Goal: Task Accomplishment & Management: Manage account settings

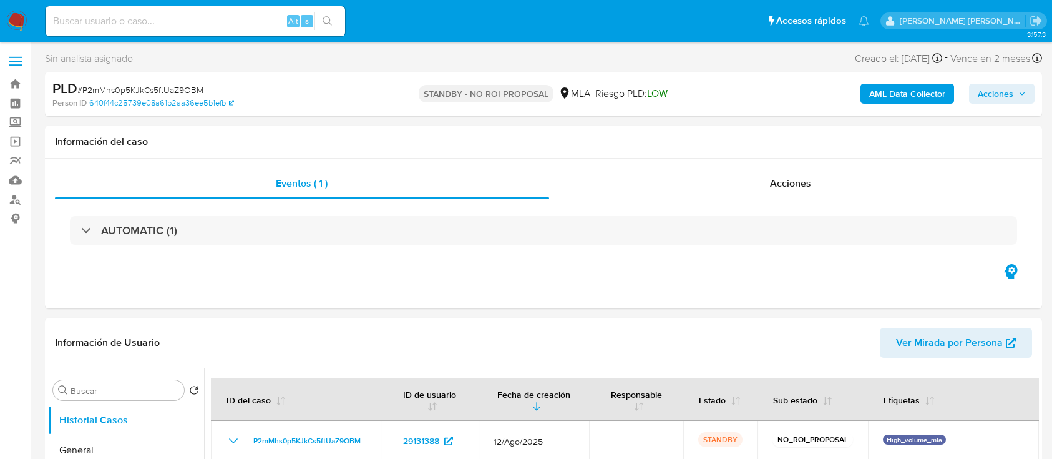
select select "10"
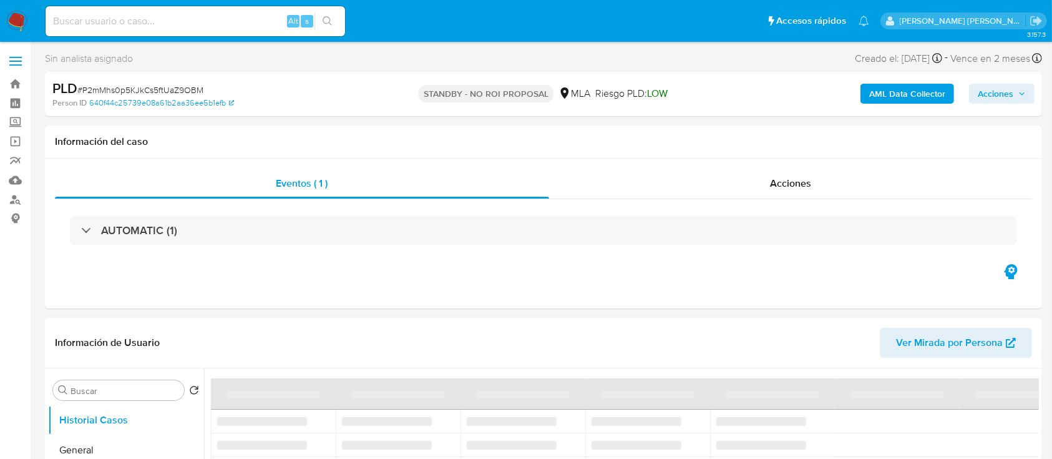
select select "10"
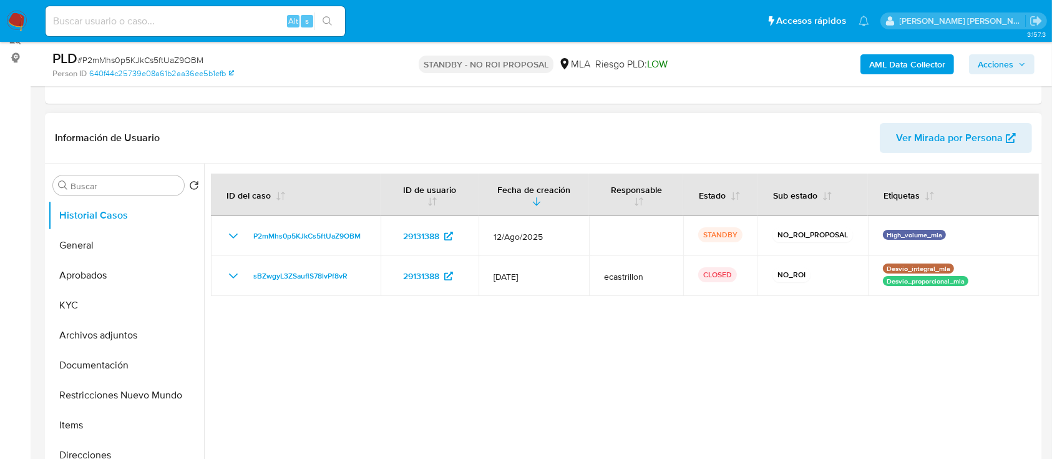
scroll to position [166, 0]
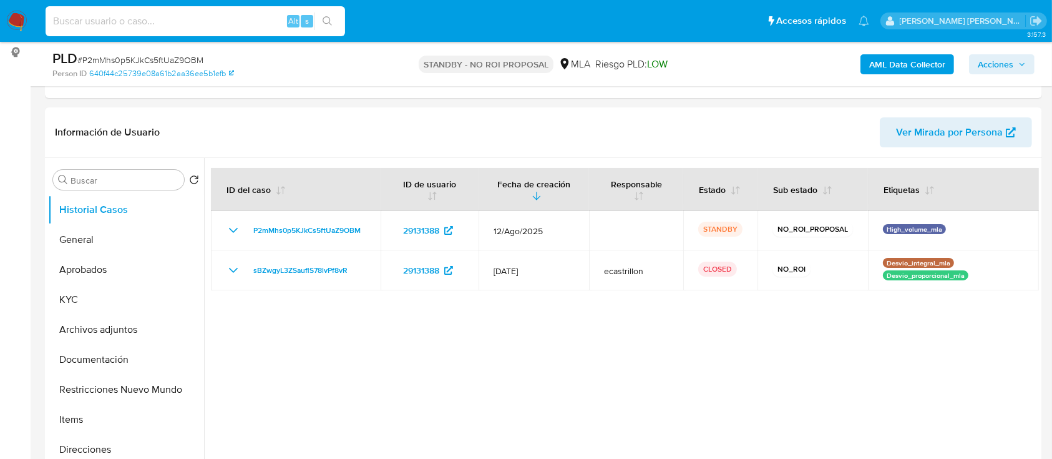
click at [138, 16] on input at bounding box center [196, 21] width 300 height 16
paste input "SbVDb9tKK3l7icp2yN21bRsg"
type input "SbVDb9tKK3l7icp2yN21bRsg"
click at [325, 22] on icon "search-icon" at bounding box center [328, 21] width 10 height 10
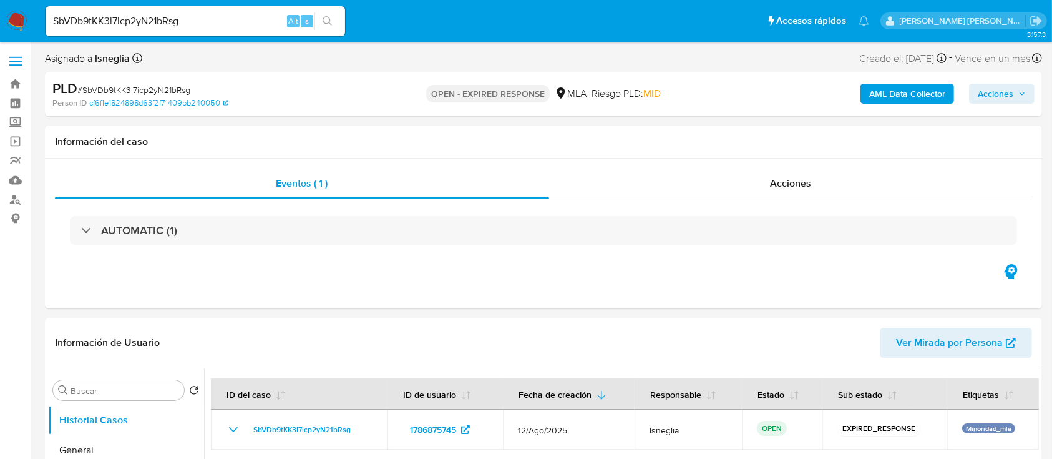
select select "10"
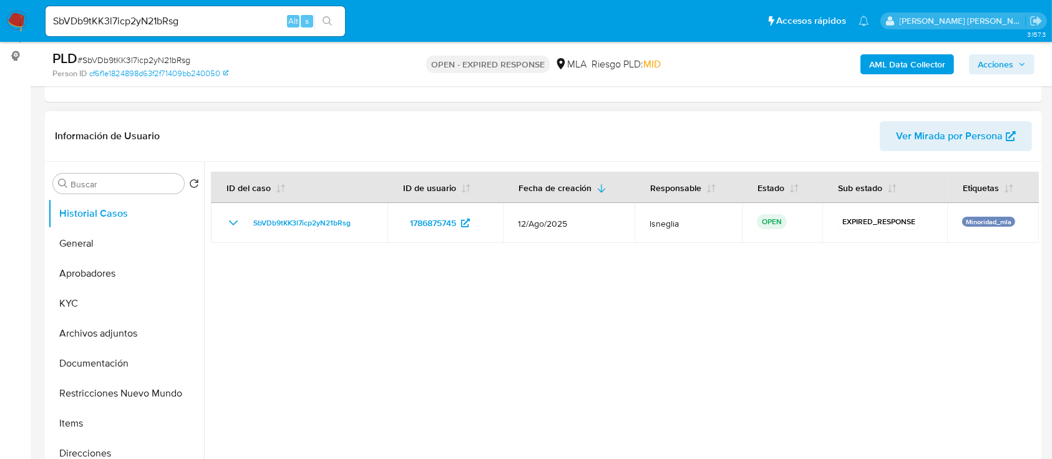
scroll to position [333, 0]
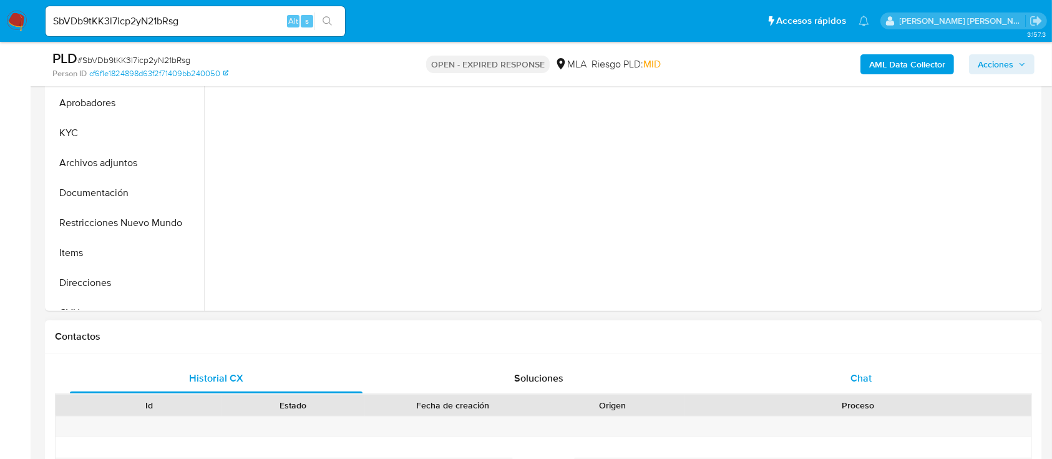
click at [855, 372] on span "Chat" at bounding box center [861, 378] width 21 height 14
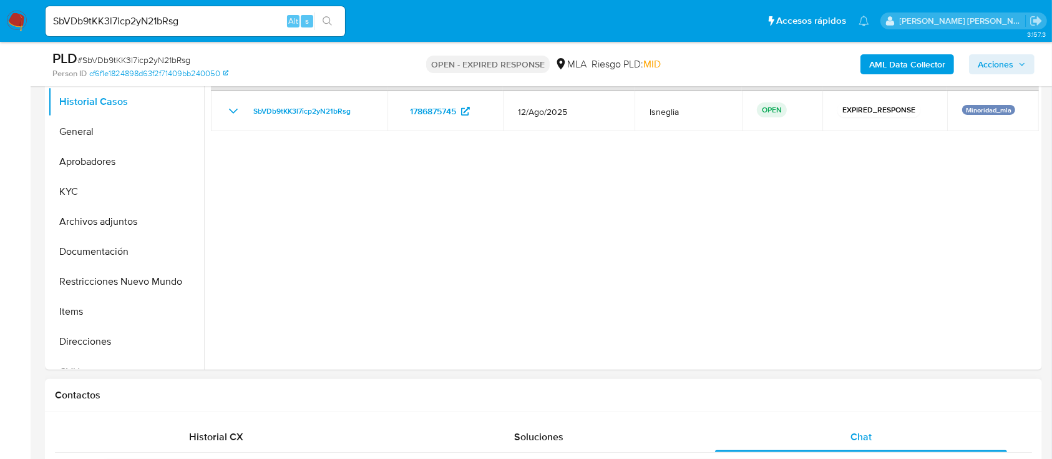
scroll to position [166, 0]
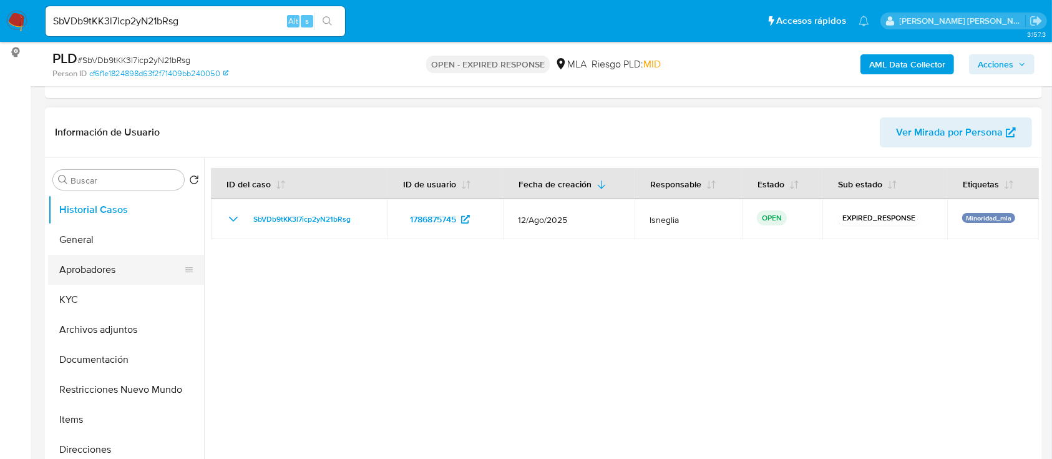
click at [129, 261] on button "Aprobadores" at bounding box center [121, 270] width 146 height 30
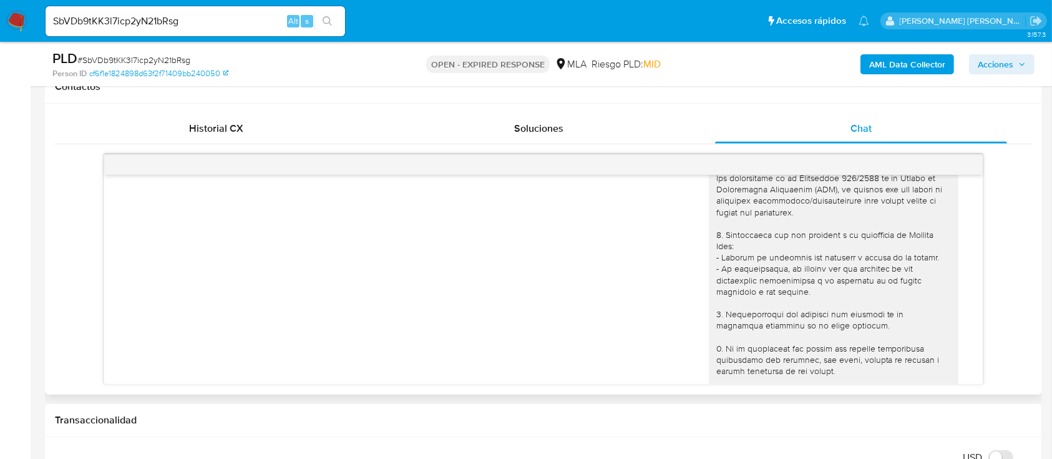
scroll to position [0, 0]
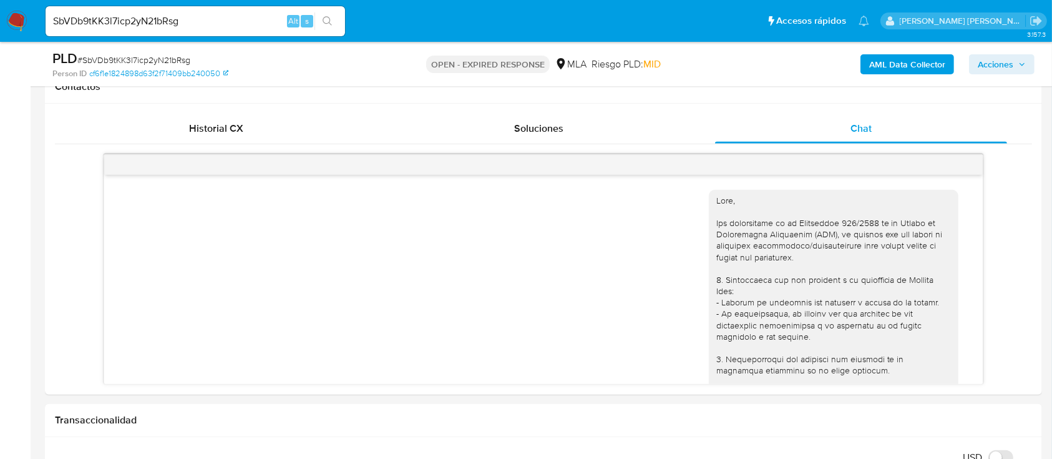
click at [150, 19] on input "SbVDb9tKK3l7icp2yN21bRsg" at bounding box center [196, 21] width 300 height 16
paste input "ft34R2txnQvZnfbx2CtftsDD"
type input "ft34R2txnQvZnfbx2CtftsDD"
click at [325, 14] on button "search-icon" at bounding box center [328, 20] width 26 height 17
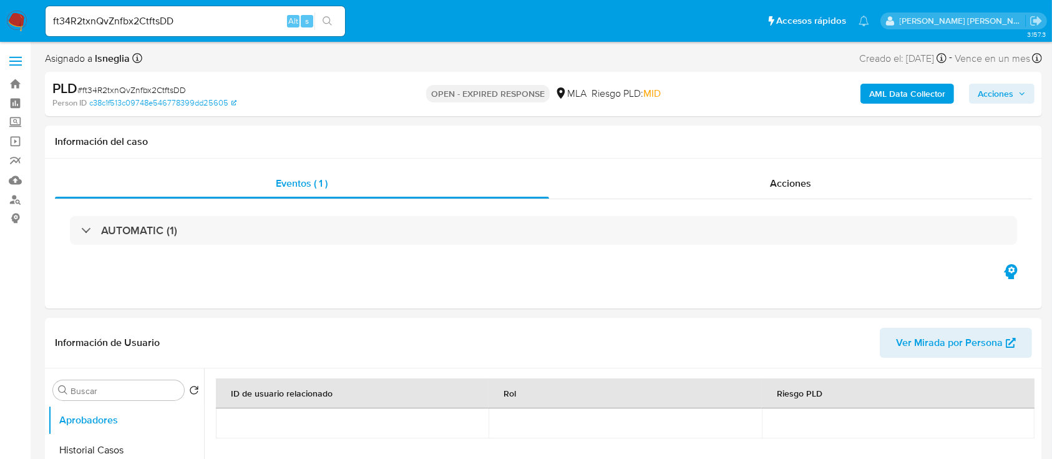
select select "10"
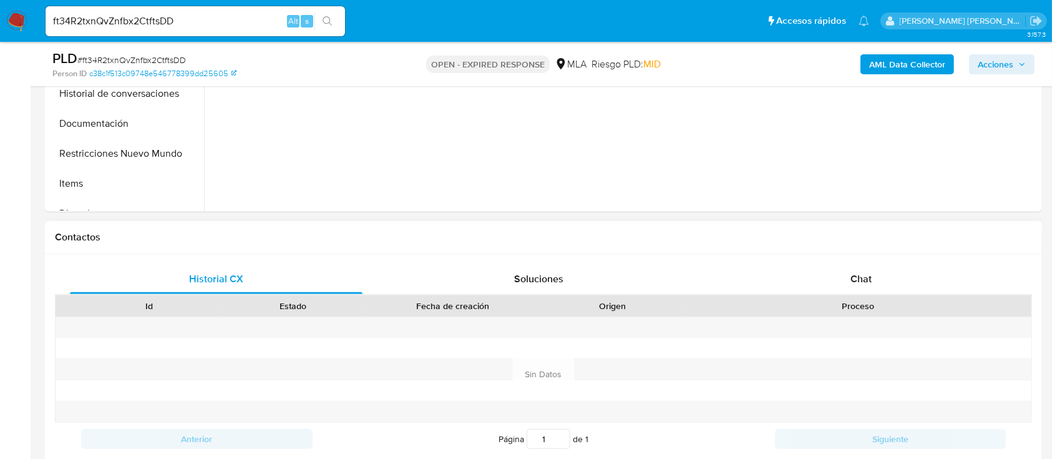
scroll to position [582, 0]
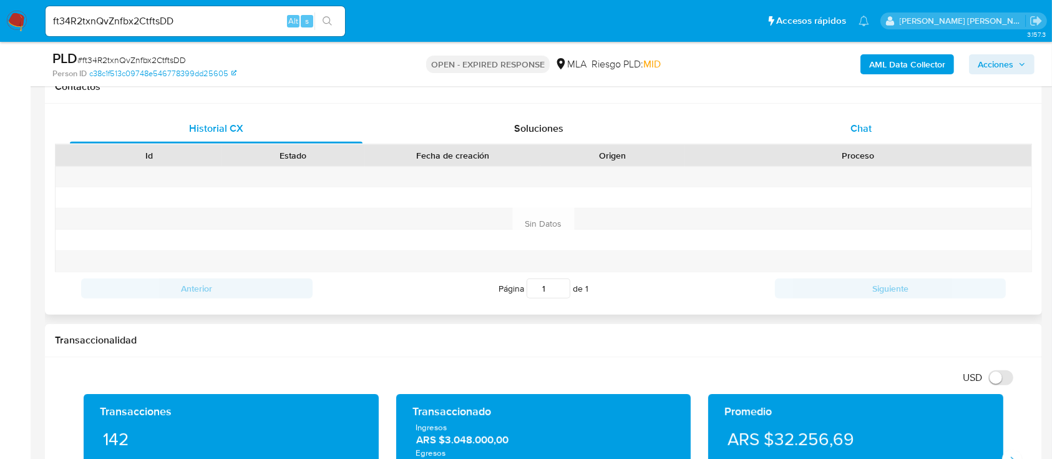
click at [889, 125] on div "Chat" at bounding box center [861, 129] width 293 height 30
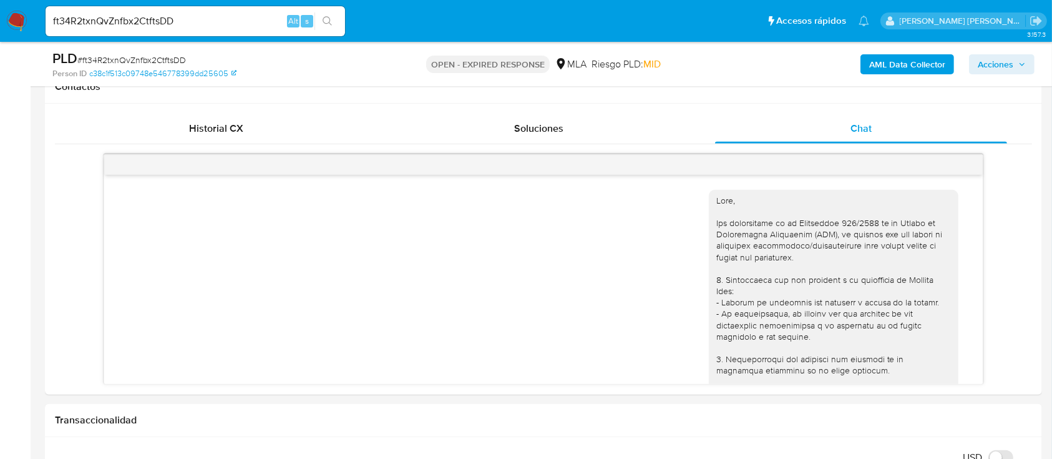
scroll to position [250, 0]
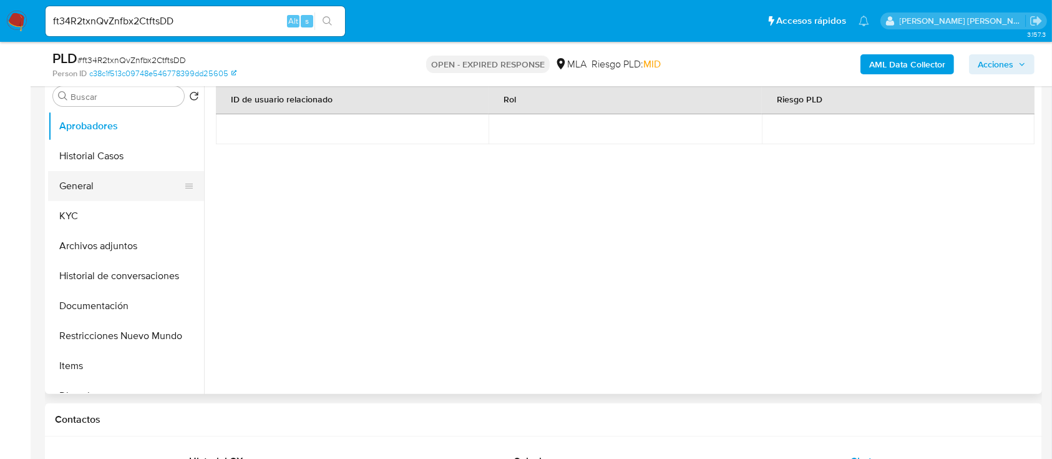
click at [76, 195] on button "General" at bounding box center [121, 186] width 146 height 30
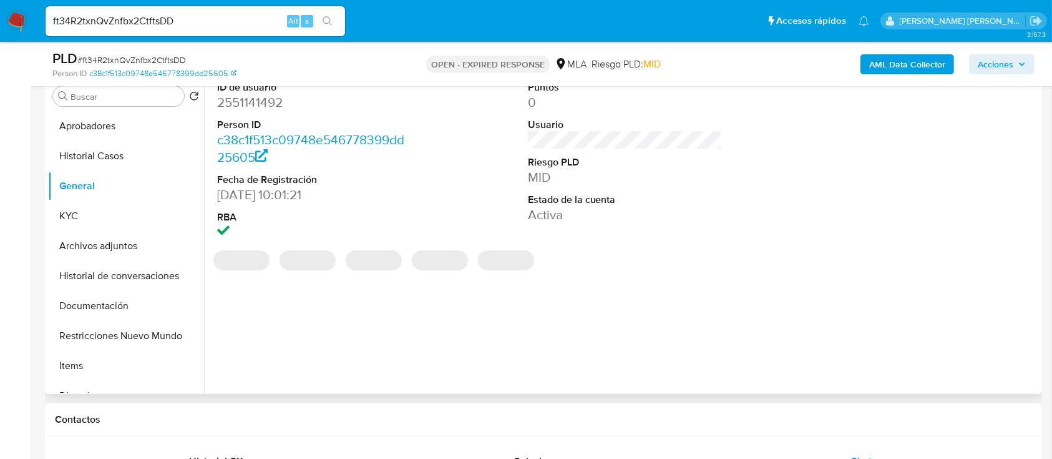
click at [273, 106] on dd "2551141492" at bounding box center [314, 102] width 195 height 17
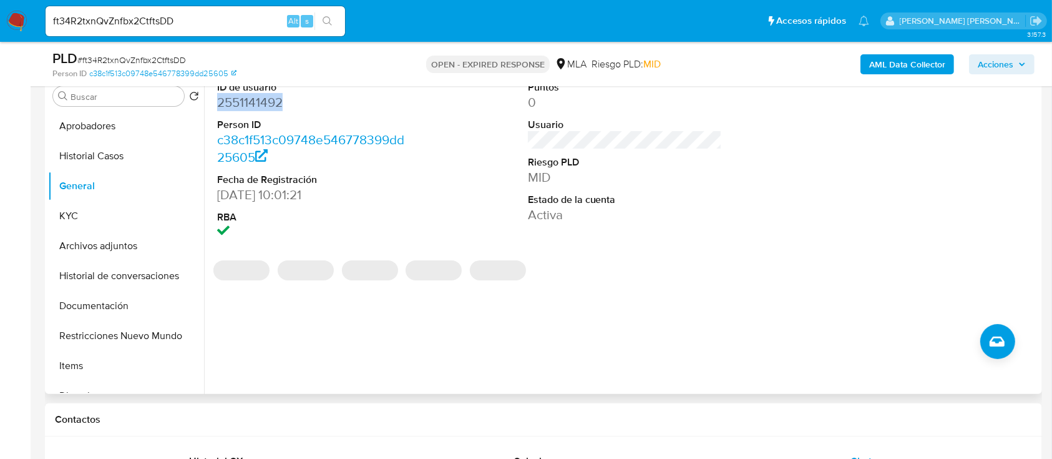
copy dd "2551141492"
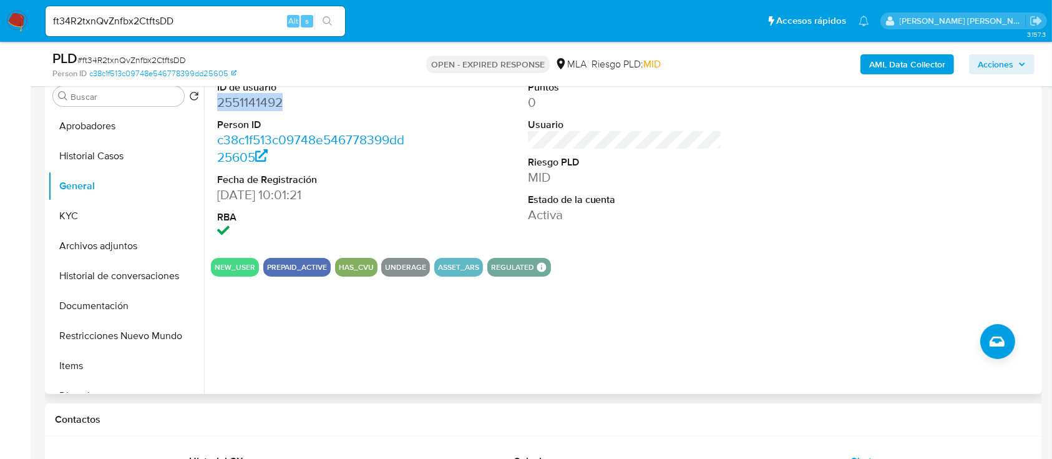
copy dd "2551141492"
click at [91, 128] on button "Aprobadores" at bounding box center [121, 126] width 146 height 30
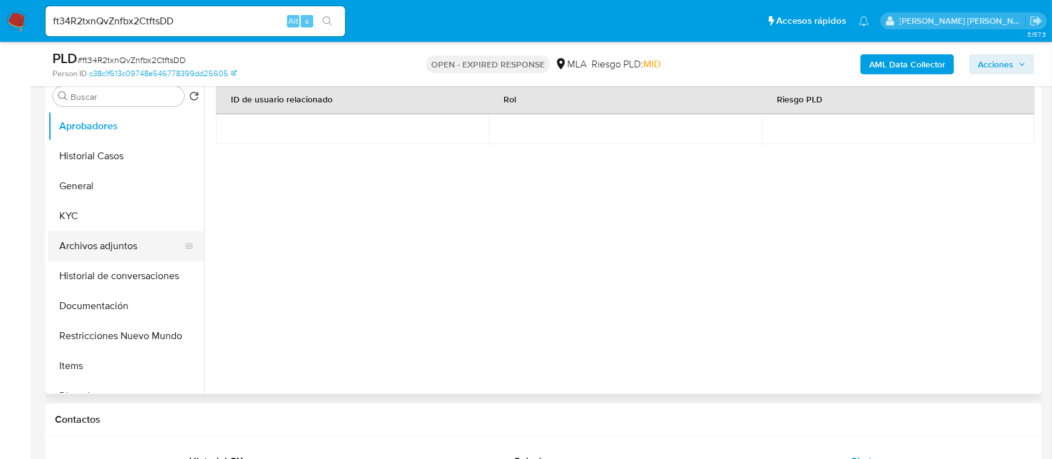
click at [122, 243] on button "Archivos adjuntos" at bounding box center [121, 246] width 146 height 30
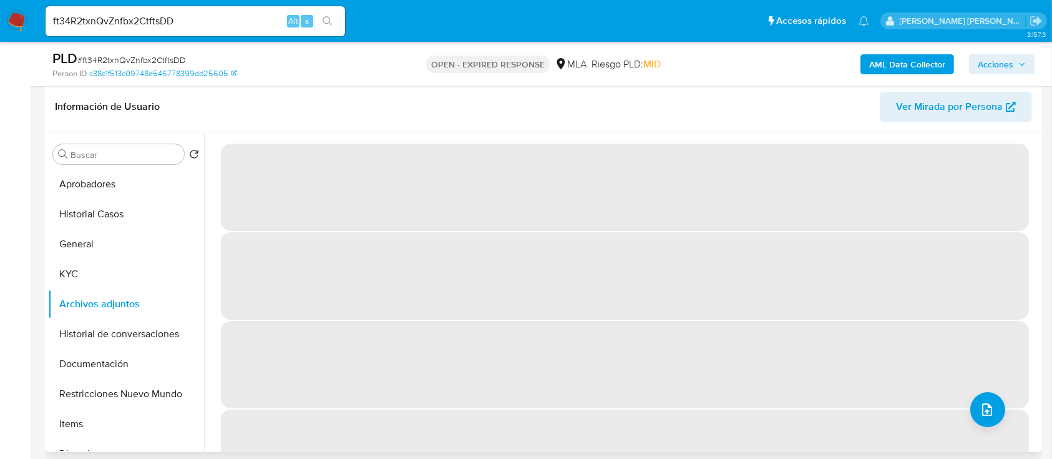
scroll to position [166, 0]
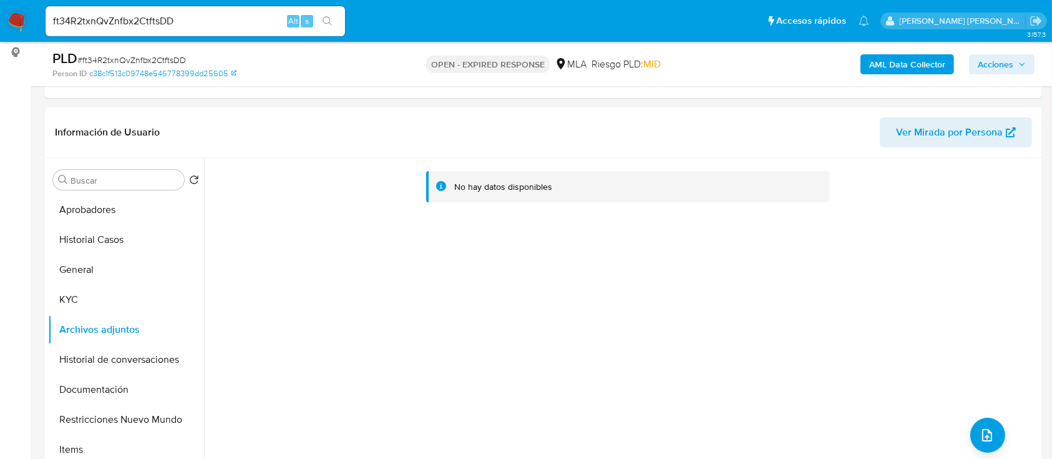
click at [140, 59] on span "# ft34R2txnQvZnfbx2CtftsDD" at bounding box center [131, 60] width 109 height 12
copy span "ft34R2txnQvZnfbx2CtftsDD"
click at [11, 22] on img at bounding box center [16, 21] width 21 height 21
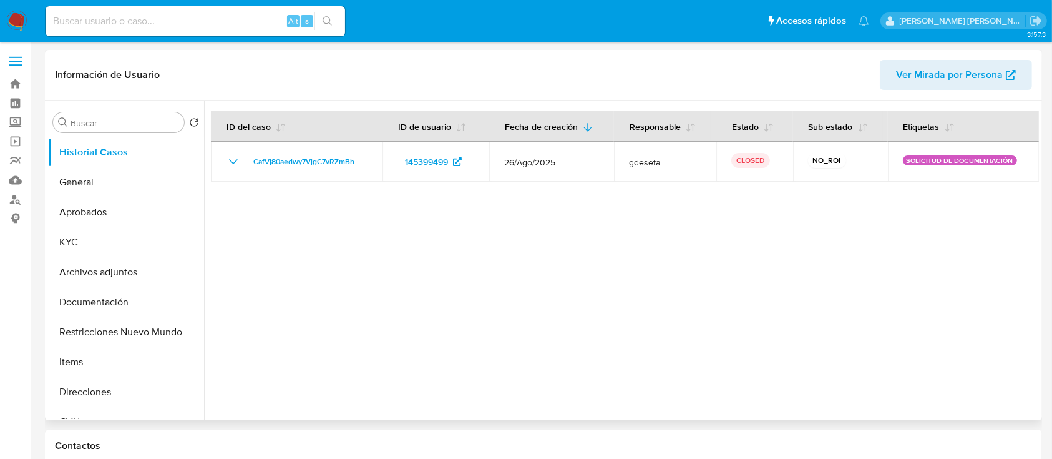
select select "10"
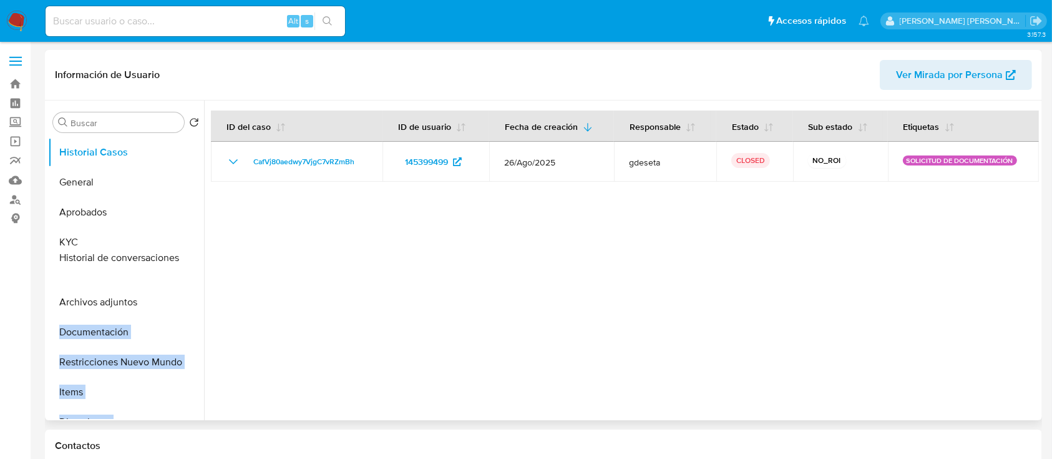
drag, startPoint x: 185, startPoint y: 251, endPoint x: 163, endPoint y: 262, distance: 24.3
click at [163, 262] on ul "Historial Casos General Aprobados KYC Archivos adjuntos Documentación Restricci…" at bounding box center [126, 278] width 156 height 282
click at [179, 293] on ul "Historial Casos General Aprobados KYC Historial de conversaciones Archivos adju…" at bounding box center [126, 278] width 156 height 282
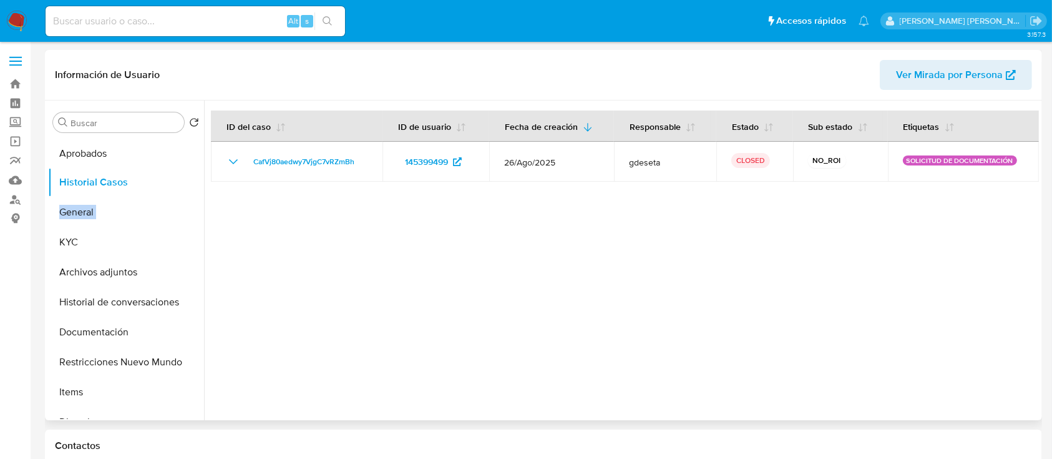
drag, startPoint x: 182, startPoint y: 210, endPoint x: 181, endPoint y: 149, distance: 61.2
click at [181, 149] on ul "Historial Casos General Aprobados KYC Archivos adjuntos Historial de conversaci…" at bounding box center [126, 278] width 156 height 282
click at [296, 298] on div at bounding box center [621, 260] width 835 height 320
click at [104, 313] on button "Historial de conversaciones" at bounding box center [121, 302] width 146 height 30
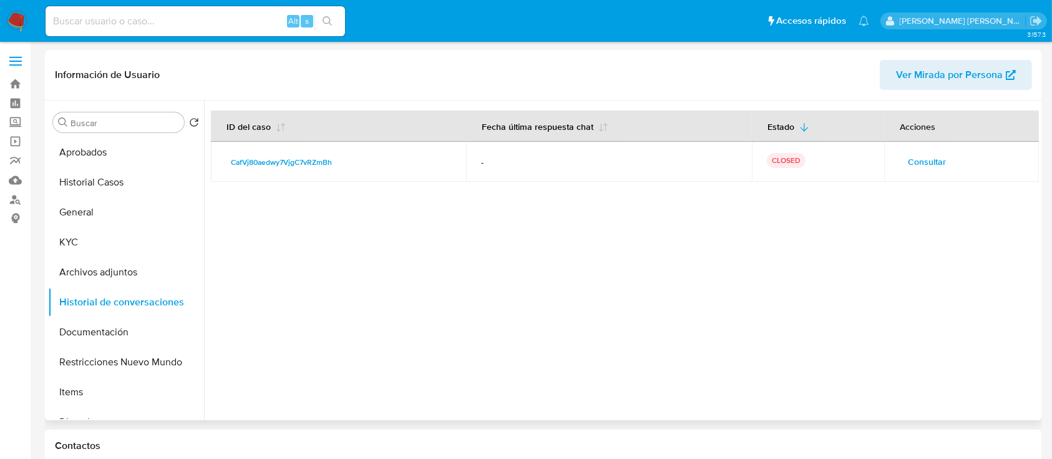
click at [920, 158] on span "Consultar" at bounding box center [927, 161] width 38 height 17
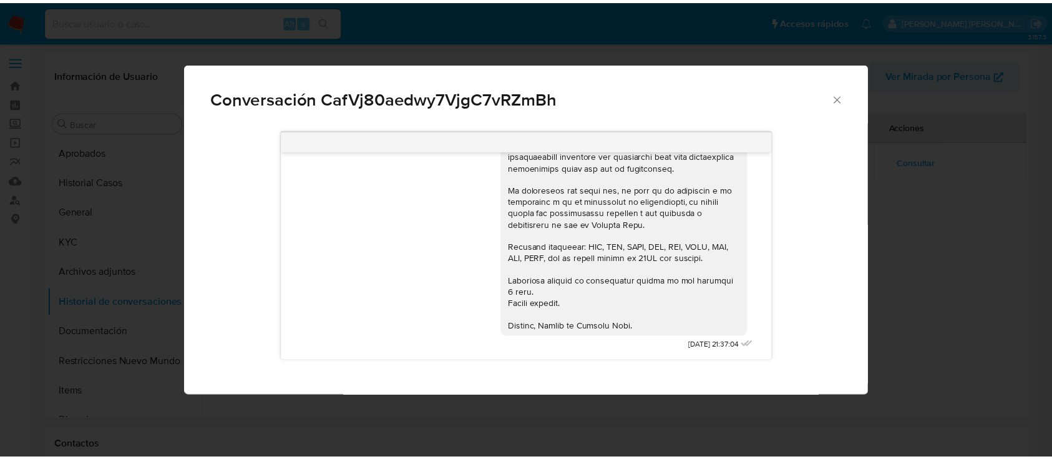
scroll to position [370, 0]
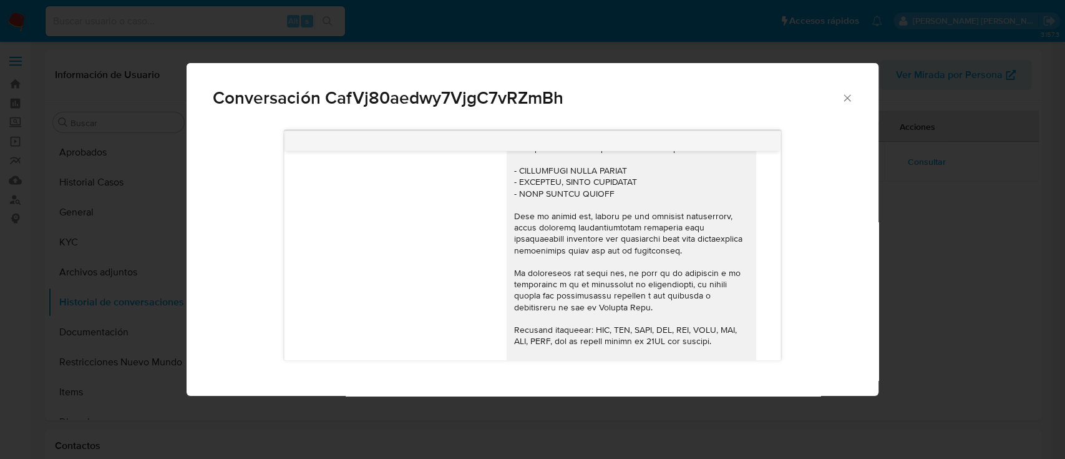
click at [849, 100] on icon "Cerrar" at bounding box center [847, 98] width 12 height 12
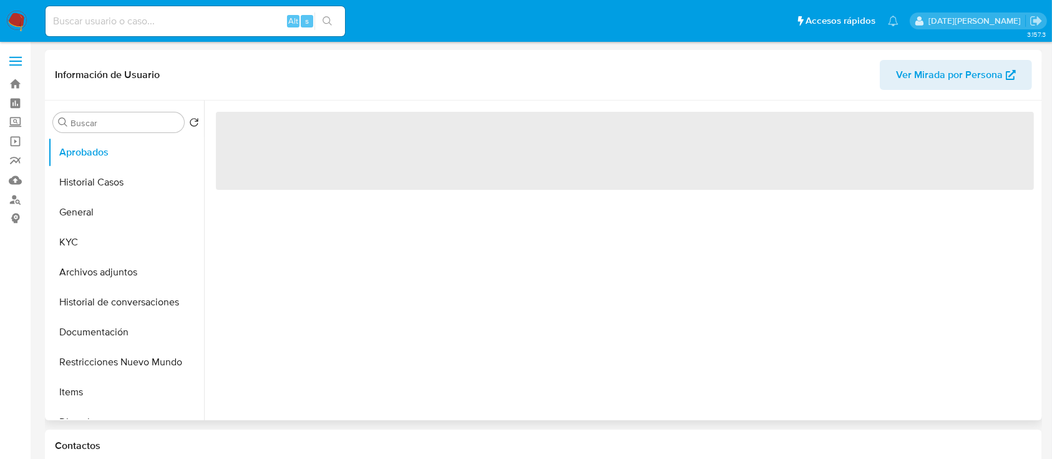
select select "10"
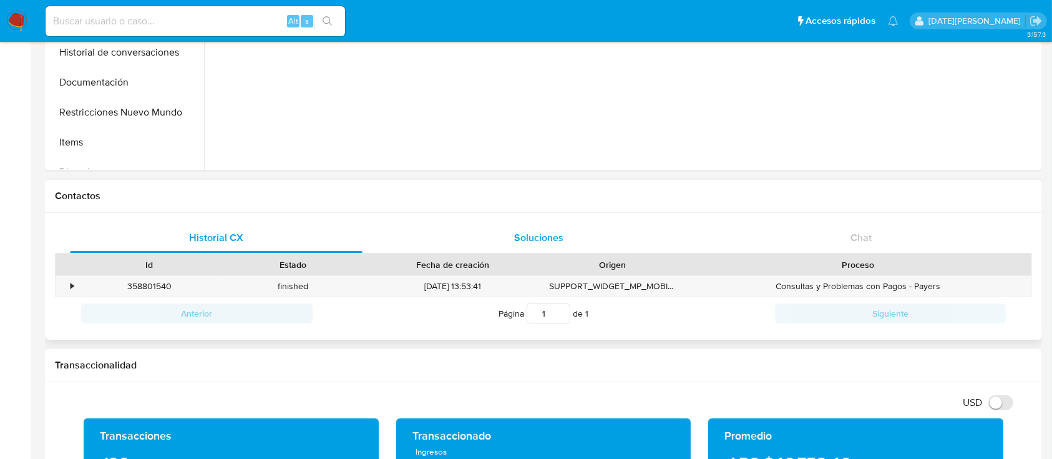
scroll to position [83, 0]
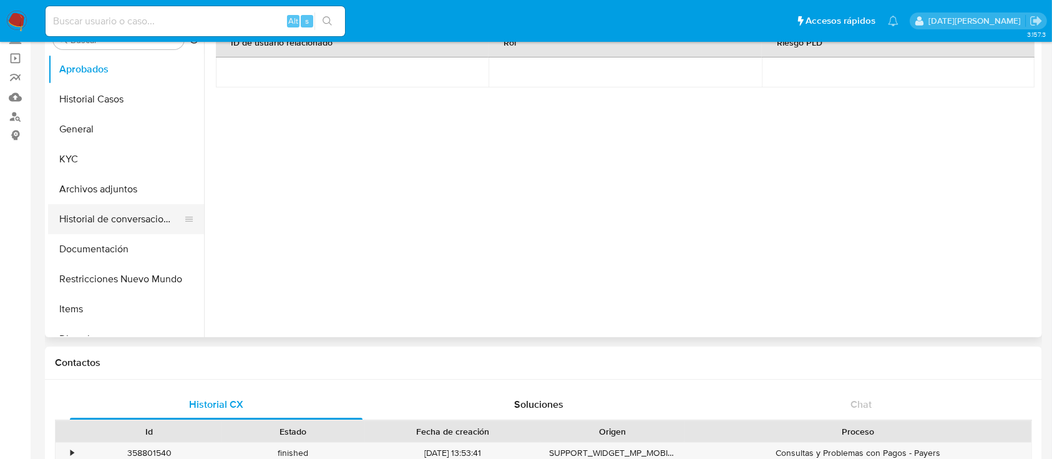
click at [122, 213] on button "Historial de conversaciones" at bounding box center [121, 219] width 146 height 30
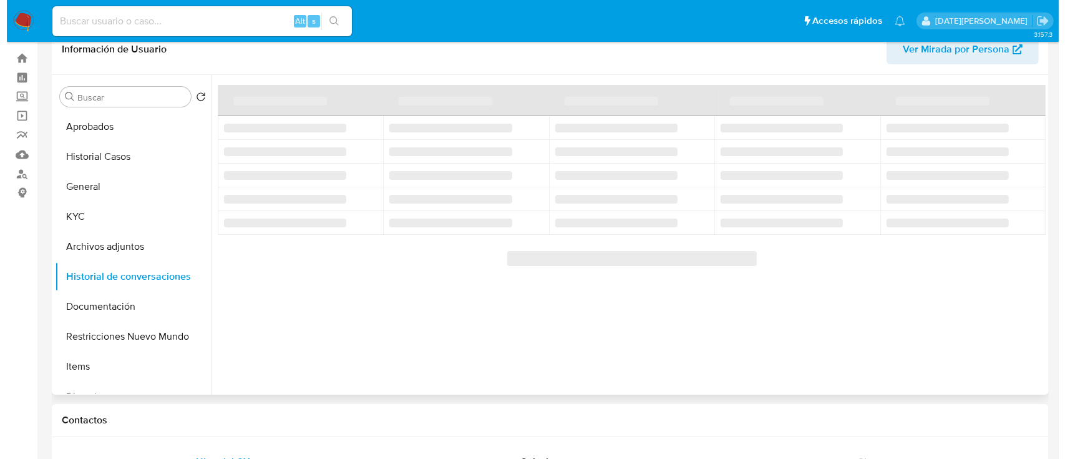
scroll to position [0, 0]
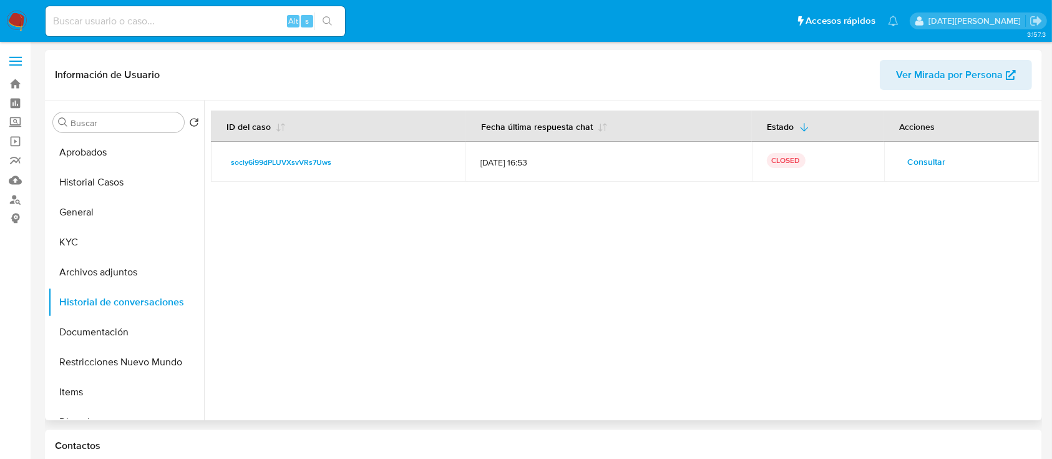
click at [938, 160] on span "Consultar" at bounding box center [927, 161] width 38 height 17
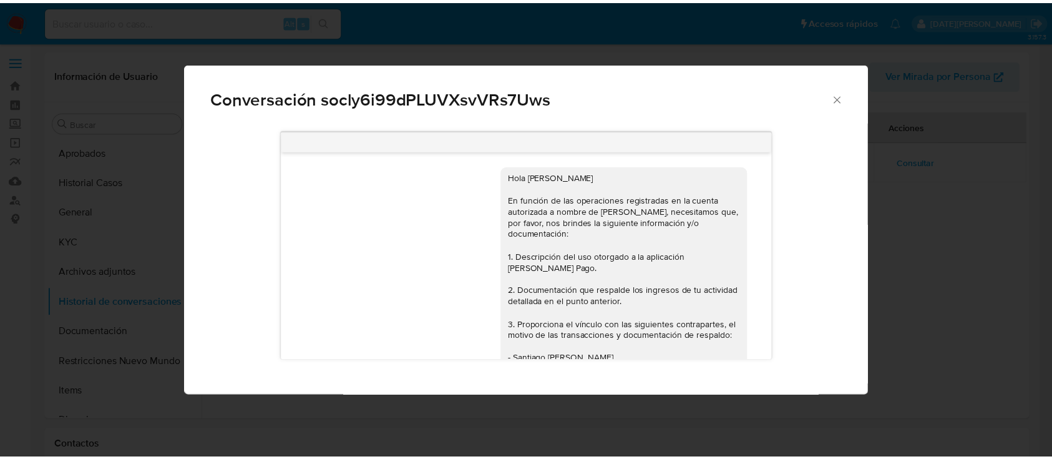
scroll to position [310, 0]
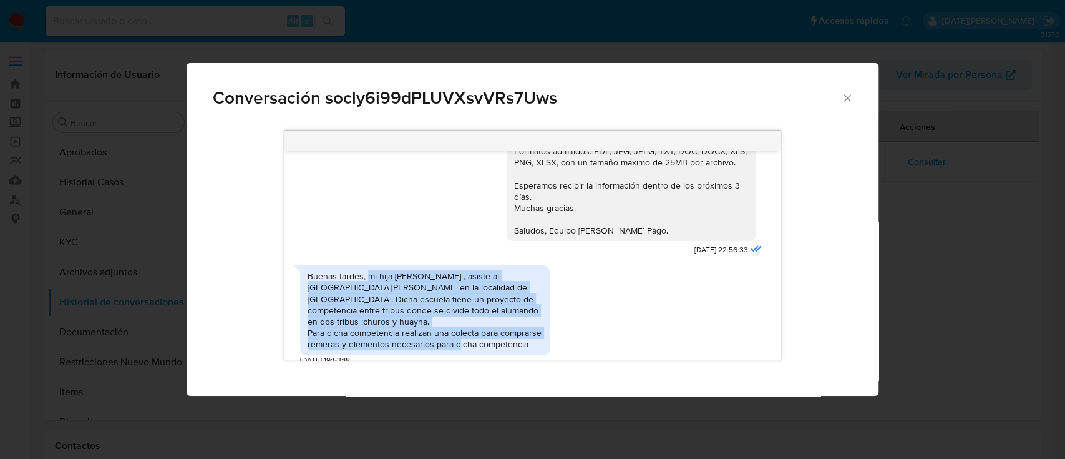
drag, startPoint x: 368, startPoint y: 277, endPoint x: 549, endPoint y: 337, distance: 190.1
click at [549, 338] on div "Buenas tardes, mi hija morena , asiste al colegio nuestra señora del lujan en l…" at bounding box center [425, 309] width 250 height 89
copy div "mi hija morena , asiste al colegio nuestra señora del lujan en la localidad de …"
click at [516, 303] on div "Buenas tardes, mi hija morena , asiste al colegio nuestra señora del lujan en l…" at bounding box center [425, 309] width 235 height 79
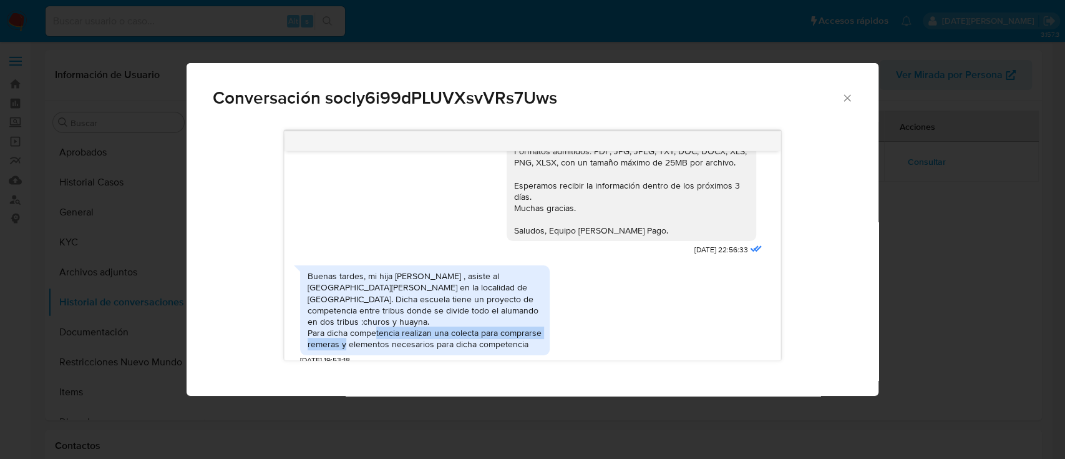
drag, startPoint x: 435, startPoint y: 321, endPoint x: 412, endPoint y: 335, distance: 26.9
click at [412, 335] on div "Buenas tardes, mi hija morena , asiste al colegio nuestra señora del lujan en l…" at bounding box center [425, 309] width 235 height 79
click at [404, 327] on div "Buenas tardes, mi hija morena , asiste al colegio nuestra señora del lujan en l…" at bounding box center [425, 309] width 235 height 79
click at [350, 320] on div "Buenas tardes, mi hija morena , asiste al colegio nuestra señora del lujan en l…" at bounding box center [425, 309] width 235 height 79
drag, startPoint x: 450, startPoint y: 320, endPoint x: 391, endPoint y: 333, distance: 60.1
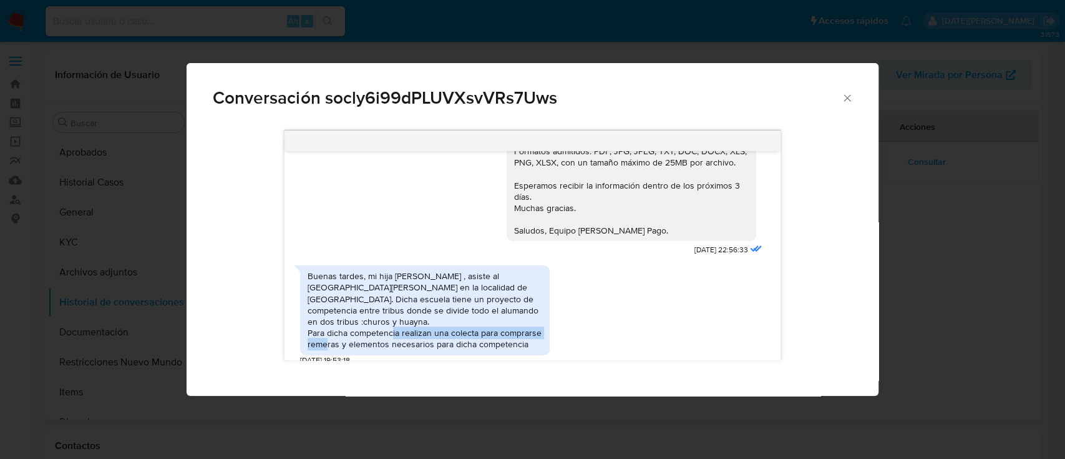
click at [391, 333] on div "Buenas tardes, mi hija morena , asiste al colegio nuestra señora del lujan en l…" at bounding box center [425, 309] width 235 height 79
copy div "colecta para comprarse remeras y elementos"
click at [848, 94] on icon "Cerrar" at bounding box center [847, 98] width 12 height 12
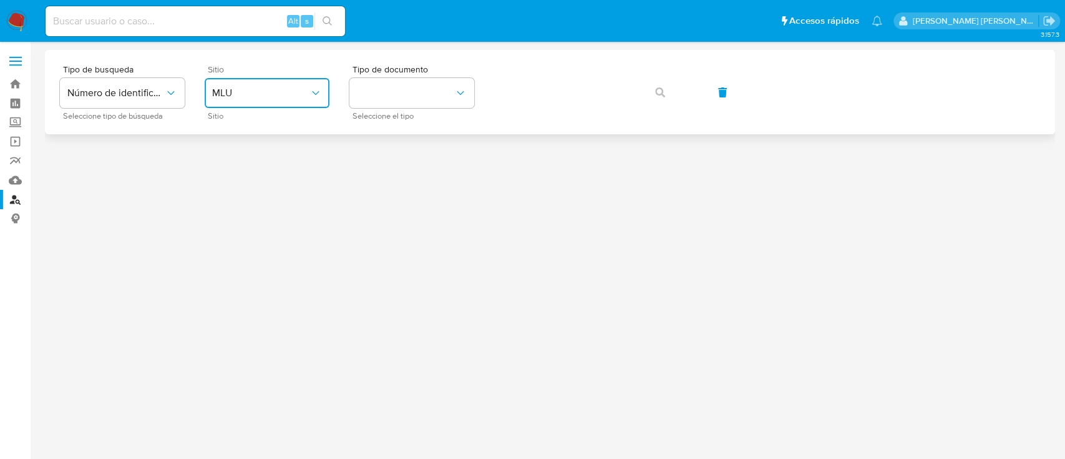
click at [254, 87] on span "MLU" at bounding box center [260, 93] width 97 height 12
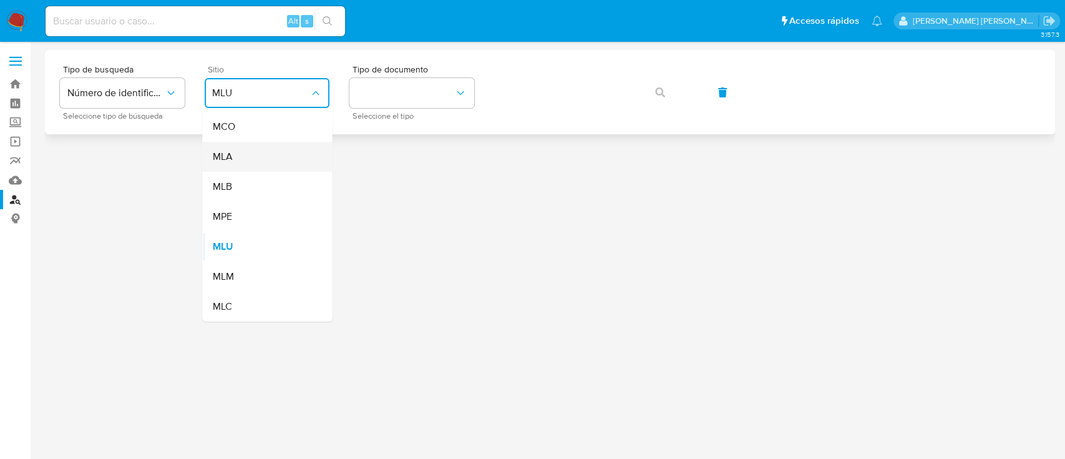
click at [256, 163] on div "MLA" at bounding box center [263, 157] width 102 height 30
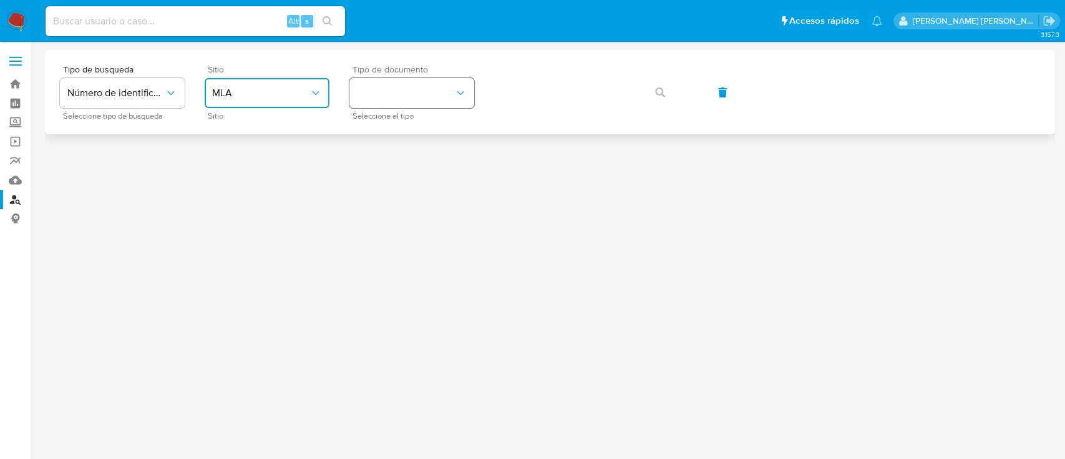
click at [437, 95] on button "identificationType" at bounding box center [412, 93] width 125 height 30
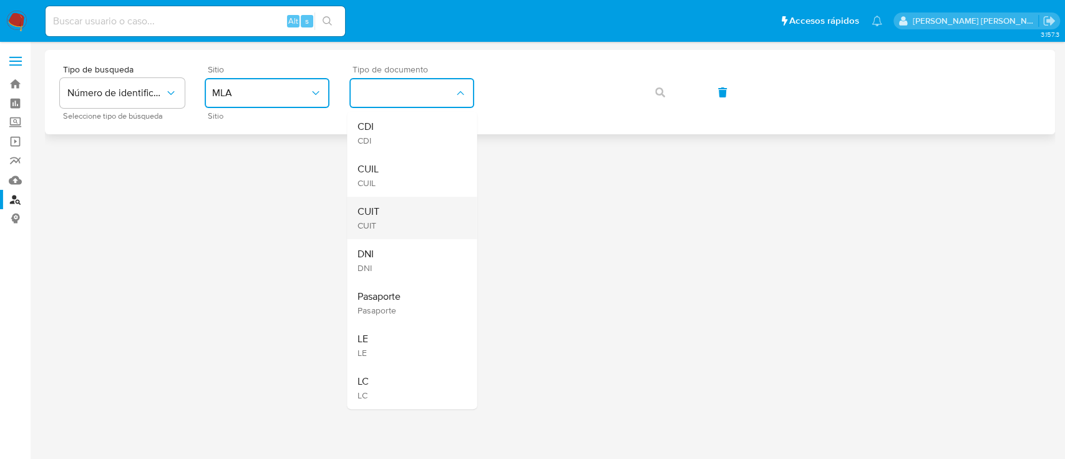
click at [429, 213] on div "CUIT CUIT" at bounding box center [408, 218] width 102 height 42
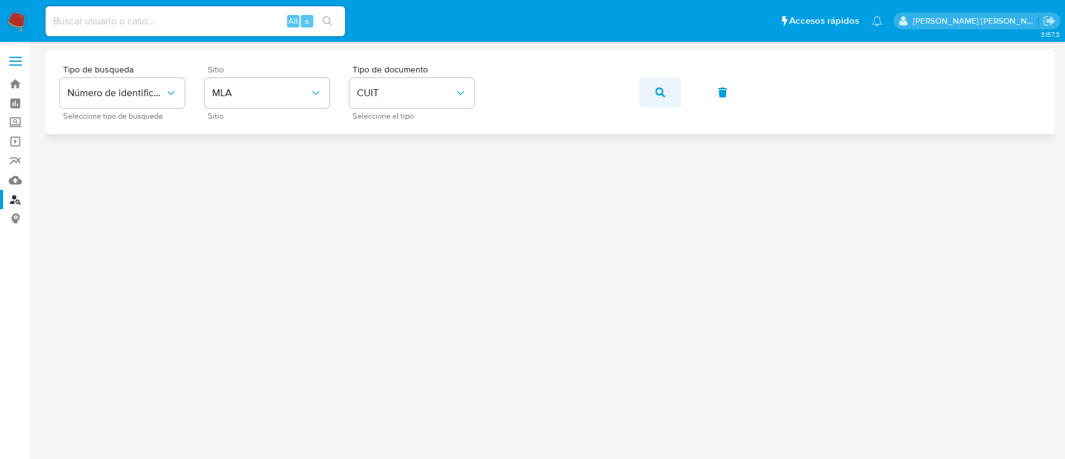
click at [663, 93] on icon "button" at bounding box center [660, 92] width 10 height 10
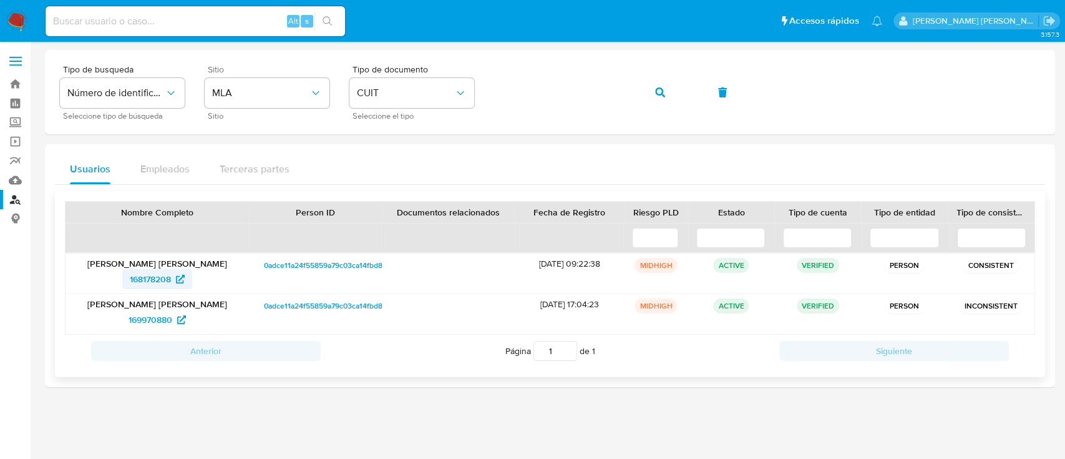
click at [146, 280] on span "168178208" at bounding box center [150, 279] width 41 height 20
click at [157, 280] on span "168178208" at bounding box center [150, 279] width 41 height 20
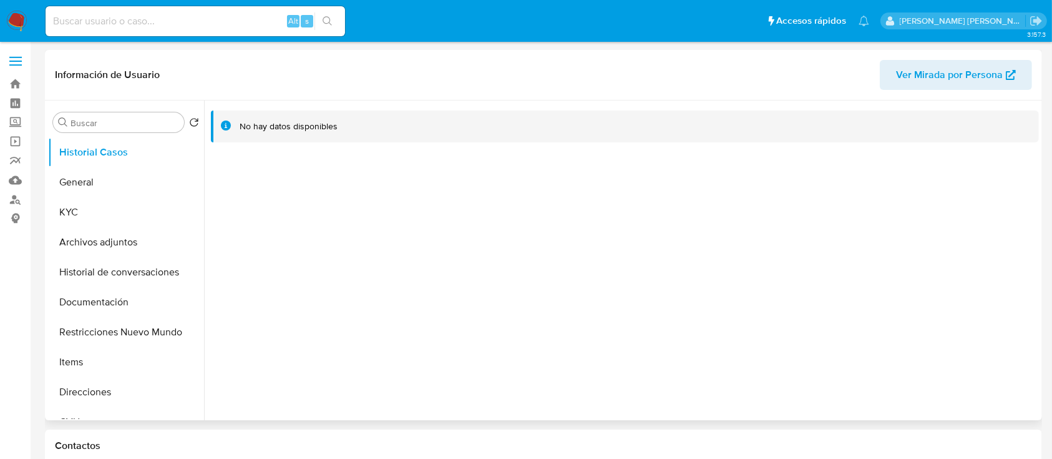
select select "10"
click at [98, 199] on button "KYC" at bounding box center [121, 212] width 146 height 30
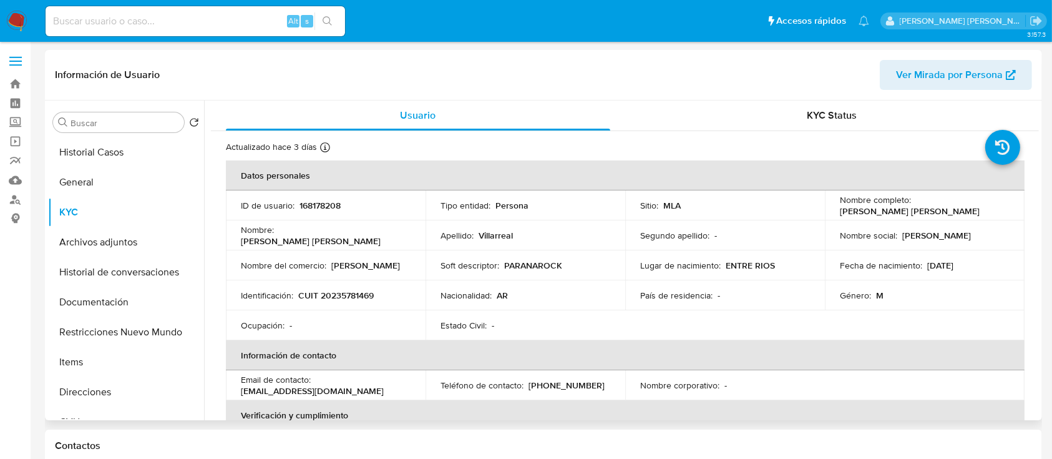
scroll to position [416, 0]
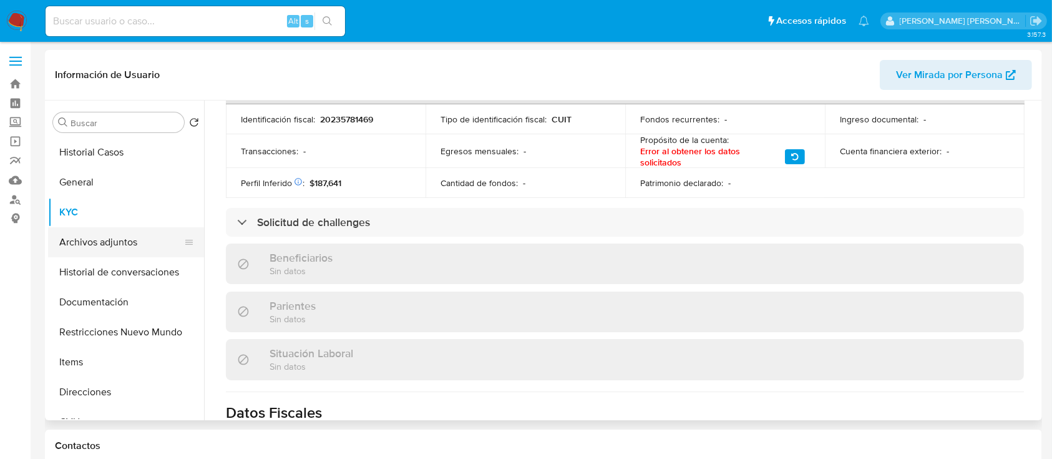
click at [141, 233] on button "Archivos adjuntos" at bounding box center [121, 242] width 146 height 30
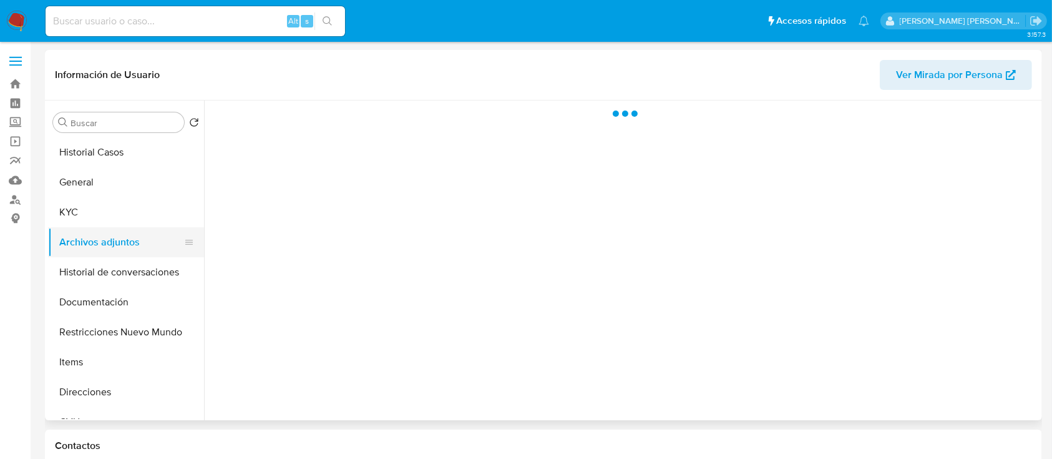
scroll to position [0, 0]
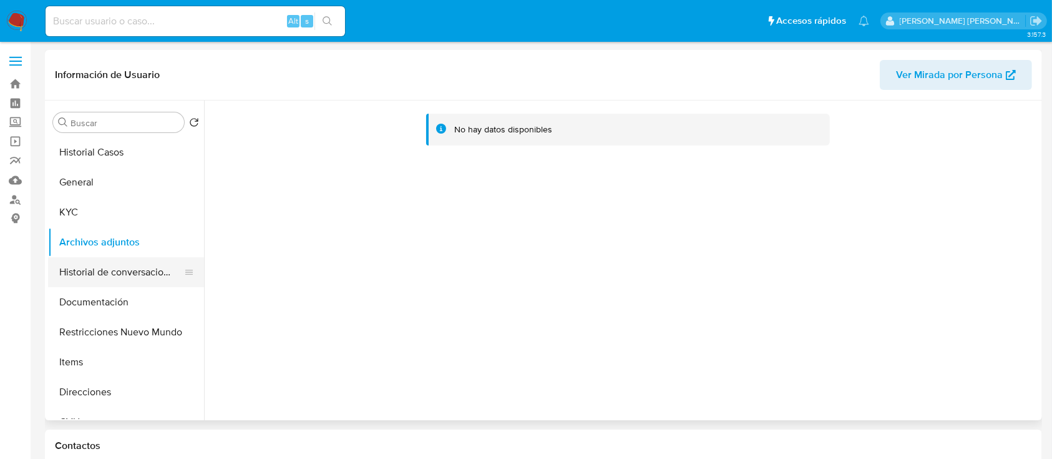
click at [124, 274] on button "Historial de conversaciones" at bounding box center [121, 272] width 146 height 30
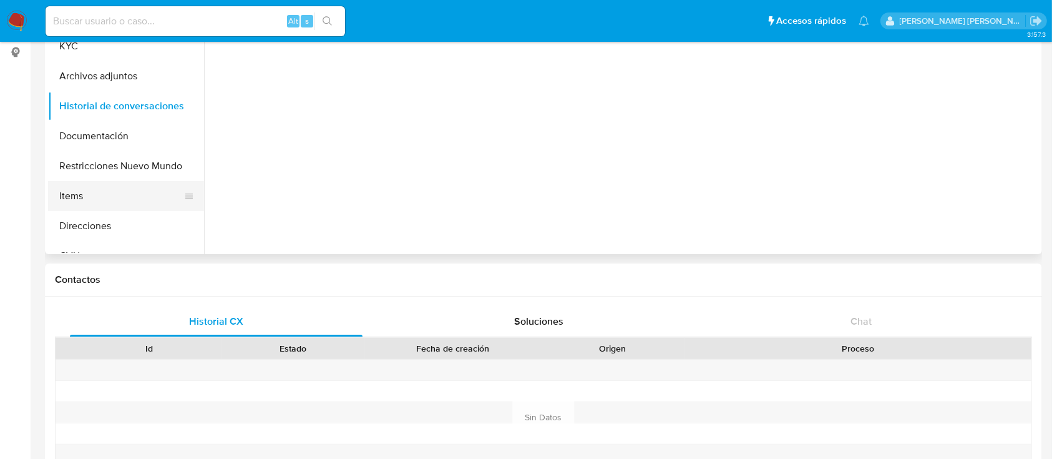
scroll to position [83, 0]
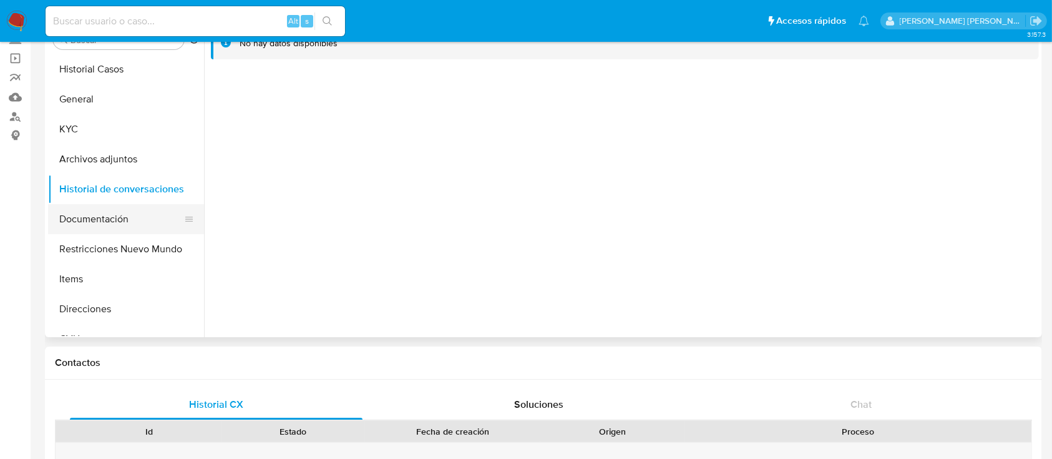
click at [117, 217] on button "Documentación" at bounding box center [121, 219] width 146 height 30
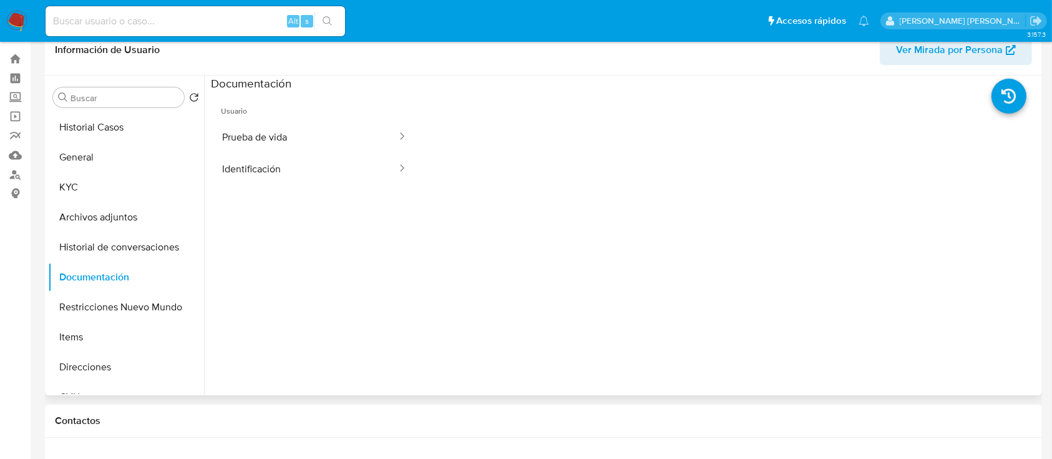
scroll to position [0, 0]
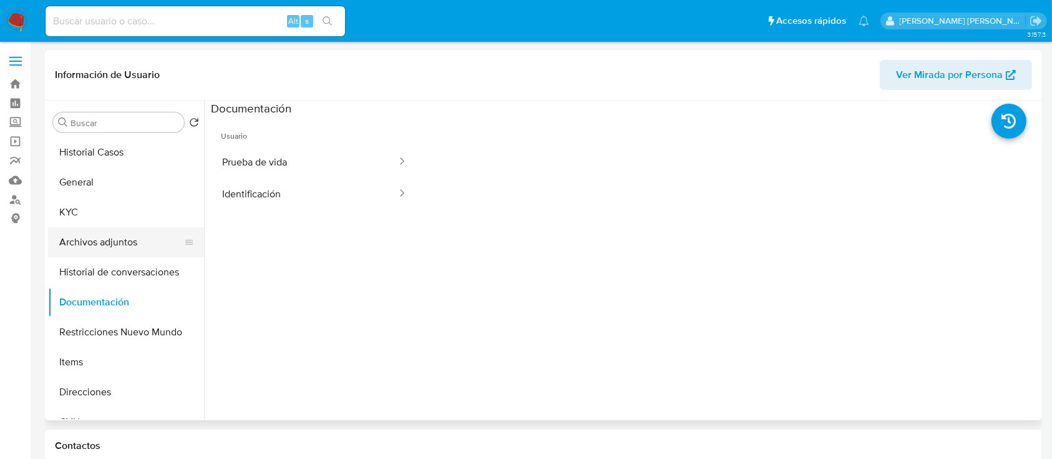
click at [112, 238] on button "Archivos adjuntos" at bounding box center [121, 242] width 146 height 30
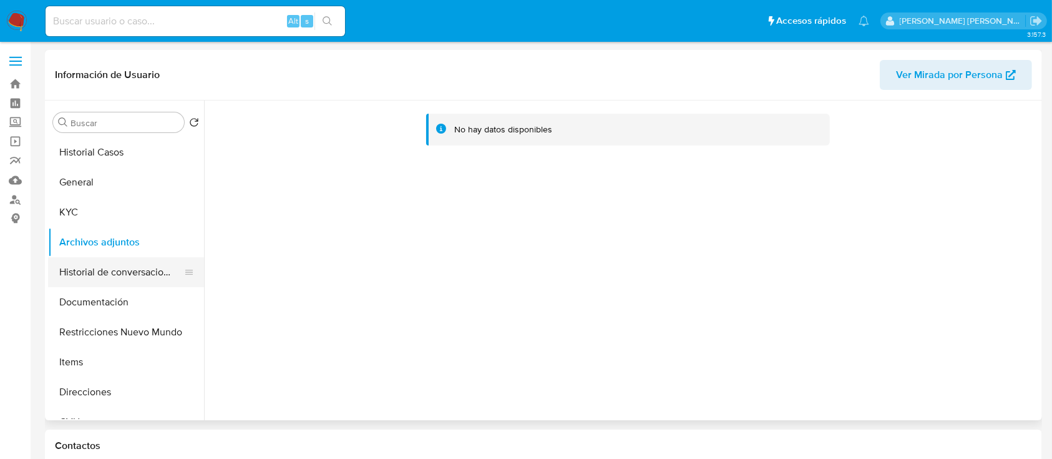
click at [125, 277] on button "Historial de conversaciones" at bounding box center [121, 272] width 146 height 30
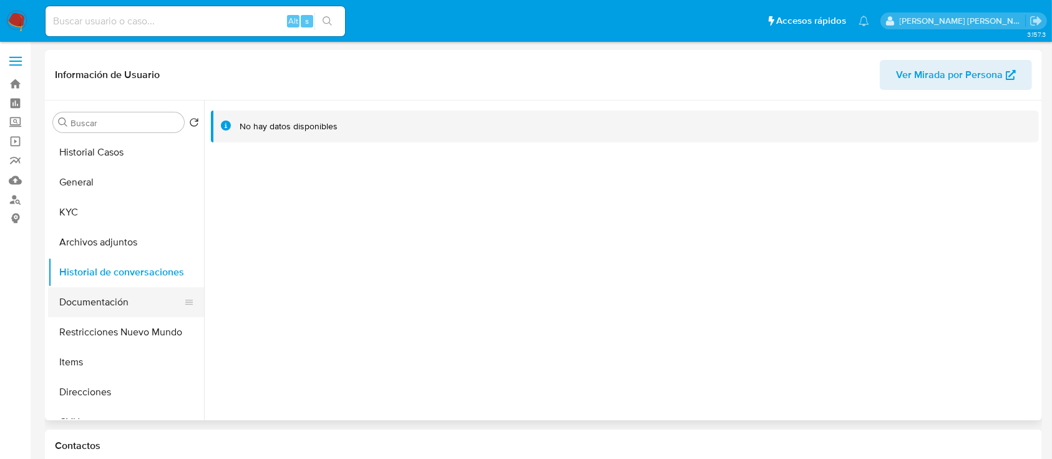
click at [123, 307] on button "Documentación" at bounding box center [121, 302] width 146 height 30
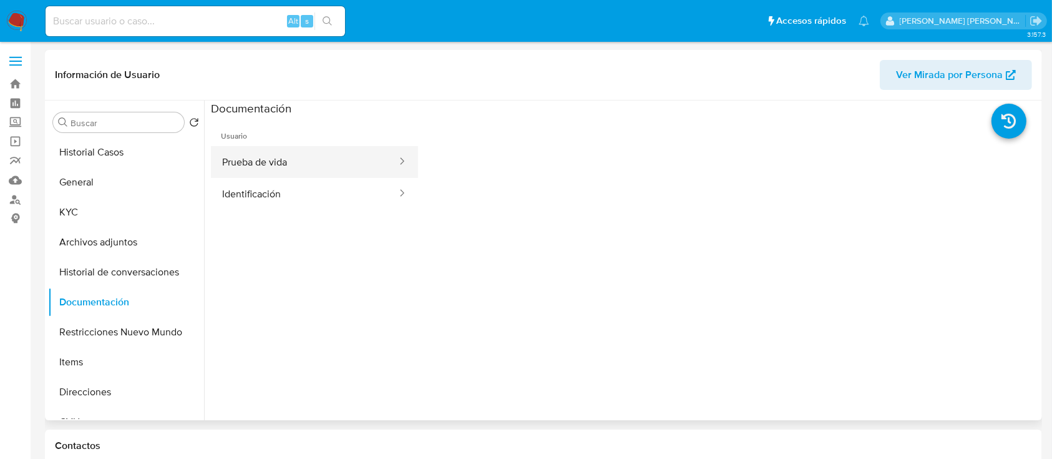
click at [291, 161] on button "Prueba de vida" at bounding box center [304, 162] width 187 height 32
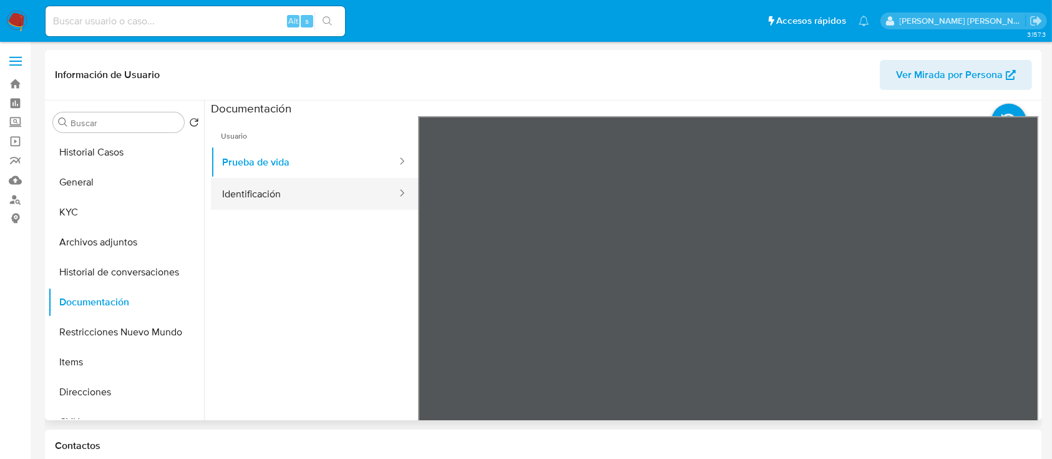
click at [287, 191] on button "Identificación" at bounding box center [304, 194] width 187 height 32
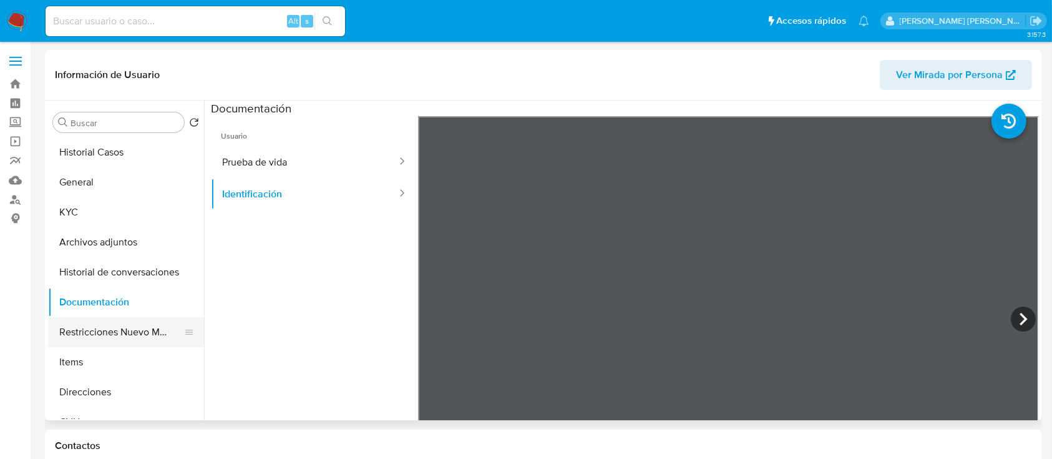
click at [120, 323] on button "Restricciones Nuevo Mundo" at bounding box center [121, 332] width 146 height 30
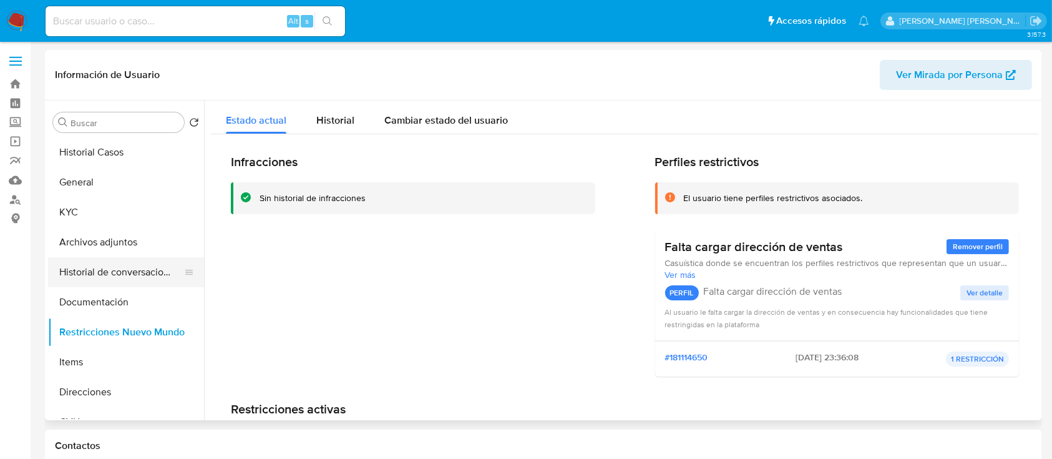
click at [107, 275] on button "Historial de conversaciones" at bounding box center [121, 272] width 146 height 30
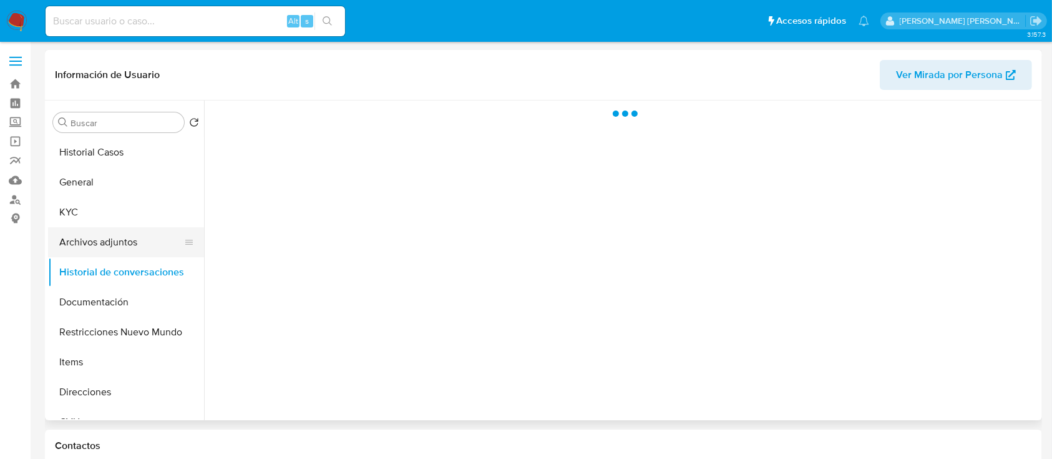
click at [114, 246] on button "Archivos adjuntos" at bounding box center [121, 242] width 146 height 30
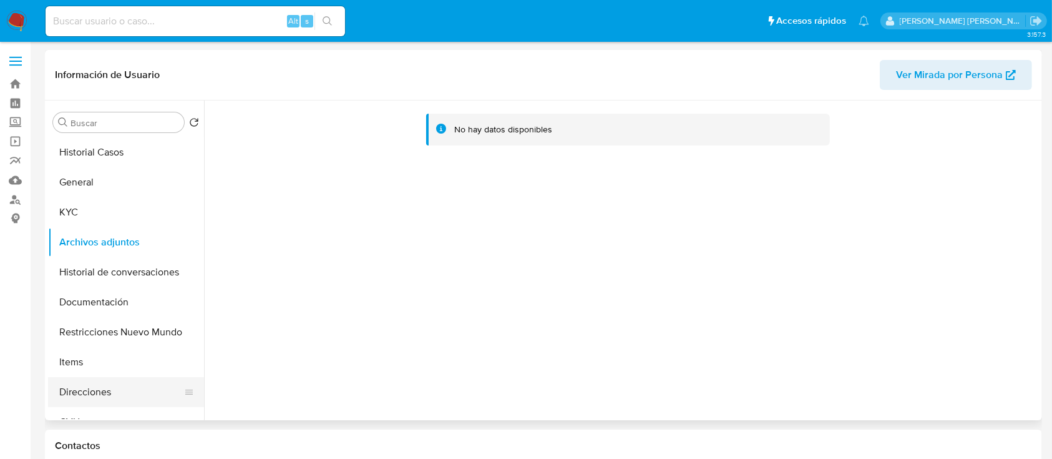
click at [97, 399] on button "Direcciones" at bounding box center [121, 392] width 146 height 30
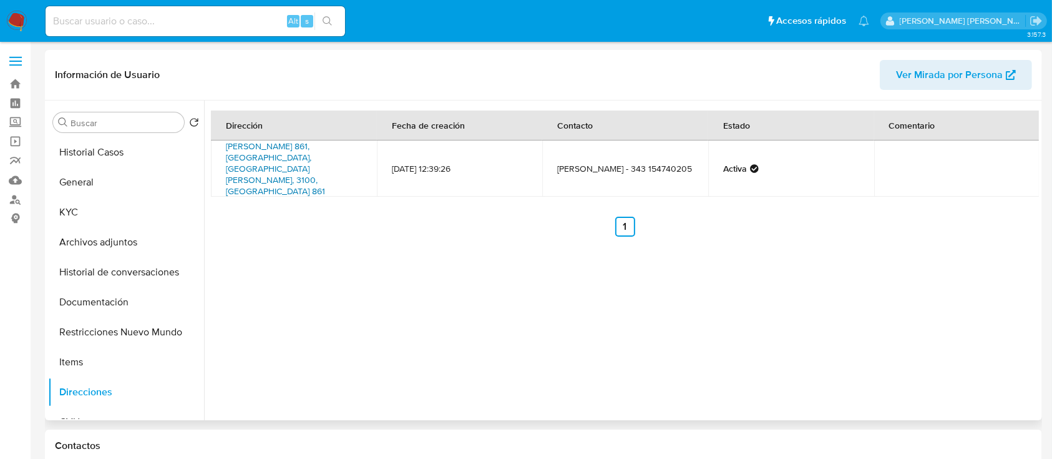
click at [294, 154] on link "Pedro Martinez 861, Paraná, Entre Ríos, 3100, Argentina 861" at bounding box center [275, 168] width 99 height 57
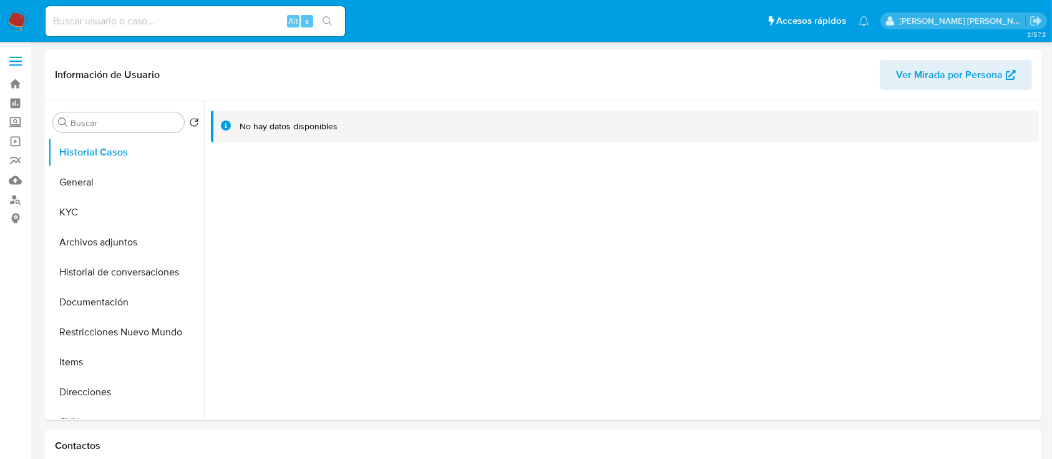
select select "10"
click at [114, 200] on button "KYC" at bounding box center [121, 212] width 146 height 30
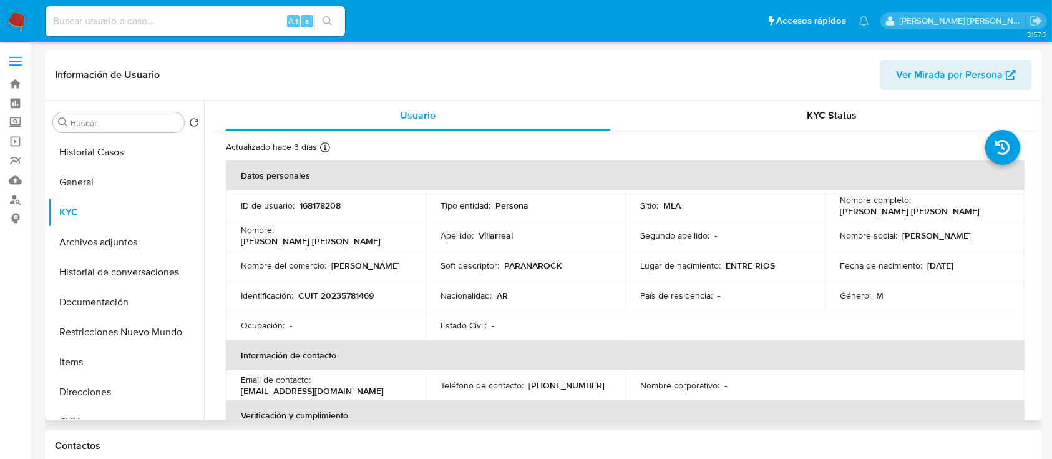
click at [529, 264] on p "PARANAROCK" at bounding box center [533, 265] width 58 height 11
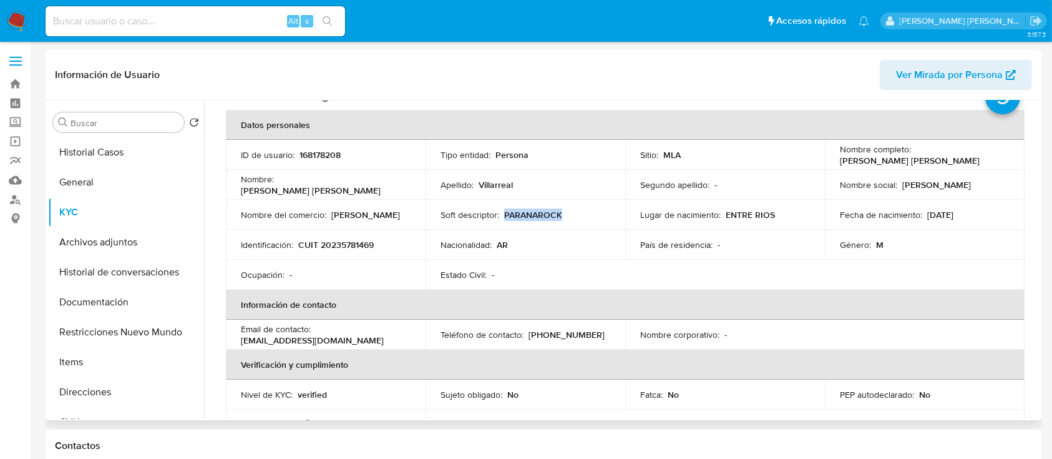
scroll to position [83, 0]
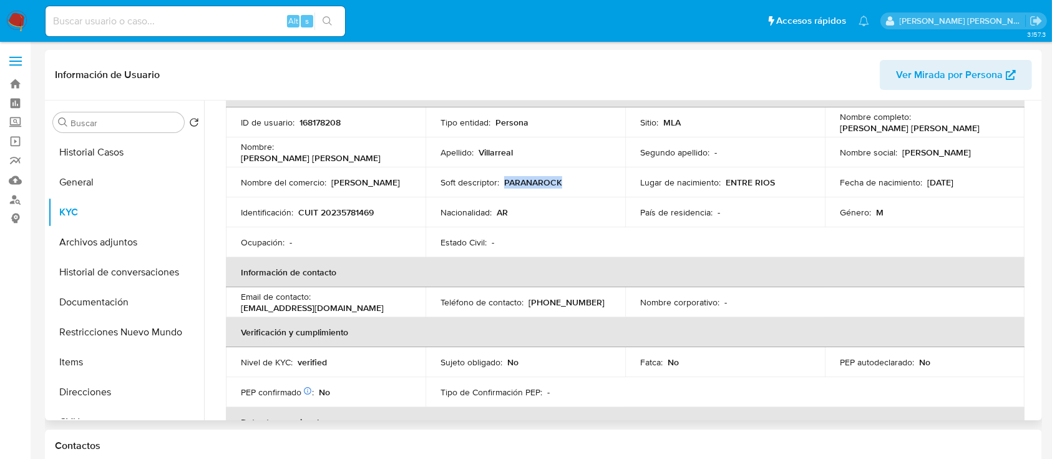
click at [295, 306] on p "albertograficos@gmail.com" at bounding box center [312, 307] width 143 height 11
click at [331, 312] on p "albertograficos@gmail.com" at bounding box center [312, 307] width 143 height 11
click at [76, 397] on button "Direcciones" at bounding box center [121, 392] width 146 height 30
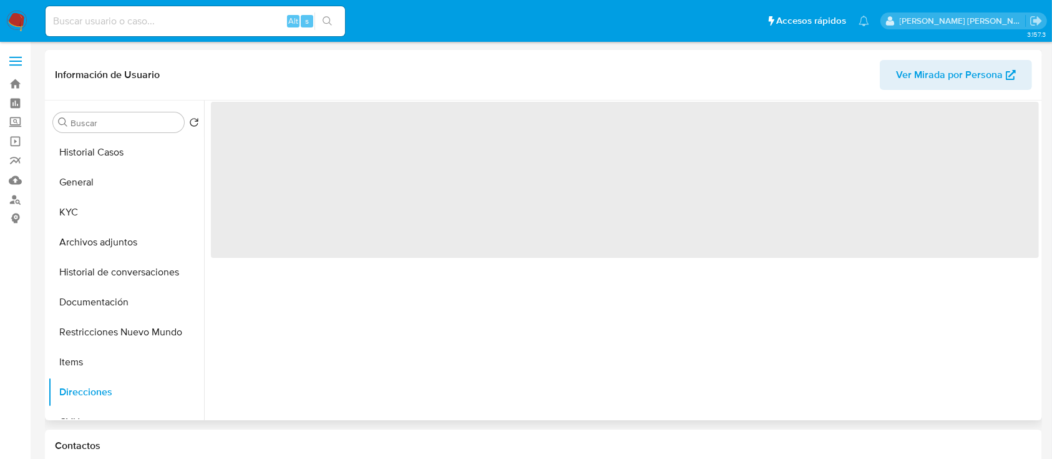
scroll to position [0, 0]
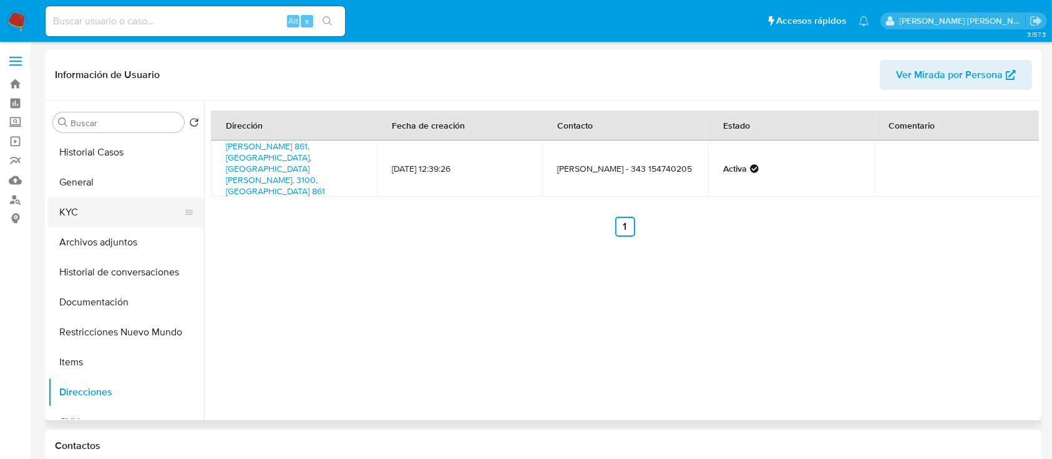
click at [100, 198] on button "KYC" at bounding box center [121, 212] width 146 height 30
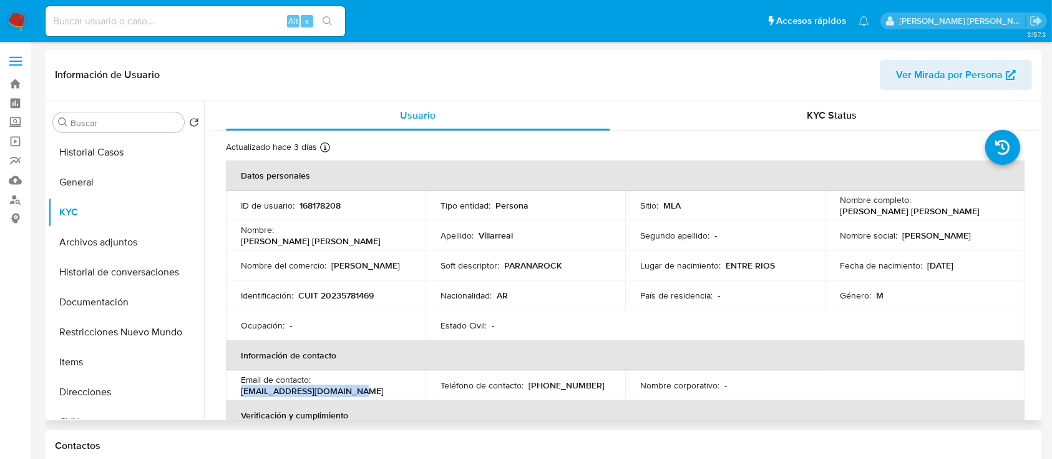
drag, startPoint x: 237, startPoint y: 393, endPoint x: 335, endPoint y: 386, distance: 98.2
click at [359, 389] on td "Email de contacto : albertograficos@gmail.com" at bounding box center [326, 385] width 200 height 30
copy p "albertograficos@gmail.com"
click at [509, 266] on p "PARANAROCK" at bounding box center [533, 265] width 58 height 11
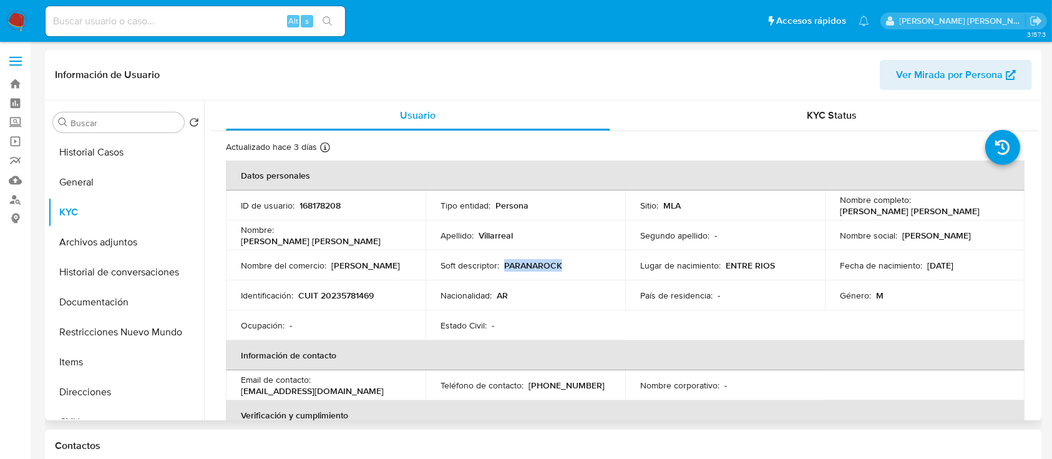
copy p "PARANAROCK"
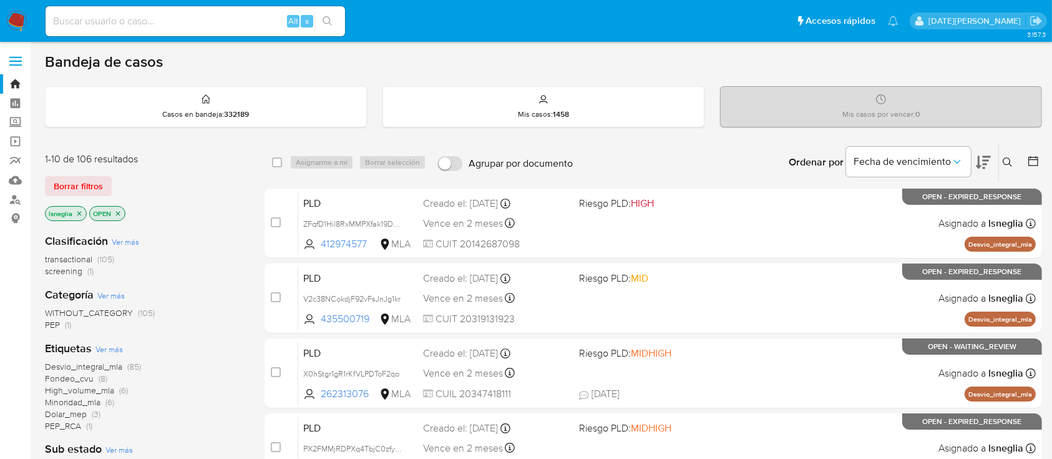
click at [1013, 159] on icon at bounding box center [1008, 162] width 10 height 10
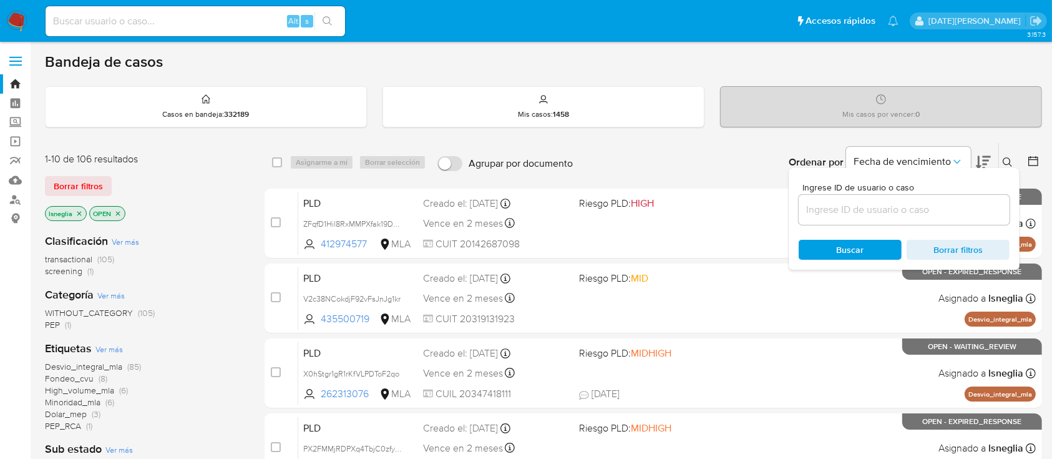
click at [923, 195] on div at bounding box center [904, 210] width 211 height 30
click at [916, 206] on input at bounding box center [904, 210] width 211 height 16
paste input "ft34R2txnQvZnfbx2CtftsDD"
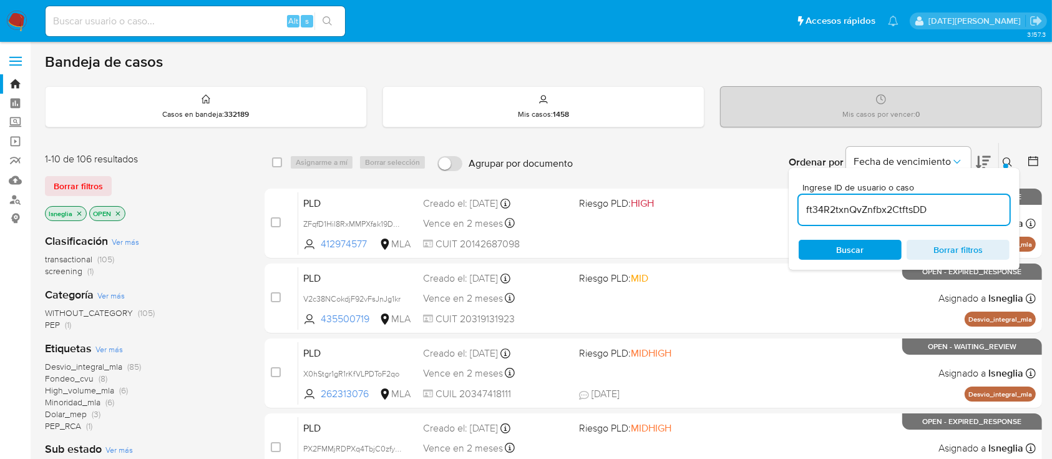
type input "ft34R2txnQvZnfbx2CtftsDD"
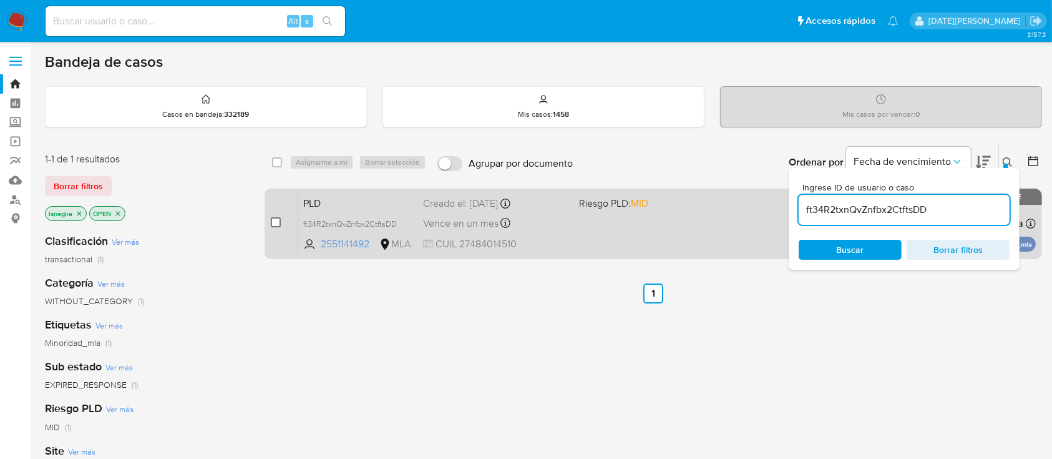
click at [275, 222] on input "checkbox" at bounding box center [276, 222] width 10 height 10
checkbox input "true"
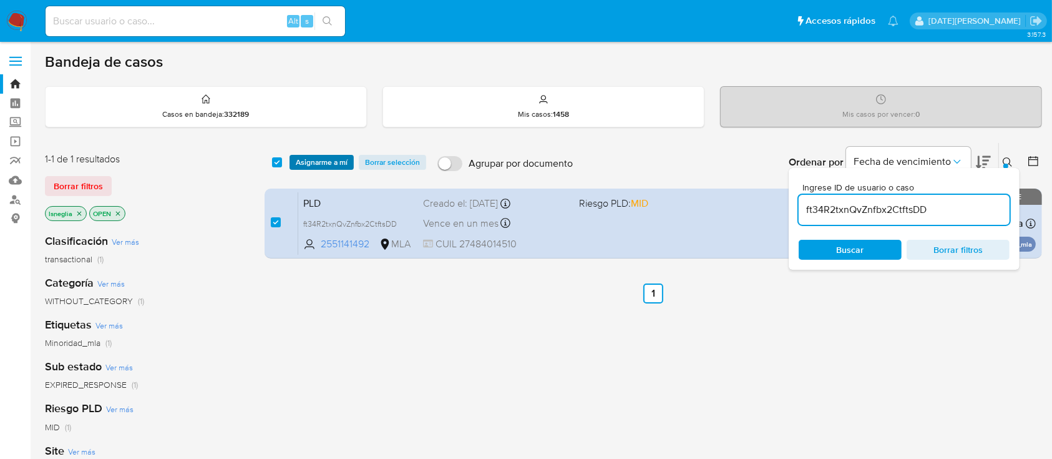
click at [323, 160] on span "Asignarme a mí" at bounding box center [322, 162] width 52 height 12
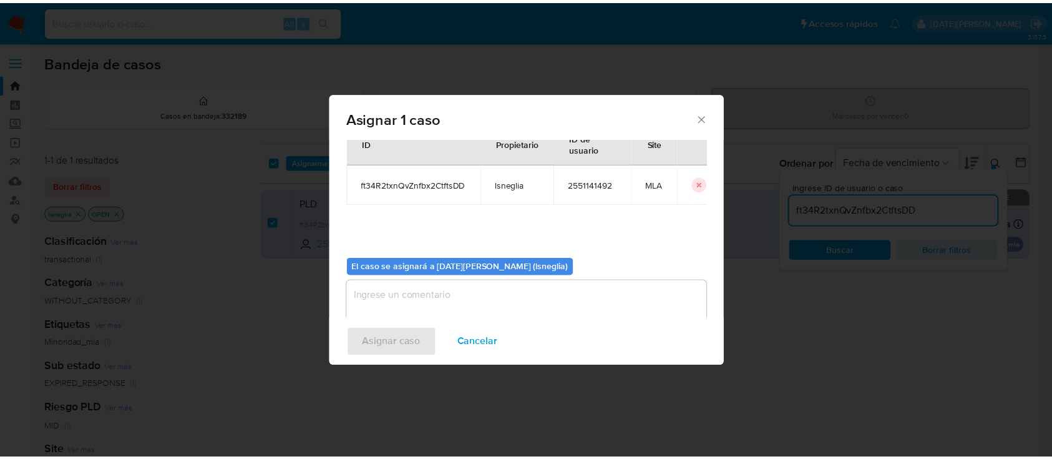
scroll to position [64, 0]
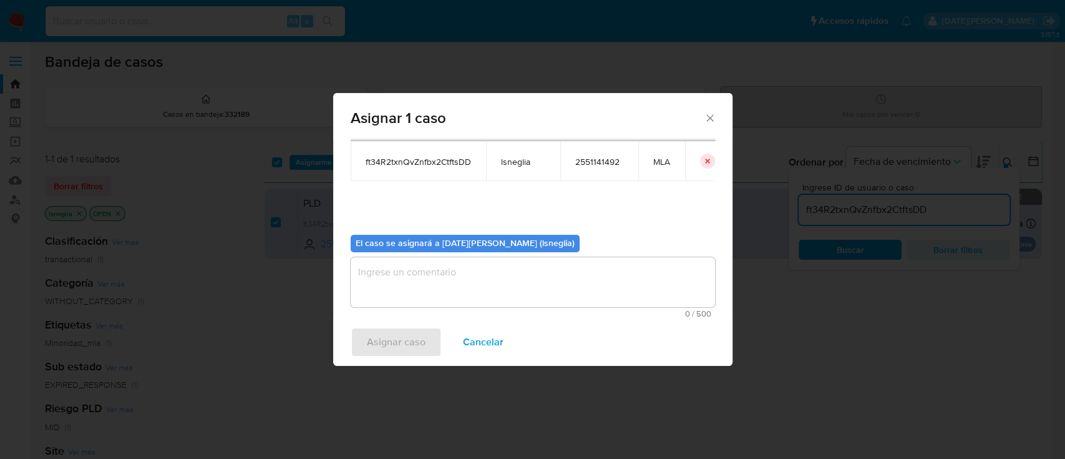
click at [490, 277] on textarea "assign-modal" at bounding box center [533, 282] width 365 height 50
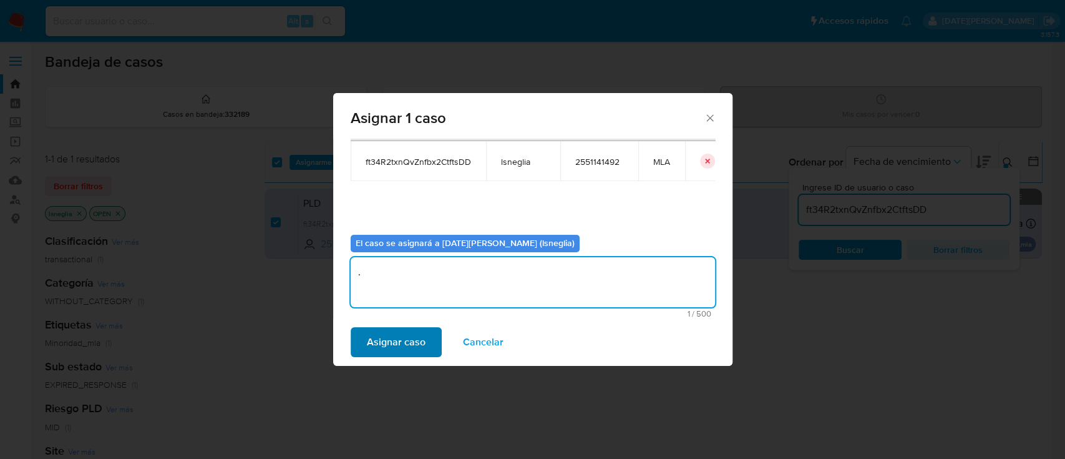
type textarea "."
click at [408, 335] on span "Asignar caso" at bounding box center [396, 341] width 59 height 27
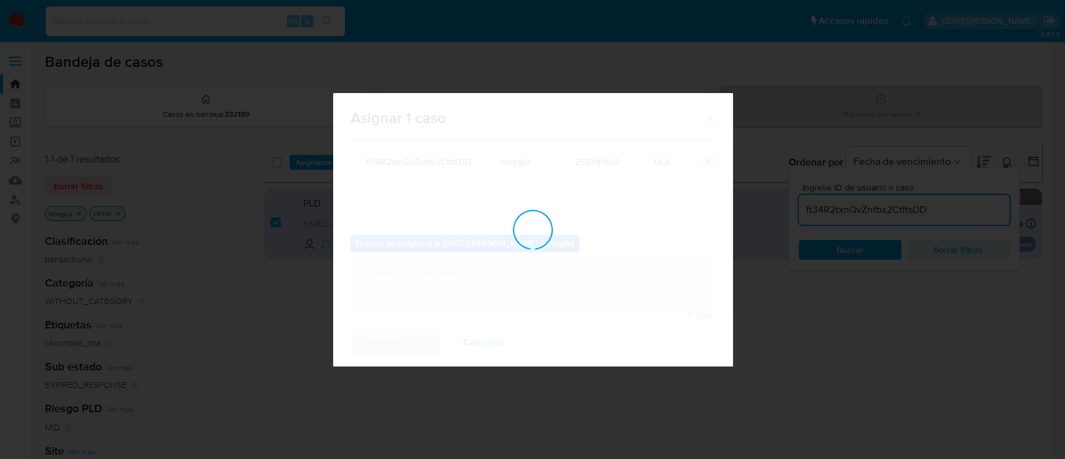
checkbox input "false"
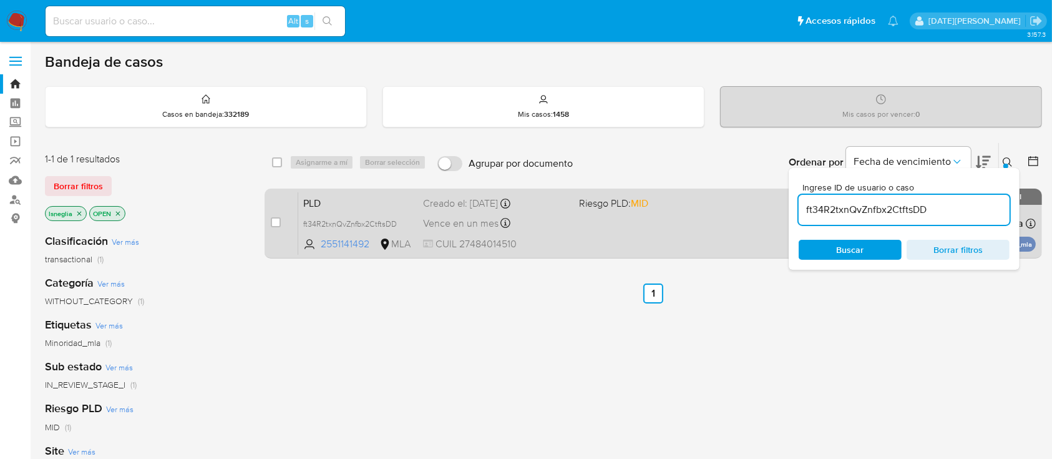
click at [345, 204] on span "PLD" at bounding box center [358, 202] width 110 height 16
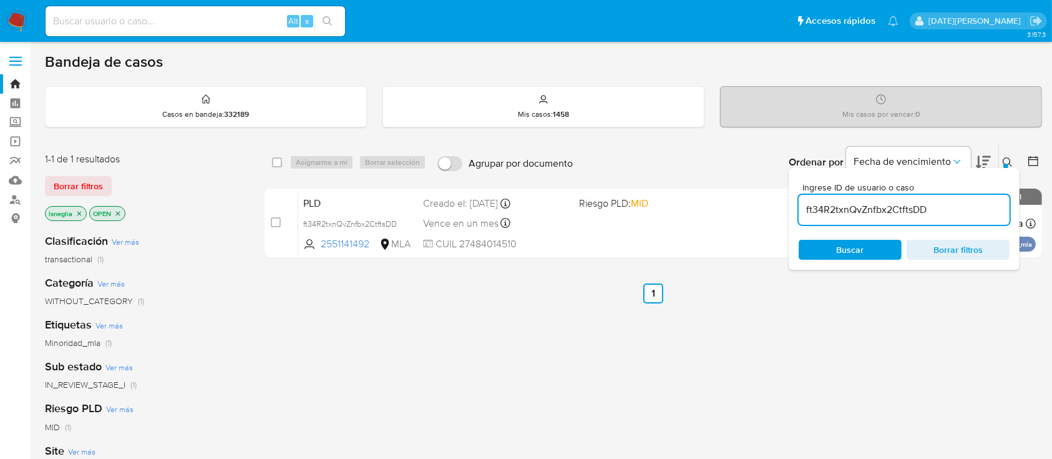
click at [102, 29] on div "Alt s" at bounding box center [196, 21] width 300 height 30
click at [104, 19] on input at bounding box center [196, 21] width 300 height 16
paste input "Tve6npo63fzYGBCMmxevhou7"
type input "Tve6npo63fzYGBCMmxevhou7"
click at [333, 22] on button "search-icon" at bounding box center [328, 20] width 26 height 17
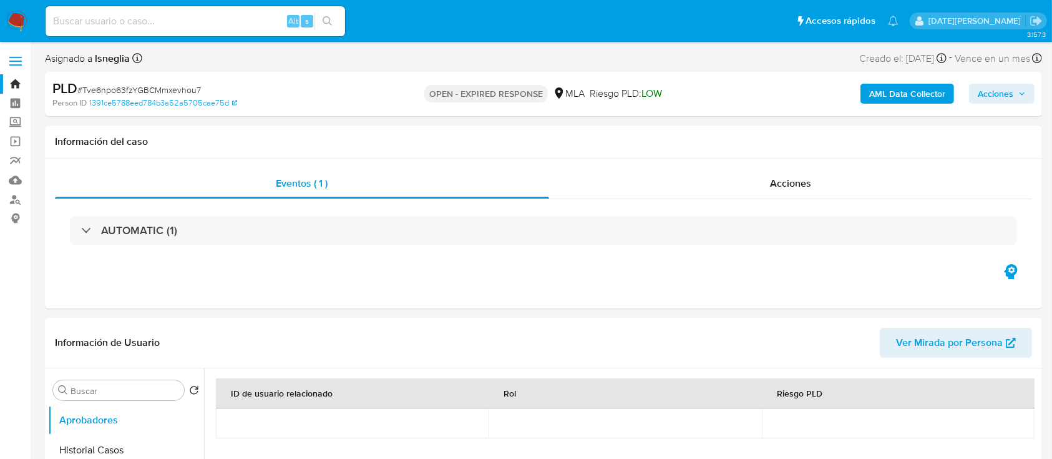
select select "10"
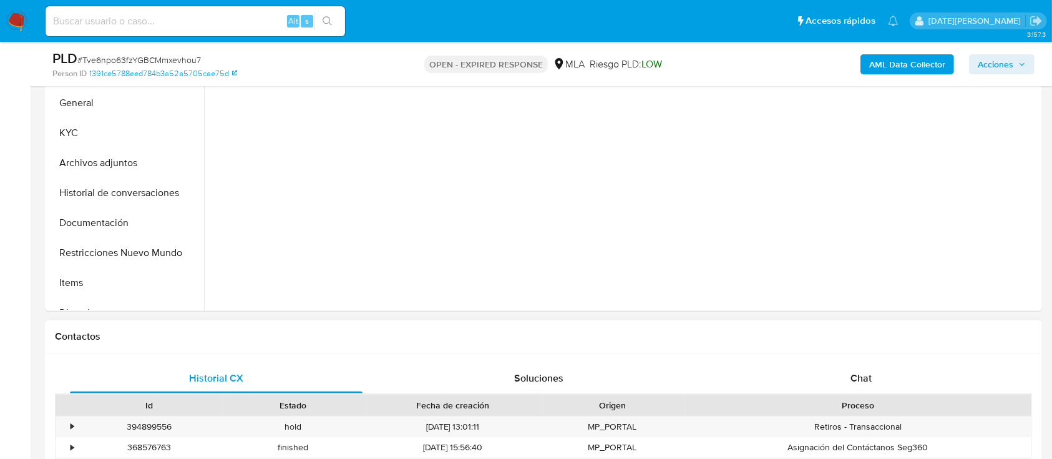
scroll to position [416, 0]
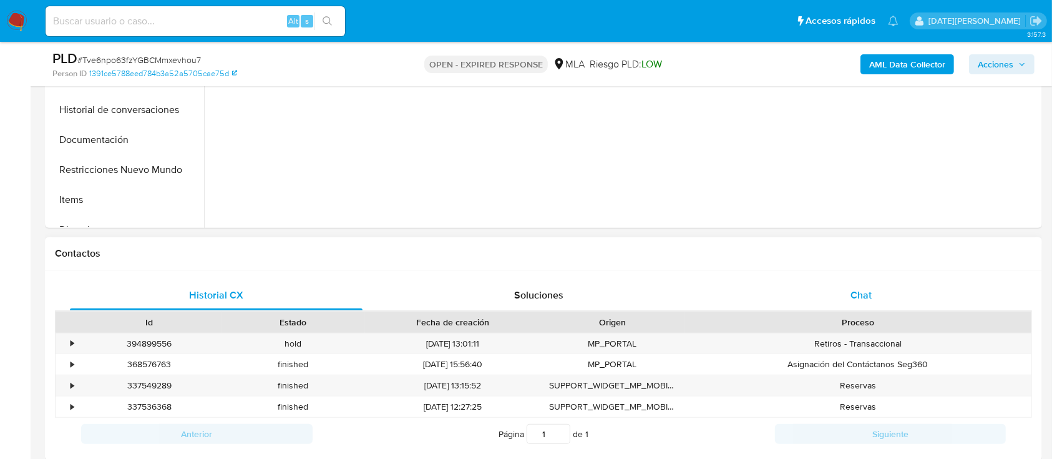
click at [865, 288] on span "Chat" at bounding box center [861, 295] width 21 height 14
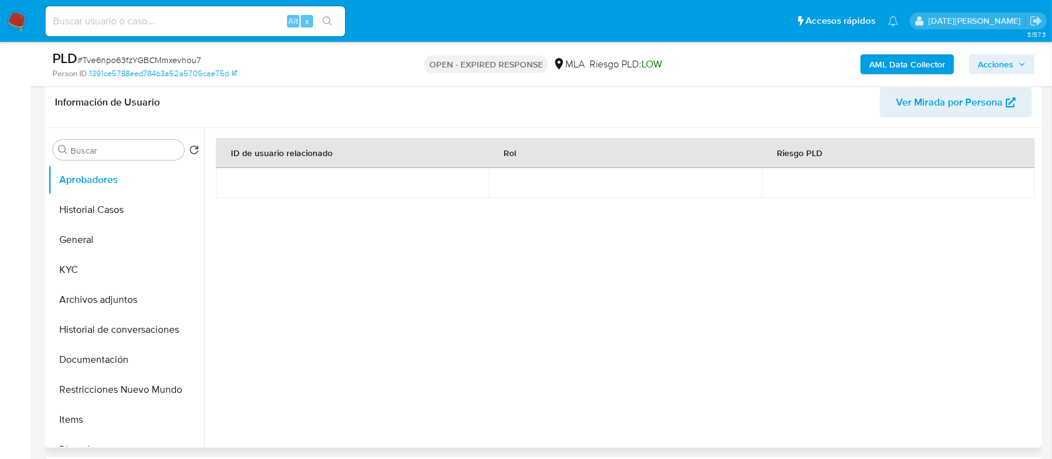
scroll to position [166, 0]
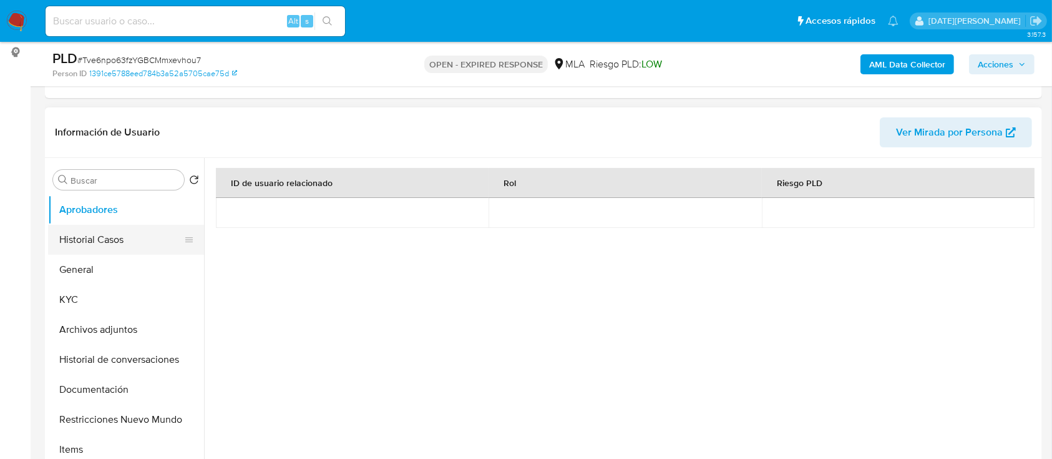
click at [109, 242] on button "Historial Casos" at bounding box center [121, 240] width 146 height 30
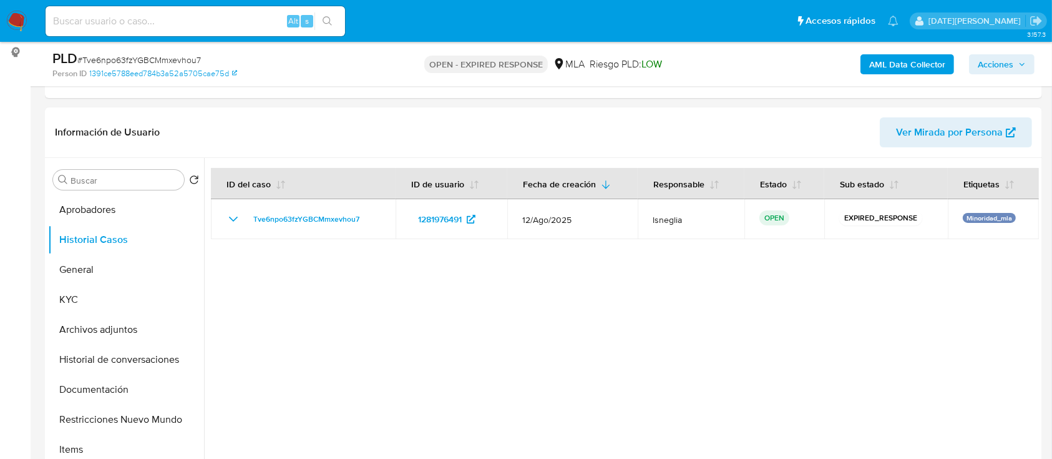
click at [160, 62] on span "# Tve6npo63fzYGBCMmxevhou7" at bounding box center [139, 60] width 124 height 12
copy span "Tve6npo63fzYGBCMmxevhou7"
click at [7, 18] on img at bounding box center [16, 21] width 21 height 21
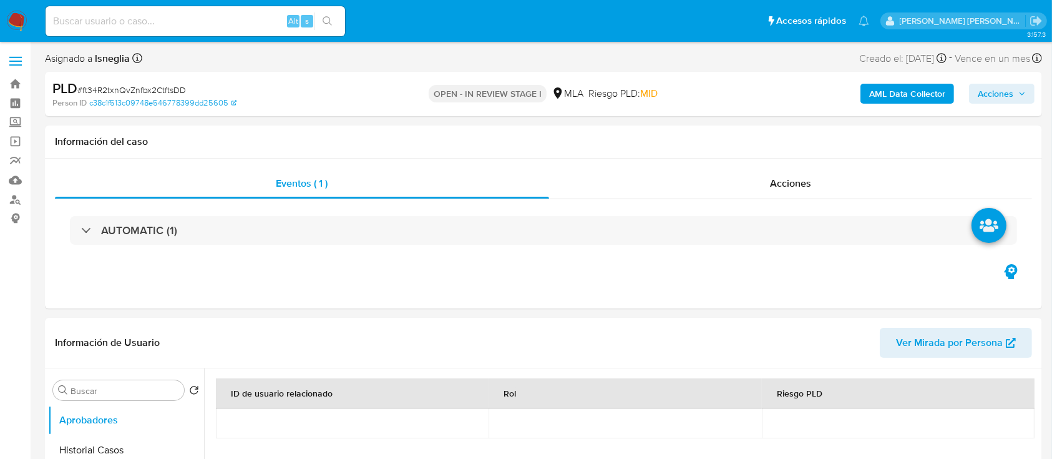
select select "10"
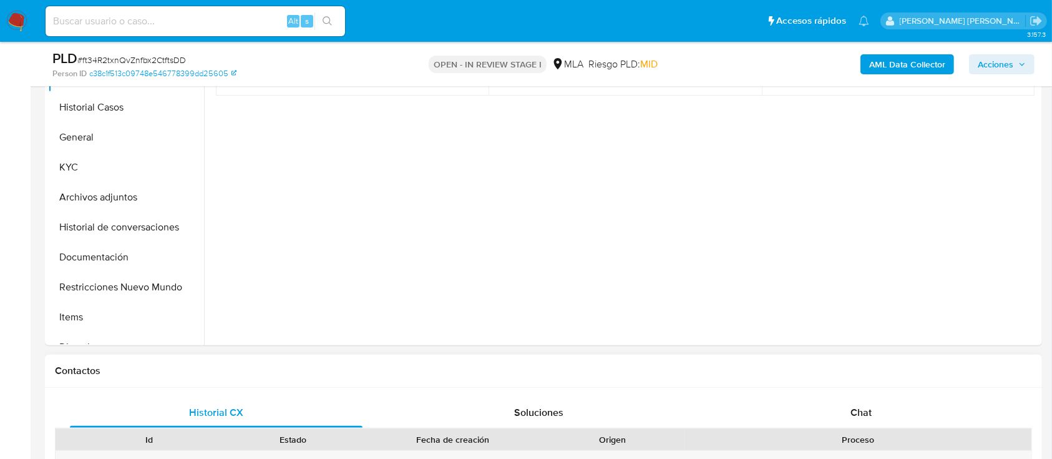
scroll to position [499, 0]
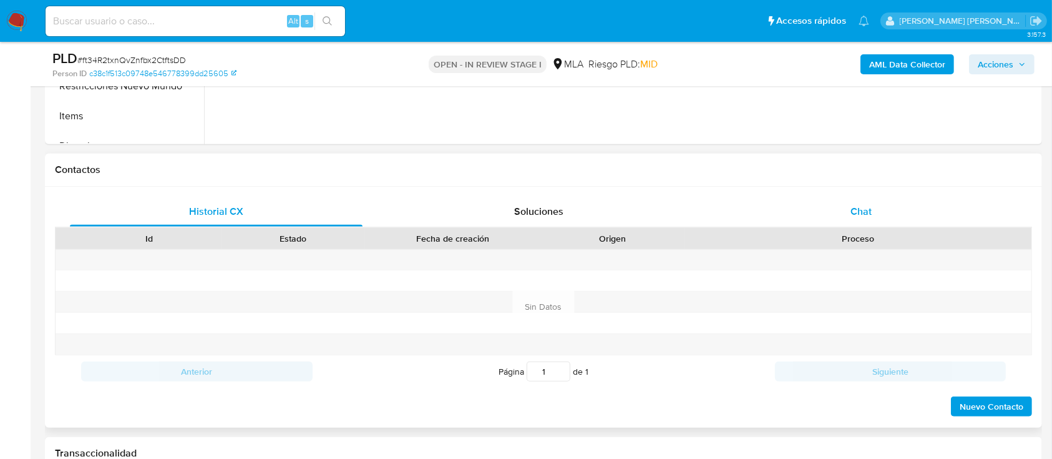
click at [831, 207] on div "Chat" at bounding box center [861, 212] width 293 height 30
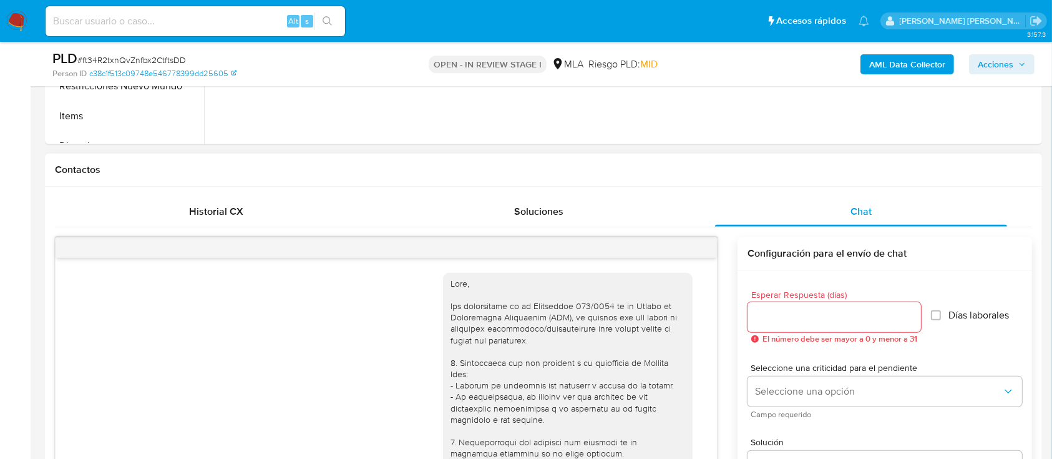
scroll to position [1069, 0]
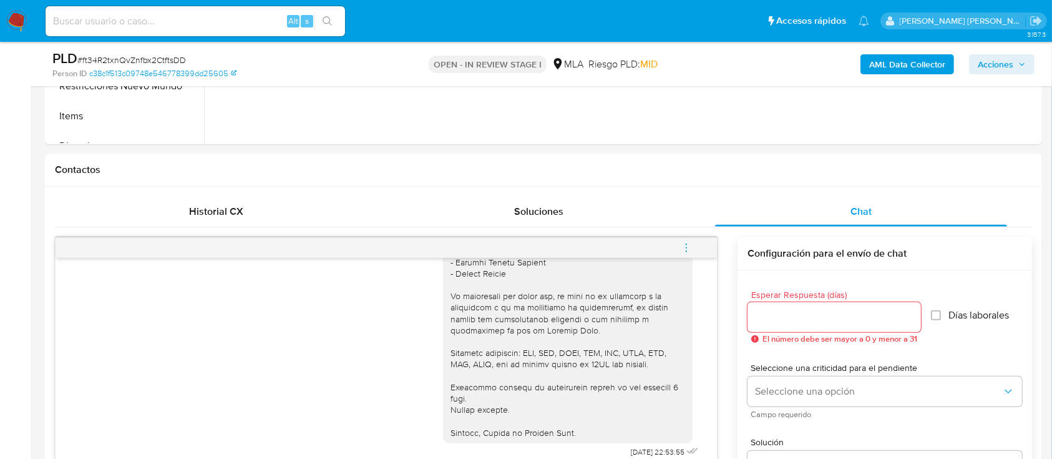
click at [693, 246] on button "menu-action" at bounding box center [686, 248] width 41 height 30
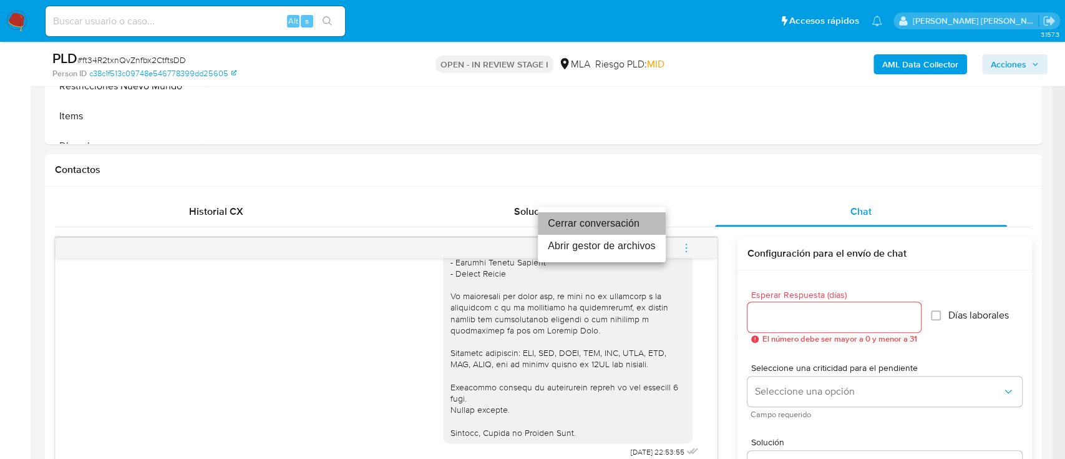
click at [630, 222] on li "Cerrar conversación" at bounding box center [602, 223] width 128 height 22
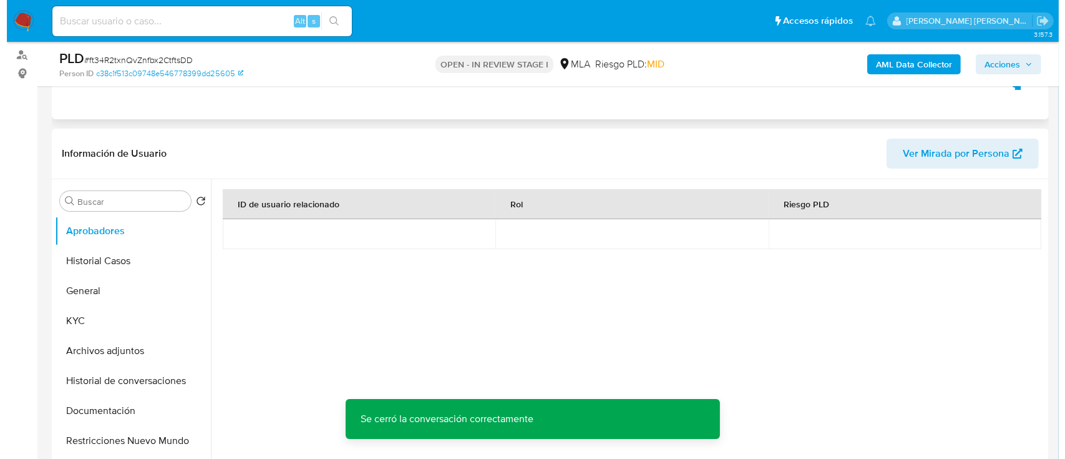
scroll to position [83, 0]
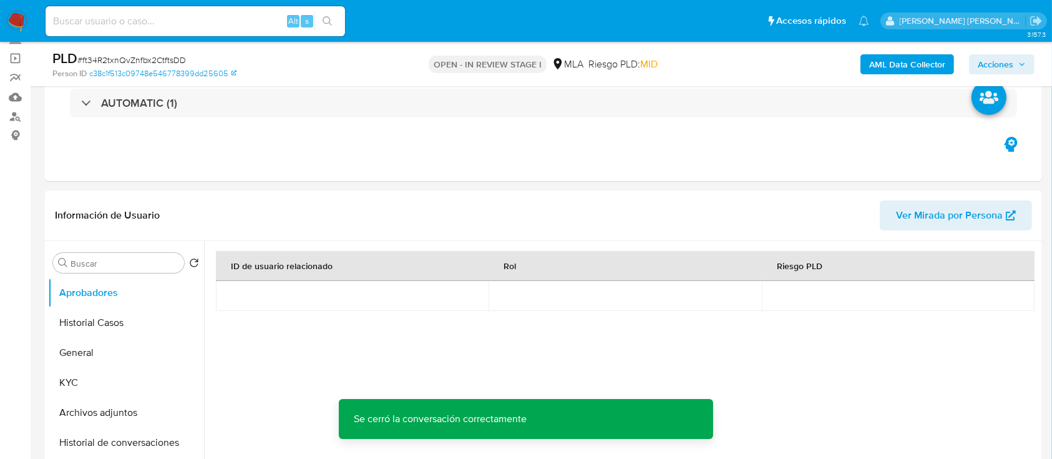
click at [911, 72] on b "AML Data Collector" at bounding box center [907, 64] width 76 height 20
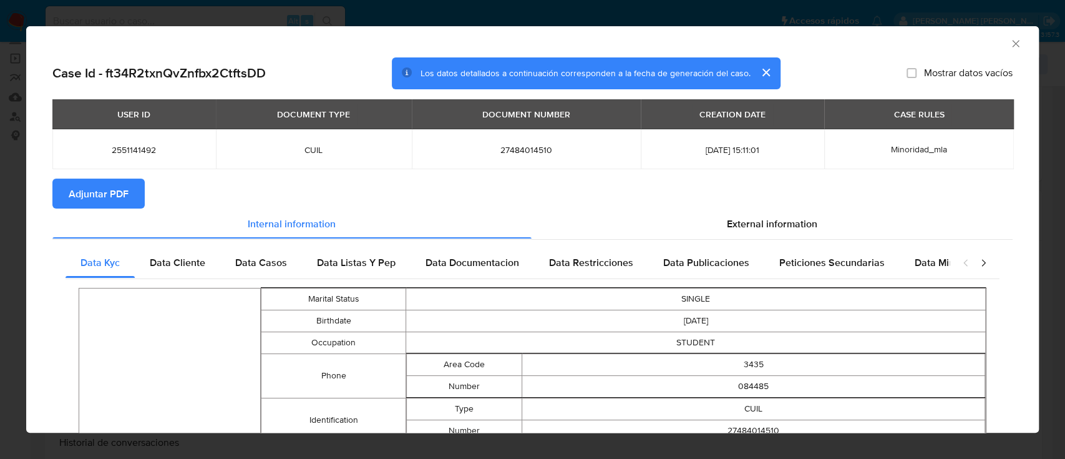
click at [107, 192] on span "Adjuntar PDF" at bounding box center [99, 193] width 60 height 27
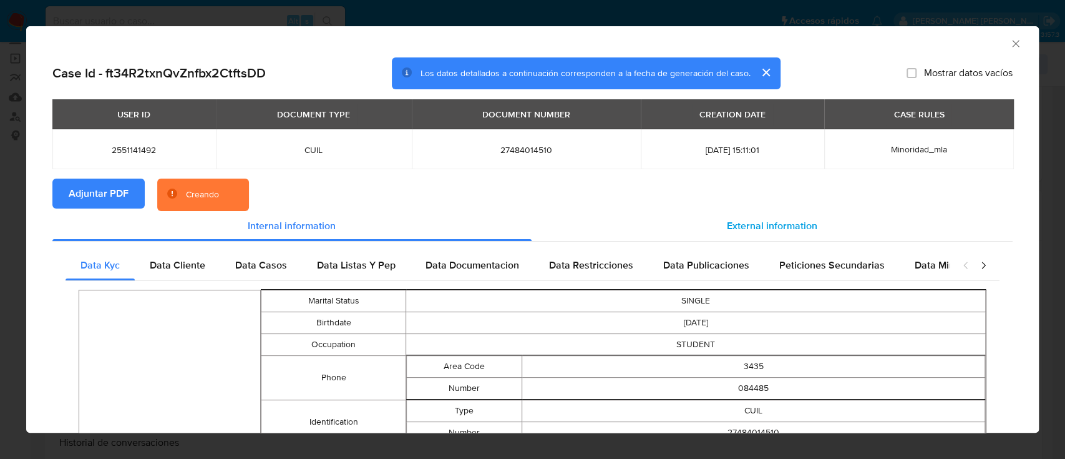
click at [717, 216] on div "External information" at bounding box center [773, 226] width 482 height 30
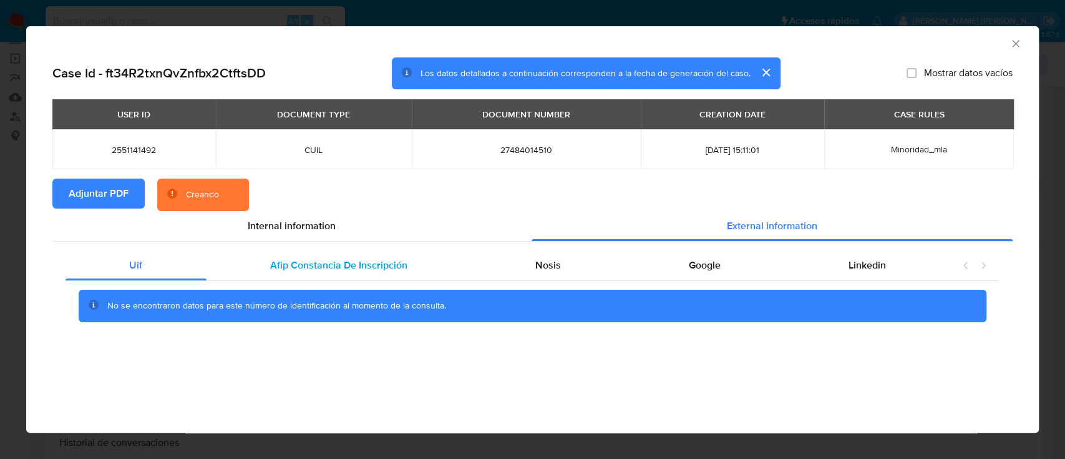
click at [355, 267] on span "Afip Constancia De Inscripción" at bounding box center [338, 265] width 137 height 14
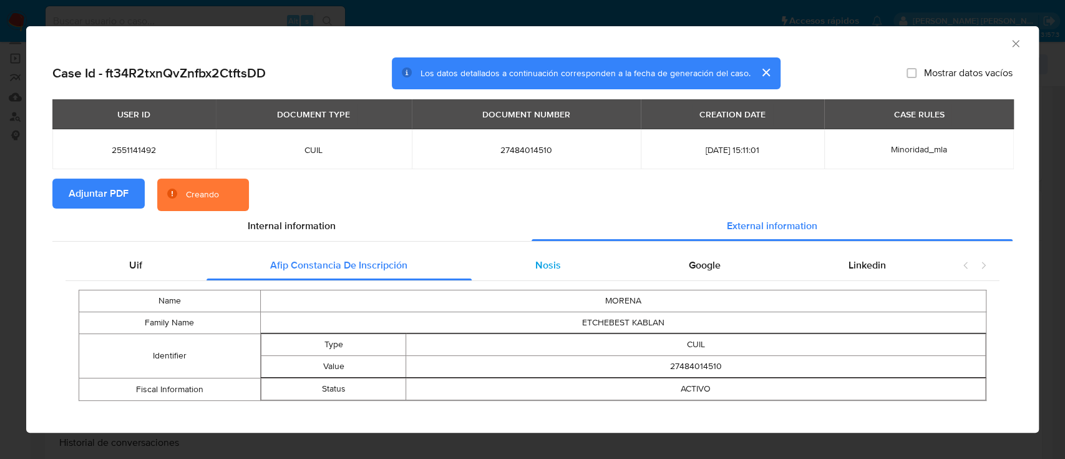
click at [521, 267] on div "Nosis" at bounding box center [549, 265] width 154 height 30
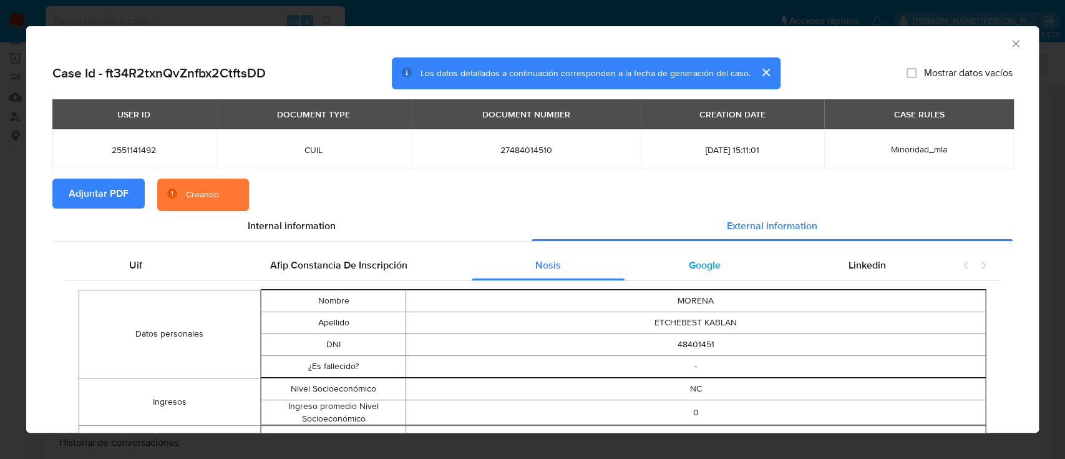
click at [713, 267] on div "Google" at bounding box center [705, 265] width 160 height 30
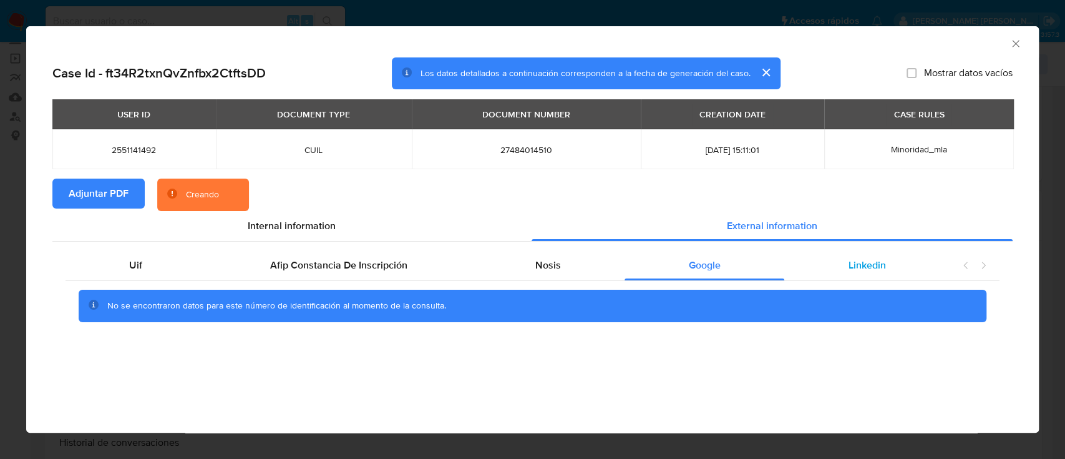
click at [886, 265] on div "Linkedin" at bounding box center [867, 265] width 165 height 30
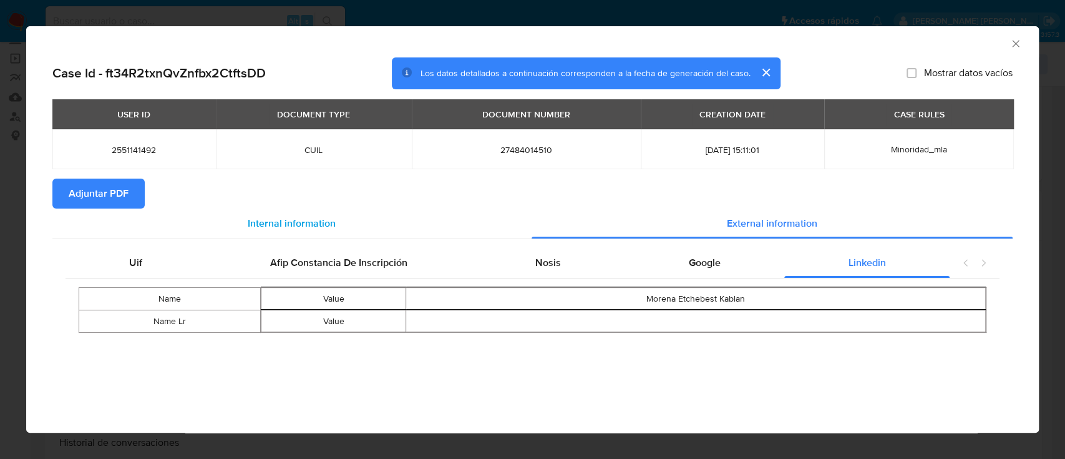
click at [371, 221] on div "Internal information" at bounding box center [291, 223] width 479 height 30
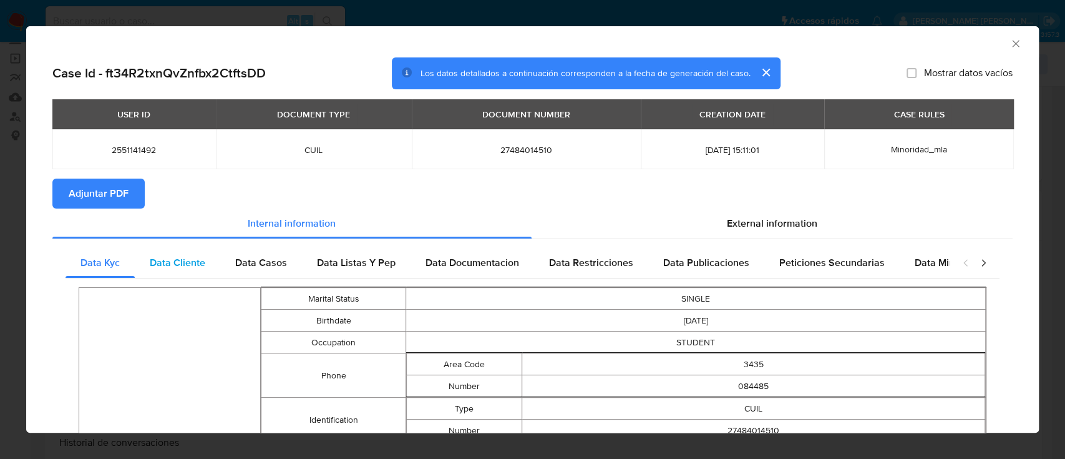
click span "Data Cliente"
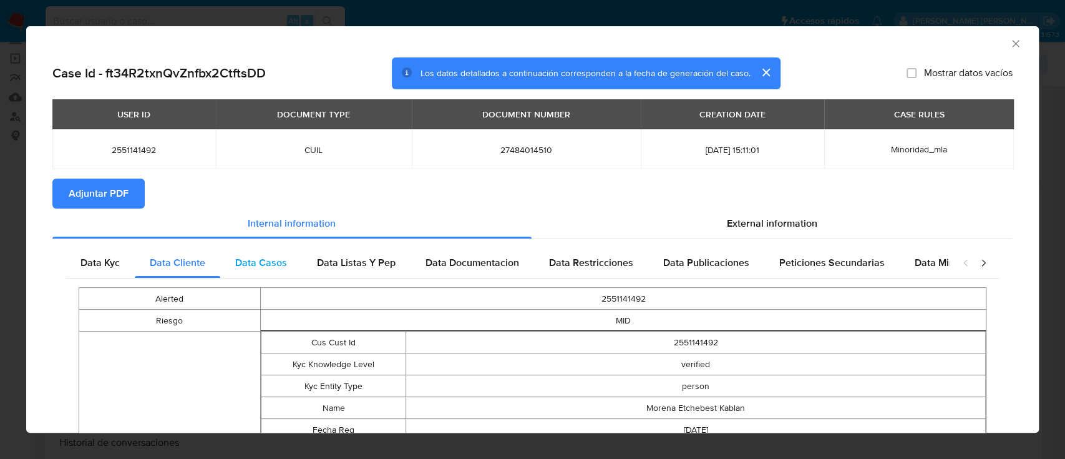
click span "Data Casos"
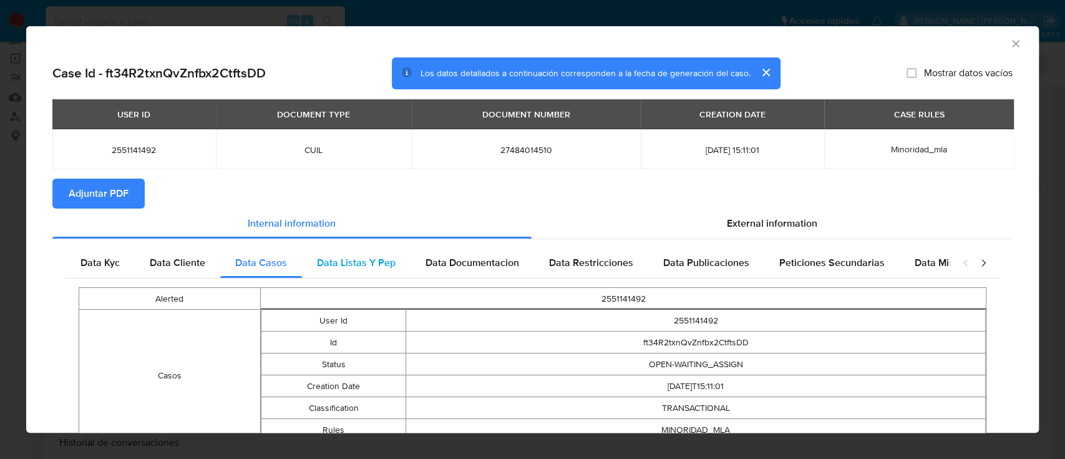
click span "Data Listas Y Pep"
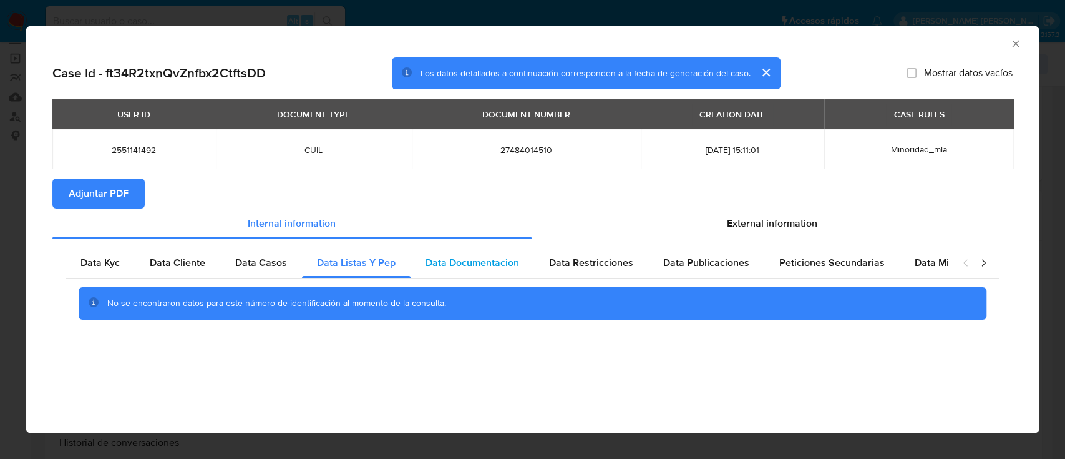
click span "Data Documentacion"
click span "Data Restricciones"
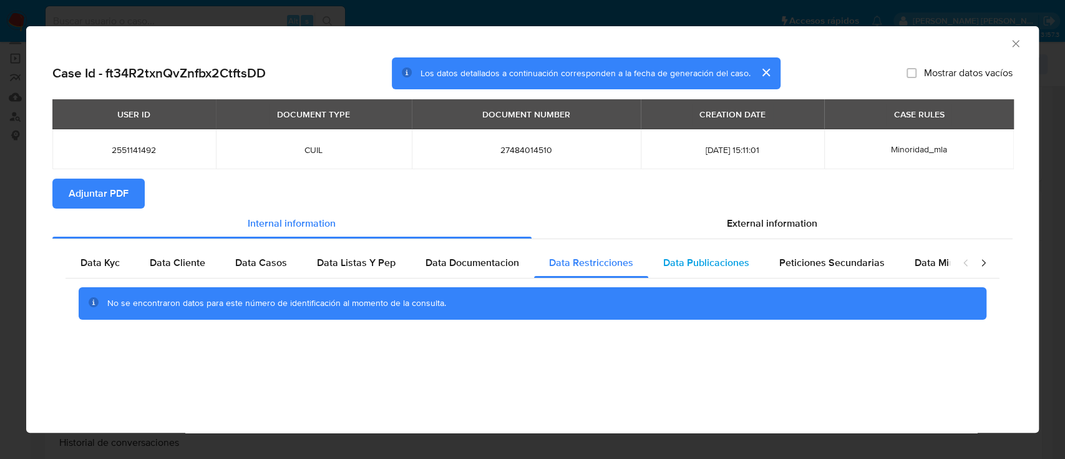
click span "Data Publicaciones"
click span "Peticiones Secundarias"
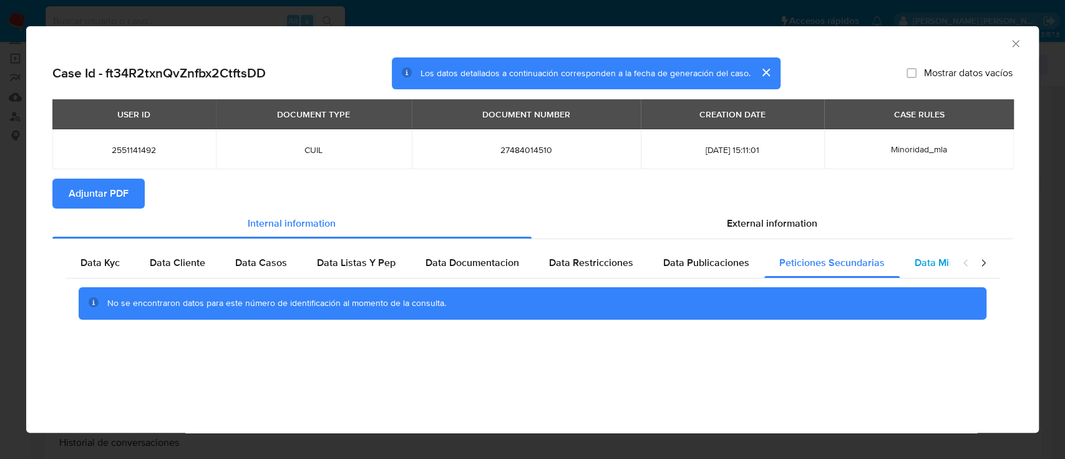
click span "Data Minoridad"
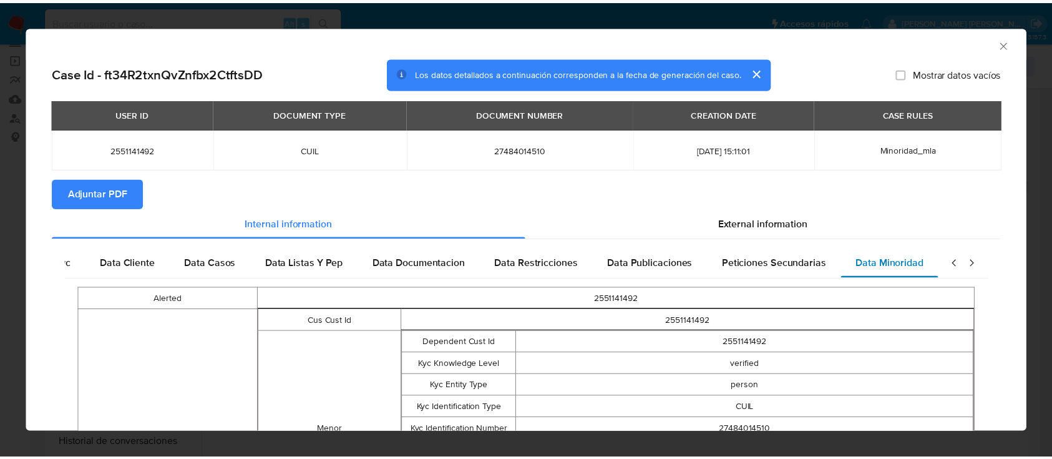
scroll to position [0, 55]
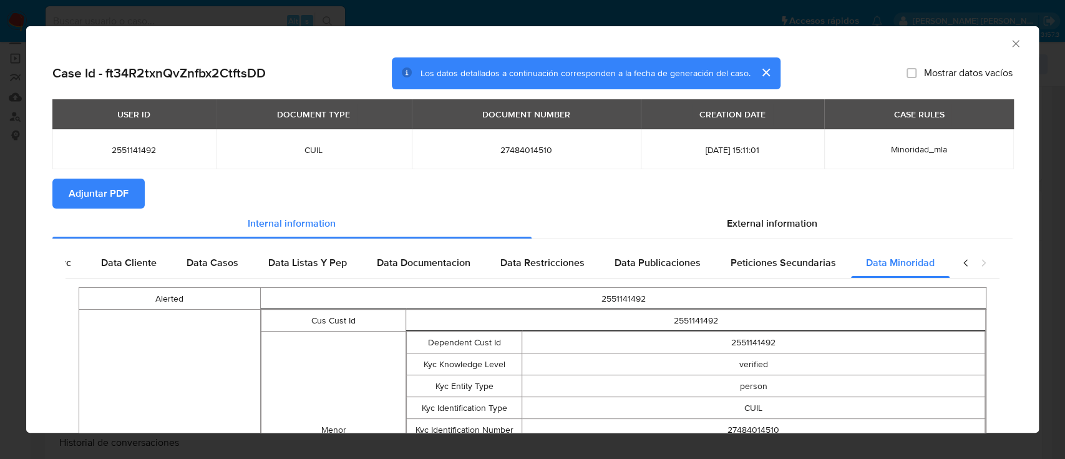
click icon "Cerrar ventana"
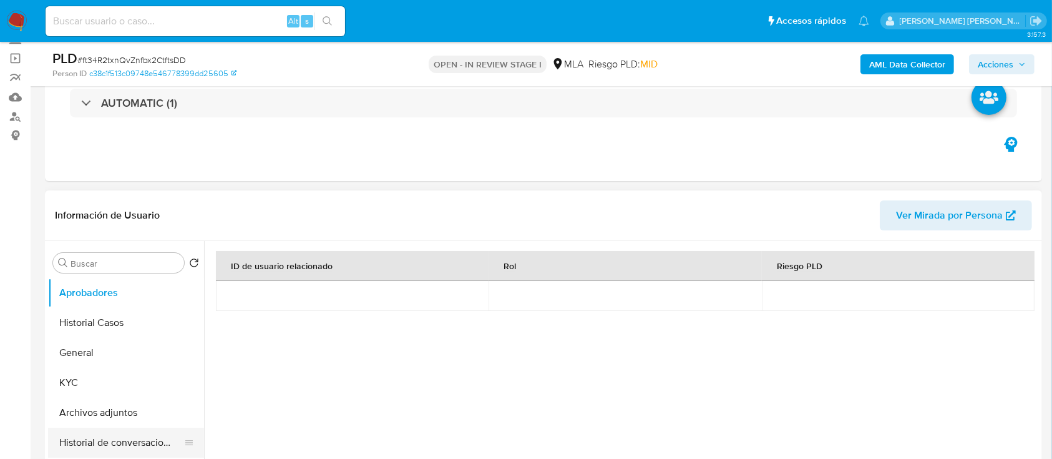
click button "Historial de conversaciones"
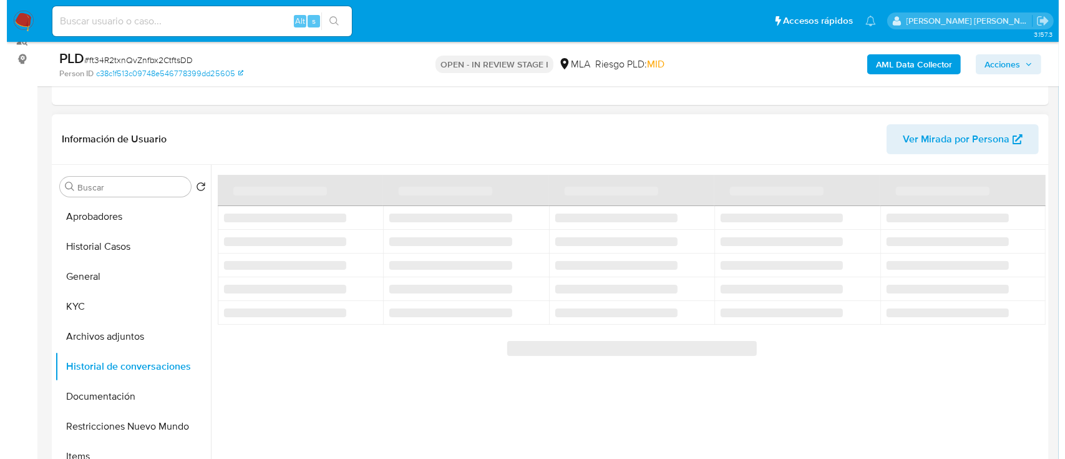
scroll to position [166, 0]
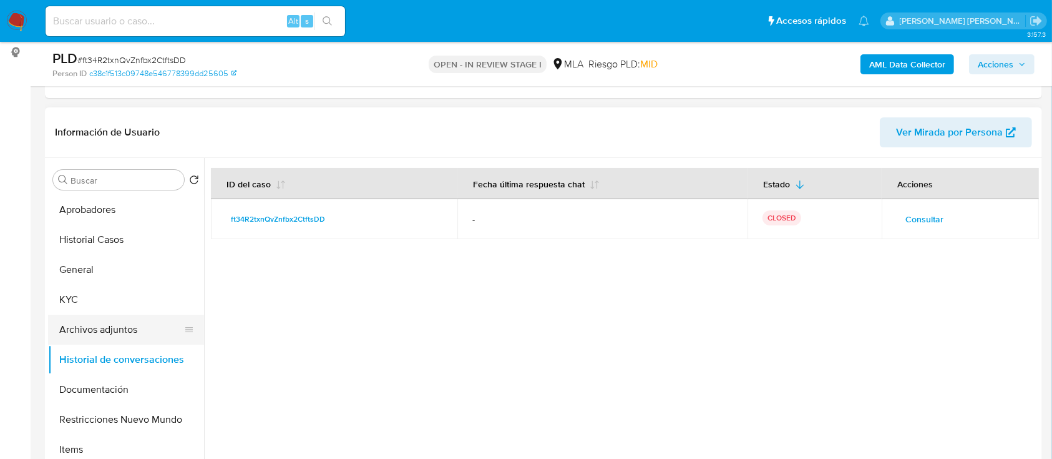
click button "Archivos adjuntos"
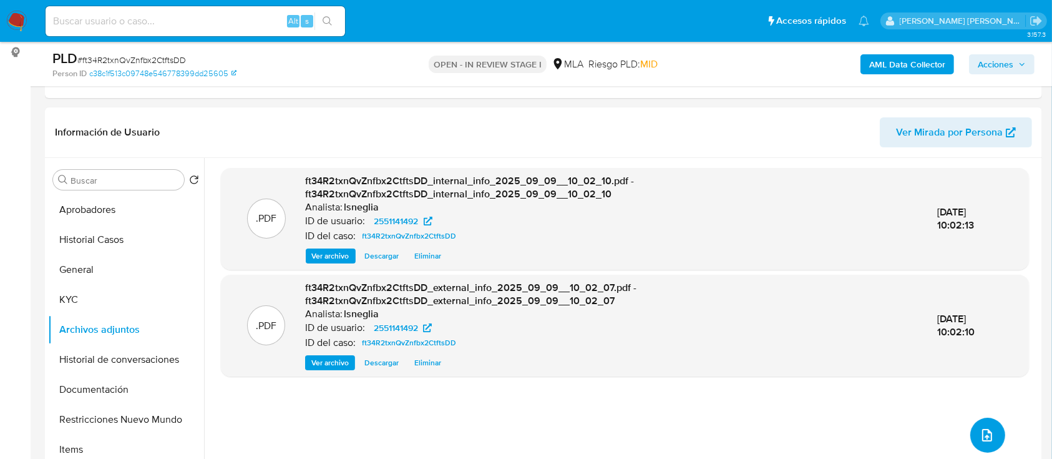
click icon "upload-file"
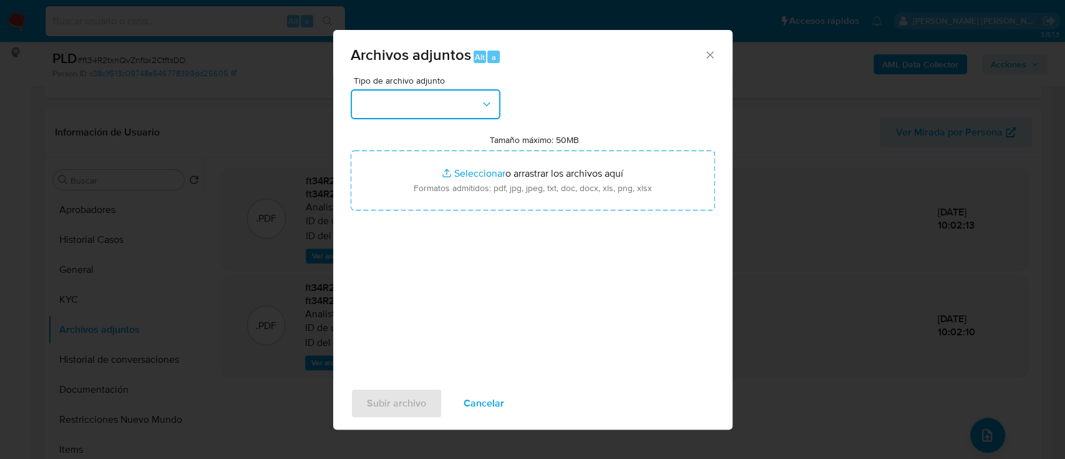
click button "button"
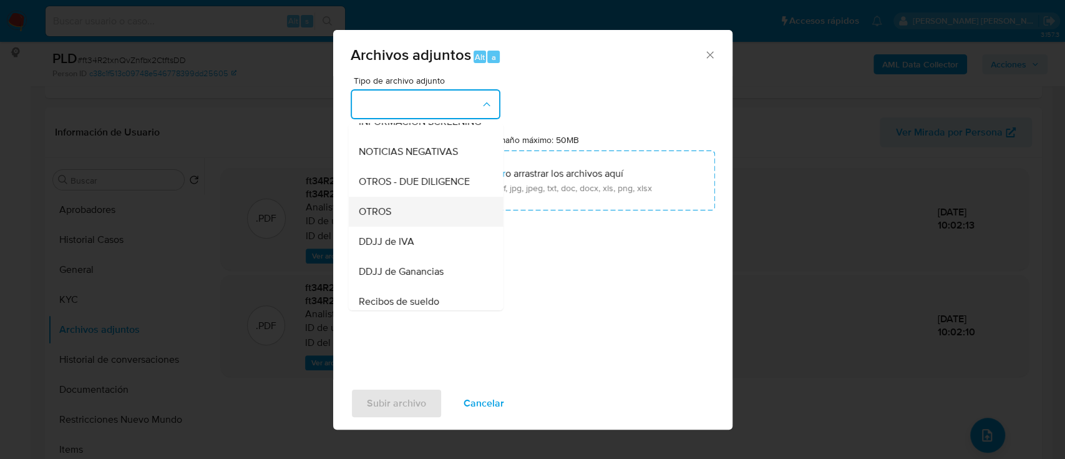
click div "OTROS"
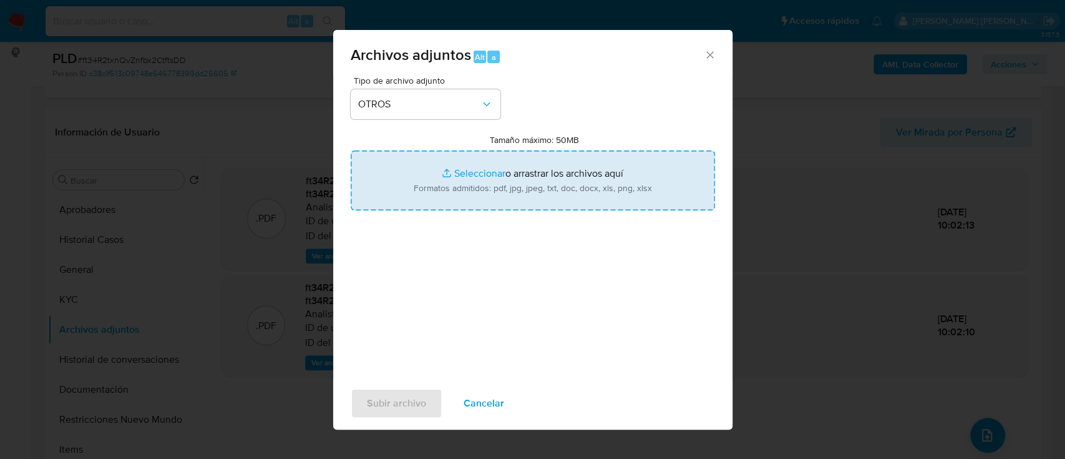
type input "C:\fakepath\Caselog ft34R2txnQvZnfbx2CtftsDD.docx"
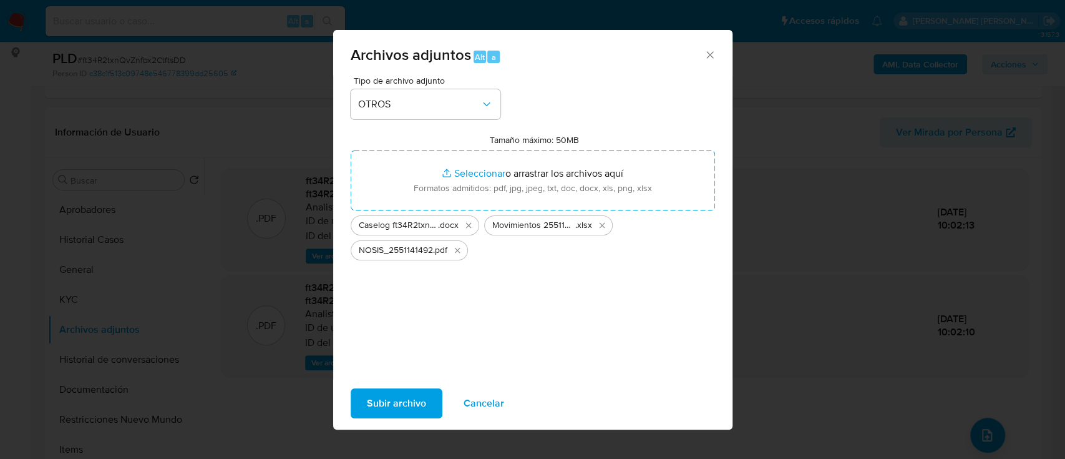
click span "Subir archivo"
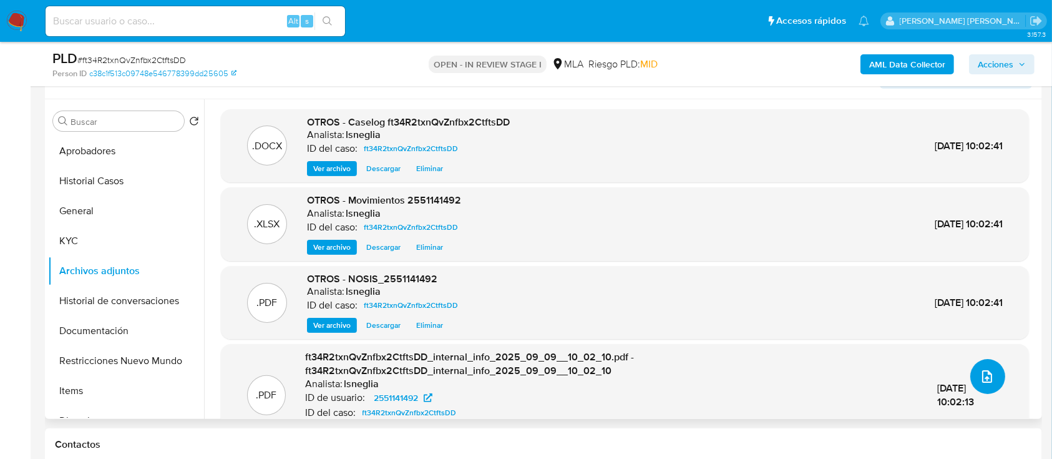
scroll to position [250, 0]
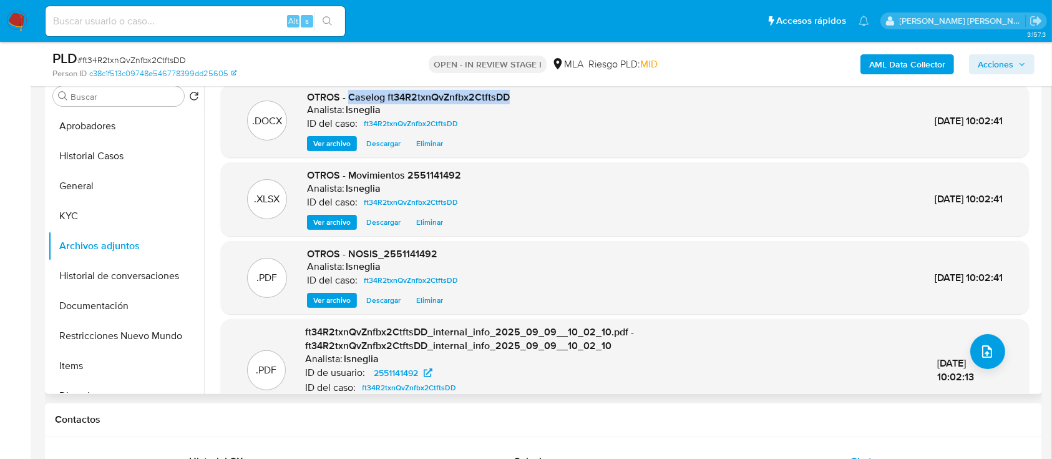
drag, startPoint x: 350, startPoint y: 96, endPoint x: 518, endPoint y: 100, distance: 168.6
click div ".DOCX OTROS - Caselog ft34R2txnQvZnfbx2CtftsDD Analista: lsneglia ID del caso: …"
copy span "Caselog ft34R2txnQvZnfbx2CtftsDD"
click button "Historial de conversaciones"
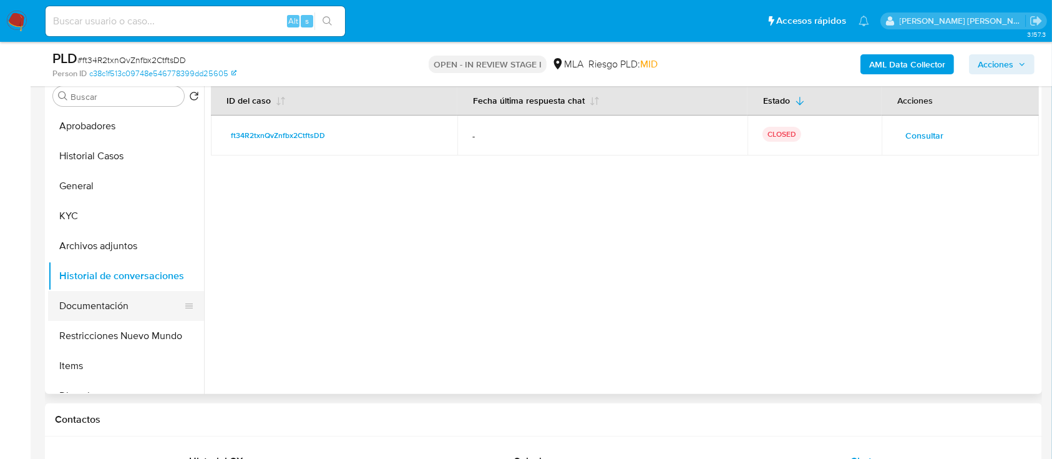
click button "Documentación"
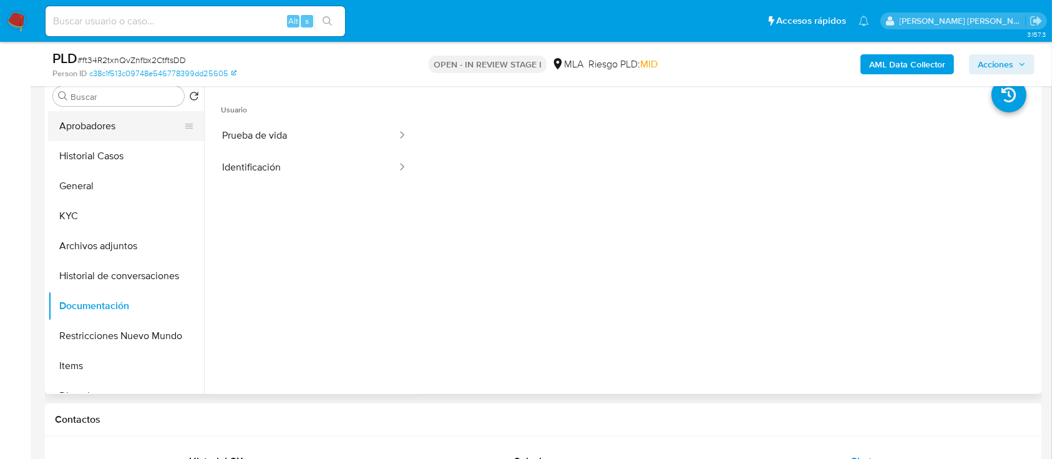
click button "Aprobadores"
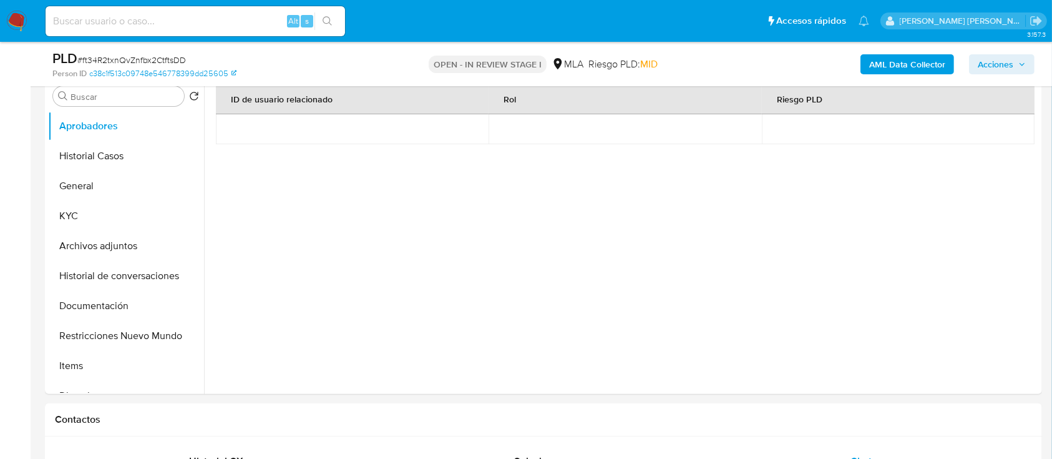
click span "Acciones"
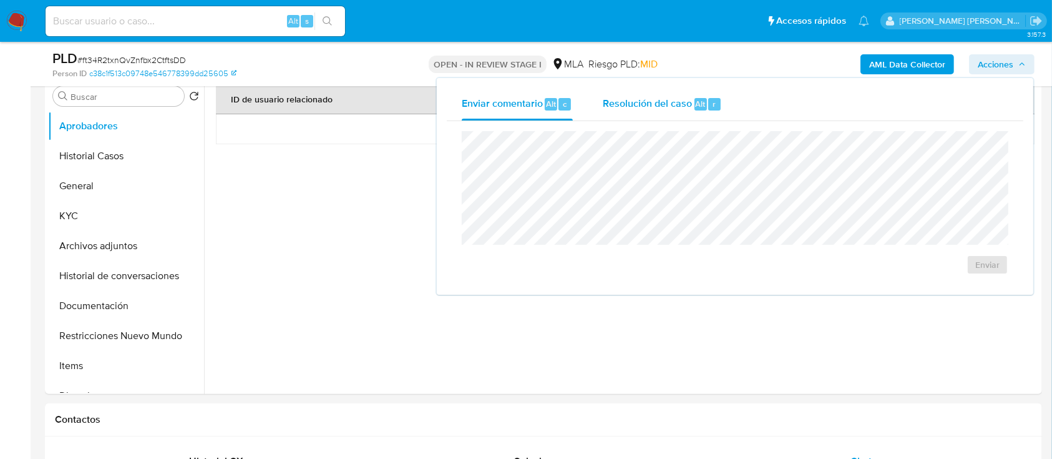
click div "Resolución del caso Alt r"
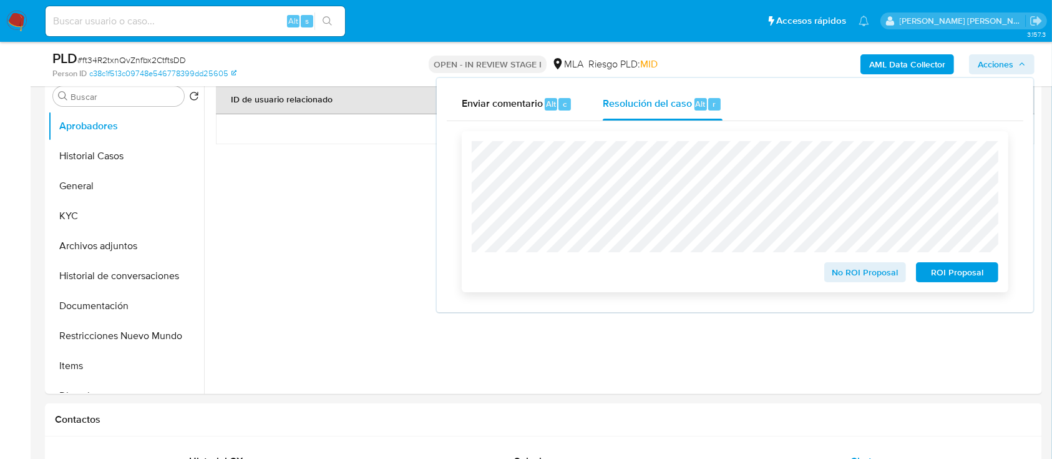
click span "No ROI Proposal"
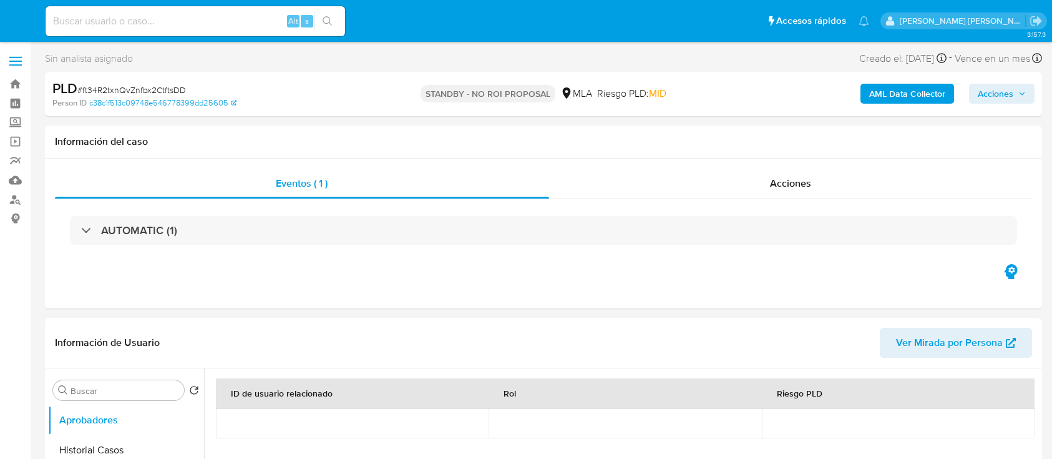
select select "10"
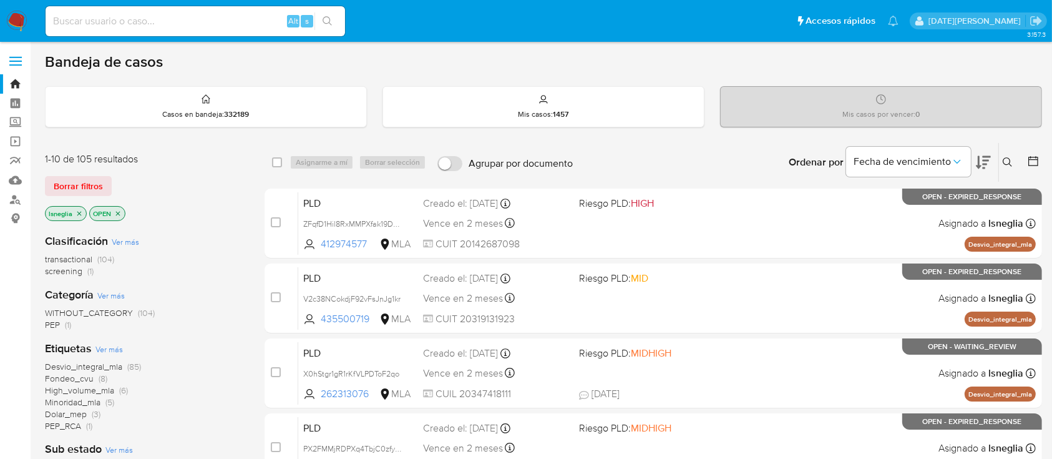
click at [1004, 162] on icon at bounding box center [1007, 161] width 9 height 9
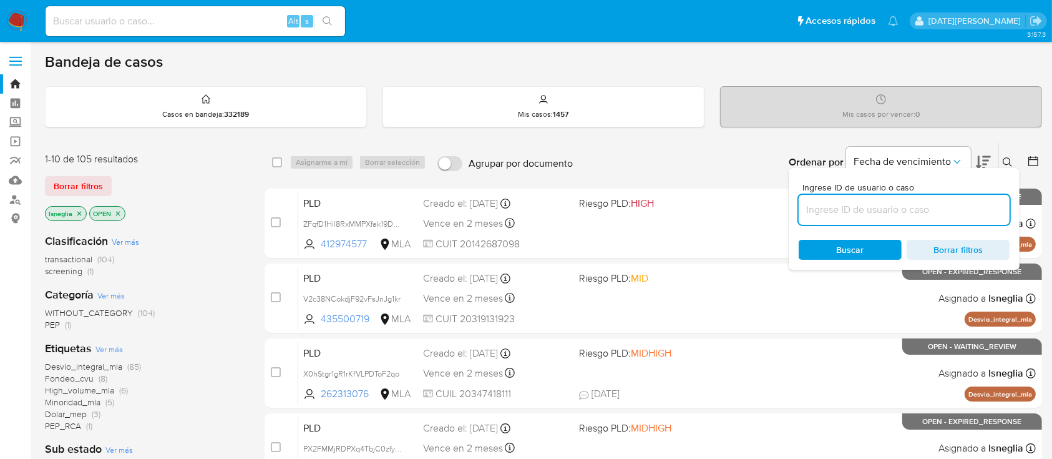
click at [899, 213] on input at bounding box center [904, 210] width 211 height 16
type input "Tve6npo63fzYGBCMmxevhou7"
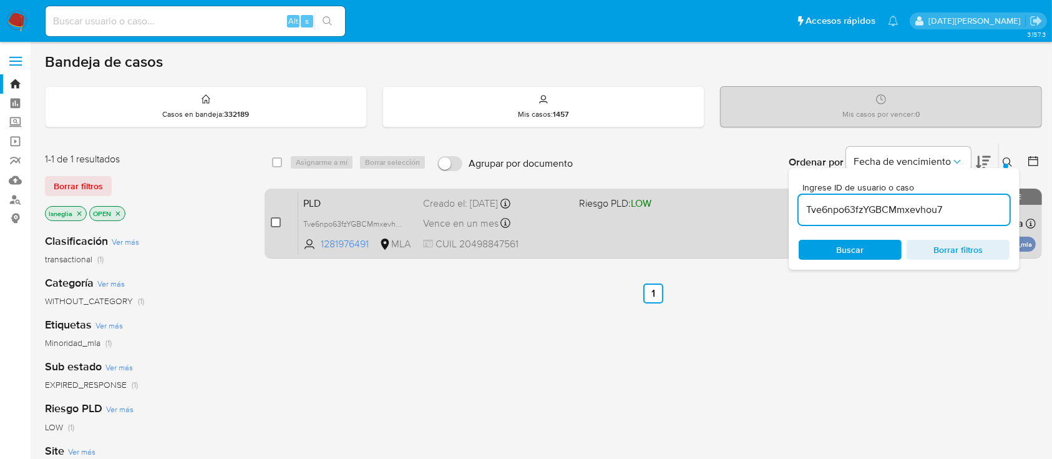
click at [273, 222] on input "checkbox" at bounding box center [276, 222] width 10 height 10
checkbox input "true"
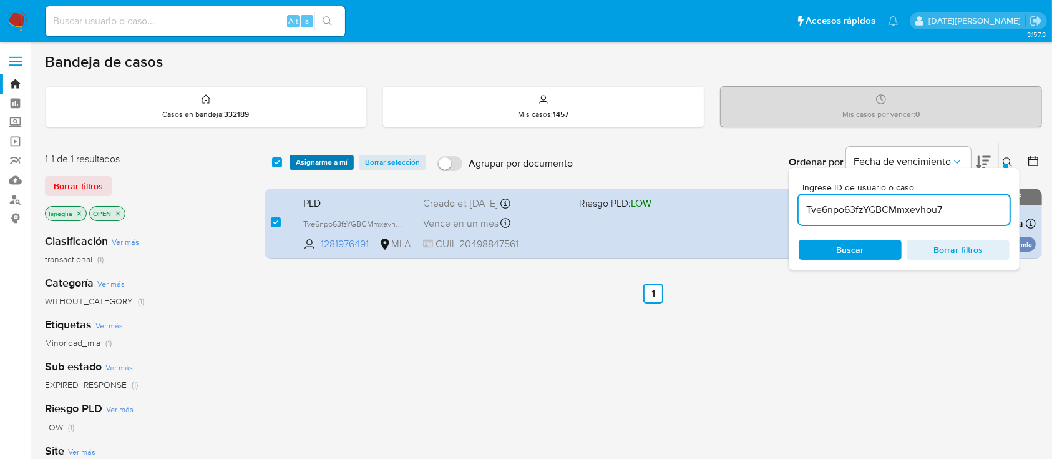
click at [311, 162] on span "Asignarme a mí" at bounding box center [322, 162] width 52 height 12
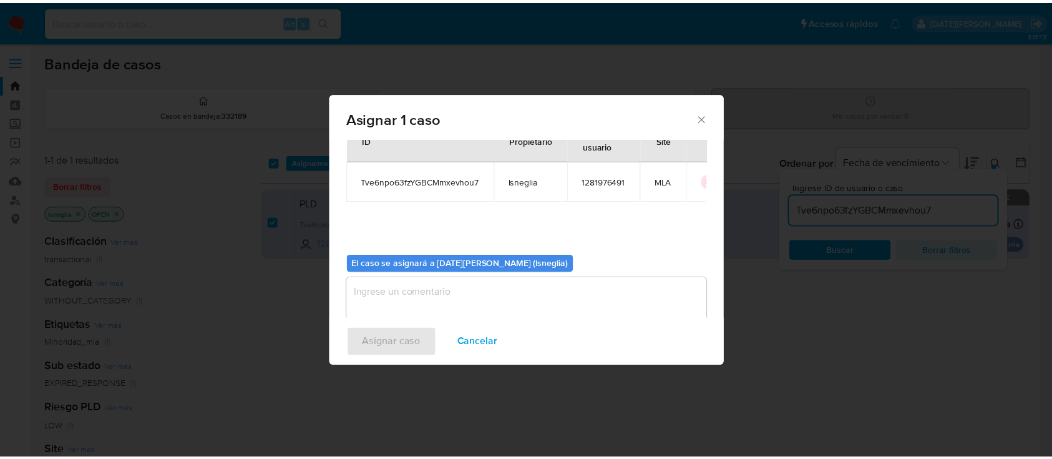
scroll to position [64, 0]
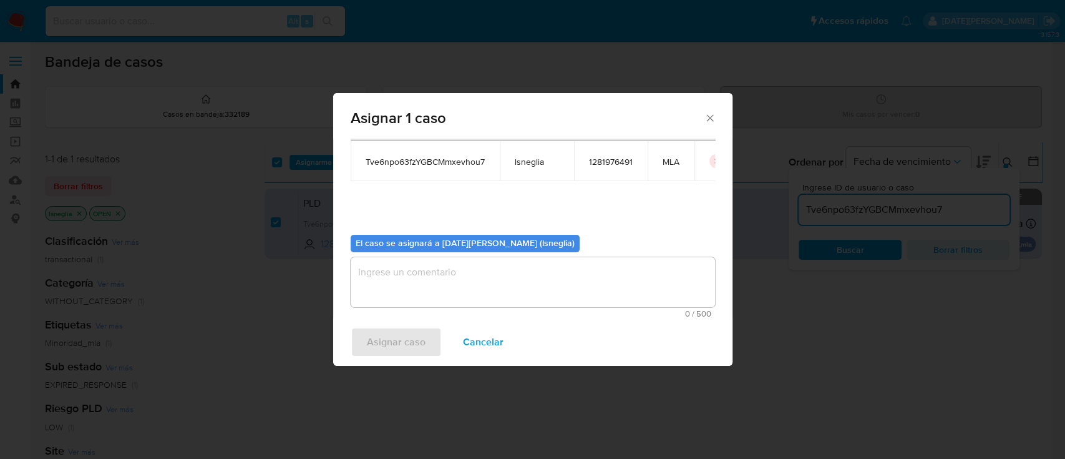
click at [443, 252] on div "El caso se asignará a Lucia Sol Neglia (lsneglia) 0 / 500 500 caracteres restan…" at bounding box center [533, 271] width 365 height 93
click at [437, 272] on textarea "assign-modal" at bounding box center [533, 282] width 365 height 50
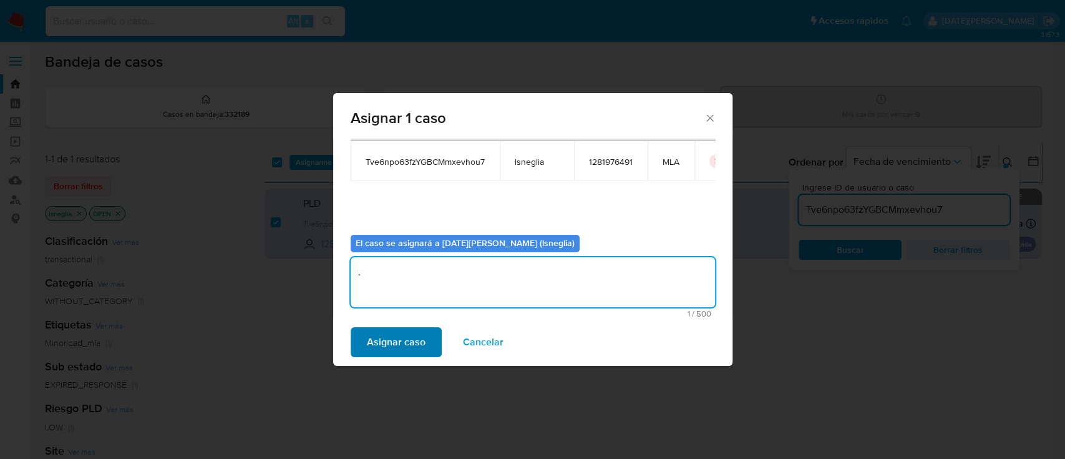
type textarea "."
click at [409, 346] on span "Asignar caso" at bounding box center [396, 341] width 59 height 27
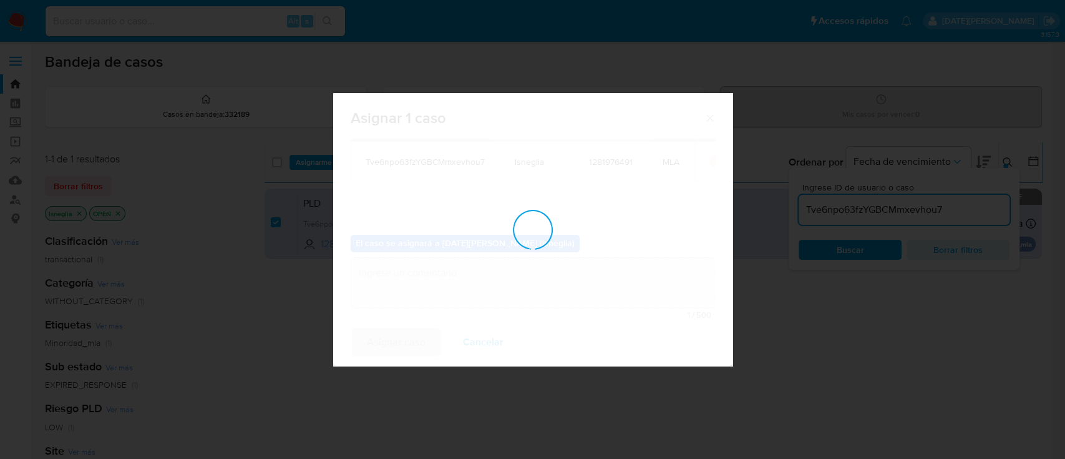
checkbox input "false"
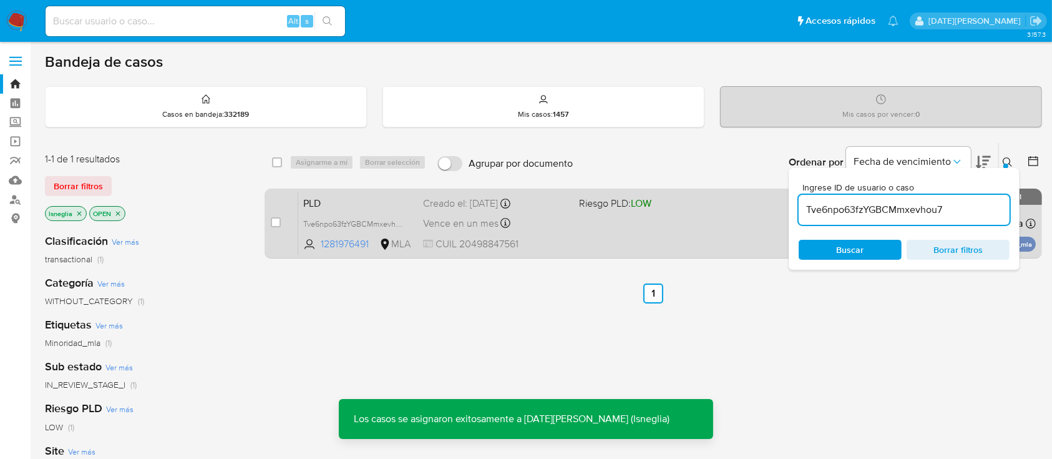
click at [345, 195] on span "PLD" at bounding box center [358, 202] width 110 height 16
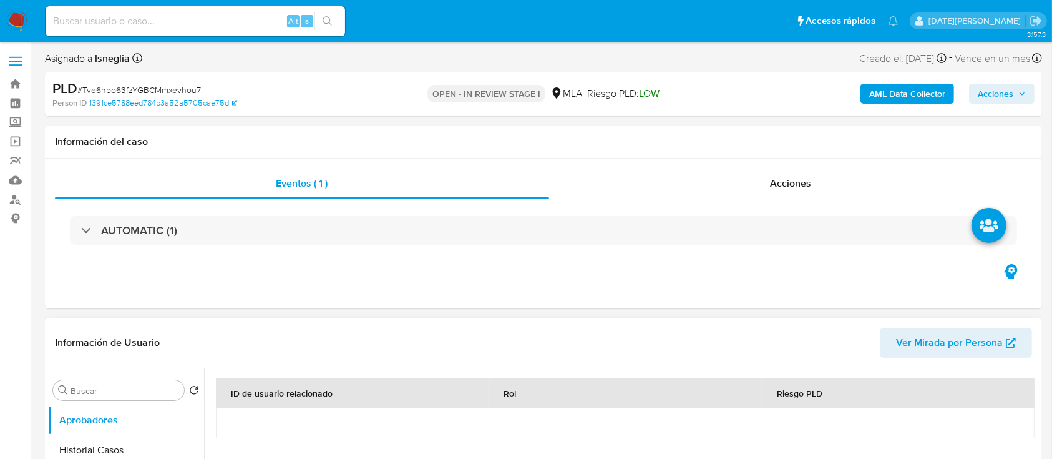
select select "10"
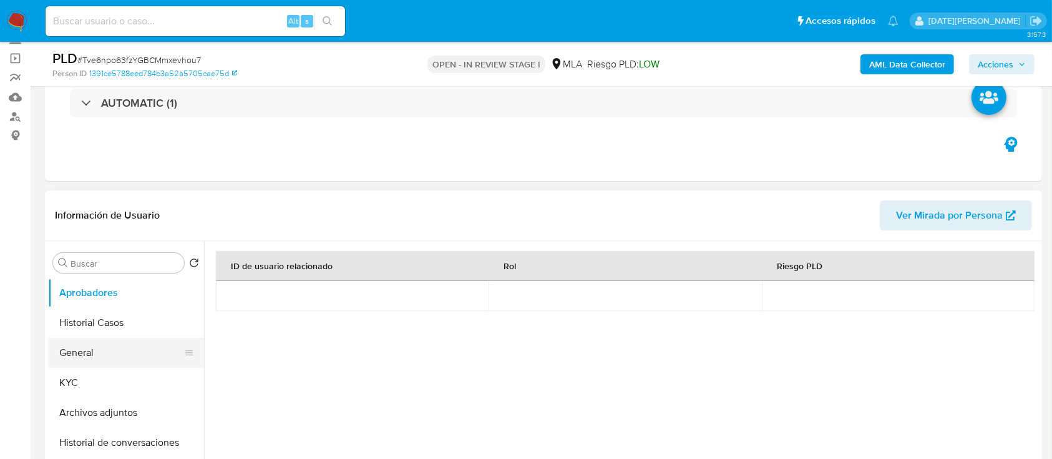
click at [91, 352] on button "General" at bounding box center [121, 353] width 146 height 30
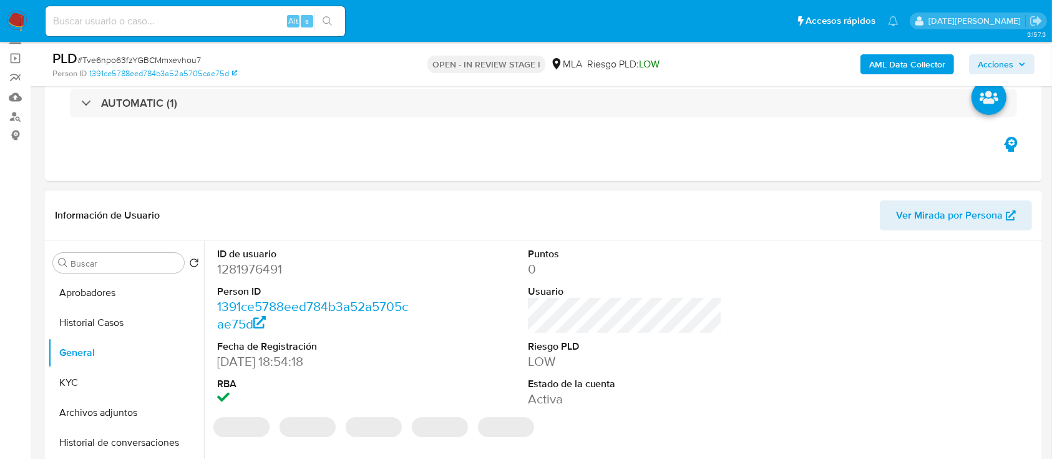
click at [265, 266] on dd "1281976491" at bounding box center [314, 268] width 195 height 17
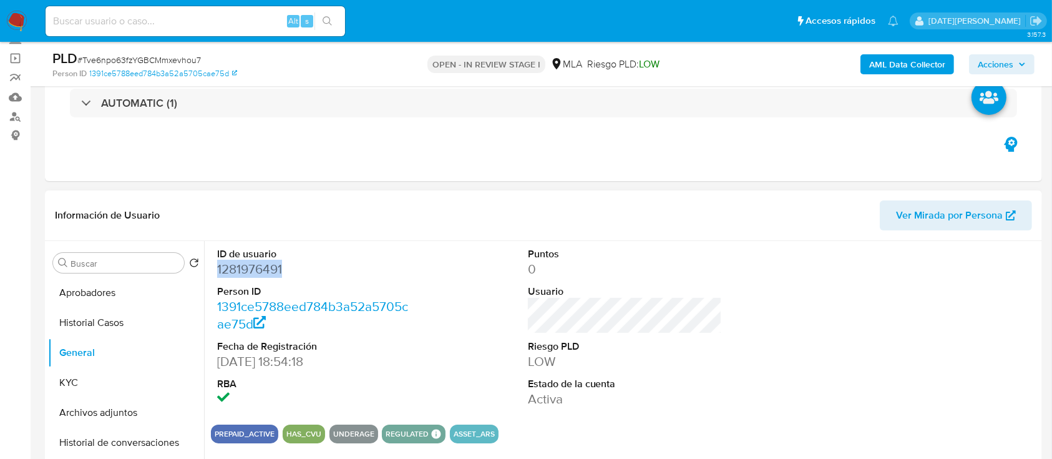
copy dd "1281976491"
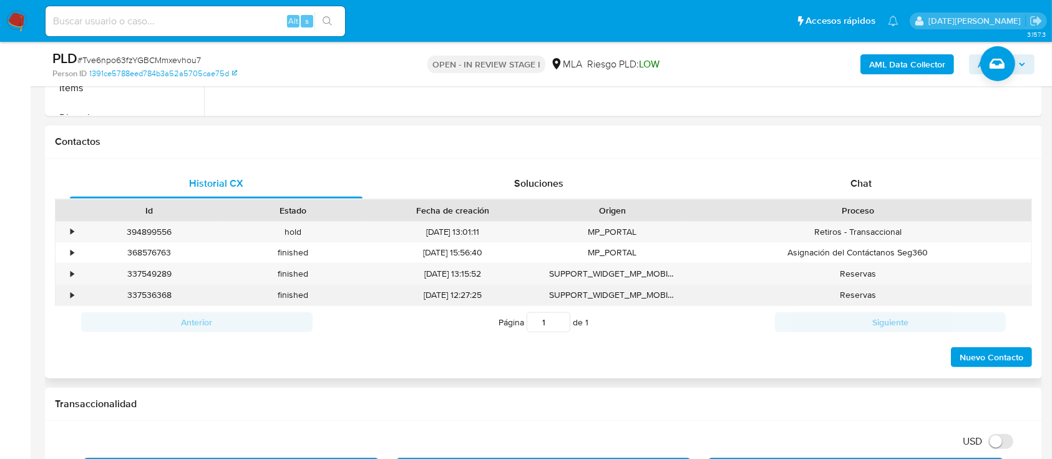
scroll to position [582, 0]
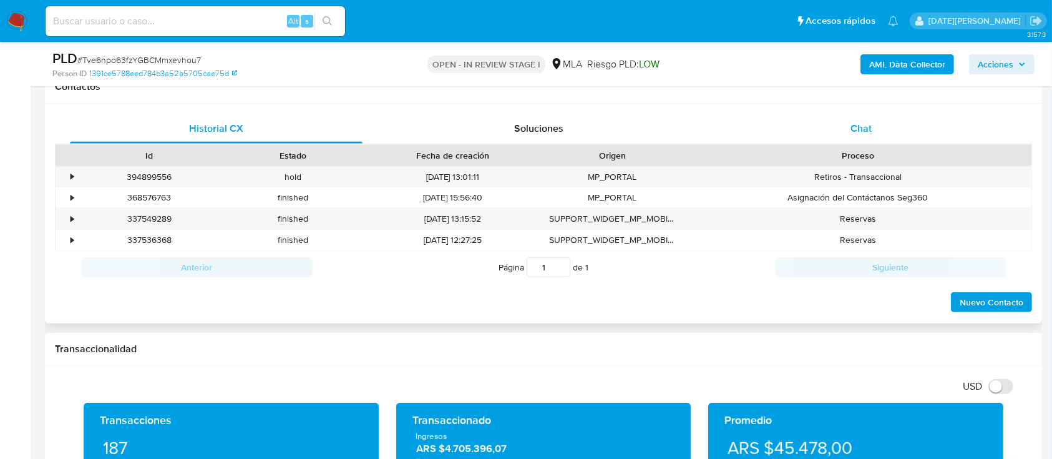
click at [871, 139] on div "Chat" at bounding box center [861, 129] width 293 height 30
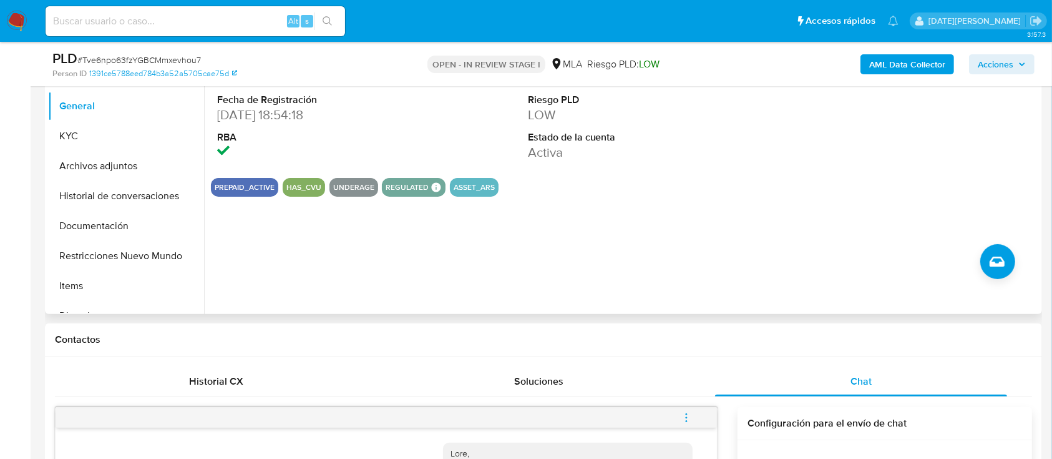
scroll to position [166, 0]
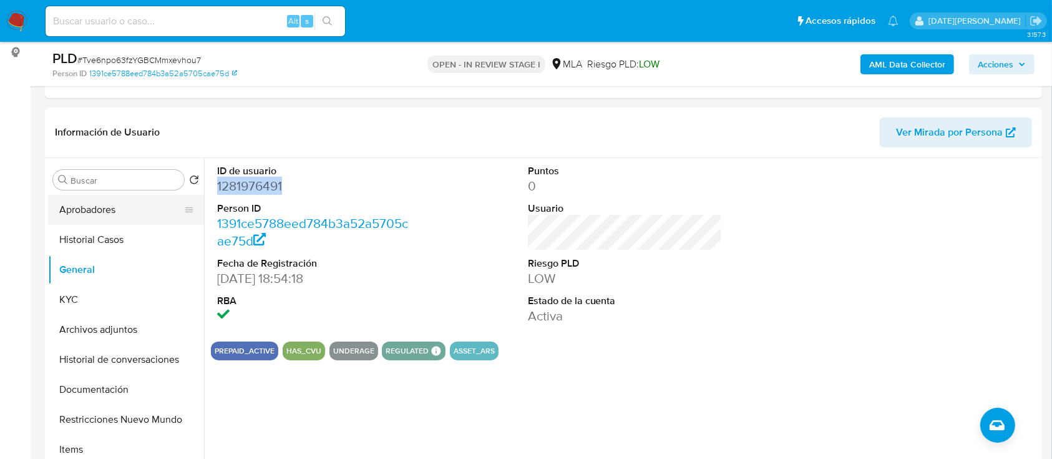
click at [123, 210] on button "Aprobadores" at bounding box center [121, 210] width 146 height 30
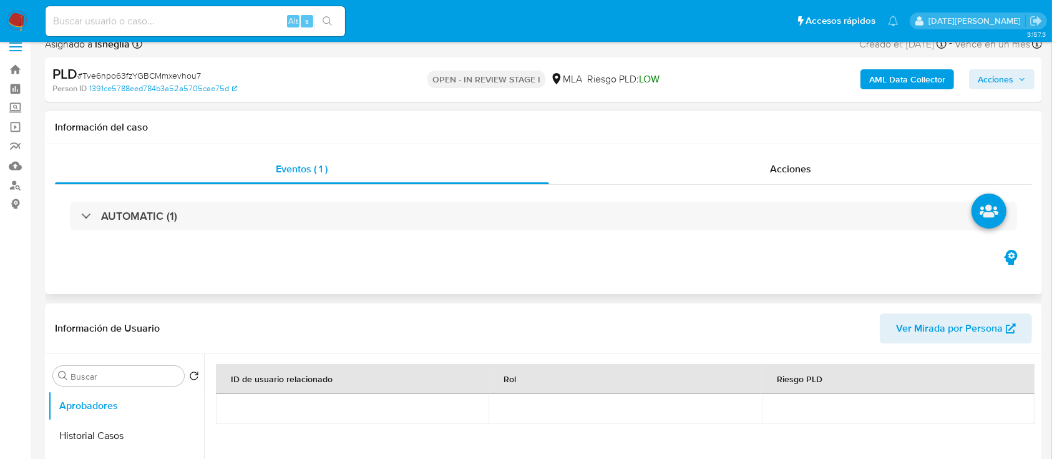
scroll to position [0, 0]
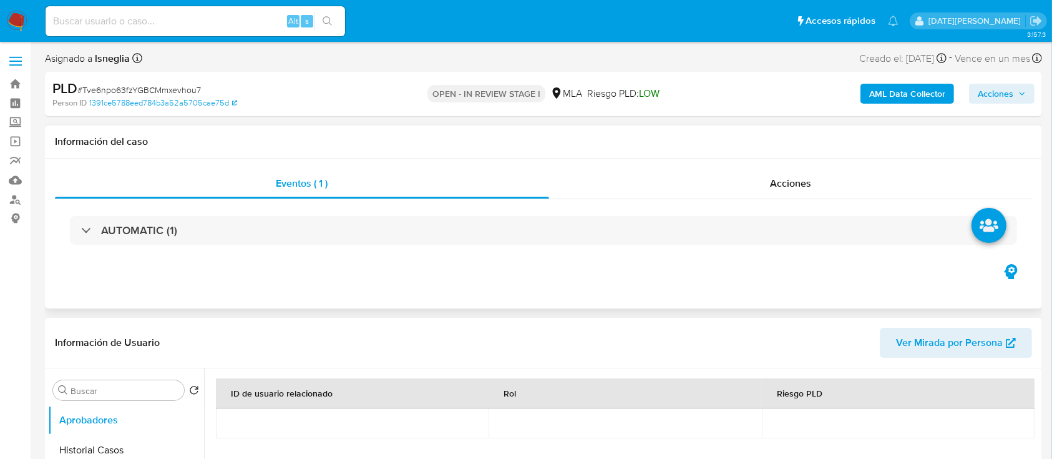
click at [384, 134] on div "Información del caso" at bounding box center [543, 141] width 997 height 33
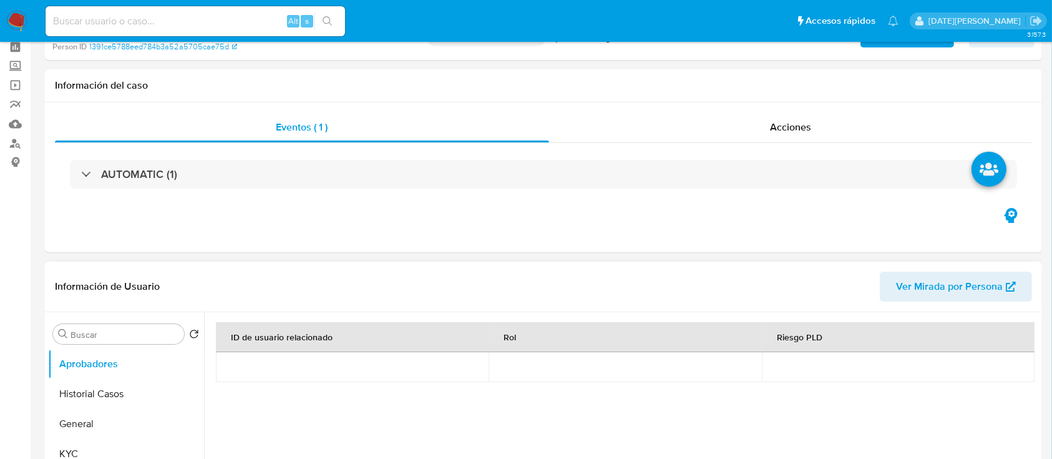
scroll to position [83, 0]
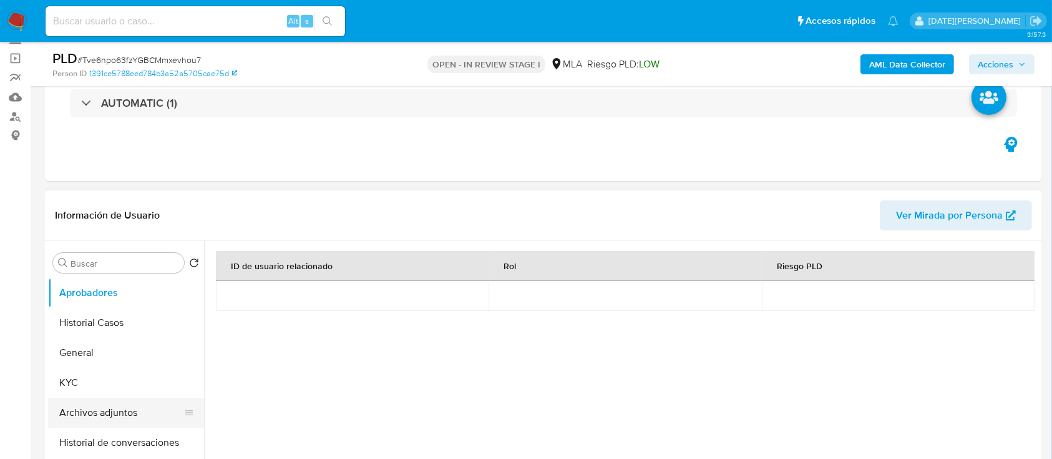
click at [99, 422] on button "Archivos adjuntos" at bounding box center [121, 413] width 146 height 30
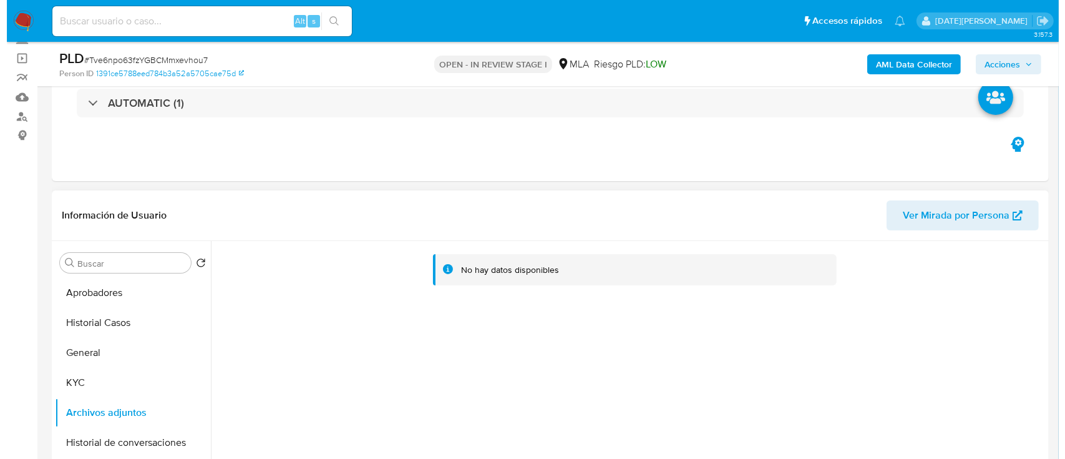
scroll to position [250, 0]
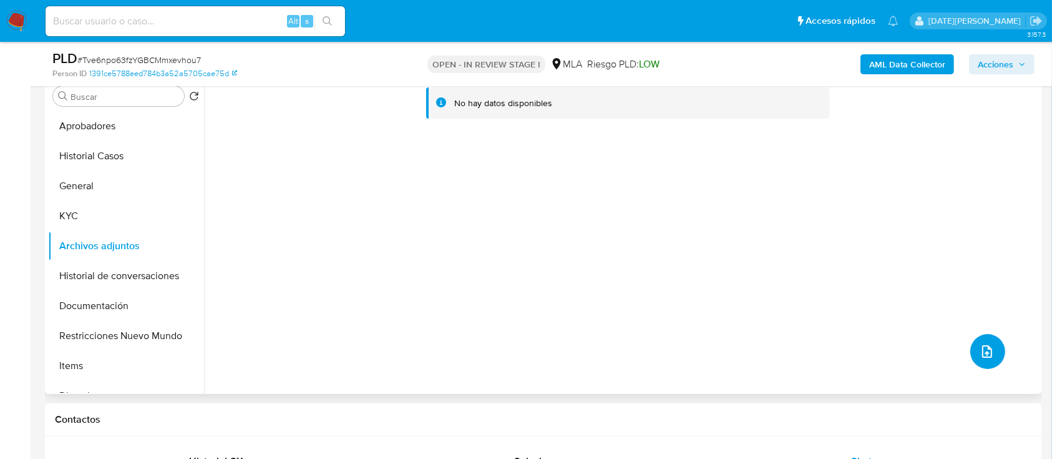
click at [980, 351] on icon "upload-file" at bounding box center [987, 351] width 15 height 15
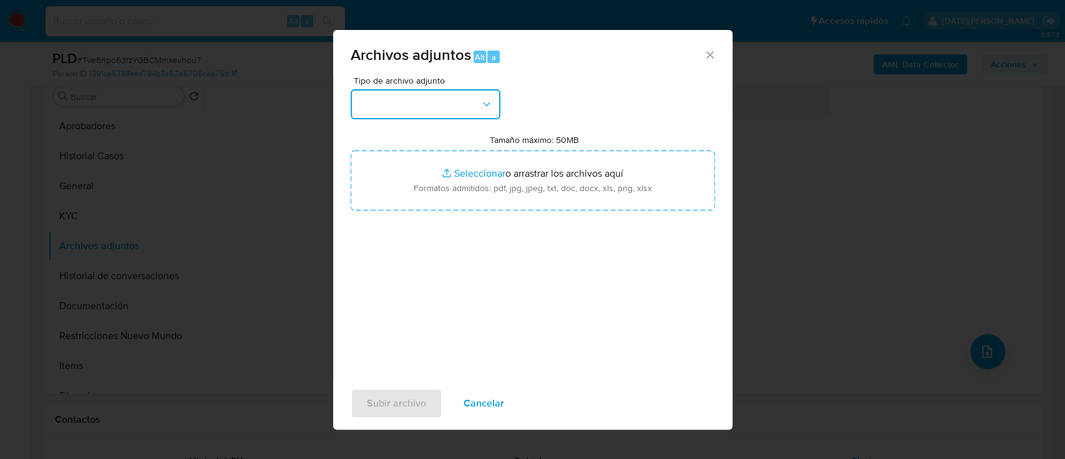
click at [455, 103] on button "button" at bounding box center [426, 104] width 150 height 30
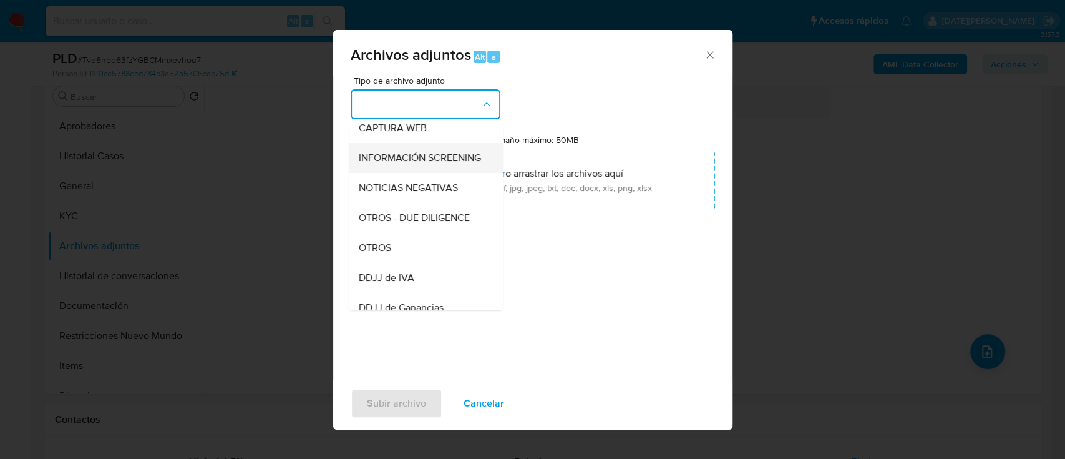
scroll to position [166, 0]
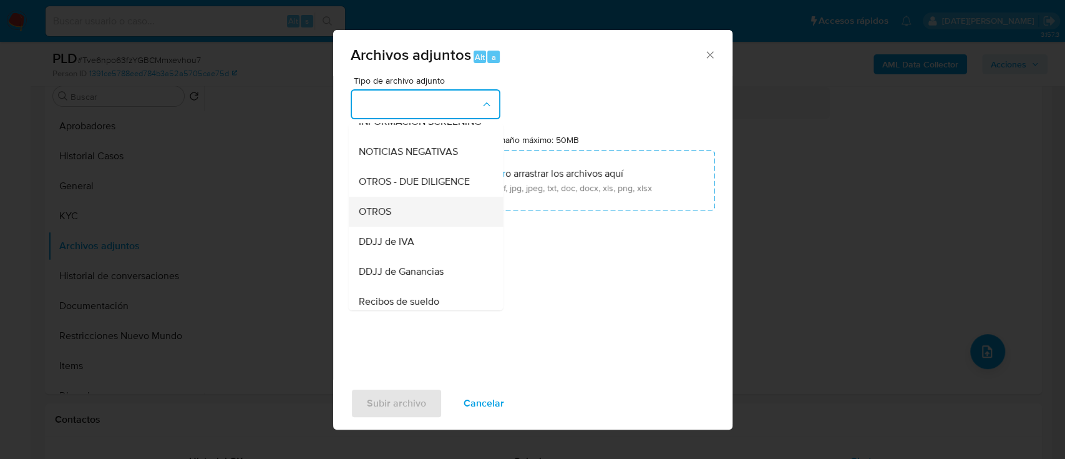
click at [396, 227] on div "OTROS" at bounding box center [421, 212] width 127 height 30
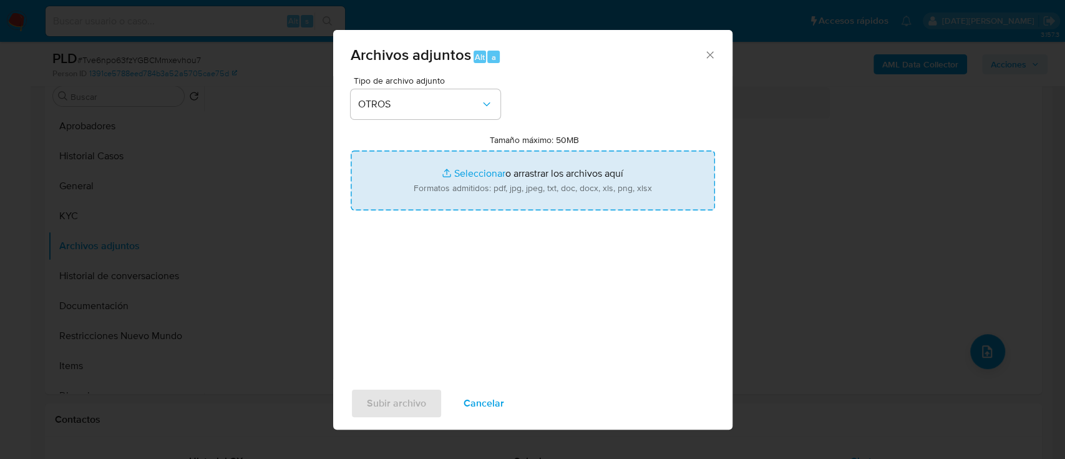
type input "C:\fakepath\Caselog Tve6npo63fzYGBCMmxevhou7.docx"
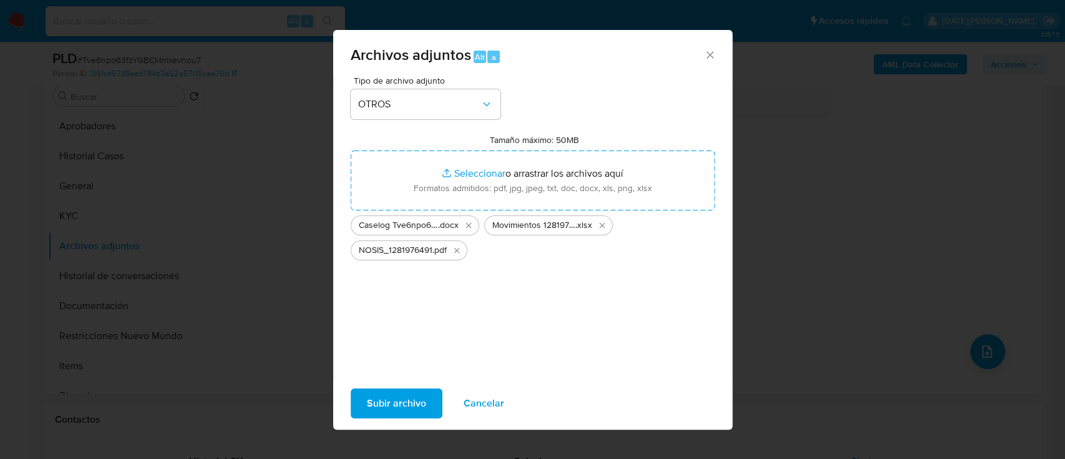
click at [397, 406] on span "Subir archivo" at bounding box center [396, 402] width 59 height 27
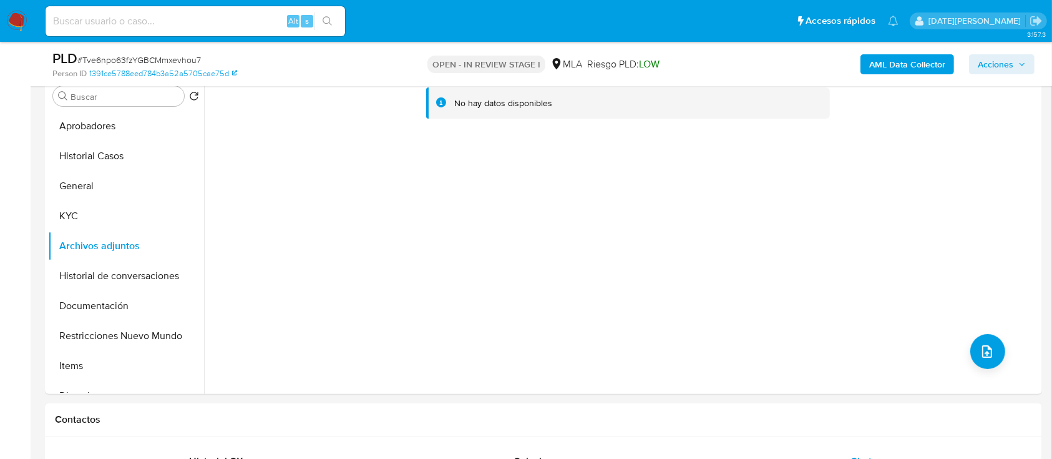
click at [944, 55] on b "AML Data Collector" at bounding box center [907, 64] width 76 height 20
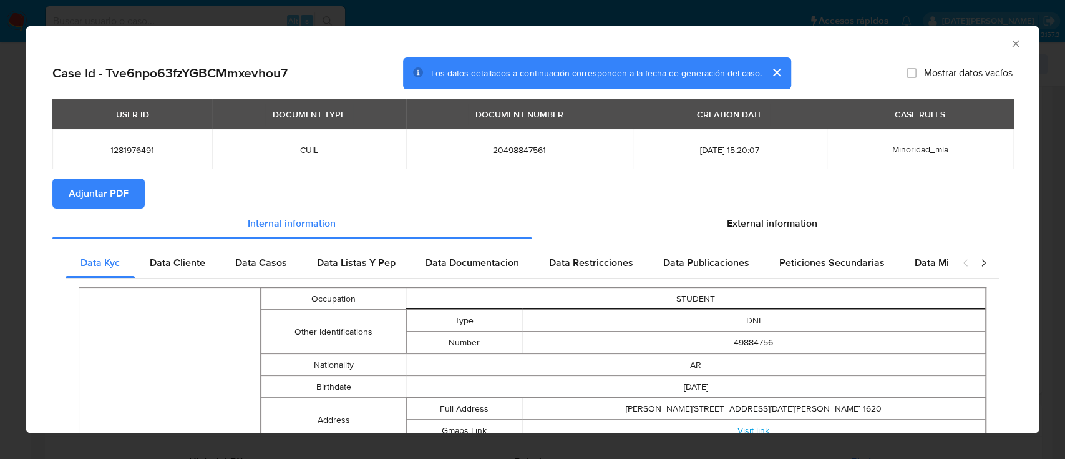
click at [102, 200] on span "Adjuntar PDF" at bounding box center [99, 193] width 60 height 27
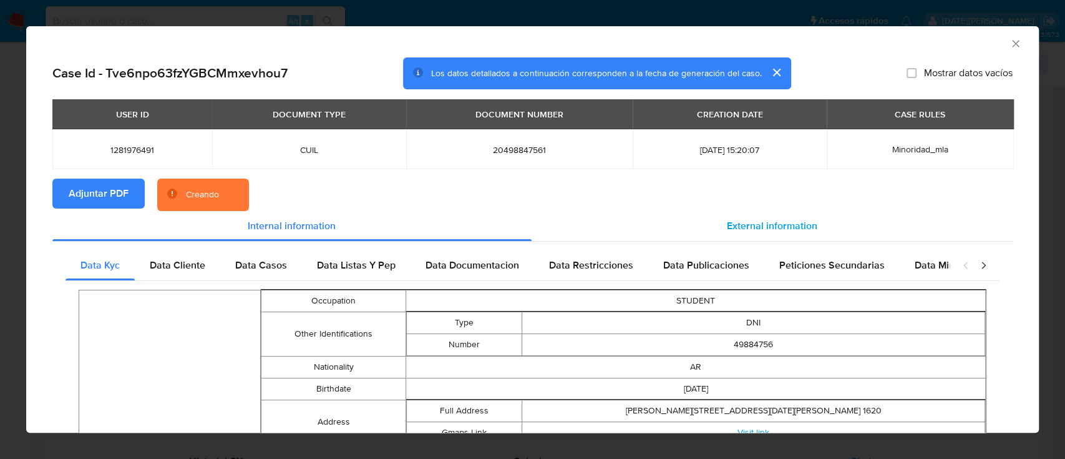
click at [719, 235] on div "External information" at bounding box center [773, 226] width 482 height 30
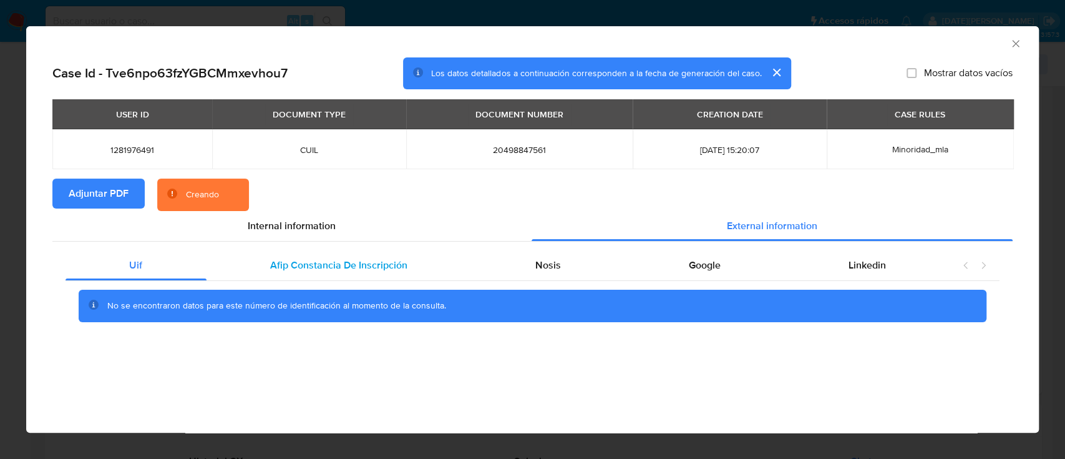
click at [315, 272] on span "Afip Constancia De Inscripción" at bounding box center [338, 265] width 137 height 14
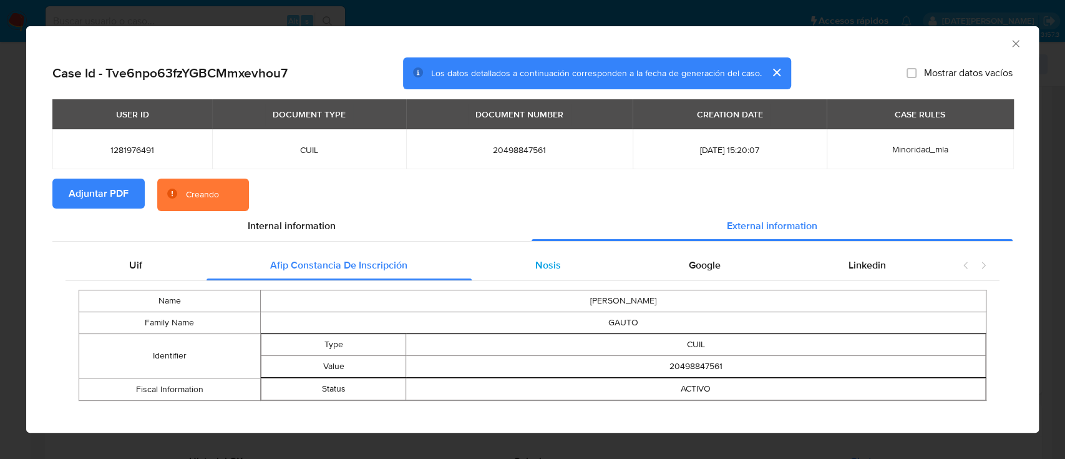
click at [517, 272] on div "Nosis" at bounding box center [549, 265] width 154 height 30
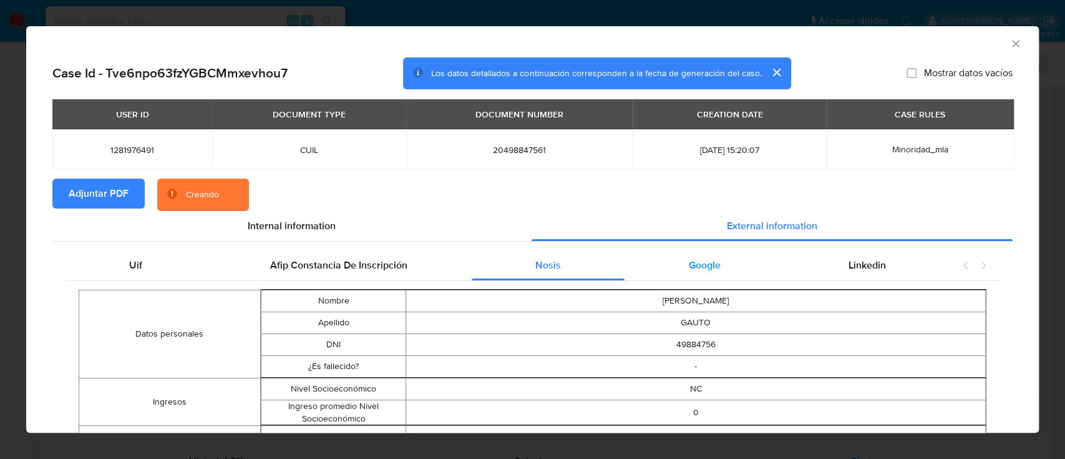
click at [703, 271] on span "Google" at bounding box center [705, 265] width 32 height 14
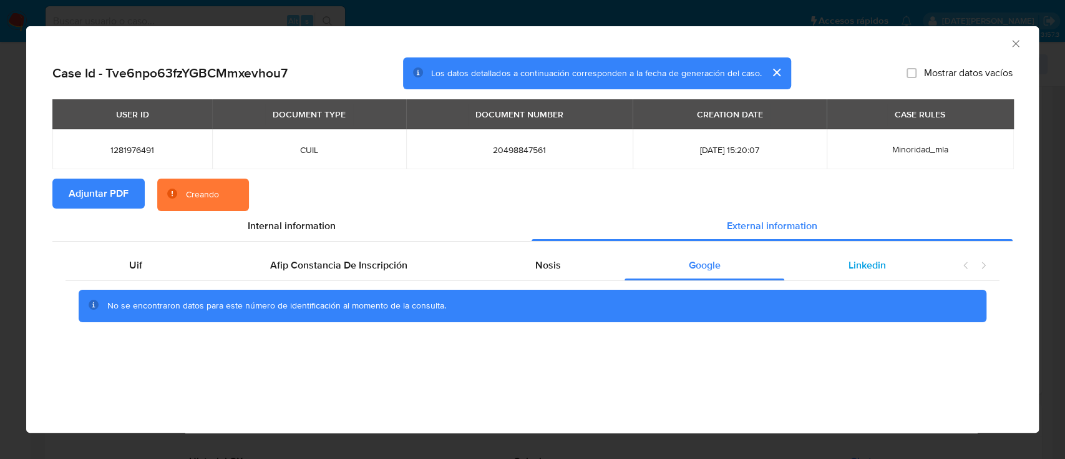
click at [825, 268] on div "Linkedin" at bounding box center [867, 265] width 165 height 30
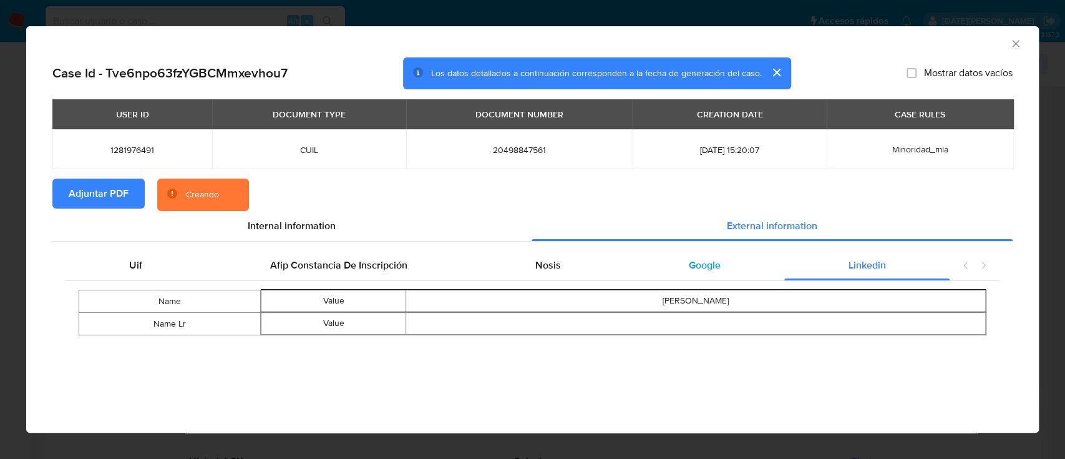
click at [669, 259] on div "Google" at bounding box center [705, 265] width 160 height 30
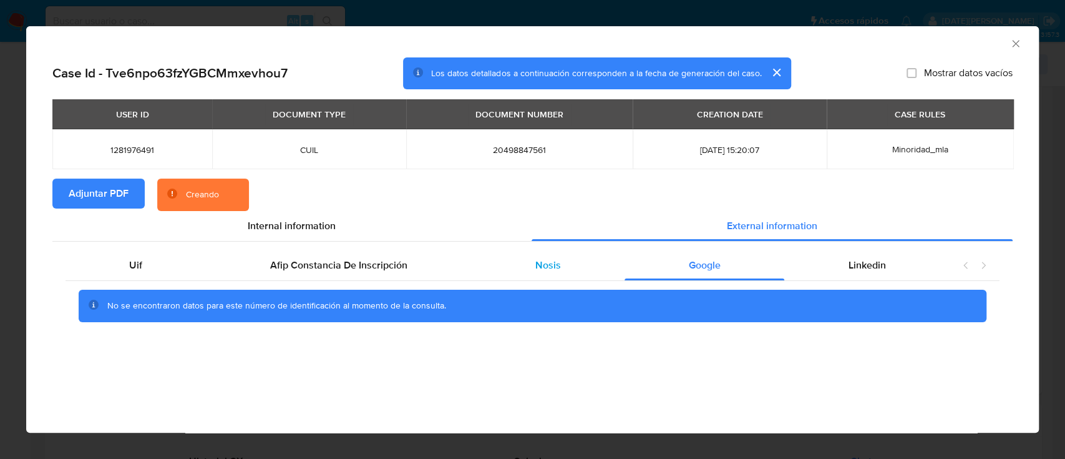
drag, startPoint x: 549, startPoint y: 270, endPoint x: 510, endPoint y: 271, distance: 39.3
click at [549, 270] on span "Nosis" at bounding box center [549, 265] width 26 height 14
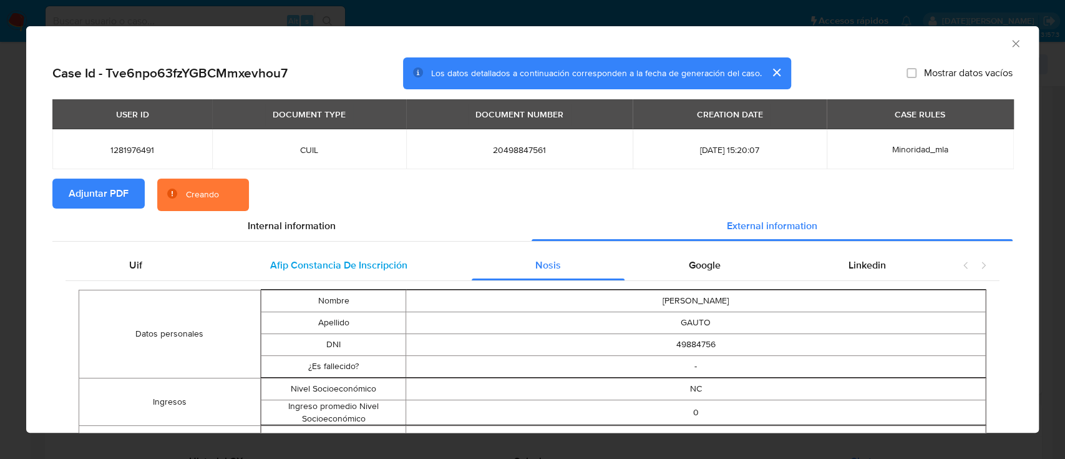
click at [355, 266] on span "Afip Constancia De Inscripción" at bounding box center [338, 265] width 137 height 14
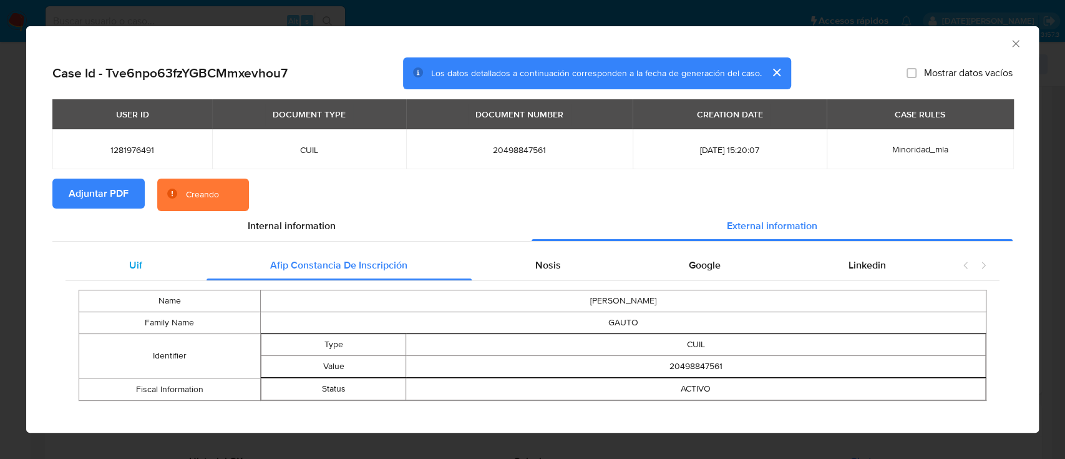
click at [136, 254] on div "Uif" at bounding box center [136, 265] width 141 height 30
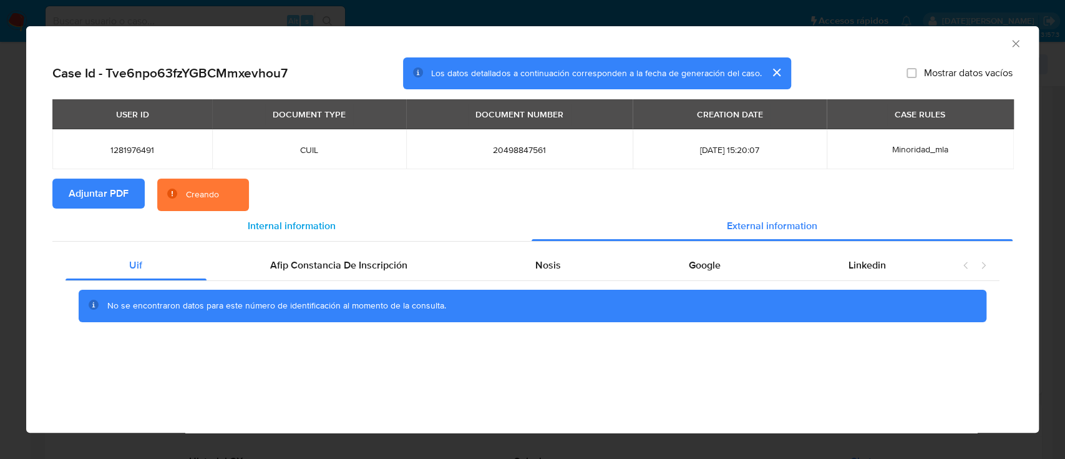
click at [285, 218] on span "Internal information" at bounding box center [292, 225] width 88 height 14
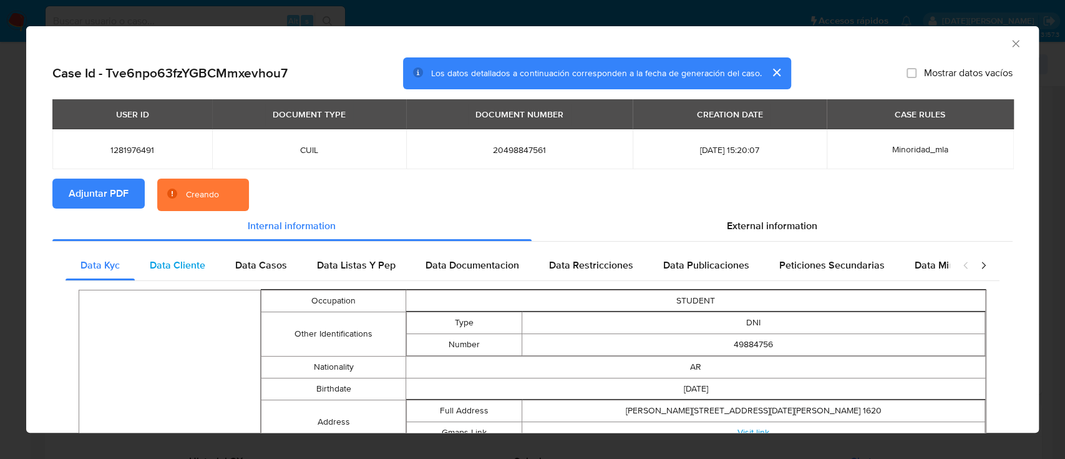
click at [183, 268] on span "Data Cliente" at bounding box center [178, 265] width 56 height 14
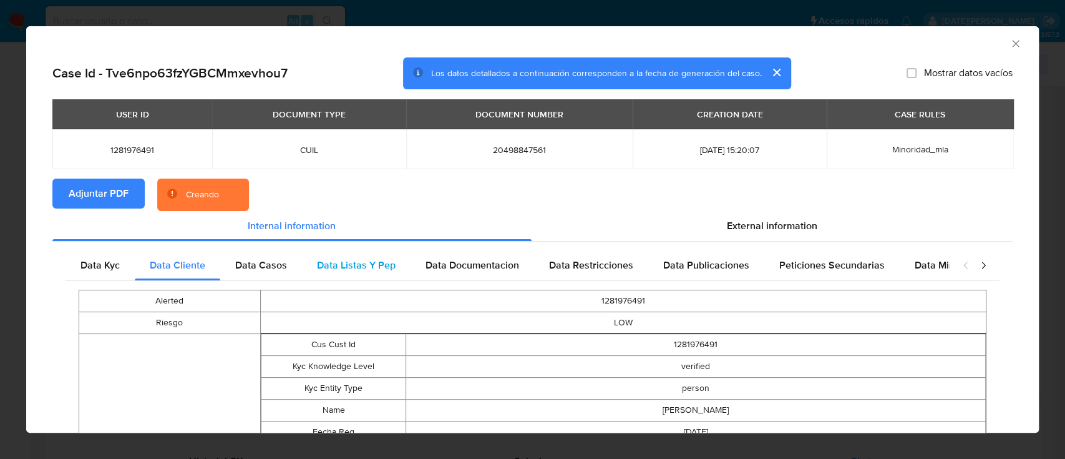
click at [325, 270] on span "Data Listas Y Pep" at bounding box center [356, 265] width 79 height 14
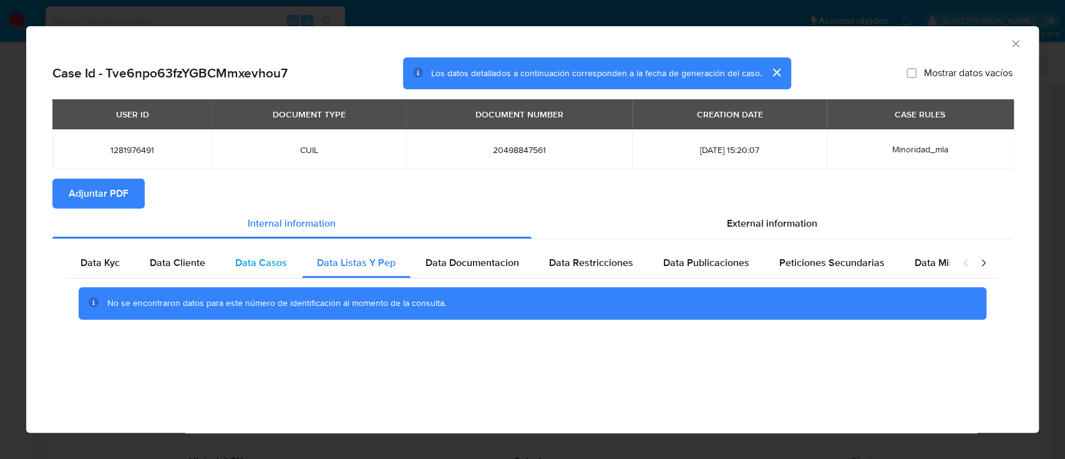
click at [268, 268] on span "Data Casos" at bounding box center [261, 262] width 52 height 14
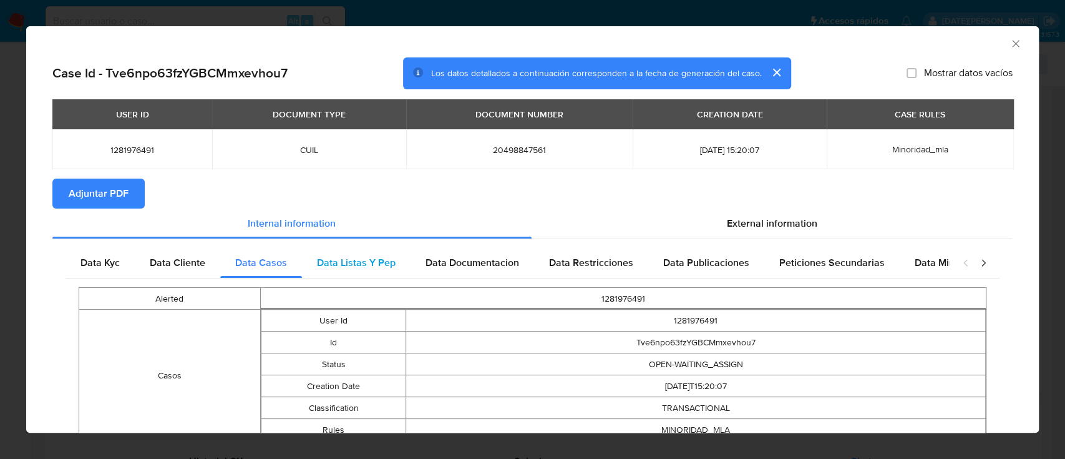
click at [360, 265] on span "Data Listas Y Pep" at bounding box center [356, 262] width 79 height 14
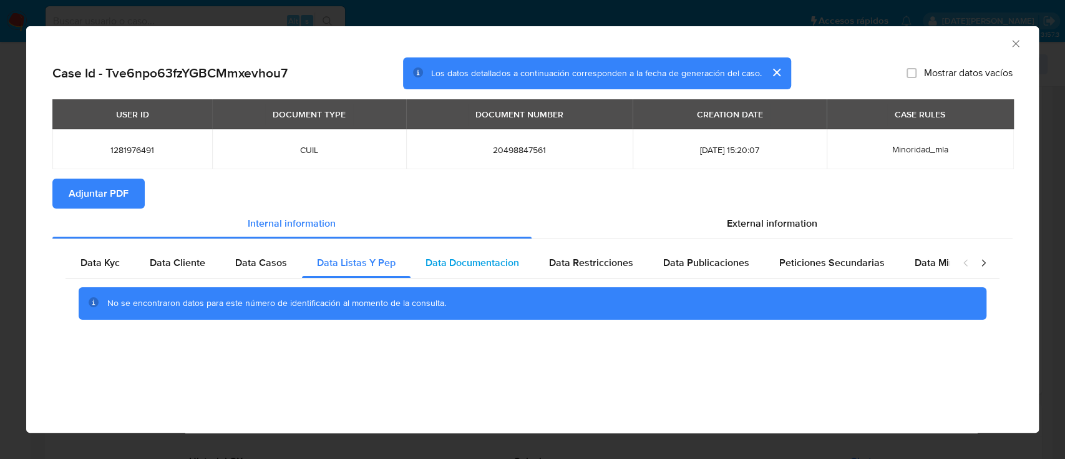
click at [456, 265] on span "Data Documentacion" at bounding box center [473, 262] width 94 height 14
drag, startPoint x: 590, startPoint y: 272, endPoint x: 680, endPoint y: 268, distance: 90.0
click at [590, 272] on div "Data Restricciones" at bounding box center [591, 263] width 114 height 30
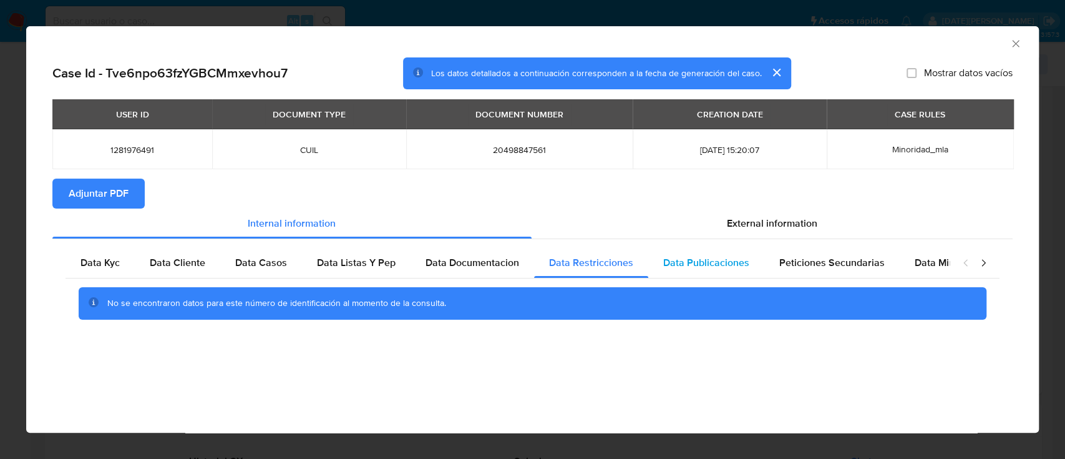
click at [698, 265] on span "Data Publicaciones" at bounding box center [707, 262] width 86 height 14
click at [820, 265] on span "Peticiones Secundarias" at bounding box center [832, 262] width 105 height 14
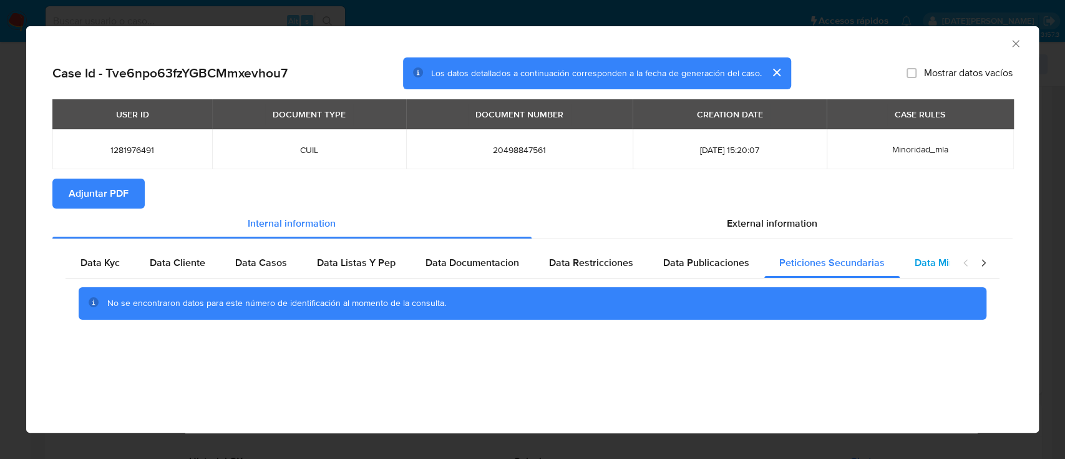
click at [928, 262] on span "Data Minoridad" at bounding box center [949, 262] width 69 height 14
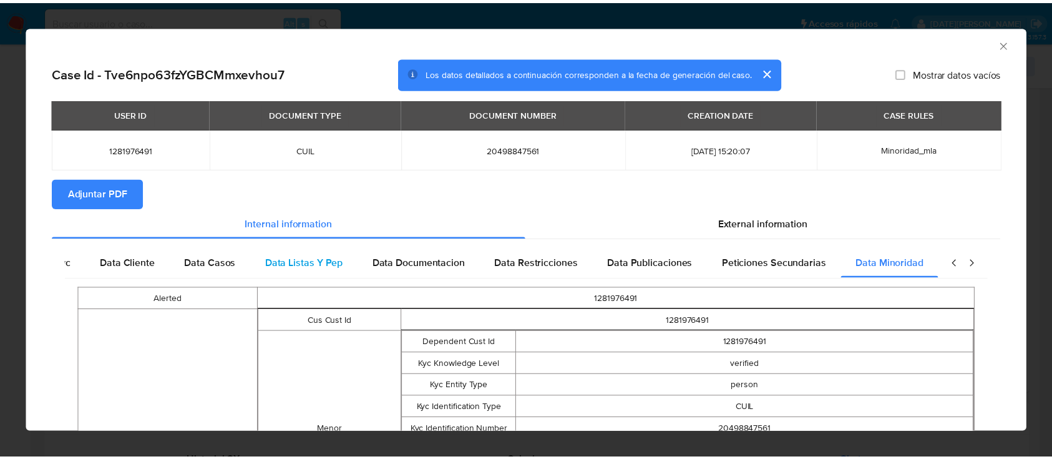
scroll to position [0, 55]
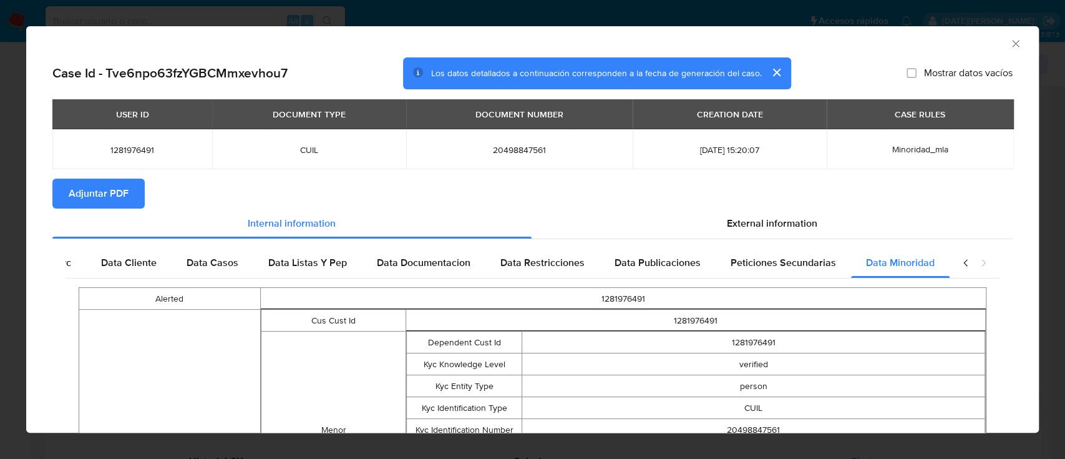
click at [1010, 45] on icon "Cerrar ventana" at bounding box center [1016, 43] width 12 height 12
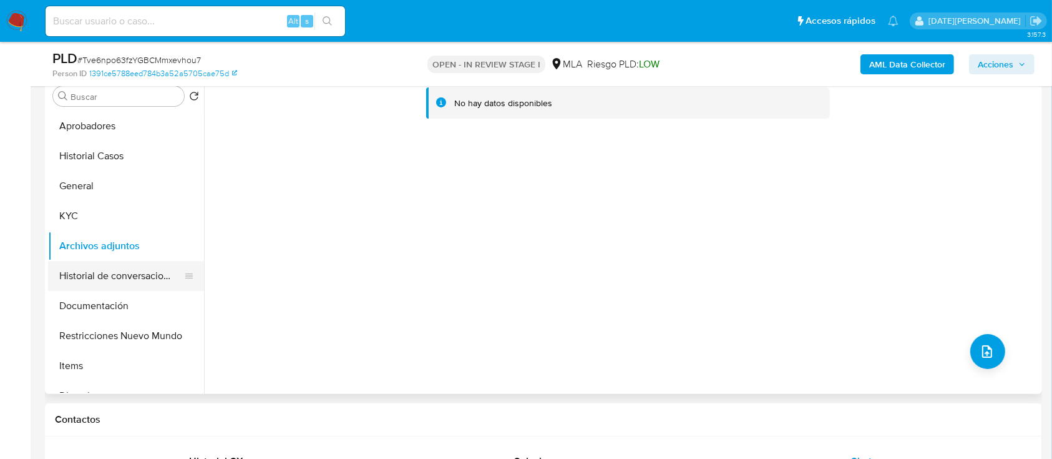
click at [127, 270] on button "Historial de conversaciones" at bounding box center [121, 276] width 146 height 30
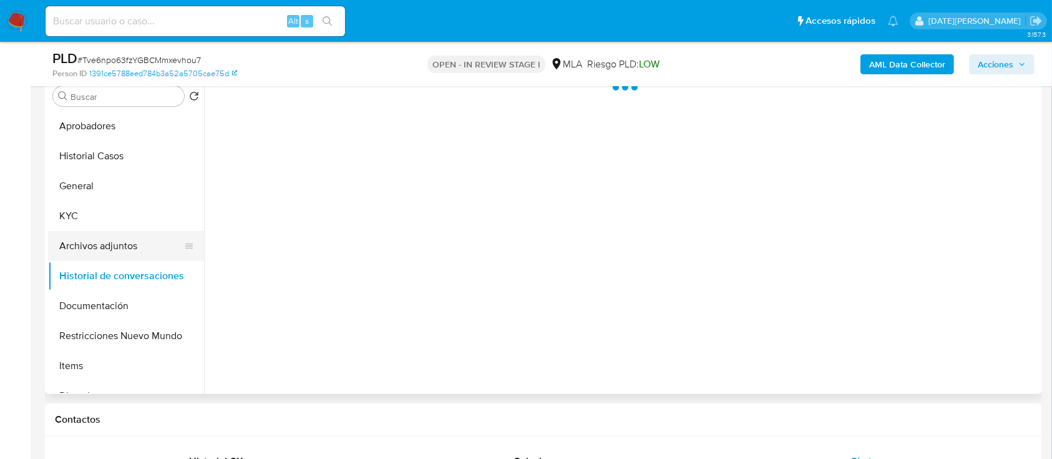
click at [123, 251] on button "Archivos adjuntos" at bounding box center [121, 246] width 146 height 30
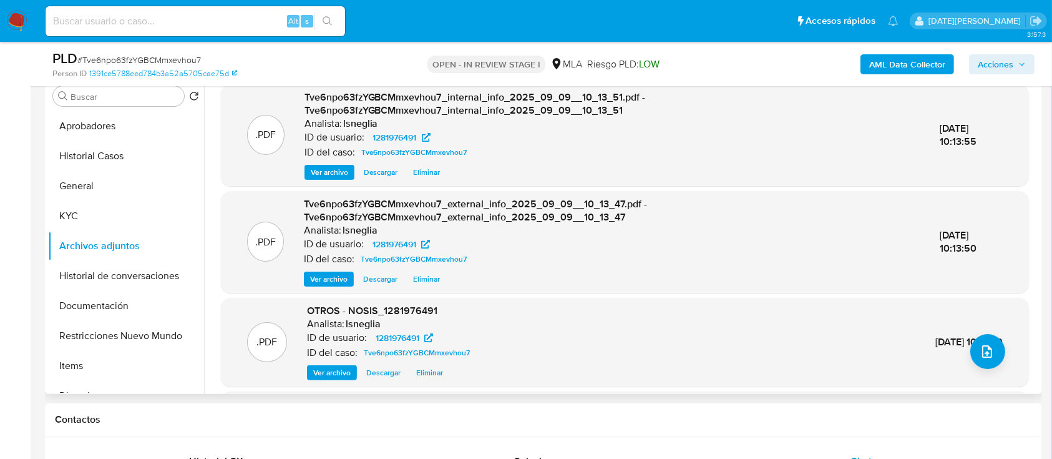
scroll to position [132, 0]
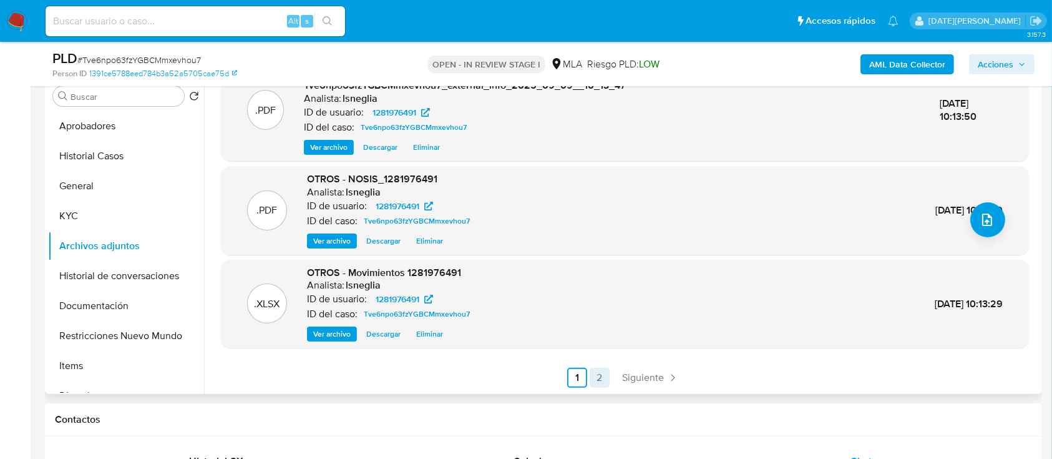
click at [600, 371] on link "2" at bounding box center [600, 378] width 20 height 20
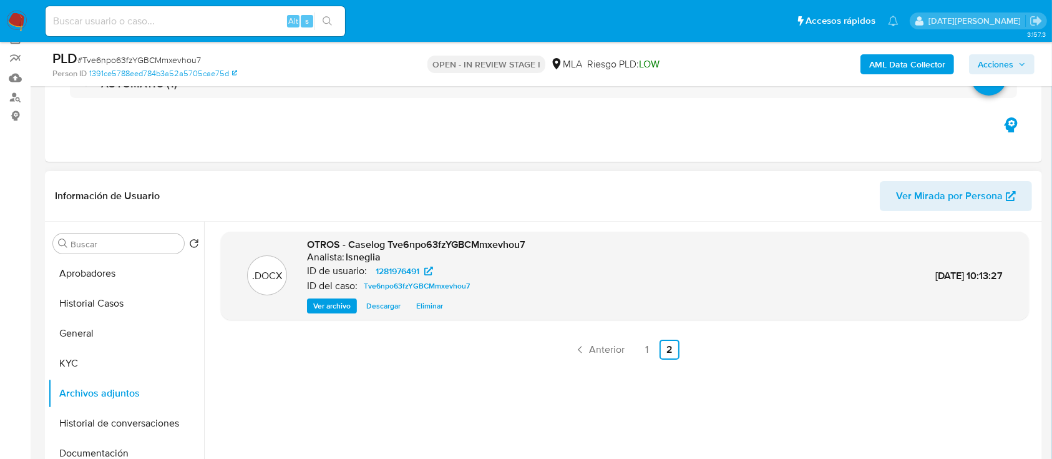
scroll to position [83, 0]
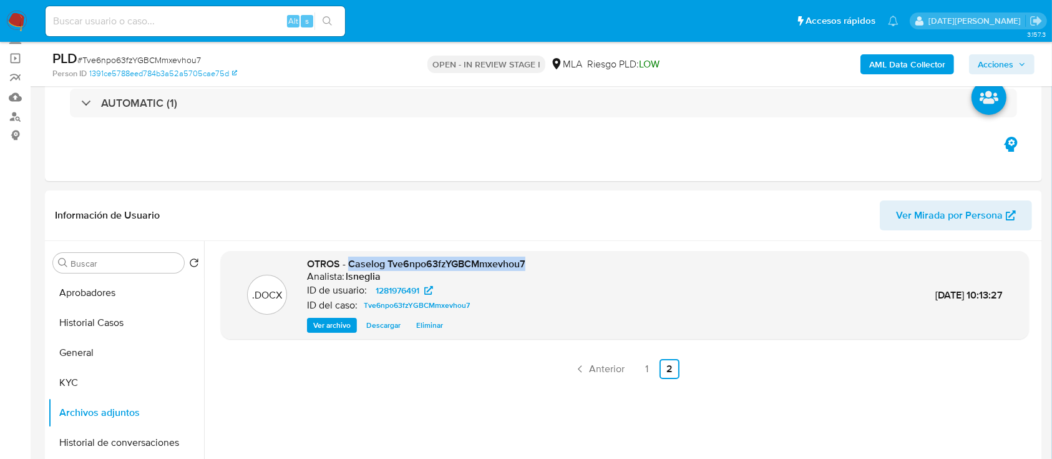
drag, startPoint x: 348, startPoint y: 263, endPoint x: 536, endPoint y: 262, distance: 187.9
click at [536, 262] on div ".DOCX OTROS - Caselog Tve6npo63fzYGBCMmxevhou7 Analista: lsneglia ID de usuario…" at bounding box center [625, 295] width 796 height 76
copy span "Caselog Tve6npo63fzYGBCMmxevhou7"
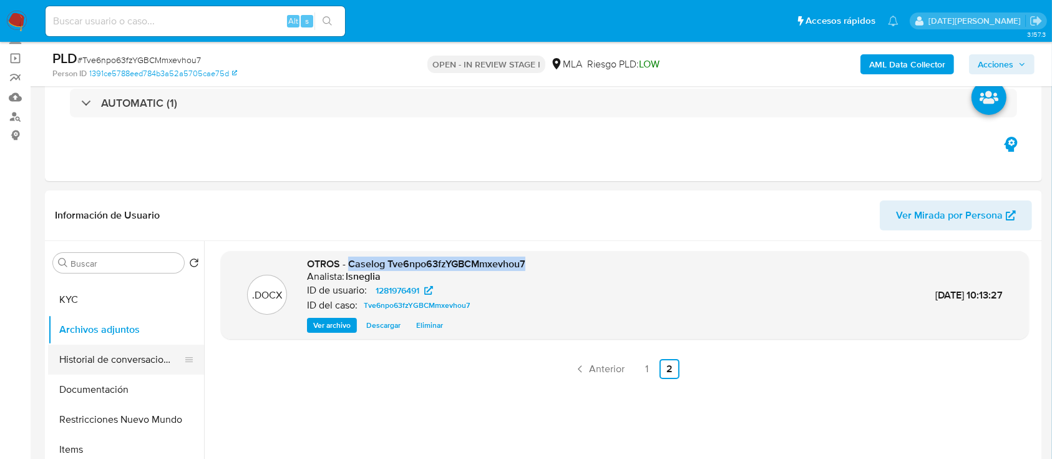
click at [135, 363] on button "Historial de conversaciones" at bounding box center [121, 360] width 146 height 30
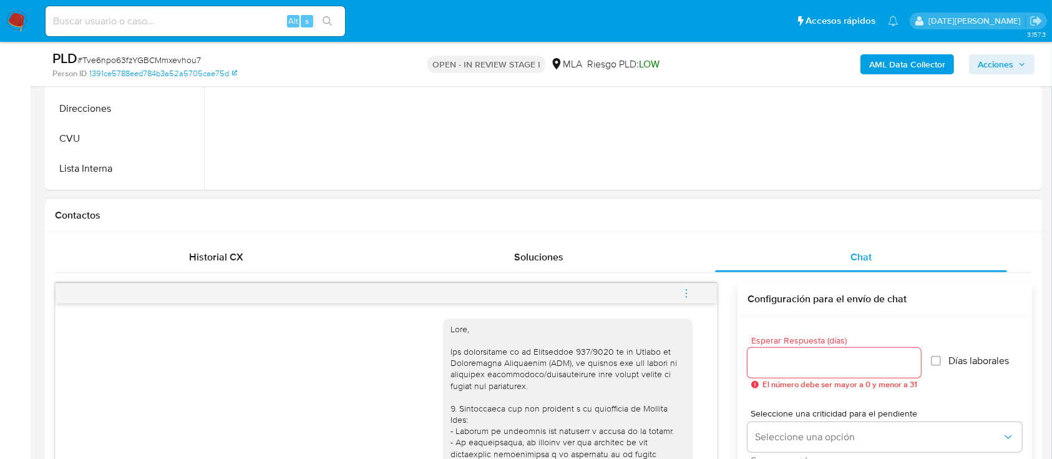
scroll to position [582, 0]
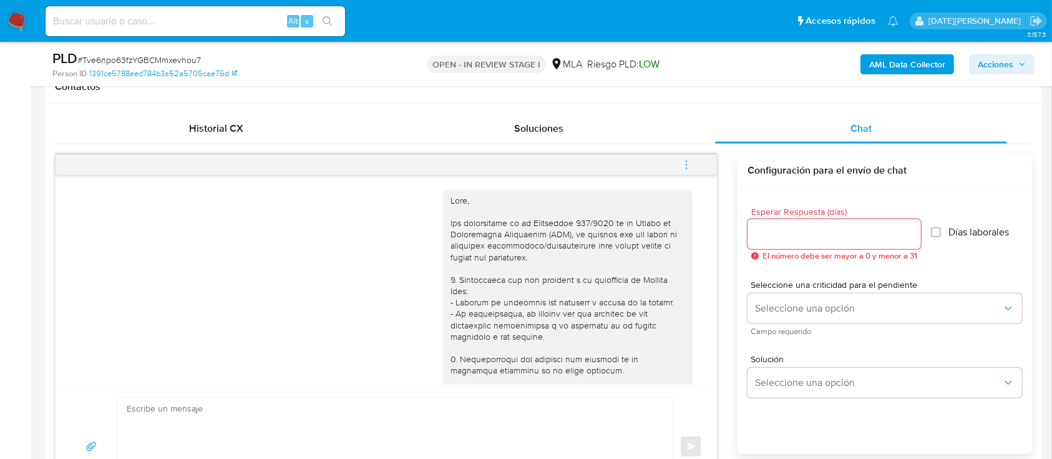
click at [686, 162] on icon "menu-action" at bounding box center [686, 164] width 11 height 11
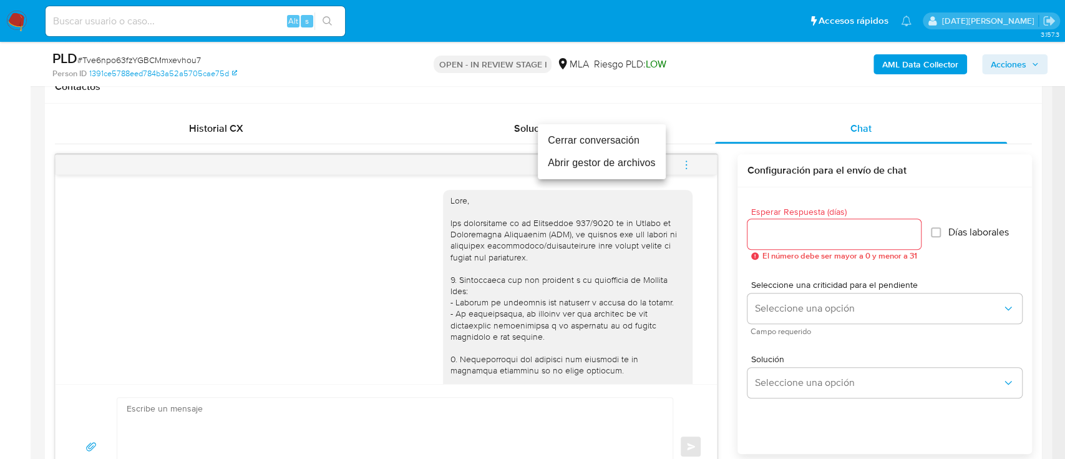
click at [585, 135] on li "Cerrar conversación" at bounding box center [602, 140] width 128 height 22
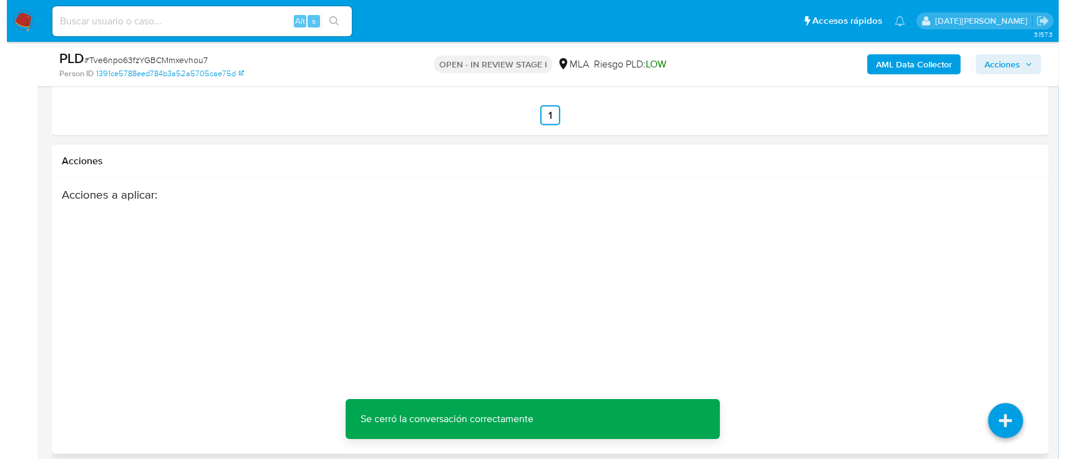
scroll to position [2195, 0]
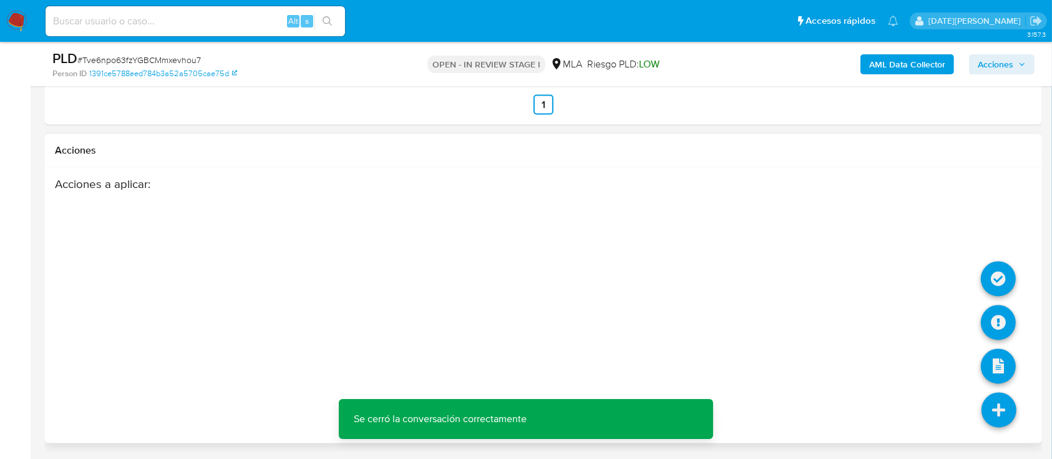
click at [994, 411] on icon at bounding box center [999, 410] width 35 height 35
click at [1006, 315] on icon at bounding box center [998, 322] width 35 height 35
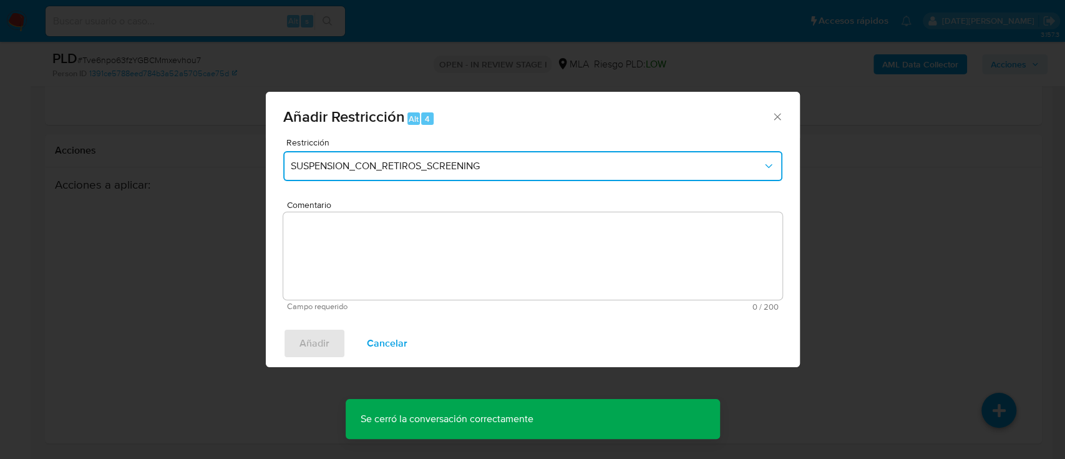
click at [459, 171] on span "SUSPENSION_CON_RETIROS_SCREENING" at bounding box center [527, 166] width 472 height 12
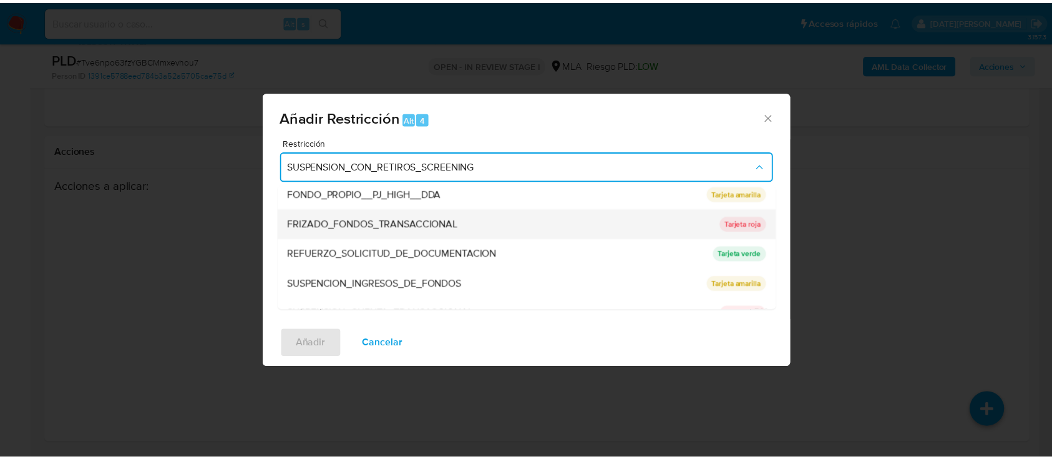
scroll to position [250, 0]
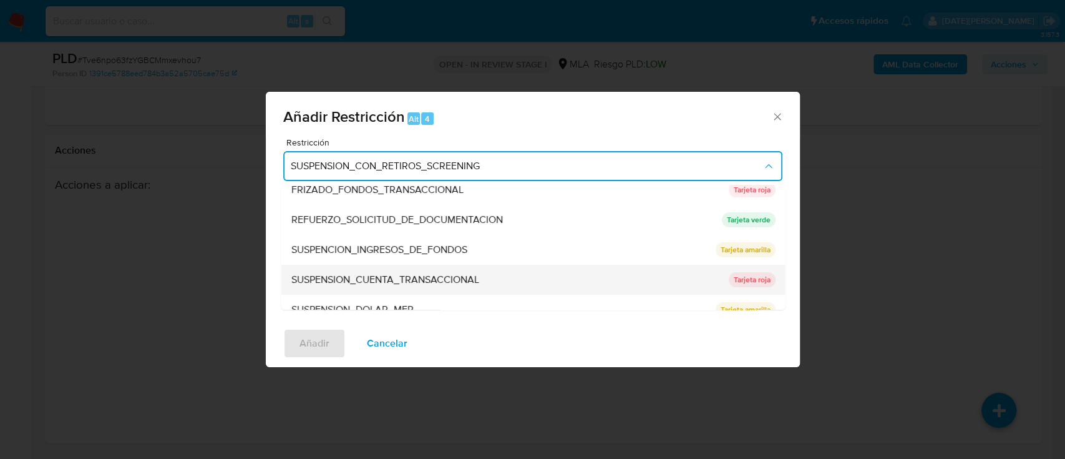
click at [413, 275] on span "SUSPENSION_CUENTA_TRANSACCIONAL" at bounding box center [385, 279] width 188 height 12
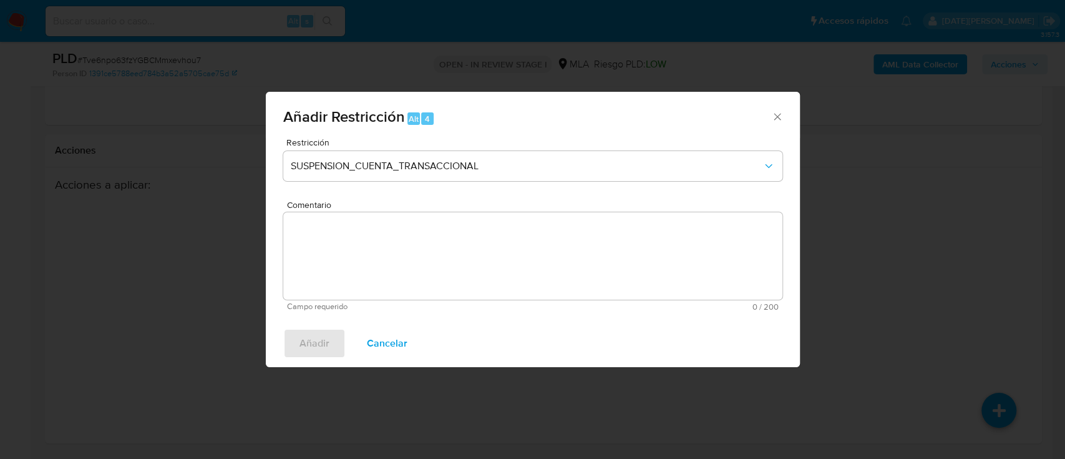
click at [404, 250] on textarea "Comentario" at bounding box center [532, 255] width 499 height 87
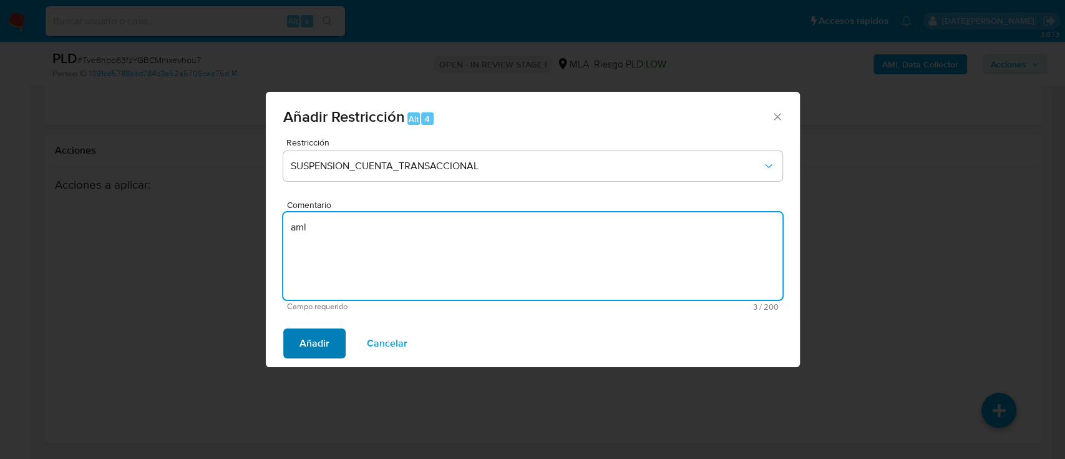
type textarea "aml"
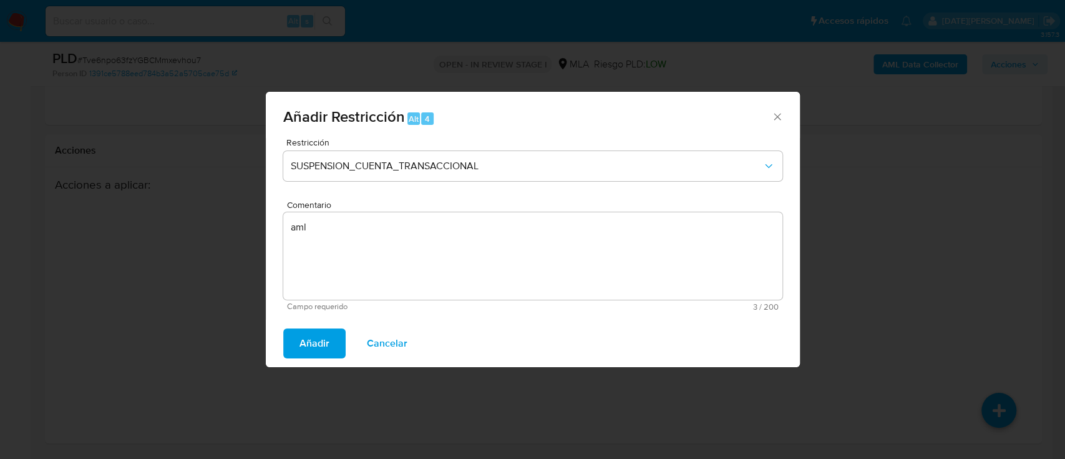
click at [313, 340] on span "Añadir" at bounding box center [315, 343] width 30 height 27
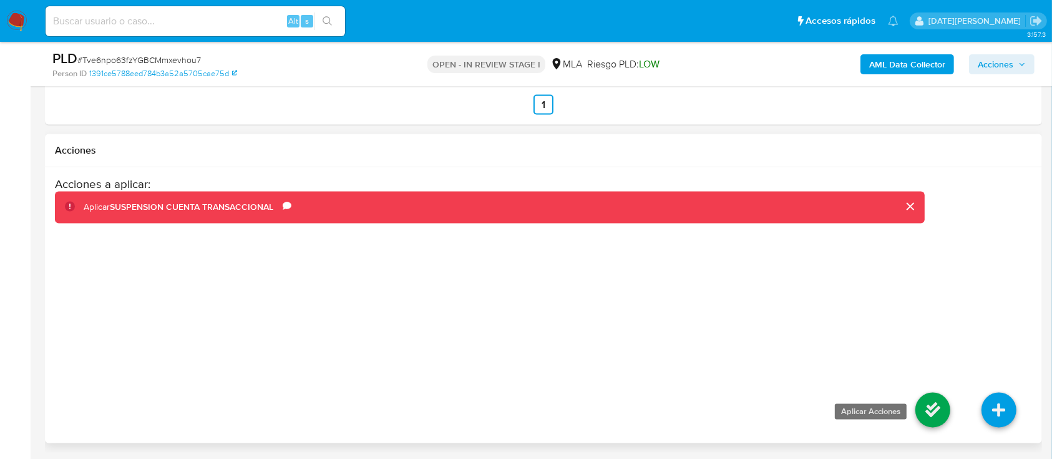
click at [930, 404] on icon at bounding box center [933, 410] width 35 height 35
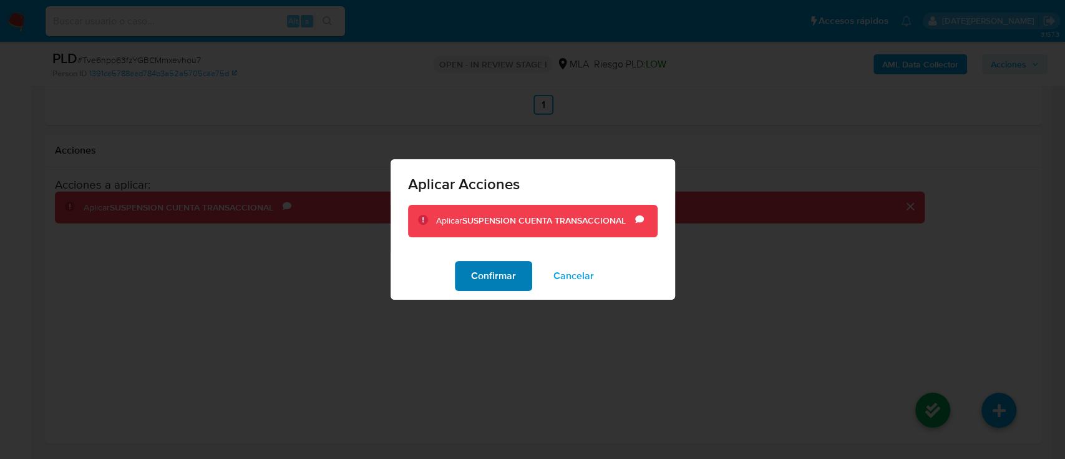
click at [511, 266] on span "Confirmar" at bounding box center [493, 275] width 45 height 27
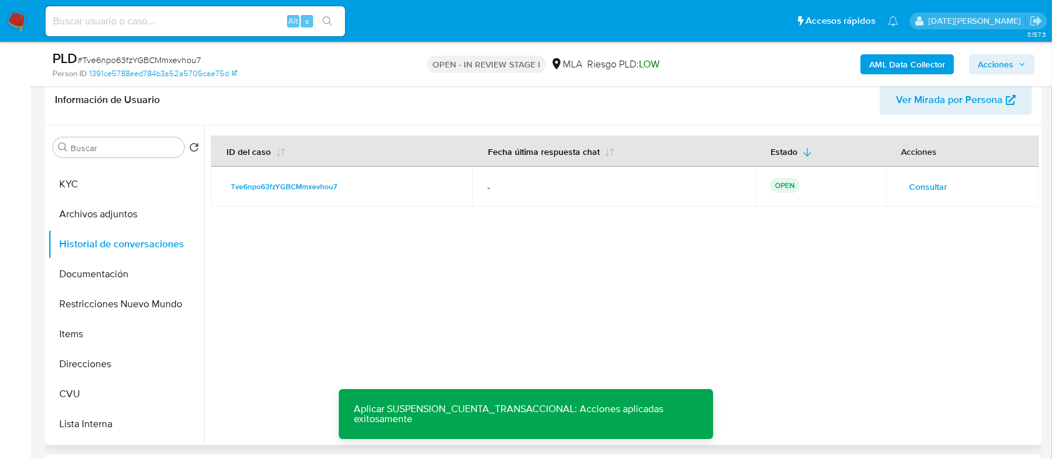
scroll to position [198, 0]
click at [117, 262] on button "Documentación" at bounding box center [121, 275] width 146 height 30
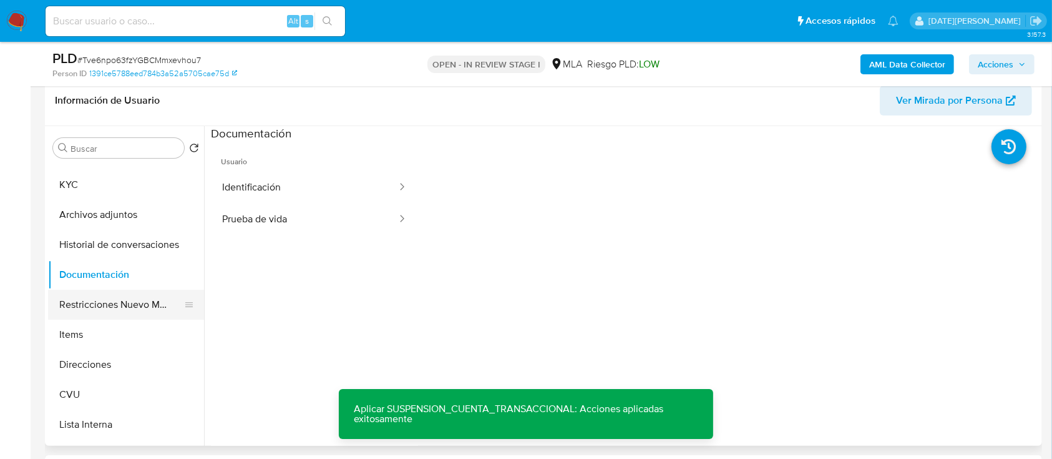
click at [129, 297] on button "Restricciones Nuevo Mundo" at bounding box center [121, 305] width 146 height 30
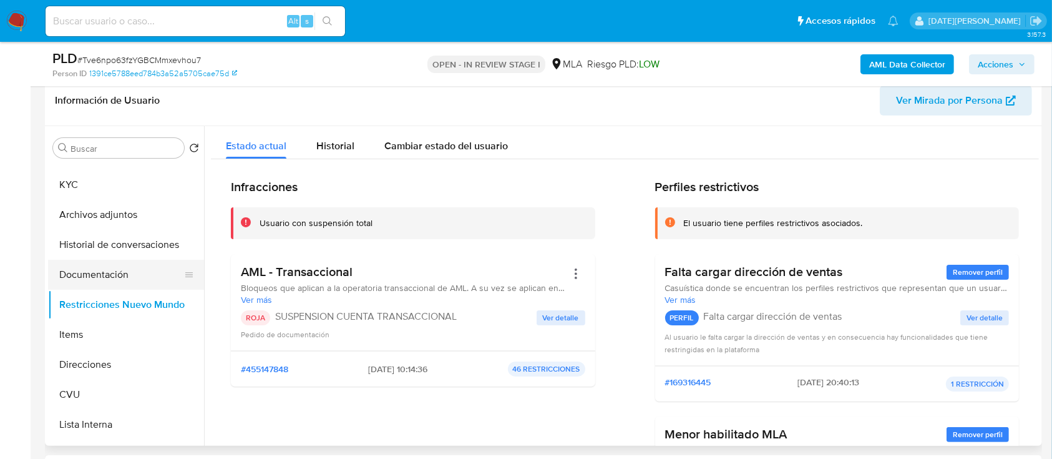
click at [122, 288] on button "Documentación" at bounding box center [121, 275] width 146 height 30
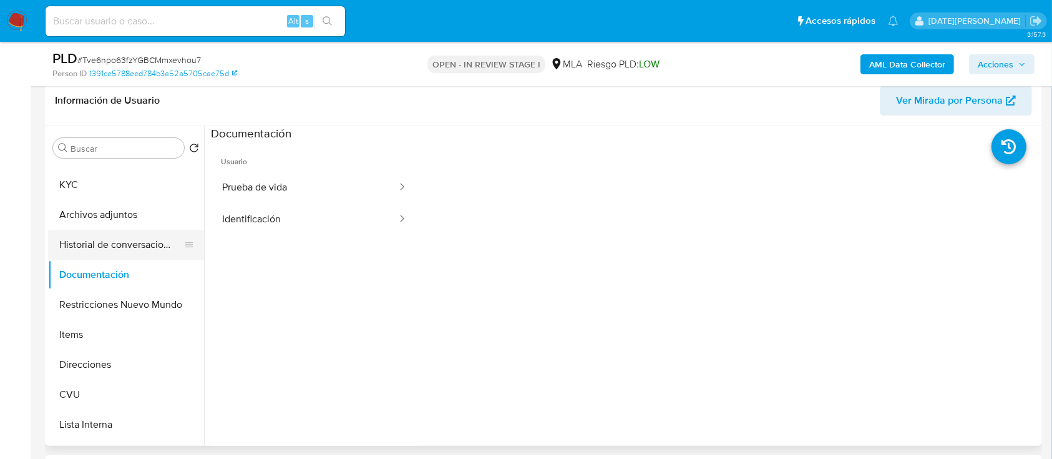
click at [145, 252] on button "Historial de conversaciones" at bounding box center [121, 245] width 146 height 30
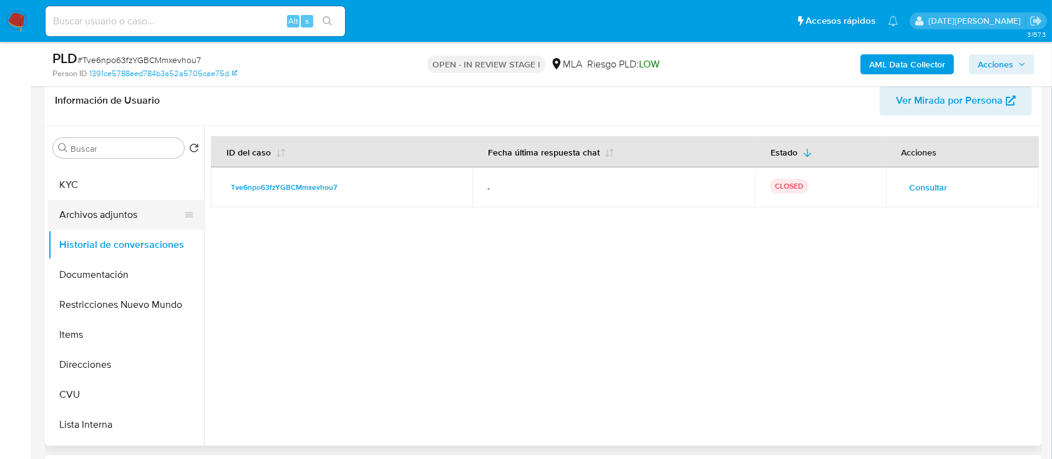
click at [132, 222] on button "Archivos adjuntos" at bounding box center [121, 215] width 146 height 30
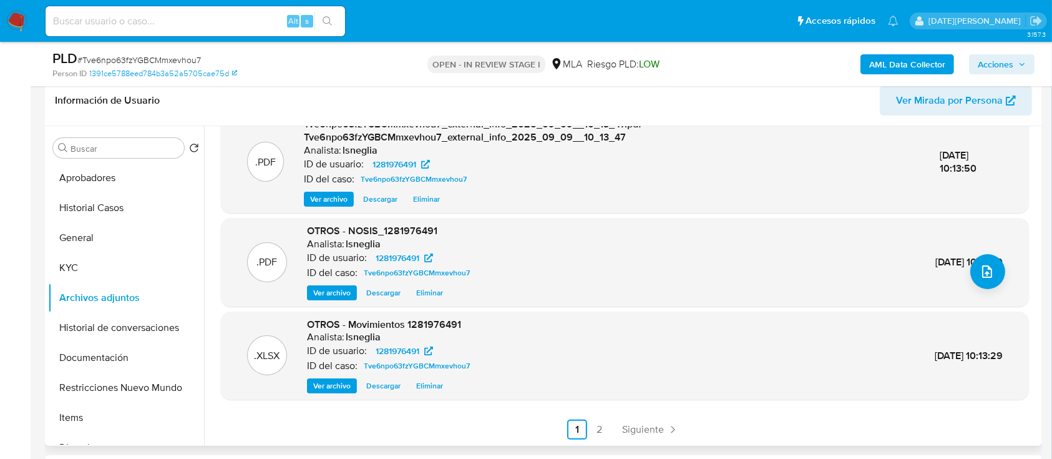
scroll to position [281, 0]
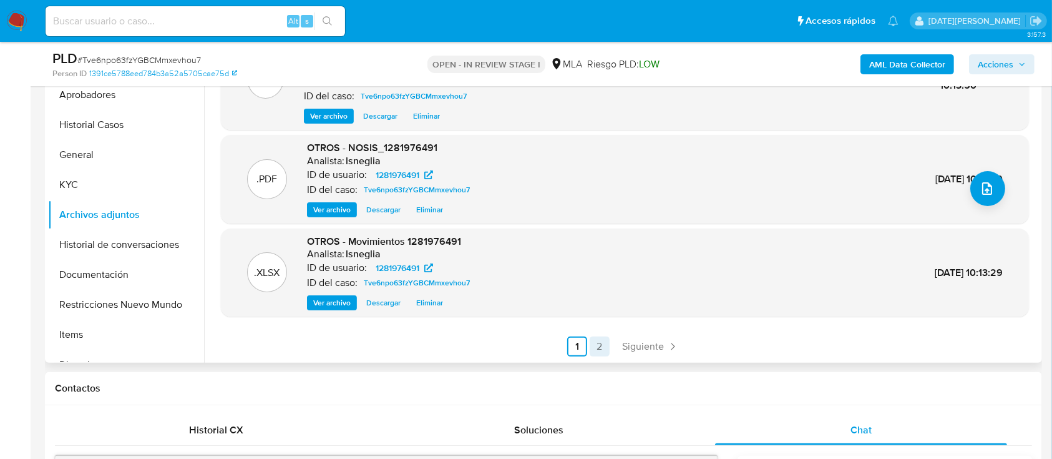
click at [602, 346] on link "2" at bounding box center [600, 346] width 20 height 20
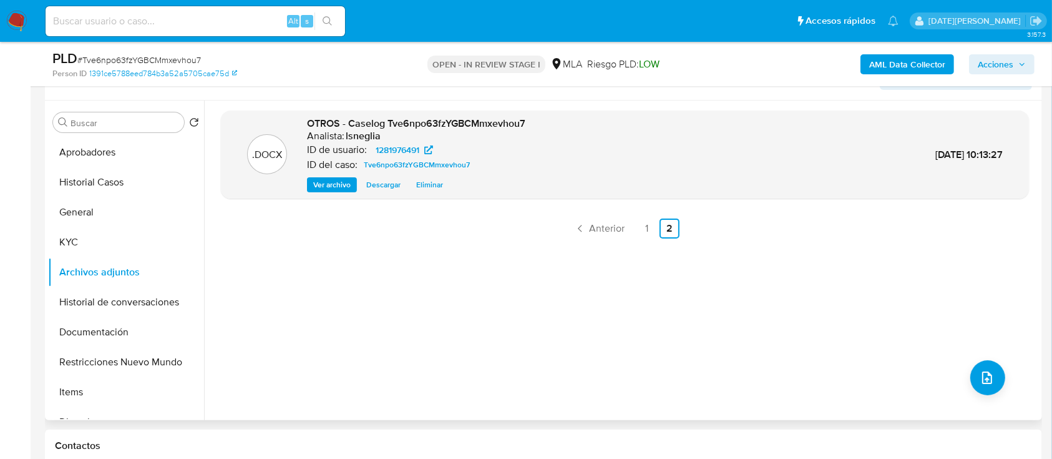
scroll to position [198, 0]
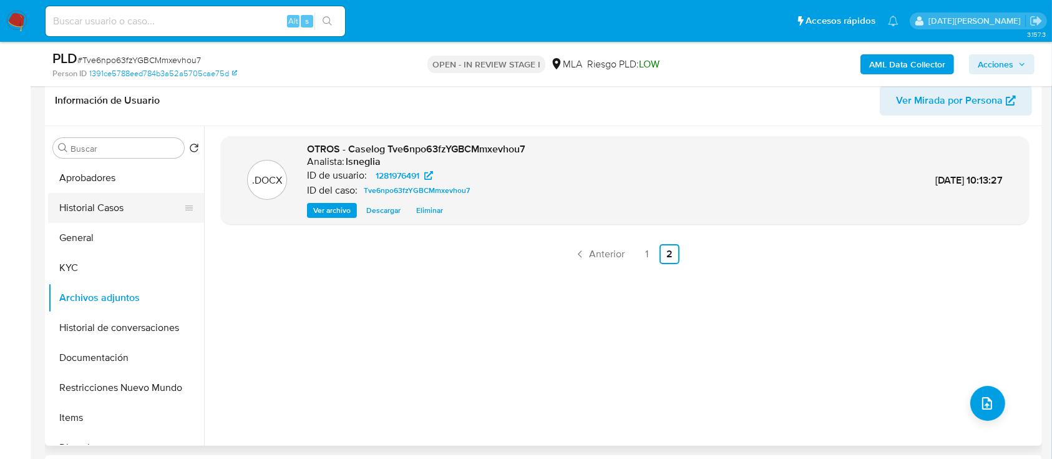
click at [84, 197] on button "Historial Casos" at bounding box center [121, 208] width 146 height 30
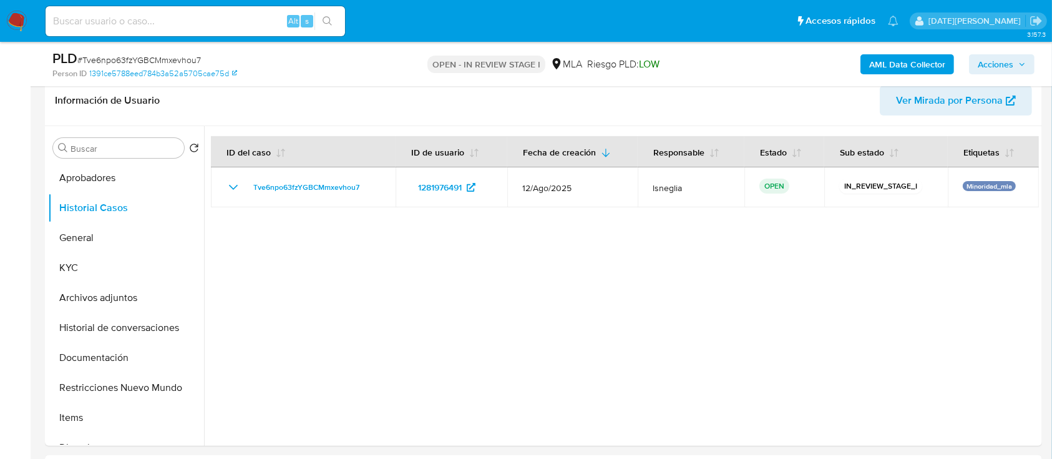
click at [1007, 59] on span "Acciones" at bounding box center [996, 64] width 36 height 20
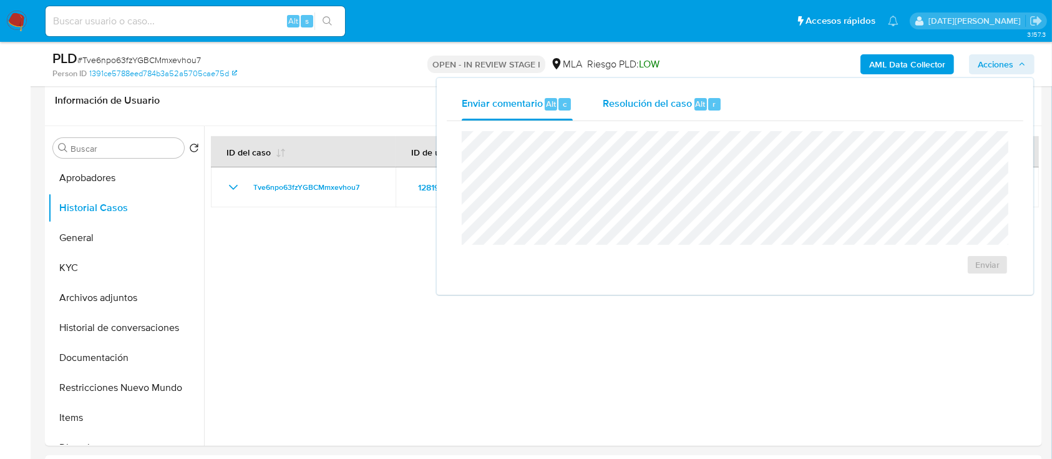
click at [699, 99] on span "Alt" at bounding box center [701, 104] width 10 height 12
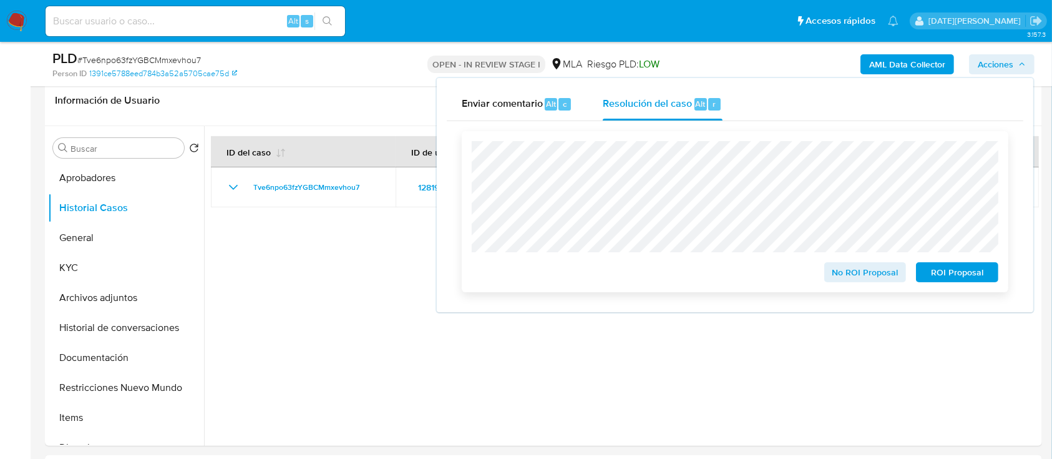
click at [939, 273] on span "ROI Proposal" at bounding box center [957, 271] width 65 height 17
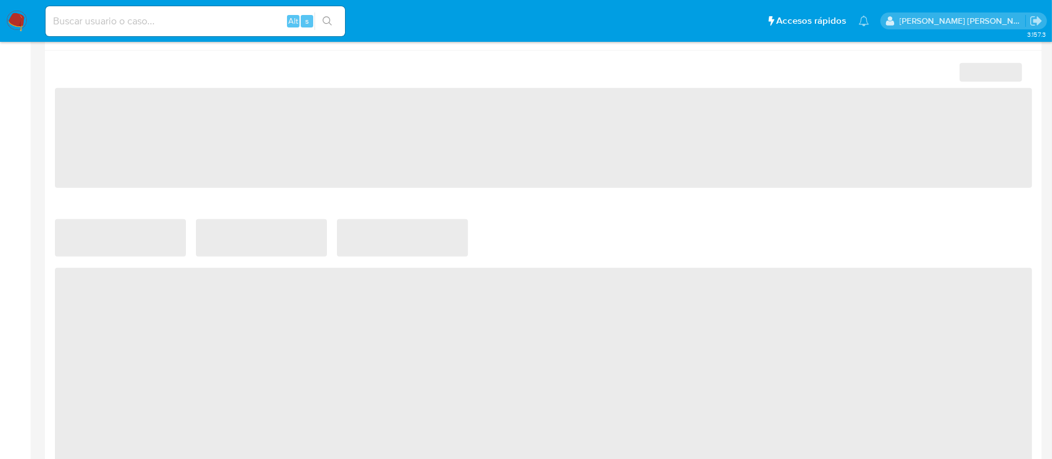
select select "10"
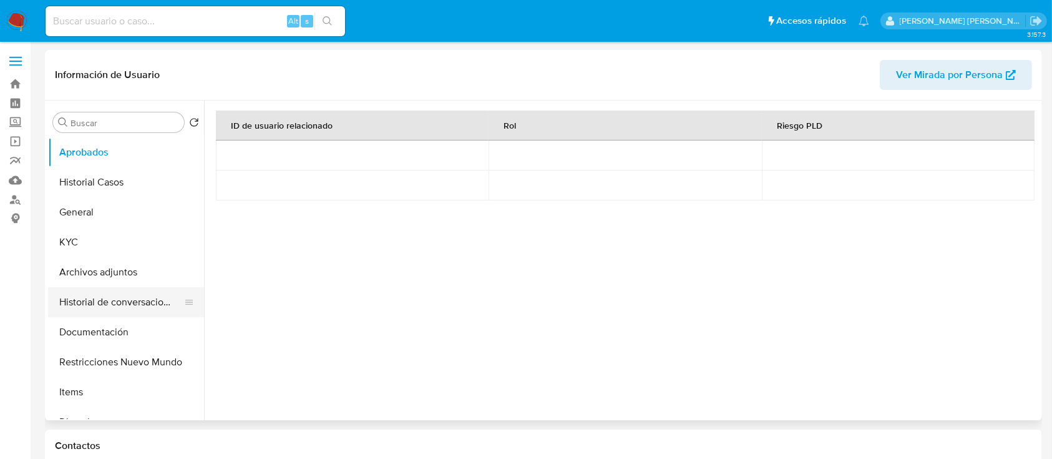
click at [131, 301] on button "Historial de conversaciones" at bounding box center [121, 302] width 146 height 30
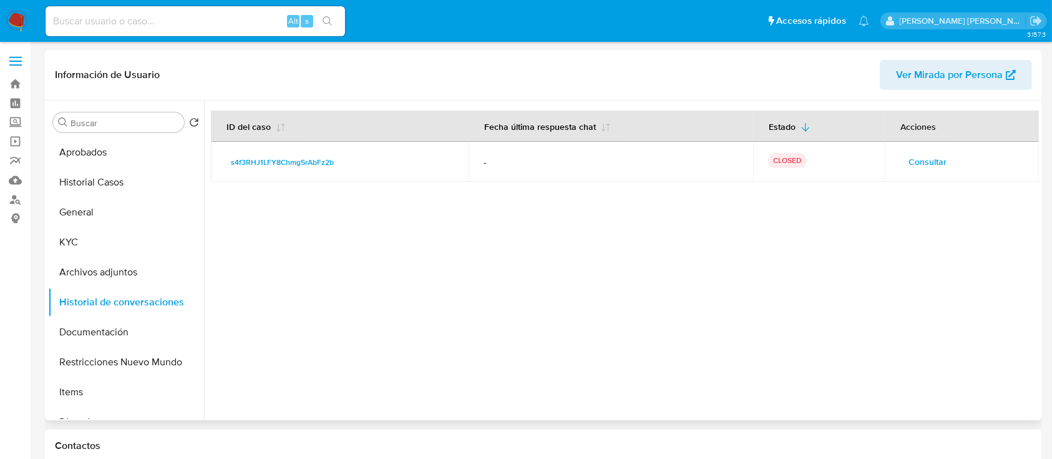
click at [944, 161] on button "Consultar" at bounding box center [928, 162] width 56 height 20
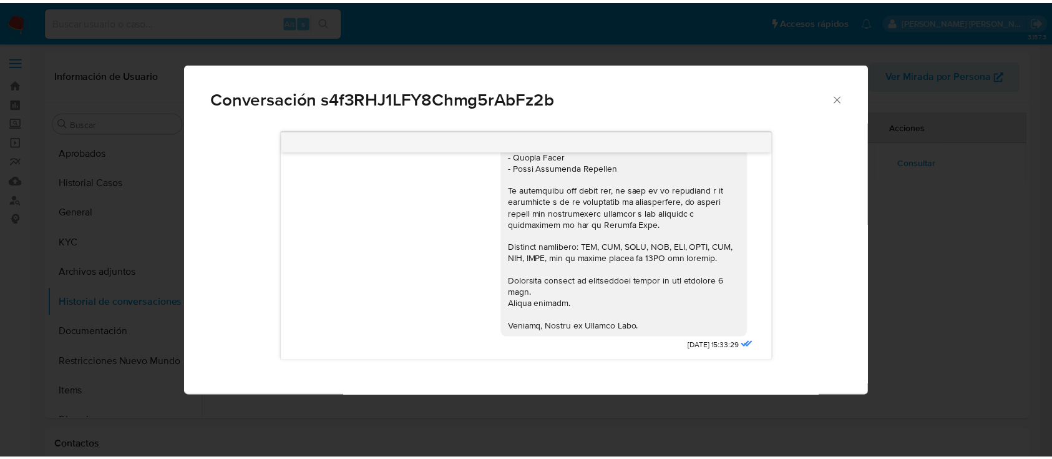
scroll to position [142, 0]
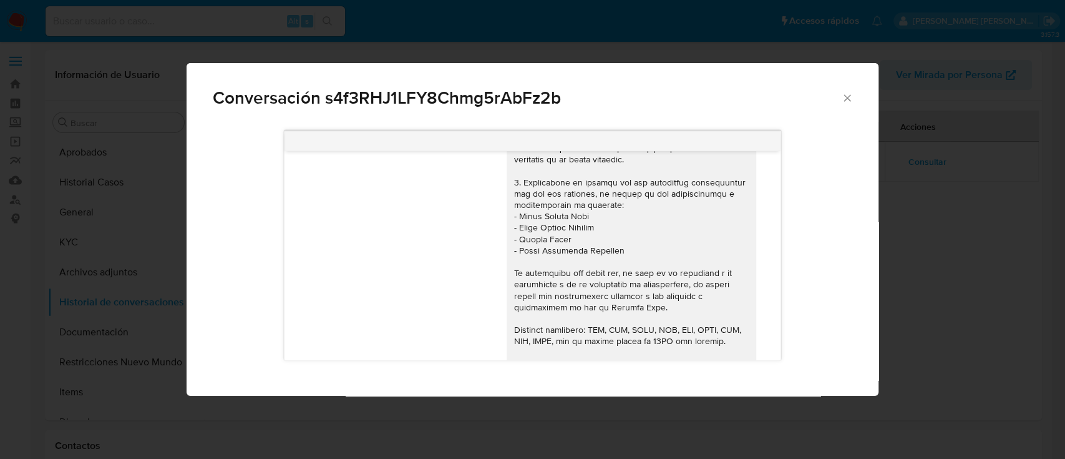
click at [848, 92] on icon "Cerrar" at bounding box center [847, 98] width 12 height 12
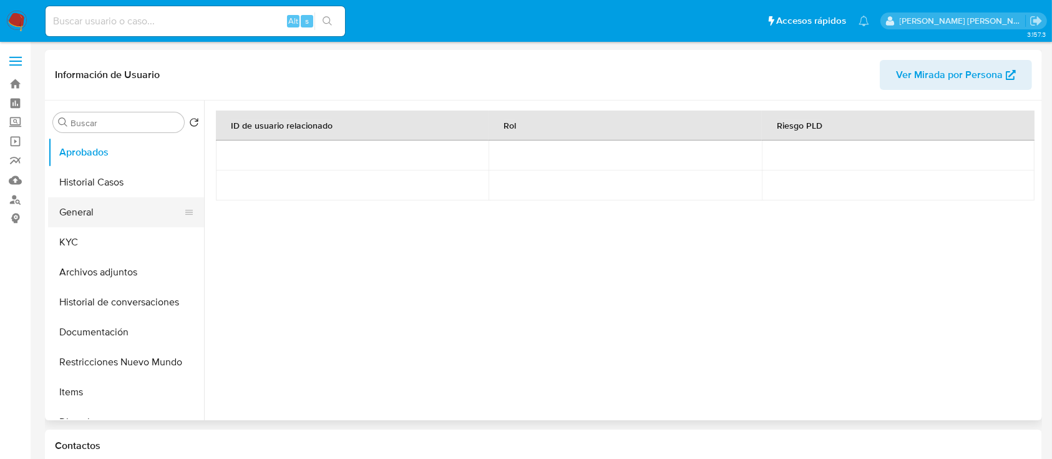
select select "10"
click at [102, 233] on button "KYC" at bounding box center [121, 242] width 146 height 30
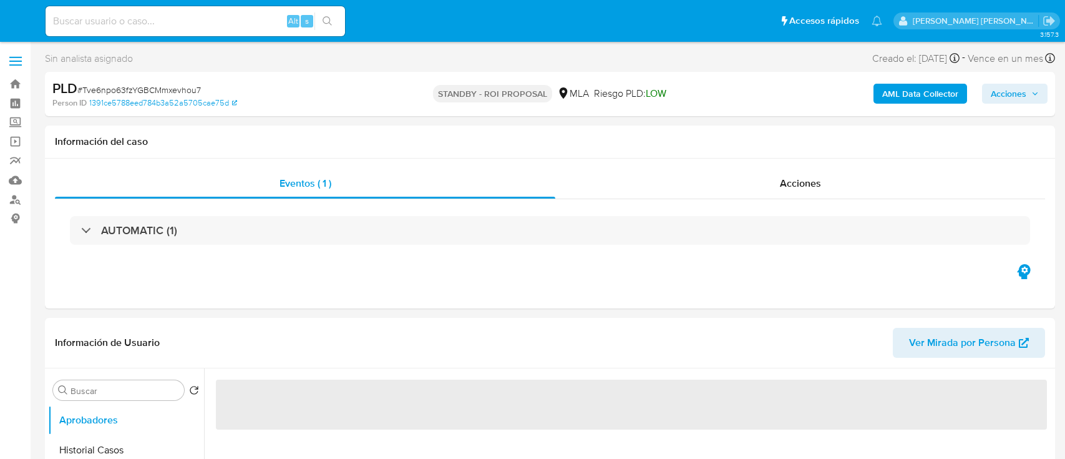
select select "10"
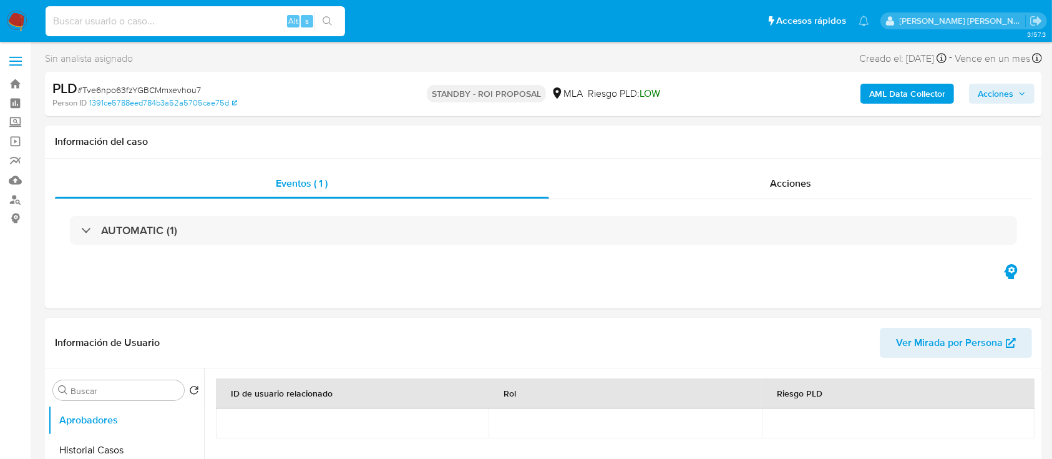
click at [140, 23] on input at bounding box center [196, 21] width 300 height 16
paste input "SbVDb9tKK3l7icp2yN21bRsg"
type input "SbVDb9tKK3l7icp2yN21bRsg"
click at [331, 20] on icon "search-icon" at bounding box center [328, 21] width 10 height 10
select select "10"
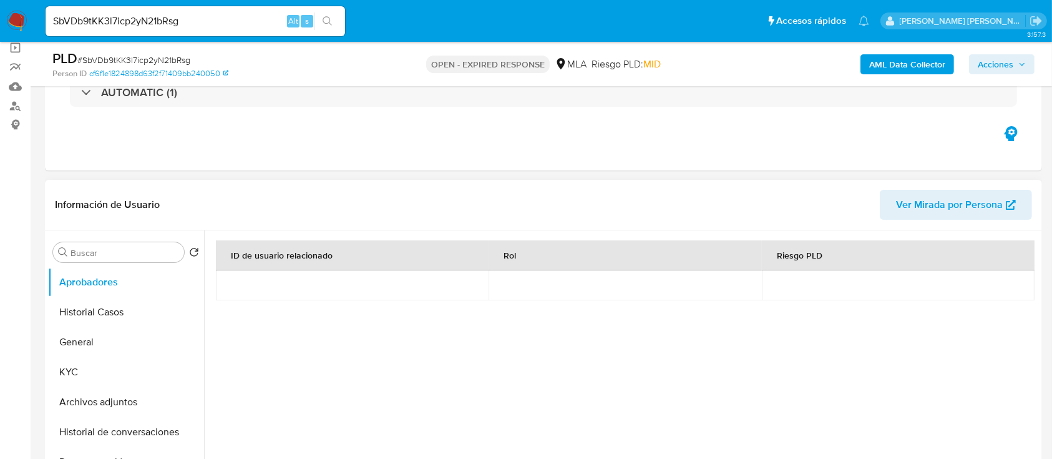
scroll to position [83, 0]
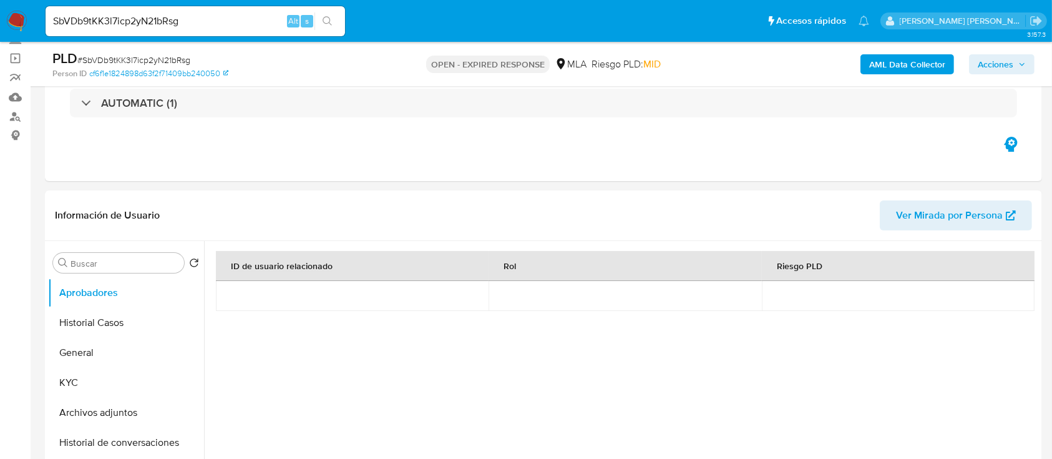
click at [137, 59] on span "# SbVDb9tKK3l7icp2yN21bRsg" at bounding box center [133, 60] width 113 height 12
copy span "SbVDb9tKK3l7icp2yN21bRsg"
click at [8, 27] on img at bounding box center [16, 21] width 21 height 21
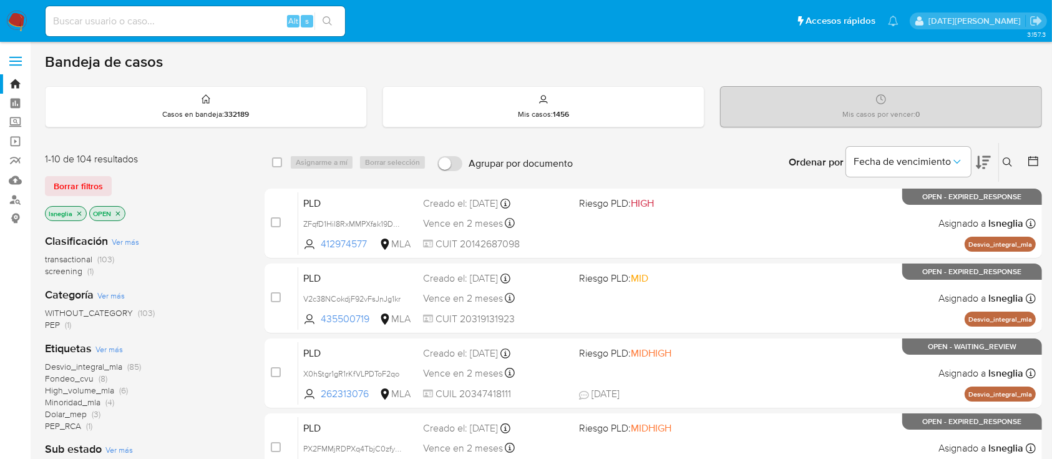
click at [1006, 162] on icon at bounding box center [1008, 162] width 10 height 10
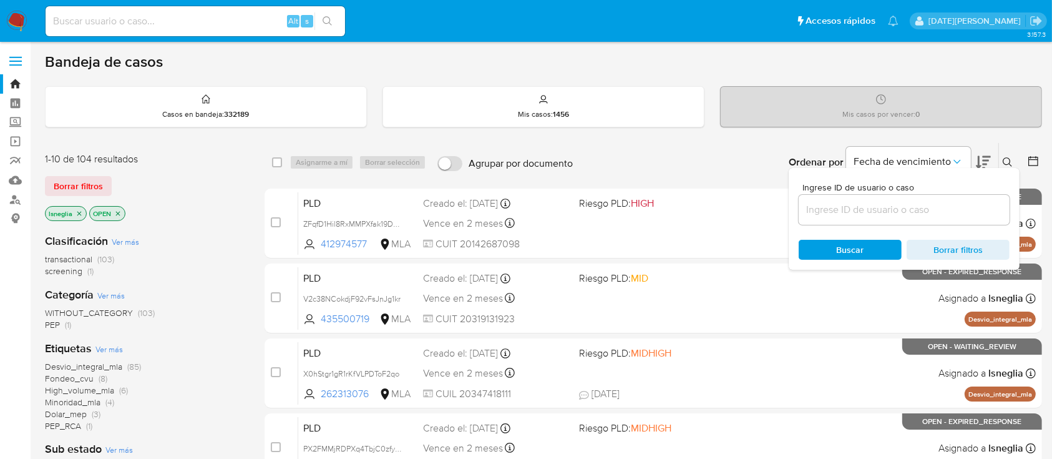
click at [879, 210] on input at bounding box center [904, 210] width 211 height 16
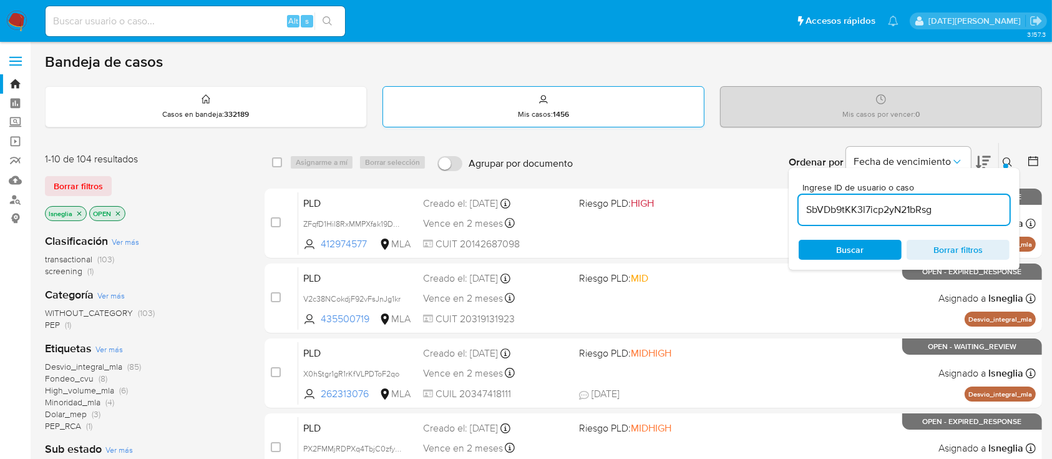
type input "SbVDb9tKK3l7icp2yN21bRsg"
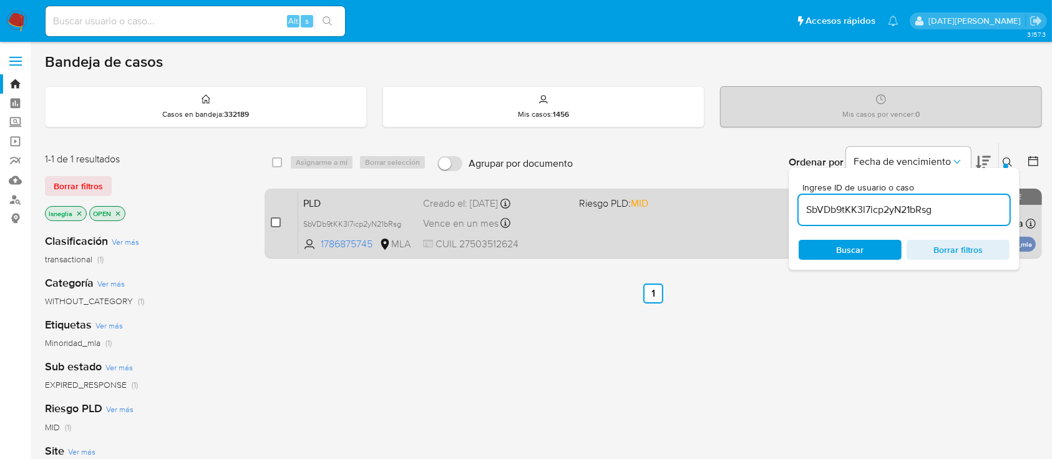
click at [273, 223] on input "checkbox" at bounding box center [276, 222] width 10 height 10
checkbox input "true"
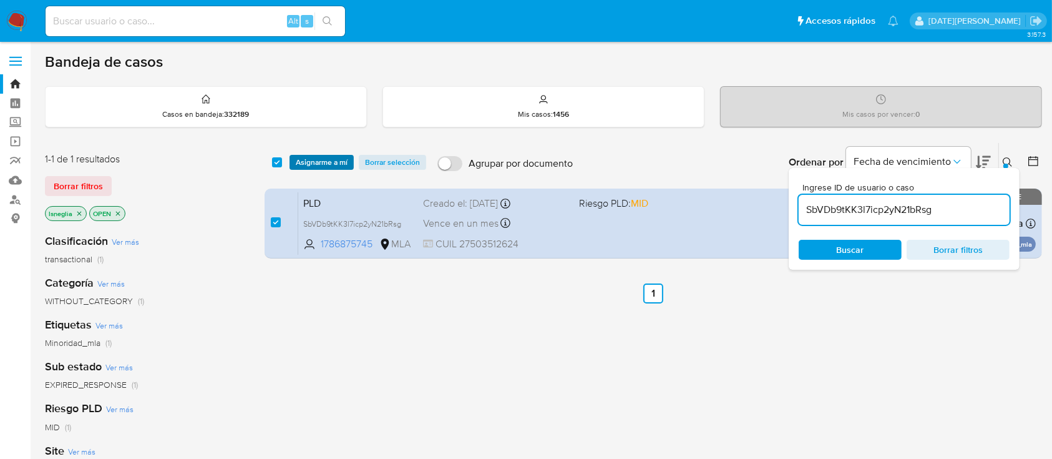
click at [331, 156] on span "Asignarme a mí" at bounding box center [322, 162] width 52 height 12
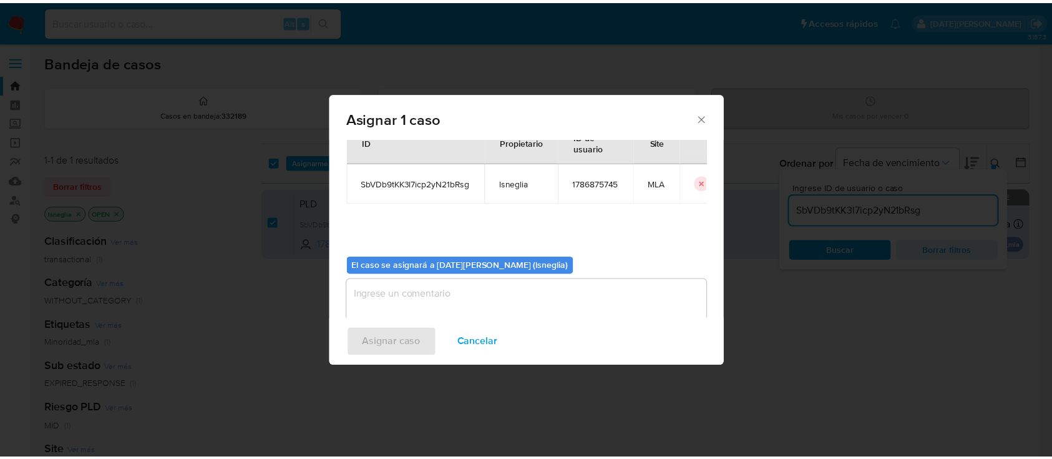
scroll to position [64, 0]
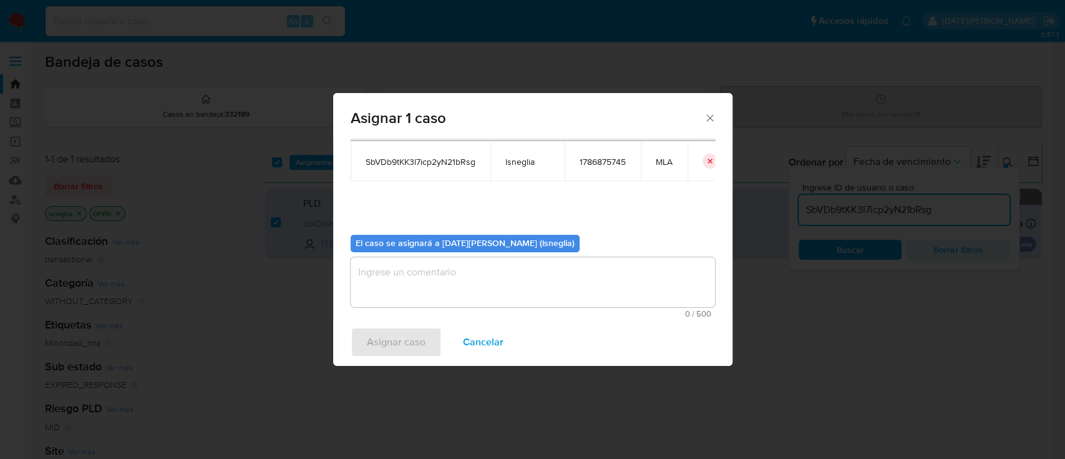
click at [439, 279] on textarea "assign-modal" at bounding box center [533, 282] width 365 height 50
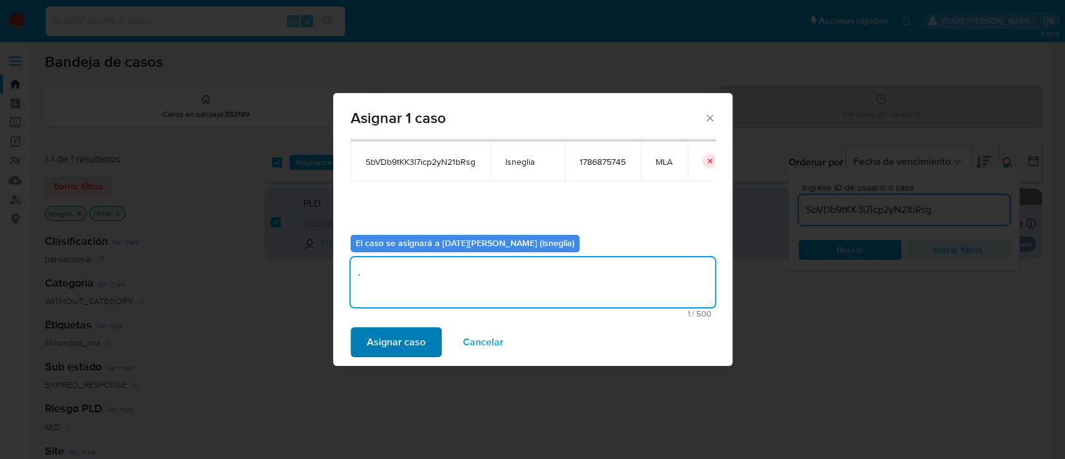
type textarea "."
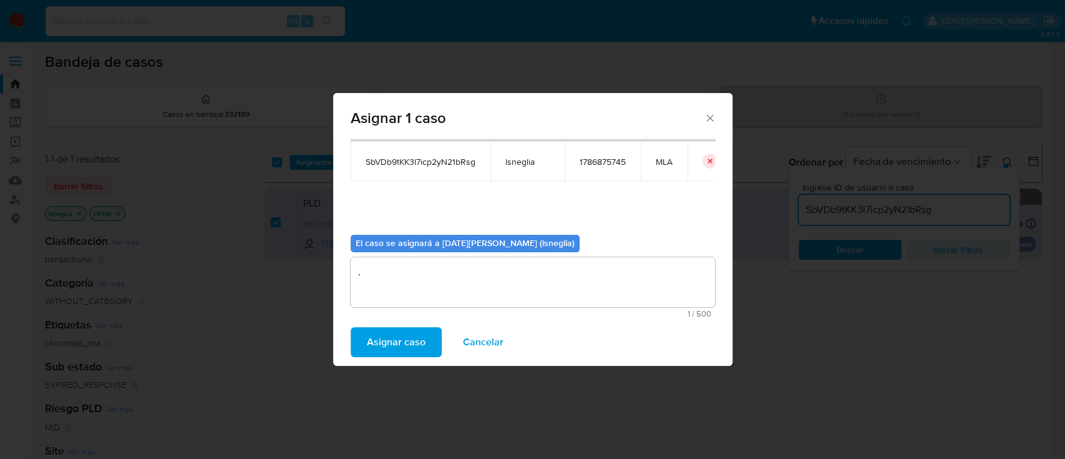
click at [389, 337] on span "Asignar caso" at bounding box center [396, 341] width 59 height 27
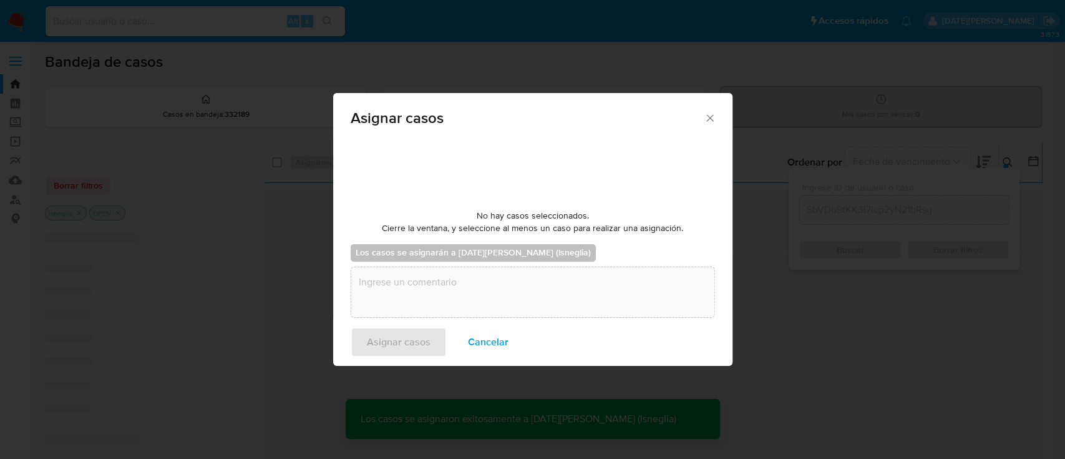
checkbox input "false"
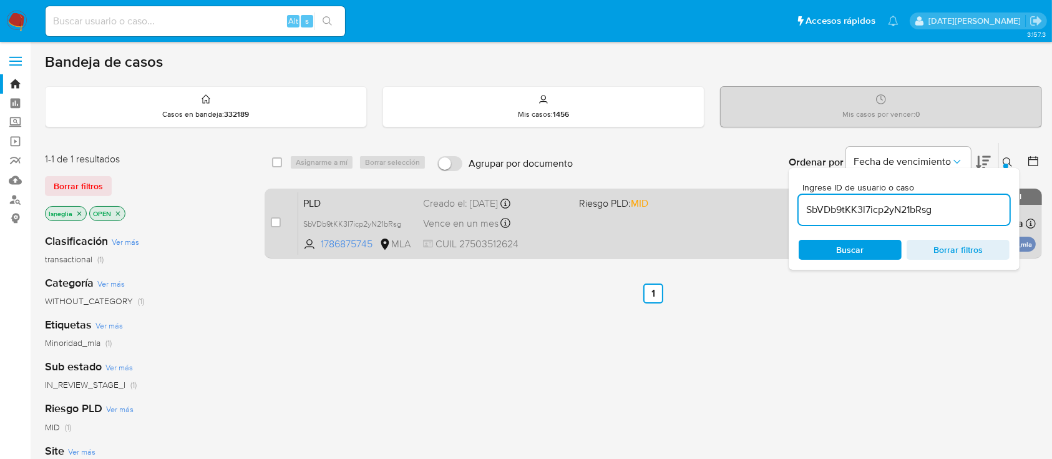
click at [339, 201] on span "PLD" at bounding box center [358, 202] width 110 height 16
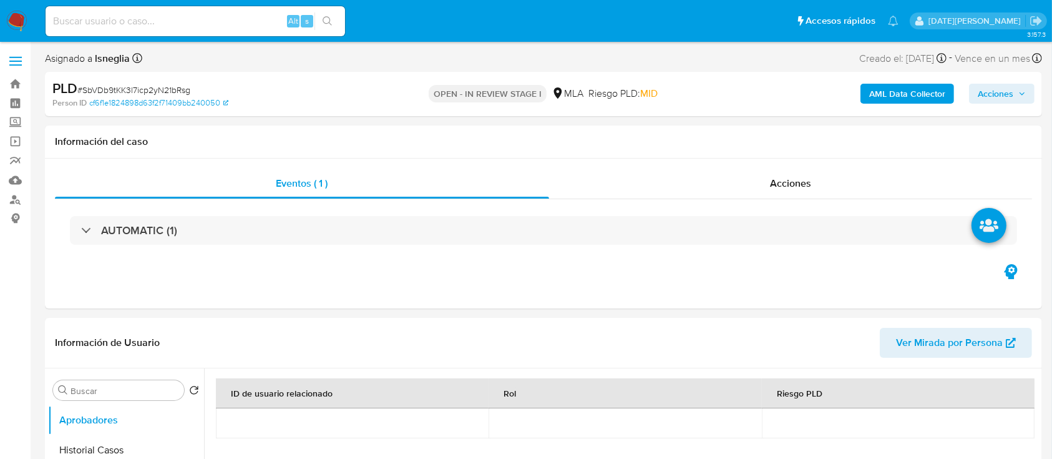
select select "10"
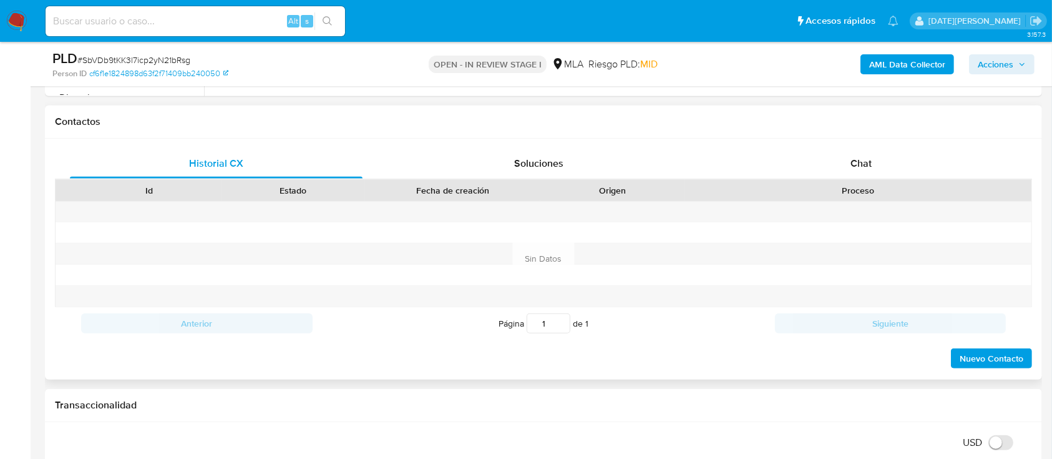
scroll to position [582, 0]
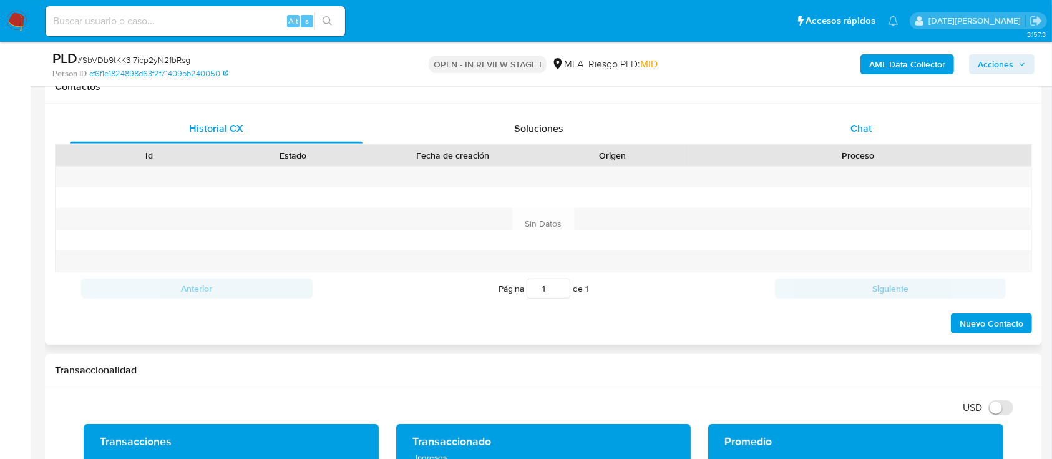
click at [859, 123] on span "Chat" at bounding box center [861, 128] width 21 height 14
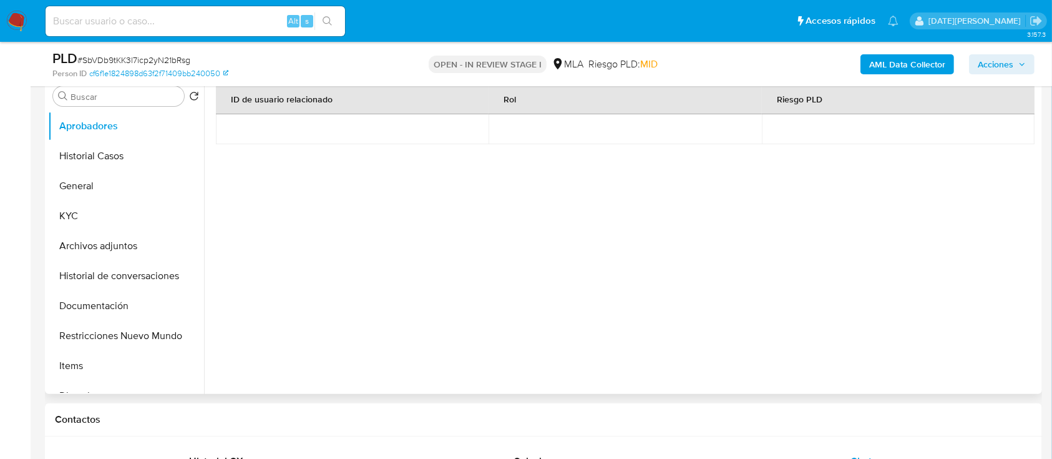
scroll to position [166, 0]
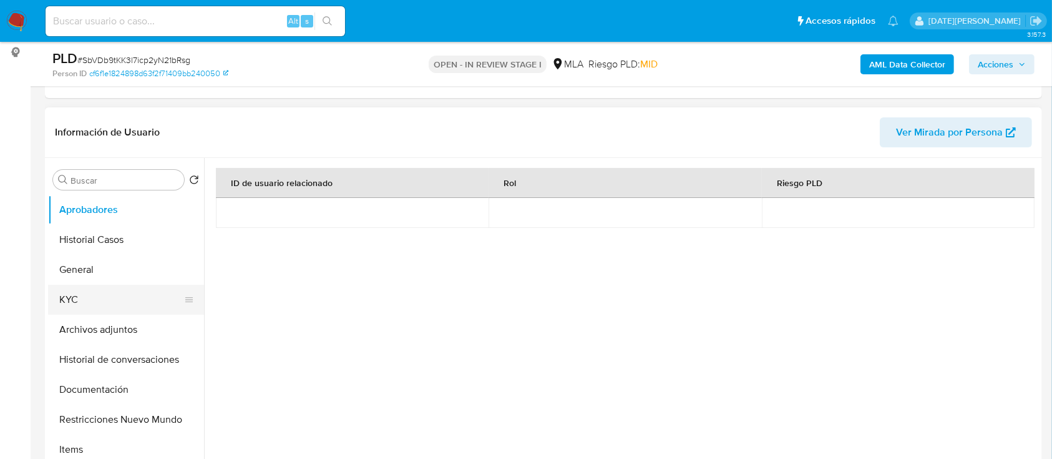
click at [81, 303] on button "KYC" at bounding box center [121, 300] width 146 height 30
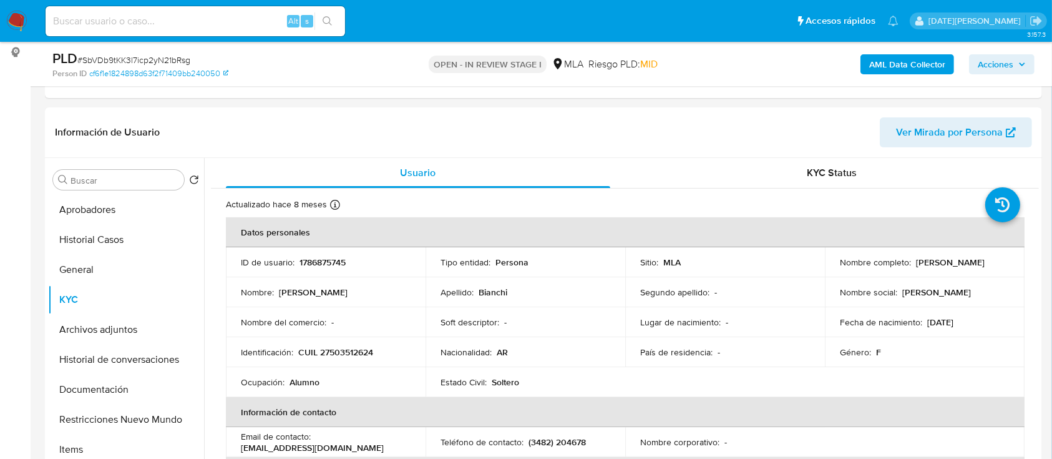
click at [140, 17] on input at bounding box center [196, 21] width 300 height 16
paste input "JVZSbStz0OwkUF7jDQQVIGX0"
type input "JVZSbStz0OwkUF7jDQQVIGX0"
click at [336, 17] on button "search-icon" at bounding box center [328, 20] width 26 height 17
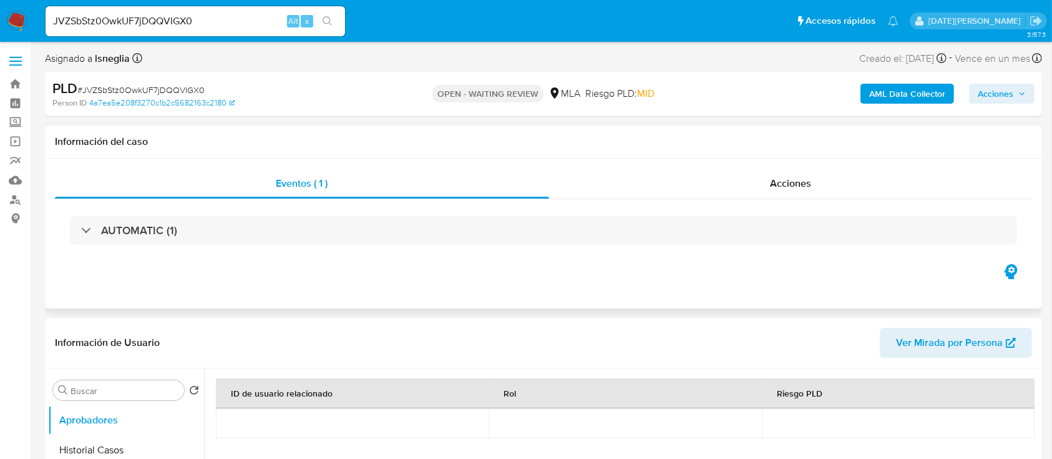
select select "10"
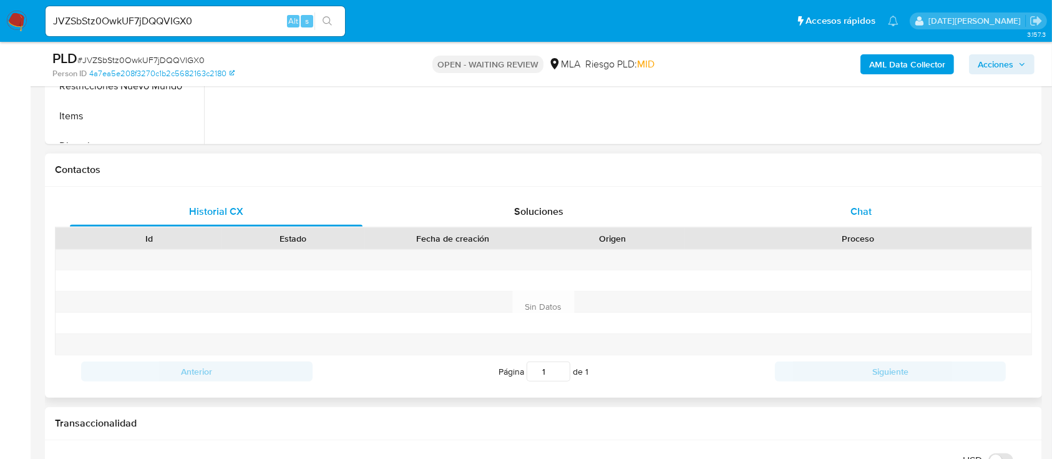
click at [849, 210] on div "Chat" at bounding box center [861, 212] width 293 height 30
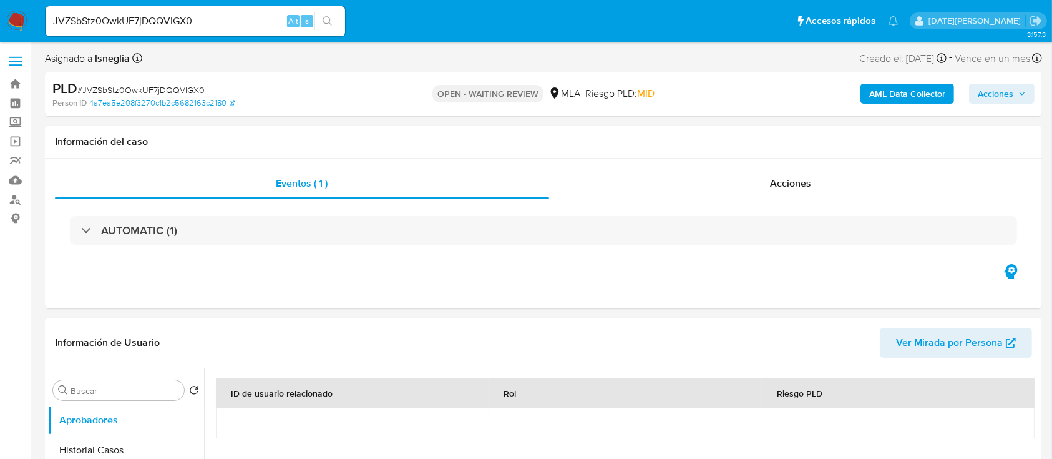
click at [168, 81] on div "PLD # JVZSbStz0OwkUF7jDQQVIGX0" at bounding box center [213, 88] width 323 height 19
click at [167, 87] on span "# JVZSbStz0OwkUF7jDQQVIGX0" at bounding box center [140, 90] width 127 height 12
copy span "JVZSbStz0OwkUF7jDQQVIGX0"
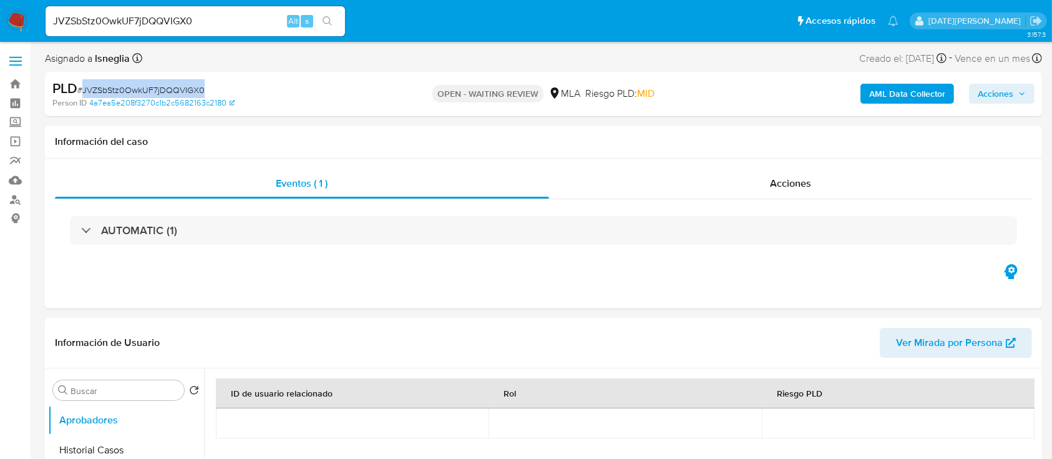
click at [19, 16] on img at bounding box center [16, 21] width 21 height 21
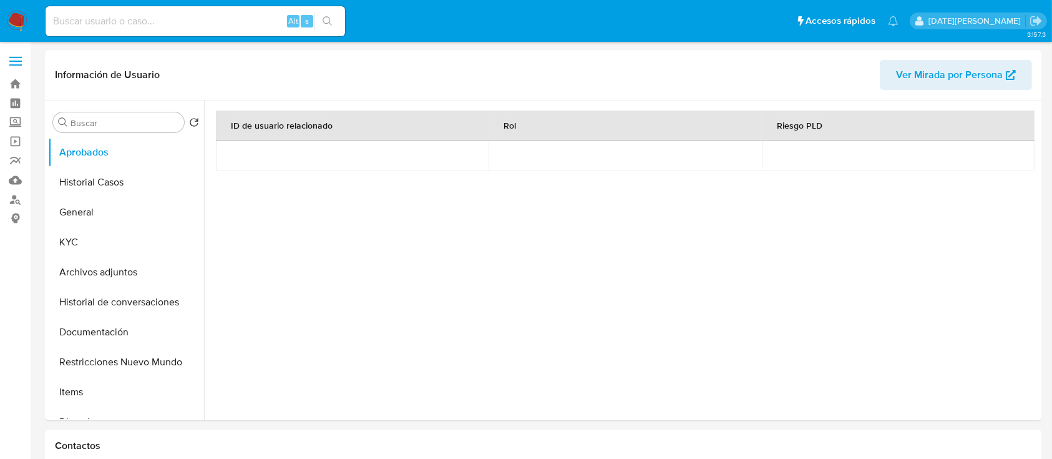
select select "10"
click at [92, 240] on button "KYC" at bounding box center [121, 242] width 146 height 30
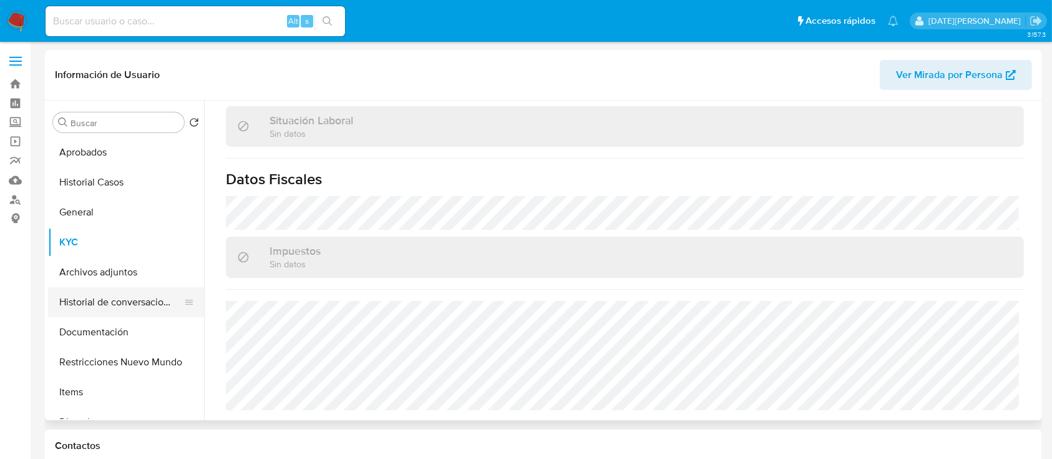
click at [144, 311] on button "Historial de conversaciones" at bounding box center [121, 302] width 146 height 30
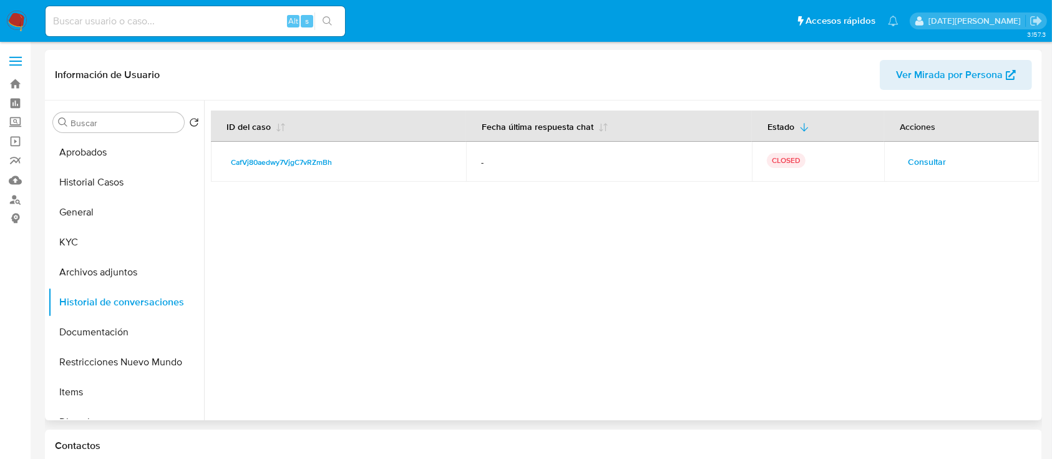
click at [923, 164] on span "Consultar" at bounding box center [927, 161] width 38 height 17
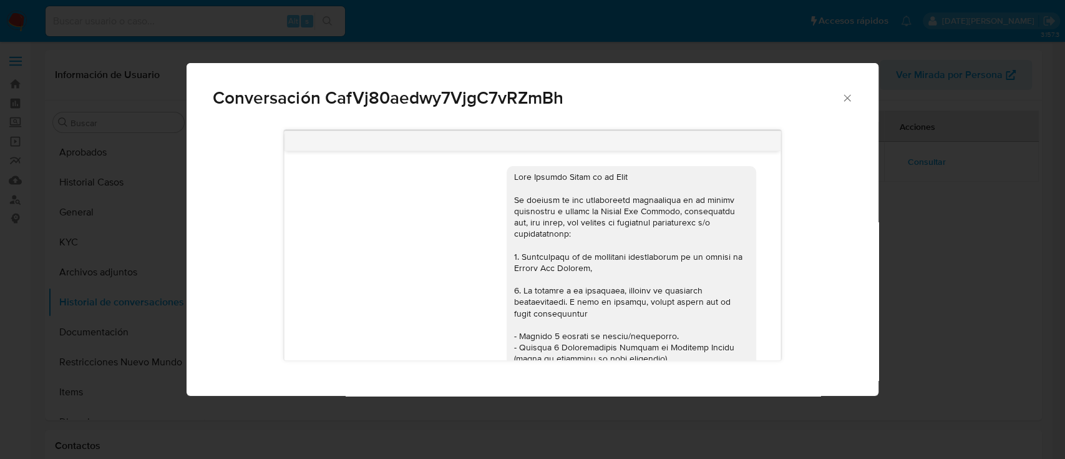
click at [841, 103] on icon "Cerrar" at bounding box center [847, 98] width 12 height 12
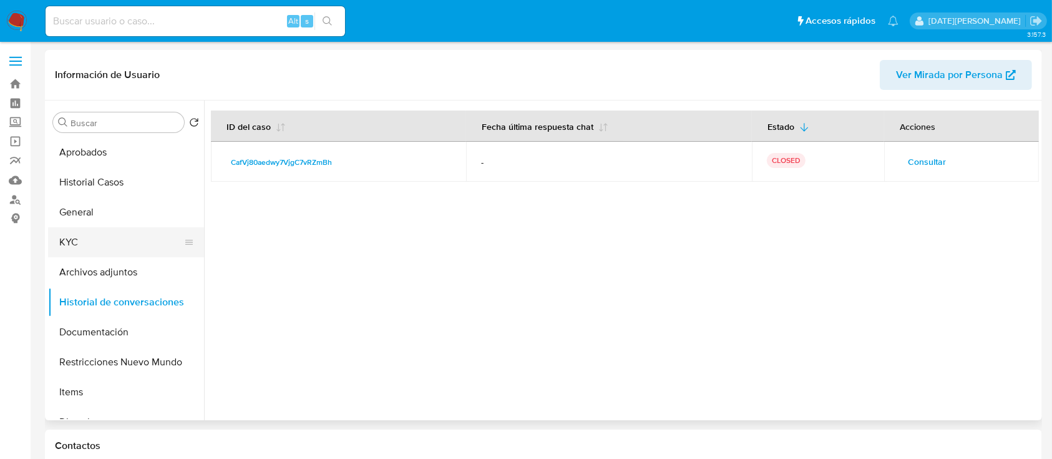
click at [88, 237] on button "KYC" at bounding box center [121, 242] width 146 height 30
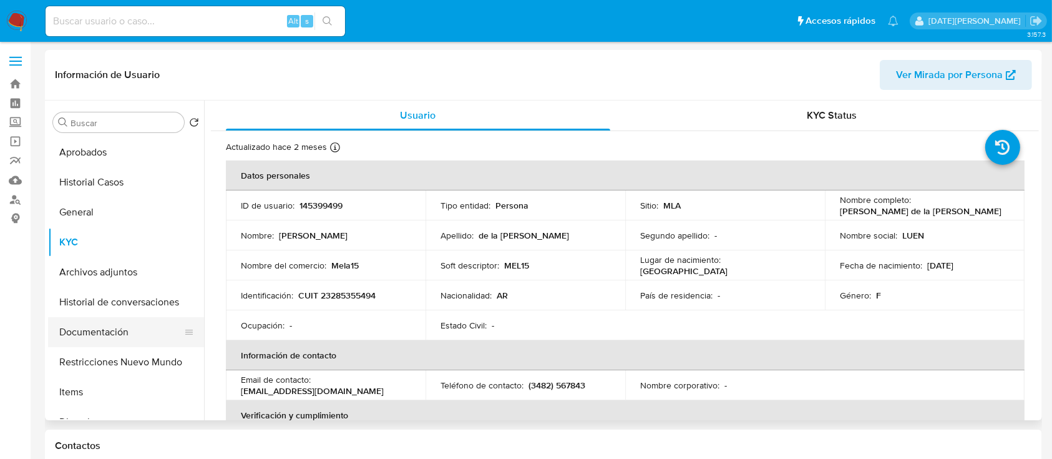
click at [112, 333] on button "Documentación" at bounding box center [121, 332] width 146 height 30
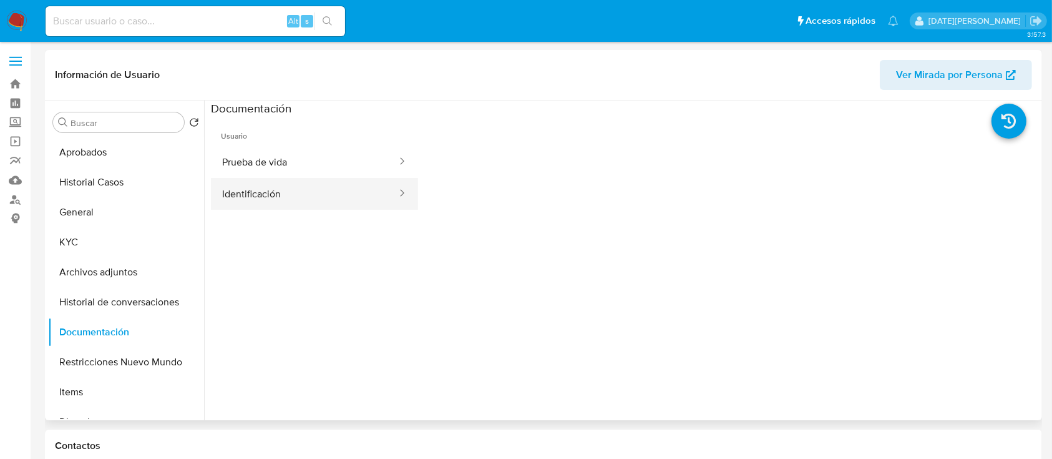
click at [290, 193] on button "Identificación" at bounding box center [304, 194] width 187 height 32
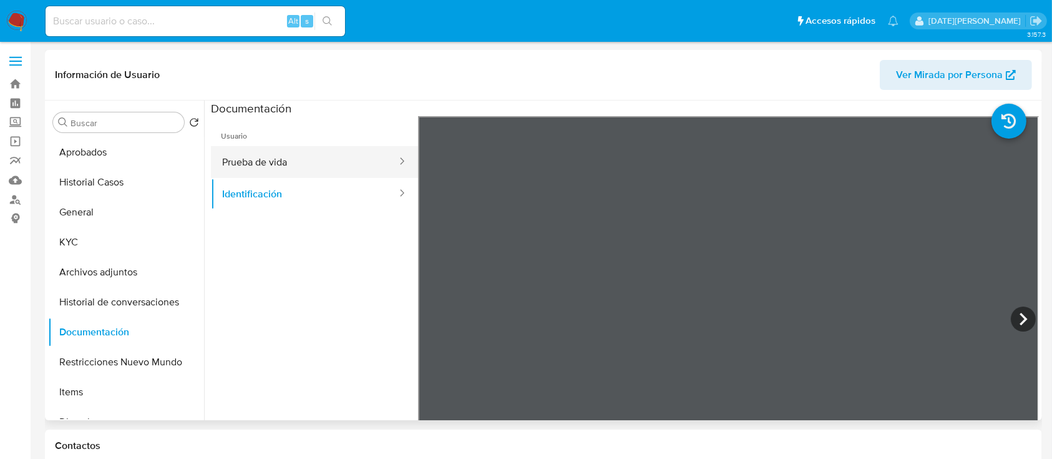
click at [245, 160] on button "Prueba de vida" at bounding box center [304, 162] width 187 height 32
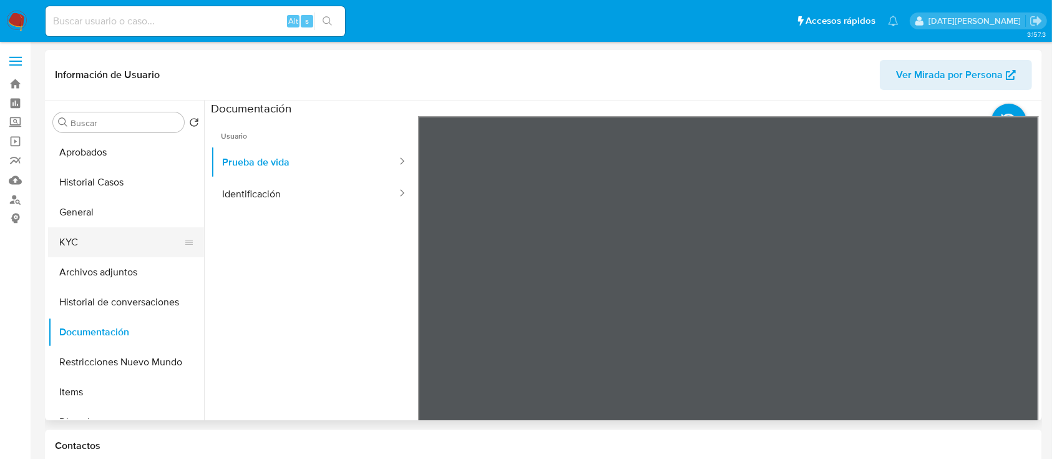
click at [67, 232] on button "KYC" at bounding box center [121, 242] width 146 height 30
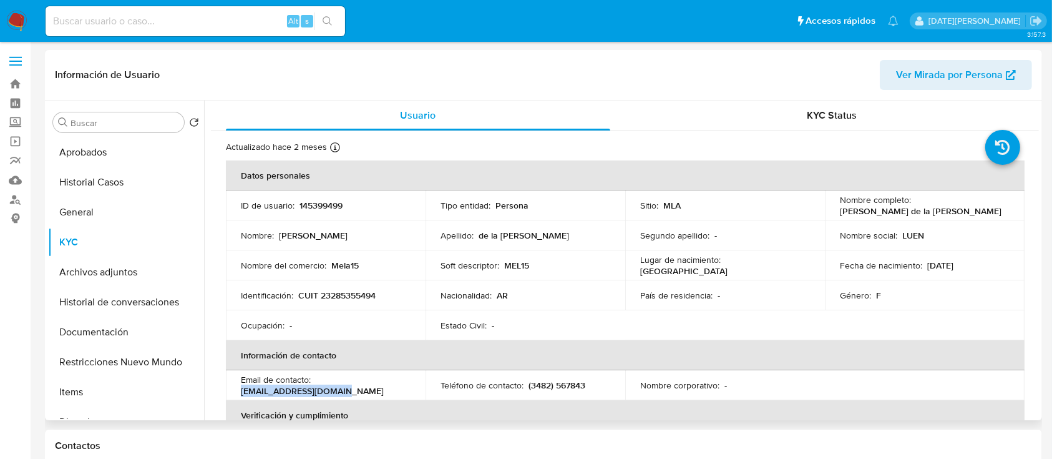
drag, startPoint x: 240, startPoint y: 391, endPoint x: 348, endPoint y: 391, distance: 108.6
click at [348, 391] on td "Email de contacto : [EMAIL_ADDRESS][DOMAIN_NAME]" at bounding box center [326, 385] width 200 height 30
copy p "[EMAIL_ADDRESS][DOMAIN_NAME]"
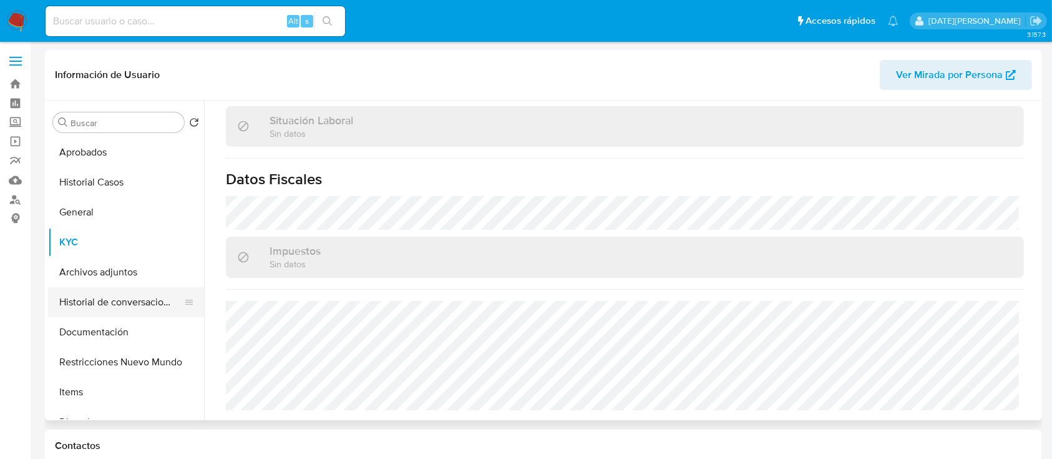
click at [131, 296] on button "Historial de conversaciones" at bounding box center [121, 302] width 146 height 30
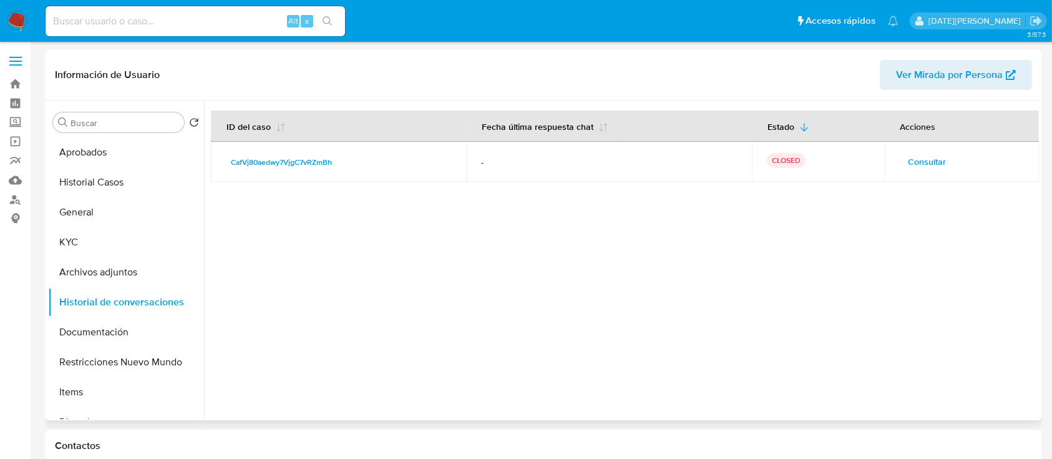
click at [923, 153] on span "Consultar" at bounding box center [927, 161] width 38 height 17
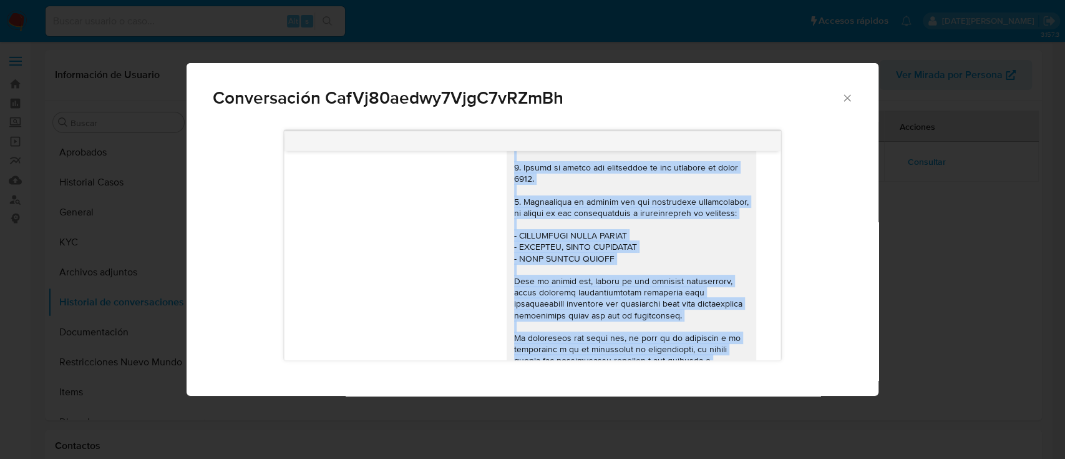
scroll to position [453, 0]
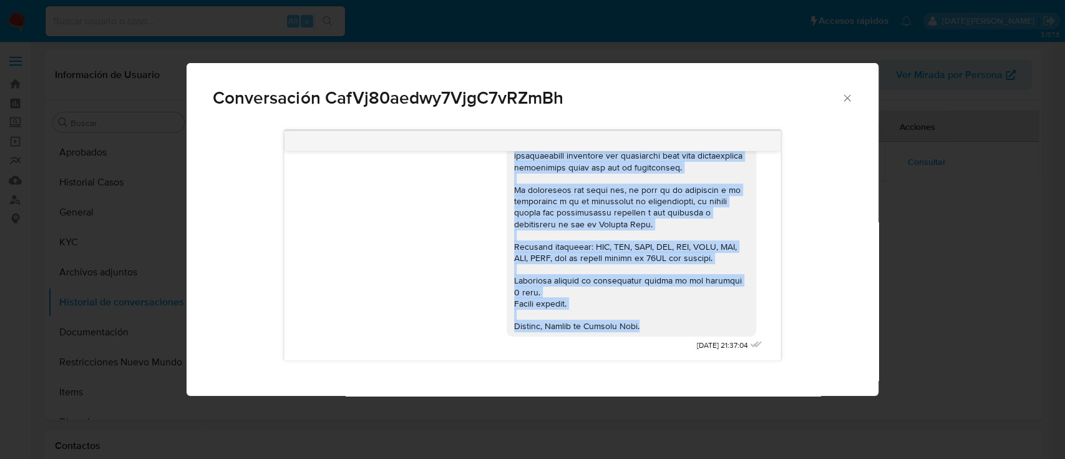
drag, startPoint x: 502, startPoint y: 177, endPoint x: 659, endPoint y: 336, distance: 224.2
click at [659, 336] on div "Comunicación" at bounding box center [632, 24] width 250 height 623
copy div "Lore Ipsumdo Sitam co ad Elit Se doeiusm te inc utlaboreetd magnaaliqua en ad m…"
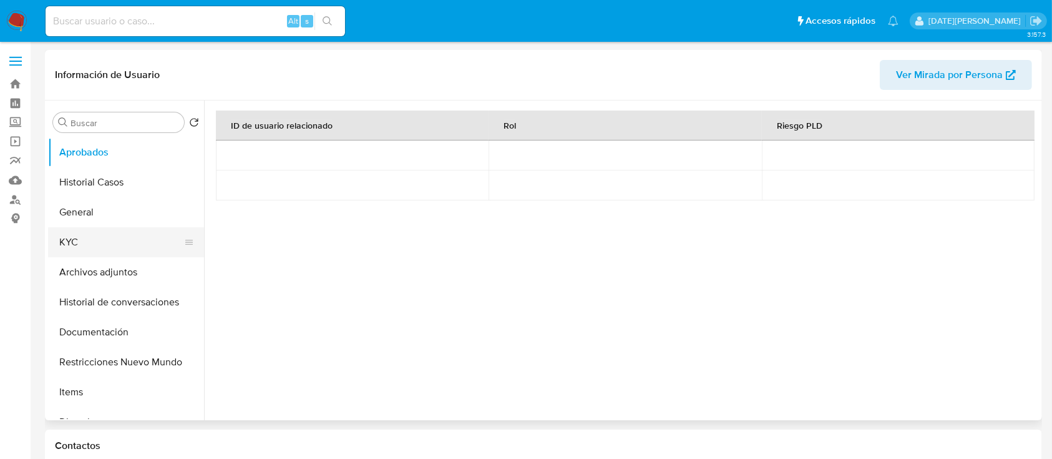
select select "10"
click at [127, 189] on button "Historial Casos" at bounding box center [121, 182] width 146 height 30
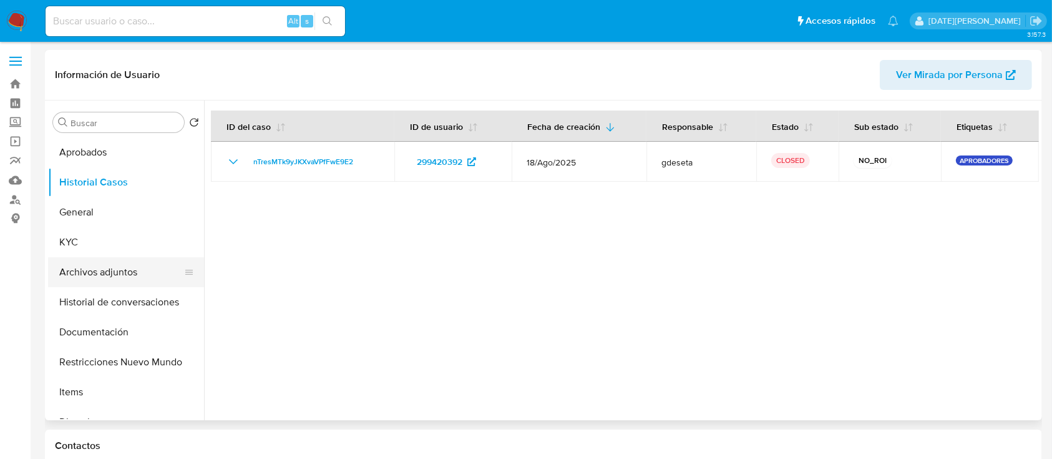
click at [123, 270] on button "Archivos adjuntos" at bounding box center [121, 272] width 146 height 30
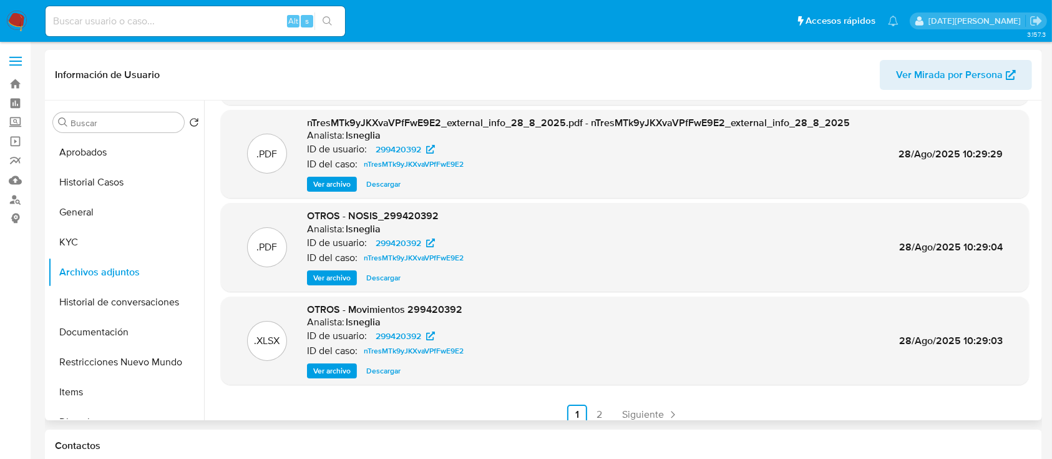
scroll to position [105, 0]
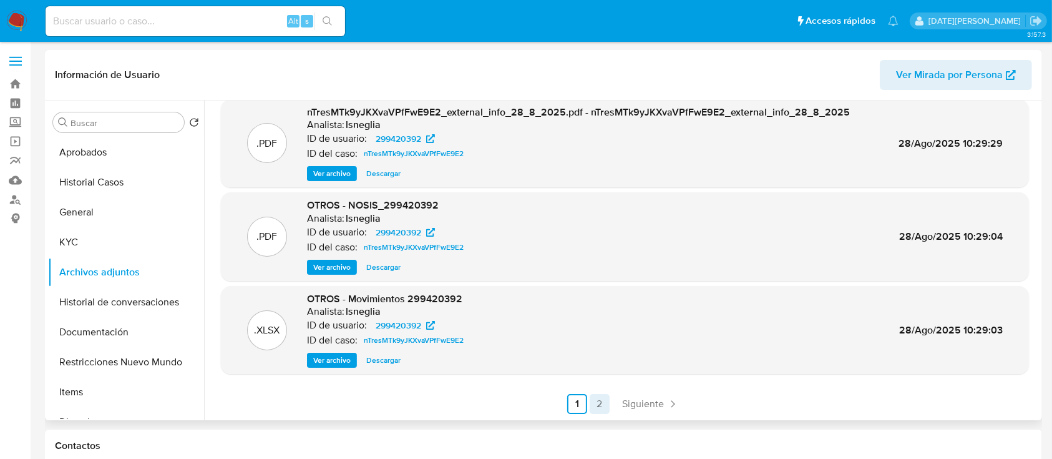
click at [592, 406] on link "2" at bounding box center [600, 404] width 20 height 20
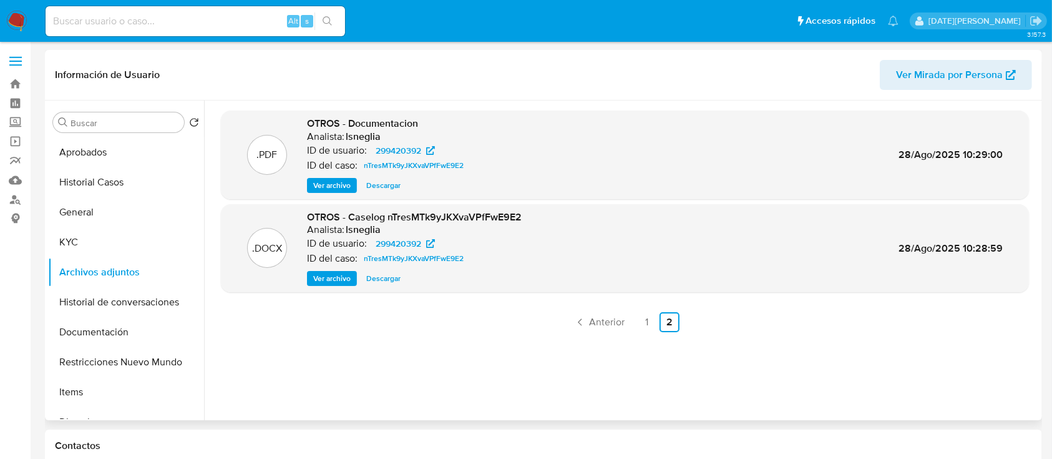
click at [343, 280] on span "Ver archivo" at bounding box center [331, 278] width 37 height 12
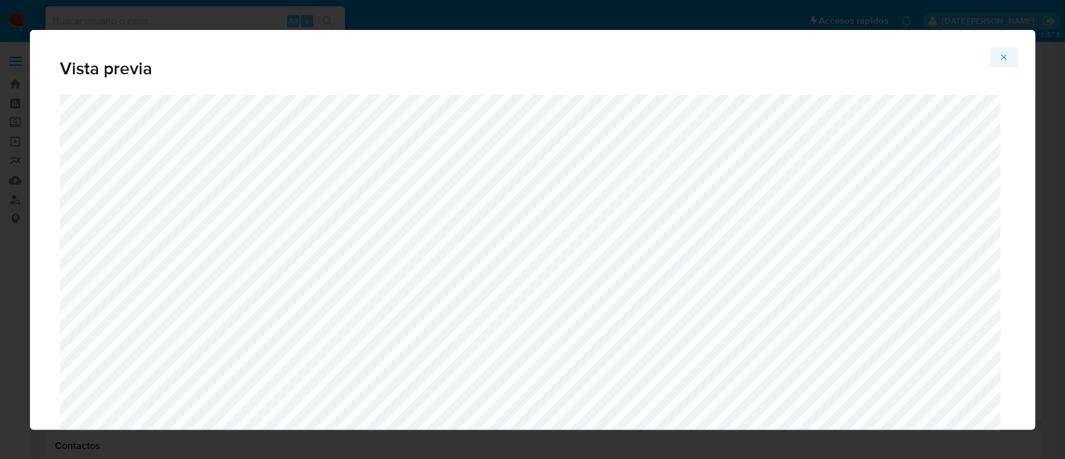
click at [994, 56] on button "Attachment preview" at bounding box center [1004, 57] width 27 height 20
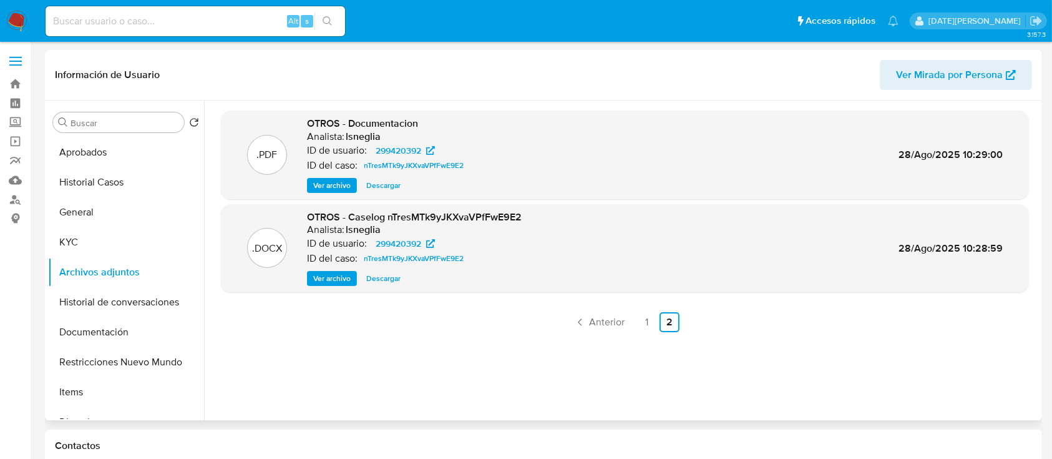
click at [330, 278] on span "Ver archivo" at bounding box center [331, 278] width 37 height 12
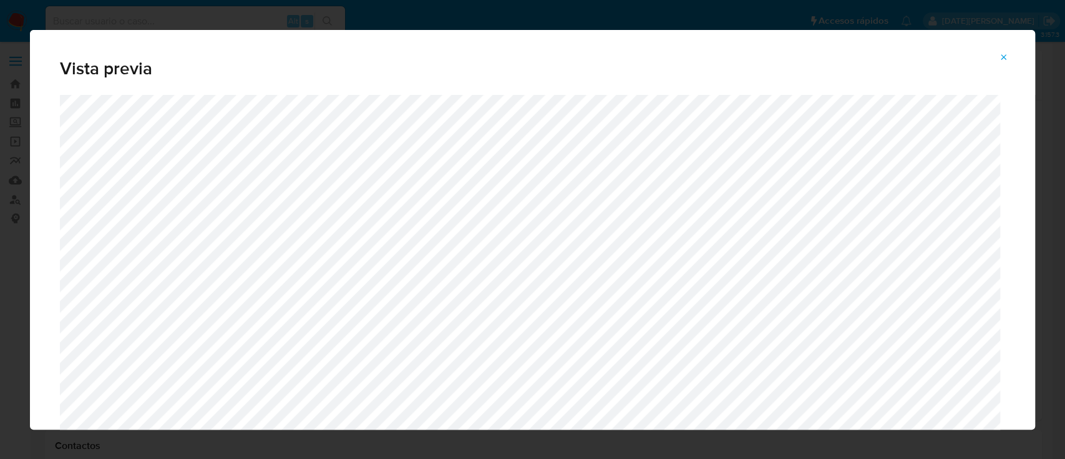
click at [1018, 57] on div "Vista previa" at bounding box center [533, 62] width 1006 height 65
click at [1009, 60] on icon "Attachment preview" at bounding box center [1004, 57] width 10 height 10
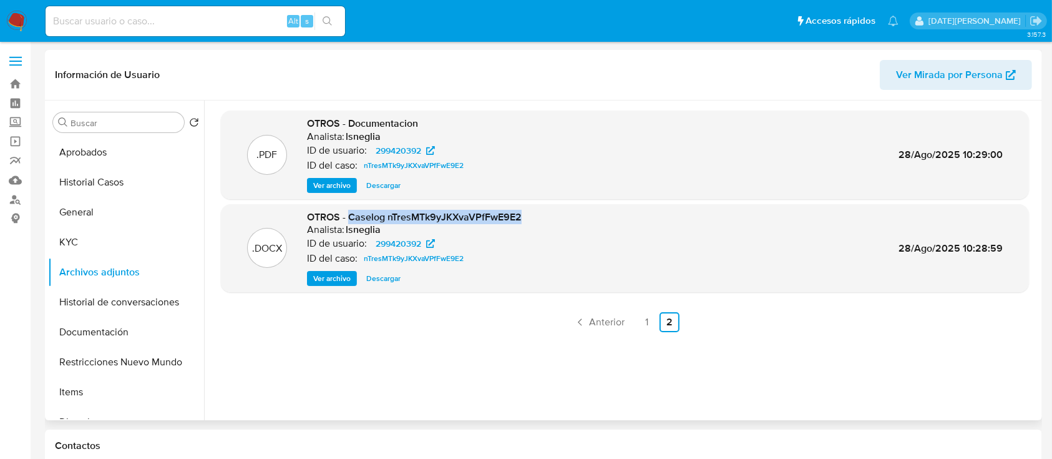
drag, startPoint x: 349, startPoint y: 213, endPoint x: 531, endPoint y: 220, distance: 182.4
click at [531, 220] on div ".DOCX OTROS - Caselog nTresMTk9yJKXvaVPfFwE9E2 Analista: lsneglia ID de usuario…" at bounding box center [625, 248] width 796 height 76
copy span "Caselog nTresMTk9yJKXvaVPfFwE9E2"
click at [130, 303] on button "Historial de conversaciones" at bounding box center [121, 302] width 146 height 30
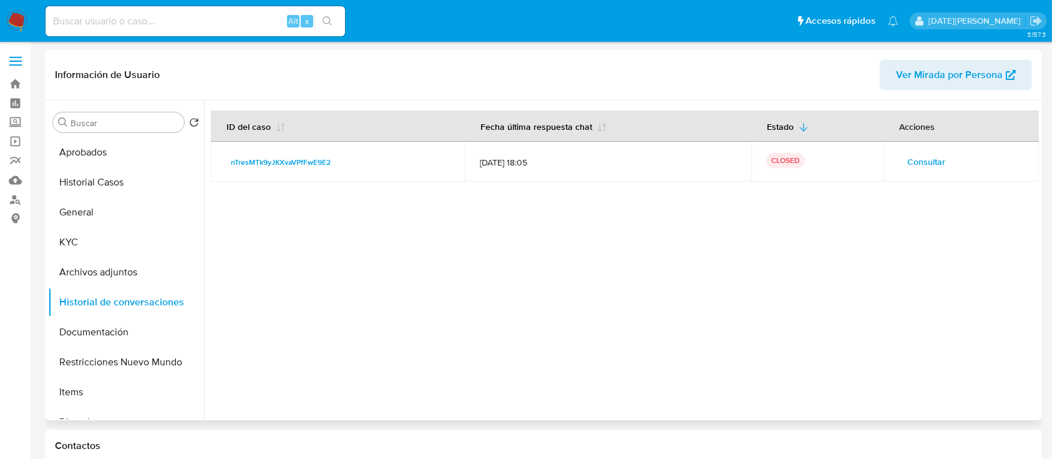
click at [922, 160] on span "Consultar" at bounding box center [927, 161] width 38 height 17
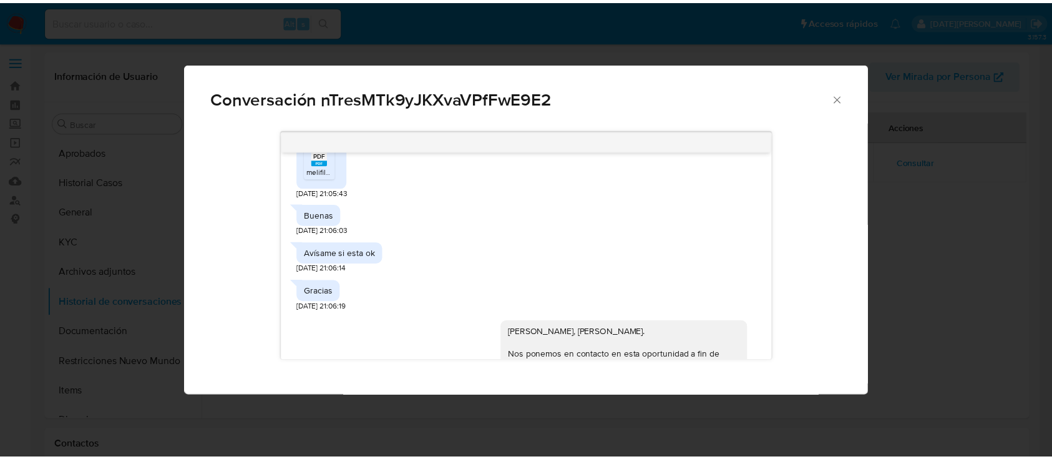
scroll to position [1413, 0]
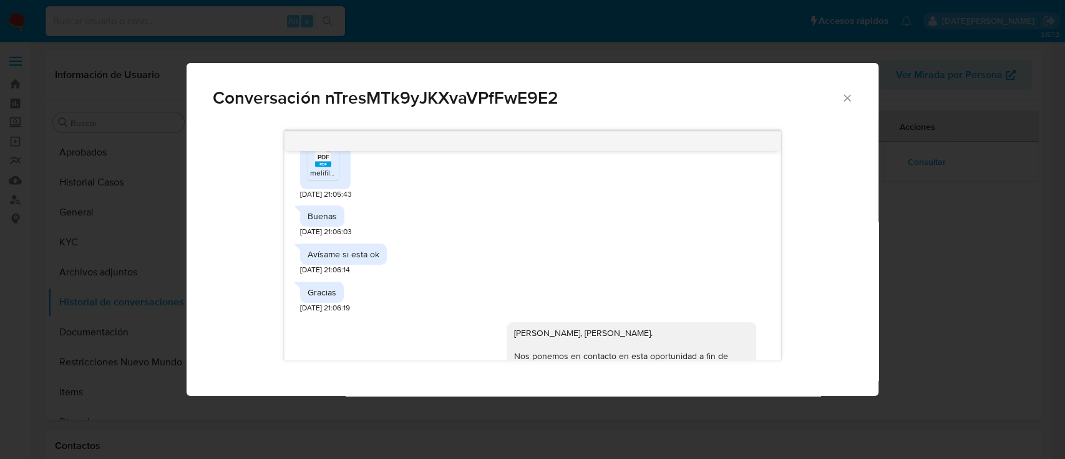
click at [849, 95] on icon "Cerrar" at bounding box center [847, 98] width 12 height 12
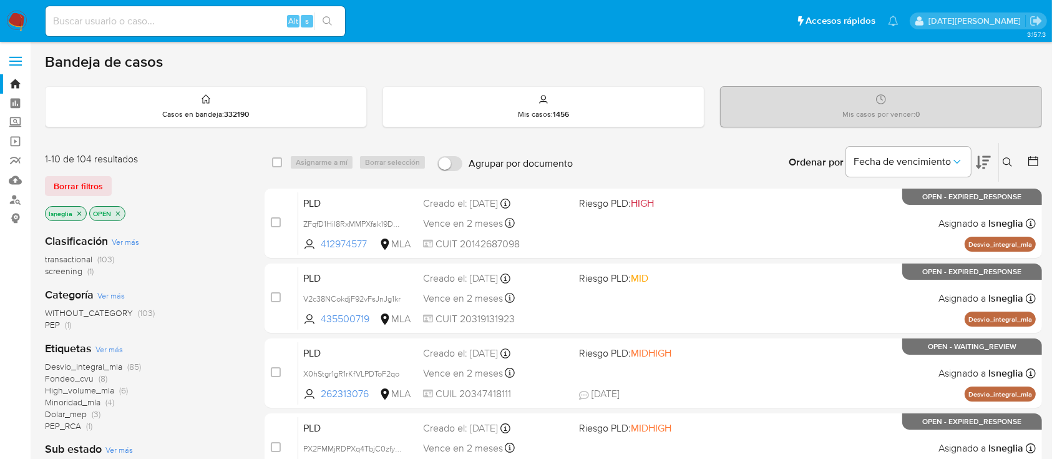
click at [1009, 162] on icon at bounding box center [1008, 162] width 10 height 10
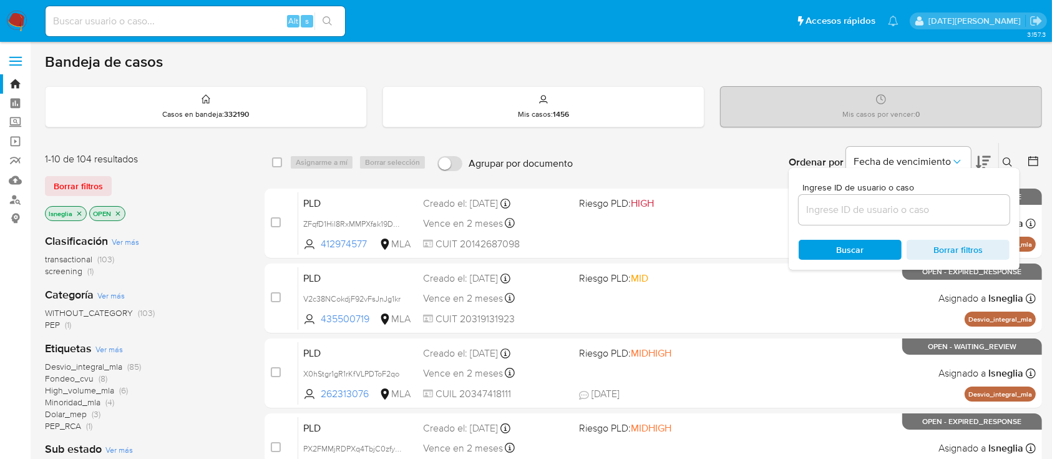
click at [881, 212] on input at bounding box center [904, 210] width 211 height 16
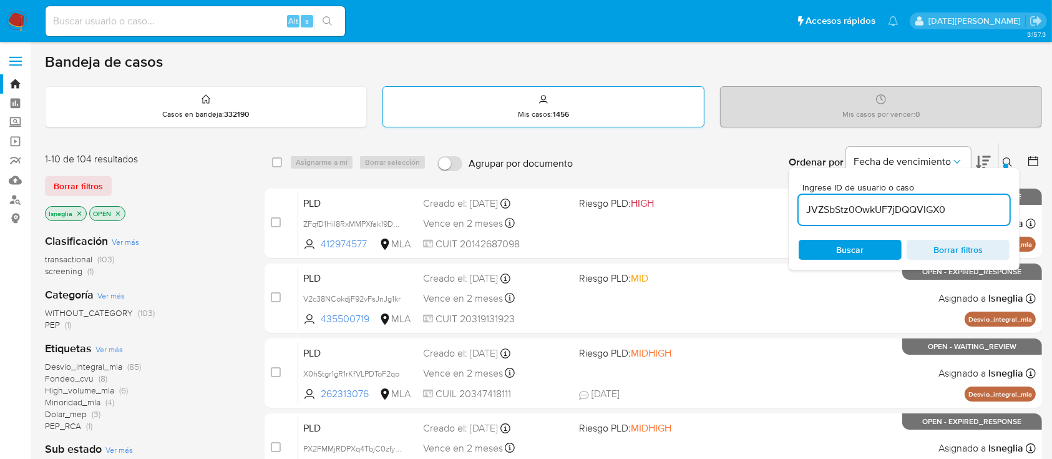
type input "JVZSbStz0OwkUF7jDQQVIGX0"
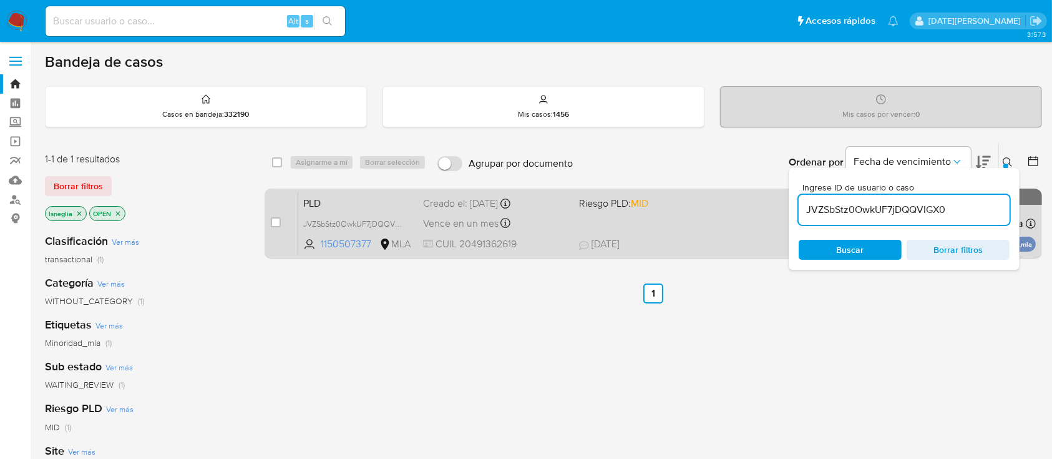
click at [342, 202] on span "PLD" at bounding box center [358, 202] width 110 height 16
click input "checkbox"
checkbox input "true"
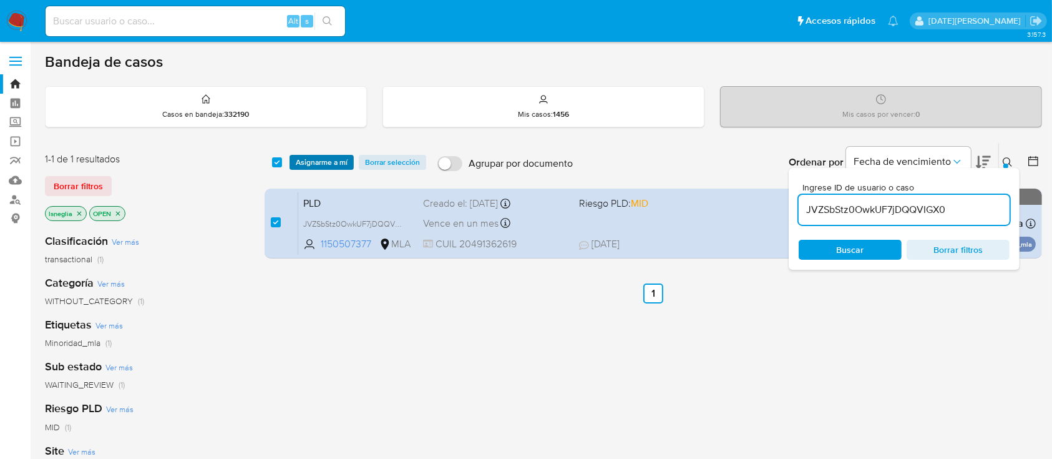
click span "Asignarme a mí"
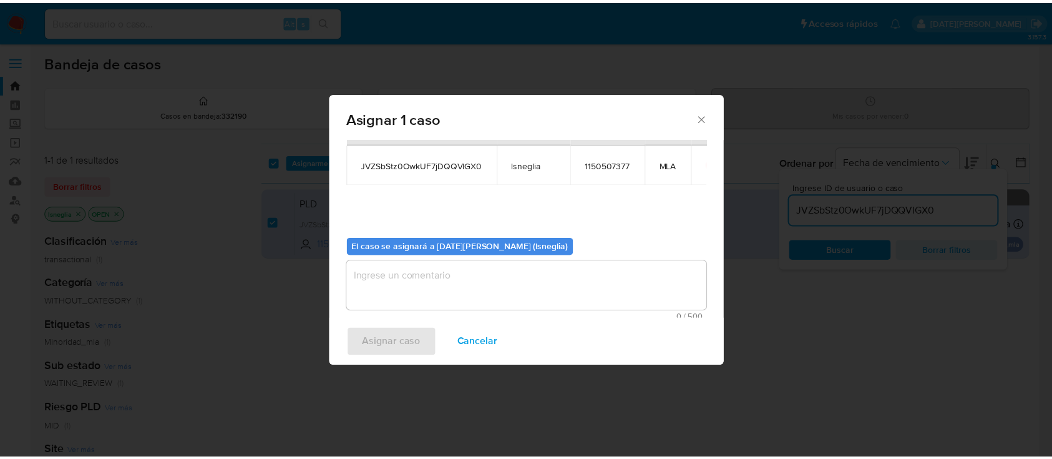
scroll to position [64, 0]
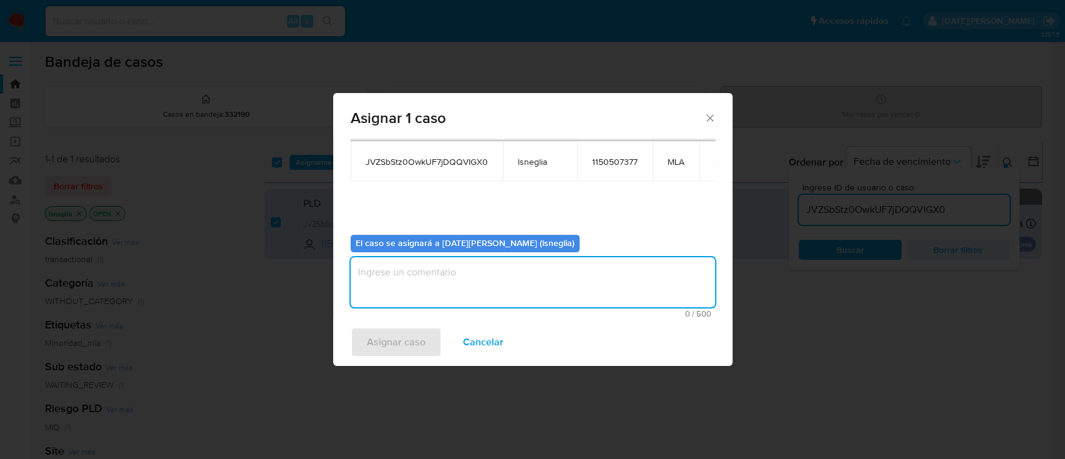
click textarea "assign-modal"
type textarea "."
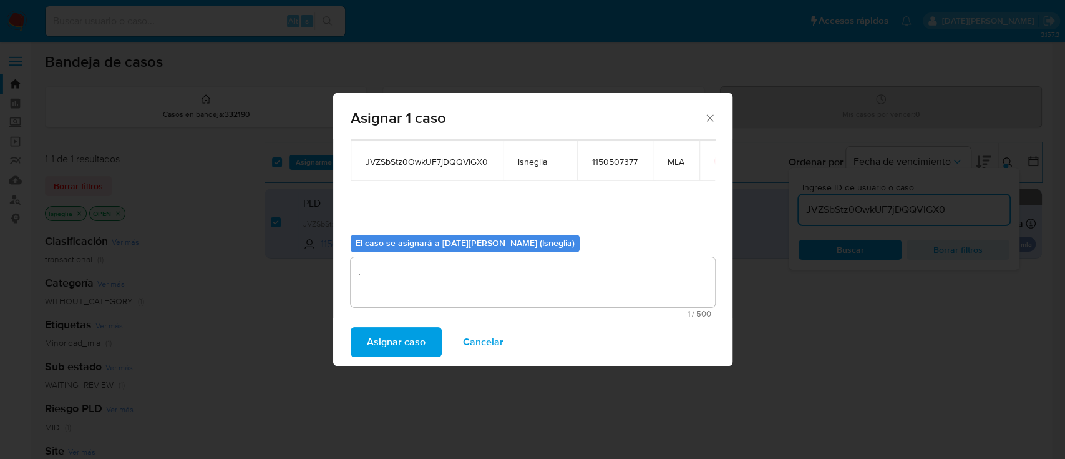
click span "Asignar caso"
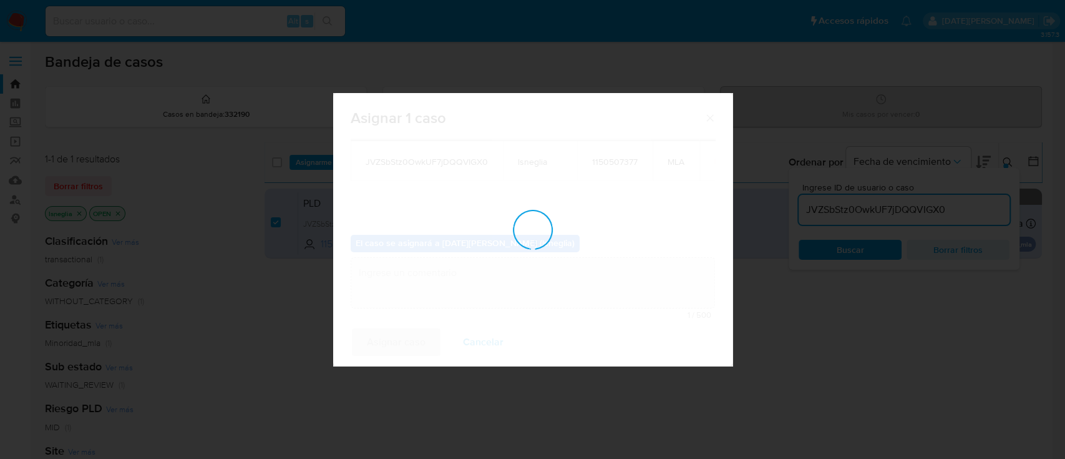
checkbox input "false"
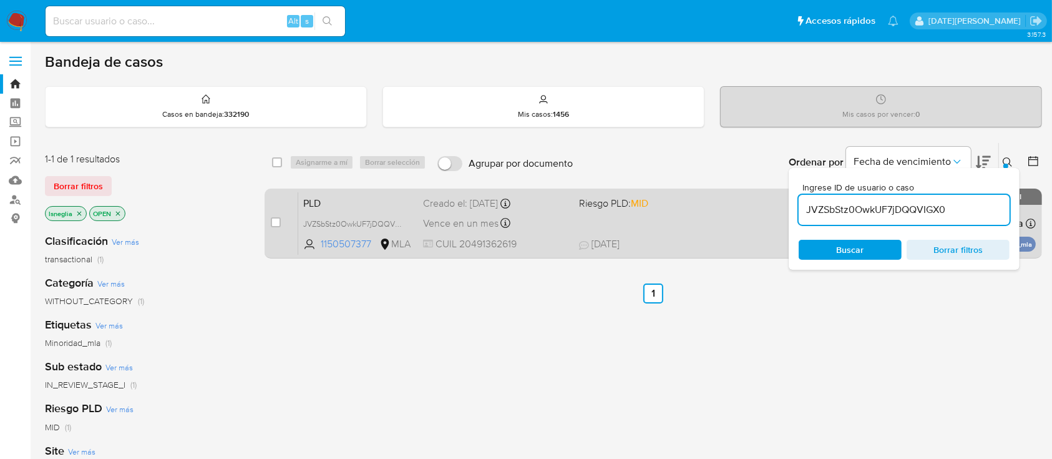
click span "PLD"
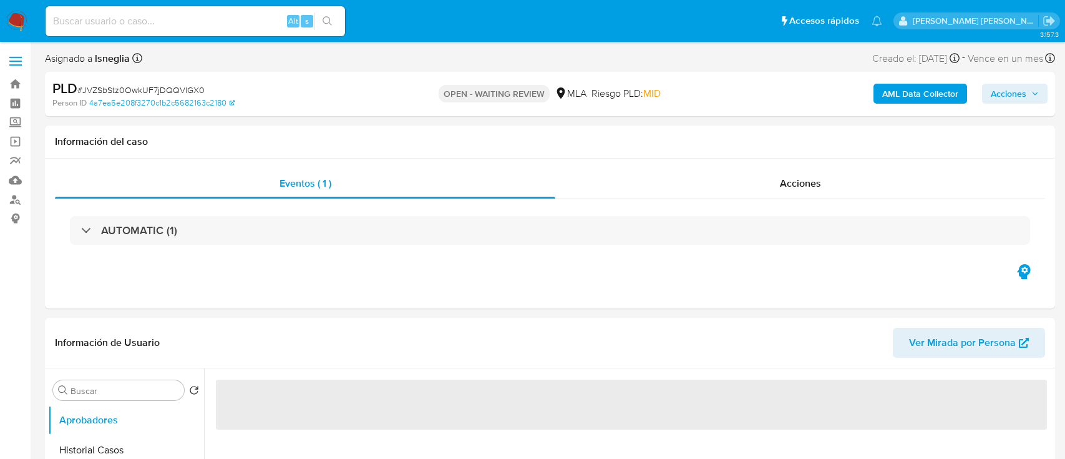
select select "10"
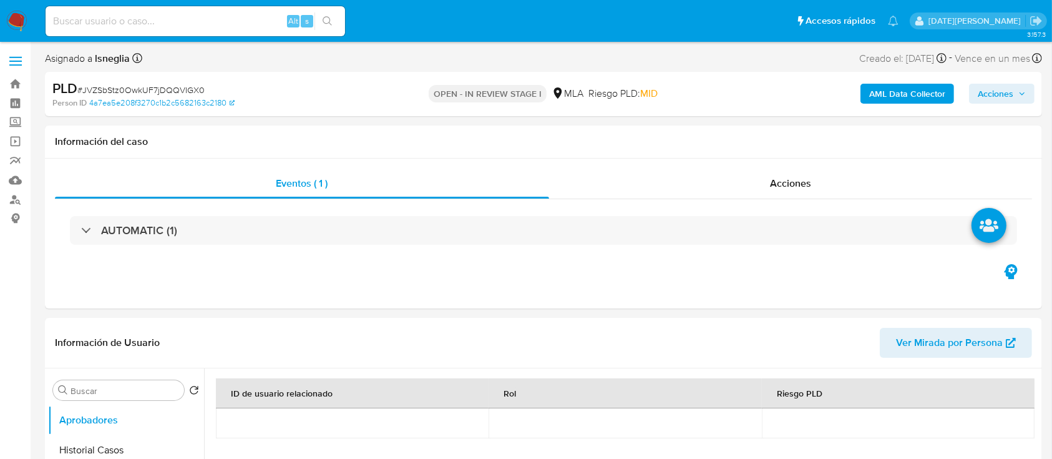
select select "10"
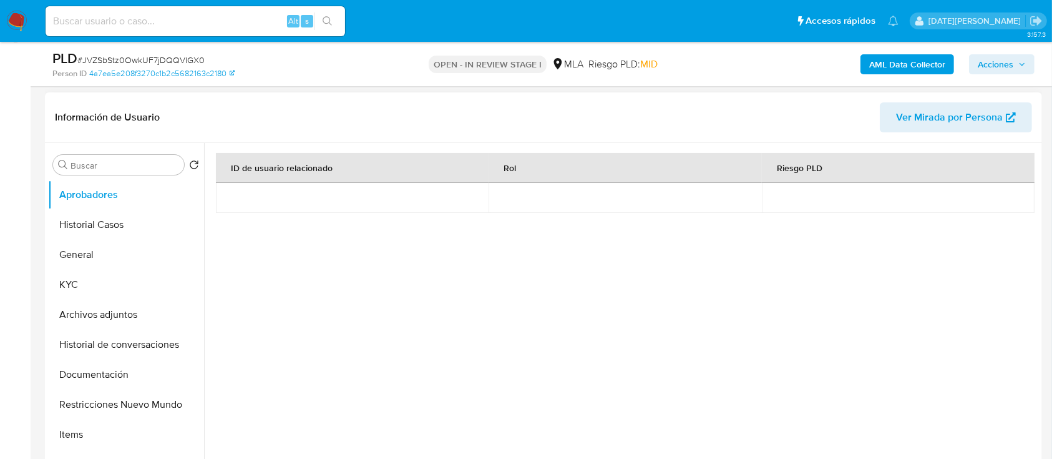
scroll to position [166, 0]
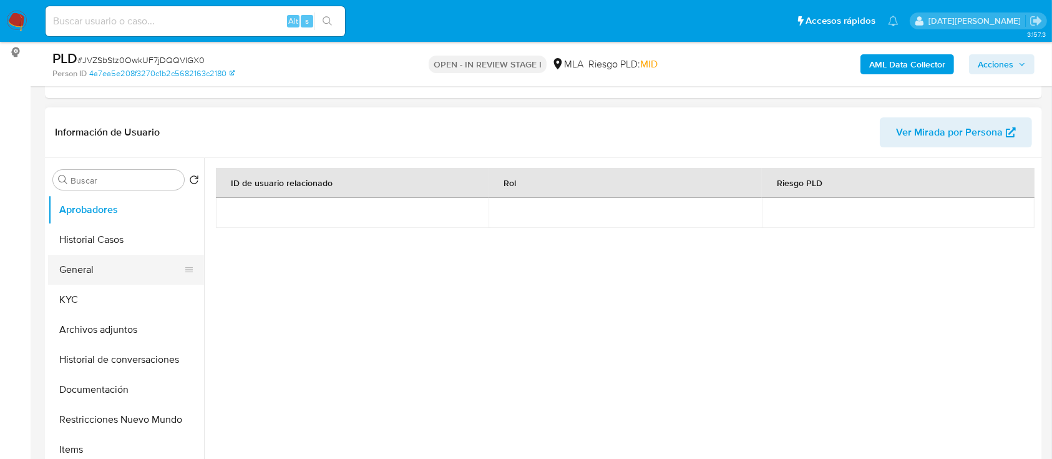
click at [117, 267] on button "General" at bounding box center [121, 270] width 146 height 30
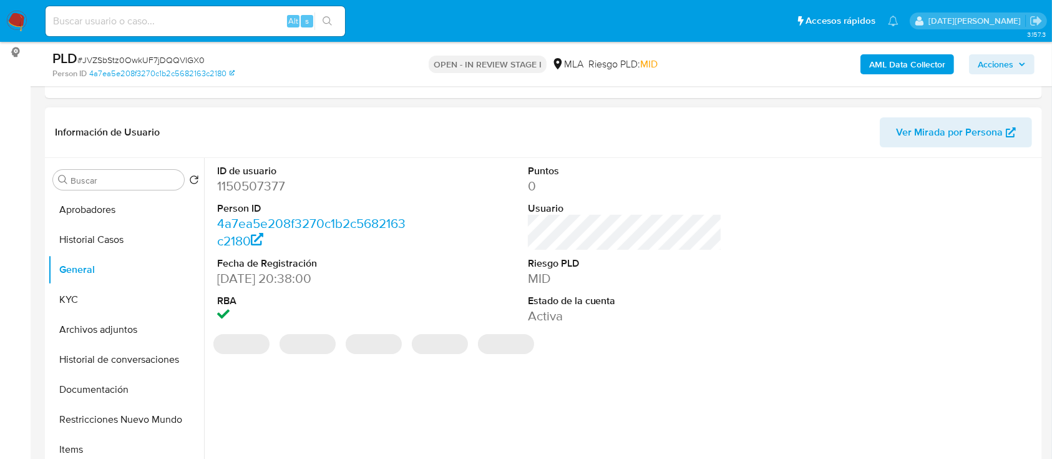
drag, startPoint x: 249, startPoint y: 207, endPoint x: 258, endPoint y: 185, distance: 23.8
click at [258, 185] on dd "1150507377" at bounding box center [314, 185] width 195 height 17
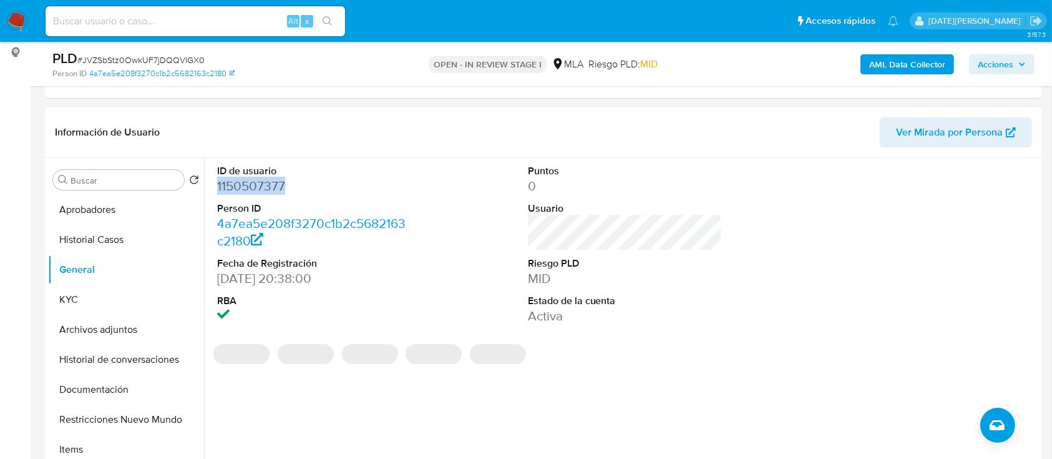
copy dd "1150507377"
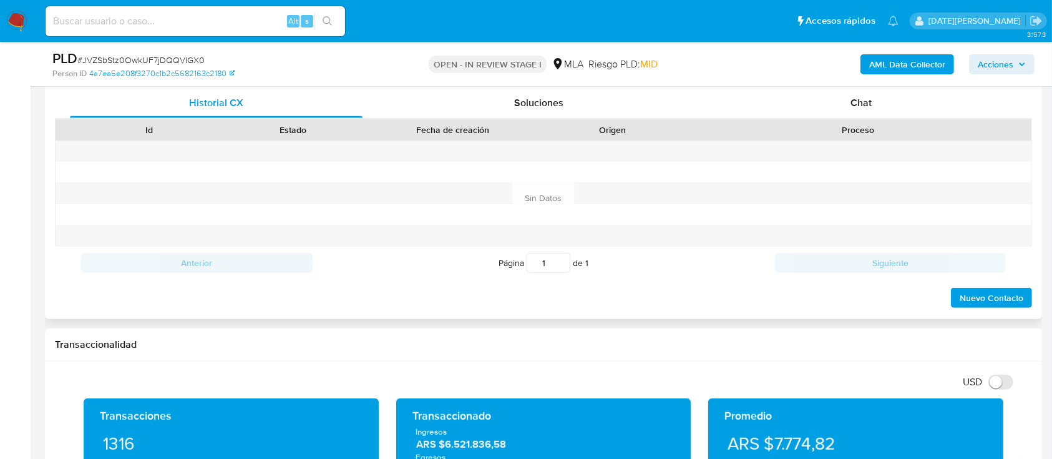
scroll to position [582, 0]
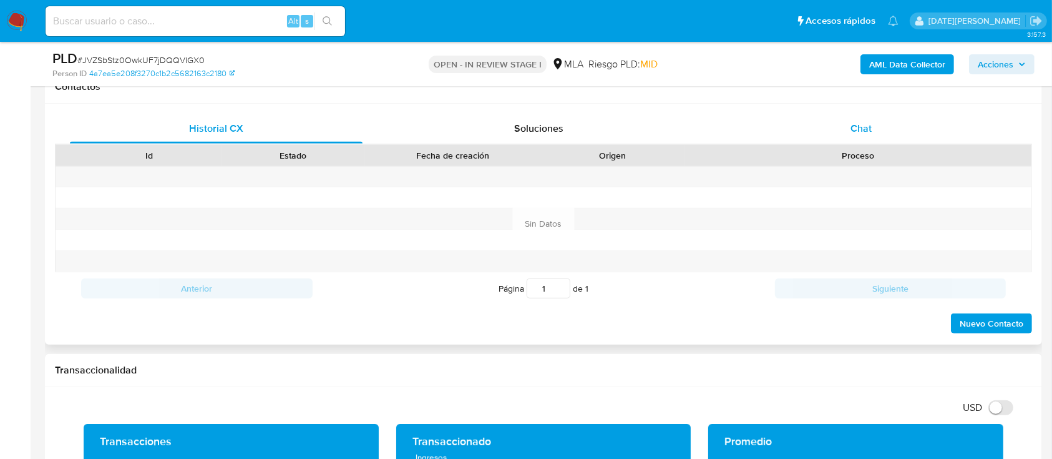
click at [871, 132] on span "Chat" at bounding box center [861, 128] width 21 height 14
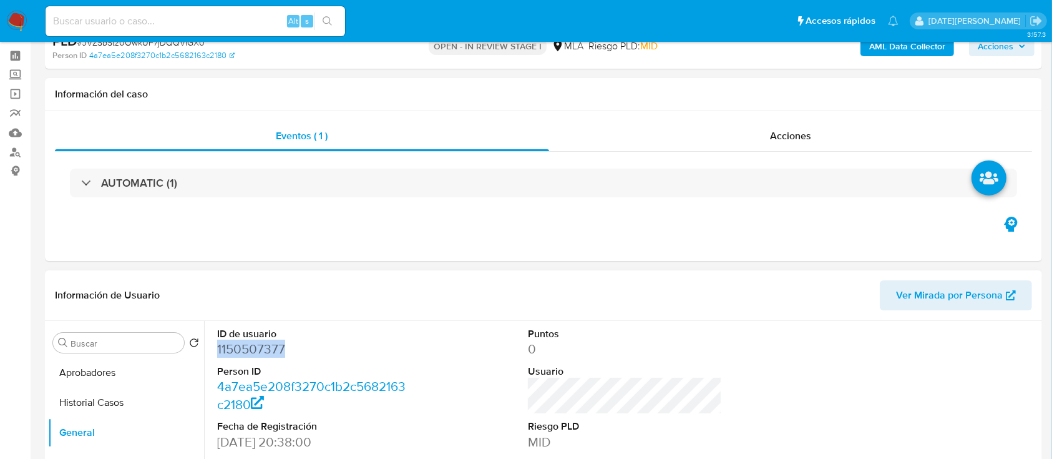
scroll to position [83, 0]
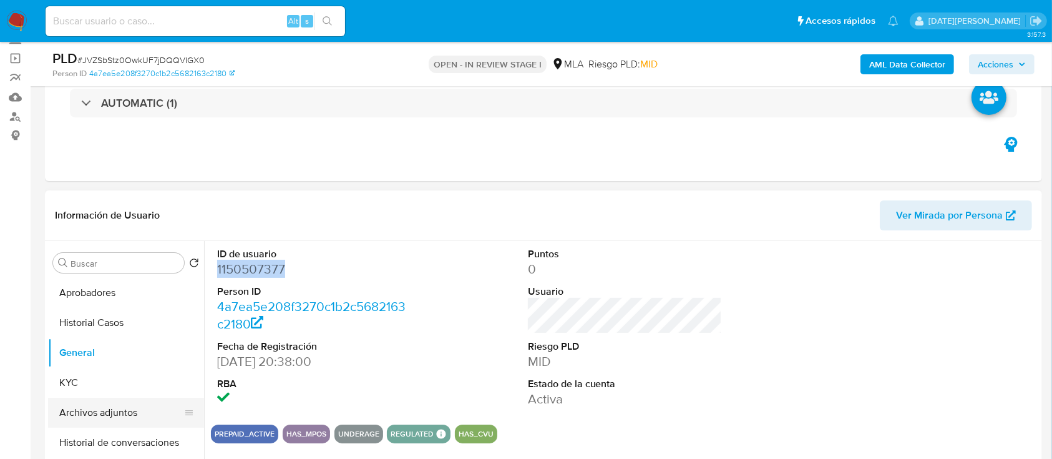
click at [108, 412] on button "Archivos adjuntos" at bounding box center [121, 413] width 146 height 30
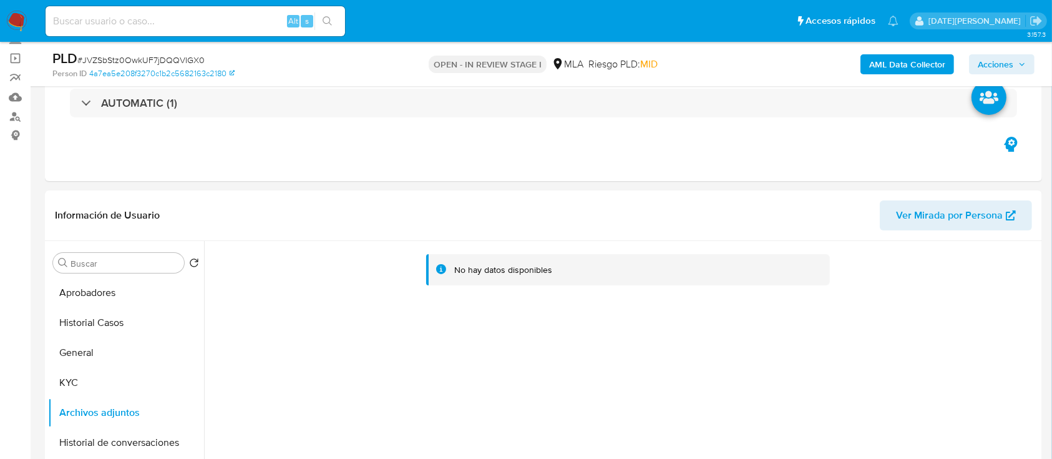
drag, startPoint x: 17, startPoint y: 19, endPoint x: 418, endPoint y: 15, distance: 400.1
click at [418, 15] on ul "Pausado Ver notificaciones Alt s Accesos rápidos Presiona las siguientes teclas…" at bounding box center [472, 20] width 866 height 31
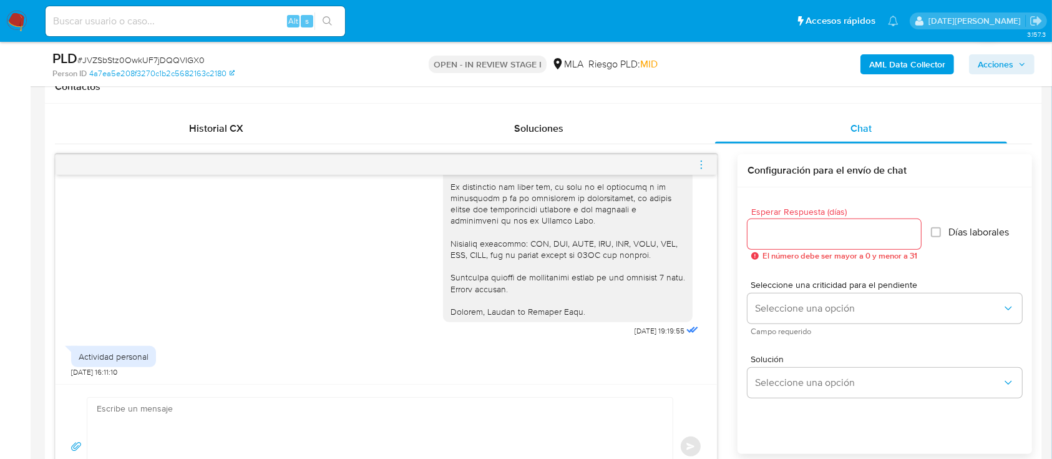
scroll to position [939, 0]
click at [809, 232] on input "Esperar Respuesta (días)" at bounding box center [835, 234] width 174 height 16
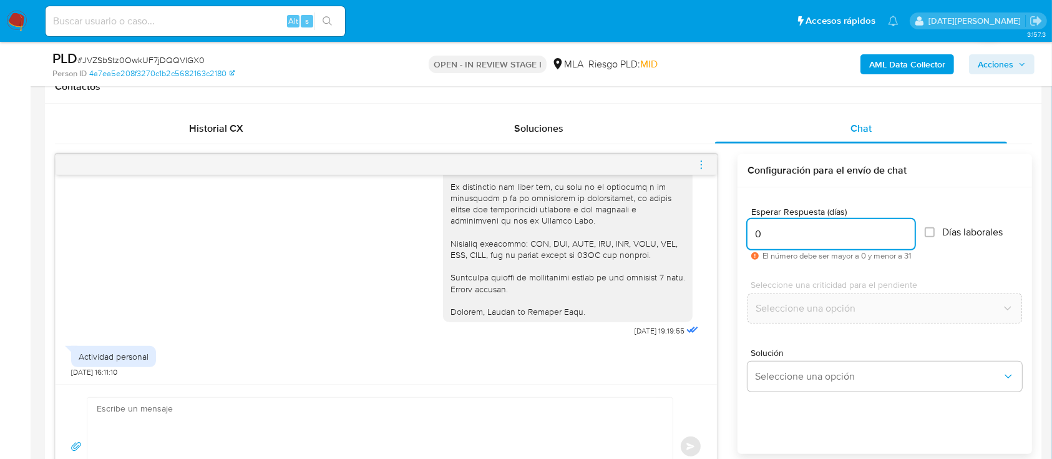
type input "0"
click at [316, 416] on textarea at bounding box center [377, 447] width 561 height 98
paste textarea "Hola, Nos ponemos en contacto en esta oportunidad a fin de notificarte que, de …"
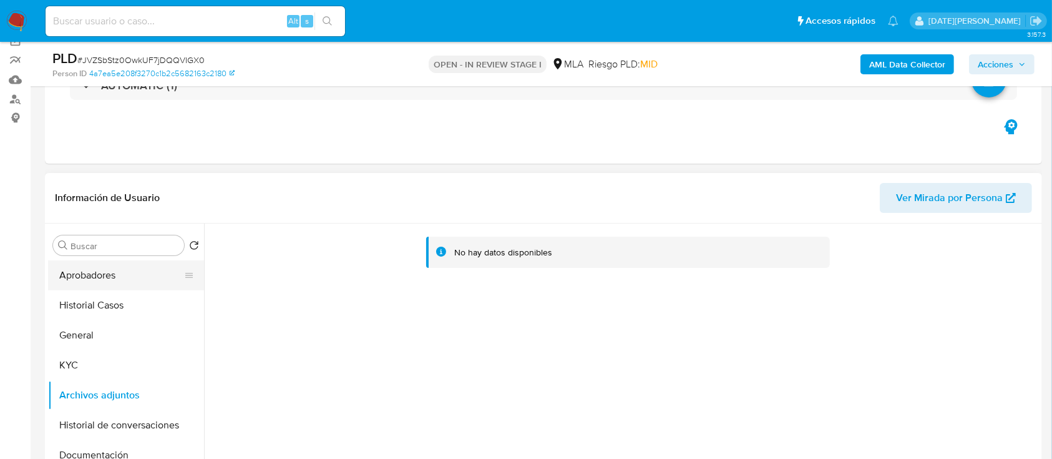
scroll to position [127, 0]
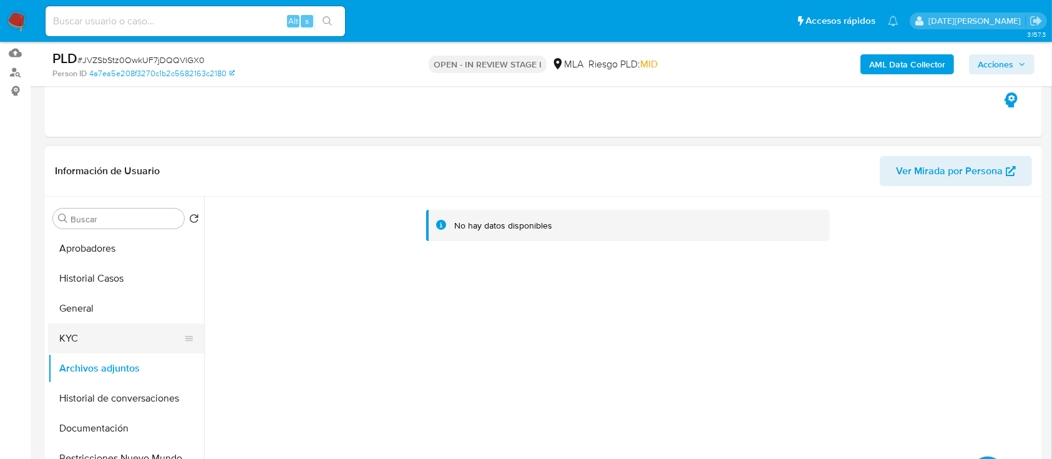
click at [57, 342] on button "KYC" at bounding box center [121, 338] width 146 height 30
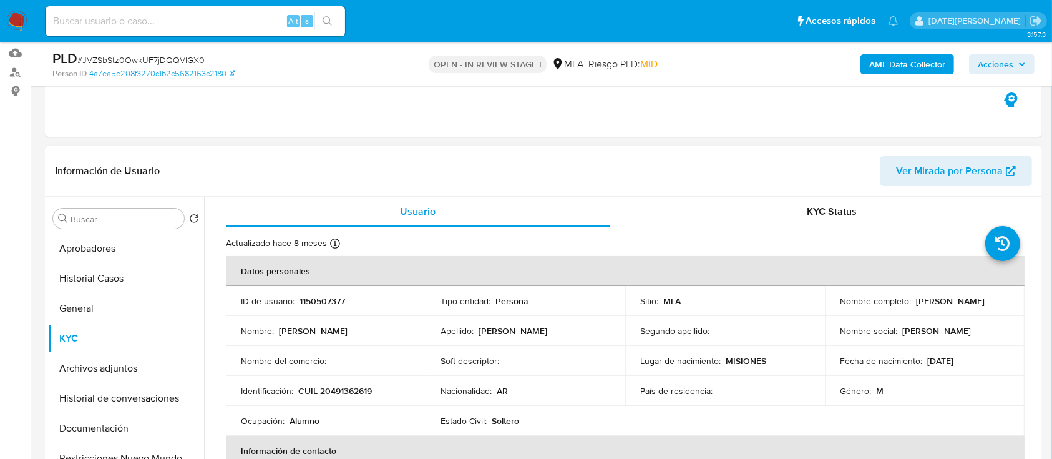
drag, startPoint x: 838, startPoint y: 305, endPoint x: 936, endPoint y: 303, distance: 98.6
click at [936, 303] on div "Nombre completo : [PERSON_NAME]" at bounding box center [925, 300] width 170 height 11
copy p "[PERSON_NAME]"
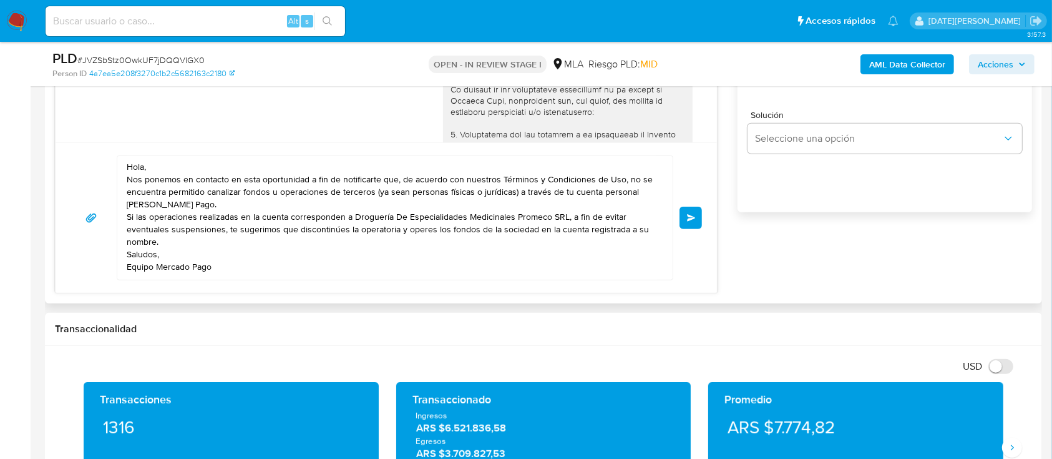
scroll to position [710, 0]
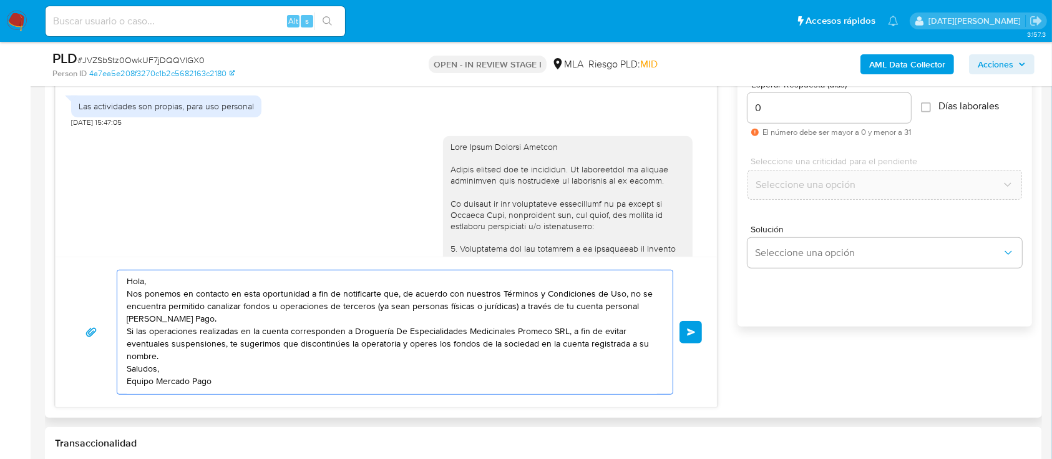
click at [182, 277] on textarea "Hola, Nos ponemos en contacto en esta oportunidad a fin de notificarte que, de …" at bounding box center [392, 332] width 531 height 124
paste textarea "[PERSON_NAME]"
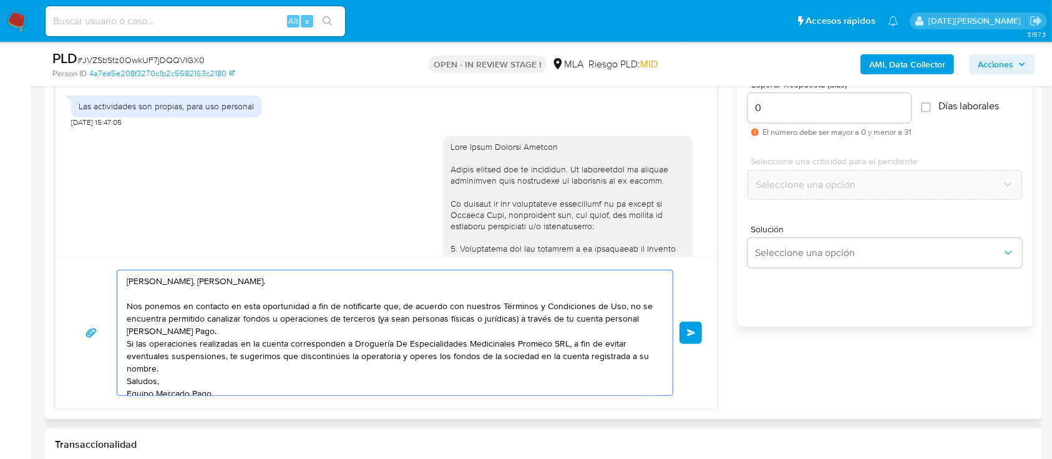
drag, startPoint x: 374, startPoint y: 317, endPoint x: 512, endPoint y: 320, distance: 138.0
click at [512, 320] on textarea "[PERSON_NAME], [PERSON_NAME]. Nos ponemos en contacto en esta oportunidad a fin…" at bounding box center [392, 332] width 531 height 125
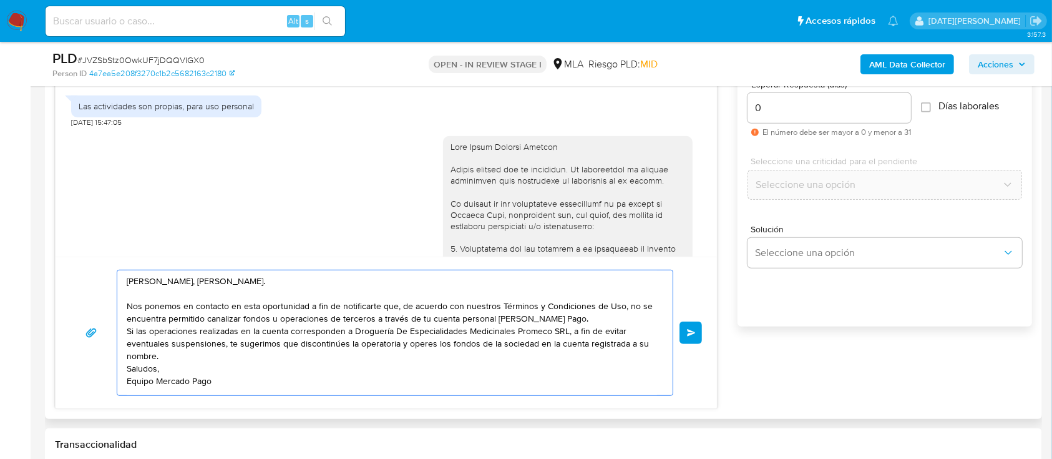
click at [574, 322] on textarea "[PERSON_NAME], [PERSON_NAME]. Nos ponemos en contacto en esta oportunidad a fin…" at bounding box center [392, 332] width 531 height 125
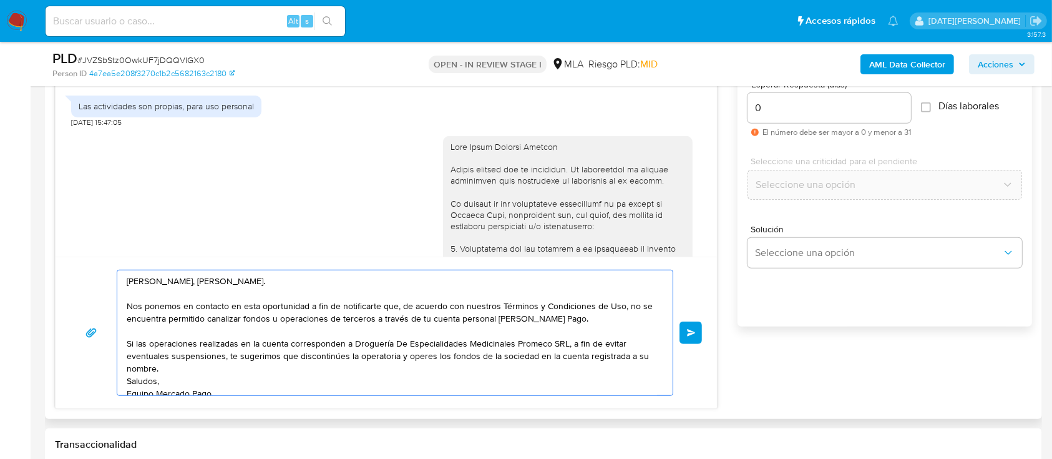
drag, startPoint x: 351, startPoint y: 345, endPoint x: 562, endPoint y: 346, distance: 211.0
click at [562, 346] on textarea "[PERSON_NAME], [PERSON_NAME]. Nos ponemos en contacto en esta oportunidad a fin…" at bounding box center [392, 332] width 531 height 125
drag, startPoint x: 245, startPoint y: 358, endPoint x: 523, endPoint y: 361, distance: 278.4
click at [523, 361] on textarea "[PERSON_NAME], [PERSON_NAME]. Nos ponemos en contacto en esta oportunidad a fin…" at bounding box center [392, 332] width 531 height 125
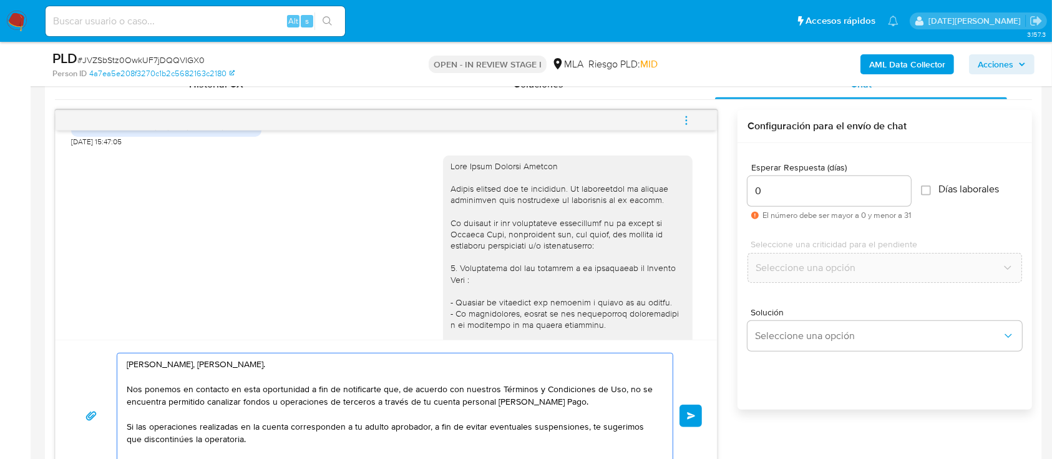
scroll to position [689, 0]
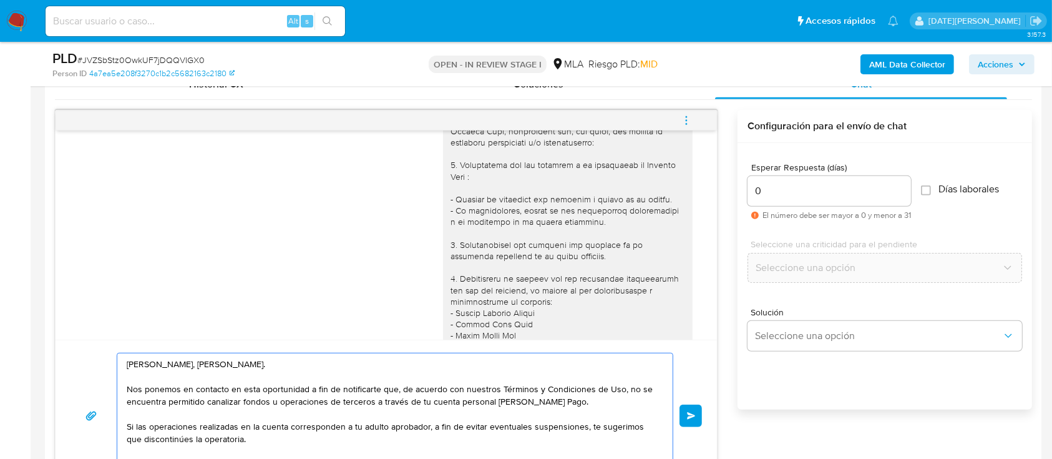
type textarea "[PERSON_NAME], [PERSON_NAME]. Nos ponemos en contacto en esta oportunidad a fin…"
click at [136, 54] on span "# JVZSbStz0OwkUF7jDQQVIGX0" at bounding box center [140, 60] width 127 height 12
copy span "JVZSbStz0OwkUF7jDQQVIGX0"
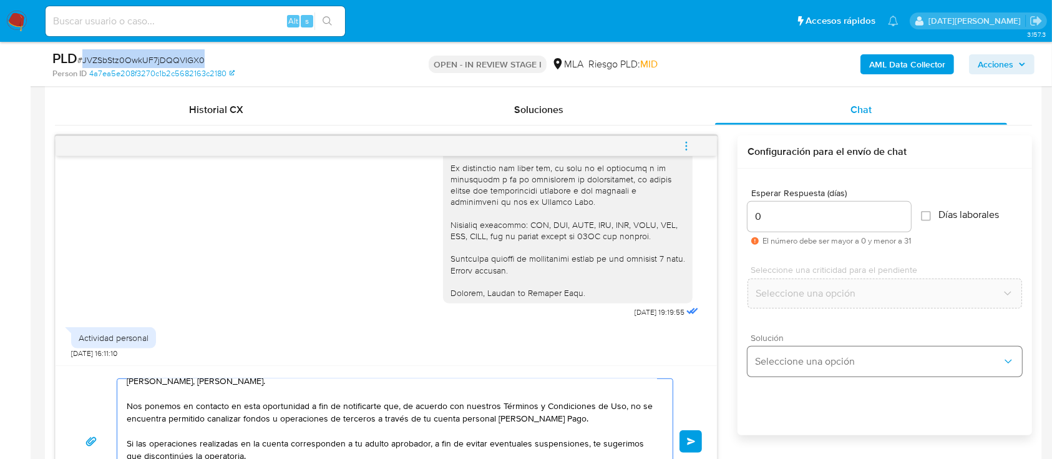
scroll to position [627, 0]
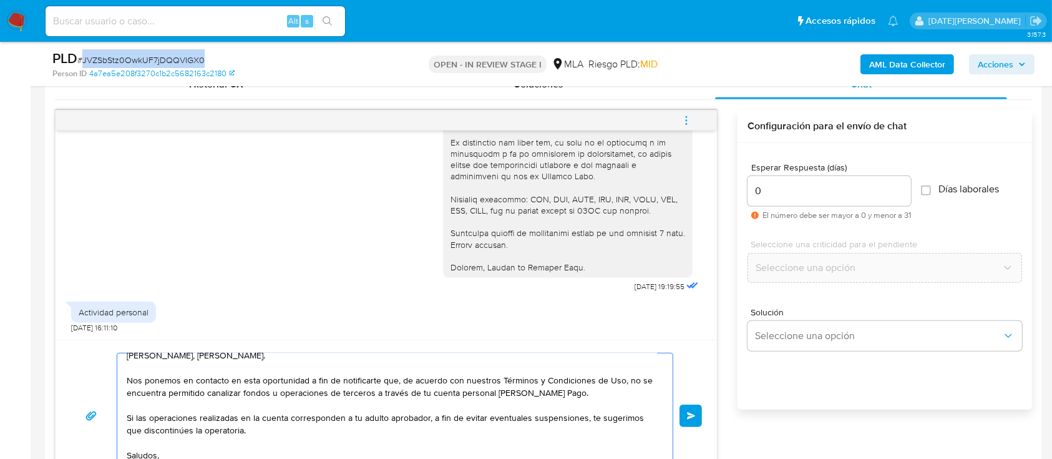
click at [691, 413] on span "Enviar" at bounding box center [691, 415] width 9 height 7
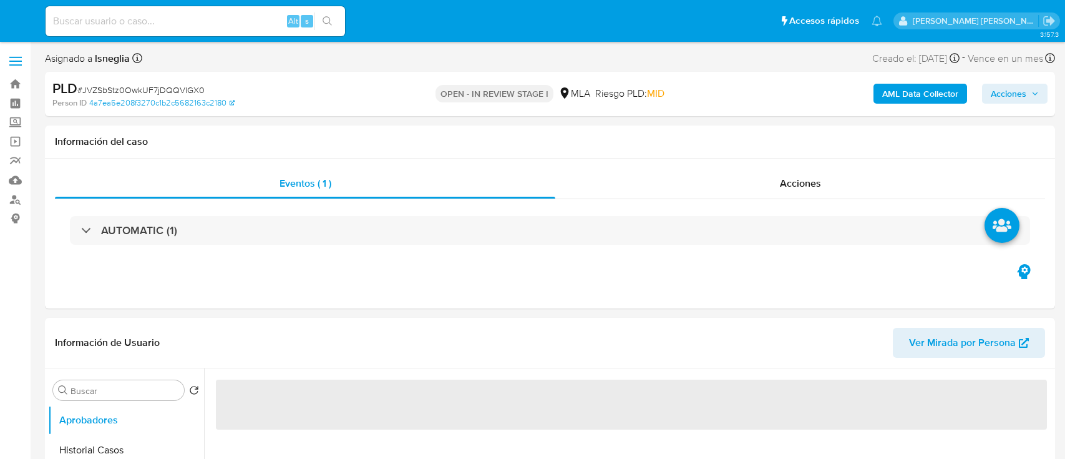
select select "10"
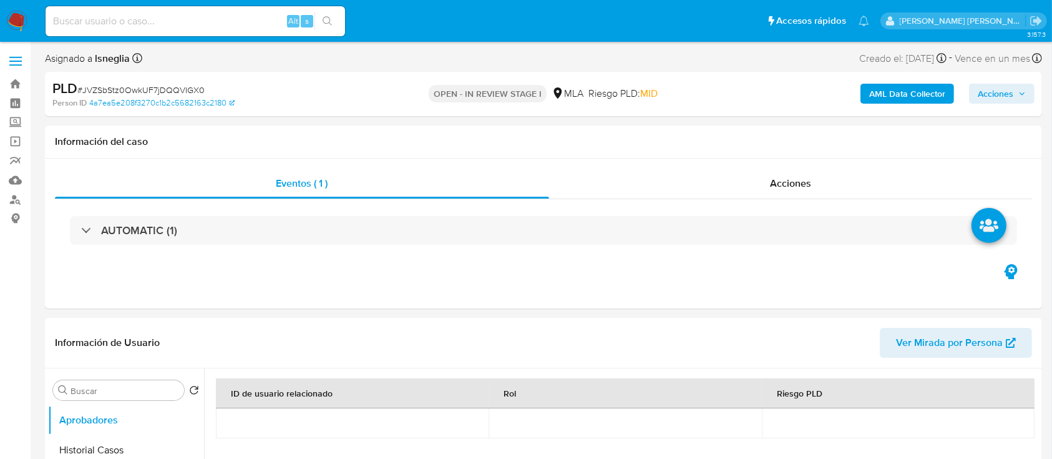
click at [22, 27] on img at bounding box center [16, 21] width 21 height 21
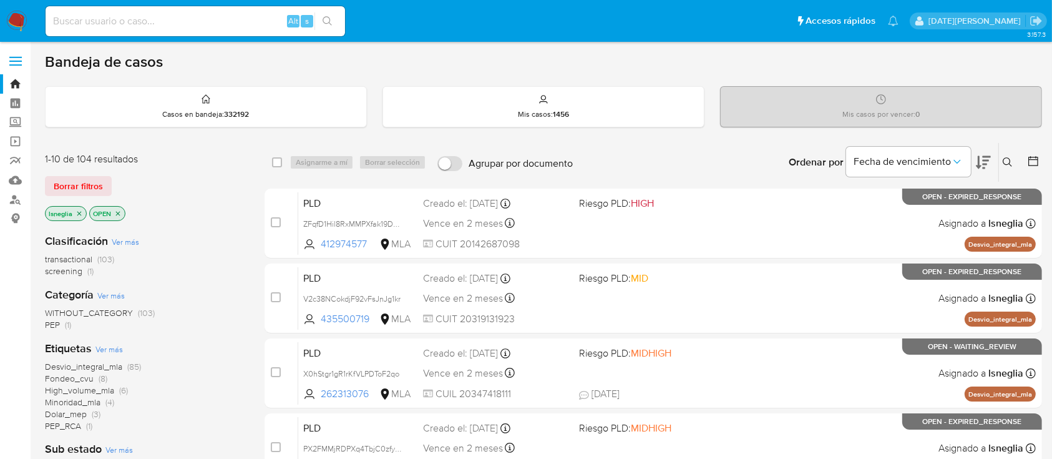
click at [1012, 159] on icon at bounding box center [1008, 162] width 10 height 10
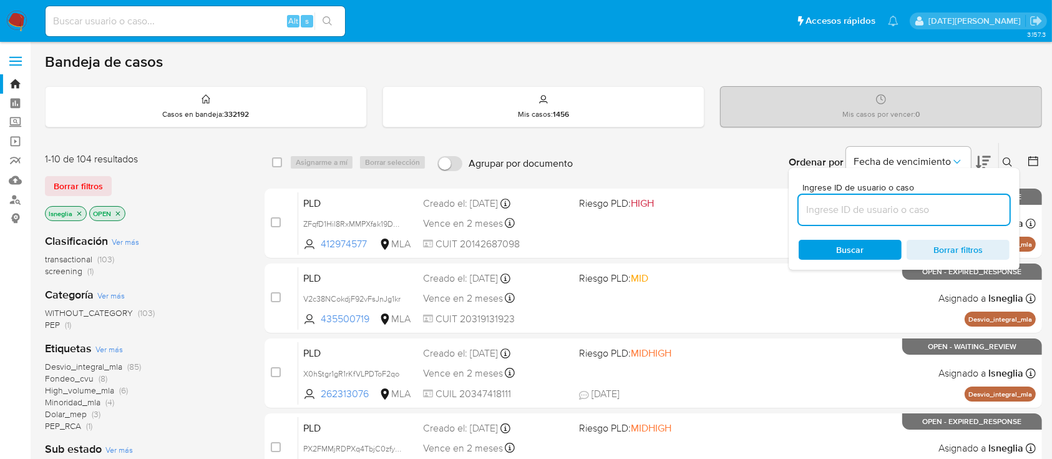
click at [838, 214] on input at bounding box center [904, 210] width 211 height 16
type input "JVZSbStz0OwkUF7jDQQVIGX0"
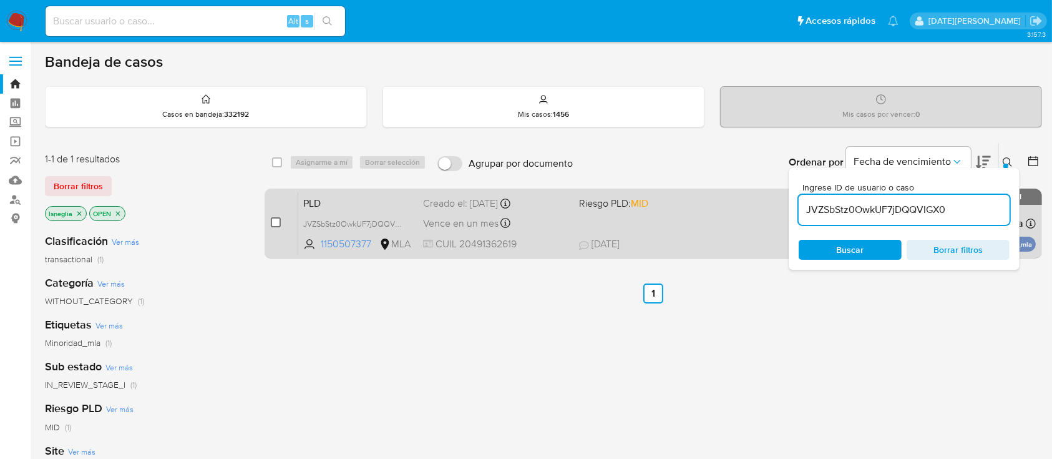
click at [278, 222] on input "checkbox" at bounding box center [276, 222] width 10 height 10
checkbox input "true"
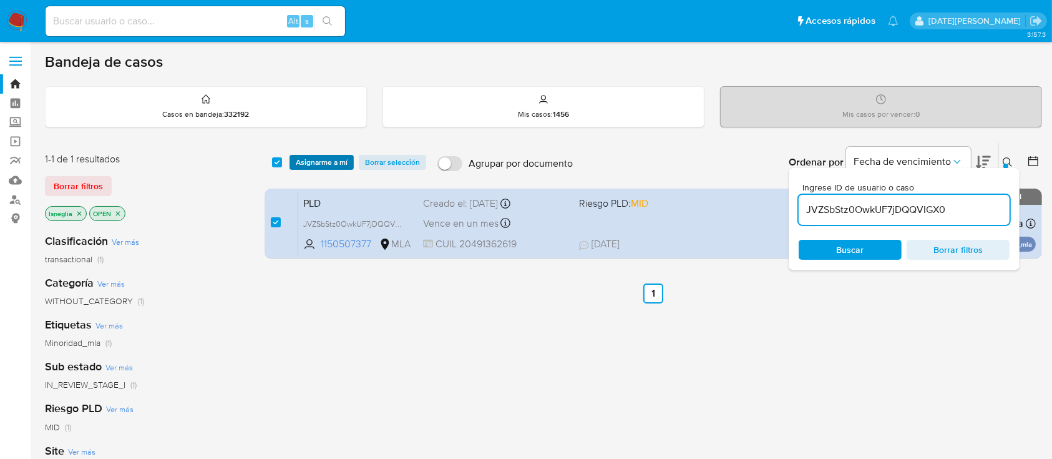
click at [327, 157] on span "Asignarme a mí" at bounding box center [322, 162] width 52 height 12
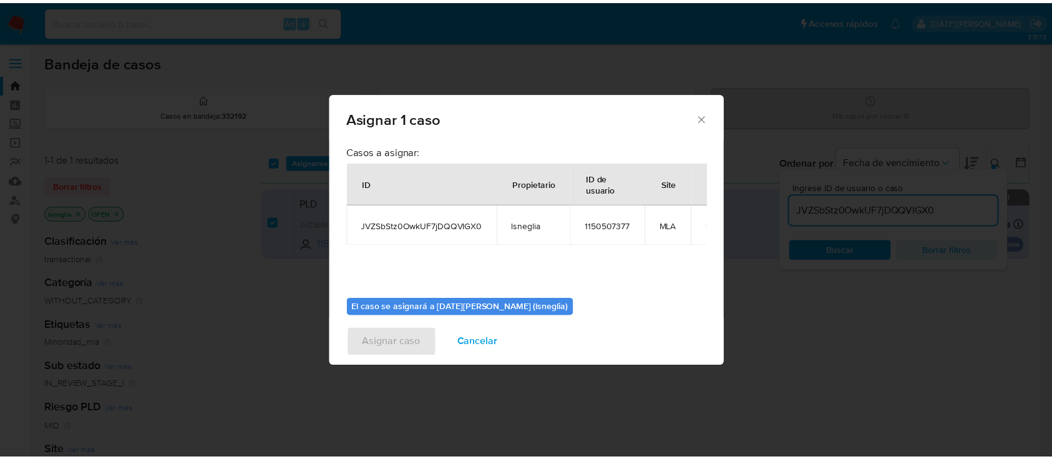
scroll to position [64, 0]
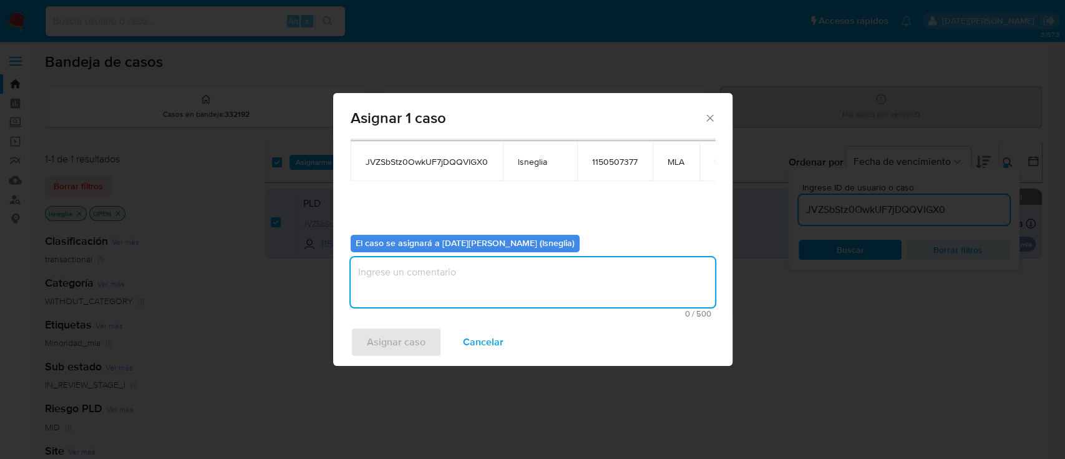
click at [446, 281] on textarea "assign-modal" at bounding box center [533, 282] width 365 height 50
type textarea ","
click at [399, 343] on span "Asignar caso" at bounding box center [396, 341] width 59 height 27
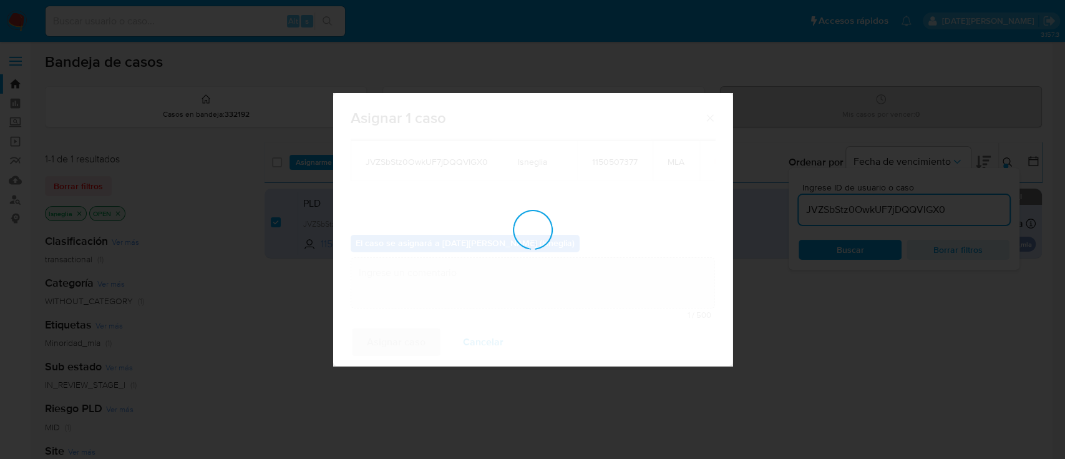
checkbox input "false"
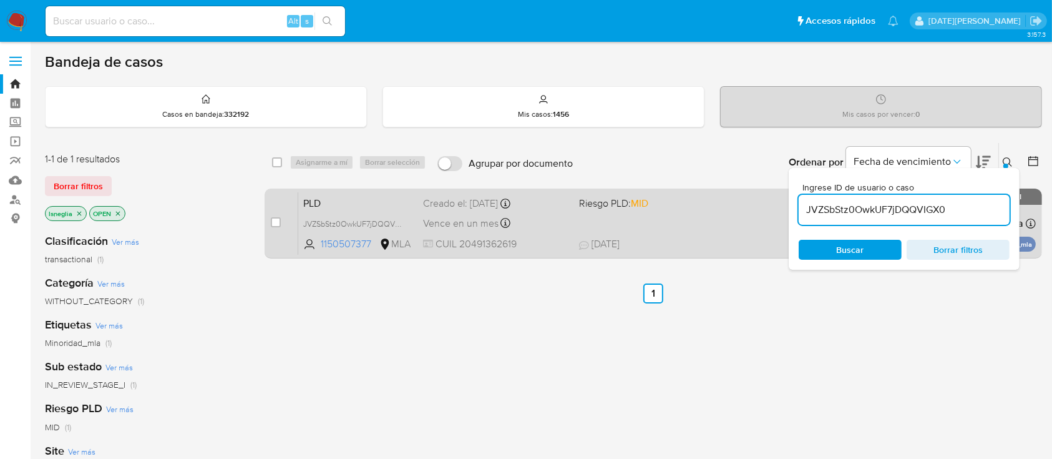
click at [350, 207] on span "PLD" at bounding box center [358, 202] width 110 height 16
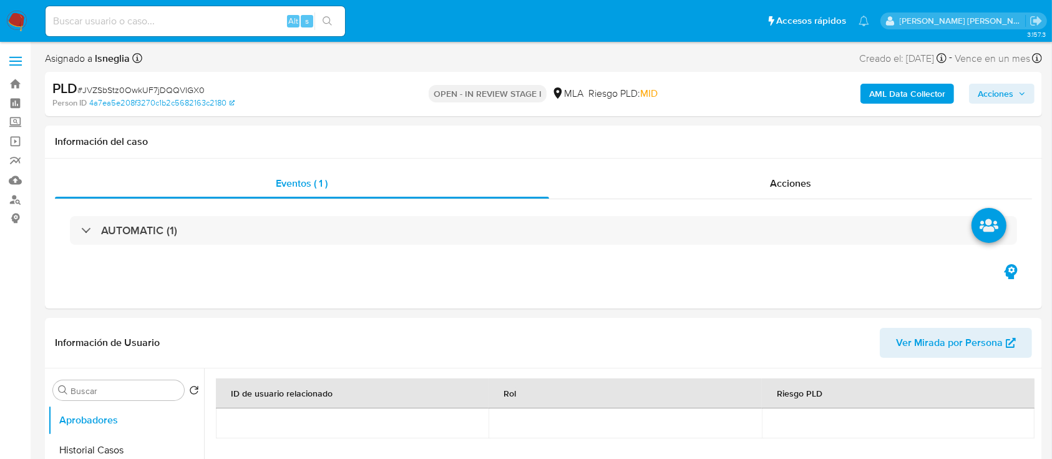
select select "10"
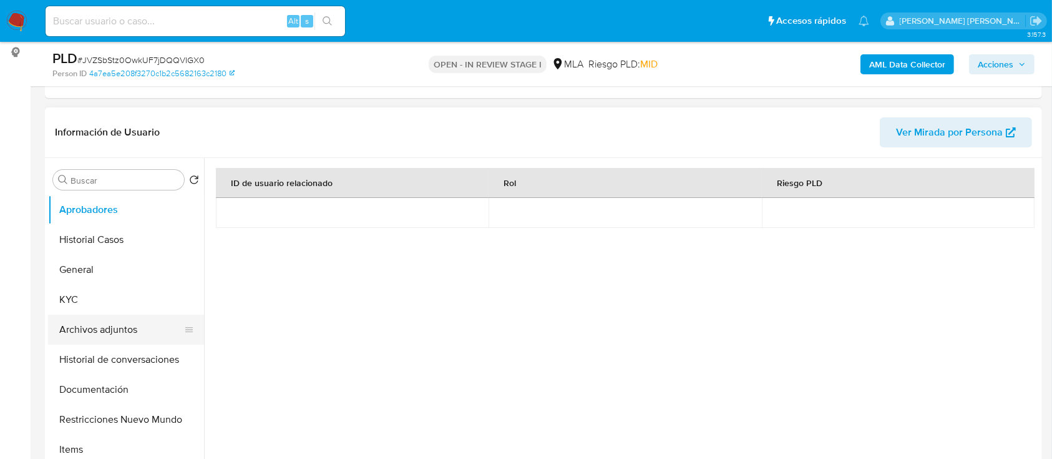
click at [92, 337] on button "Archivos adjuntos" at bounding box center [121, 330] width 146 height 30
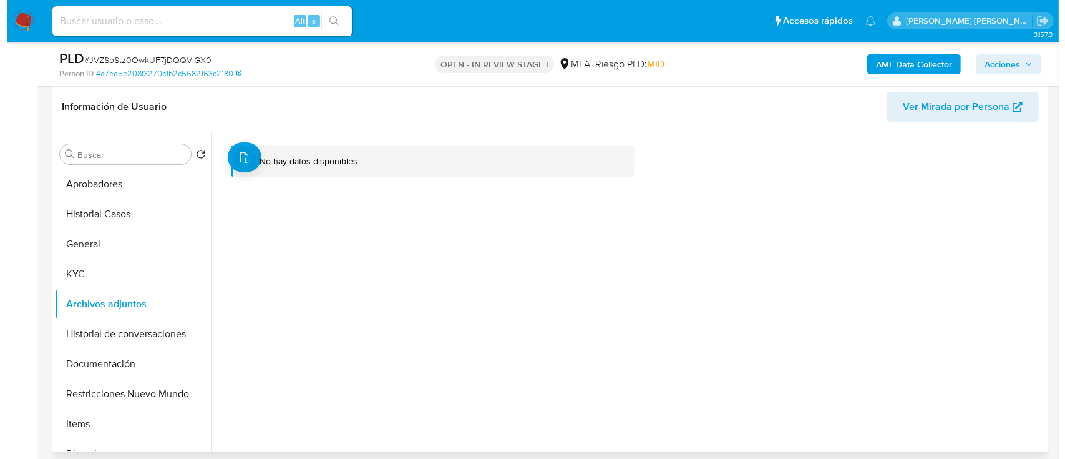
scroll to position [250, 0]
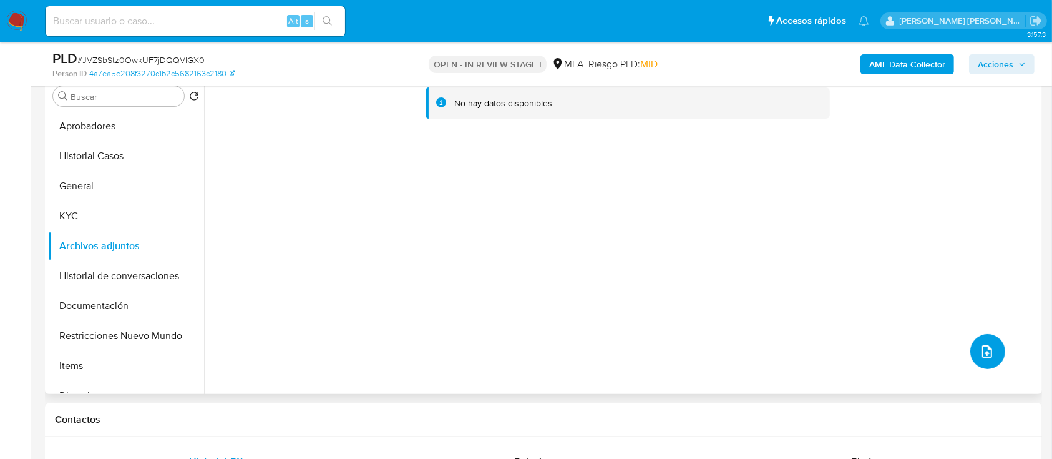
click at [985, 342] on button "upload-file" at bounding box center [988, 351] width 35 height 35
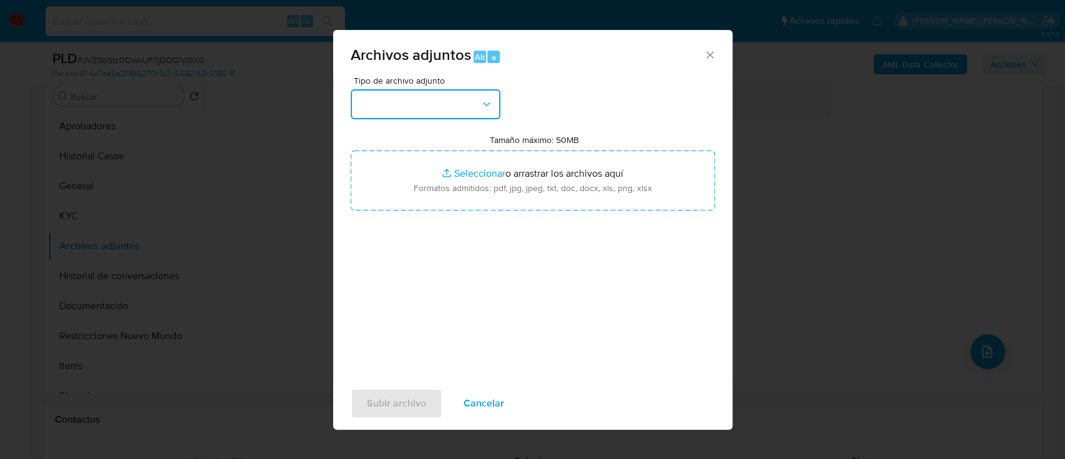
click at [444, 102] on button "button" at bounding box center [426, 104] width 150 height 30
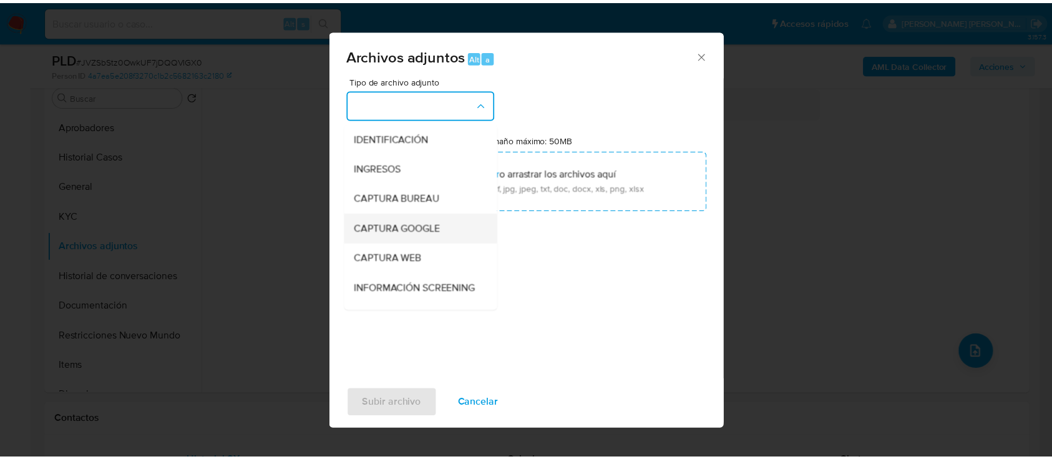
scroll to position [166, 0]
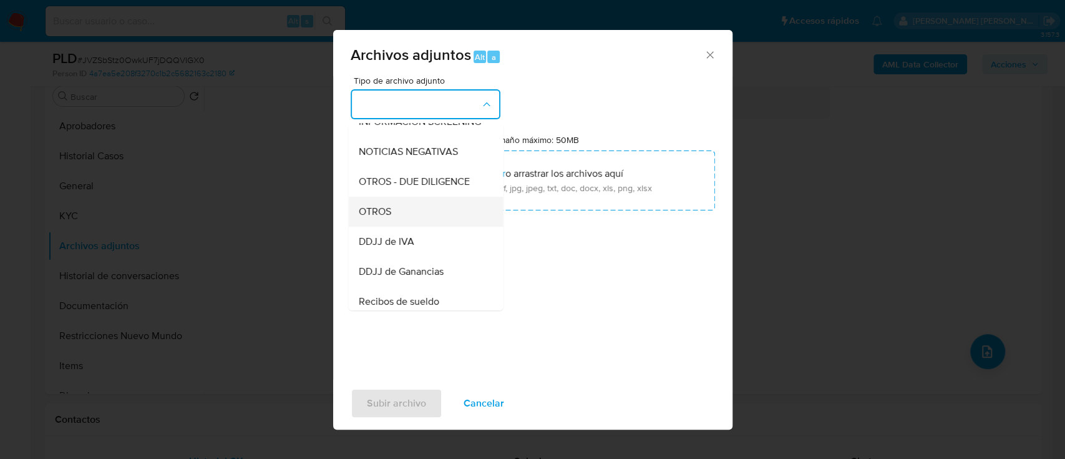
click at [398, 222] on div "OTROS" at bounding box center [421, 212] width 127 height 30
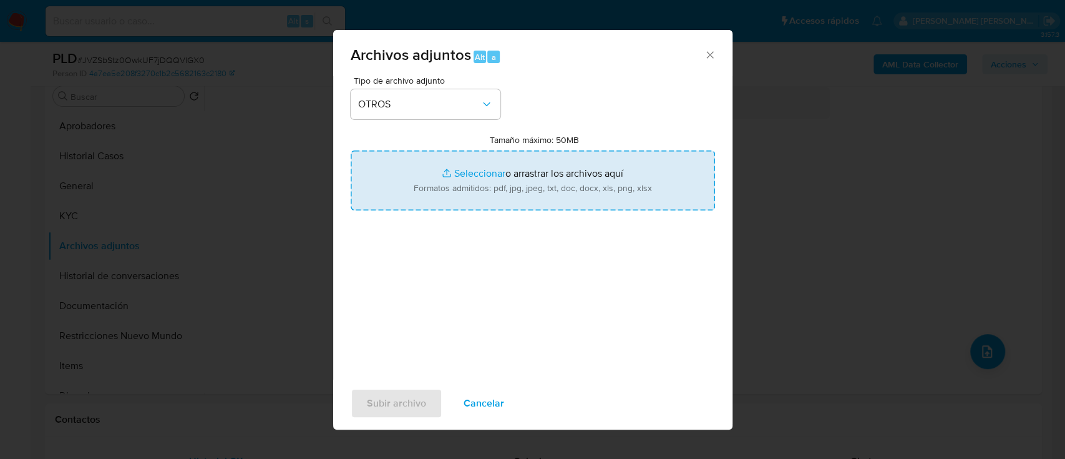
type input "C:\fakepath\Caselog JVZSbStz0OwkUF7jDQQVIGX0.docx"
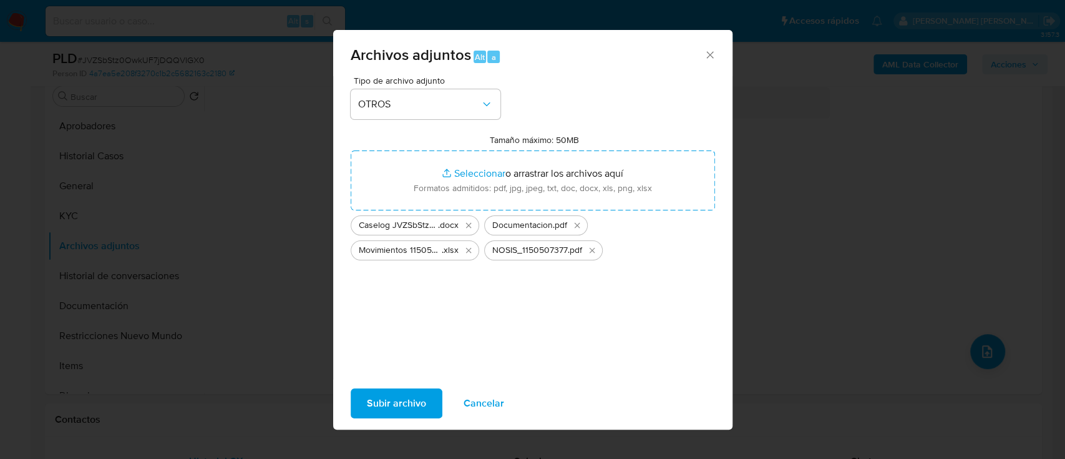
click at [418, 411] on span "Subir archivo" at bounding box center [396, 402] width 59 height 27
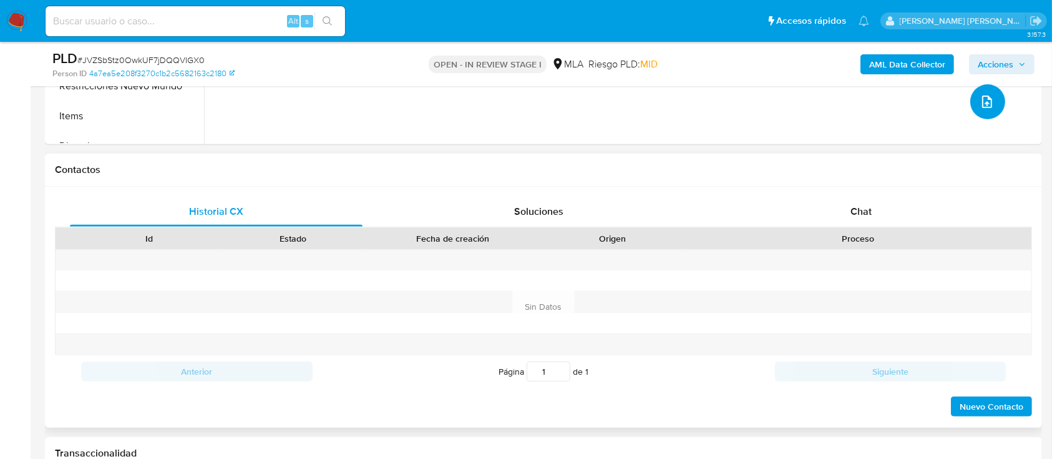
scroll to position [582, 0]
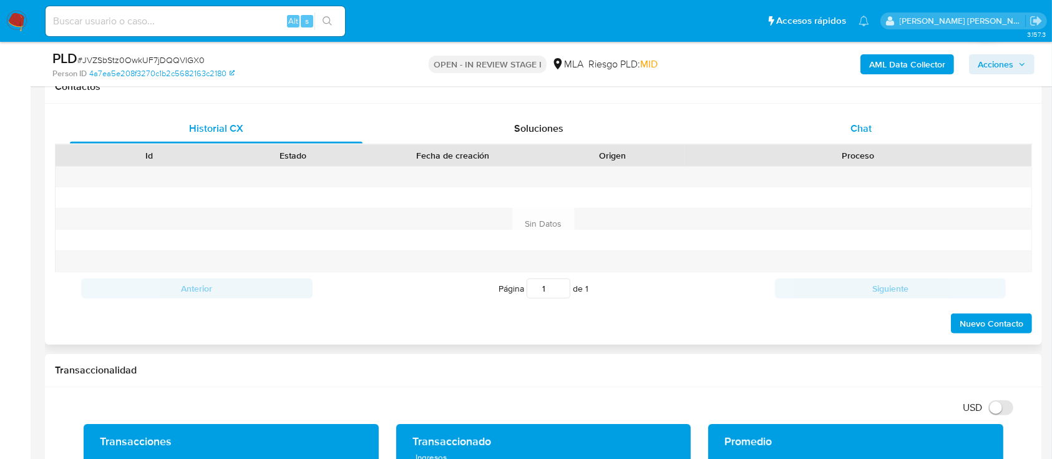
click at [854, 127] on span "Chat" at bounding box center [861, 128] width 21 height 14
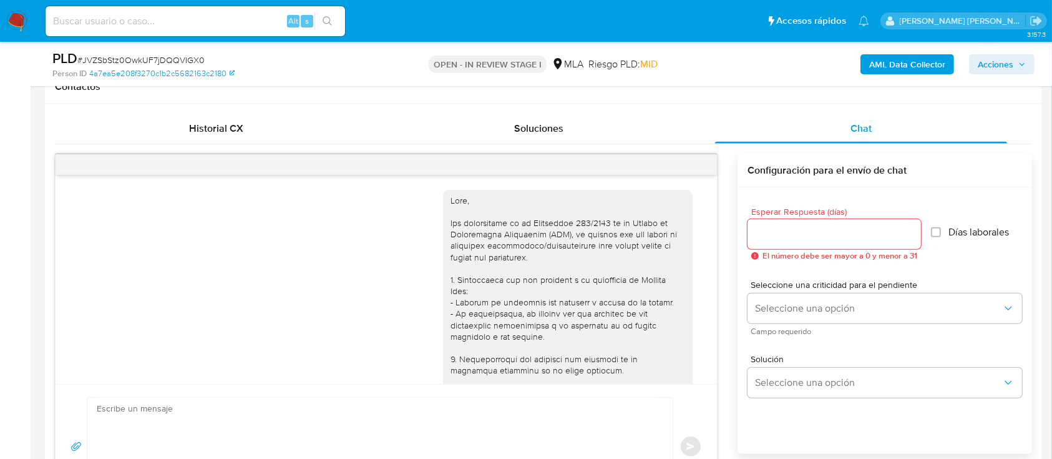
scroll to position [1134, 0]
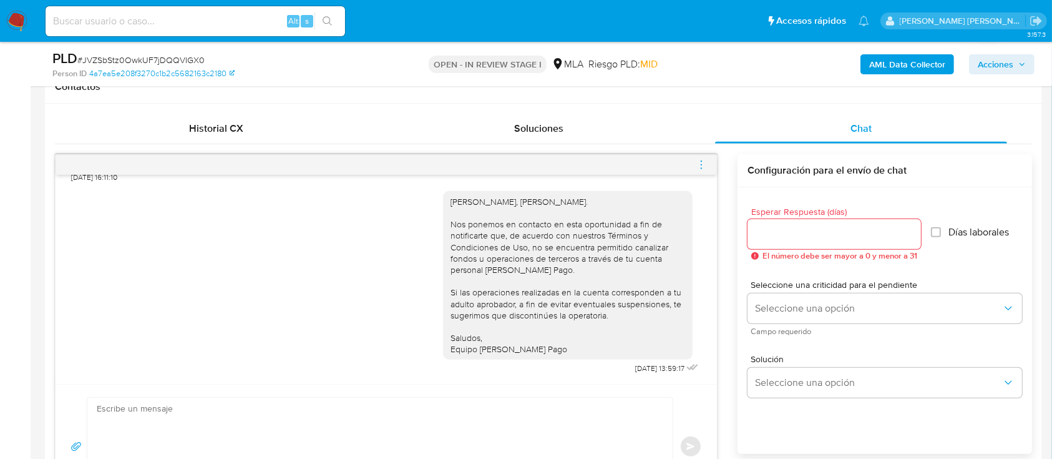
click at [699, 162] on icon "menu-action" at bounding box center [701, 164] width 11 height 11
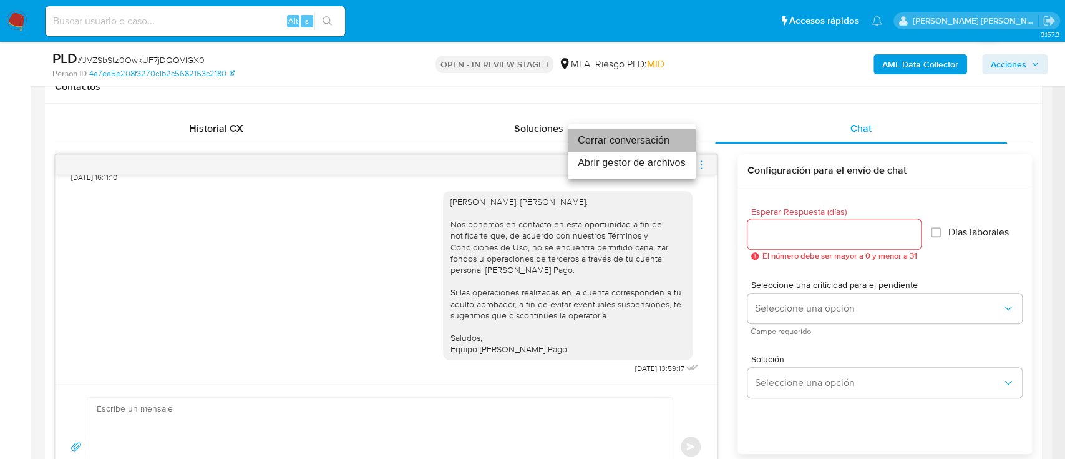
click at [640, 142] on li "Cerrar conversación" at bounding box center [632, 140] width 128 height 22
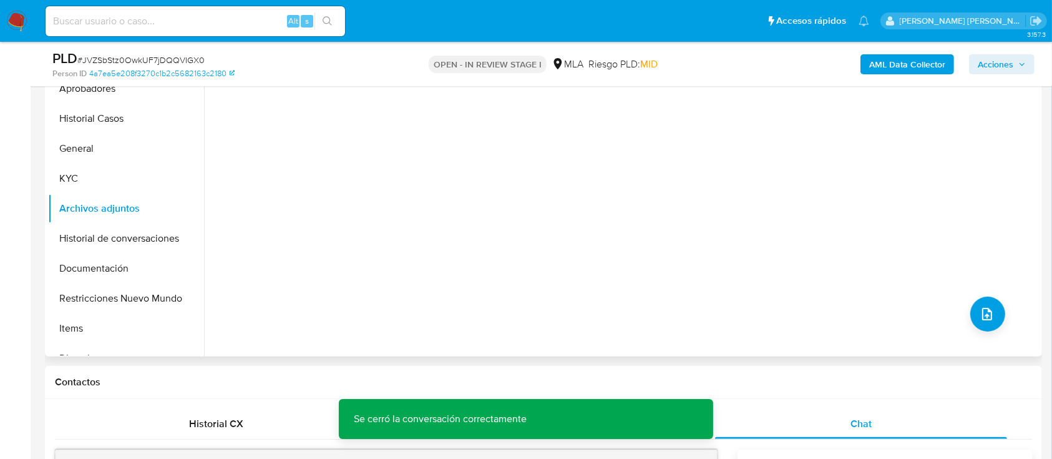
scroll to position [166, 0]
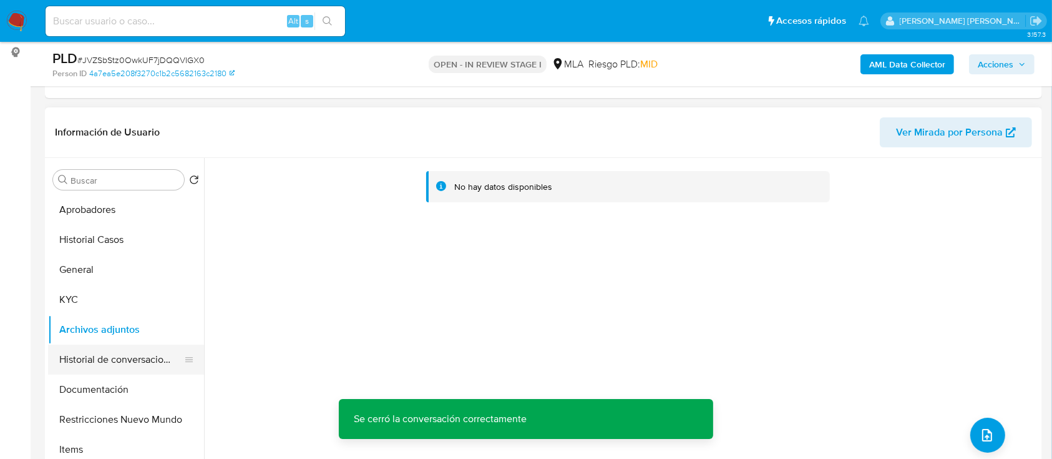
click at [99, 363] on button "Historial de conversaciones" at bounding box center [121, 360] width 146 height 30
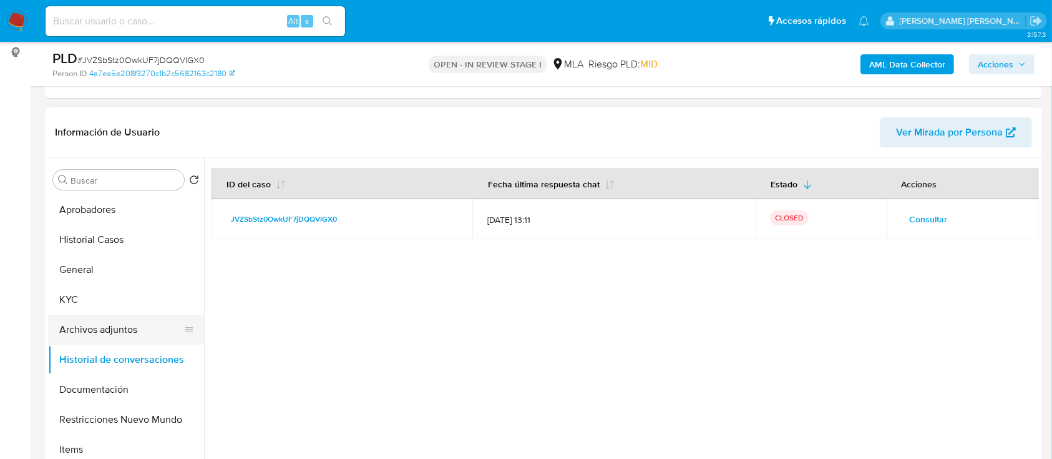
click at [135, 331] on button "Archivos adjuntos" at bounding box center [121, 330] width 146 height 30
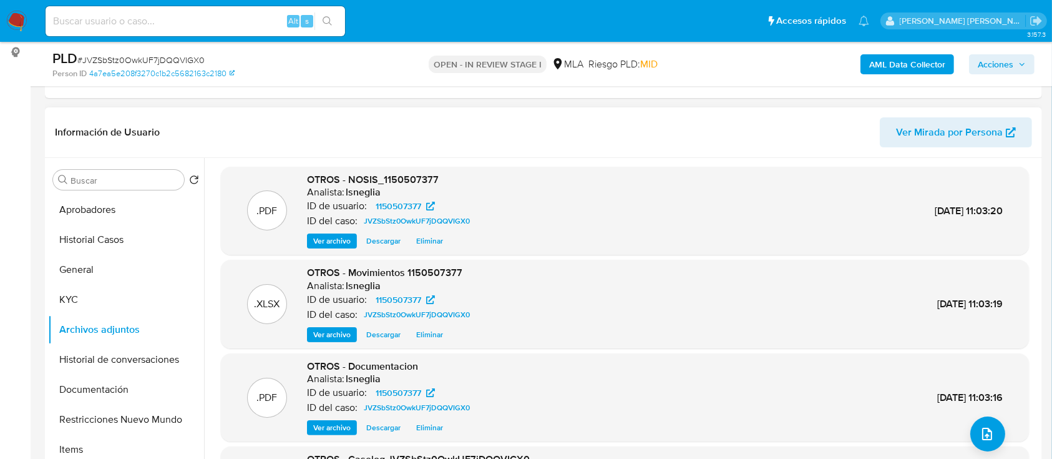
scroll to position [0, 0]
click at [919, 62] on b "AML Data Collector" at bounding box center [907, 64] width 76 height 20
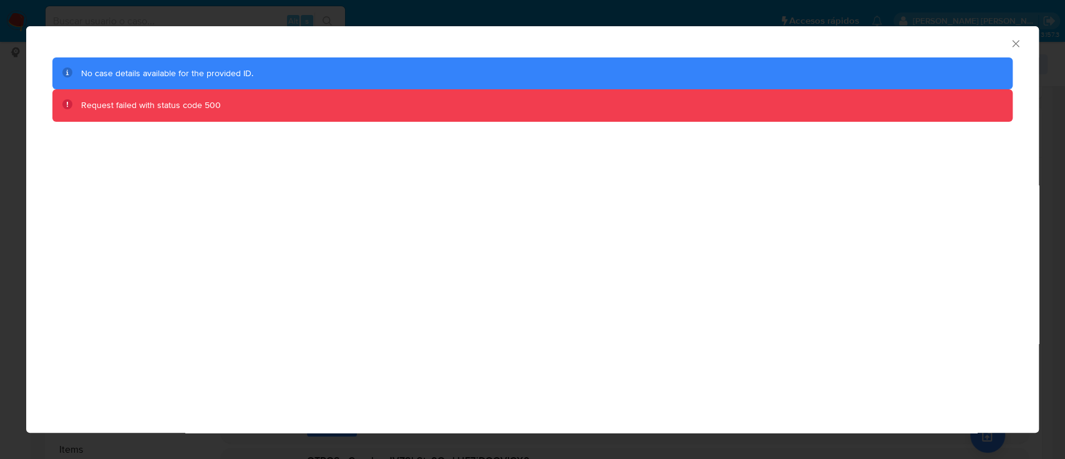
click at [1017, 42] on icon "Cerrar ventana" at bounding box center [1015, 43] width 7 height 7
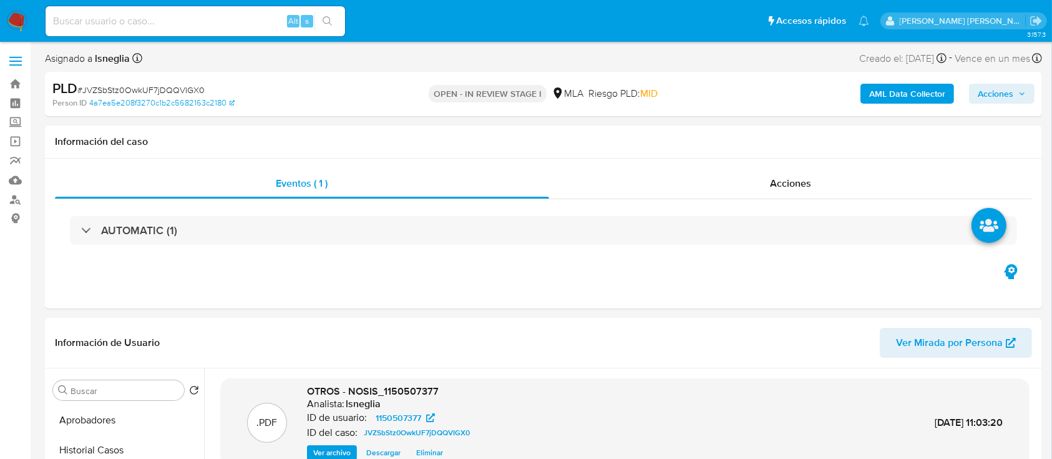
click at [916, 88] on b "AML Data Collector" at bounding box center [907, 94] width 76 height 20
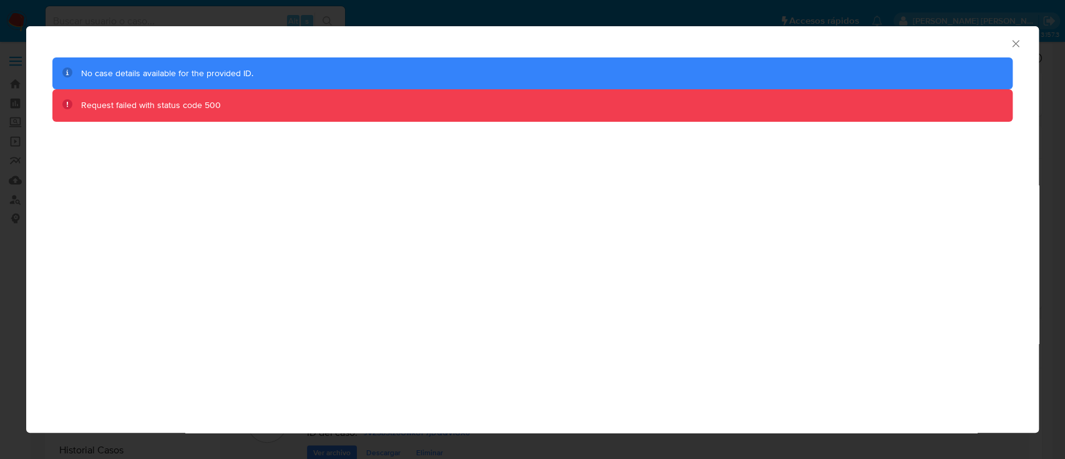
click at [1012, 42] on icon "Cerrar ventana" at bounding box center [1016, 43] width 12 height 12
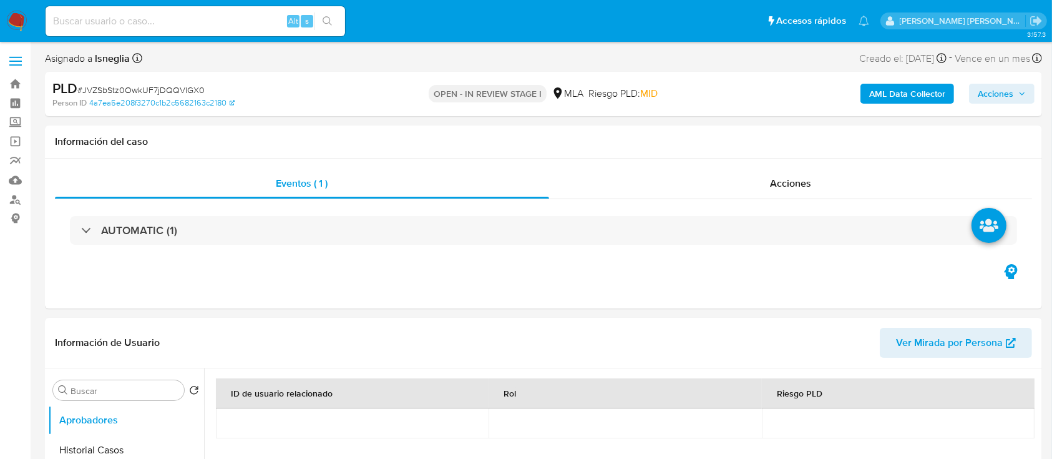
select select "10"
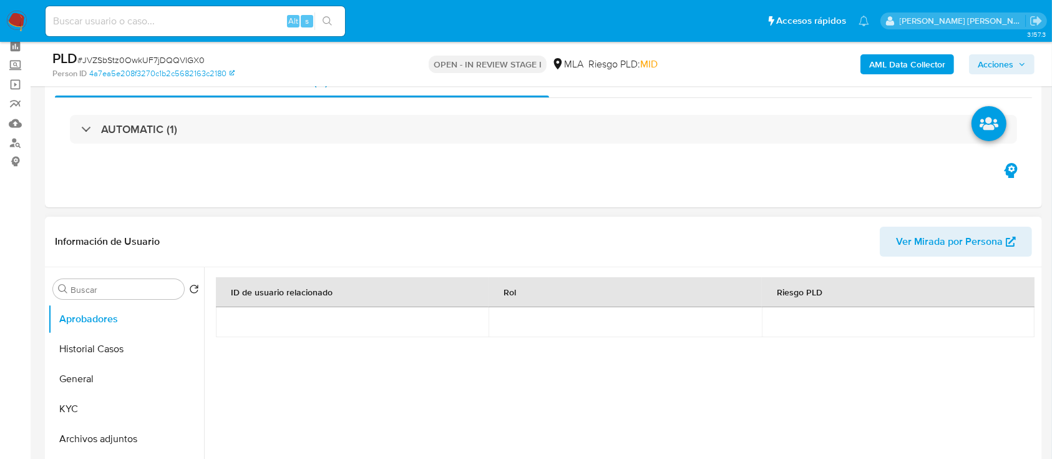
scroll to position [83, 0]
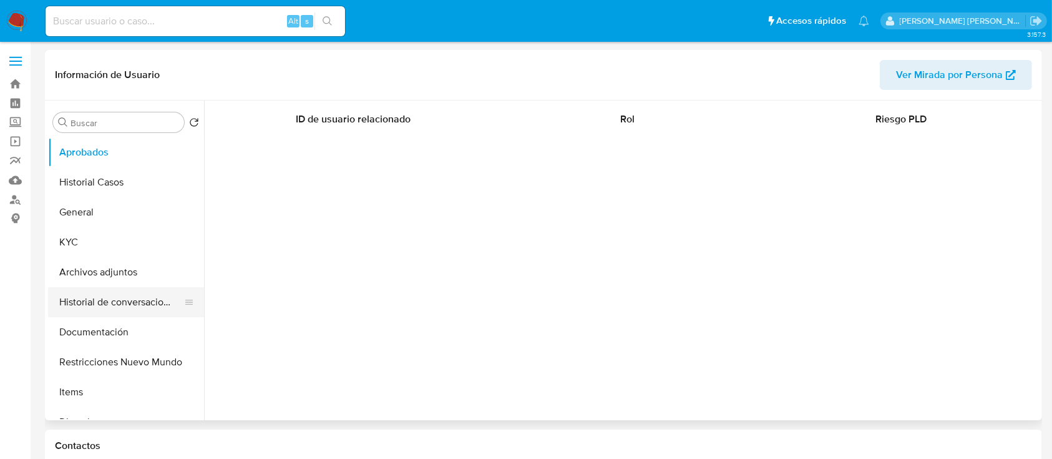
select select "10"
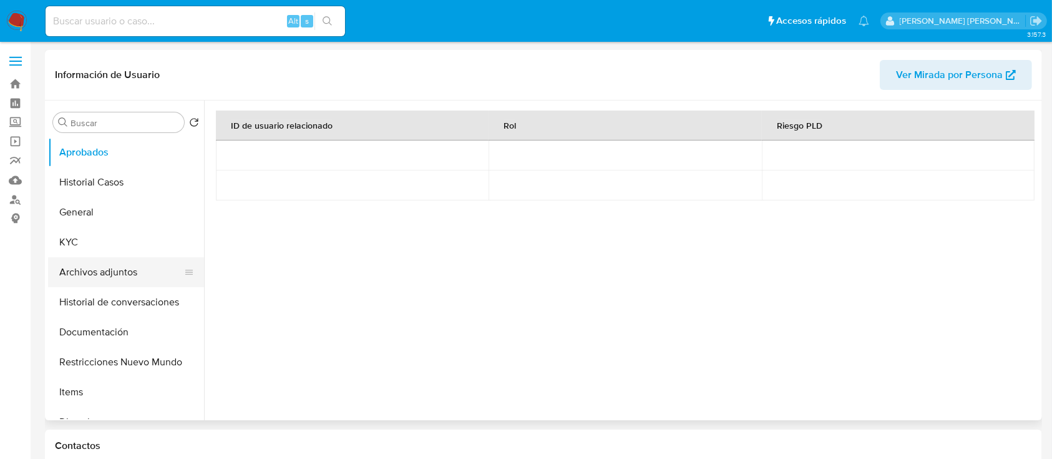
click at [128, 273] on button "Archivos adjuntos" at bounding box center [121, 272] width 146 height 30
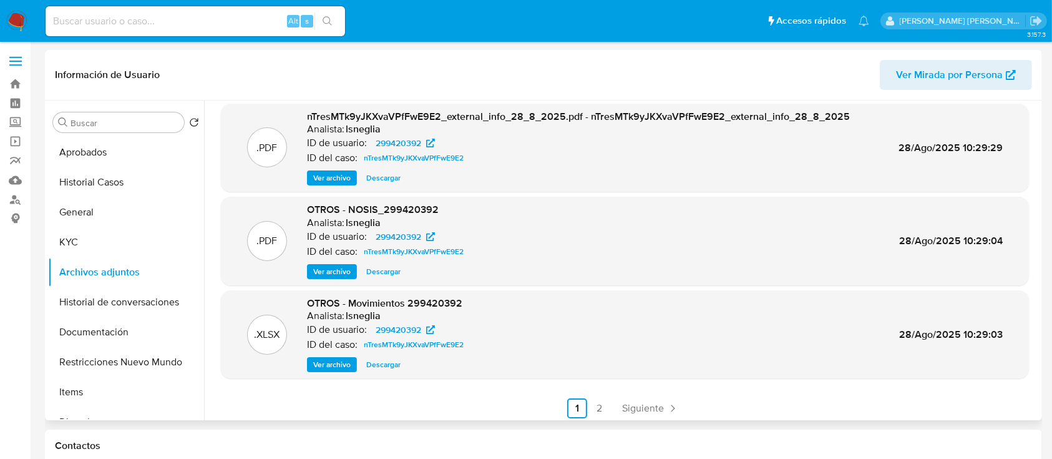
scroll to position [105, 0]
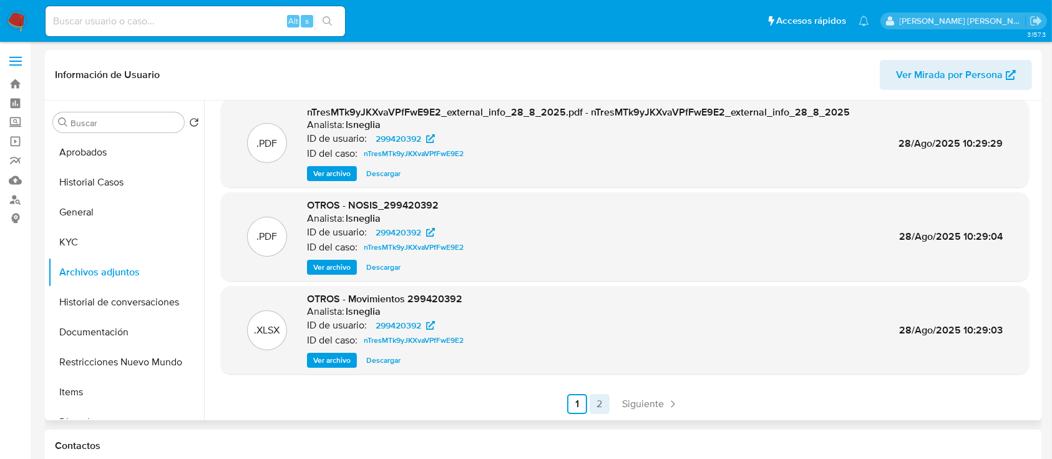
click at [599, 401] on link "2" at bounding box center [600, 404] width 20 height 20
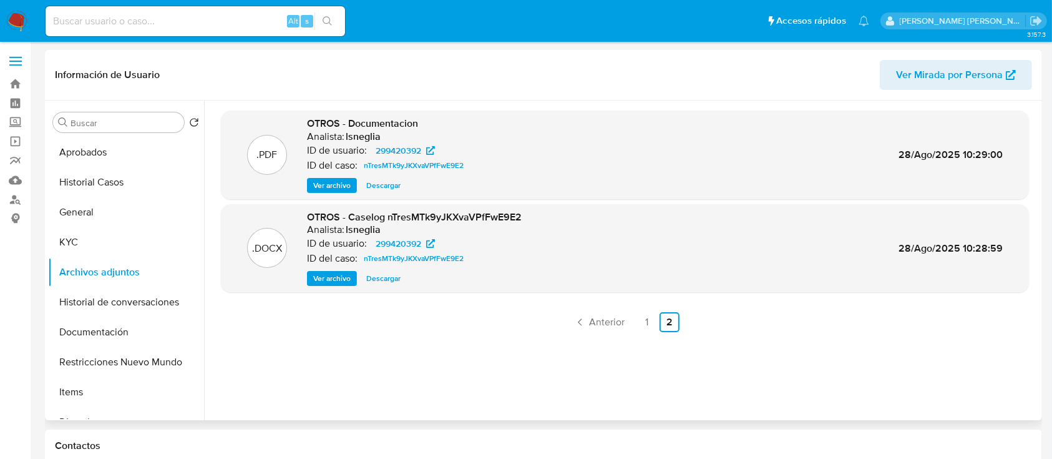
click at [389, 185] on span "Descargar" at bounding box center [383, 185] width 34 height 12
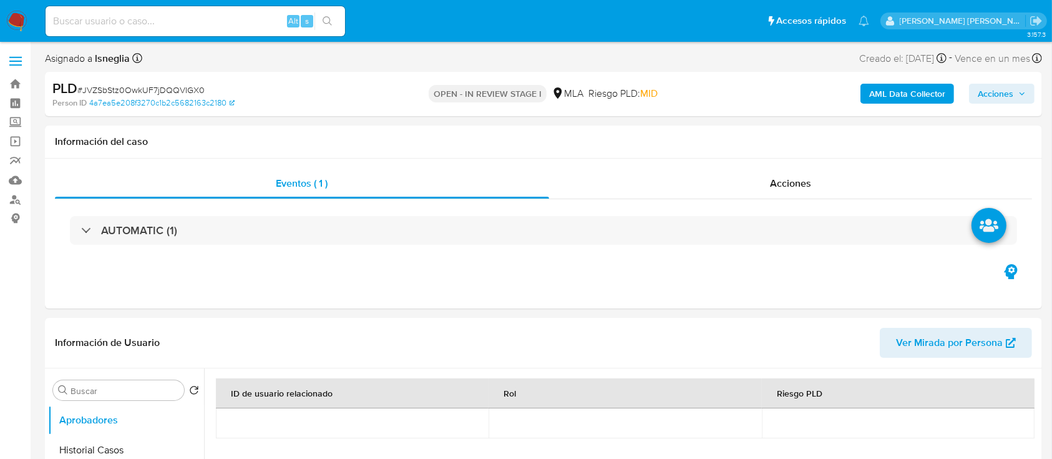
select select "10"
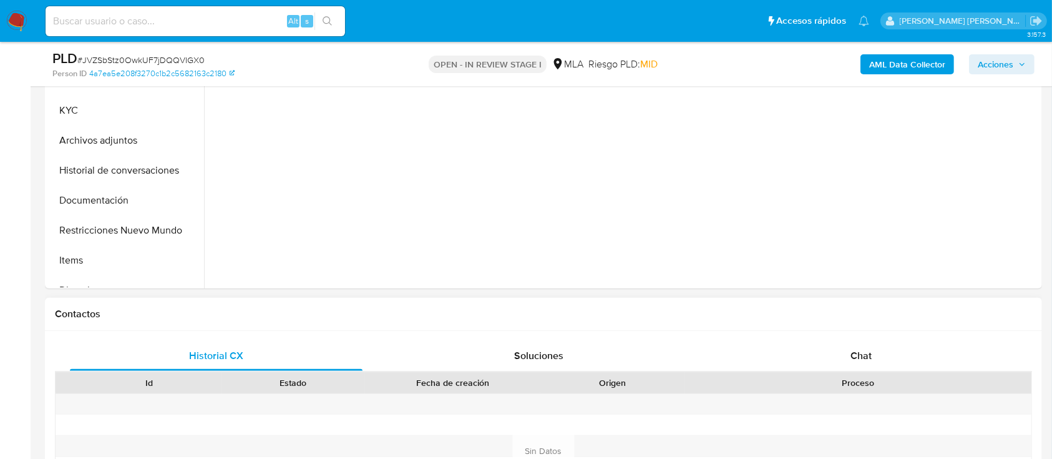
scroll to position [166, 0]
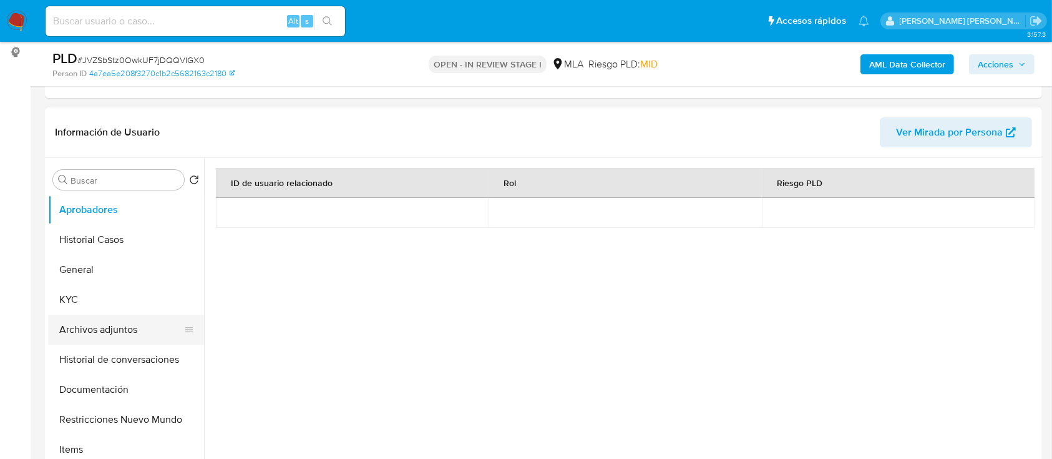
click at [101, 336] on button "Archivos adjuntos" at bounding box center [121, 330] width 146 height 30
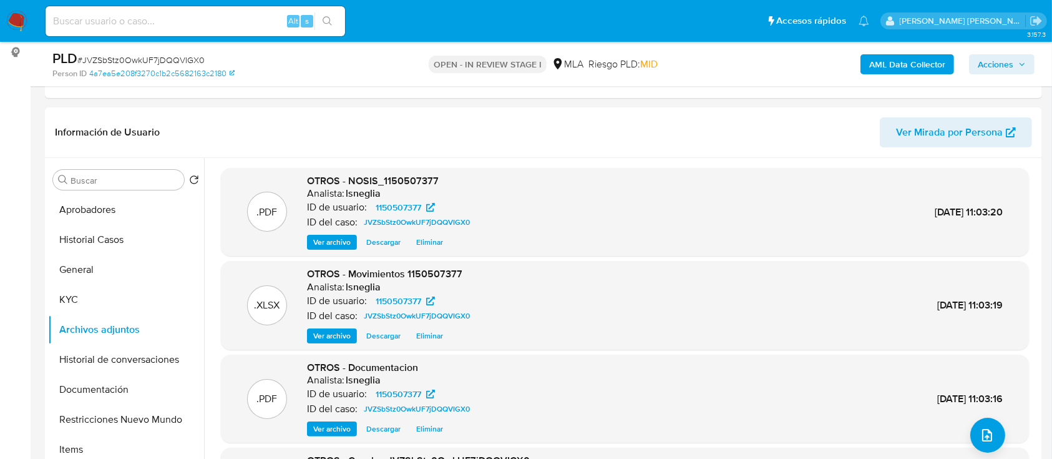
click at [921, 66] on b "AML Data Collector" at bounding box center [907, 64] width 76 height 20
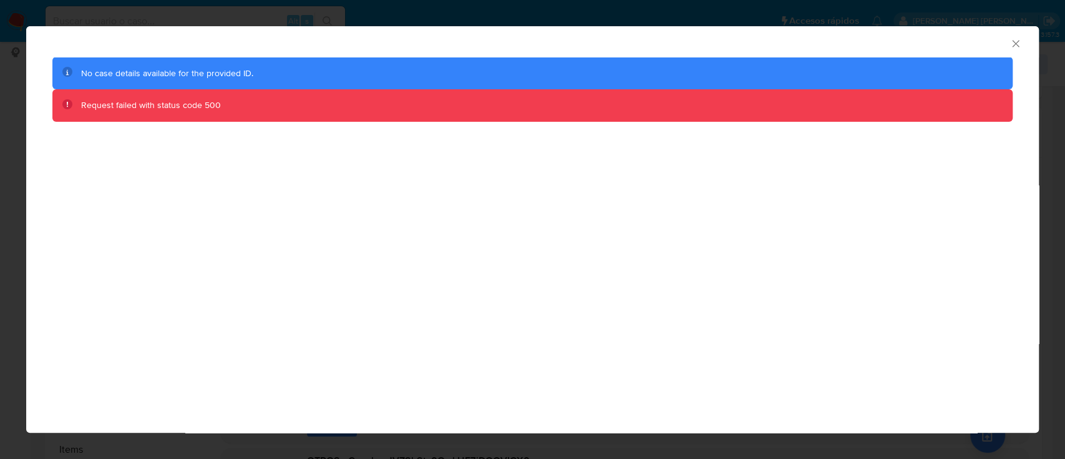
click at [1012, 39] on icon "Cerrar ventana" at bounding box center [1016, 43] width 12 height 12
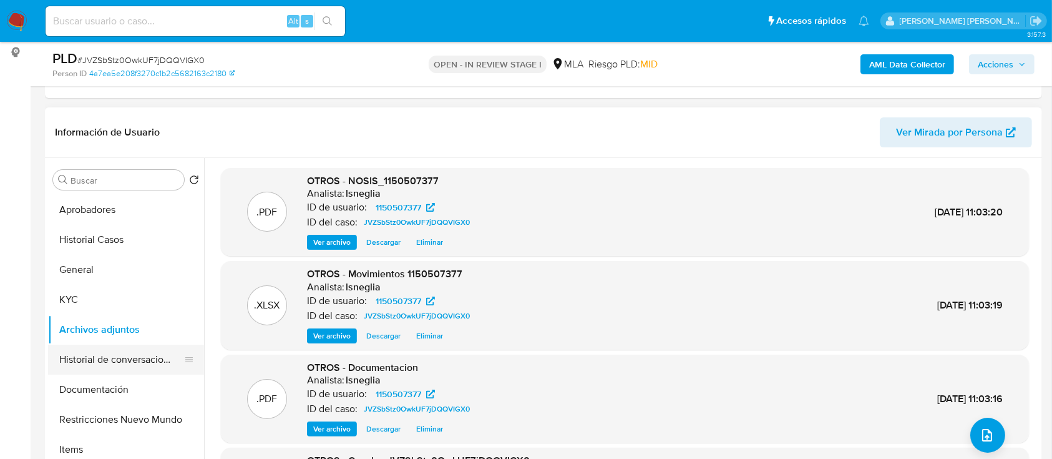
click at [89, 356] on button "Historial de conversaciones" at bounding box center [121, 360] width 146 height 30
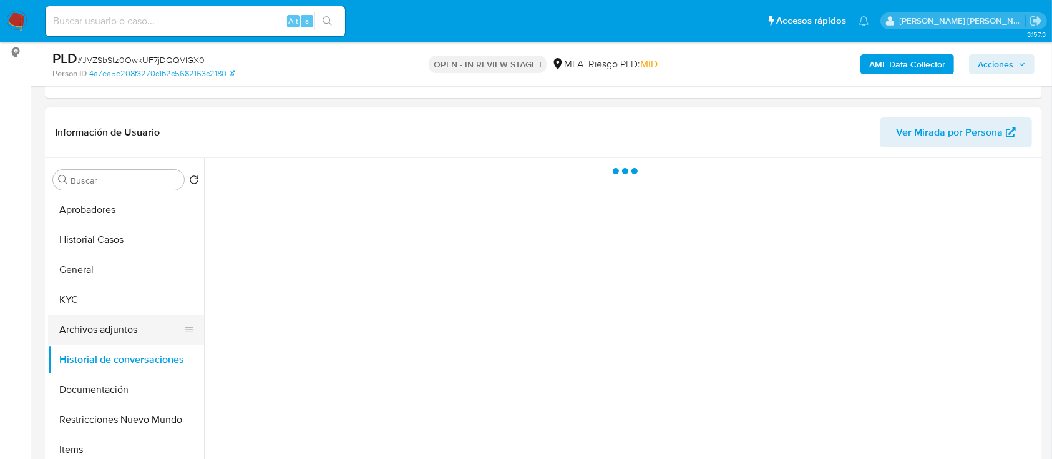
click at [99, 333] on button "Archivos adjuntos" at bounding box center [121, 330] width 146 height 30
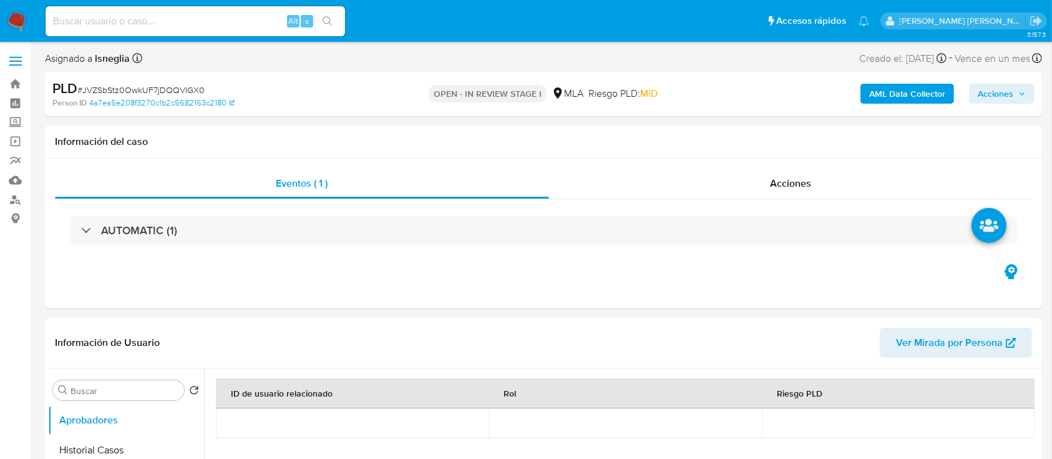
select select "10"
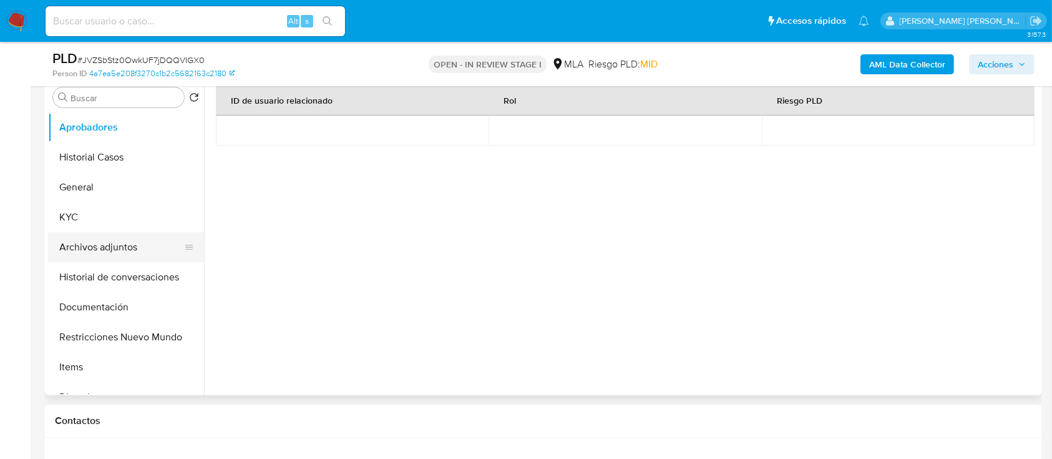
scroll to position [250, 0]
click at [115, 243] on button "Archivos adjuntos" at bounding box center [121, 246] width 146 height 30
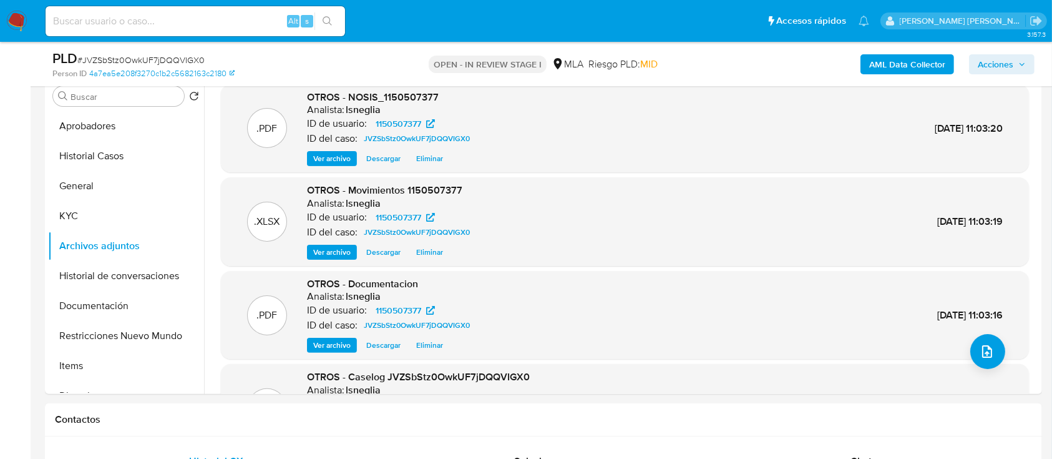
click at [903, 64] on b "AML Data Collector" at bounding box center [907, 64] width 76 height 20
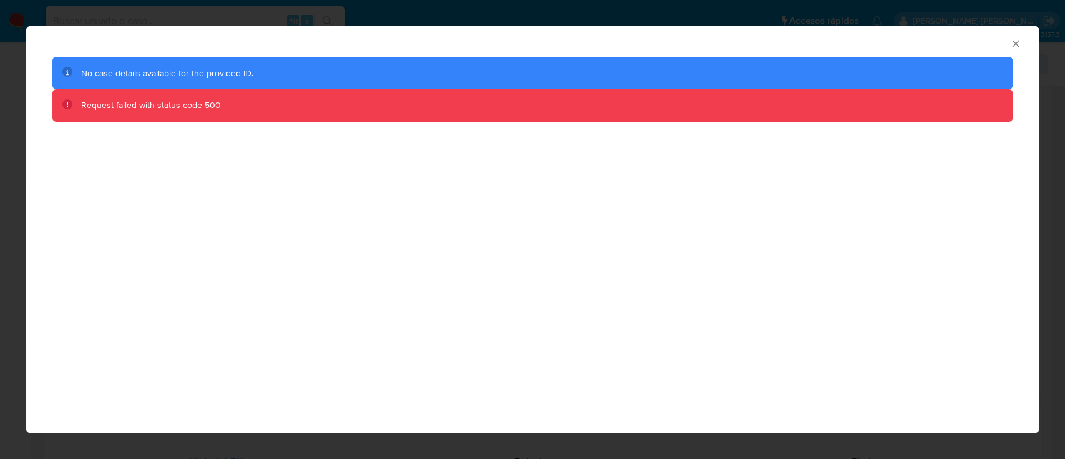
click at [1014, 36] on div "AML Data Collector" at bounding box center [532, 41] width 1013 height 31
click at [1016, 44] on icon "Cerrar ventana" at bounding box center [1015, 43] width 7 height 7
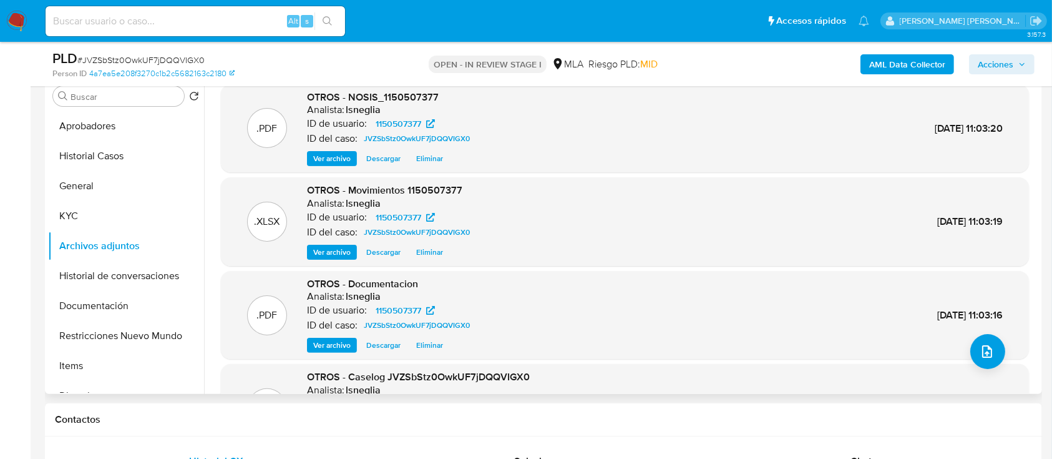
scroll to position [70, 0]
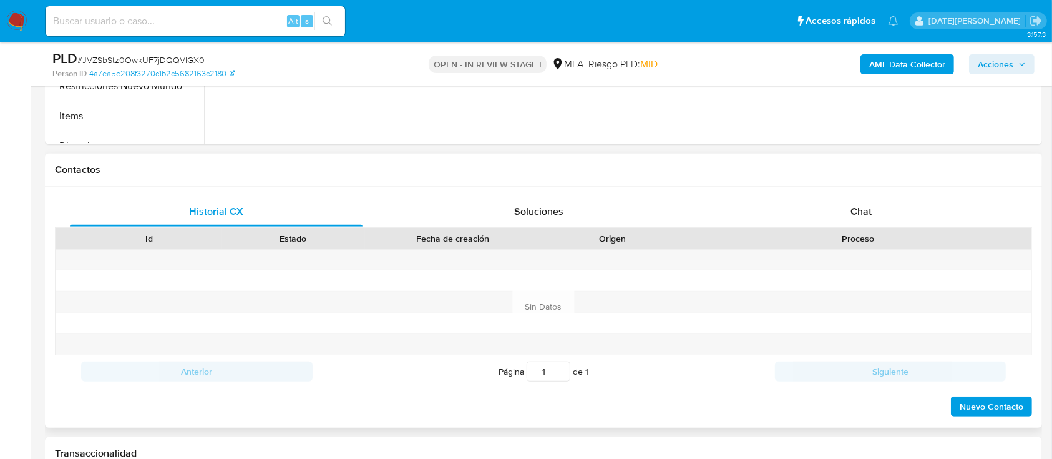
select select "10"
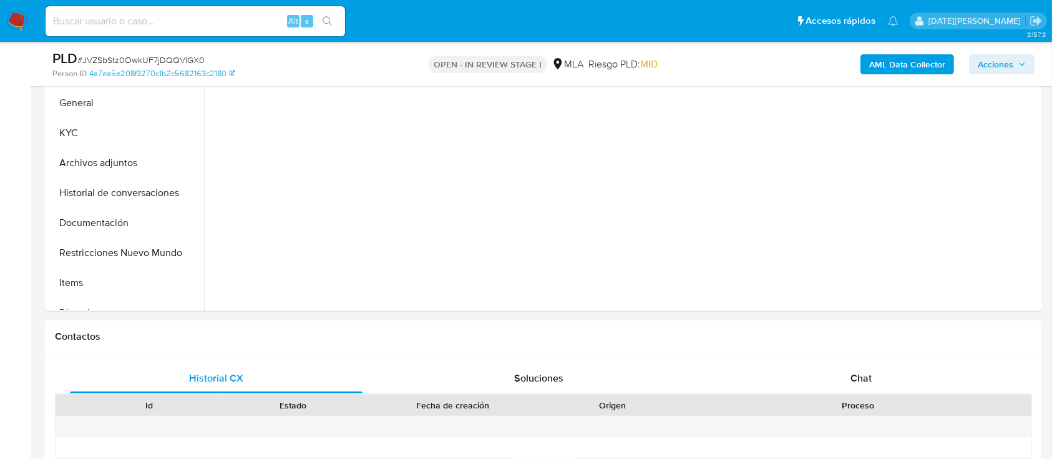
click at [899, 57] on b "AML Data Collector" at bounding box center [907, 64] width 76 height 20
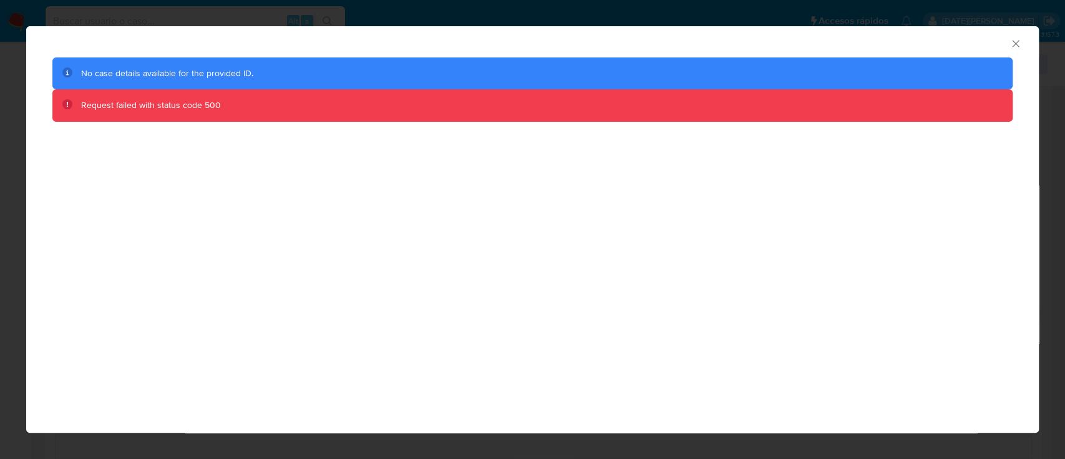
click at [998, 41] on div "AML Data Collector" at bounding box center [522, 42] width 975 height 14
click at [1011, 41] on icon "Cerrar ventana" at bounding box center [1016, 43] width 12 height 12
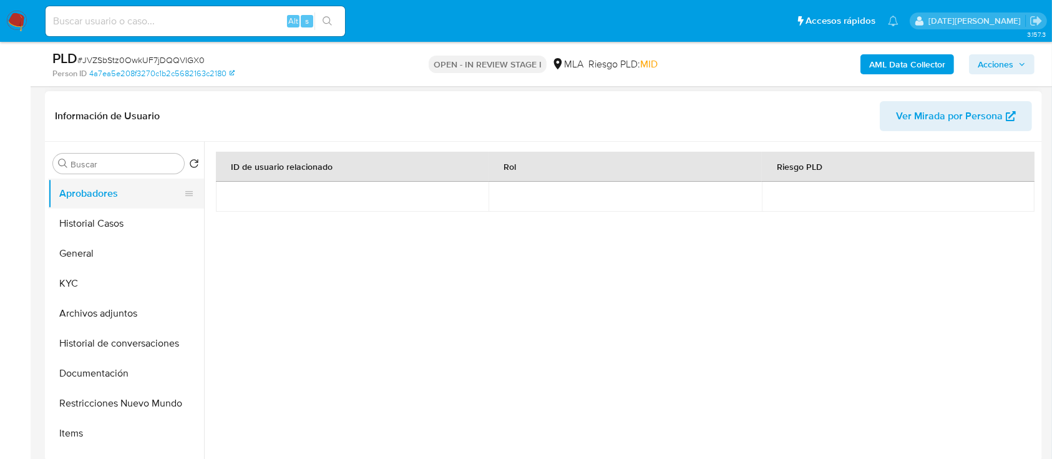
scroll to position [166, 0]
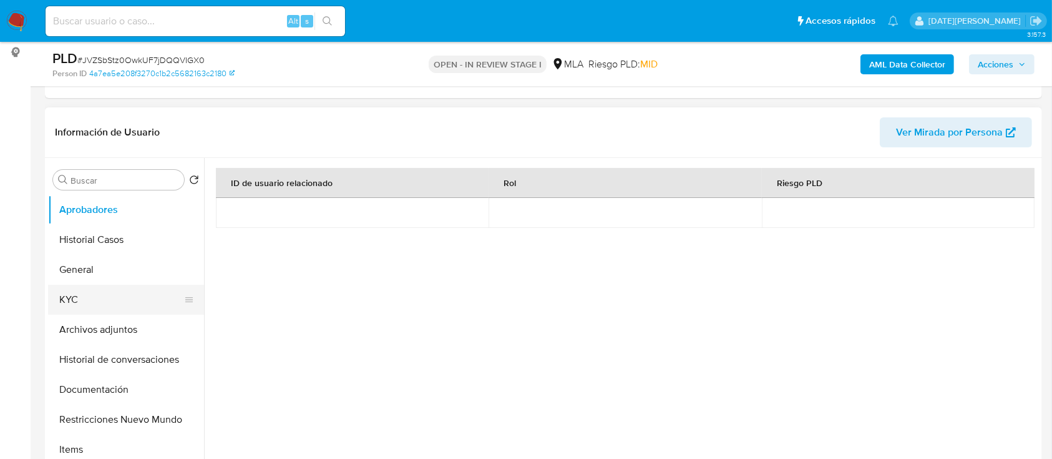
click at [102, 298] on button "KYC" at bounding box center [121, 300] width 146 height 30
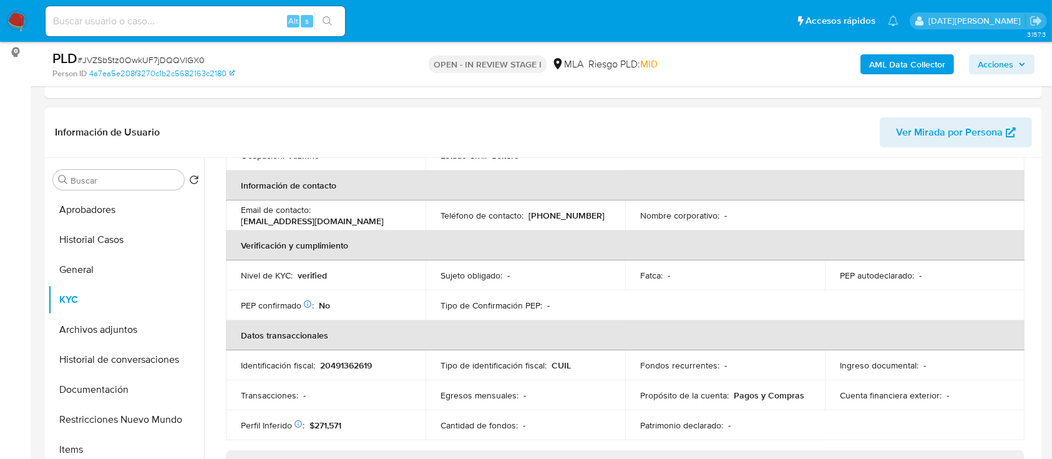
scroll to position [250, 0]
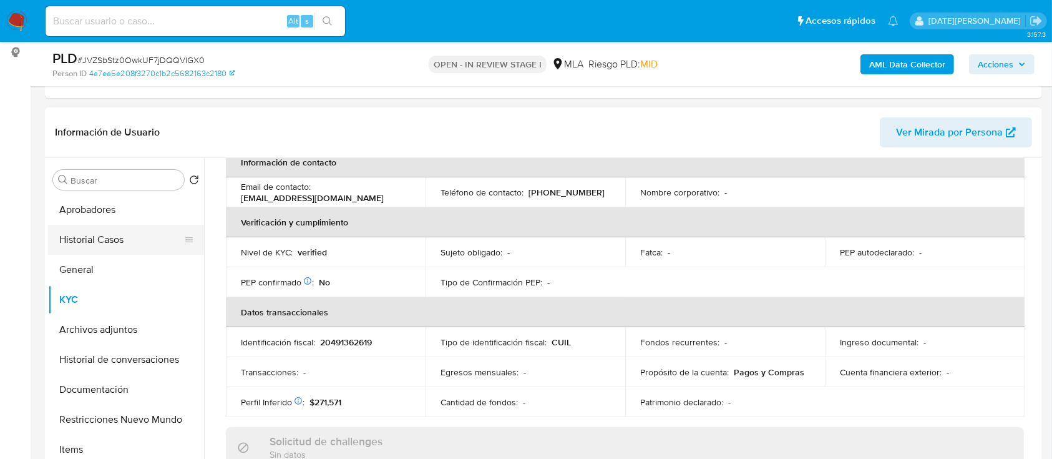
click at [107, 242] on button "Historial Casos" at bounding box center [121, 240] width 146 height 30
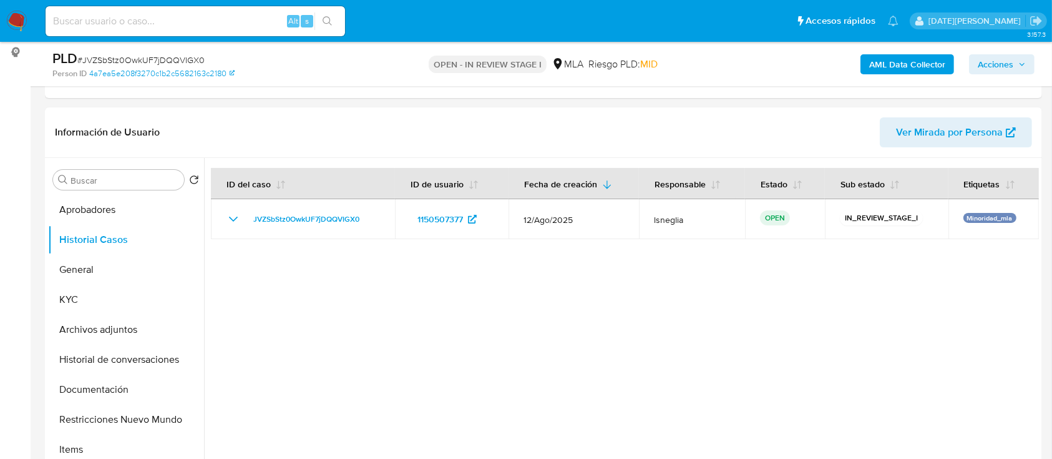
click at [906, 61] on b "AML Data Collector" at bounding box center [907, 64] width 76 height 20
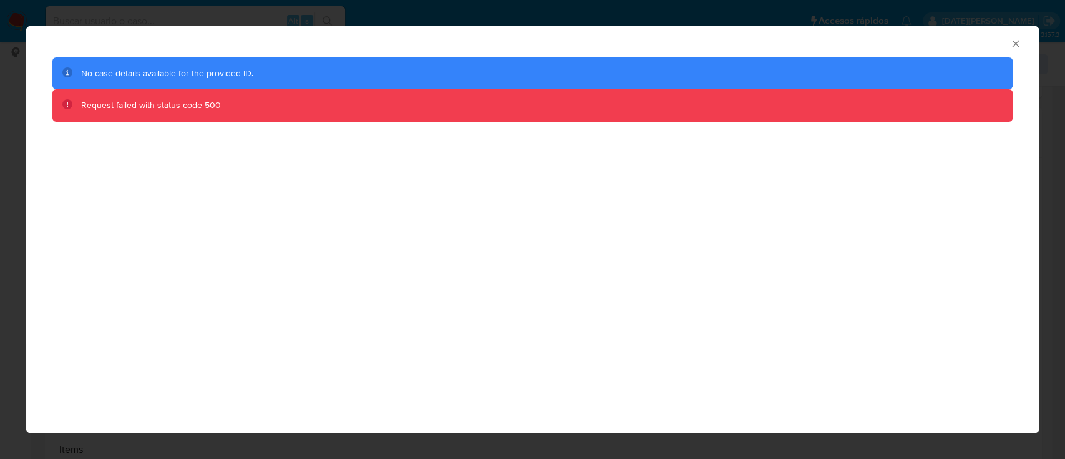
click at [1023, 44] on div "AML Data Collector" at bounding box center [532, 41] width 1013 height 31
click at [1014, 44] on icon "Cerrar ventana" at bounding box center [1016, 43] width 12 height 12
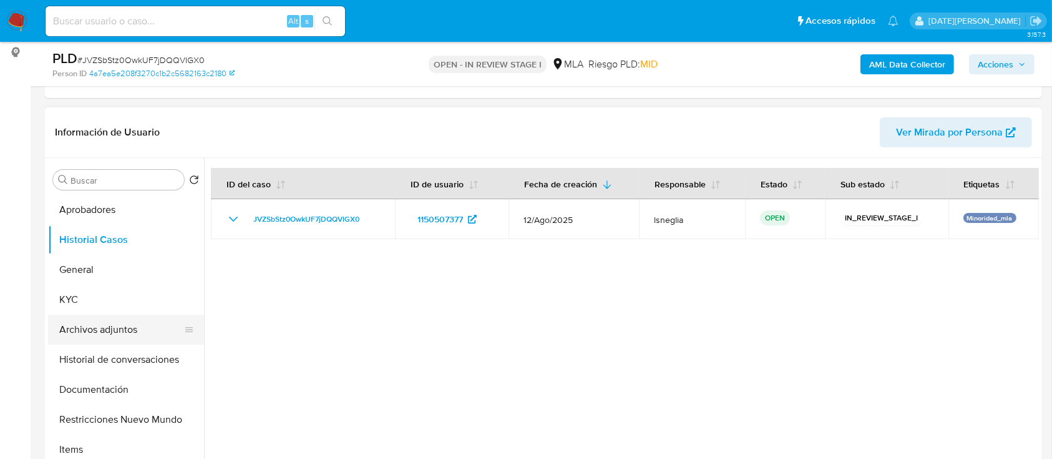
click at [120, 321] on button "Archivos adjuntos" at bounding box center [121, 330] width 146 height 30
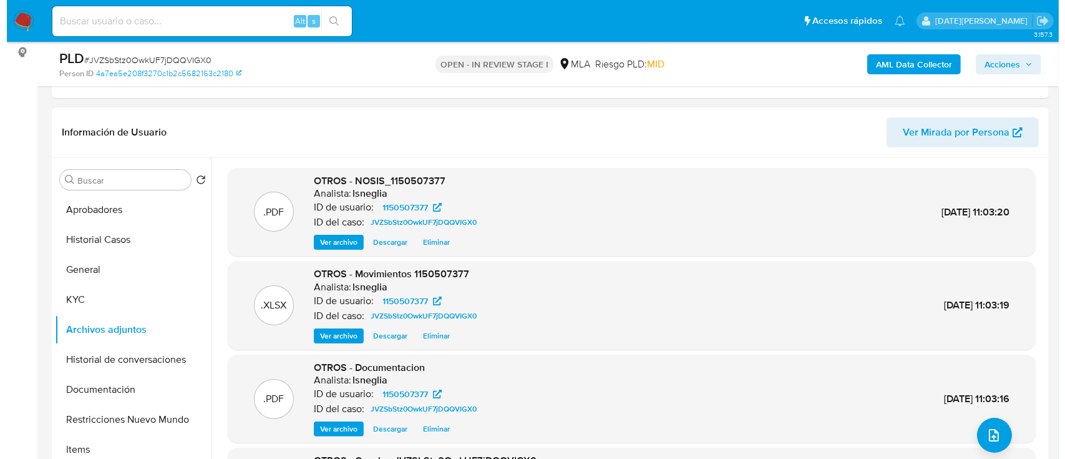
scroll to position [70, 0]
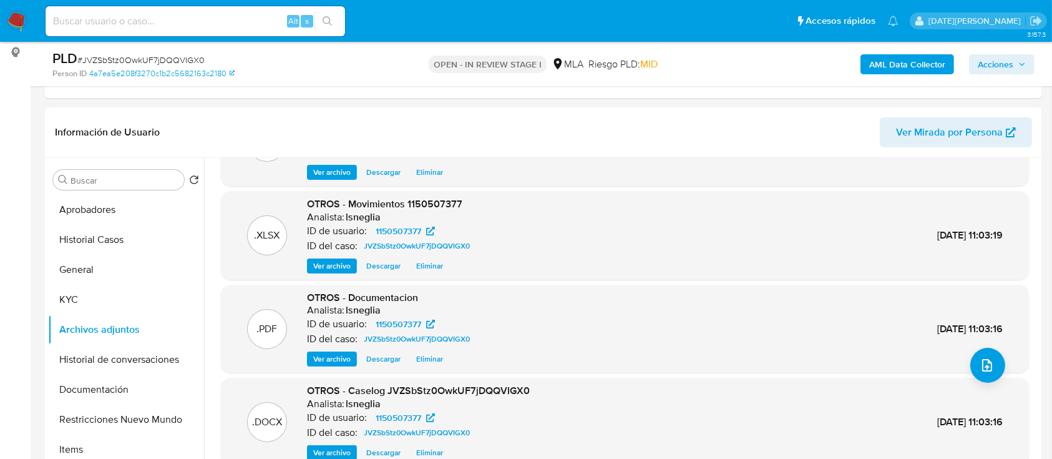
click at [924, 62] on b "AML Data Collector" at bounding box center [907, 64] width 76 height 20
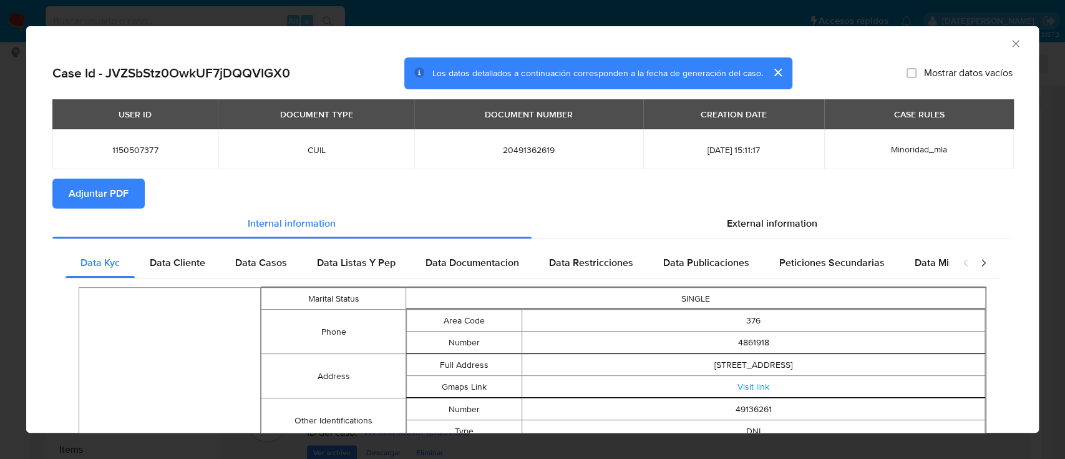
click at [138, 193] on button "Adjuntar PDF" at bounding box center [98, 194] width 92 height 30
click at [727, 222] on span "External information" at bounding box center [772, 223] width 91 height 14
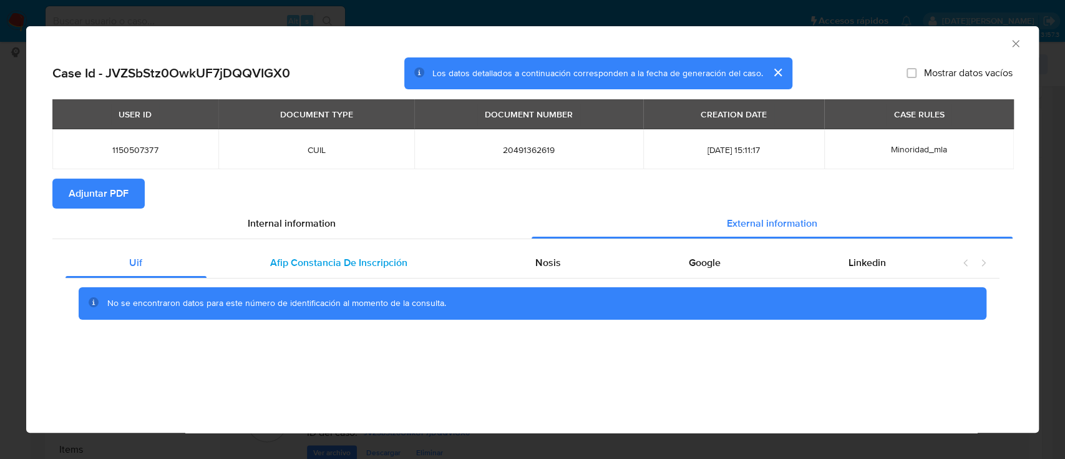
click at [347, 270] on div "Afip Constancia De Inscripción" at bounding box center [339, 263] width 265 height 30
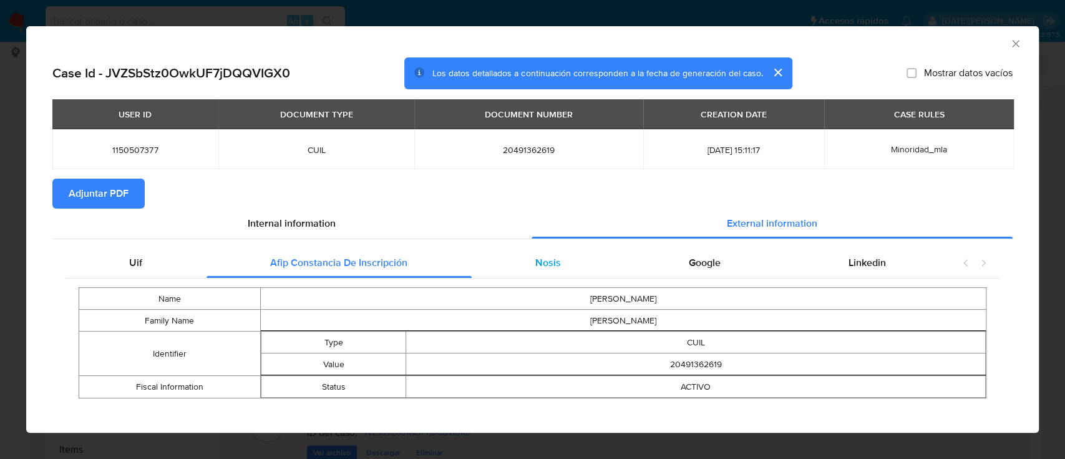
click at [507, 272] on div "Nosis" at bounding box center [549, 263] width 154 height 30
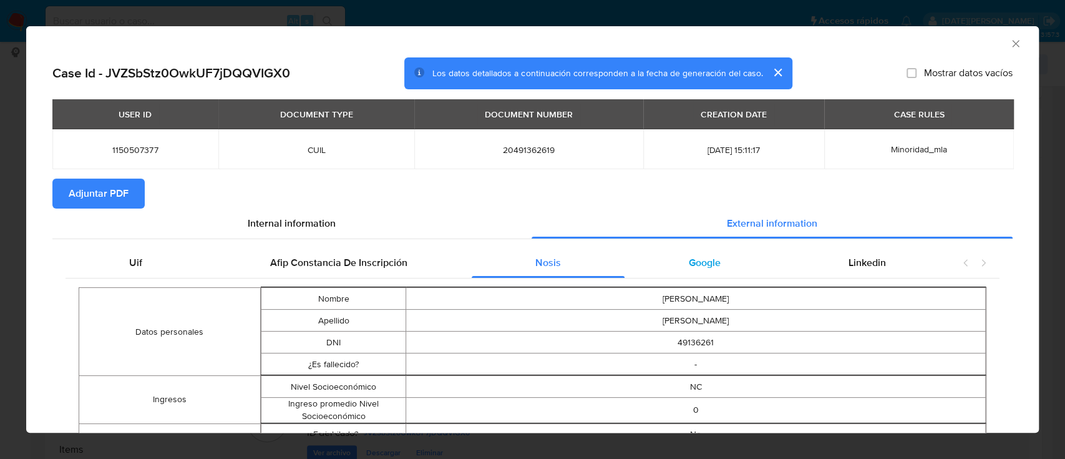
click at [672, 267] on div "Google" at bounding box center [705, 263] width 160 height 30
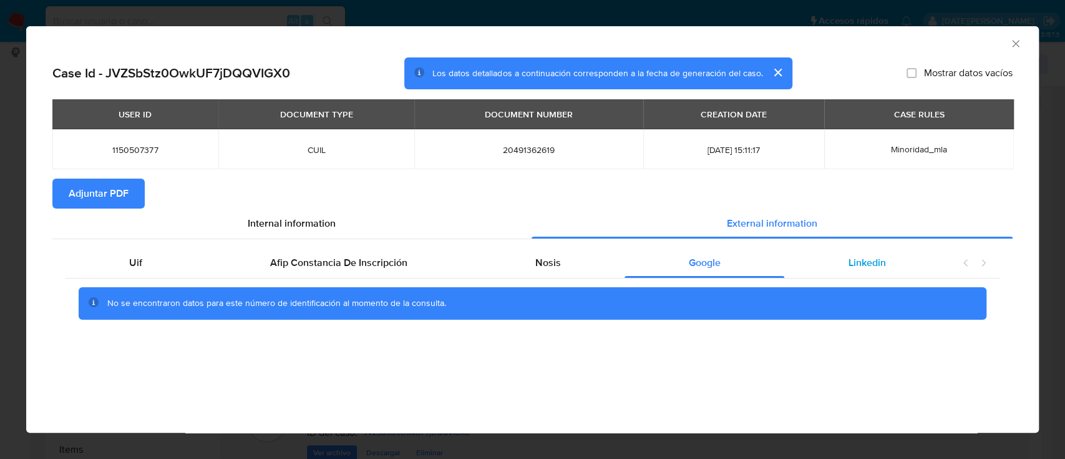
click at [840, 264] on div "Linkedin" at bounding box center [867, 263] width 165 height 30
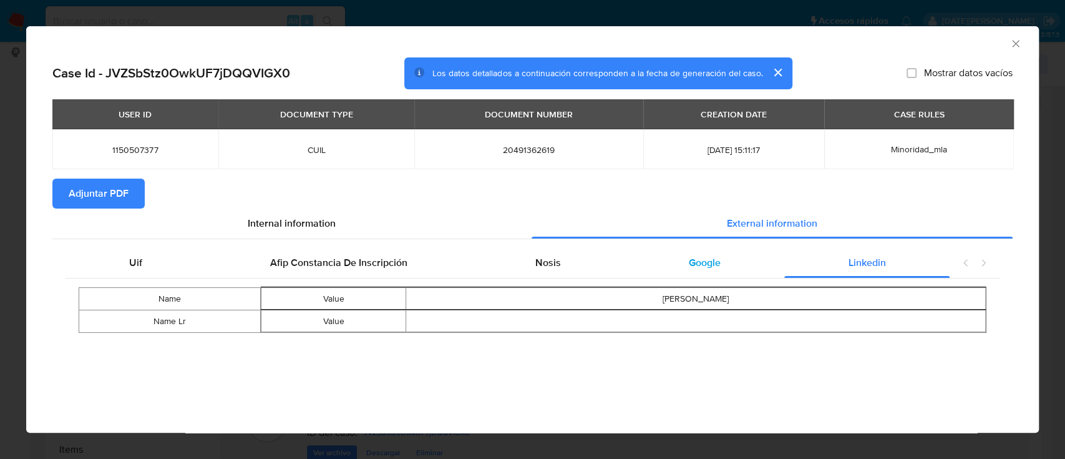
click at [698, 264] on span "Google" at bounding box center [705, 262] width 32 height 14
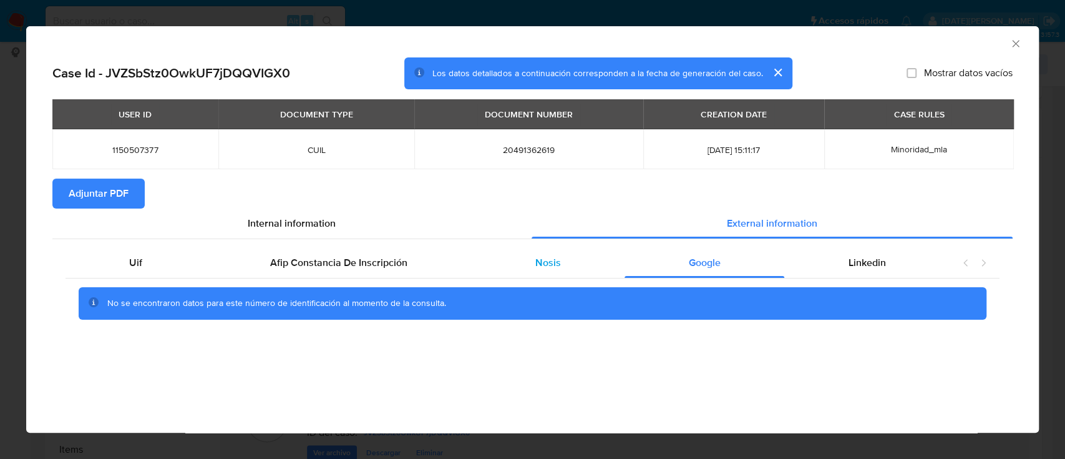
click at [557, 266] on span "Nosis" at bounding box center [549, 262] width 26 height 14
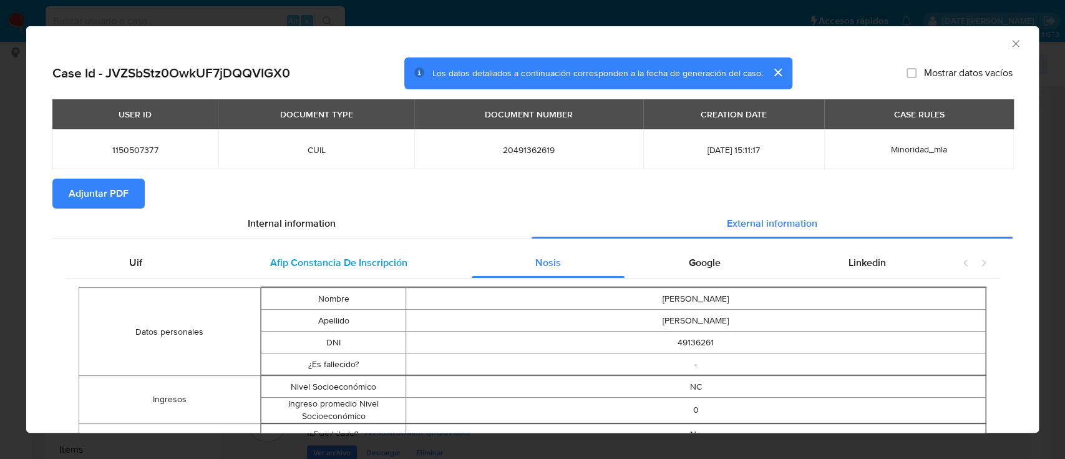
click at [394, 267] on span "Afip Constancia De Inscripción" at bounding box center [338, 262] width 137 height 14
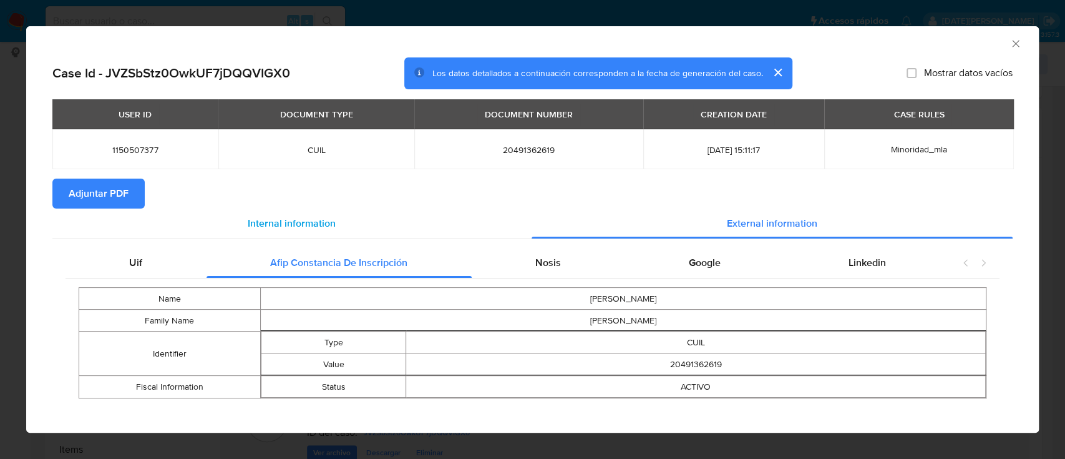
click at [265, 212] on div "Internal information" at bounding box center [291, 223] width 479 height 30
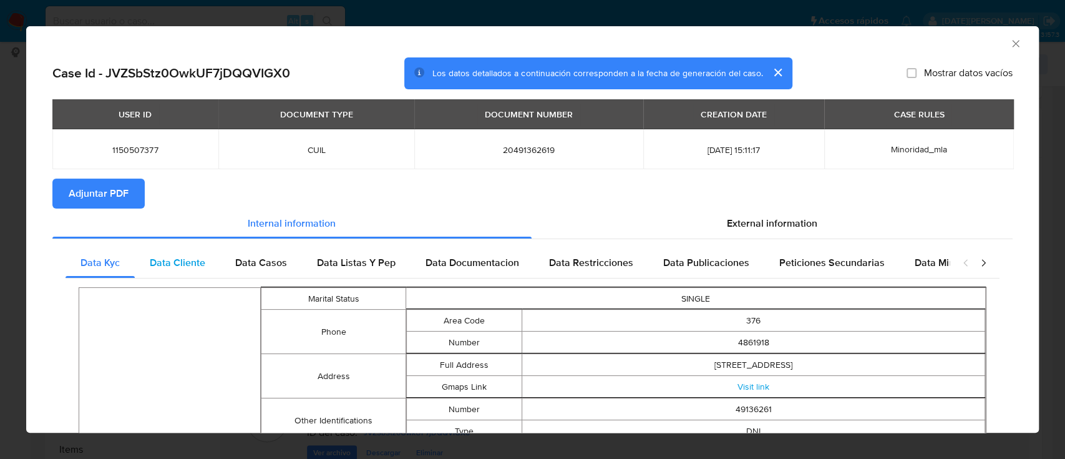
drag, startPoint x: 146, startPoint y: 262, endPoint x: 155, endPoint y: 261, distance: 8.8
click at [147, 262] on div "Data Cliente" at bounding box center [178, 263] width 86 height 30
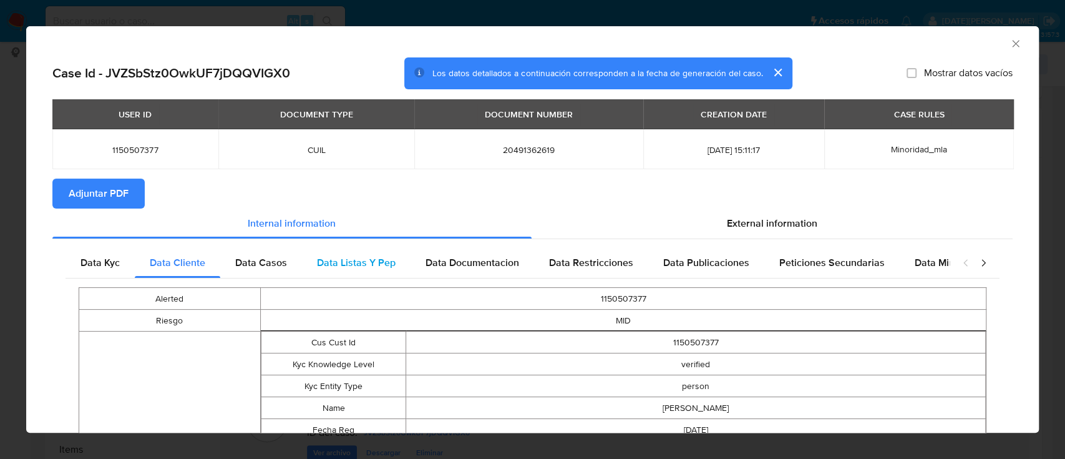
drag, startPoint x: 262, startPoint y: 260, endPoint x: 333, endPoint y: 260, distance: 71.2
click at [262, 260] on span "Data Casos" at bounding box center [261, 262] width 52 height 14
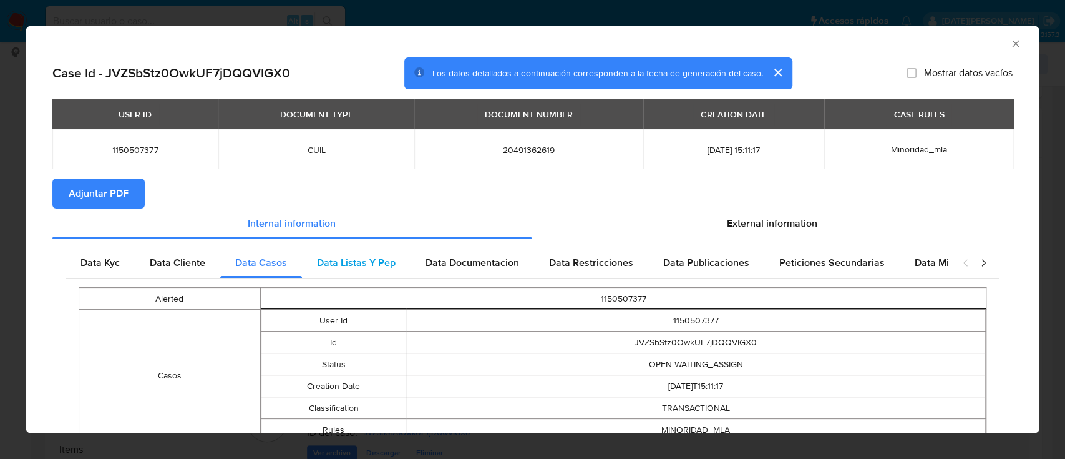
click at [350, 260] on span "Data Listas Y Pep" at bounding box center [356, 262] width 79 height 14
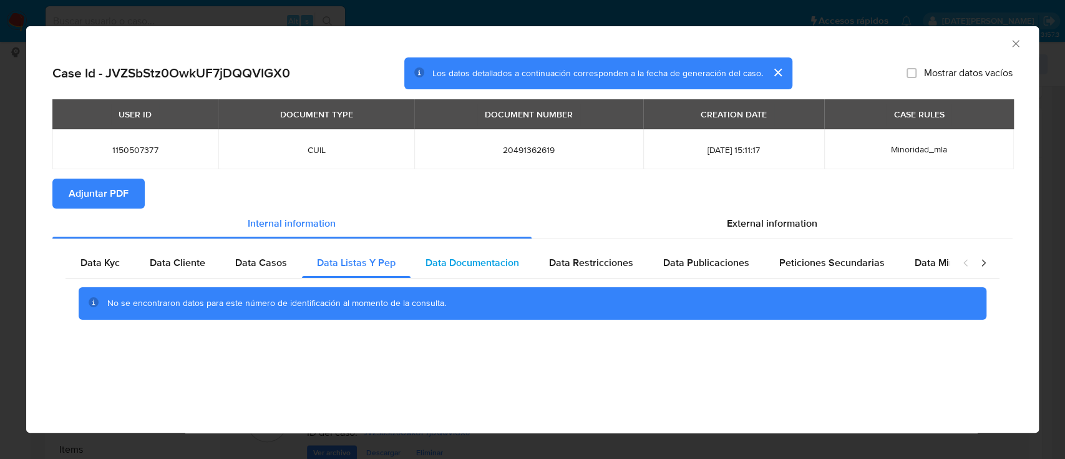
click at [459, 259] on span "Data Documentacion" at bounding box center [473, 262] width 94 height 14
click at [574, 258] on span "Data Restricciones" at bounding box center [591, 262] width 84 height 14
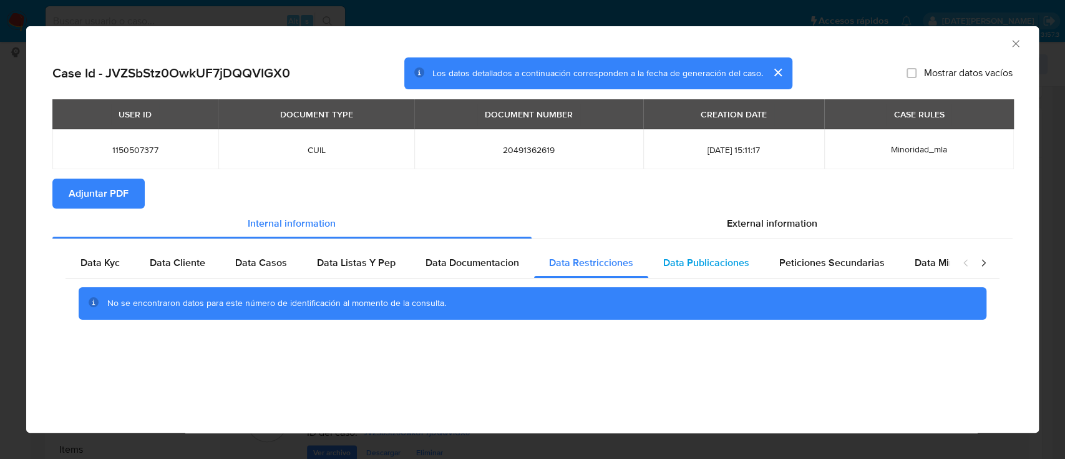
click at [687, 262] on span "Data Publicaciones" at bounding box center [707, 262] width 86 height 14
click at [812, 267] on span "Peticiones Secundarias" at bounding box center [832, 262] width 105 height 14
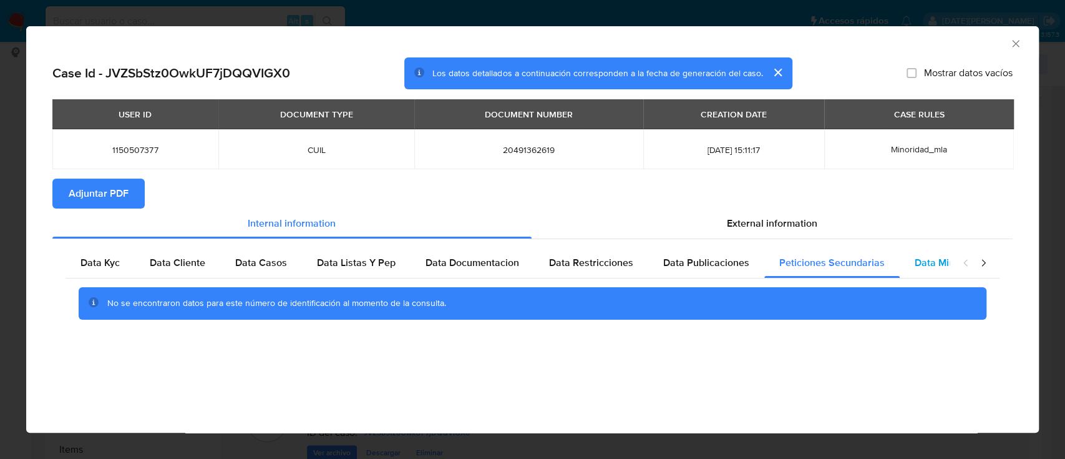
click at [936, 269] on span "Data Minoridad" at bounding box center [949, 262] width 69 height 14
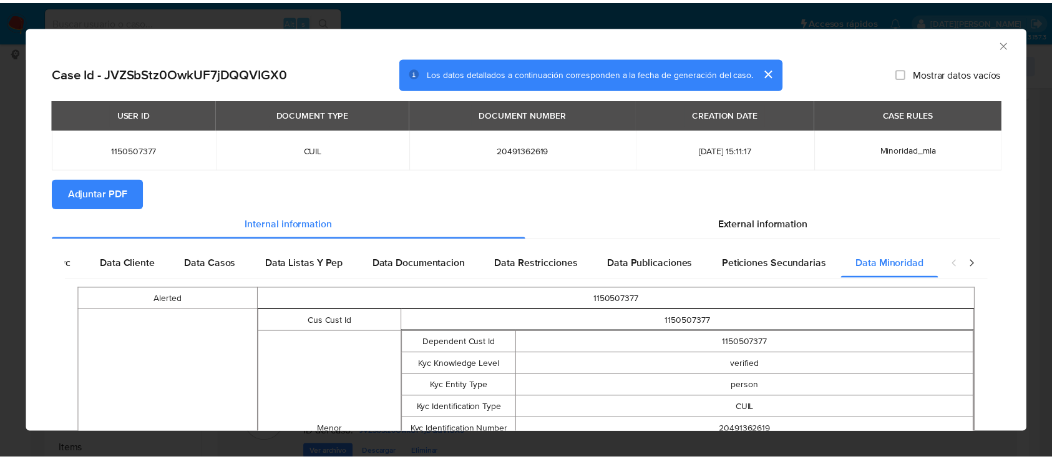
scroll to position [0, 55]
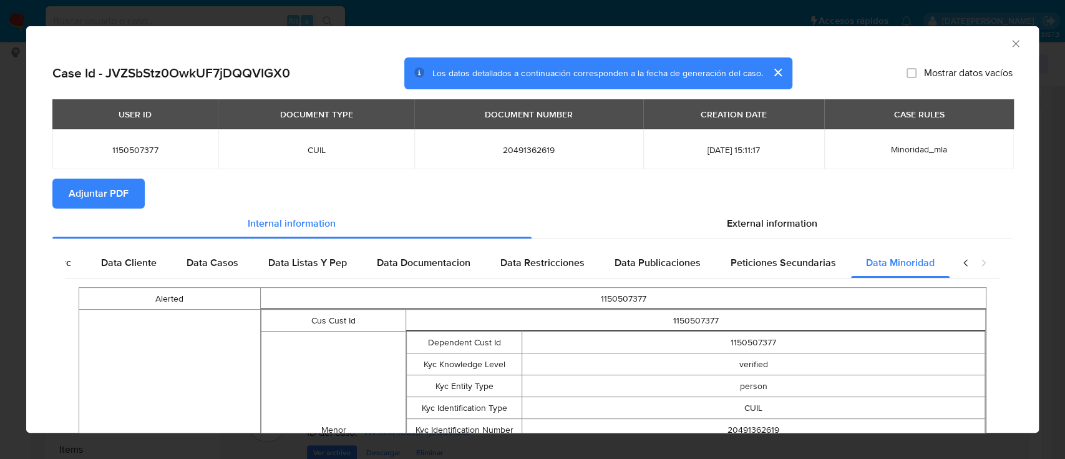
click at [98, 191] on span "Adjuntar PDF" at bounding box center [99, 193] width 60 height 27
click at [1012, 41] on icon "Cerrar ventana" at bounding box center [1015, 43] width 7 height 7
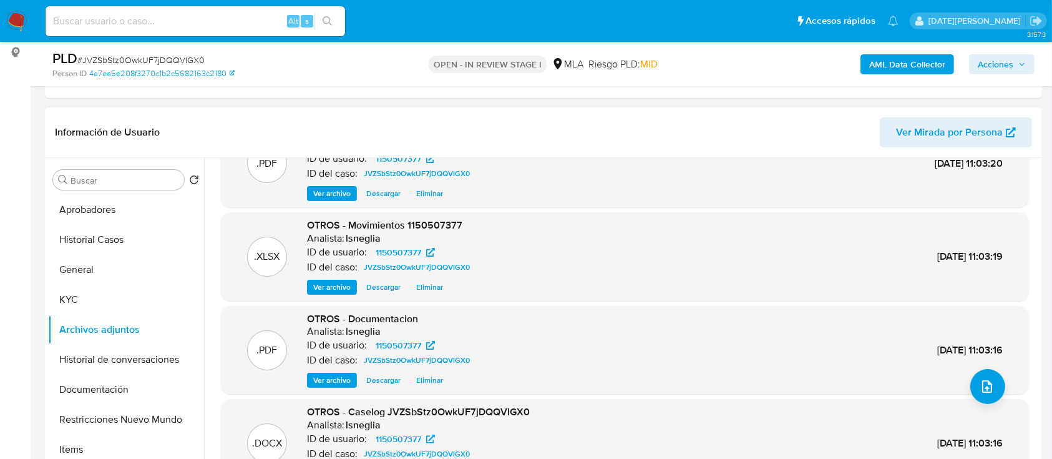
scroll to position [70, 0]
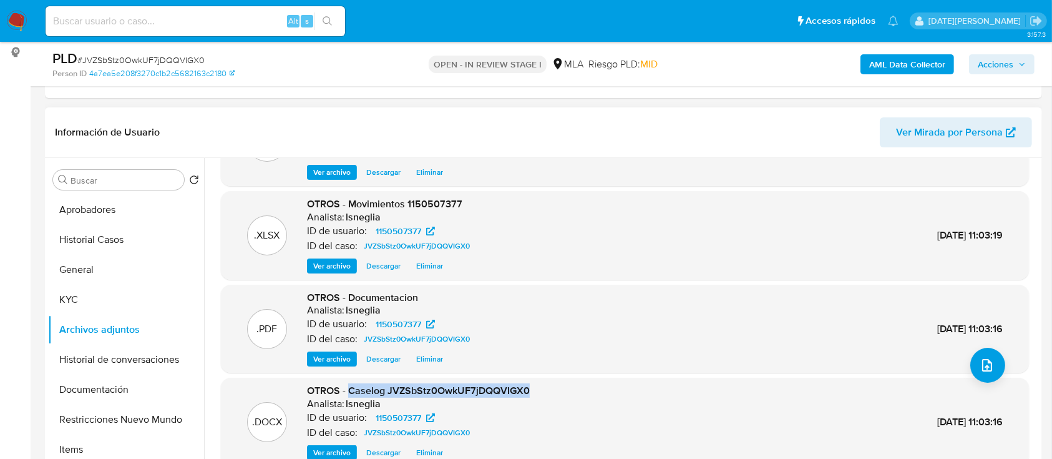
drag, startPoint x: 350, startPoint y: 389, endPoint x: 536, endPoint y: 389, distance: 186.6
click at [536, 389] on div ".DOCX OTROS - Caselog JVZSbStz0OwkUF7jDQQVIGX0 Analista: lsneglia ID de usuario…" at bounding box center [625, 422] width 796 height 76
copy span "Caselog JVZSbStz0OwkUF7jDQQVIGX0"
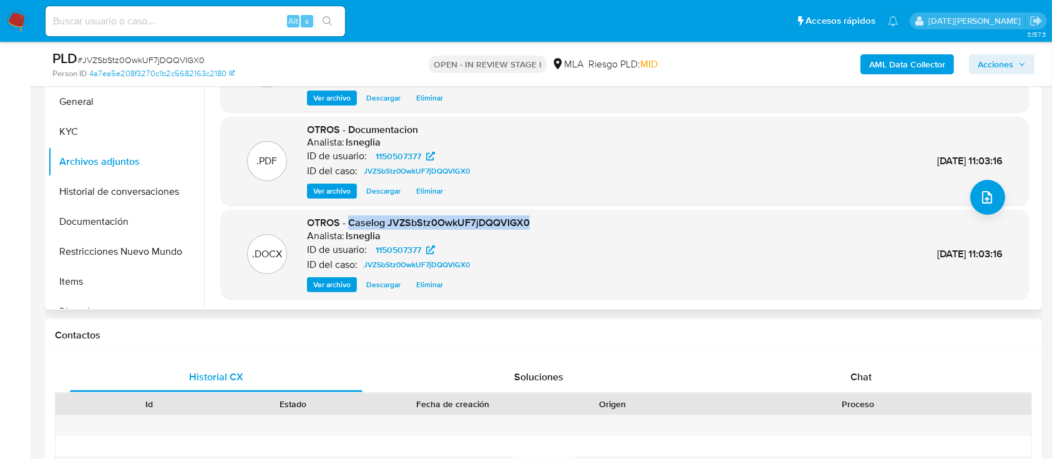
scroll to position [333, 0]
click at [849, 369] on div "Chat" at bounding box center [861, 378] width 293 height 30
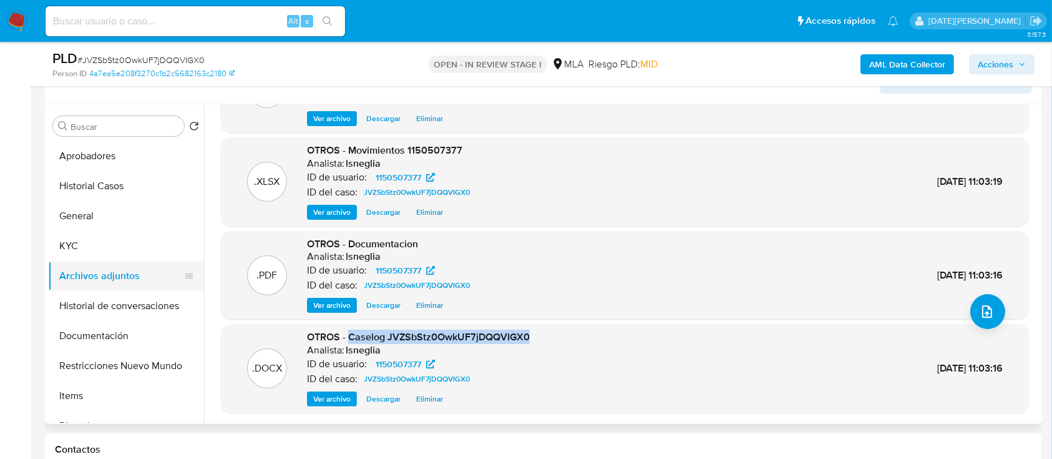
scroll to position [166, 0]
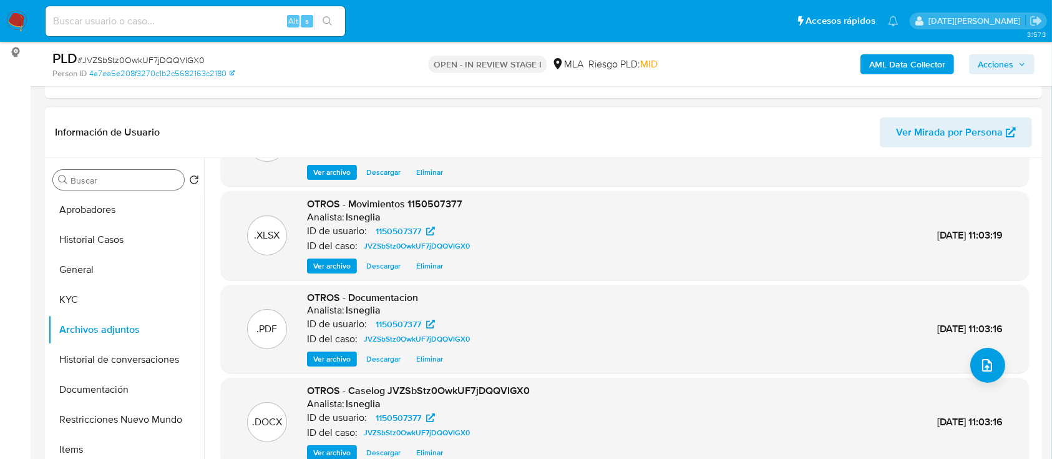
click at [107, 189] on div "Buscar" at bounding box center [118, 180] width 131 height 20
click at [107, 239] on button "Historial Casos" at bounding box center [121, 240] width 146 height 30
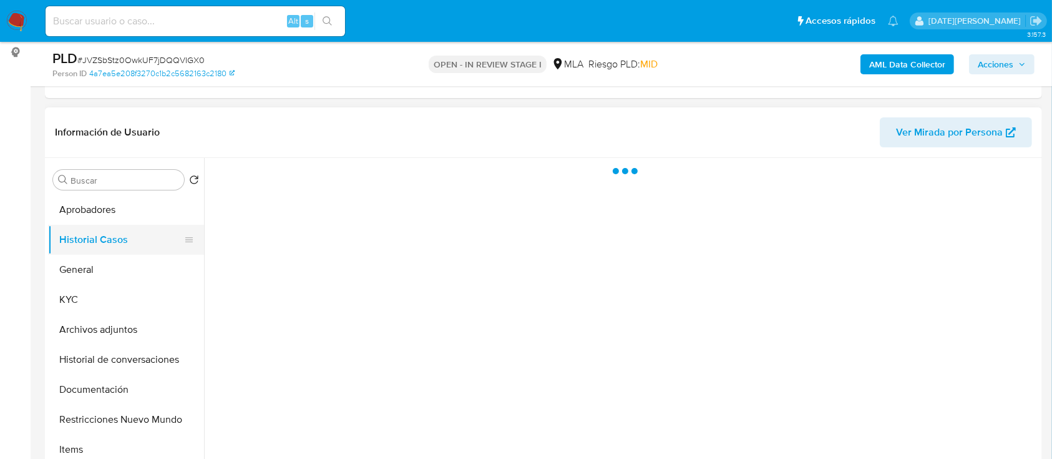
scroll to position [0, 0]
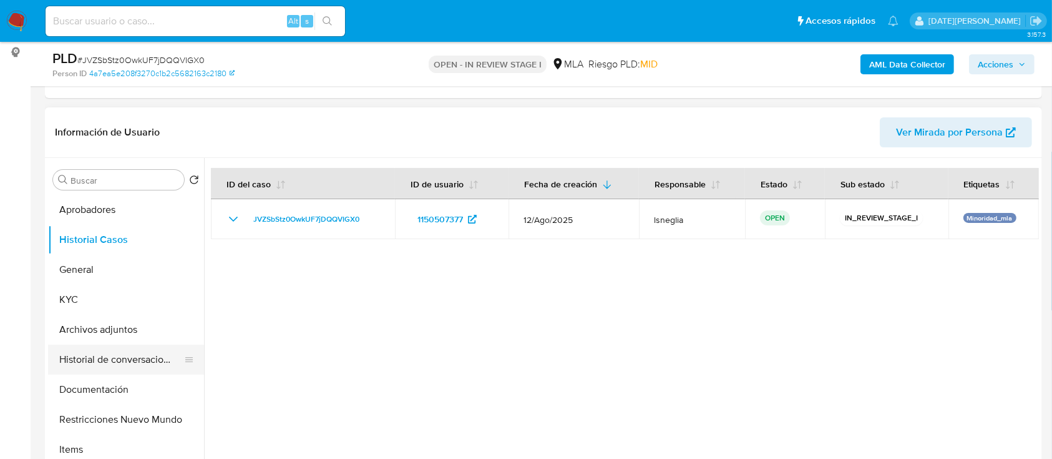
click at [102, 357] on button "Historial de conversaciones" at bounding box center [121, 360] width 146 height 30
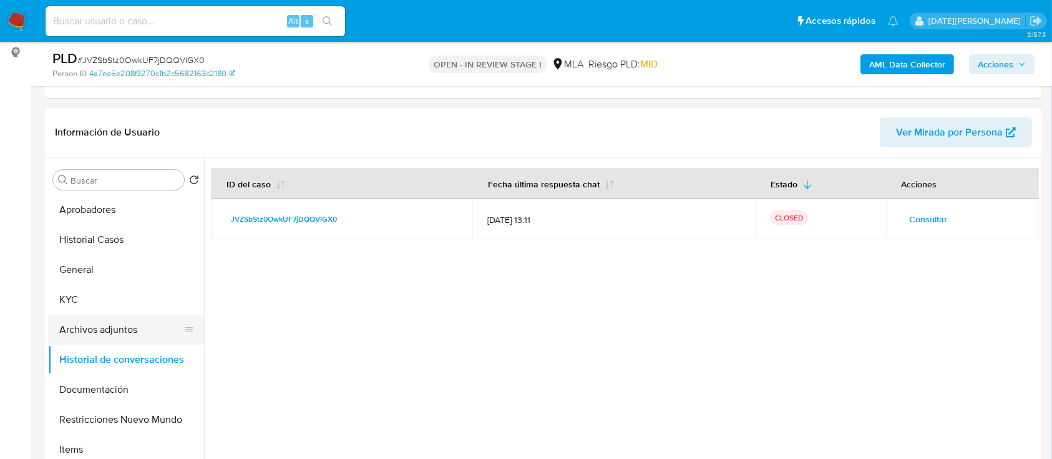
click at [78, 321] on button "Archivos adjuntos" at bounding box center [121, 330] width 146 height 30
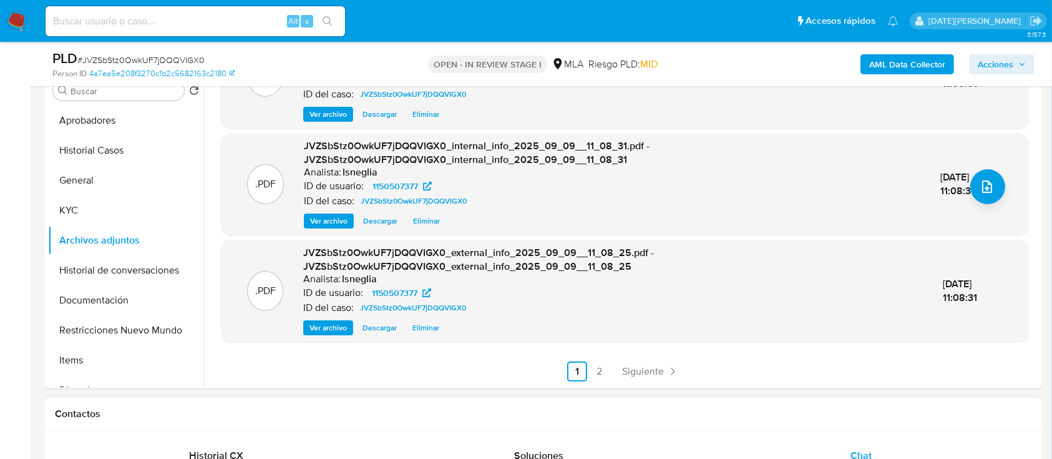
scroll to position [333, 0]
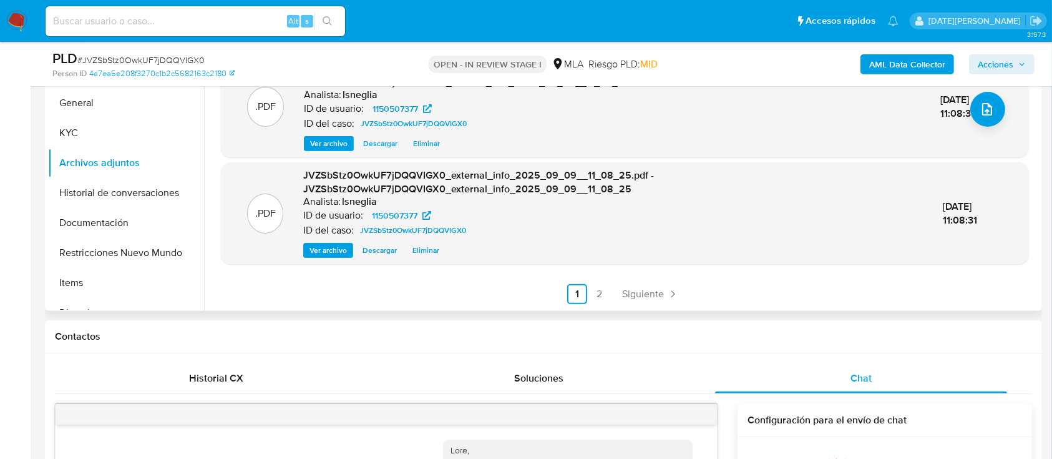
click at [597, 296] on link "2" at bounding box center [600, 294] width 20 height 20
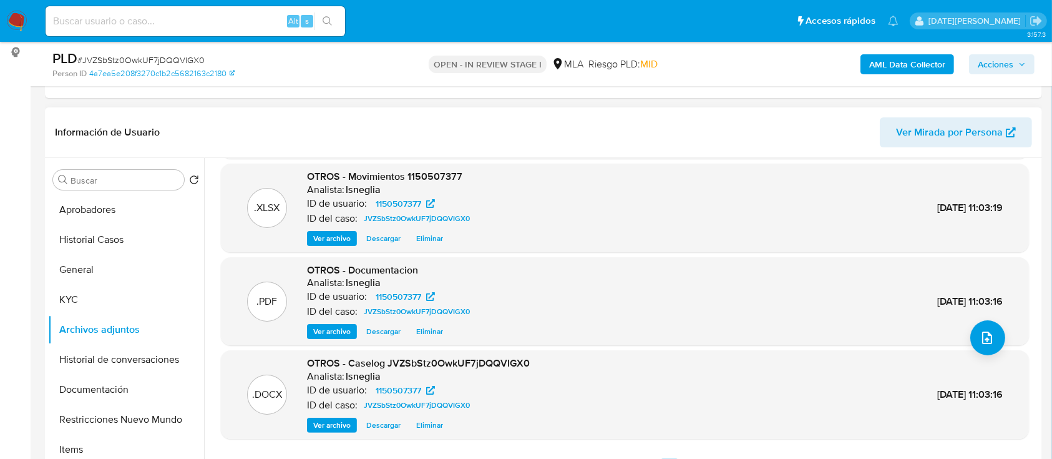
scroll to position [105, 0]
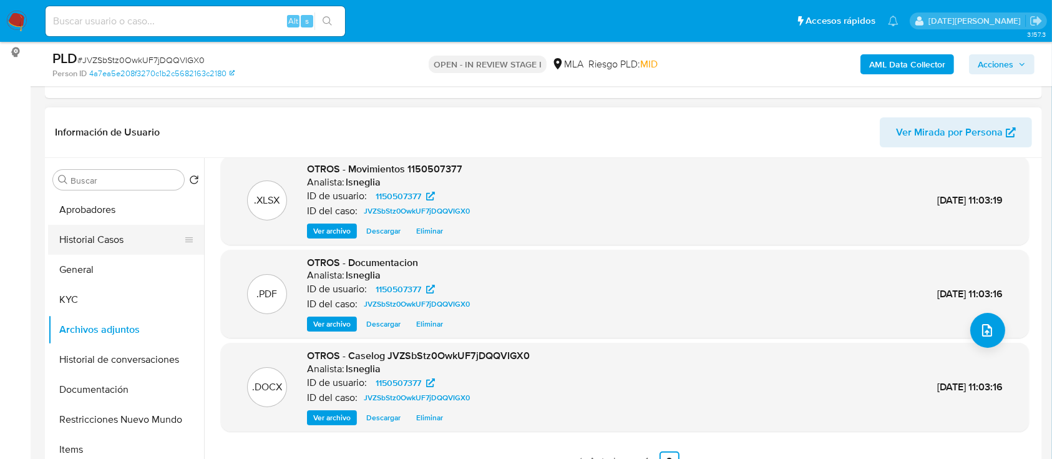
click at [109, 240] on button "Historial Casos" at bounding box center [121, 240] width 146 height 30
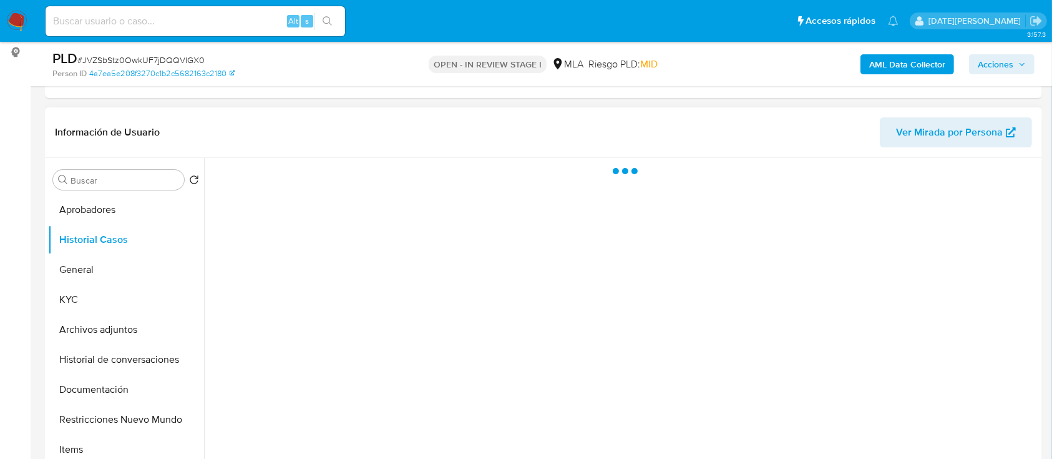
scroll to position [0, 0]
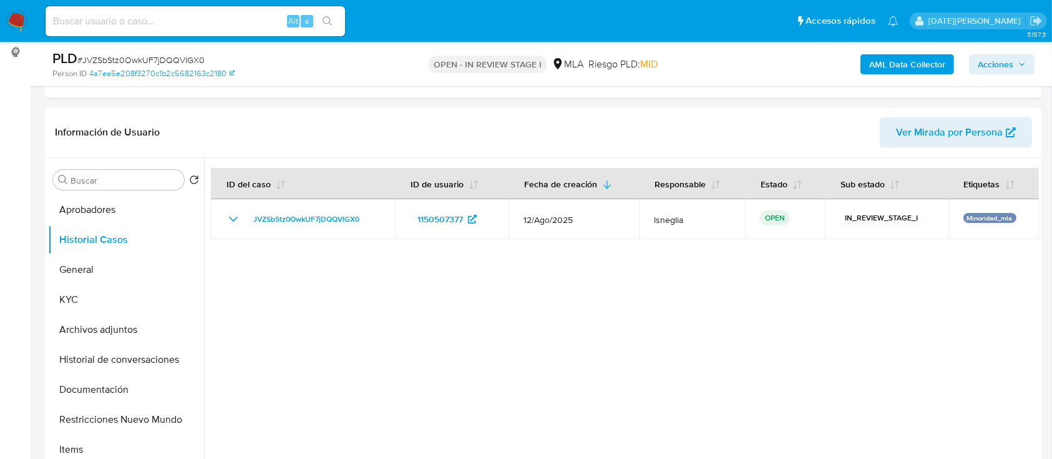
click at [1028, 62] on button "Acciones" at bounding box center [1002, 64] width 66 height 20
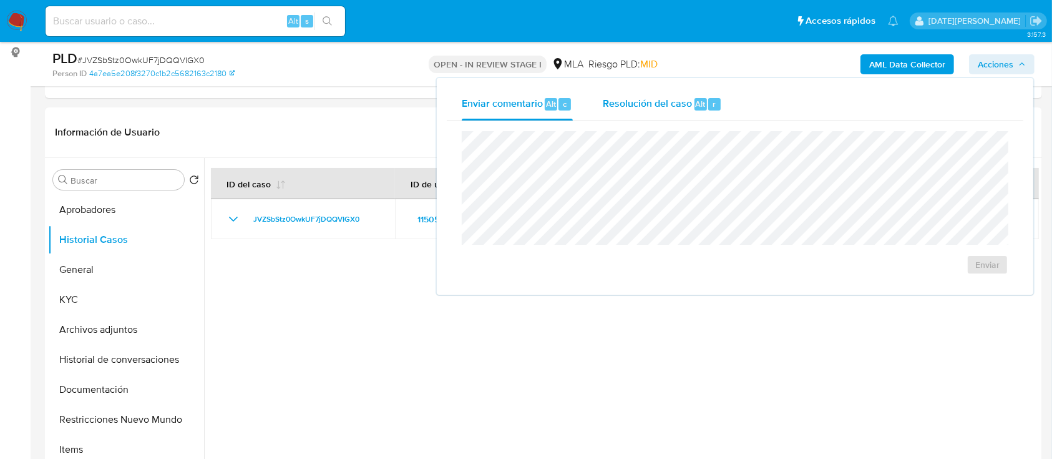
click at [659, 101] on span "Resolución del caso" at bounding box center [647, 103] width 89 height 14
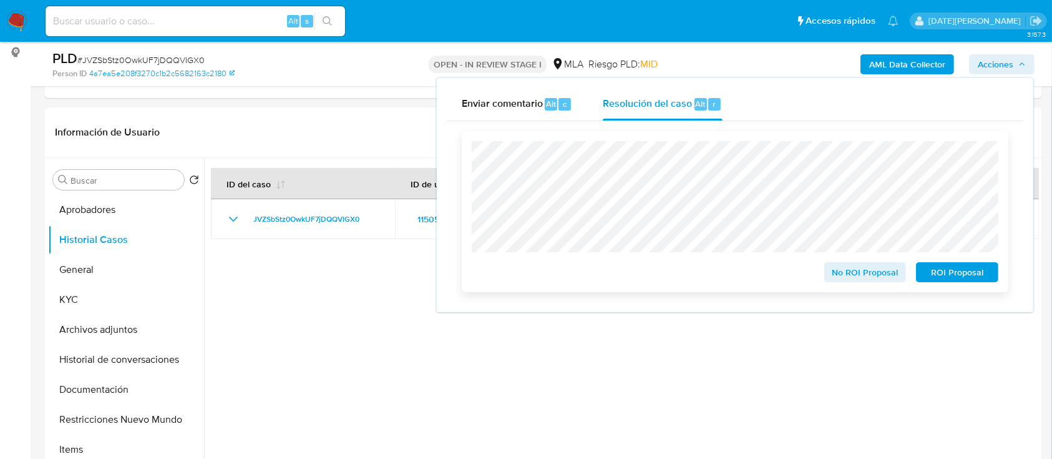
click at [860, 272] on span "No ROI Proposal" at bounding box center [865, 271] width 65 height 17
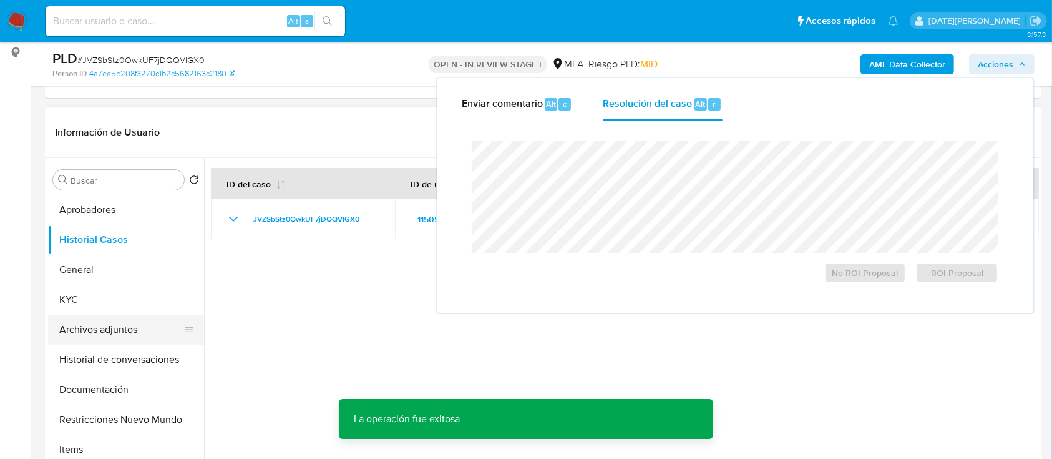
click at [121, 328] on button "Archivos adjuntos" at bounding box center [121, 330] width 146 height 30
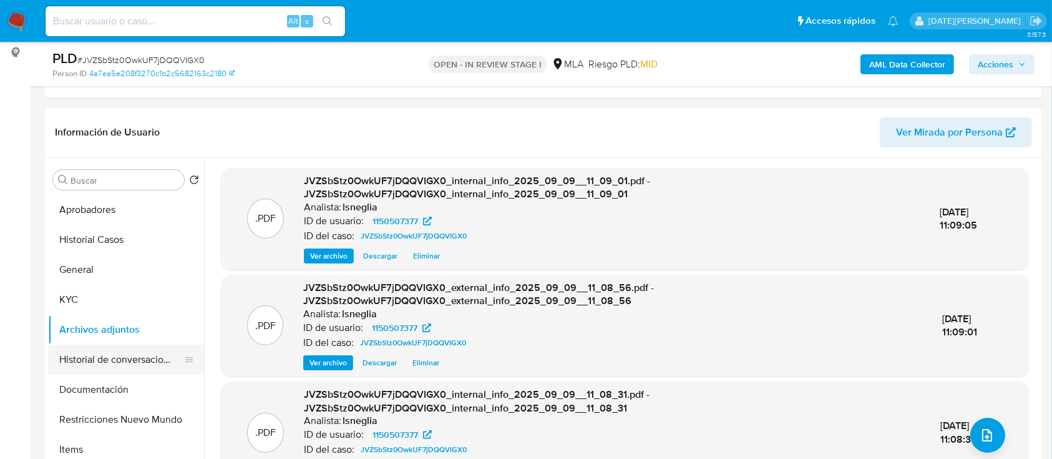
click at [131, 365] on button "Historial de conversaciones" at bounding box center [121, 360] width 146 height 30
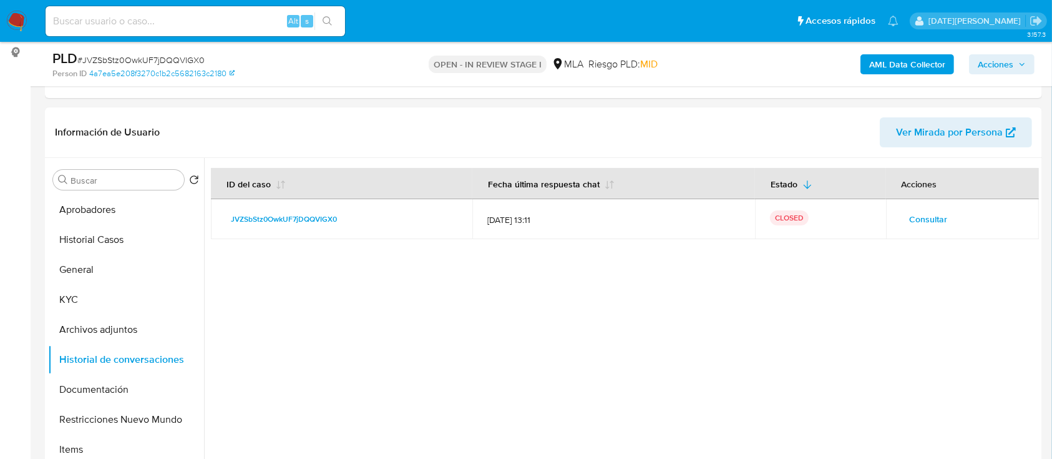
click at [157, 22] on input at bounding box center [196, 21] width 300 height 16
paste input "YjvAFosEIfmu0LqrrxDv6QrE"
type input "YjvAFosEIfmu0LqrrxDv6QrE"
click at [332, 18] on icon "search-icon" at bounding box center [328, 21] width 10 height 10
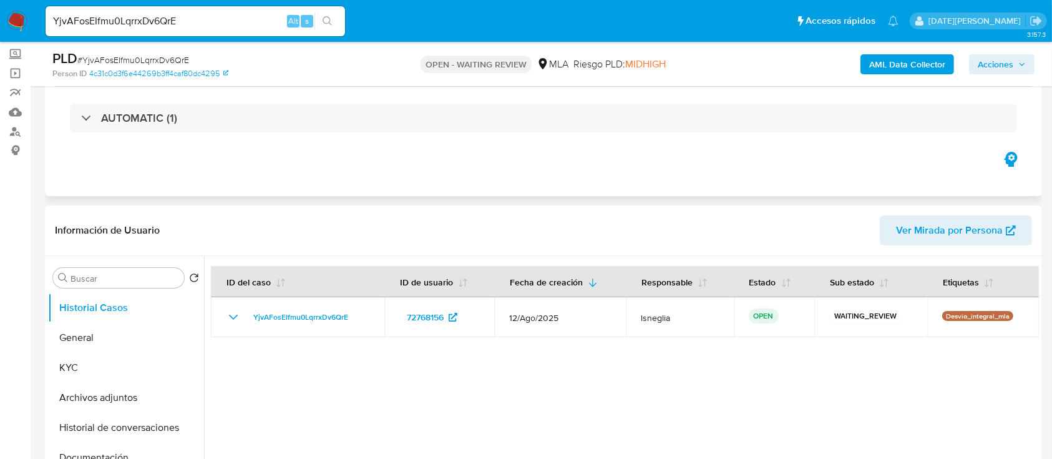
scroll to position [83, 0]
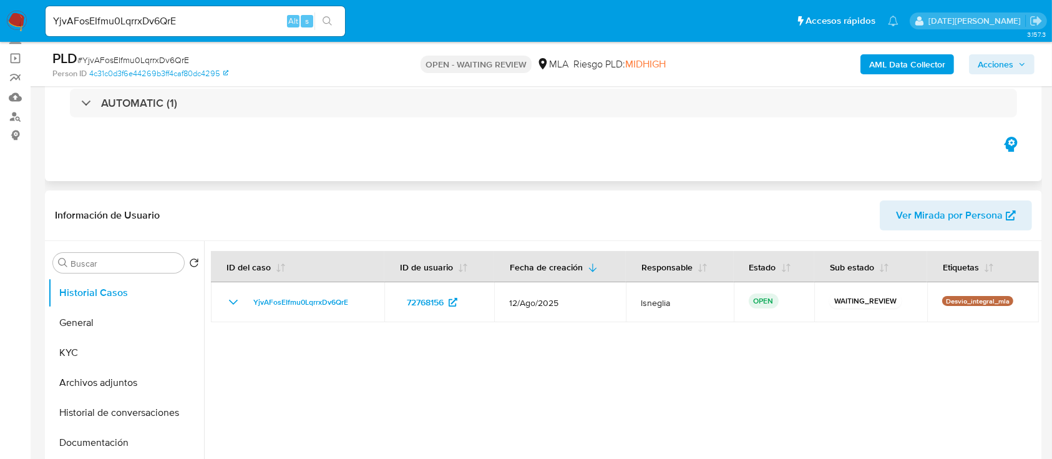
select select "10"
click at [162, 57] on span "# YjvAFosEIfmu0LqrrxDv6QrE" at bounding box center [133, 60] width 112 height 12
copy span "YjvAFosEIfmu0LqrrxDv6QrE"
click at [14, 26] on img at bounding box center [16, 21] width 21 height 21
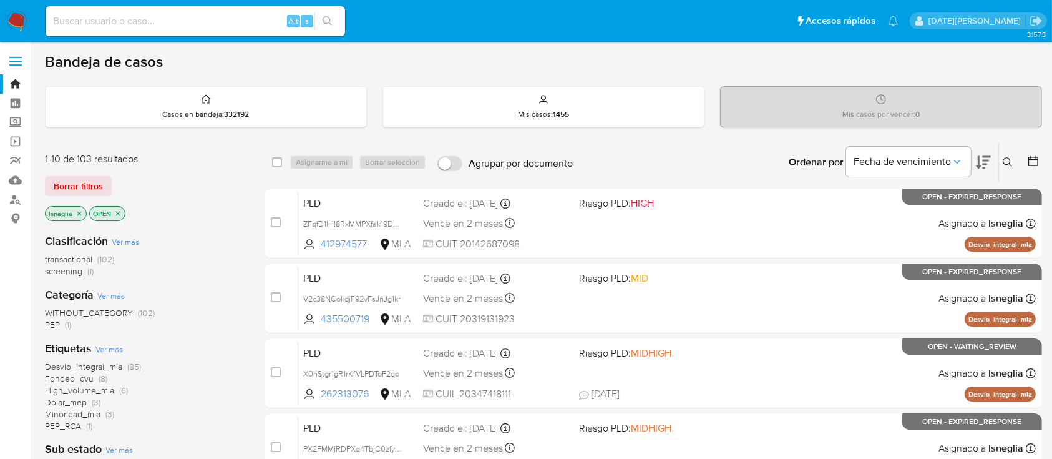
click at [79, 213] on icon "close-filter" at bounding box center [79, 213] width 7 height 7
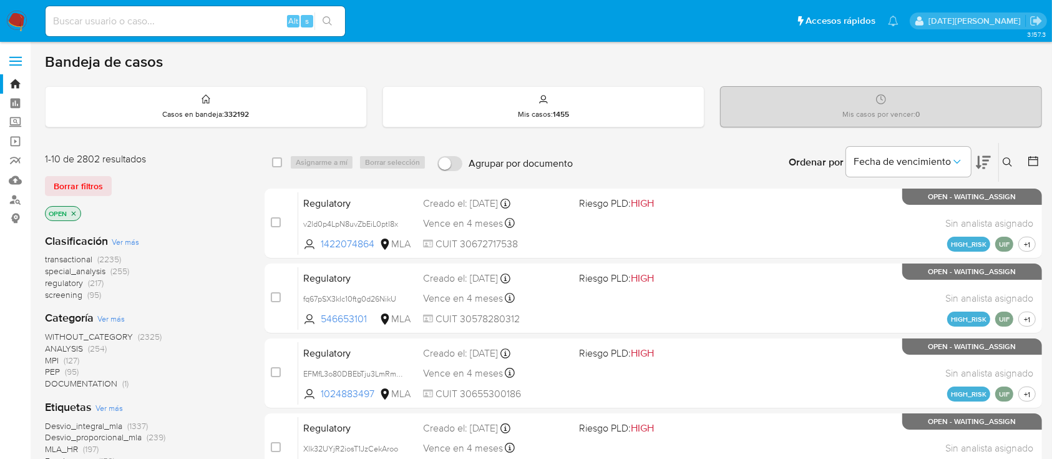
click at [1004, 162] on icon at bounding box center [1007, 161] width 9 height 9
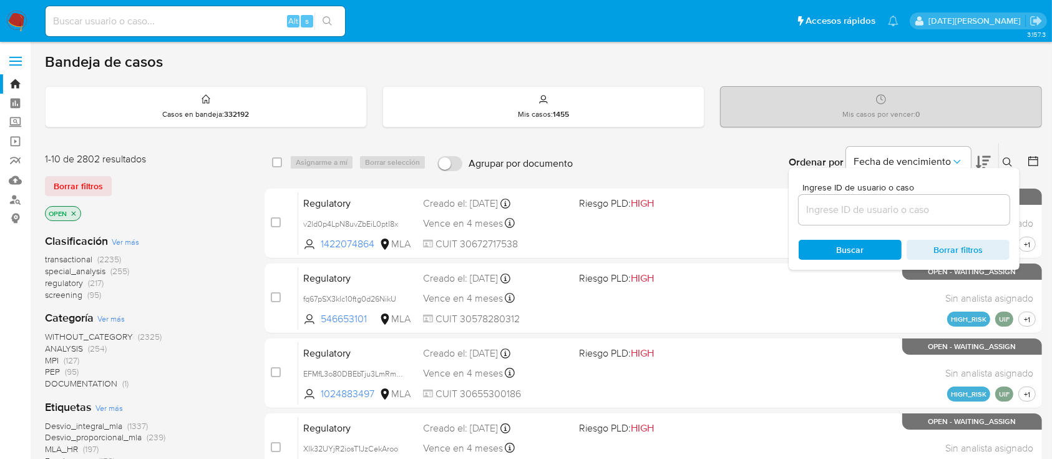
click at [838, 218] on div at bounding box center [904, 210] width 211 height 30
click at [839, 211] on input at bounding box center [904, 210] width 211 height 16
paste input "YjvAFosEIfmu0LqrrxDv6QrE"
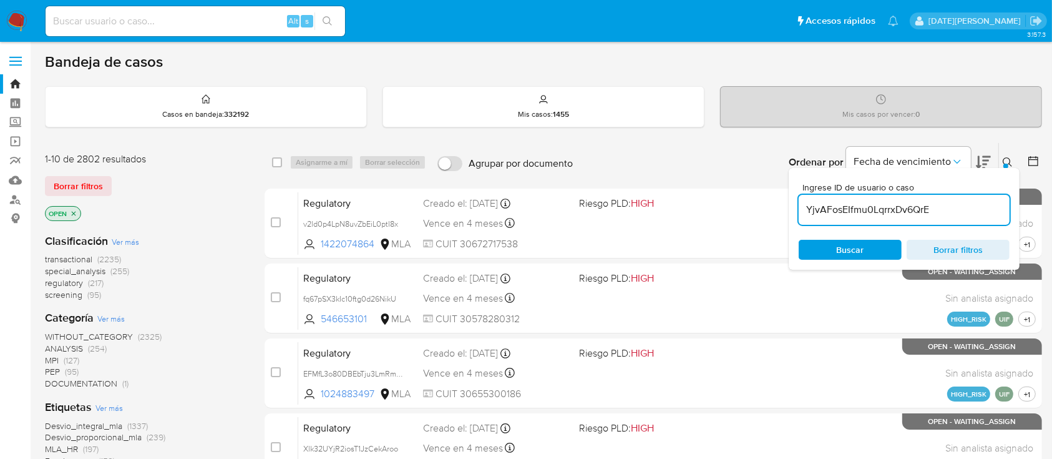
type input "YjvAFosEIfmu0LqrrxDv6QrE"
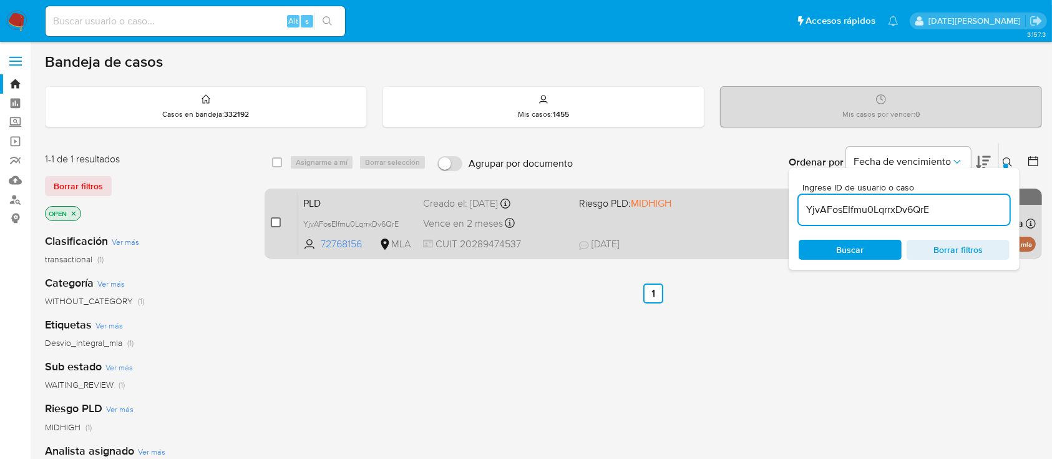
click at [276, 222] on input "checkbox" at bounding box center [276, 222] width 10 height 10
checkbox input "true"
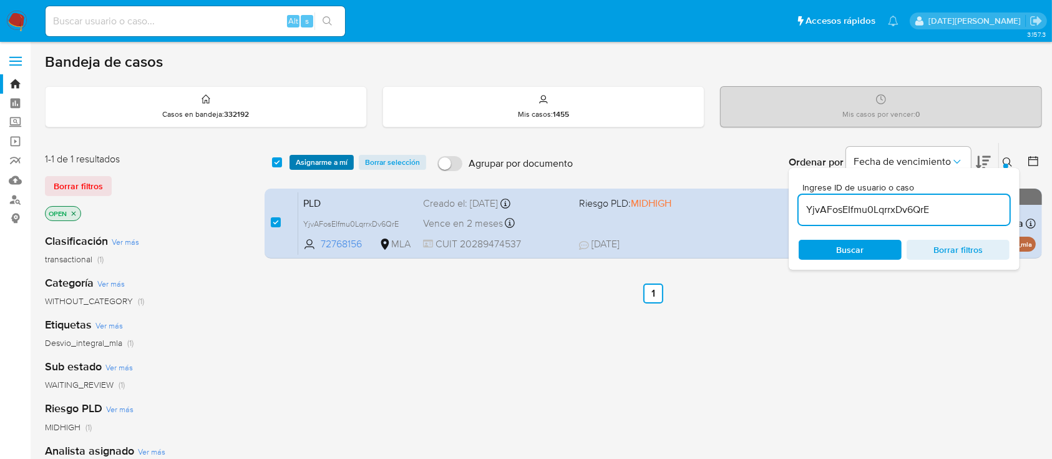
click at [335, 162] on span "Asignarme a mí" at bounding box center [322, 162] width 52 height 12
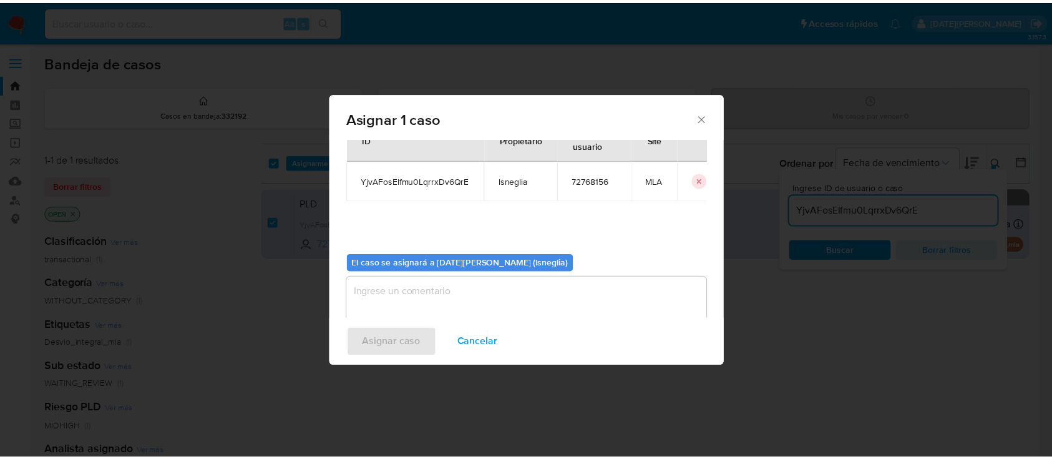
scroll to position [64, 0]
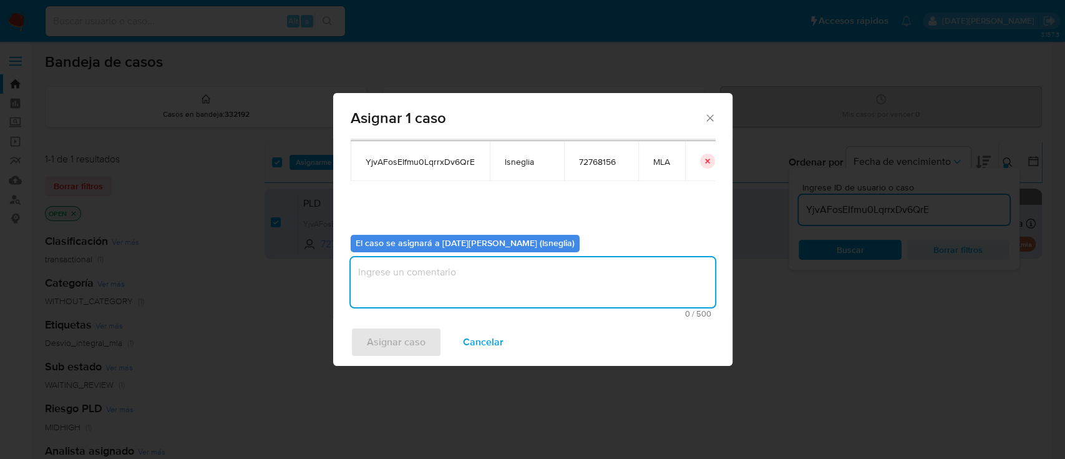
click at [431, 274] on textarea "assign-modal" at bounding box center [533, 282] width 365 height 50
type textarea "."
click at [391, 337] on span "Asignar caso" at bounding box center [396, 341] width 59 height 27
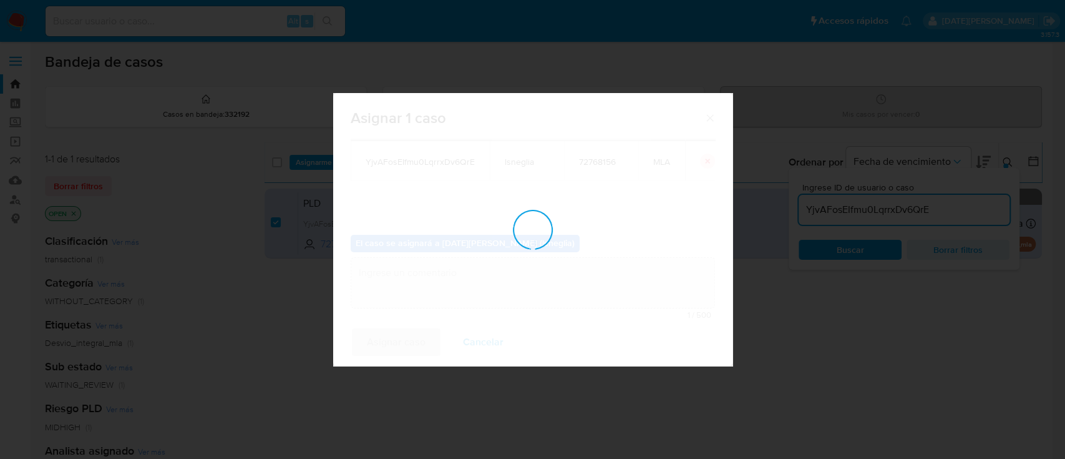
checkbox input "false"
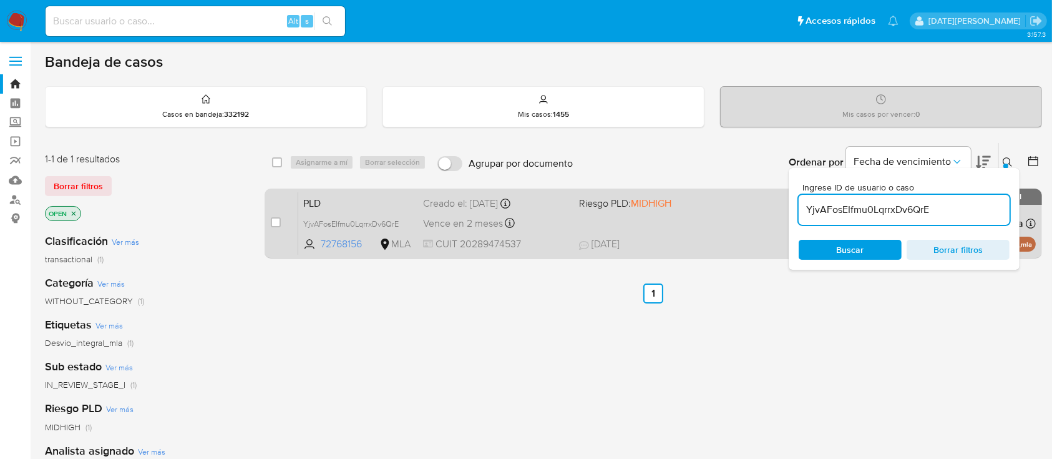
click at [360, 199] on span "PLD" at bounding box center [358, 202] width 110 height 16
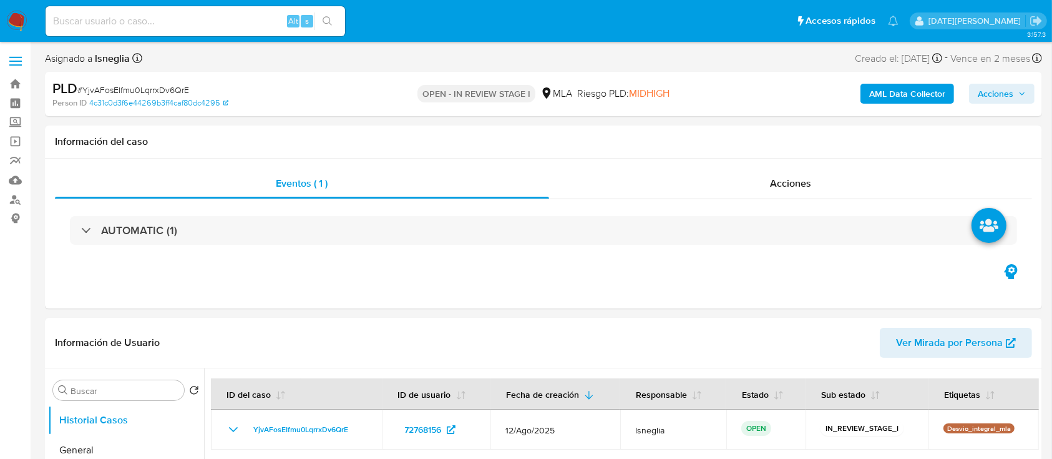
select select "10"
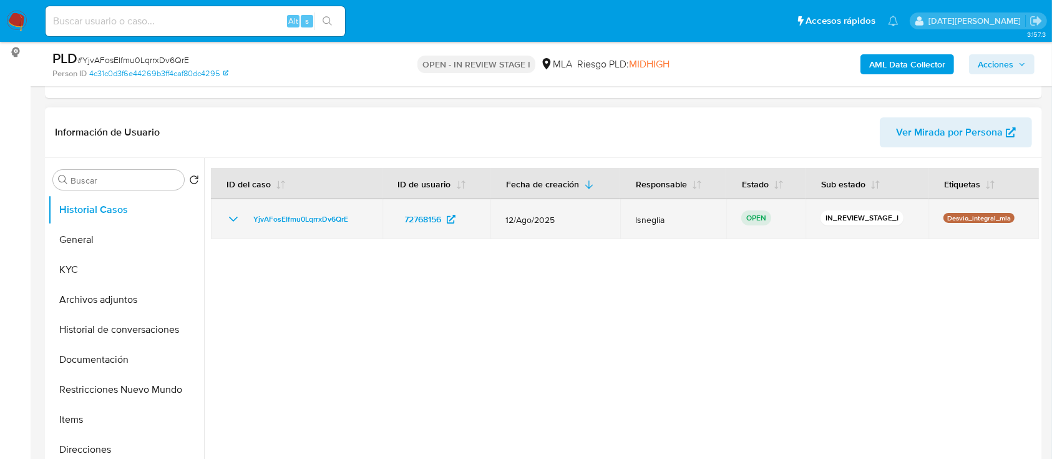
scroll to position [83, 0]
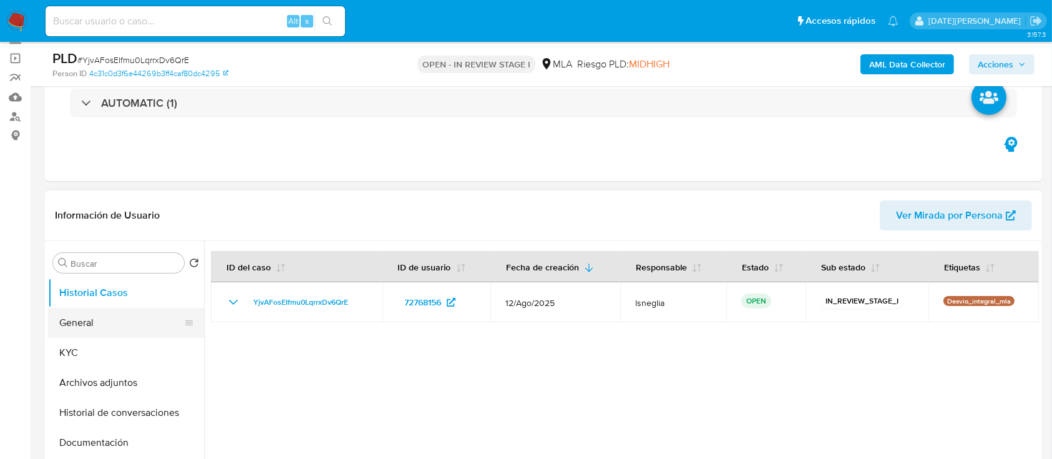
click at [95, 329] on button "General" at bounding box center [121, 323] width 146 height 30
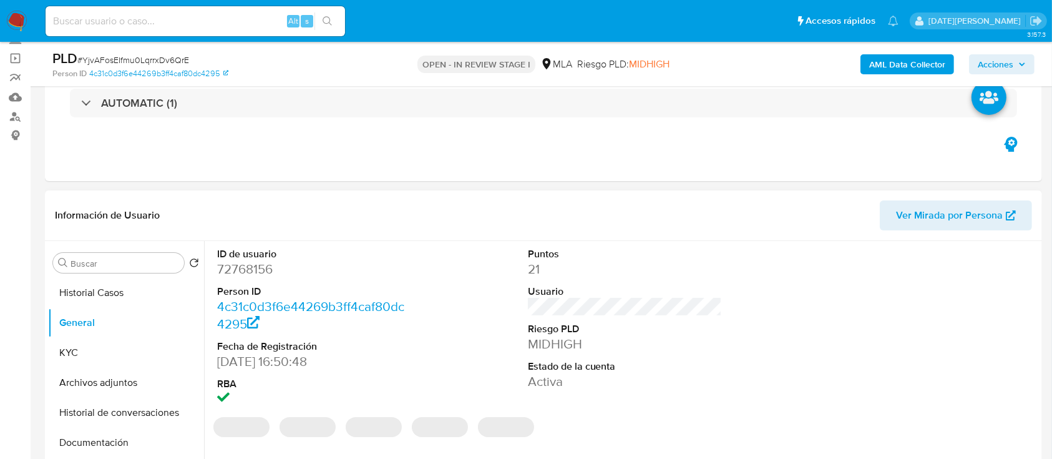
click at [246, 275] on dd "72768156" at bounding box center [314, 268] width 195 height 17
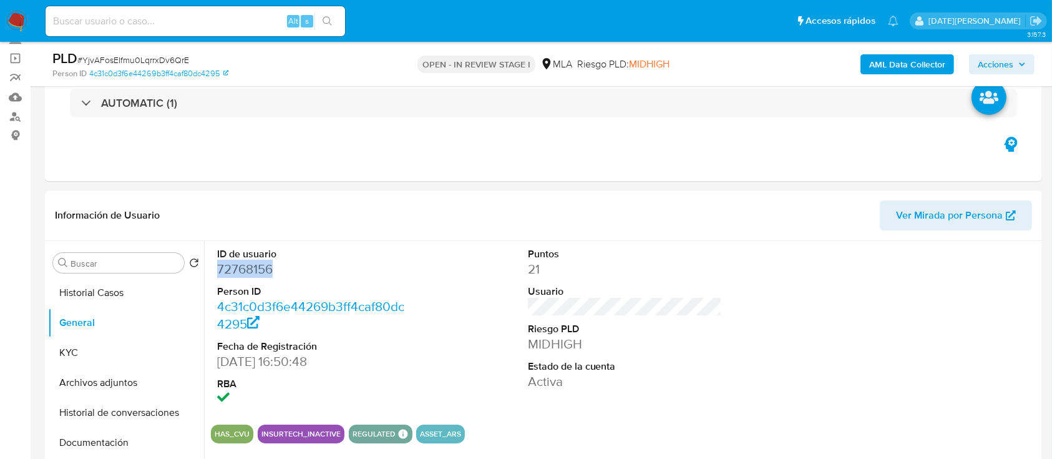
copy dd "72768156"
click at [82, 352] on button "KYC" at bounding box center [121, 353] width 146 height 30
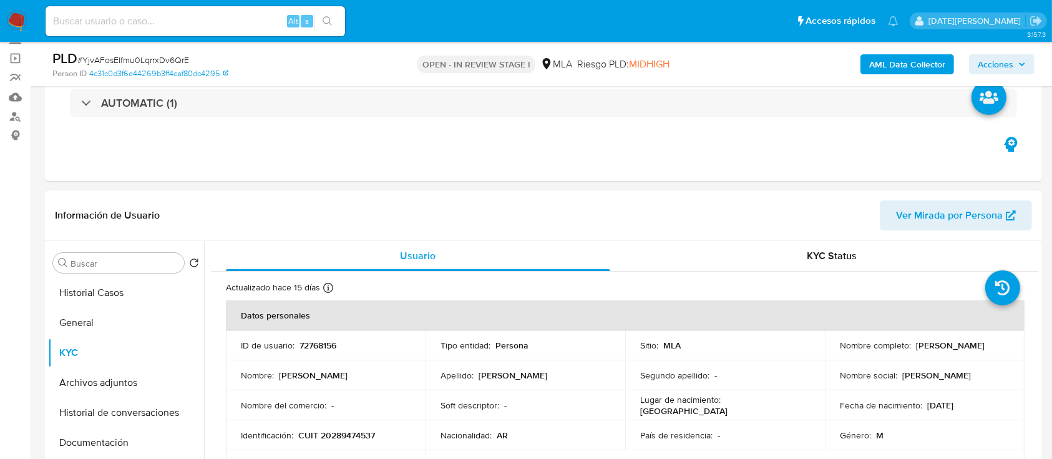
drag, startPoint x: 913, startPoint y: 345, endPoint x: 1019, endPoint y: 350, distance: 106.2
click at [1019, 350] on td "Nombre completo : Jorge Hernan Dueñas" at bounding box center [925, 345] width 200 height 30
copy p "Jorge Hernan Dueñas"
drag, startPoint x: 300, startPoint y: 436, endPoint x: 375, endPoint y: 431, distance: 75.1
click at [375, 431] on p "CUIT 20289474537" at bounding box center [336, 434] width 77 height 11
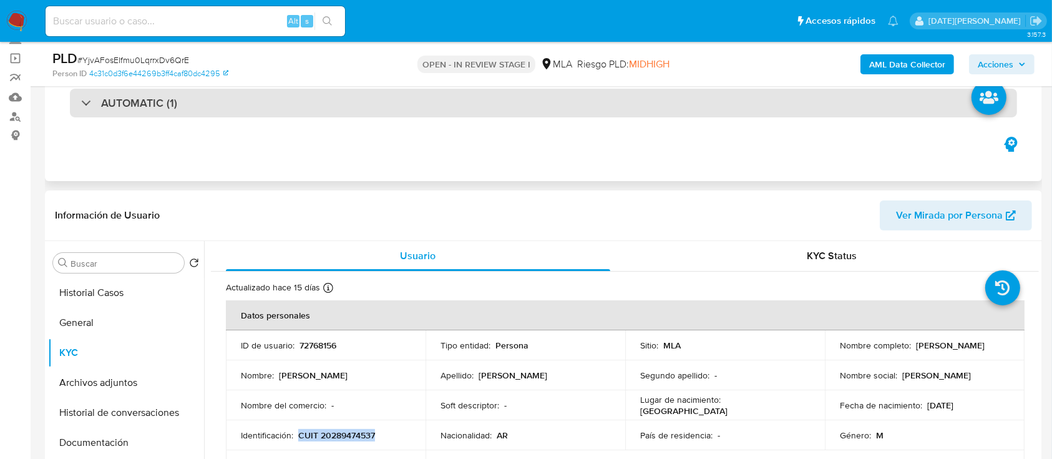
copy p "CUIT 20289474537"
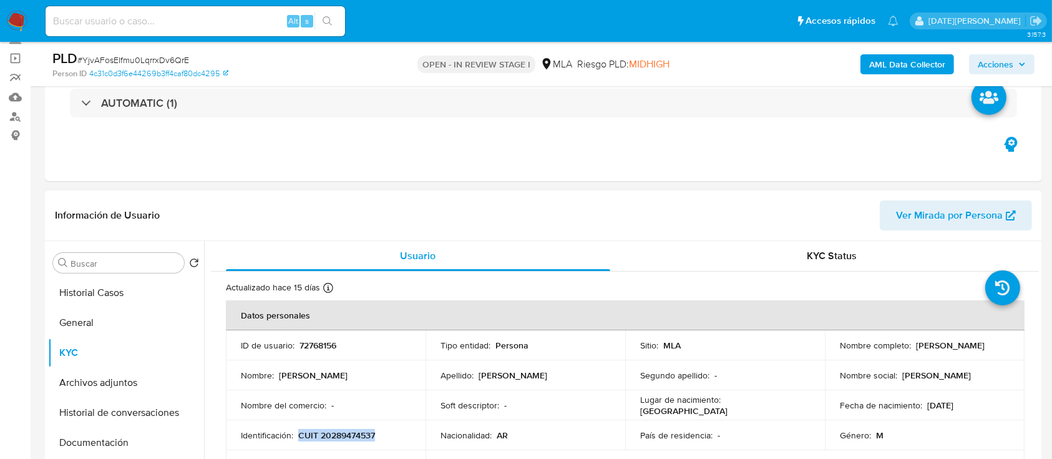
click at [354, 429] on p "CUIT 20289474537" at bounding box center [336, 434] width 77 height 11
click at [76, 318] on button "General" at bounding box center [121, 323] width 146 height 30
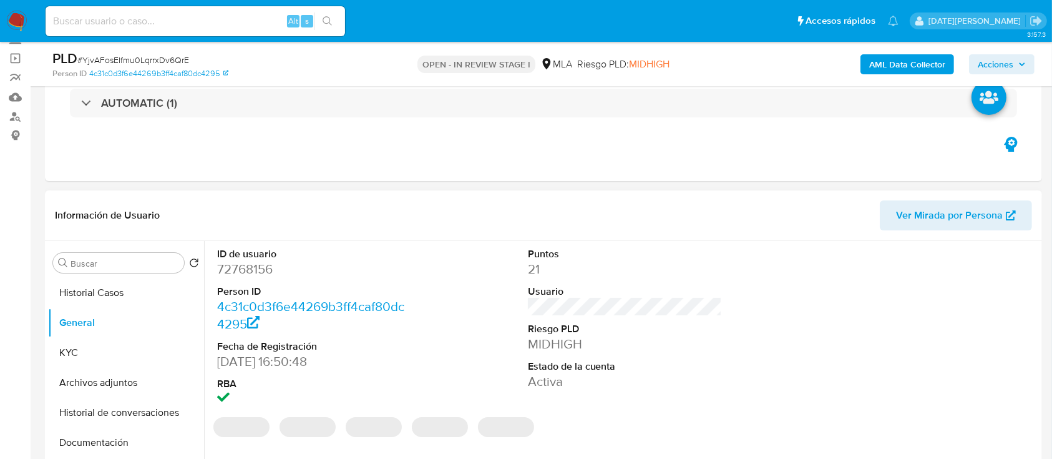
click at [245, 268] on dd "72768156" at bounding box center [314, 268] width 195 height 17
copy dd "72768156"
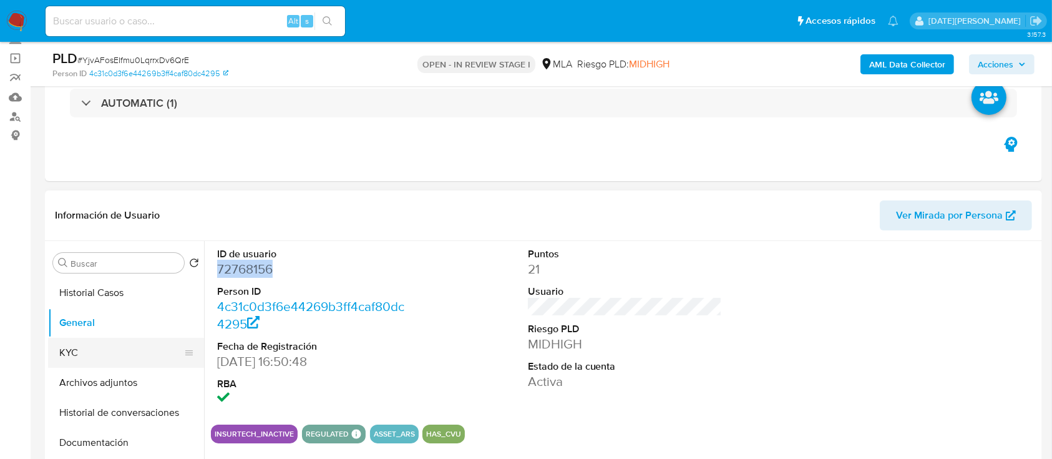
click at [74, 350] on button "KYC" at bounding box center [121, 353] width 146 height 30
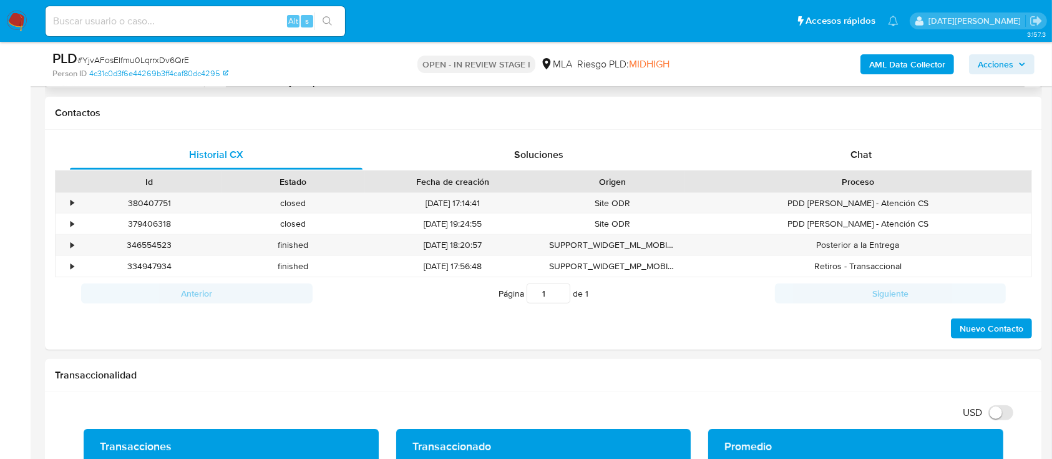
scroll to position [333, 0]
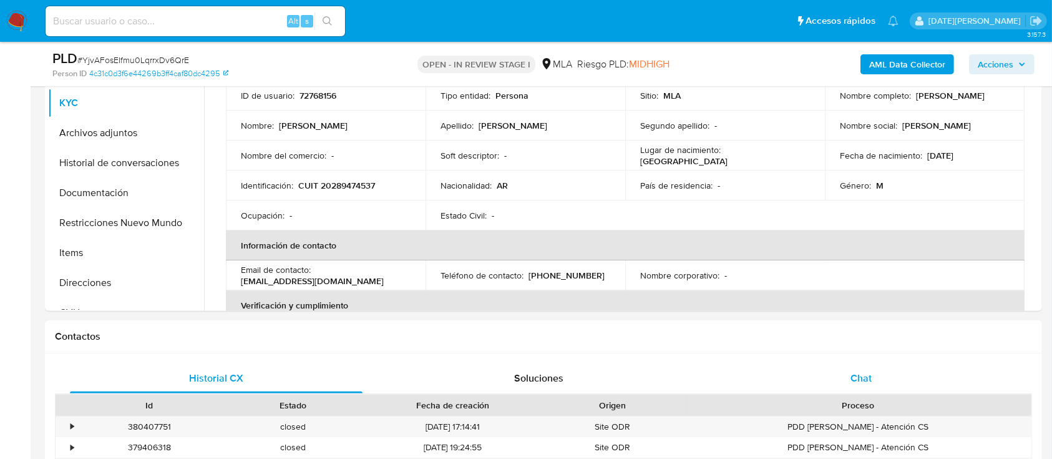
click at [874, 384] on div "Chat" at bounding box center [861, 378] width 293 height 30
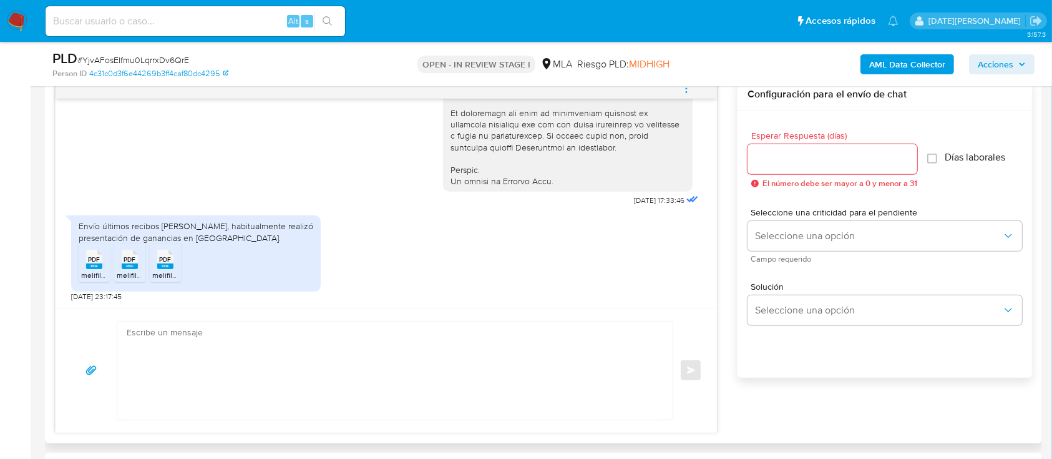
scroll to position [665, 0]
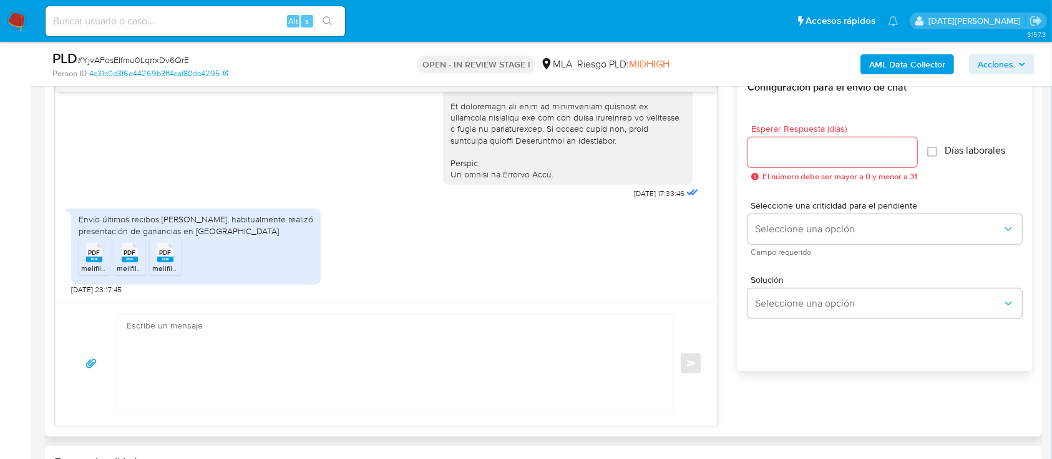
click at [91, 260] on rect at bounding box center [94, 260] width 16 height 6
click at [120, 254] on div "PDF PDF" at bounding box center [130, 251] width 26 height 24
click at [172, 255] on icon at bounding box center [165, 252] width 16 height 19
click at [295, 339] on textarea at bounding box center [392, 364] width 531 height 98
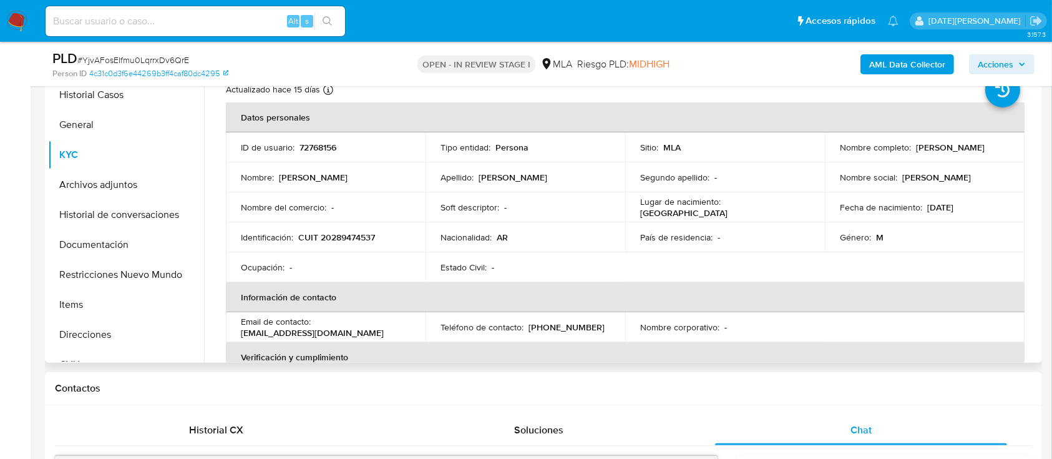
scroll to position [166, 0]
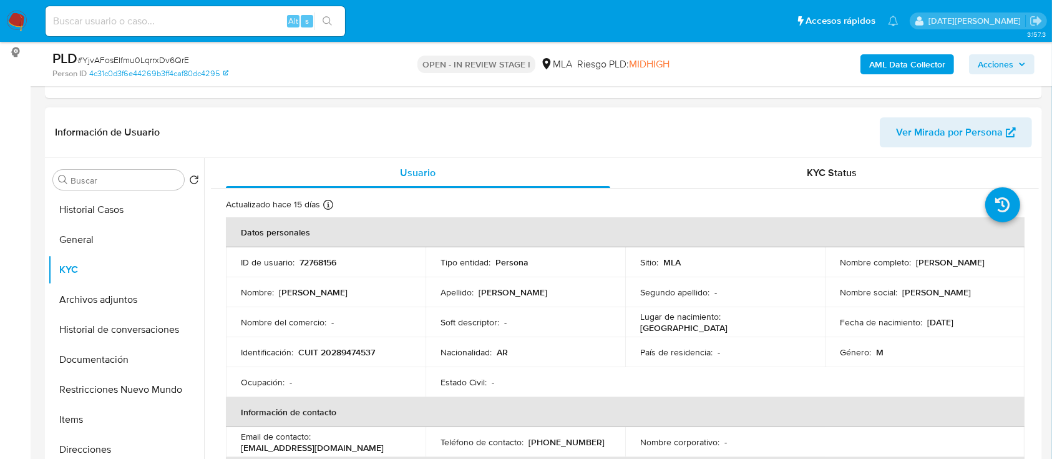
drag, startPoint x: 911, startPoint y: 261, endPoint x: 999, endPoint y: 265, distance: 87.5
click at [999, 265] on div "Nombre completo : Jorge Hernan Dueñas" at bounding box center [925, 262] width 170 height 11
copy p "Jorge Hernan Dueñas"
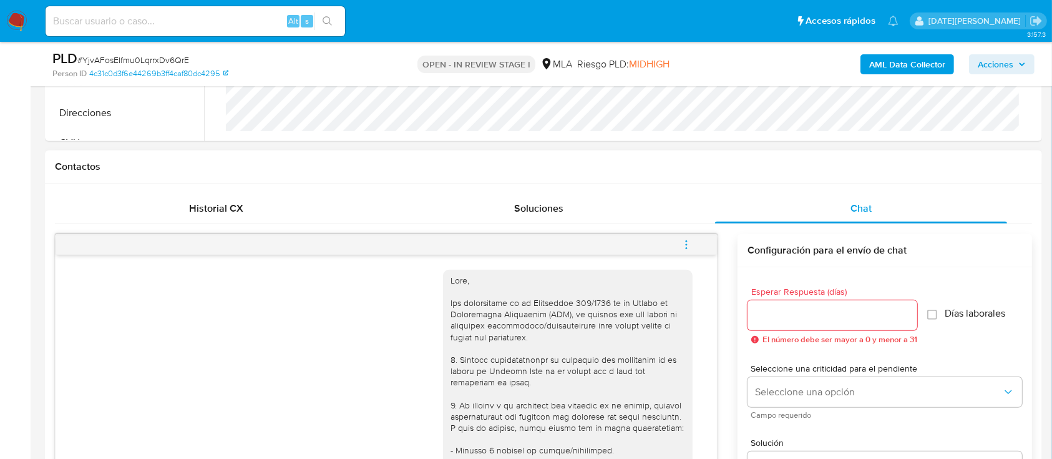
scroll to position [665, 0]
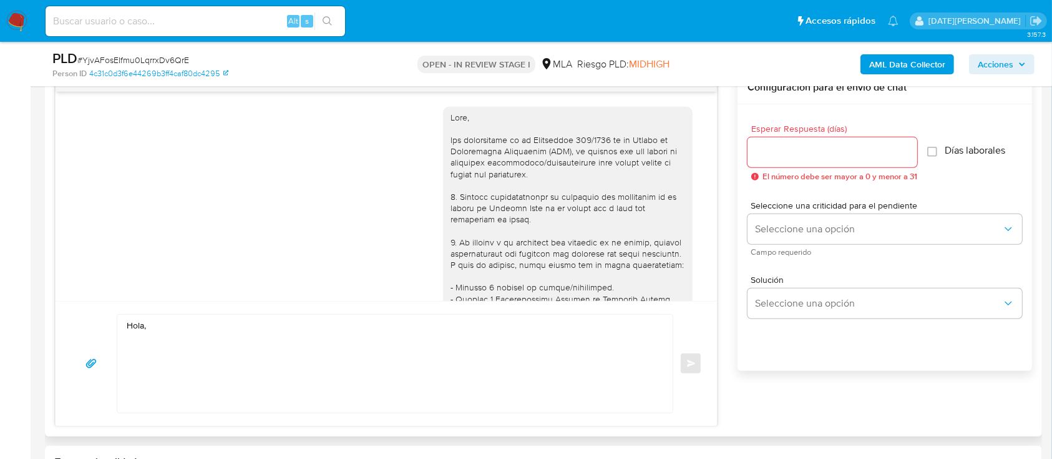
click at [290, 347] on textarea "Hola," at bounding box center [392, 364] width 531 height 98
paste textarea "Jorge Hernan Dueñas"
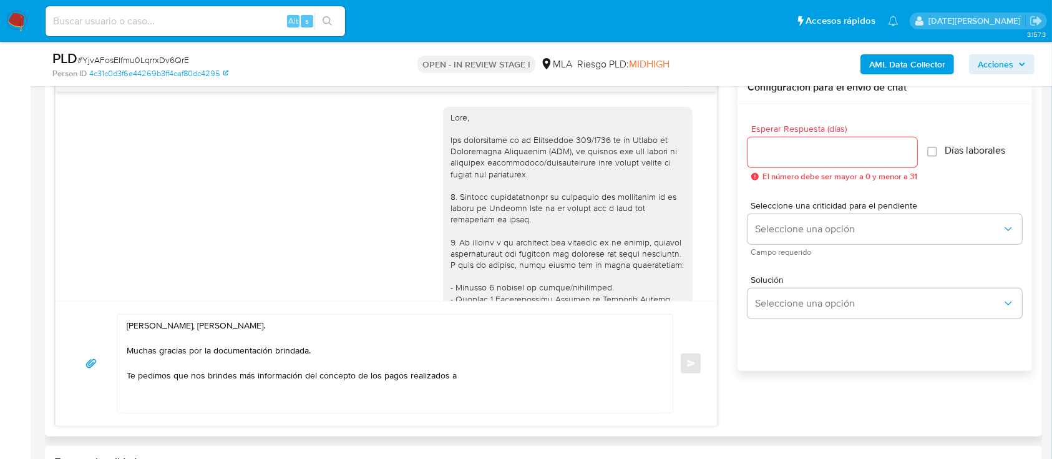
click at [461, 376] on textarea "Hola, Jorge Hernan Dueñas. Muchas gracias por la documentación brindada. Te ped…" at bounding box center [392, 364] width 531 height 98
click at [314, 376] on textarea "Hola, Jorge Hernan Dueñas. Muchas gracias por la documentación brindada. Te ped…" at bounding box center [392, 364] width 531 height 98
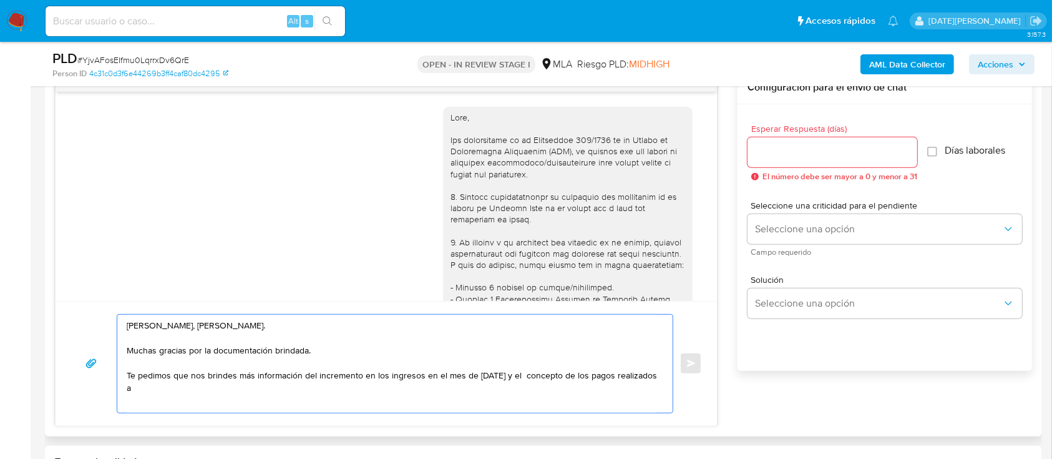
click at [232, 390] on textarea "Hola, Jorge Hernan Dueñas. Muchas gracias por la documentación brindada. Te ped…" at bounding box center [392, 364] width 531 height 98
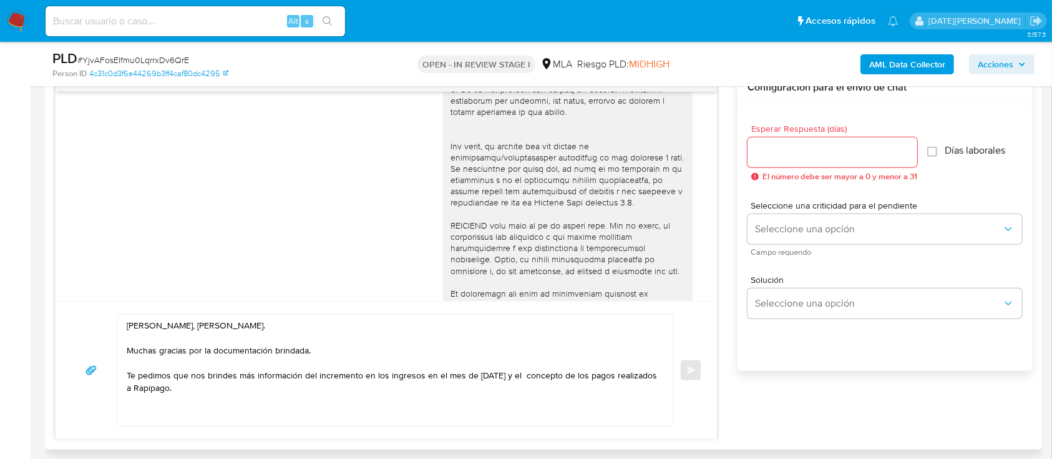
scroll to position [416, 0]
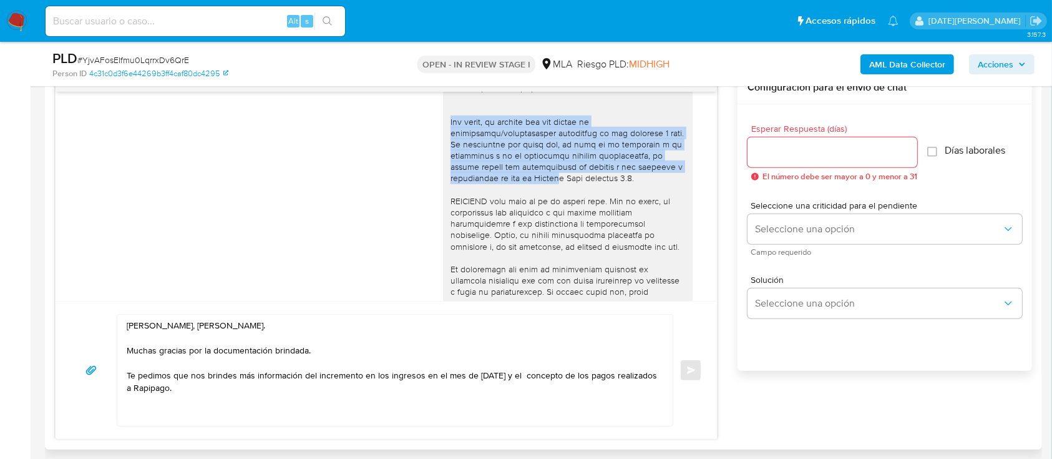
drag, startPoint x: 441, startPoint y: 132, endPoint x: 556, endPoint y: 184, distance: 125.7
click at [556, 184] on div at bounding box center [568, 19] width 235 height 647
click at [545, 192] on div at bounding box center [568, 19] width 235 height 647
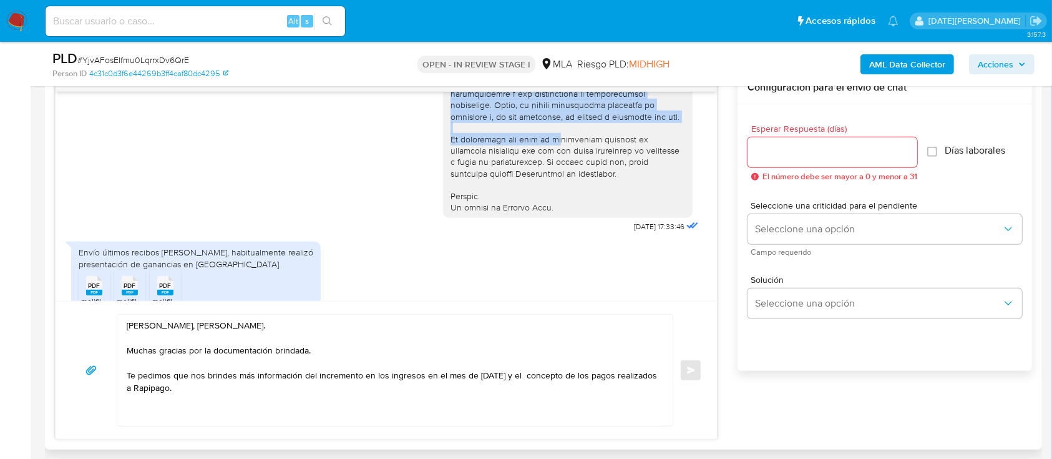
scroll to position [499, 0]
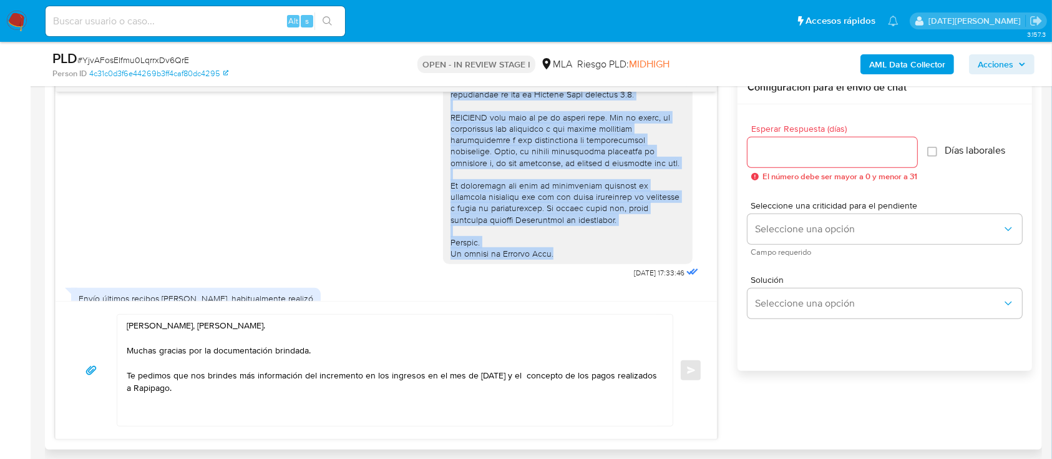
drag, startPoint x: 438, startPoint y: 132, endPoint x: 547, endPoint y: 277, distance: 180.5
copy div "Por favor, te pedimos que nos envíes la información/documentación solicitada en…"
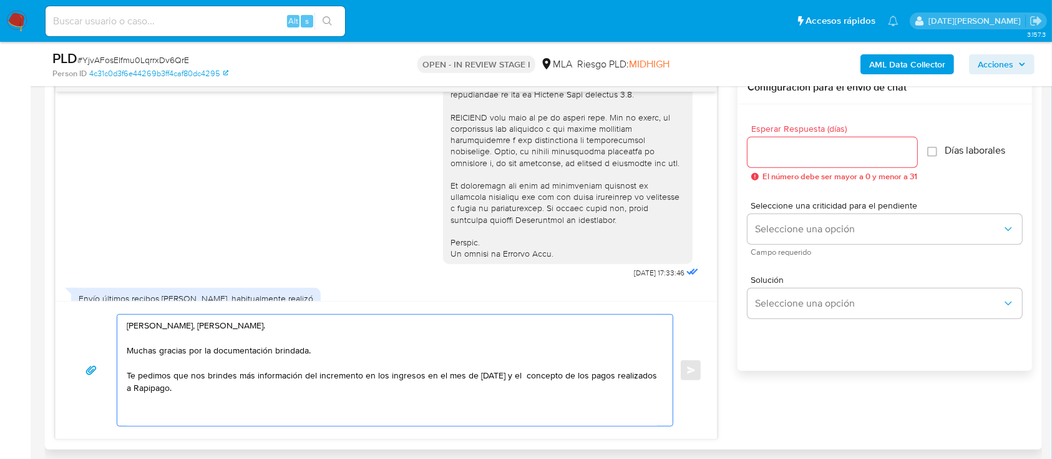
click at [216, 417] on textarea "Hola, Jorge Hernan Dueñas. Muchas gracias por la documentación brindada. Te ped…" at bounding box center [392, 370] width 531 height 111
paste textarea "Por favor, te pedimos que nos envíes la información/documentación solicitada en…"
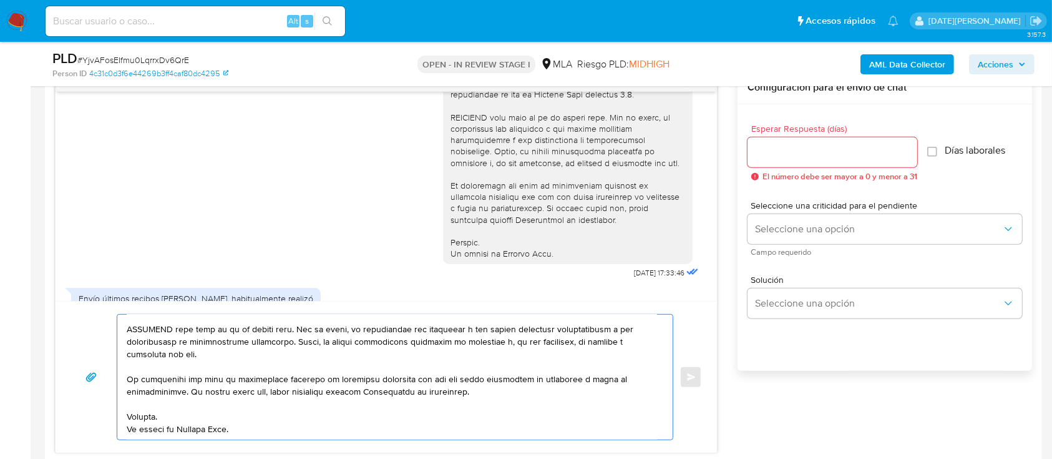
scroll to position [137, 0]
type textarea "Hola, Jorge Hernan Dueñas. Muchas gracias por la documentación brindada. Te ped…"
click at [824, 142] on div at bounding box center [833, 152] width 170 height 30
click at [822, 148] on input "Esperar Respuesta (días)" at bounding box center [833, 152] width 170 height 16
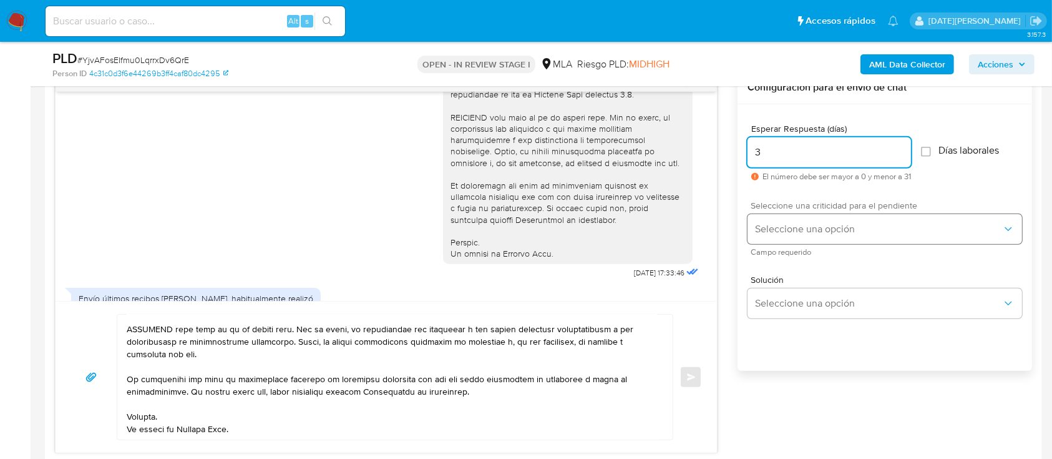
type input "3"
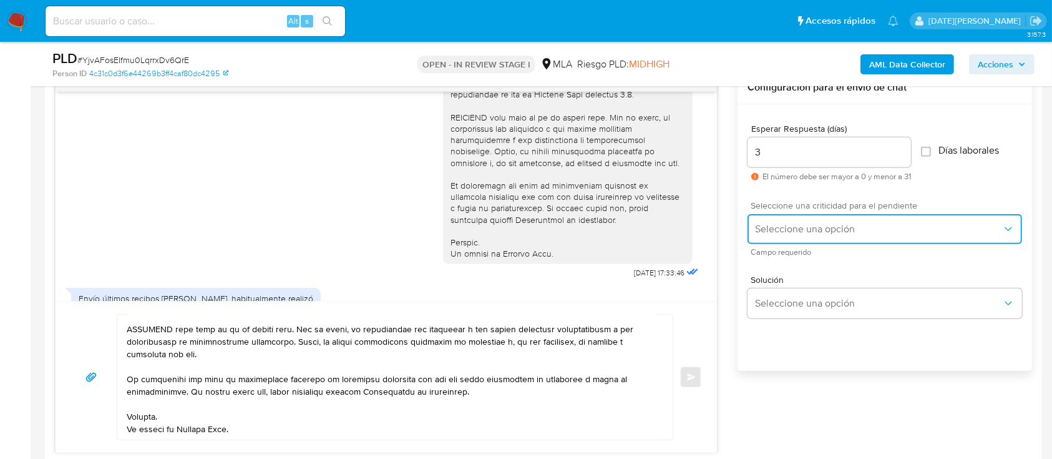
click at [844, 232] on span "Seleccione una opción" at bounding box center [878, 229] width 247 height 12
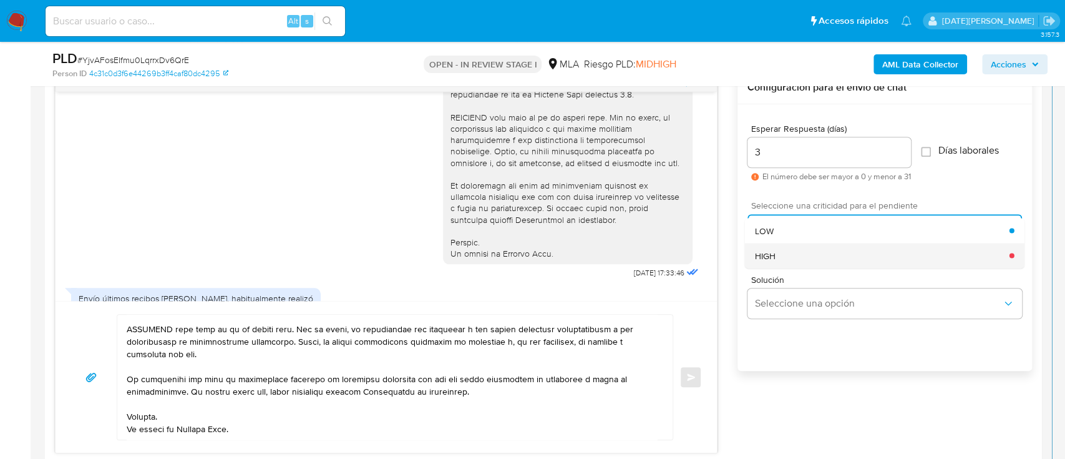
click at [824, 258] on div "HIGH" at bounding box center [882, 255] width 255 height 25
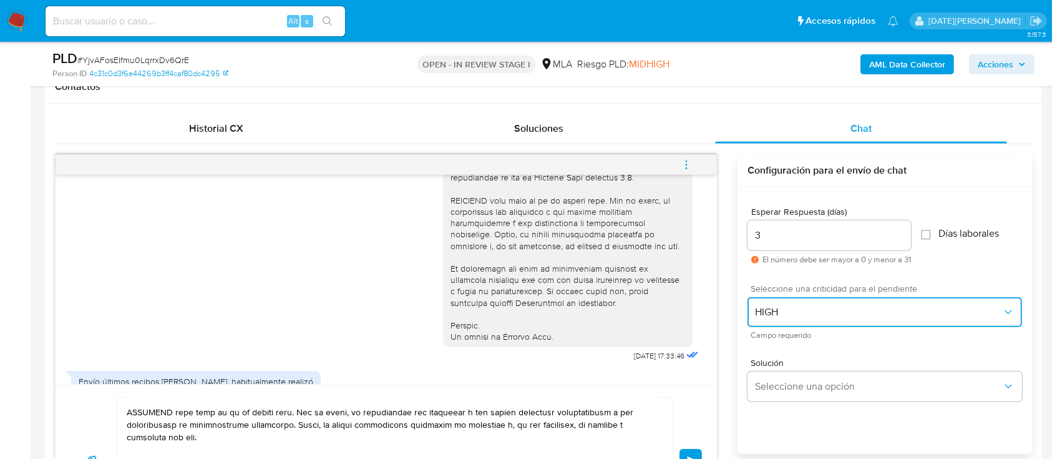
scroll to position [665, 0]
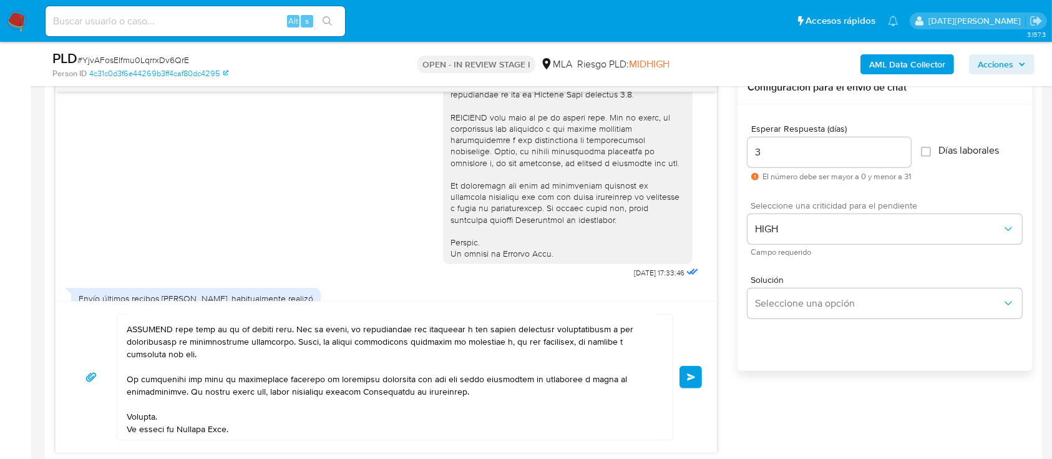
click at [696, 377] on button "Enviar" at bounding box center [691, 377] width 22 height 22
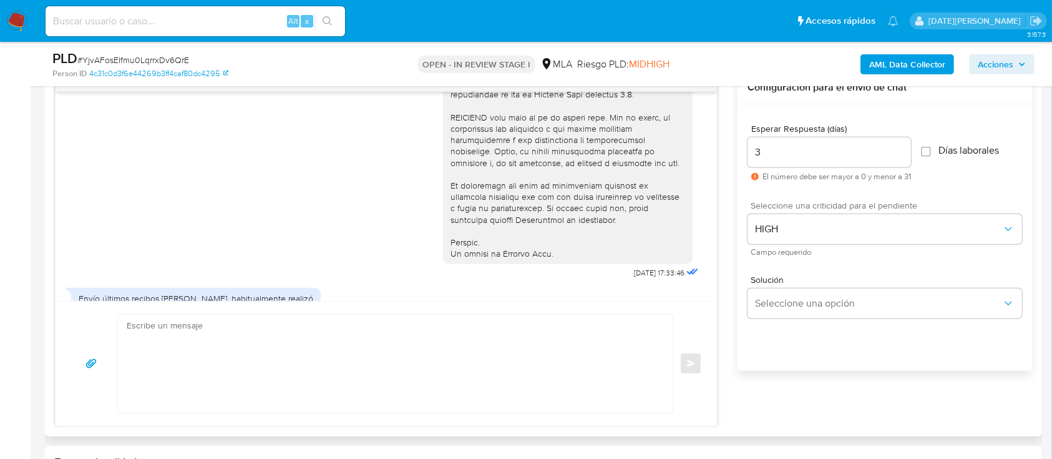
scroll to position [967, 0]
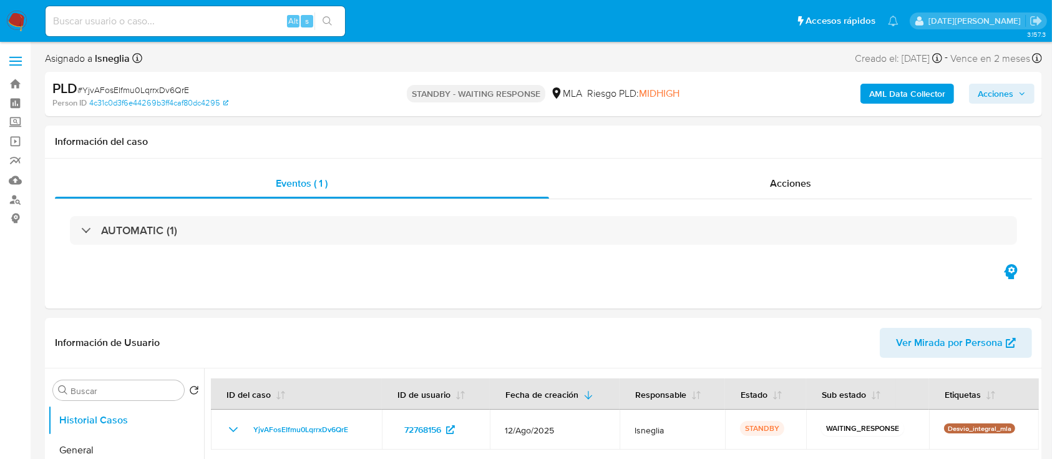
select select "10"
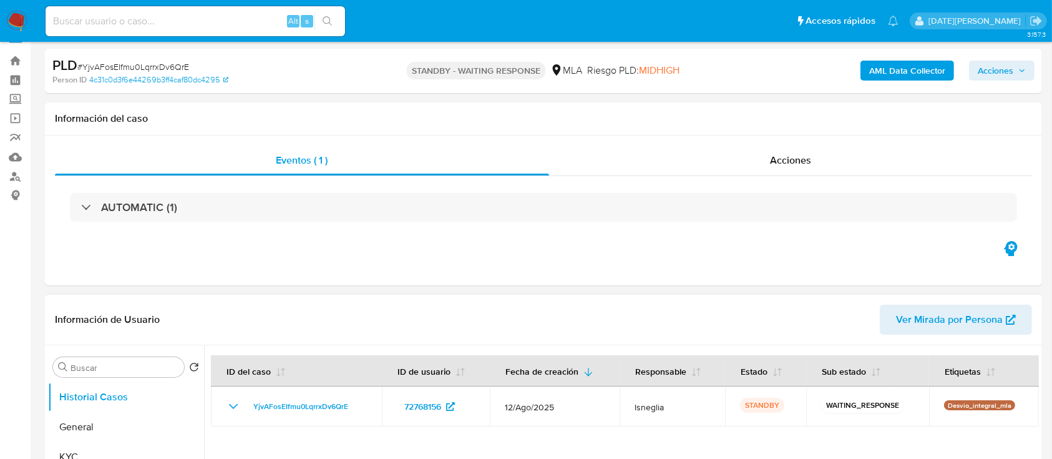
scroll to position [250, 0]
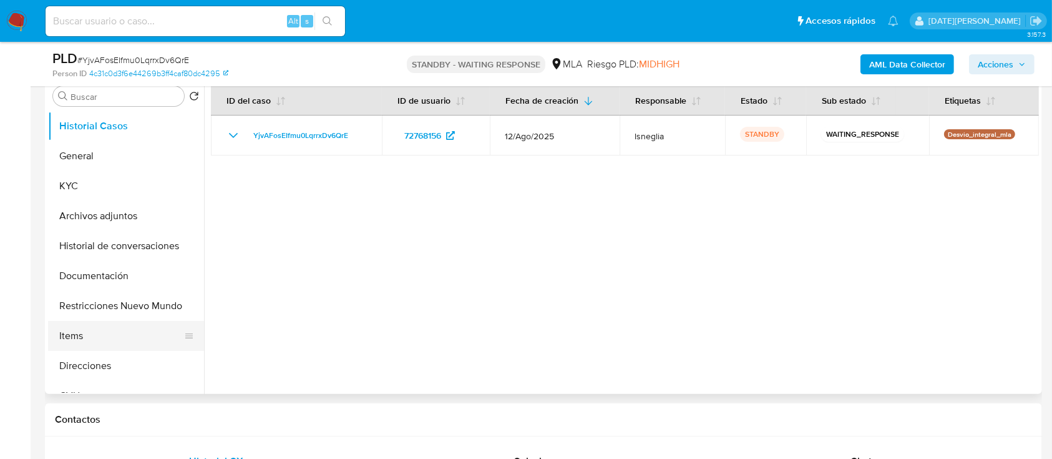
click at [90, 337] on button "Items" at bounding box center [121, 336] width 146 height 30
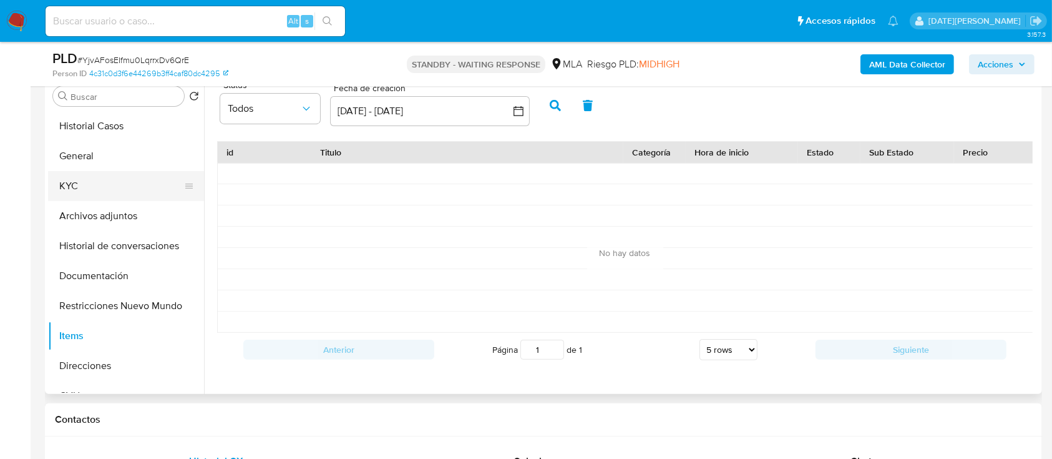
click at [100, 192] on button "KYC" at bounding box center [121, 186] width 146 height 30
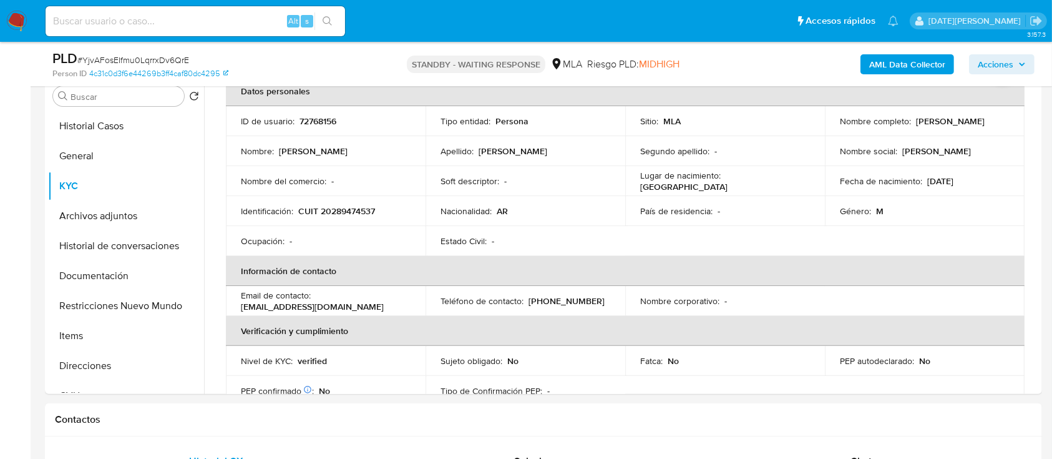
scroll to position [83, 0]
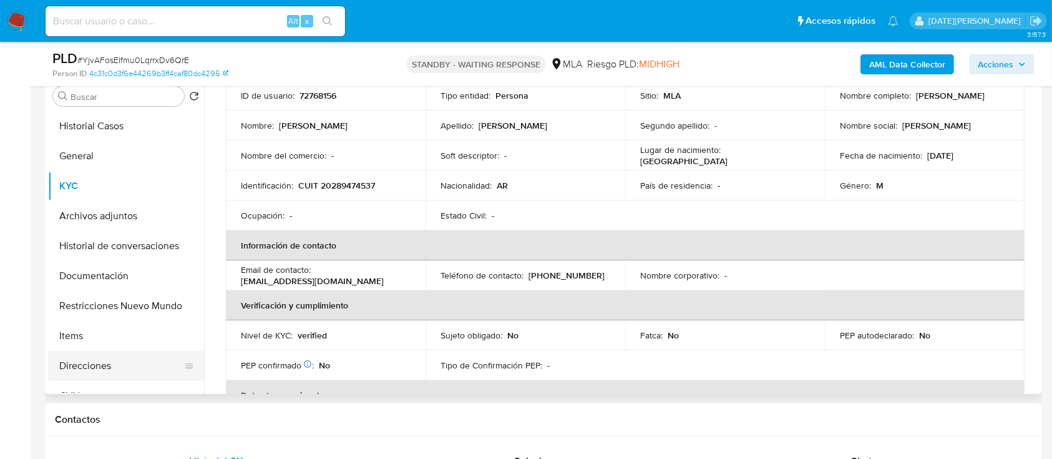
click at [192, 362] on button "Direcciones" at bounding box center [121, 366] width 146 height 30
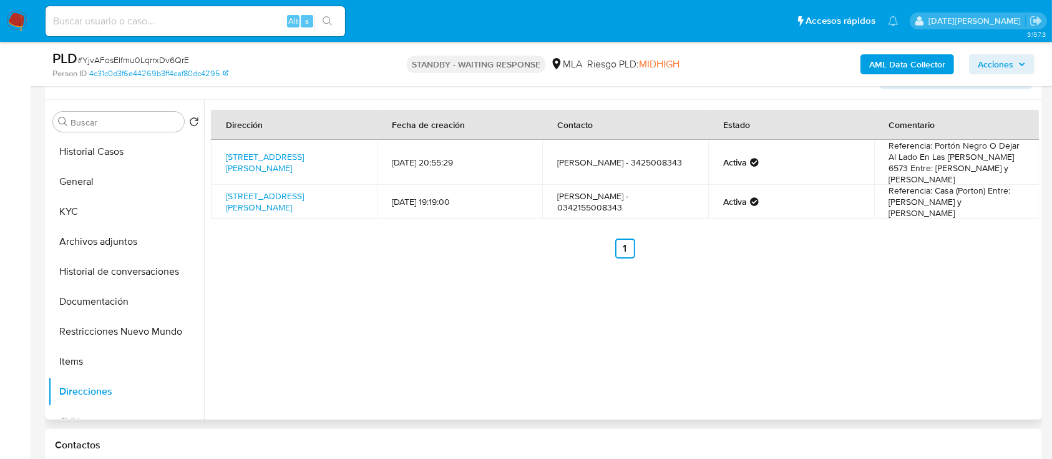
scroll to position [250, 0]
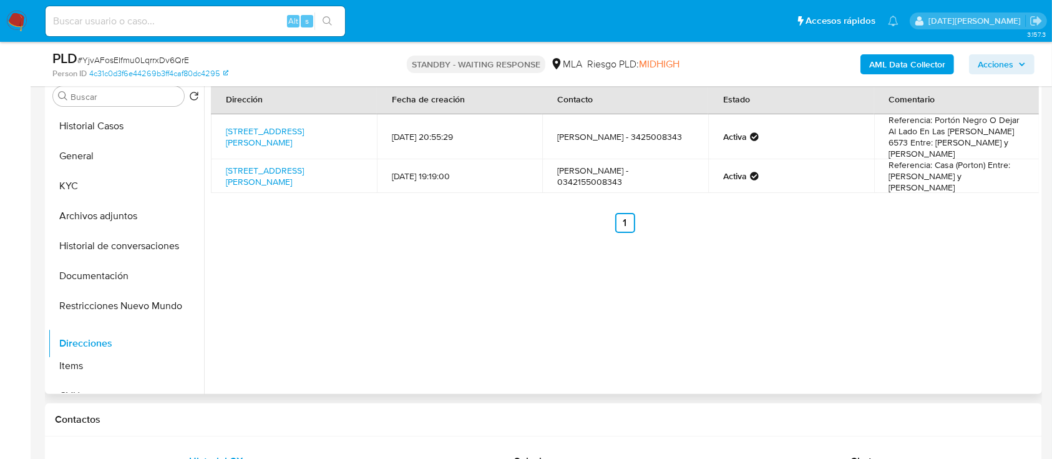
drag, startPoint x: 182, startPoint y: 363, endPoint x: 180, endPoint y: 340, distance: 22.6
click at [180, 340] on ul "Historial Casos General KYC Archivos adjuntos Historial de conversaciones Docum…" at bounding box center [126, 252] width 156 height 282
click at [79, 181] on button "KYC" at bounding box center [121, 186] width 146 height 30
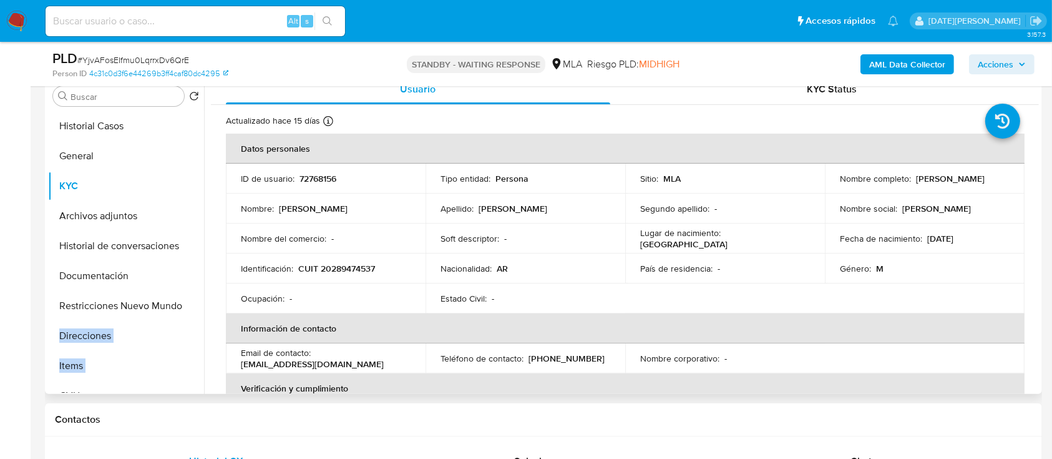
drag, startPoint x: 913, startPoint y: 178, endPoint x: 999, endPoint y: 181, distance: 86.2
click at [999, 181] on div "Nombre completo : [PERSON_NAME]" at bounding box center [925, 178] width 170 height 11
copy p "[PERSON_NAME]"
click at [131, 24] on input at bounding box center [196, 21] width 300 height 16
paste input "BqFuqJ62ceROWip7CEVGgPvL"
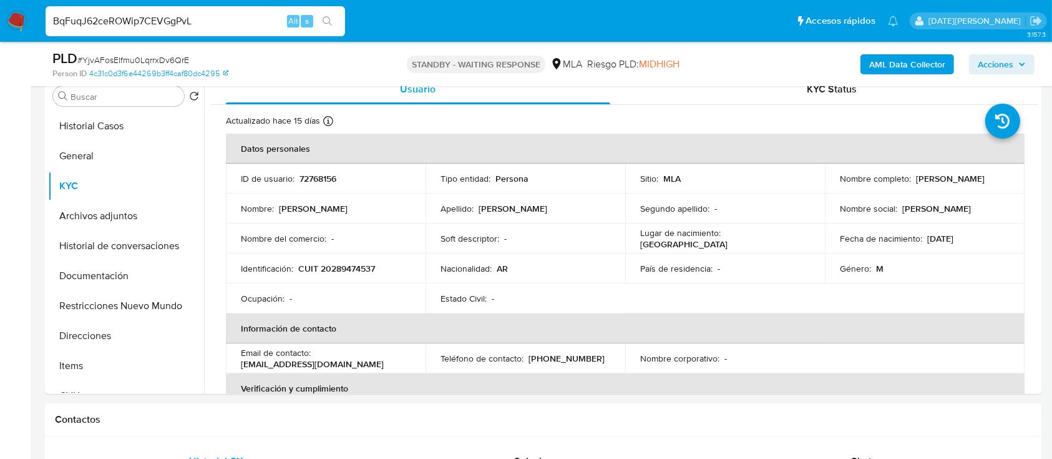
type input "BqFuqJ62ceROWip7CEVGgPvL"
click at [325, 22] on icon "search-icon" at bounding box center [327, 20] width 9 height 9
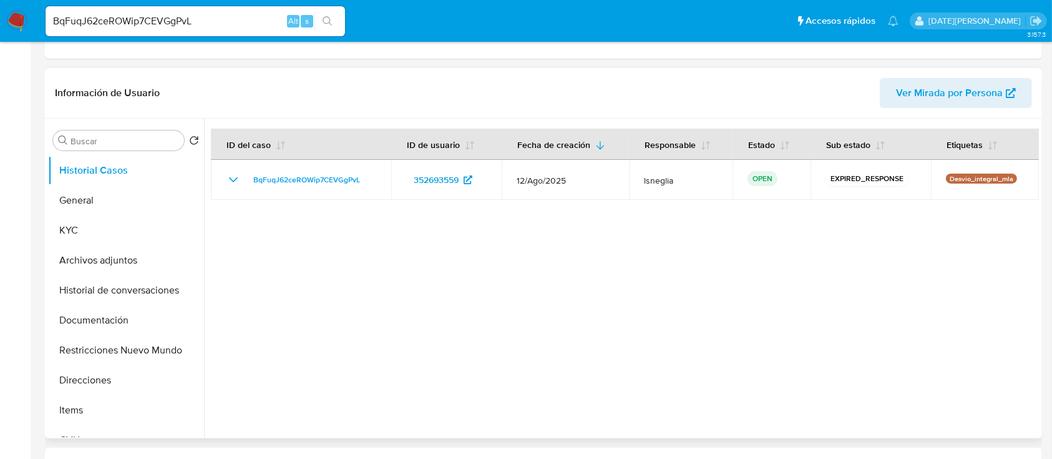
select select "10"
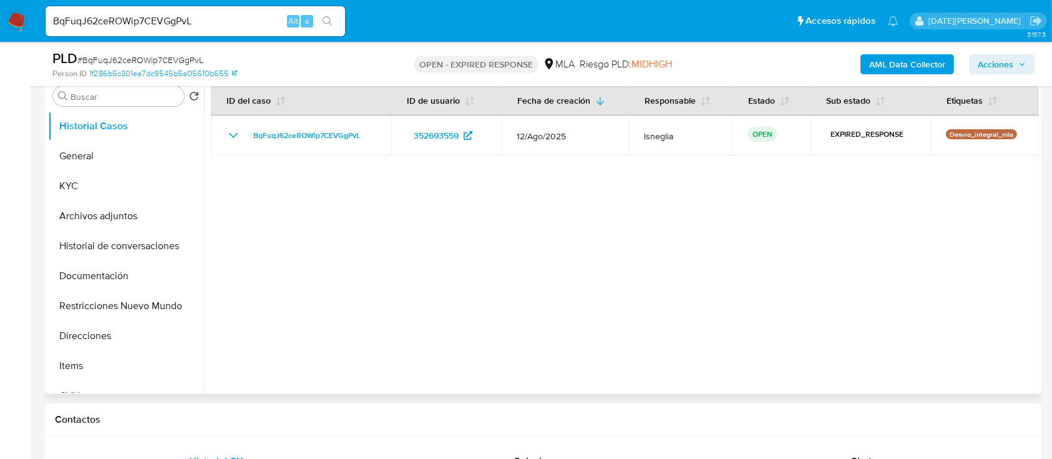
scroll to position [166, 0]
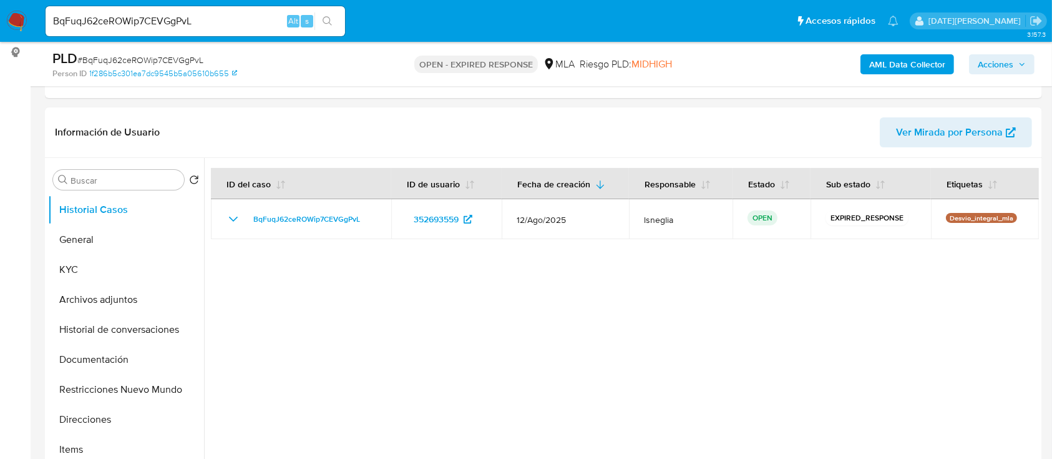
click at [180, 61] on span "# BqFuqJ62ceROWip7CEVGgPvL" at bounding box center [140, 60] width 126 height 12
copy span "BqFuqJ62ceROWip7CEVGgPvL"
click at [16, 19] on img at bounding box center [16, 21] width 21 height 21
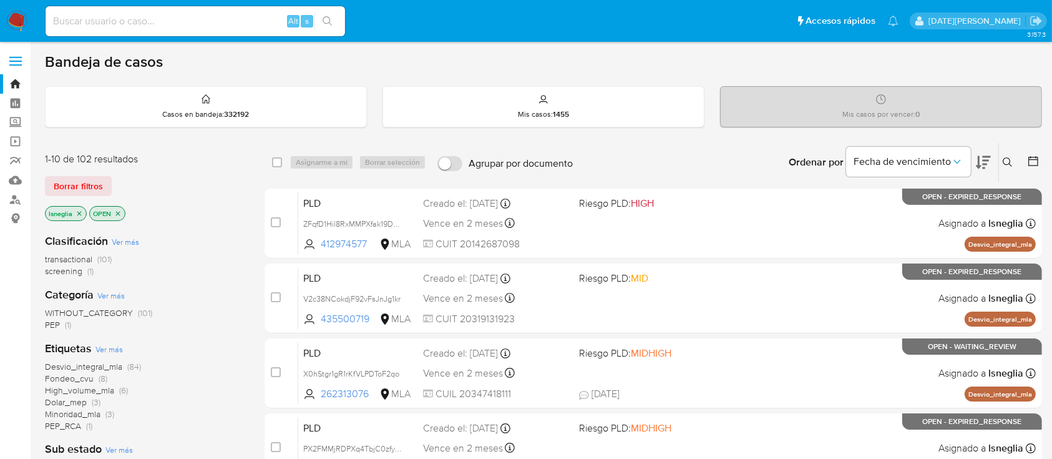
click at [1007, 158] on icon at bounding box center [1008, 162] width 10 height 10
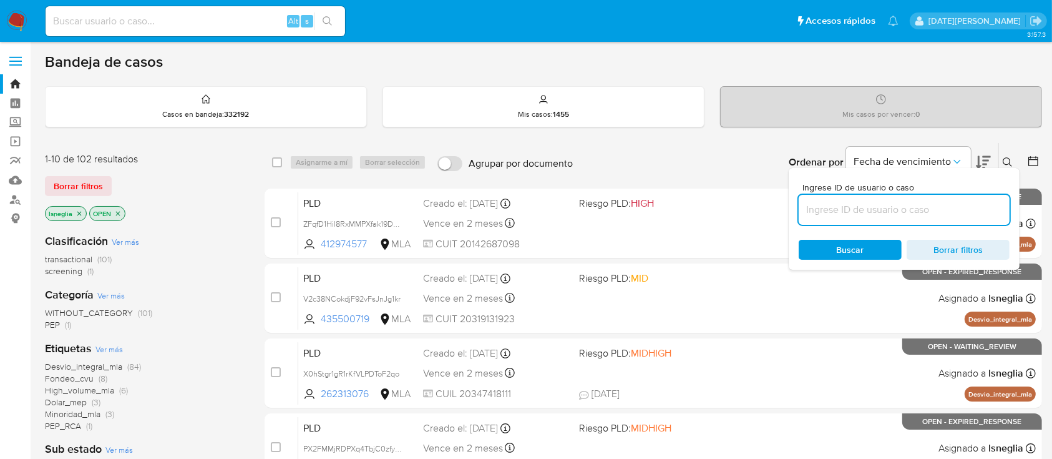
click at [889, 202] on input at bounding box center [904, 210] width 211 height 16
type input "BqFuqJ62ceROWip7CEVGgPvL"
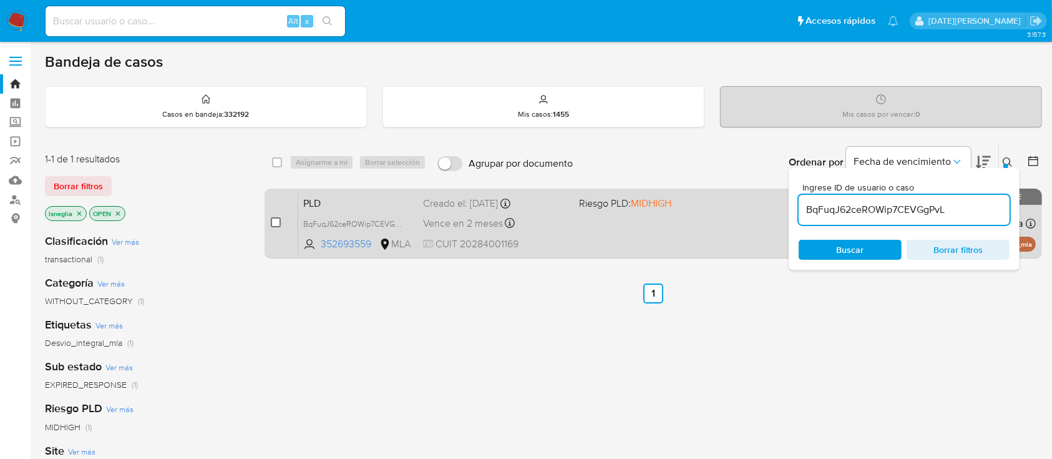
click at [273, 221] on input "checkbox" at bounding box center [276, 222] width 10 height 10
checkbox input "true"
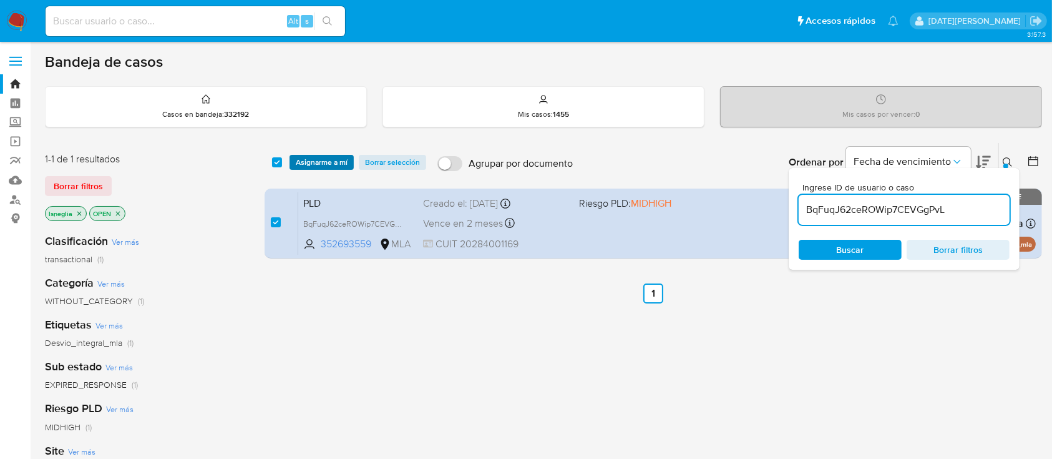
click at [322, 156] on span "Asignarme a mí" at bounding box center [322, 162] width 52 height 12
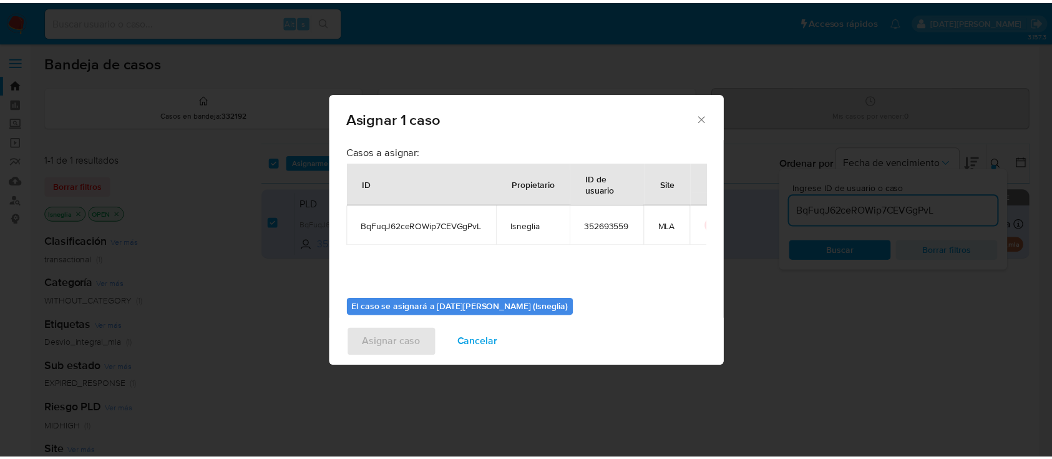
scroll to position [64, 0]
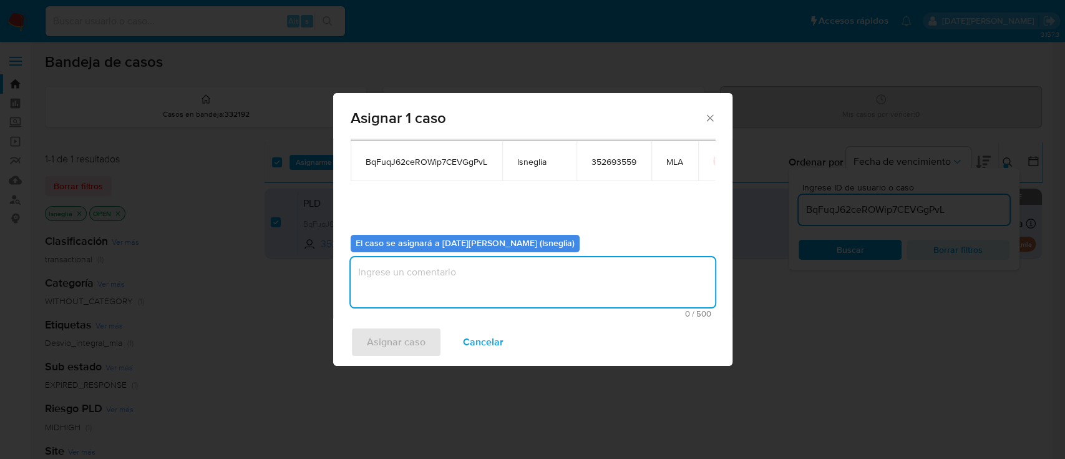
click at [468, 273] on textarea "assign-modal" at bounding box center [533, 282] width 365 height 50
type textarea "."
click at [419, 340] on span "Asignar caso" at bounding box center [396, 341] width 59 height 27
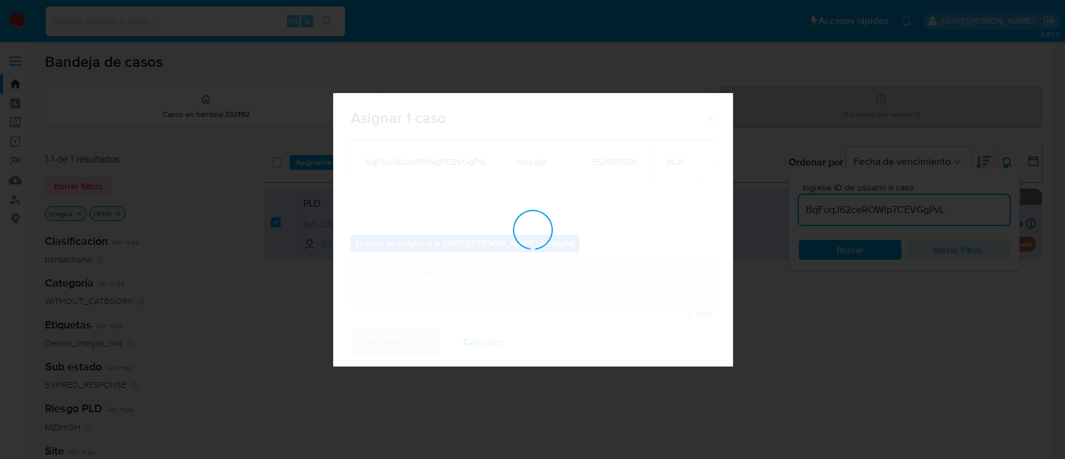
checkbox input "false"
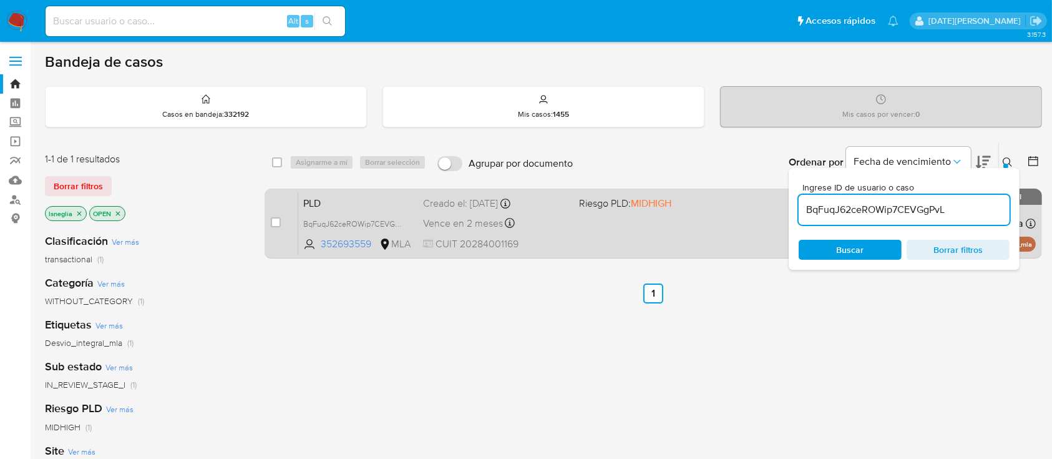
click at [374, 198] on span "PLD" at bounding box center [358, 202] width 110 height 16
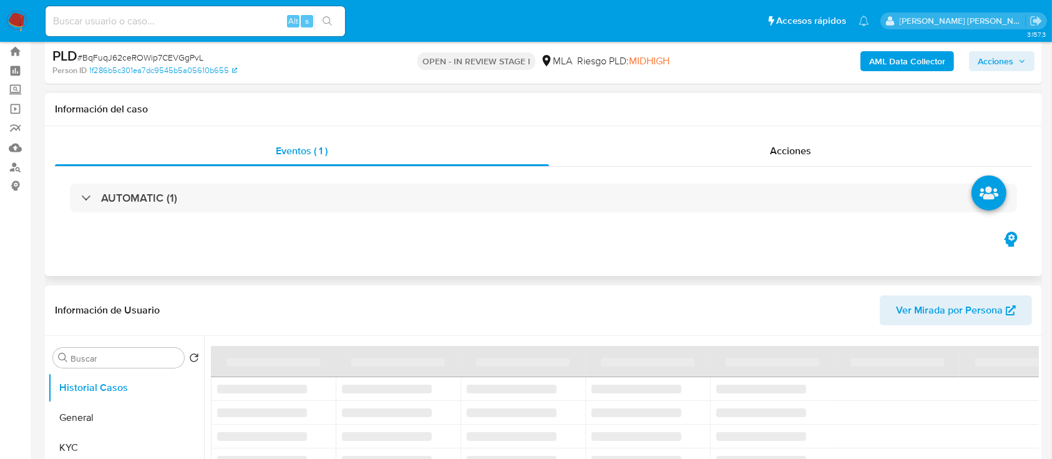
scroll to position [83, 0]
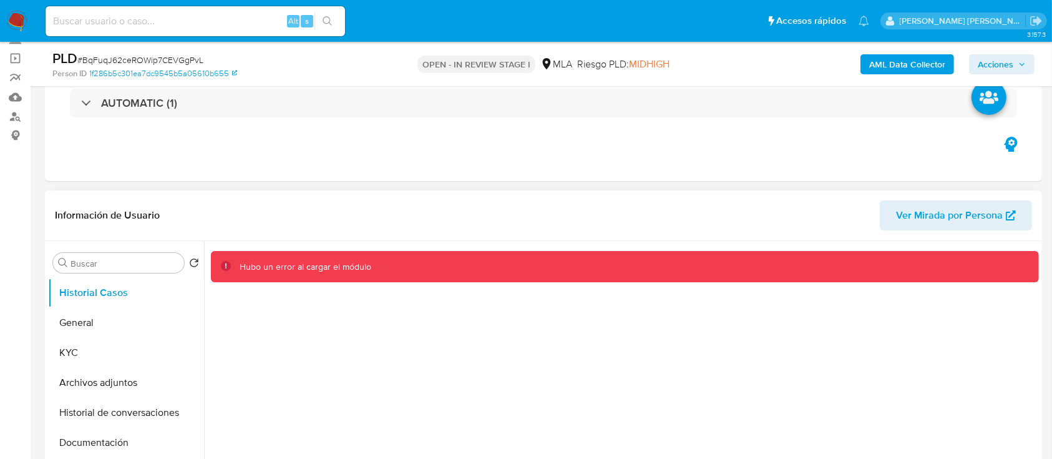
select select "10"
click at [118, 331] on button "General" at bounding box center [121, 323] width 146 height 30
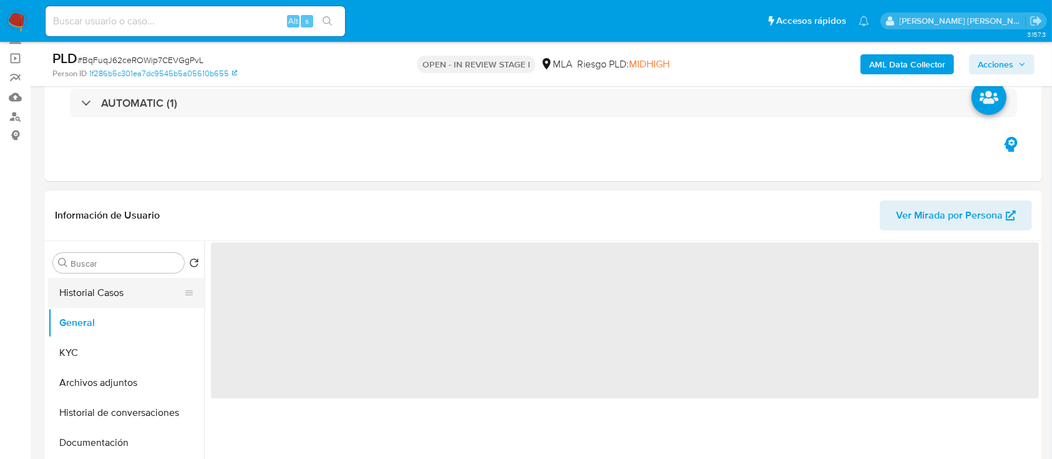
click at [115, 298] on button "Historial Casos" at bounding box center [121, 293] width 146 height 30
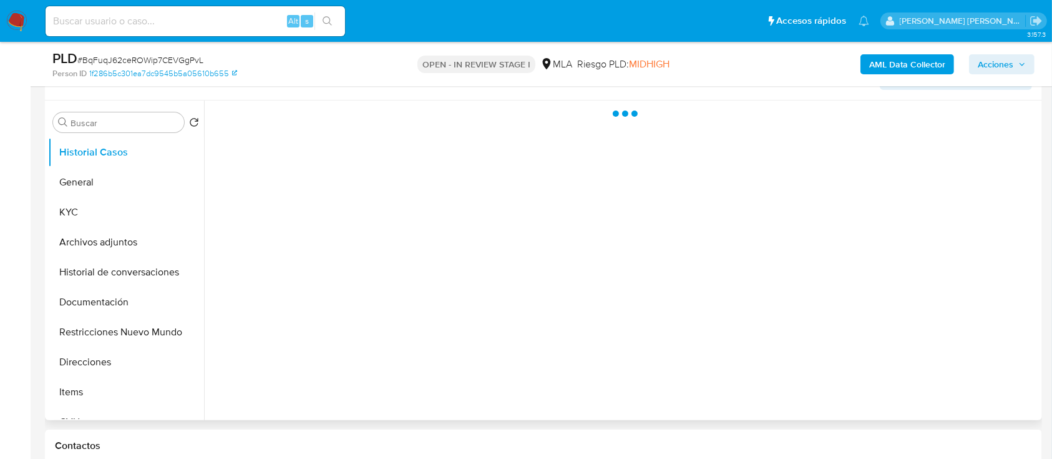
scroll to position [250, 0]
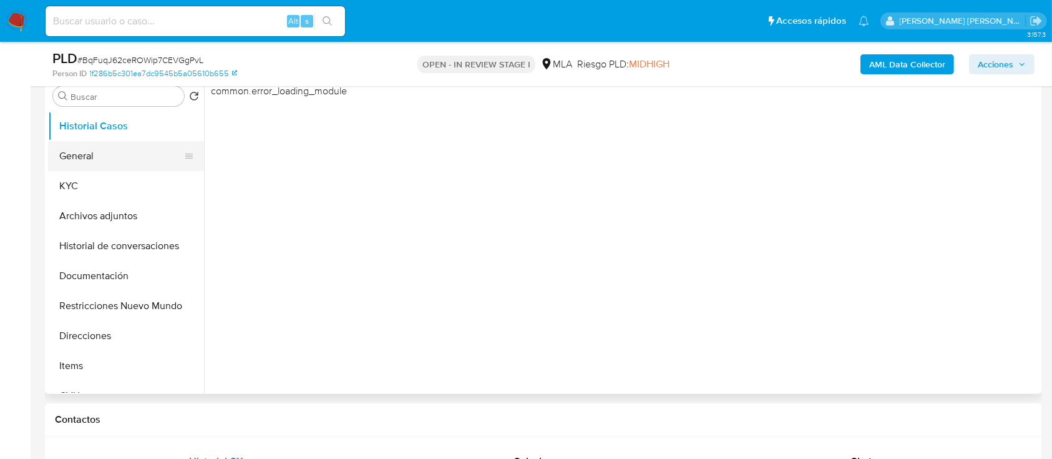
click at [110, 154] on button "General" at bounding box center [121, 156] width 146 height 30
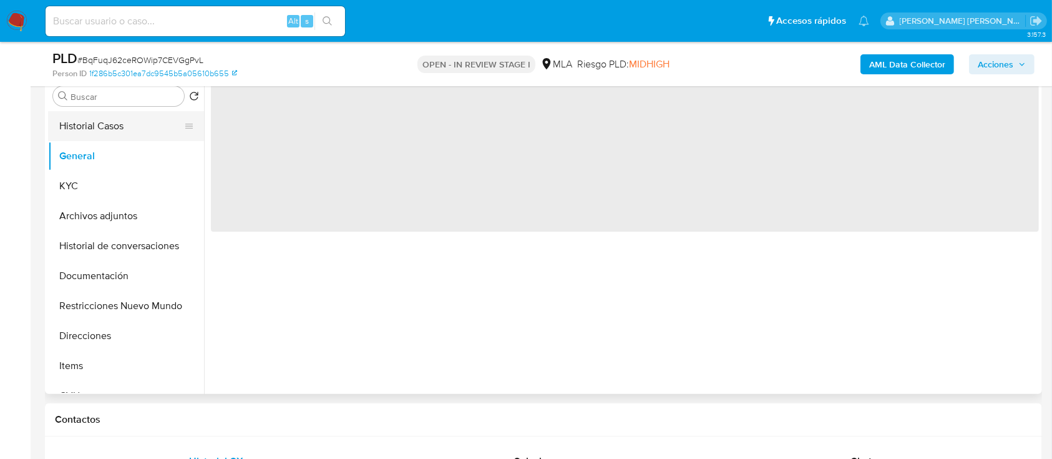
click at [127, 126] on button "Historial Casos" at bounding box center [121, 126] width 146 height 30
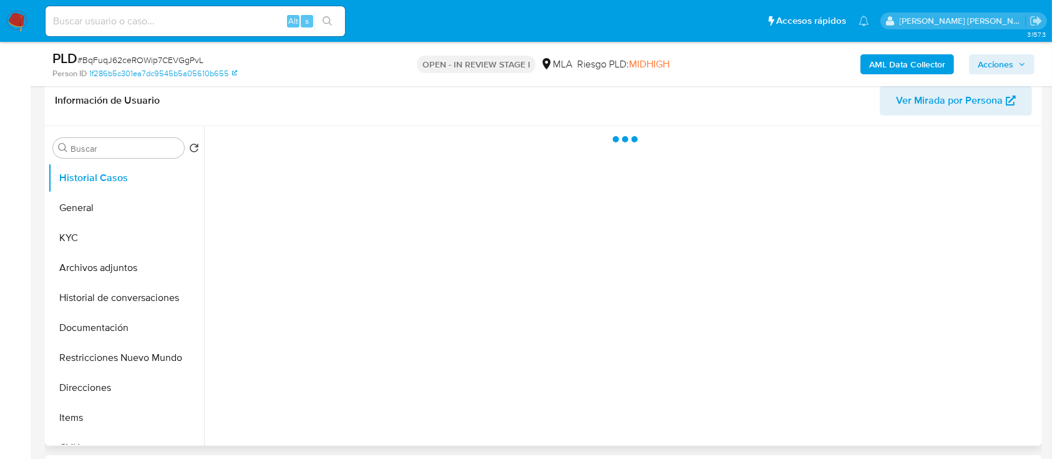
scroll to position [83, 0]
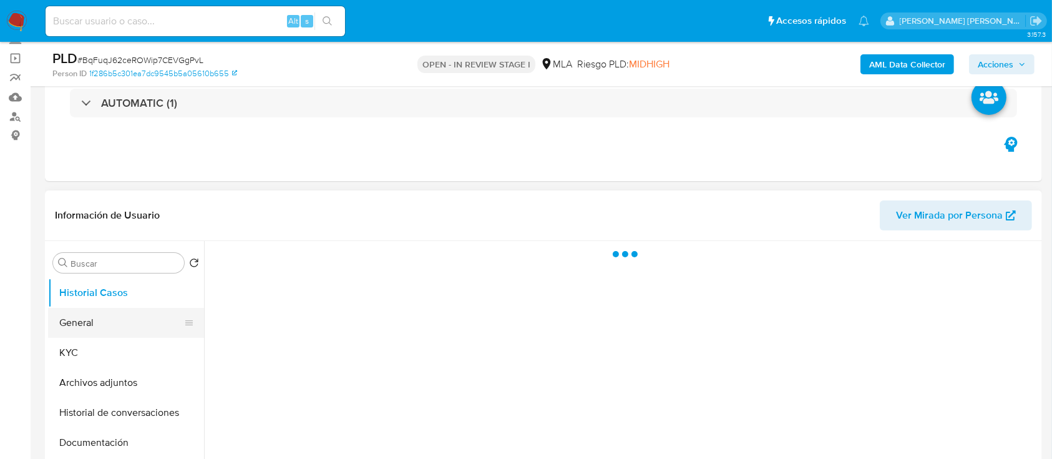
click at [82, 320] on button "General" at bounding box center [121, 323] width 146 height 30
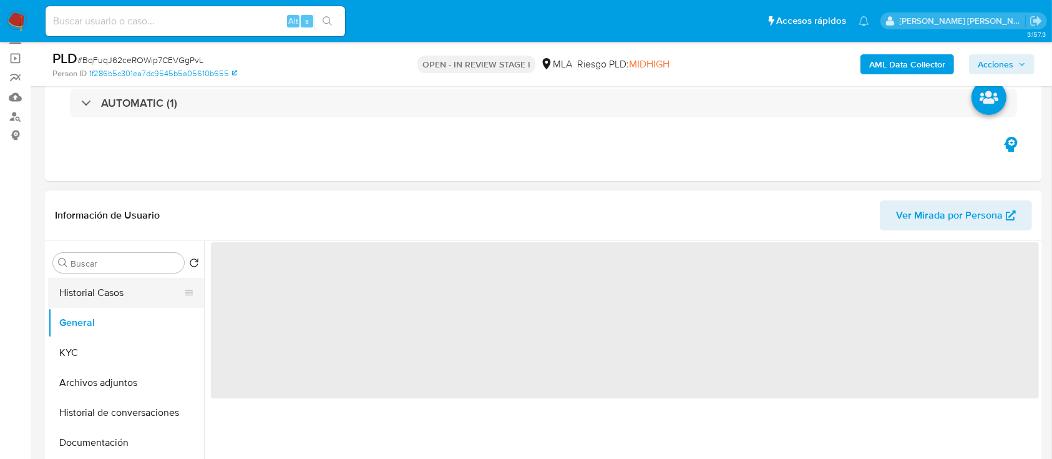
click at [87, 292] on button "Historial Casos" at bounding box center [121, 293] width 146 height 30
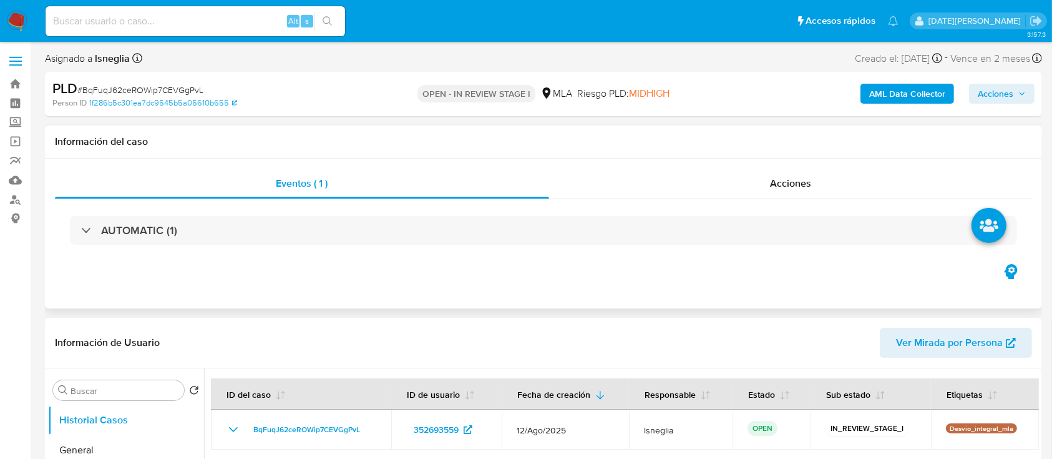
select select "10"
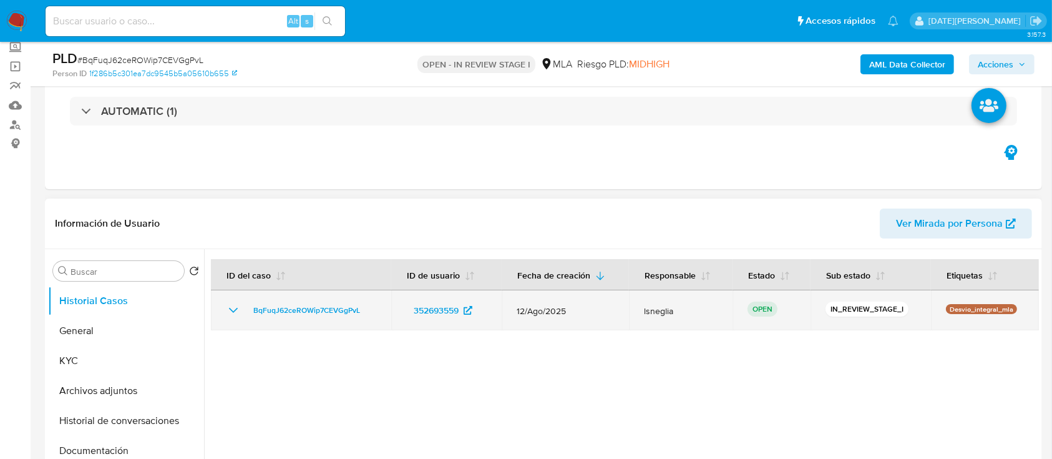
scroll to position [83, 0]
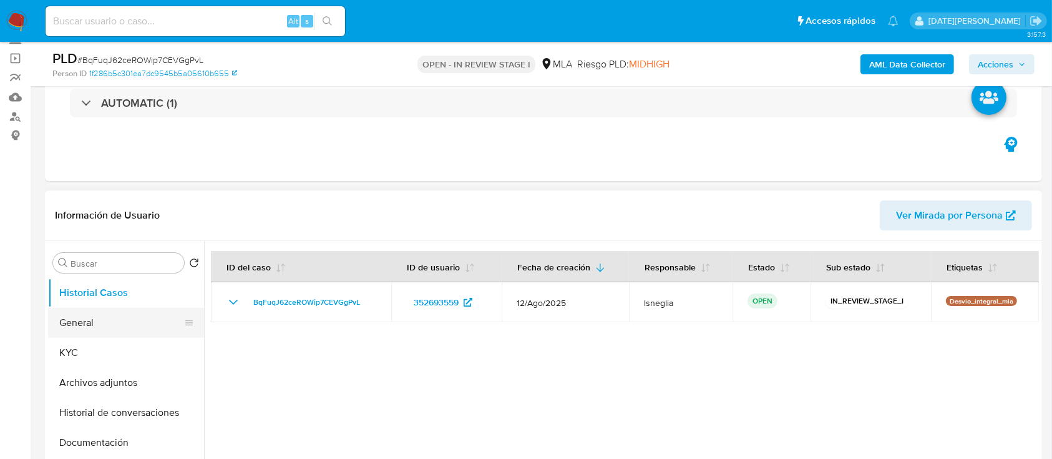
click at [100, 333] on button "General" at bounding box center [121, 323] width 146 height 30
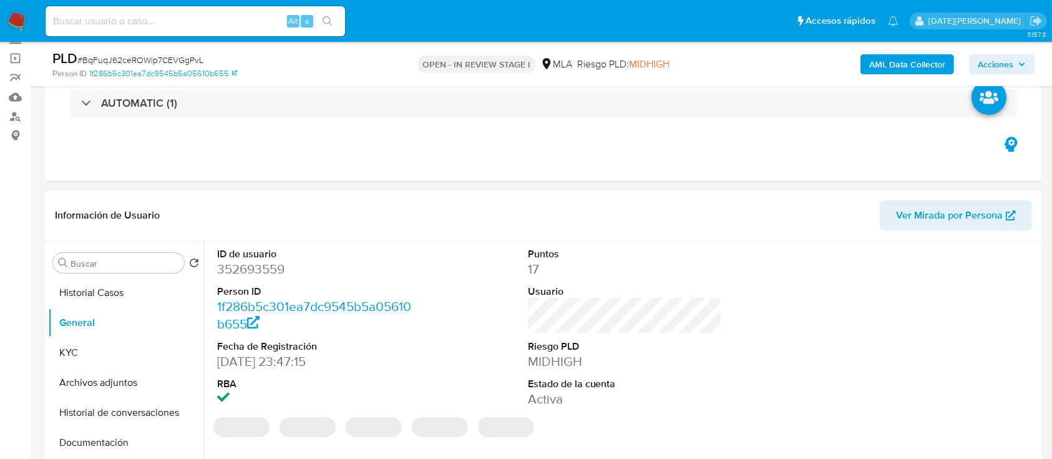
click at [243, 268] on dd "352693559" at bounding box center [314, 268] width 195 height 17
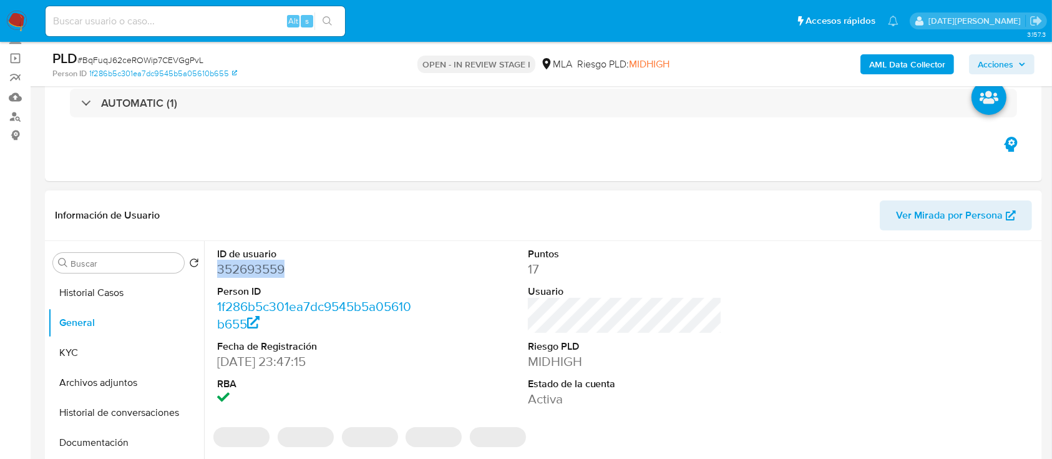
copy dd "352693559"
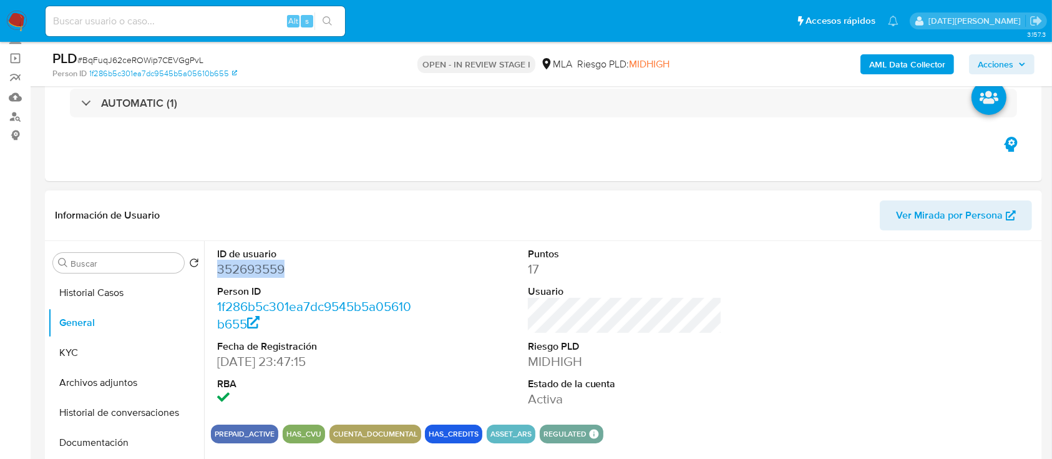
copy dd "352693559"
drag, startPoint x: 285, startPoint y: 267, endPoint x: 257, endPoint y: 267, distance: 28.7
copy dd "352693559"
click at [107, 356] on button "KYC" at bounding box center [121, 353] width 146 height 30
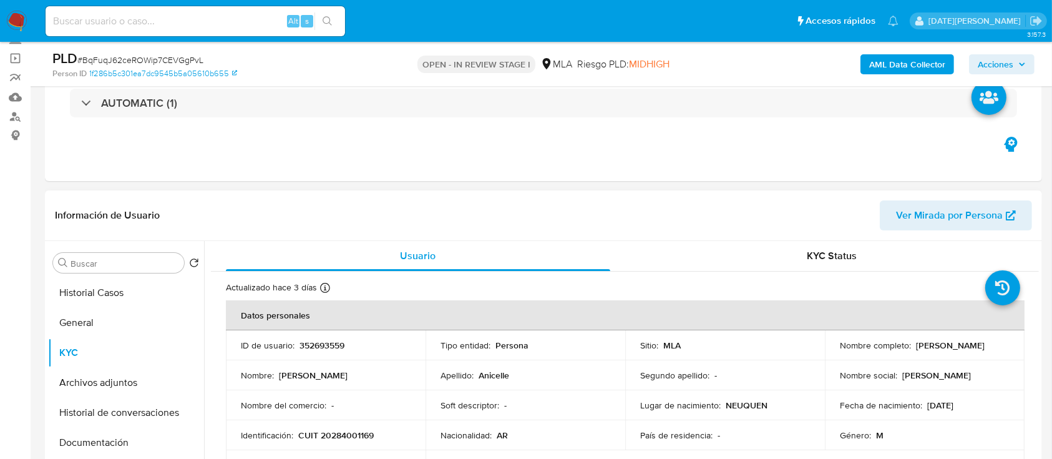
drag, startPoint x: 914, startPoint y: 343, endPoint x: 1014, endPoint y: 347, distance: 100.0
click at [1014, 347] on td "Nombre completo : Dante Nicolas Anicelle" at bounding box center [925, 345] width 200 height 30
copy p "Dante Nicolas Anicelle"
drag, startPoint x: 300, startPoint y: 432, endPoint x: 393, endPoint y: 432, distance: 93.6
click at [393, 432] on div "Identificación : CUIT 20284001169" at bounding box center [326, 434] width 170 height 11
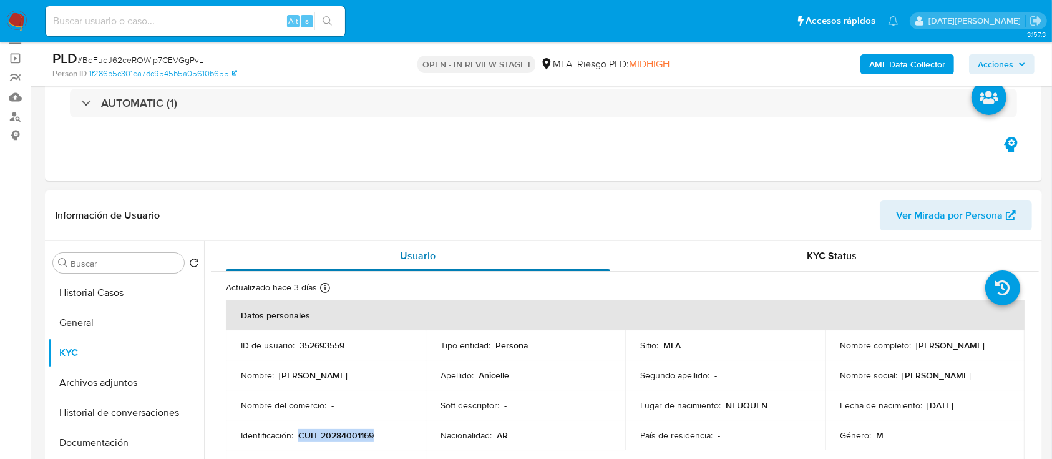
copy p "CUIT 20284001169"
click at [347, 431] on p "CUIT 20284001169" at bounding box center [336, 434] width 76 height 11
drag, startPoint x: 913, startPoint y: 346, endPoint x: 1002, endPoint y: 346, distance: 89.3
click at [1002, 346] on div "Nombre completo : Dante Nicolas Anicelle" at bounding box center [925, 345] width 170 height 11
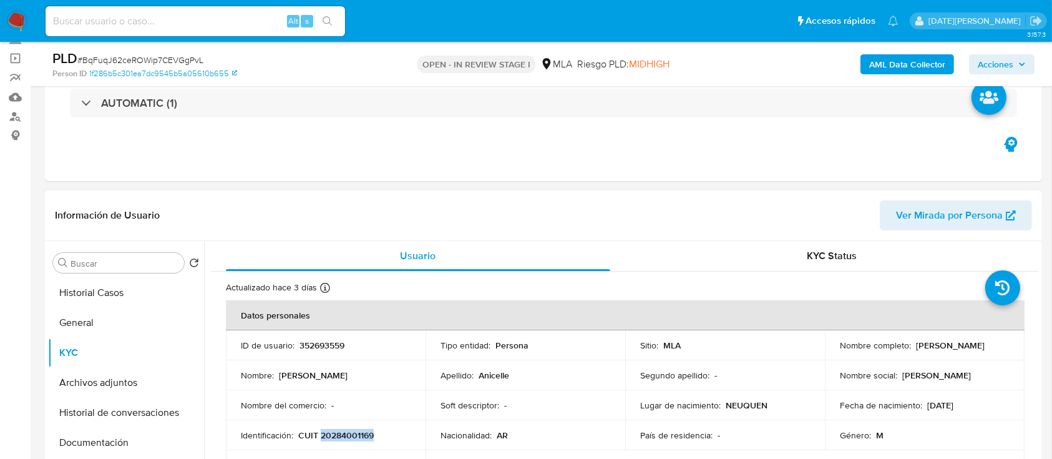
copy p "Dante Nicolas Anicelle"
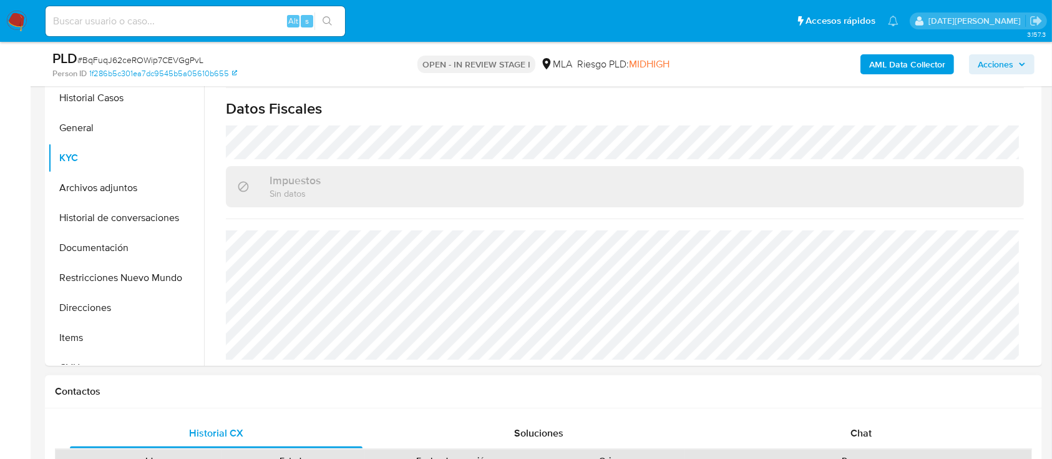
scroll to position [416, 0]
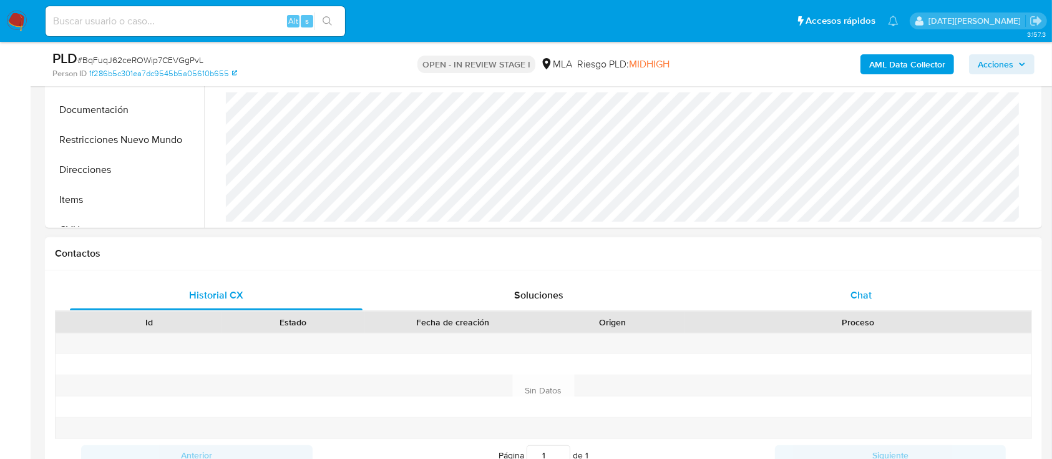
click at [851, 301] on span "Chat" at bounding box center [861, 295] width 21 height 14
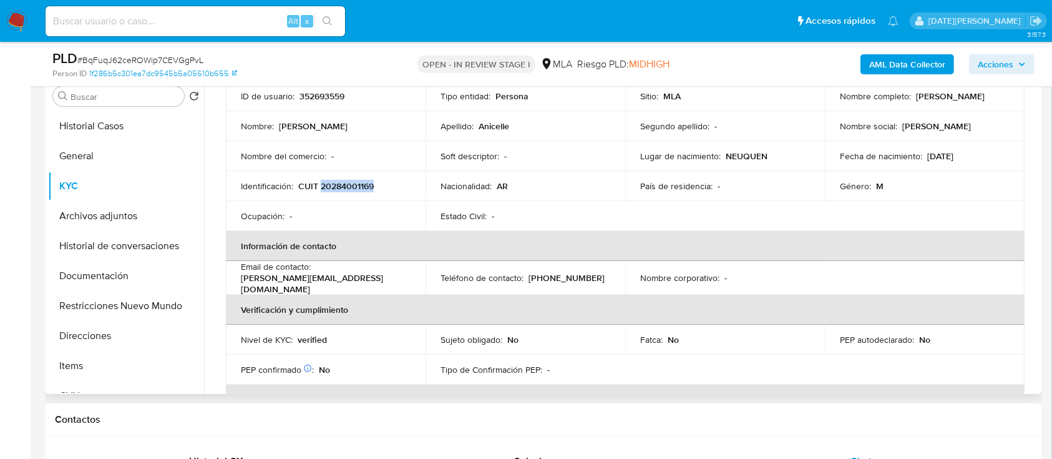
scroll to position [0, 0]
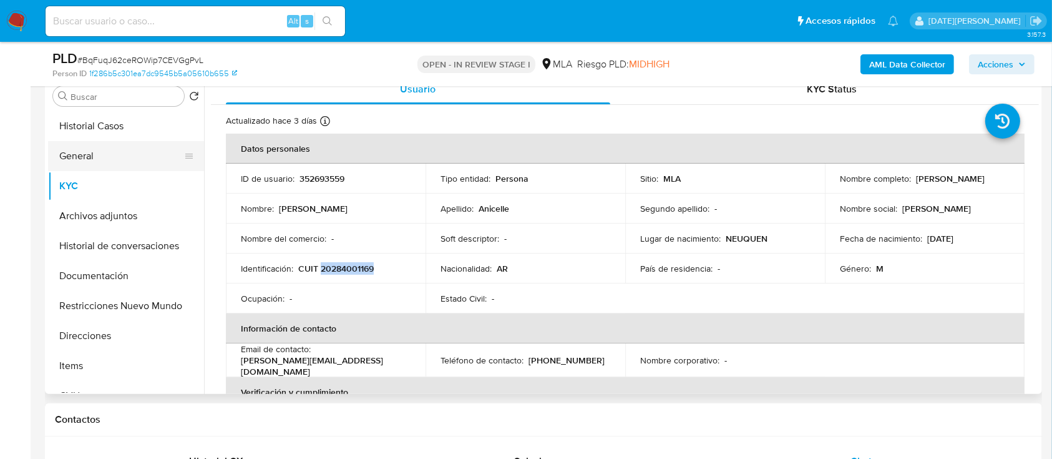
click at [98, 160] on button "General" at bounding box center [121, 156] width 146 height 30
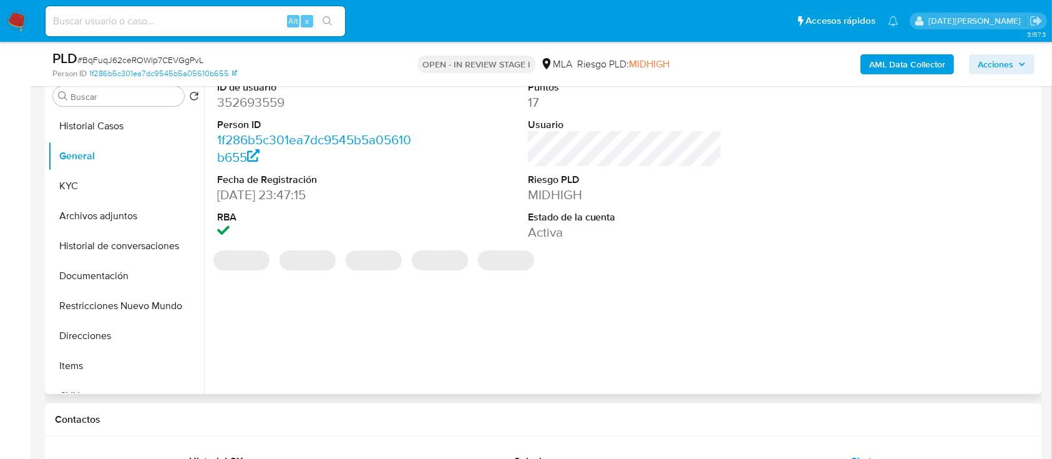
click at [271, 103] on dd "352693559" at bounding box center [314, 102] width 195 height 17
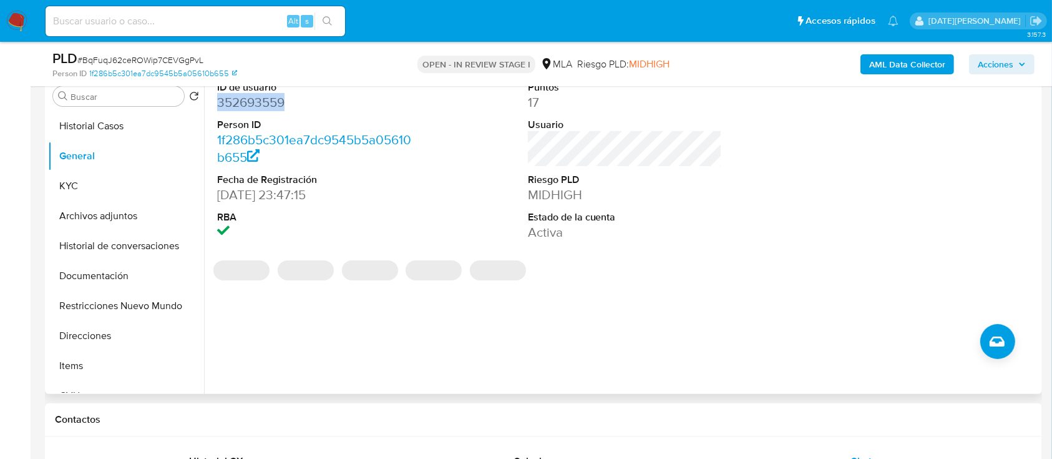
copy dd "352693559"
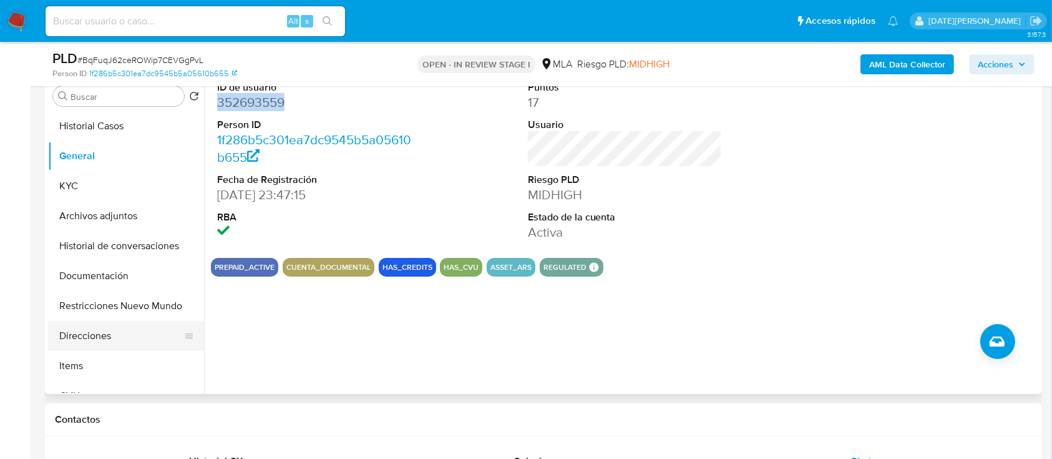
click at [105, 341] on button "Direcciones" at bounding box center [121, 336] width 146 height 30
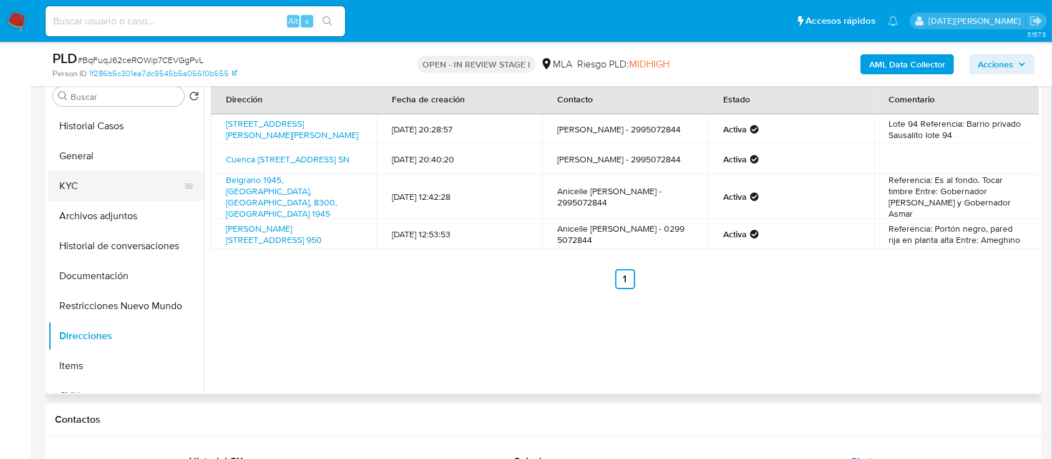
click at [105, 189] on button "KYC" at bounding box center [121, 186] width 146 height 30
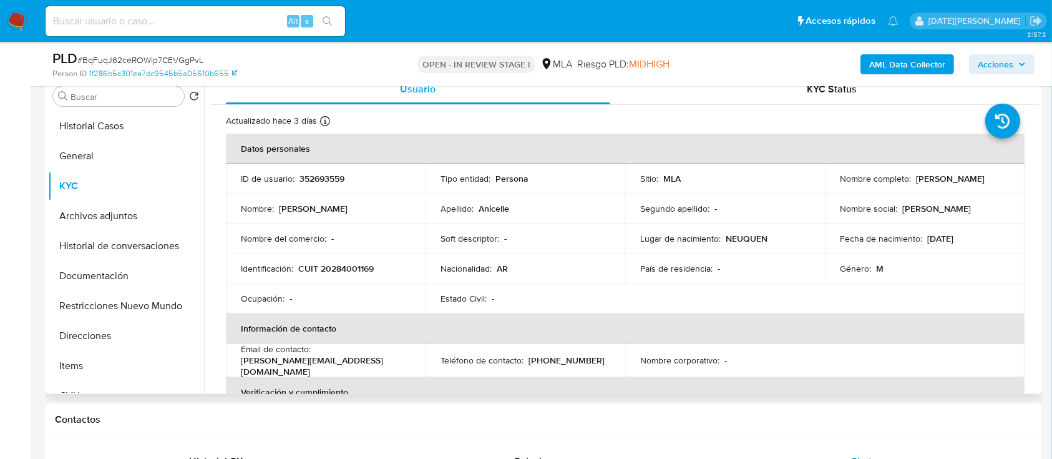
drag, startPoint x: 914, startPoint y: 179, endPoint x: 1005, endPoint y: 181, distance: 91.2
click at [1005, 181] on td "Nombre completo : Dante Nicolas Anicelle" at bounding box center [925, 179] width 200 height 30
copy p "Dante Nicolas Anicelle"
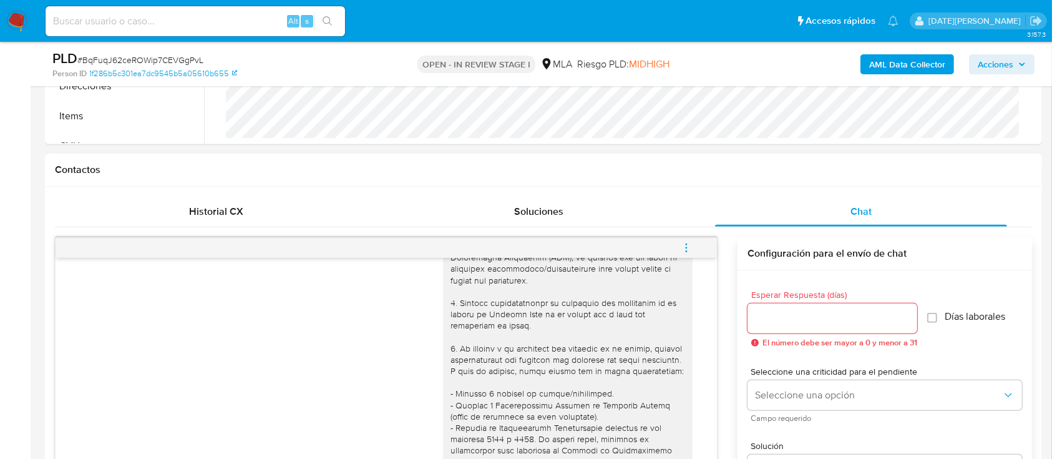
scroll to position [83, 0]
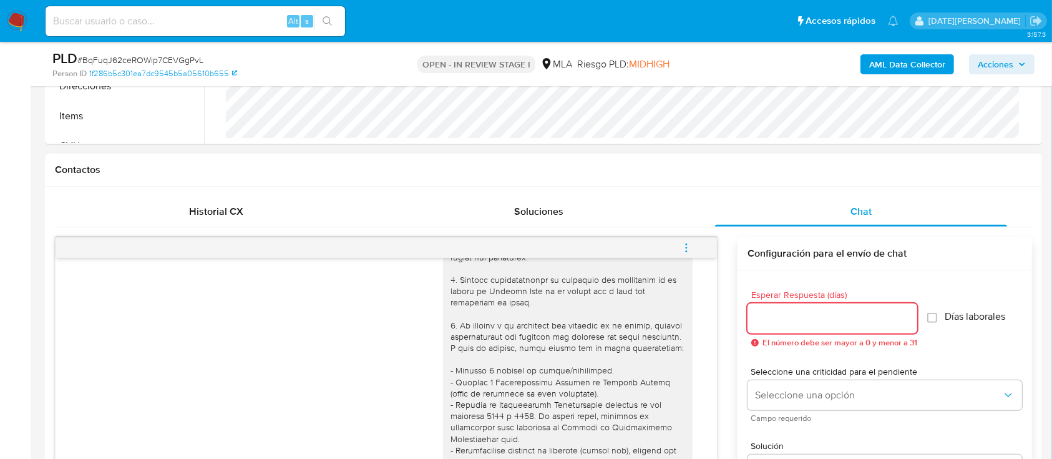
click at [785, 318] on input "Esperar Respuesta (días)" at bounding box center [833, 318] width 170 height 16
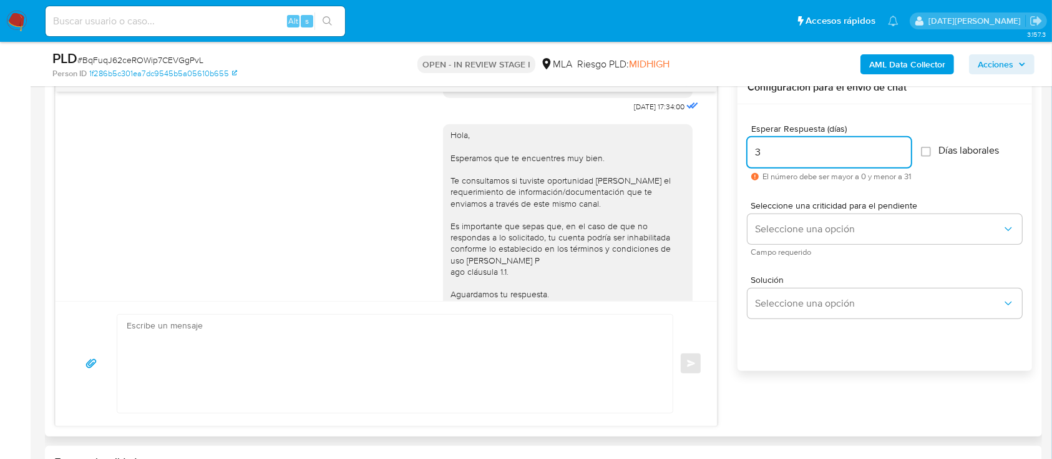
scroll to position [772, 0]
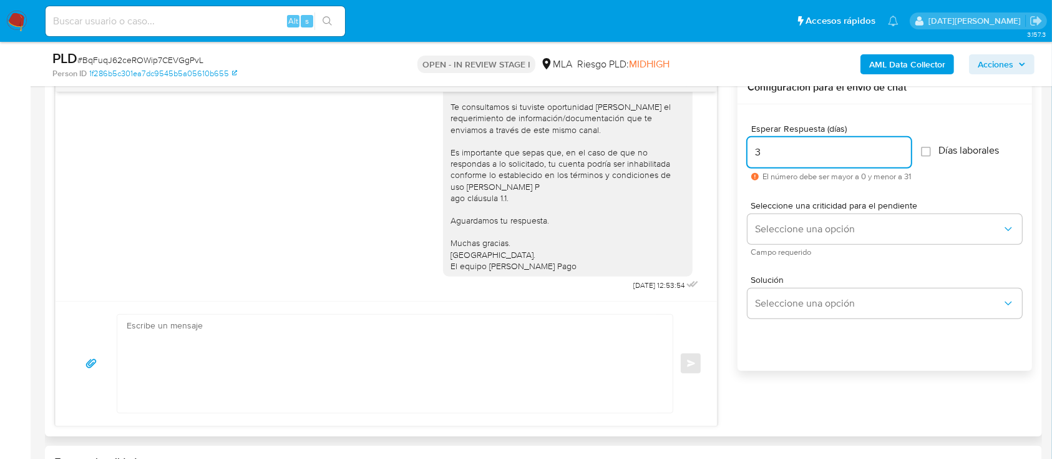
type input "3"
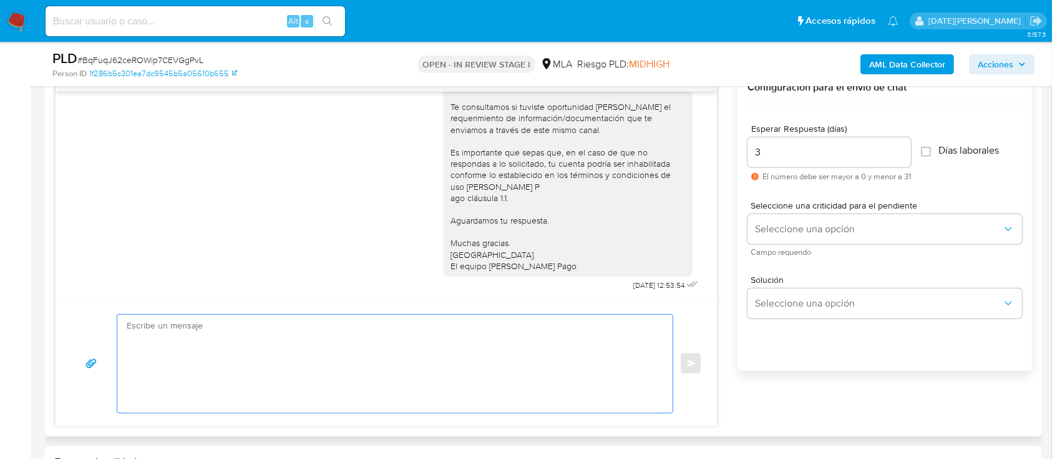
click at [380, 353] on textarea at bounding box center [392, 364] width 531 height 98
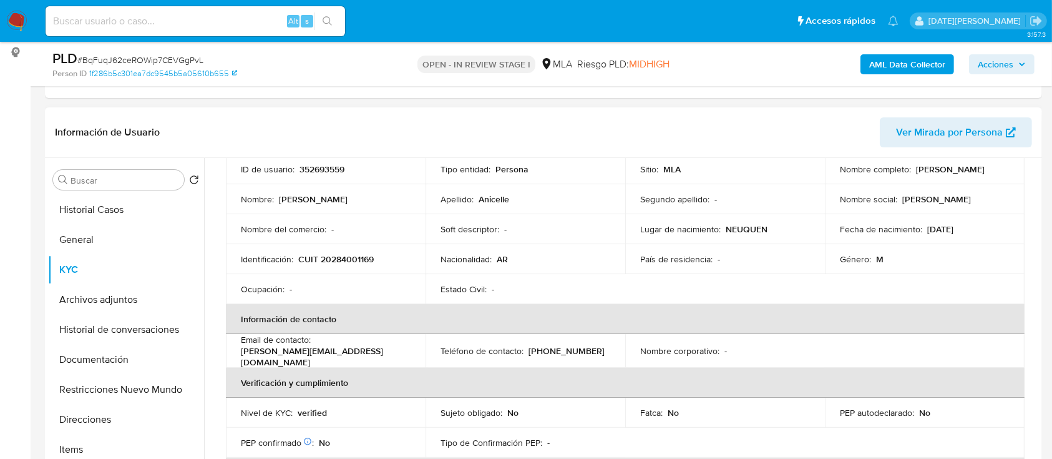
scroll to position [82, 0]
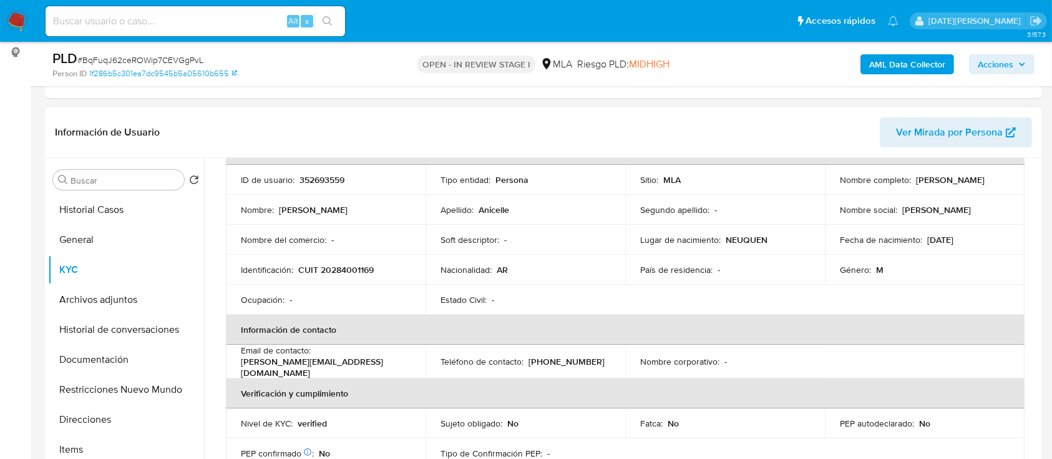
drag, startPoint x: 913, startPoint y: 179, endPoint x: 1004, endPoint y: 177, distance: 91.2
click at [1004, 177] on div "Nombre completo : Dante Nicolas Anicelle" at bounding box center [925, 179] width 170 height 11
copy p "Dante Nicolas Anicelle"
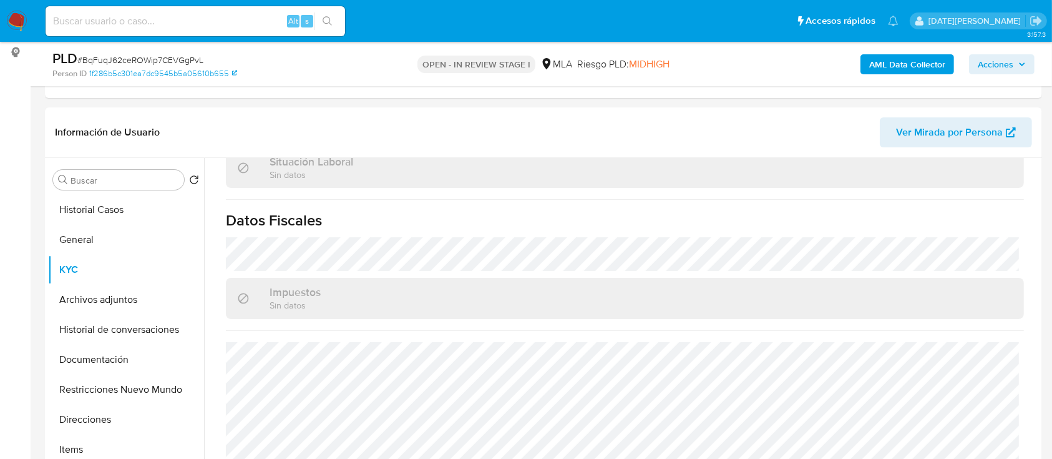
scroll to position [582, 0]
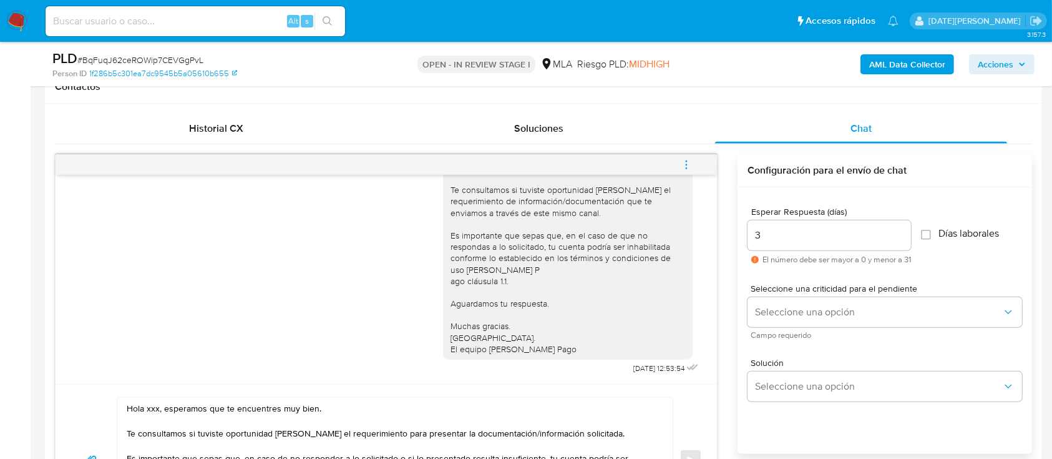
click at [154, 409] on textarea "Hola xxx, esperamos que te encuentres muy bien. Te consultamos si tuviste oport…" at bounding box center [392, 460] width 531 height 125
click at [153, 409] on textarea "Hola xxx, esperamos que te encuentres muy bien. Te consultamos si tuviste oport…" at bounding box center [392, 460] width 531 height 125
paste textarea "Dante Nicolas Anicelle"
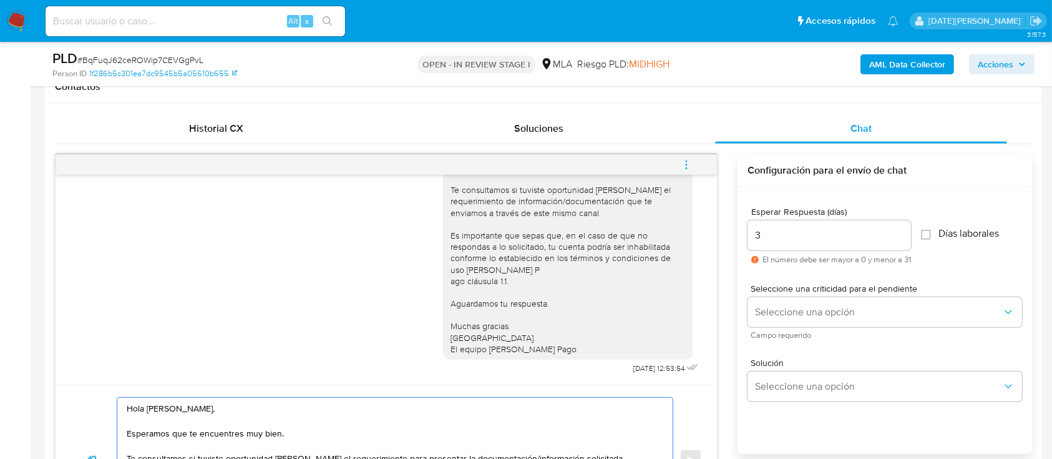
click at [142, 406] on textarea "Hola Dante Nicolas Anicelle, Esperamos que te encuentres muy bien. Te consultam…" at bounding box center [392, 460] width 531 height 125
click at [247, 411] on textarea "Hola, Dante Nicolas Anicelle, Esperamos que te encuentres muy bien. Te consulta…" at bounding box center [392, 460] width 531 height 125
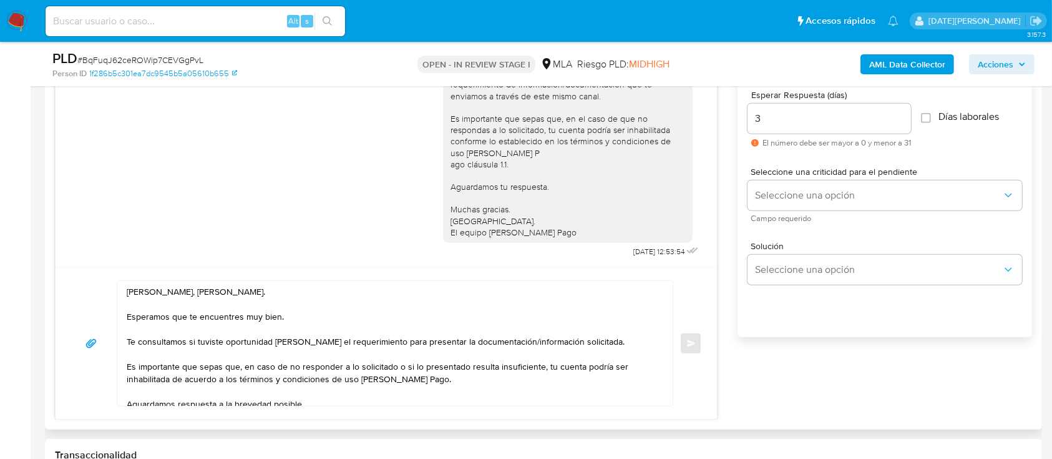
scroll to position [749, 0]
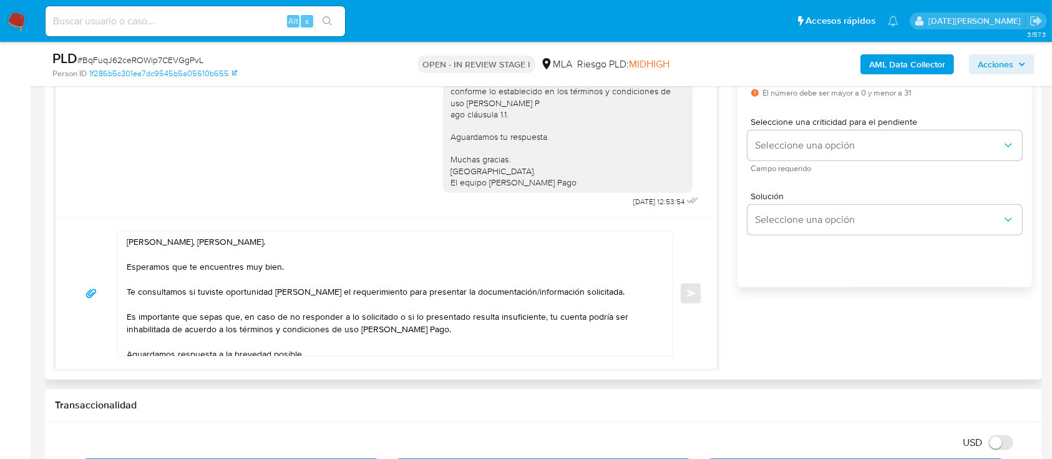
click at [603, 291] on textarea "Hola, Dante Nicolas Anicelle. Esperamos que te encuentres muy bien. Te consulta…" at bounding box center [392, 293] width 531 height 125
click at [587, 289] on textarea "Hola, Dante Nicolas Anicelle. Esperamos que te encuentres muy bien. Te consulta…" at bounding box center [392, 293] width 531 height 125
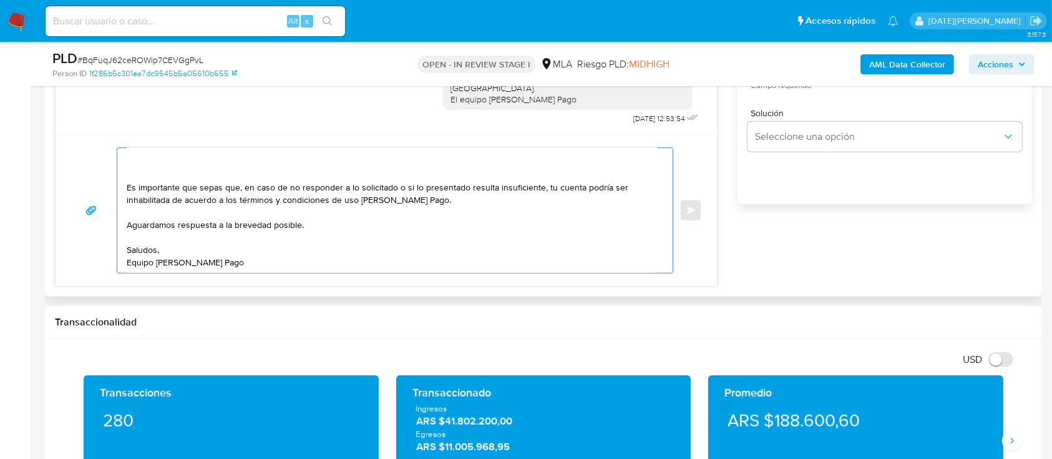
scroll to position [75, 0]
drag, startPoint x: 135, startPoint y: 237, endPoint x: 389, endPoint y: 248, distance: 254.3
click at [389, 248] on textarea "Hola, Dante Nicolas Anicelle. Esperamos que te encuentres muy bien. Te consulta…" at bounding box center [392, 210] width 531 height 125
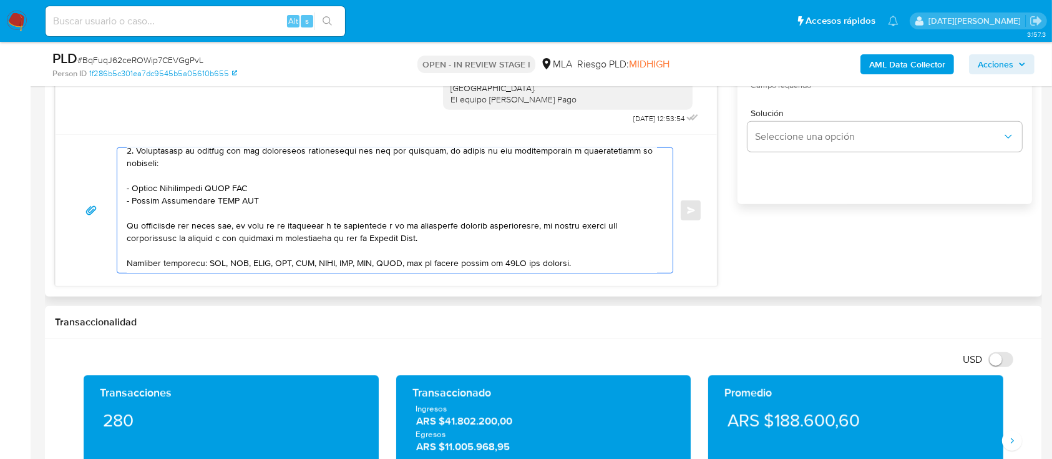
scroll to position [166, 0]
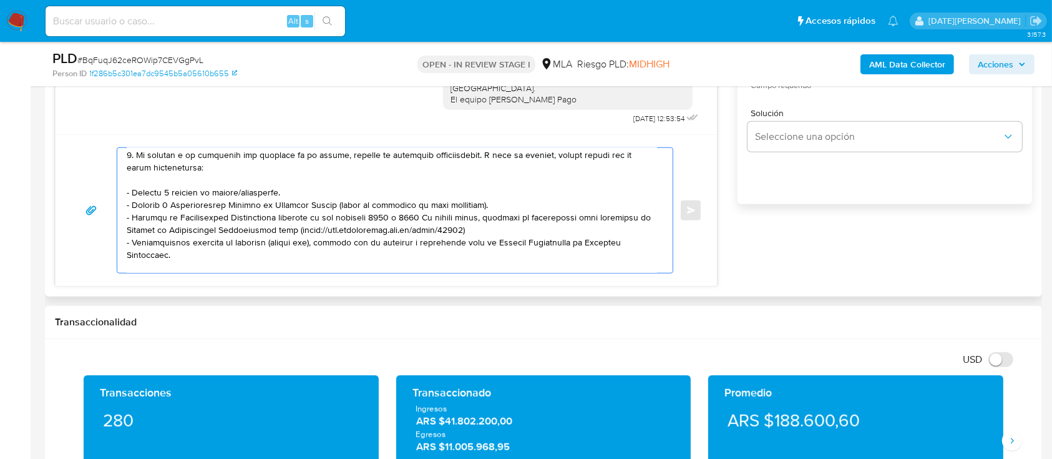
drag, startPoint x: 127, startPoint y: 234, endPoint x: 218, endPoint y: 220, distance: 92.2
click at [218, 220] on textarea at bounding box center [392, 210] width 531 height 125
click at [227, 213] on textarea at bounding box center [392, 210] width 531 height 125
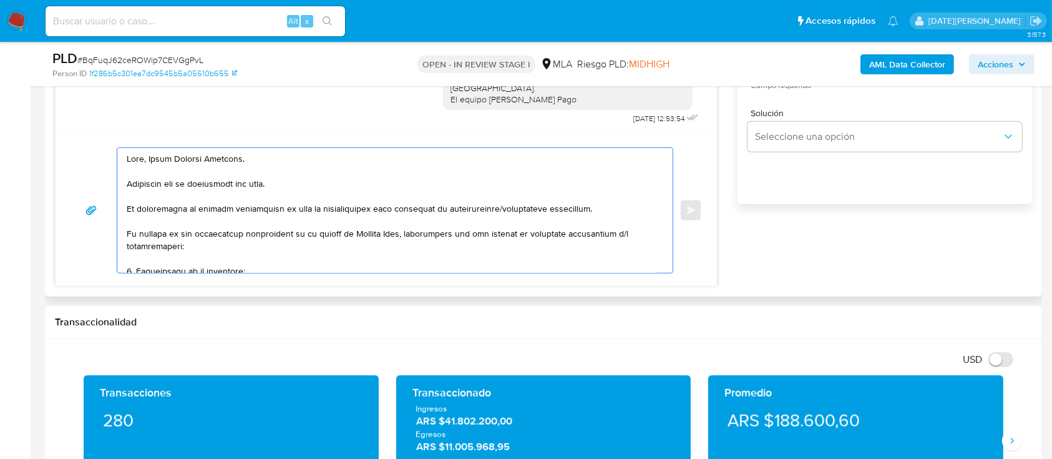
click at [290, 221] on textarea at bounding box center [392, 210] width 531 height 125
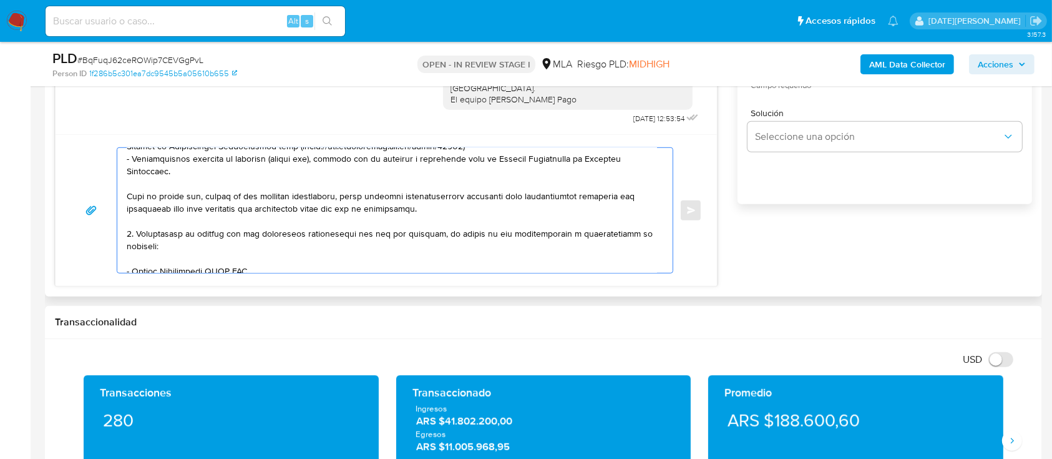
scroll to position [166, 0]
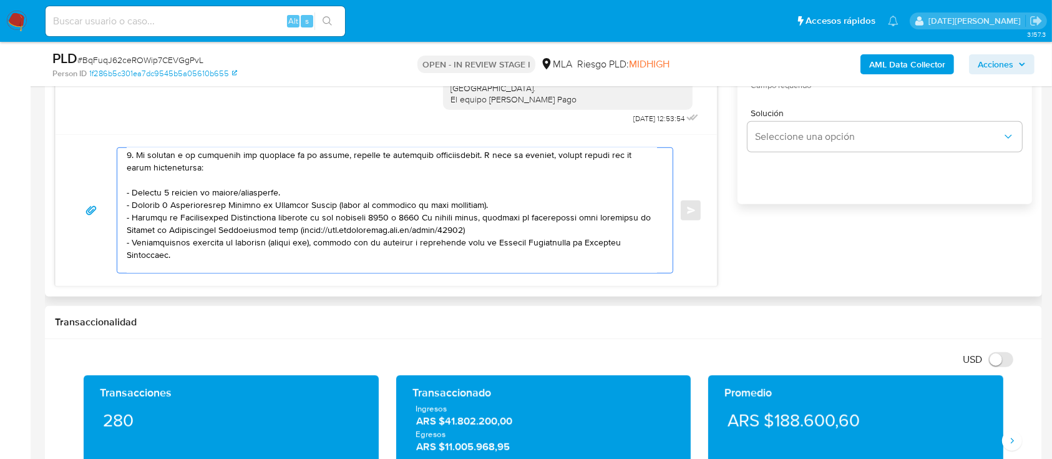
drag, startPoint x: 309, startPoint y: 193, endPoint x: 124, endPoint y: 198, distance: 185.5
click at [124, 198] on div at bounding box center [391, 210] width 549 height 125
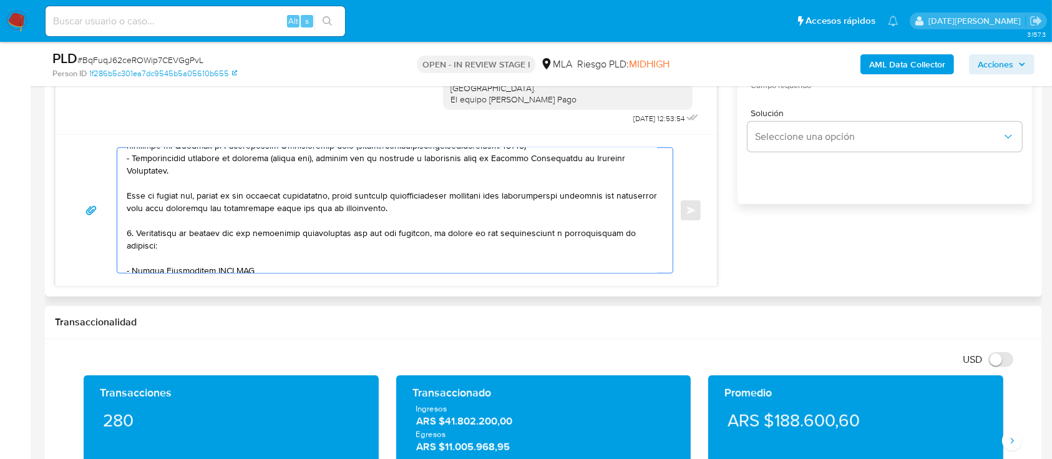
scroll to position [333, 0]
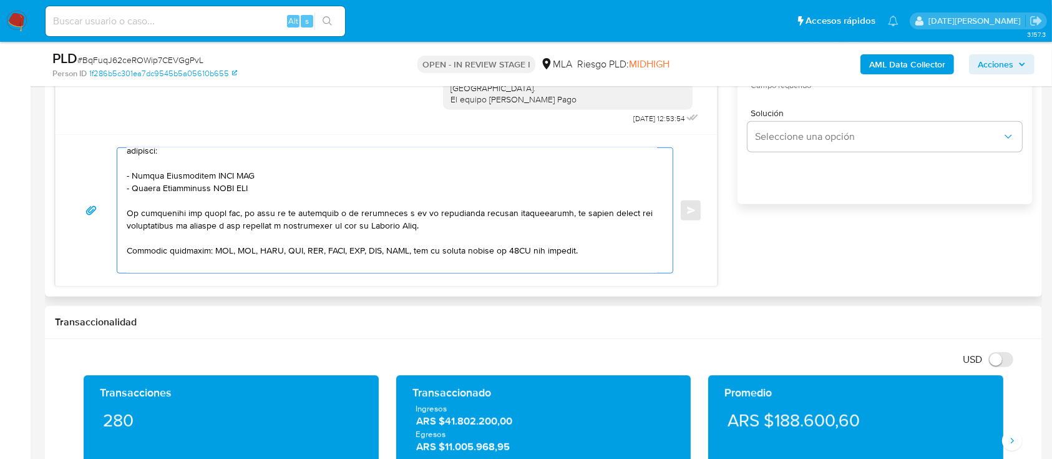
drag, startPoint x: 132, startPoint y: 184, endPoint x: 289, endPoint y: 185, distance: 157.3
click at [289, 185] on textarea at bounding box center [392, 210] width 531 height 125
paste textarea "ahuel Bustos"
drag, startPoint x: 132, startPoint y: 193, endPoint x: 281, endPoint y: 197, distance: 148.6
click at [281, 197] on textarea at bounding box center [392, 210] width 531 height 125
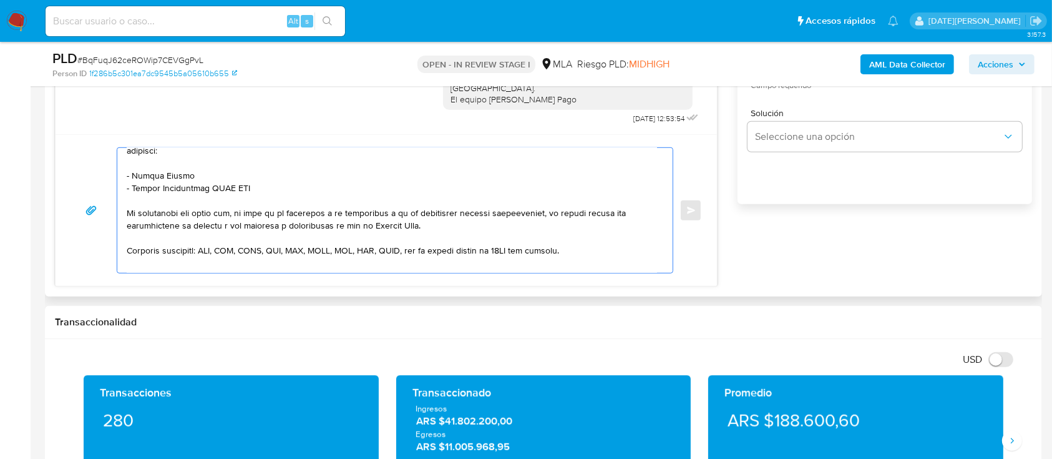
paste textarea "Elba Teresa Roxana Gomez"
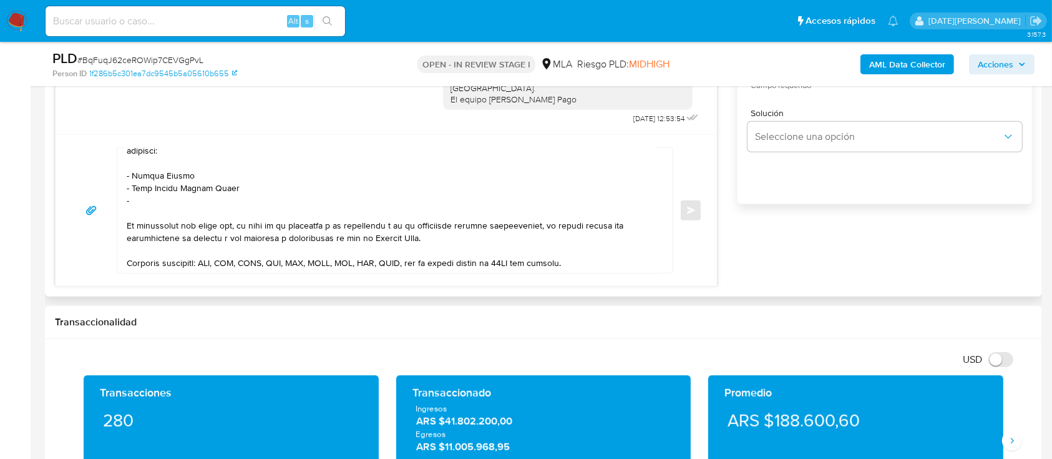
click at [145, 213] on textarea at bounding box center [392, 210] width 531 height 125
click at [147, 207] on textarea at bounding box center [392, 210] width 531 height 125
paste textarea "Roberto Gomez"
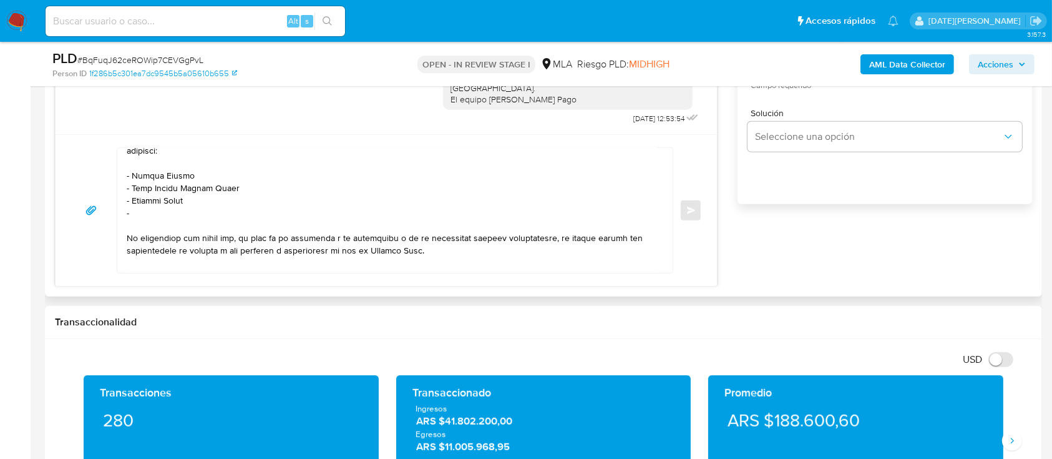
click at [160, 220] on textarea at bounding box center [392, 210] width 531 height 125
paste textarea "Fuentes Cristian Omar"
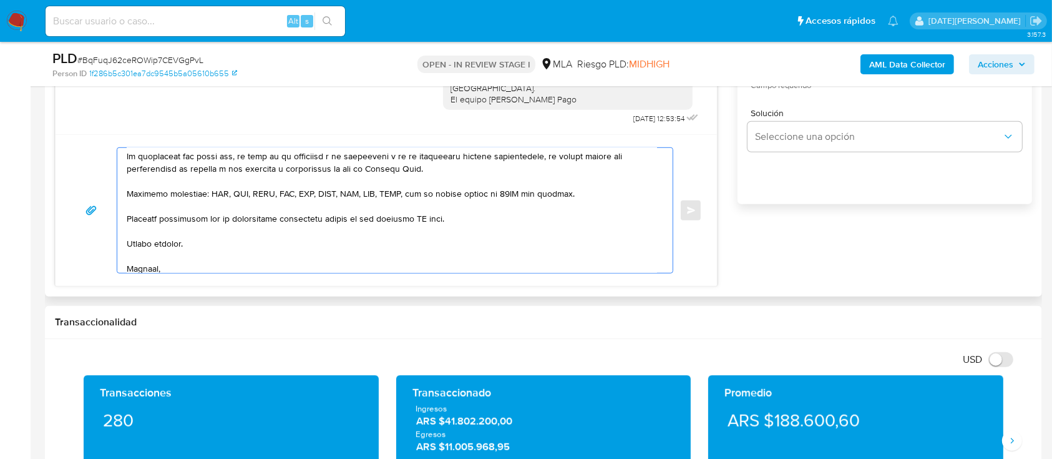
scroll to position [416, 0]
click at [424, 227] on textarea at bounding box center [392, 210] width 531 height 125
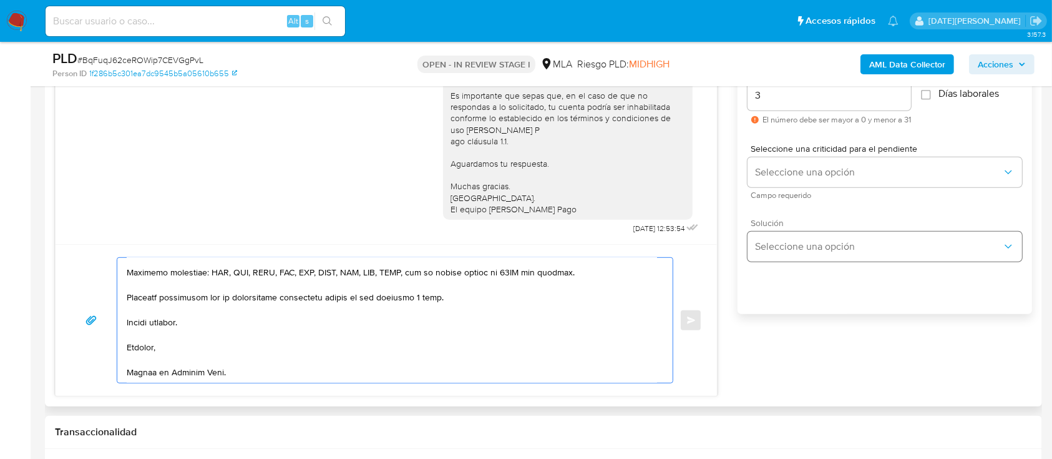
scroll to position [665, 0]
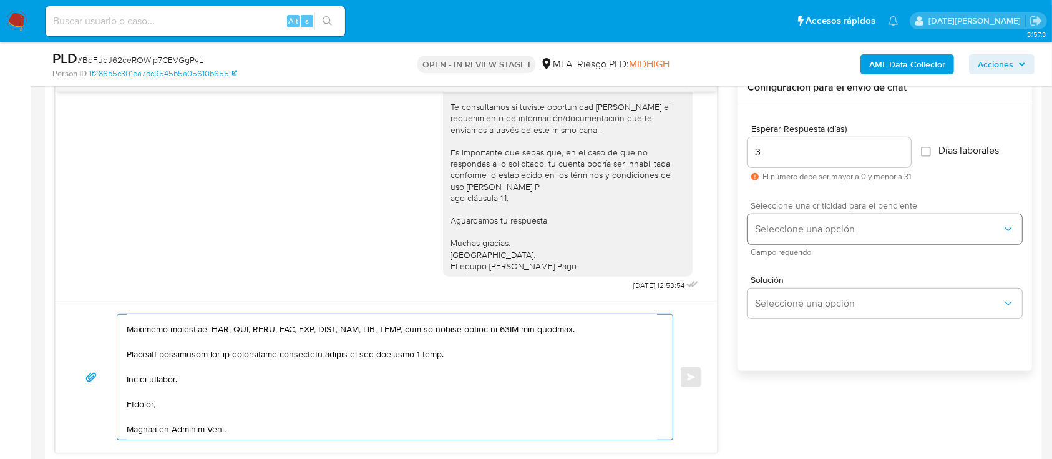
type textarea "Hola, Dante Nicolas Anicelle. Esperamos que te encuentres muy bien. Te consulta…"
click at [804, 225] on span "Seleccione una opción" at bounding box center [878, 229] width 247 height 12
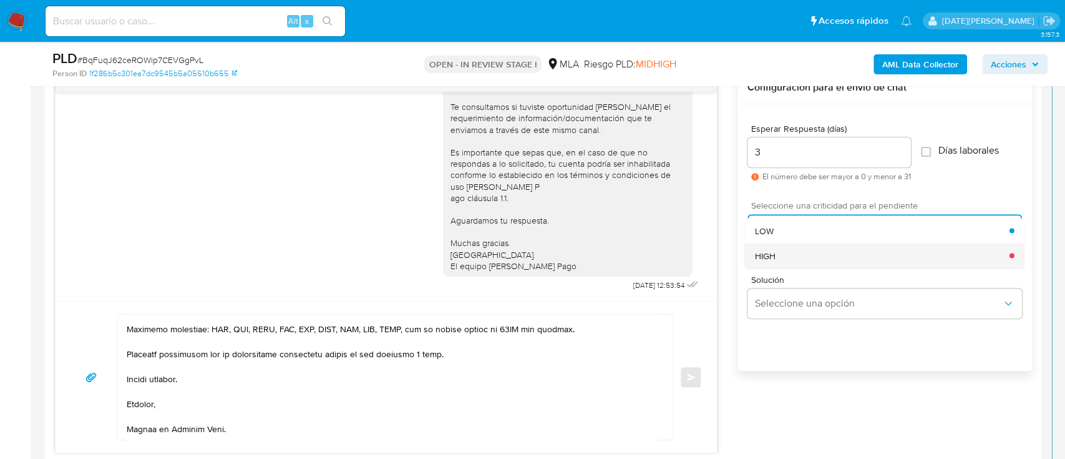
click at [764, 254] on span "HIGH" at bounding box center [765, 255] width 21 height 11
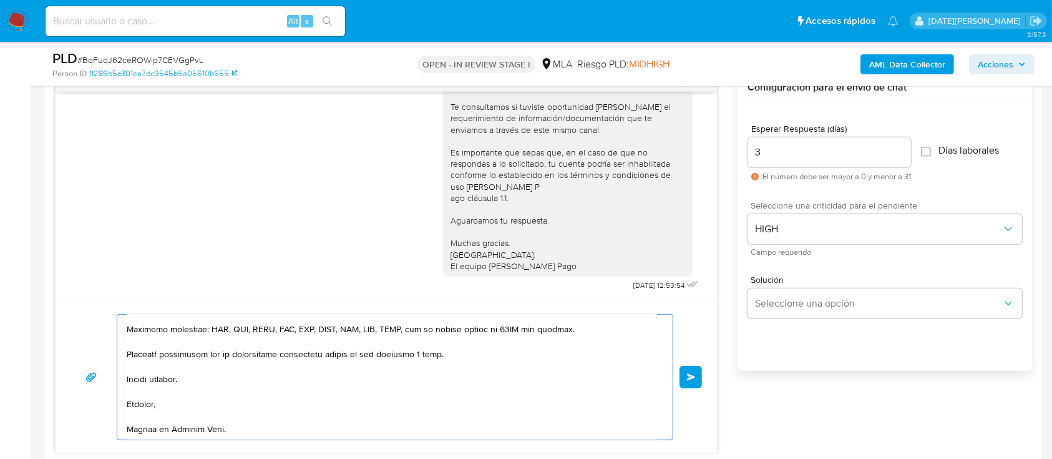
click at [684, 374] on button "Enviar" at bounding box center [691, 377] width 22 height 22
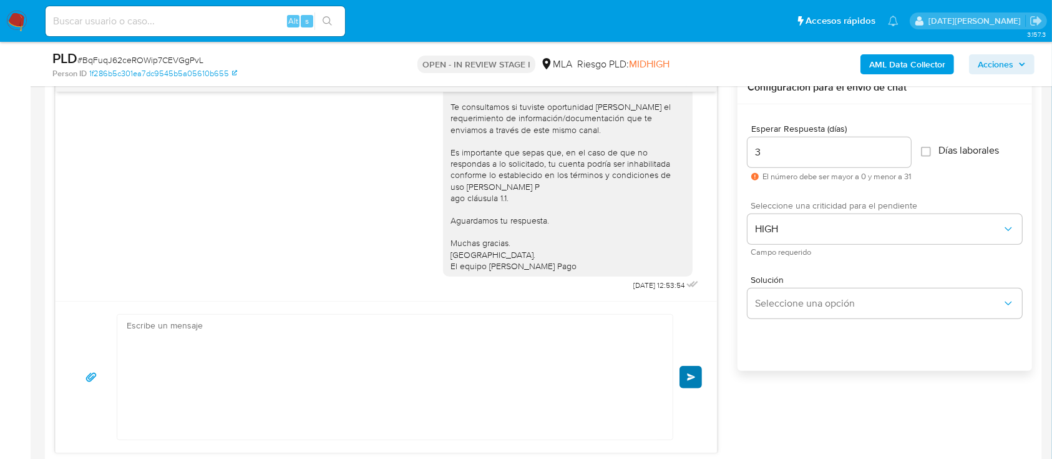
scroll to position [1535, 0]
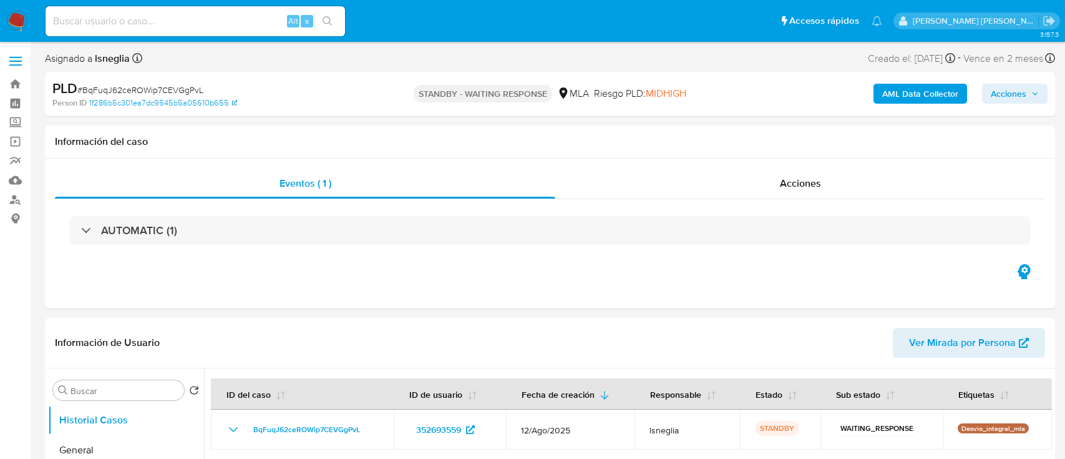
select select "10"
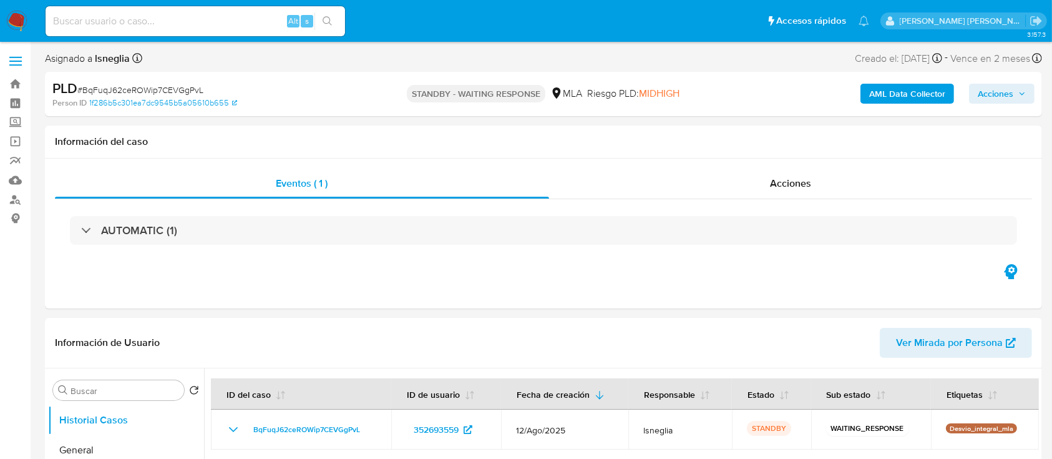
click at [144, 23] on input at bounding box center [196, 21] width 300 height 16
paste input "bYSSCq5Yz5EfhFrx8W7Jnopd"
type input "bYSSCq5Yz5EfhFrx8W7Jnopd"
click at [333, 22] on button "search-icon" at bounding box center [328, 20] width 26 height 17
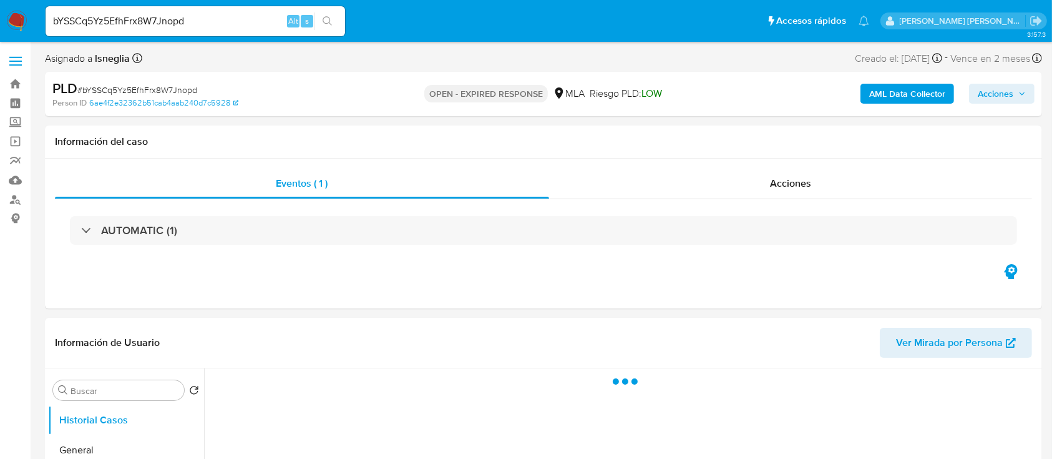
select select "10"
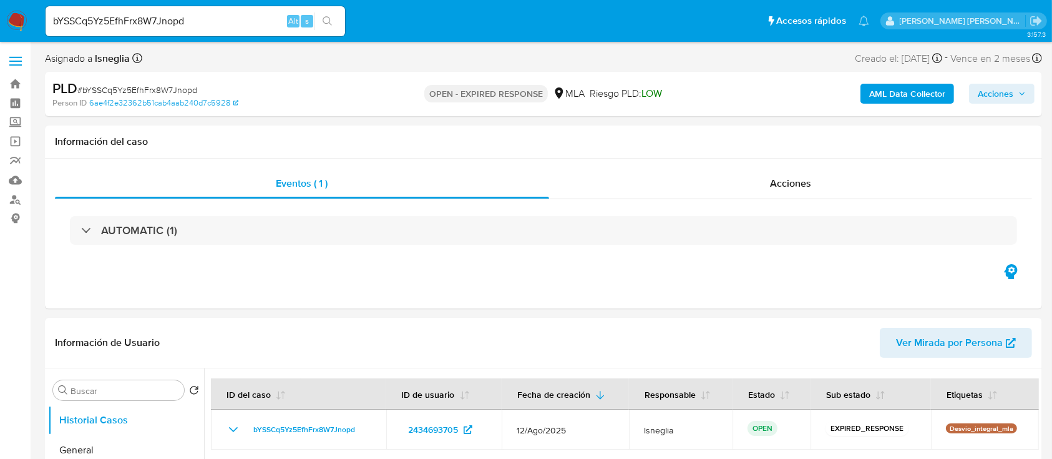
click at [132, 91] on span "# bYSSCq5Yz5EfhFrx8W7Jnopd" at bounding box center [137, 90] width 120 height 12
copy span "bYSSCq5Yz5EfhFrx8W7Jnopd"
click at [22, 22] on img at bounding box center [16, 21] width 21 height 21
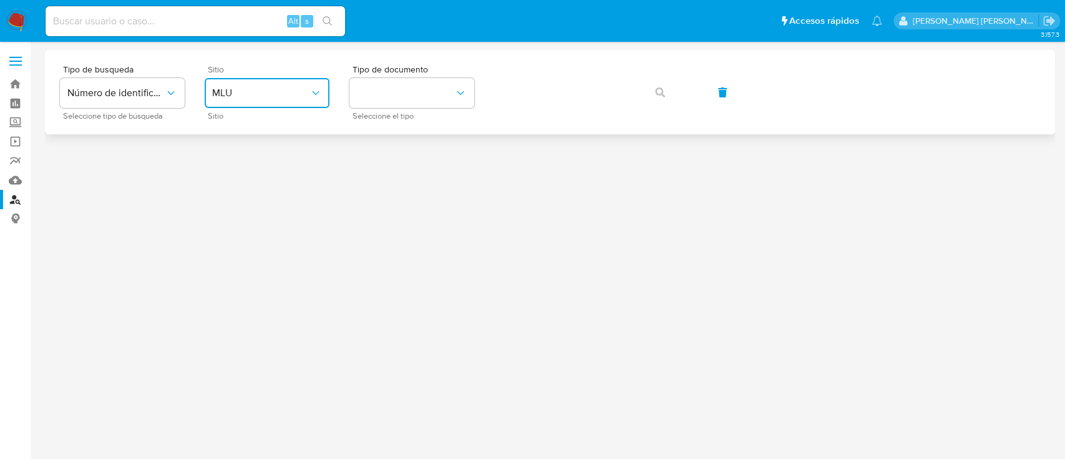
click at [257, 86] on button "MLU" at bounding box center [267, 93] width 125 height 30
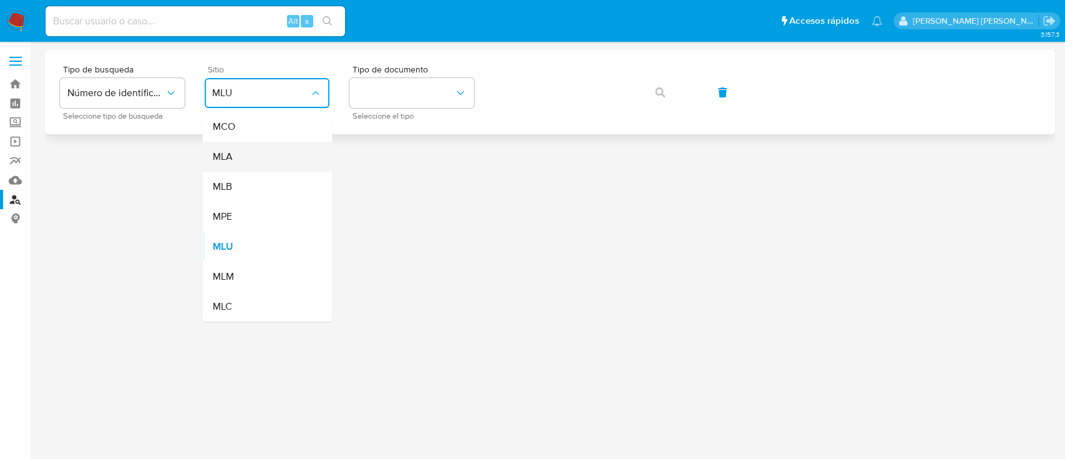
click at [255, 157] on div "MLA" at bounding box center [263, 157] width 102 height 30
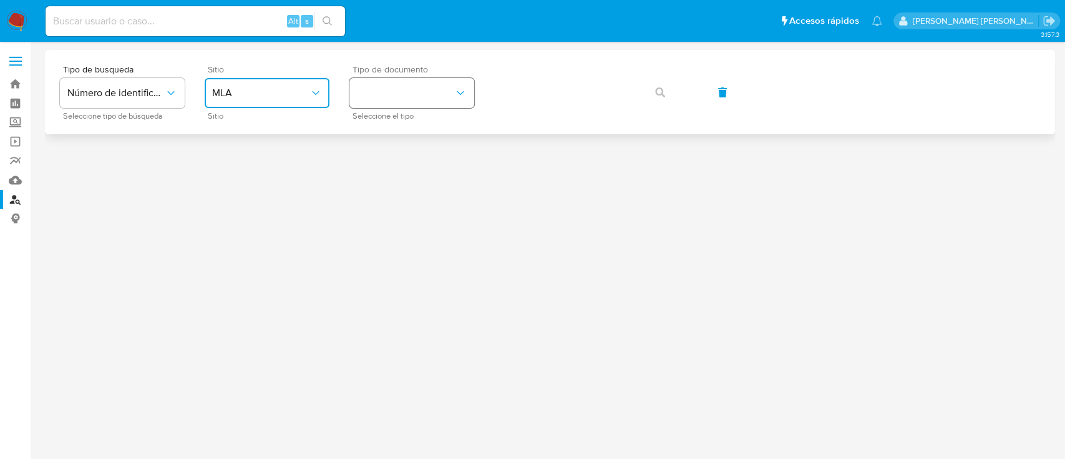
click at [391, 92] on button "identificationType" at bounding box center [412, 93] width 125 height 30
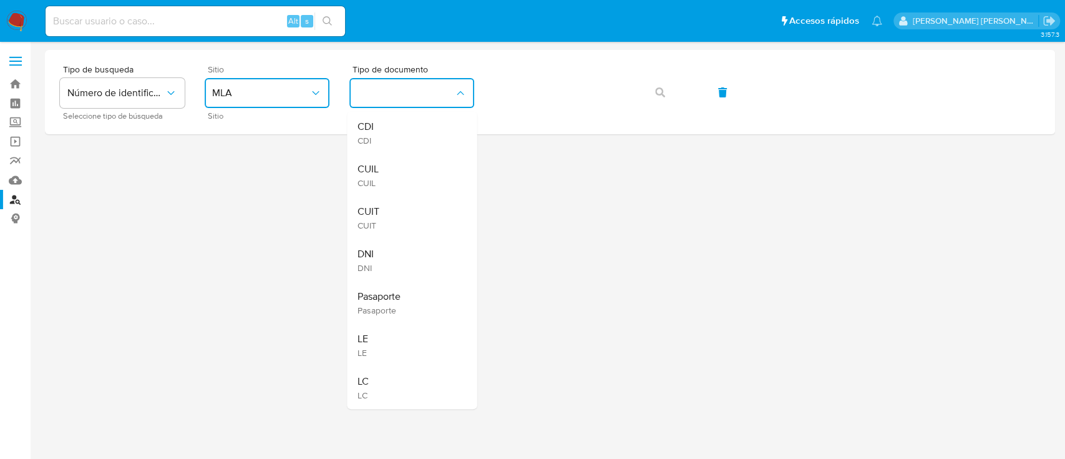
click at [386, 217] on div "CUIT CUIT" at bounding box center [408, 218] width 102 height 42
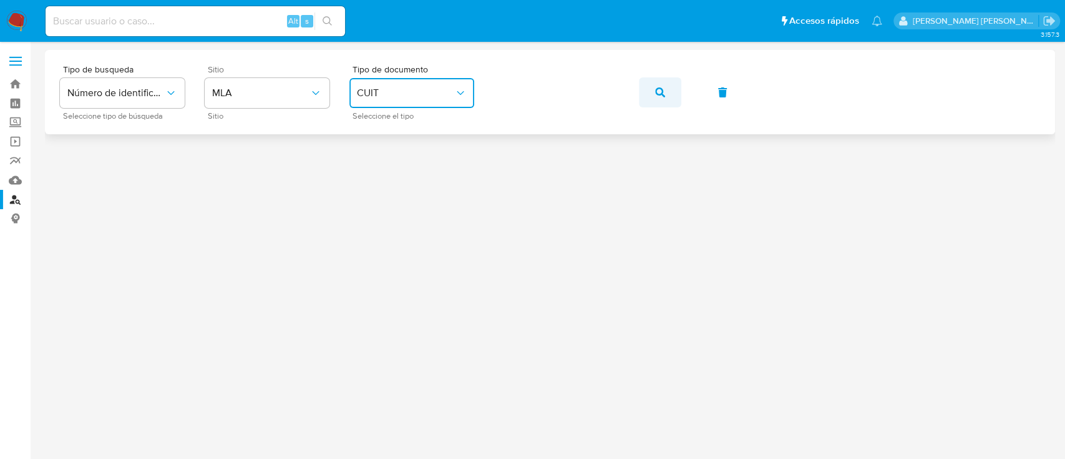
click at [657, 90] on icon "button" at bounding box center [660, 92] width 10 height 10
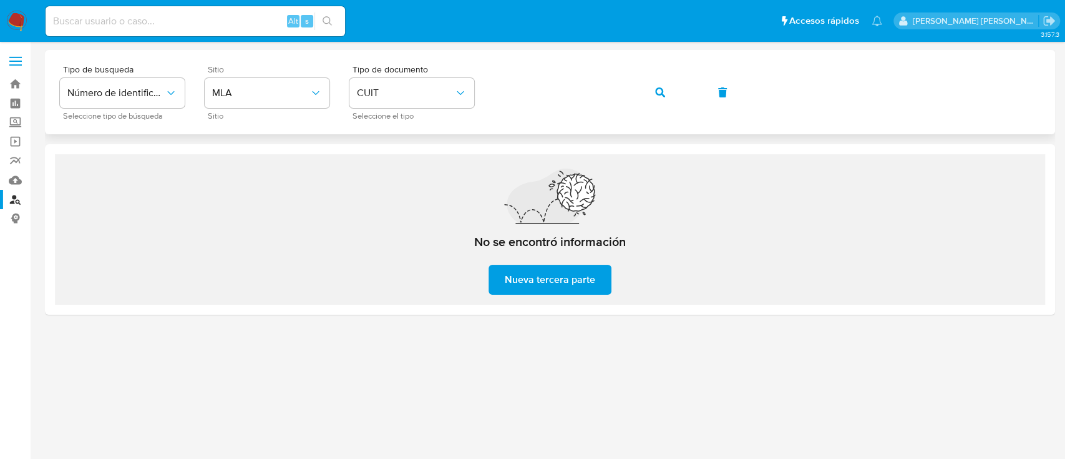
click at [649, 91] on button "button" at bounding box center [660, 92] width 42 height 30
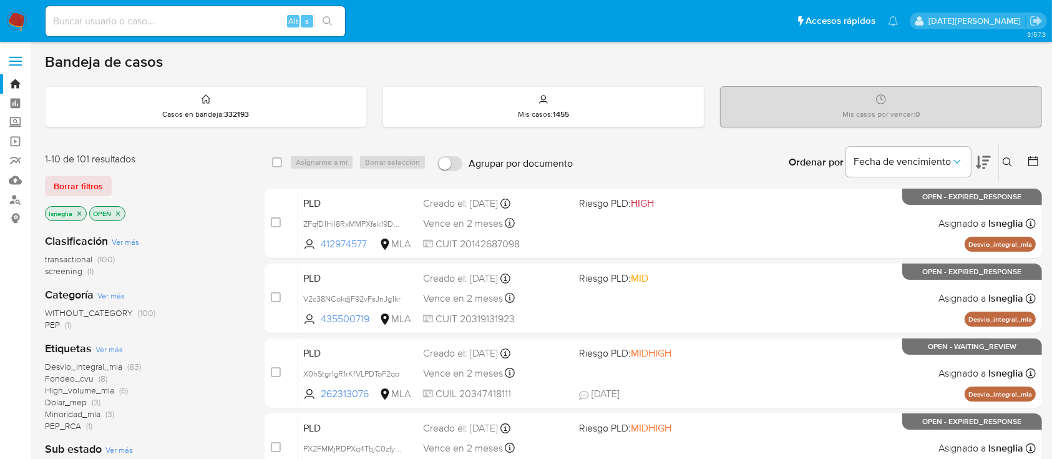
click at [1007, 160] on icon at bounding box center [1008, 162] width 10 height 10
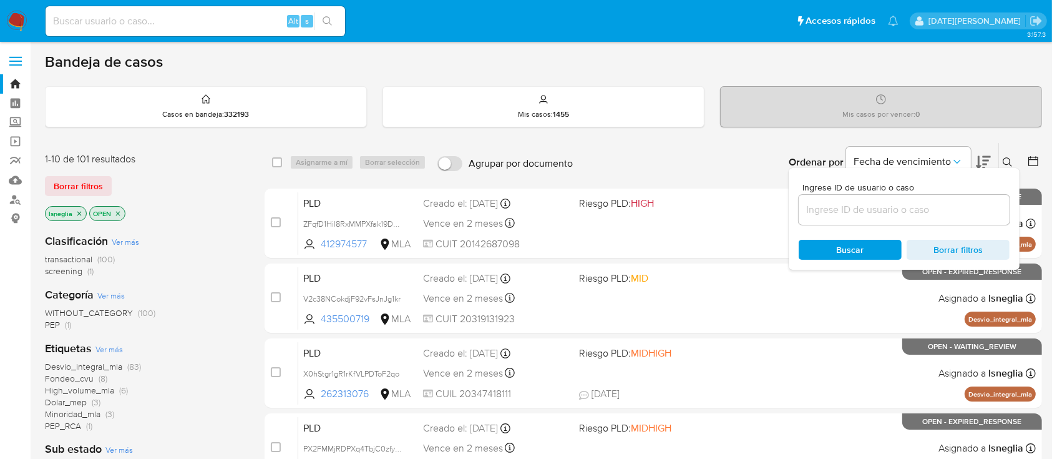
click at [861, 219] on div at bounding box center [904, 210] width 211 height 30
click at [863, 210] on input at bounding box center [904, 210] width 211 height 16
paste input "bYSSCq5Yz5EfhFrx8W7Jnopd"
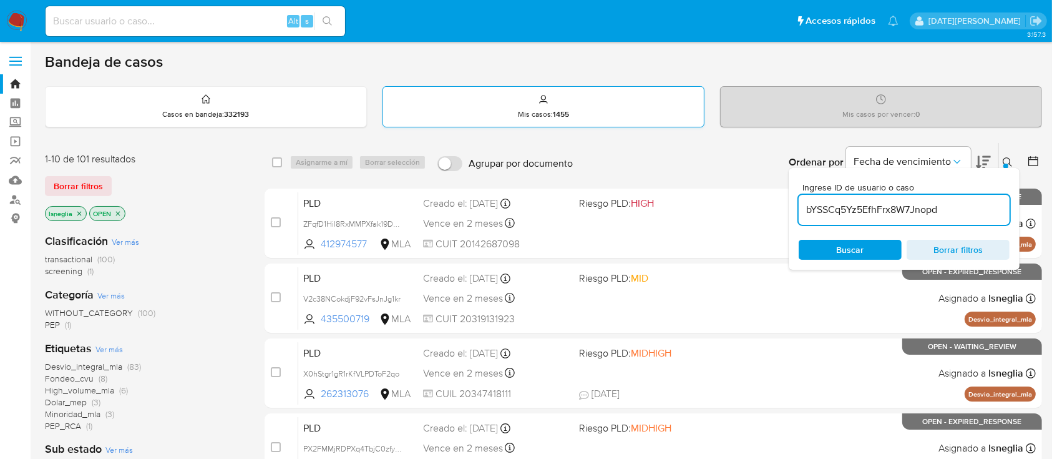
type input "bYSSCq5Yz5EfhFrx8W7Jnopd"
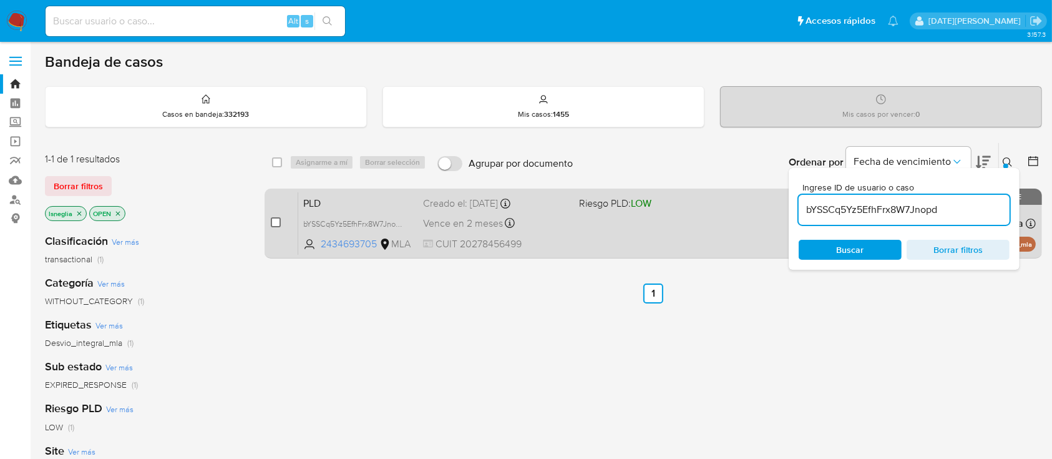
click at [276, 222] on input "checkbox" at bounding box center [276, 222] width 10 height 10
checkbox input "true"
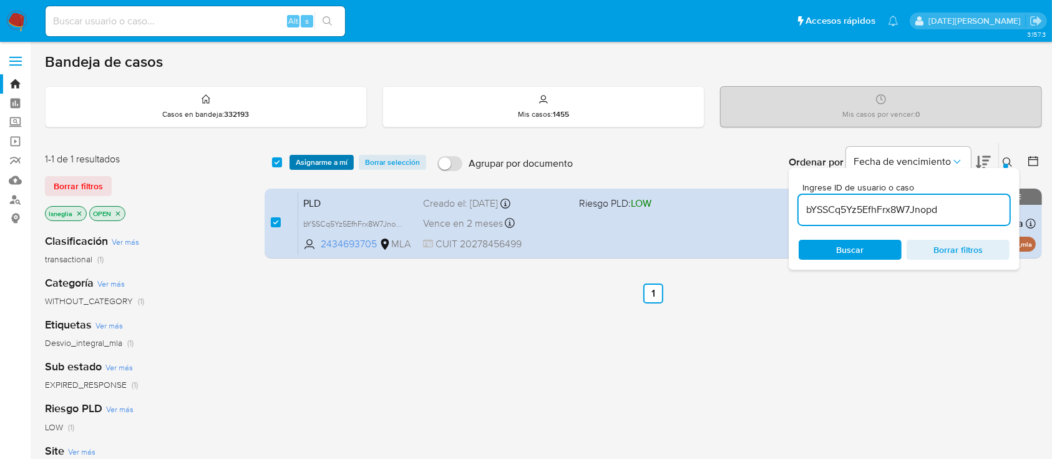
click at [320, 156] on span "Asignarme a mí" at bounding box center [322, 162] width 52 height 12
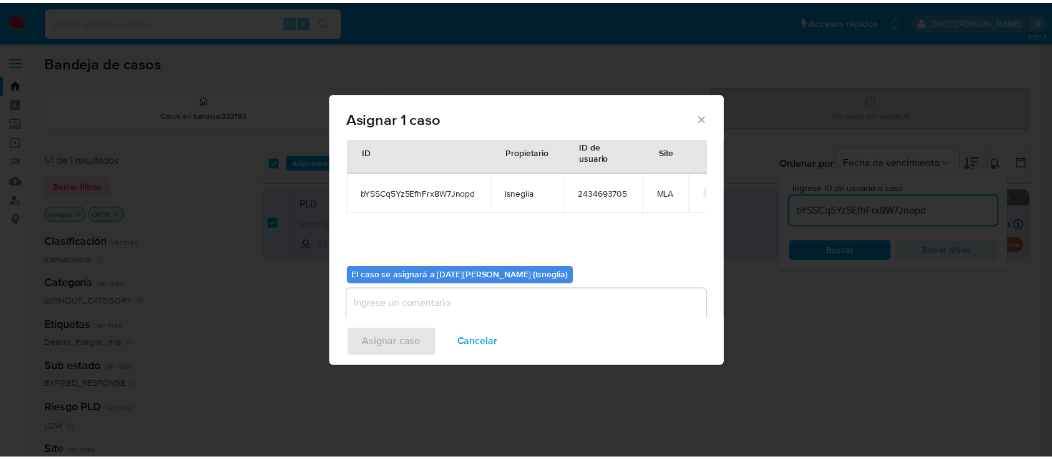
scroll to position [64, 0]
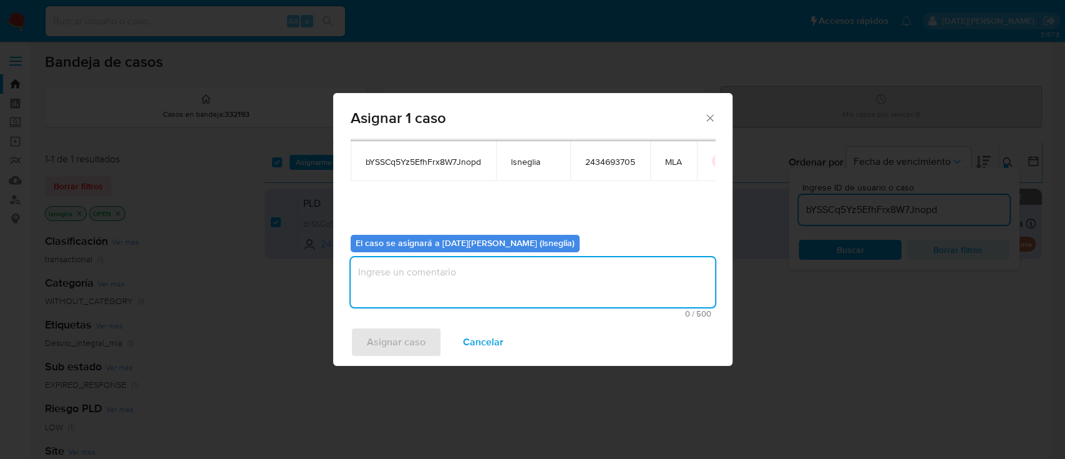
click at [489, 287] on textarea "assign-modal" at bounding box center [533, 282] width 365 height 50
type textarea "."
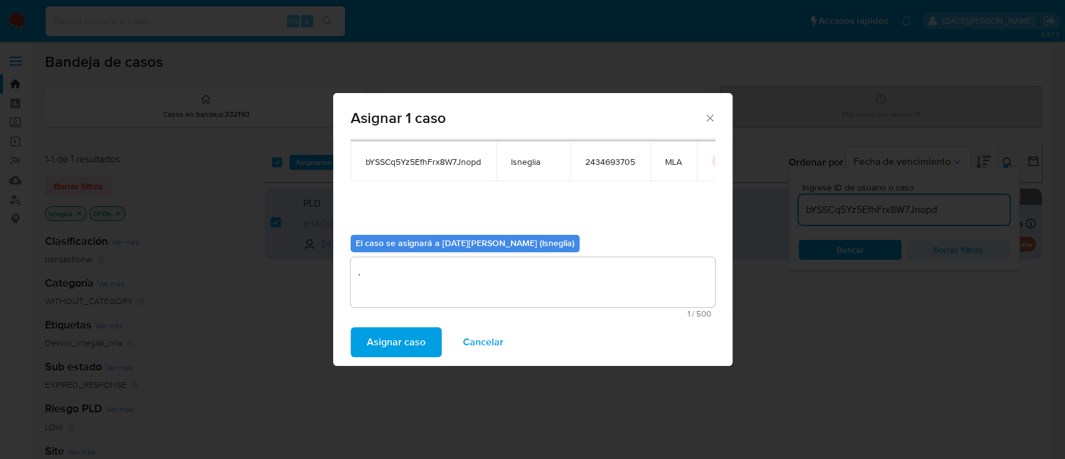
click at [408, 350] on span "Asignar caso" at bounding box center [396, 341] width 59 height 27
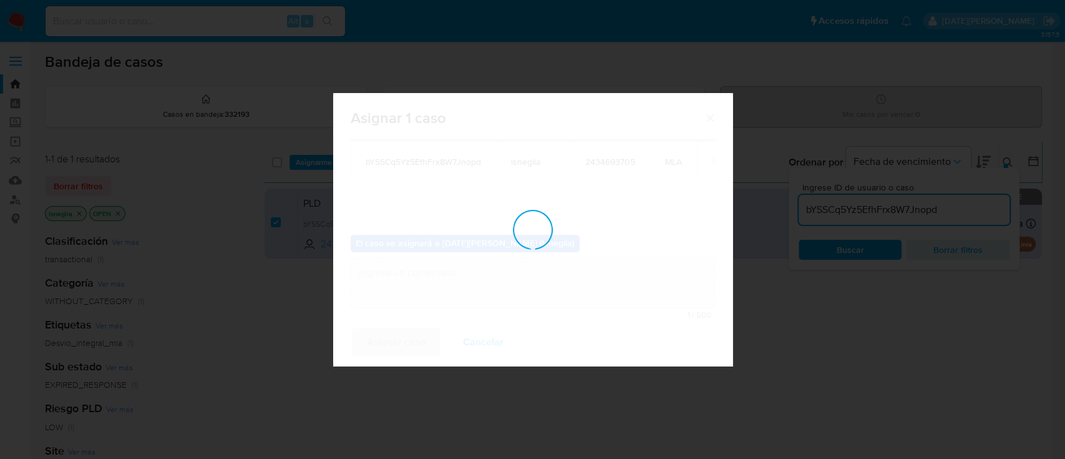
checkbox input "false"
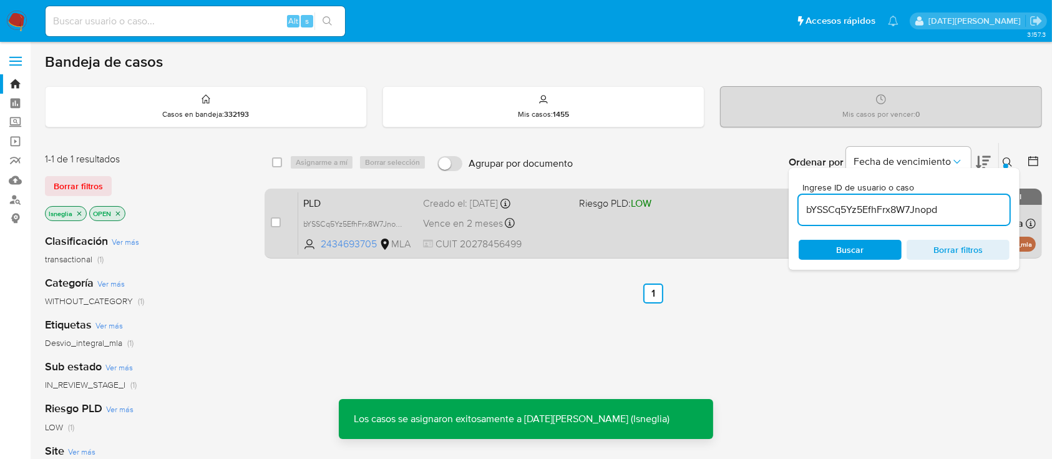
click at [375, 200] on span "PLD" at bounding box center [358, 202] width 110 height 16
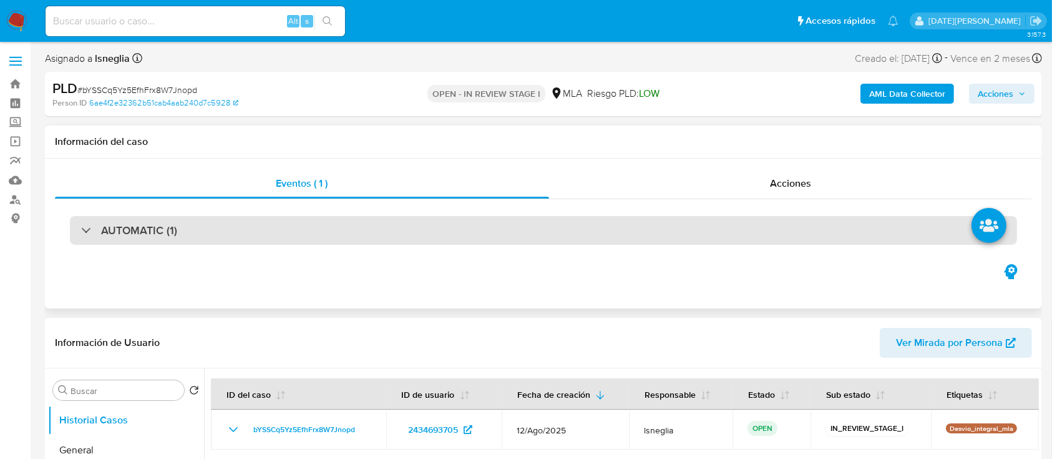
select select "10"
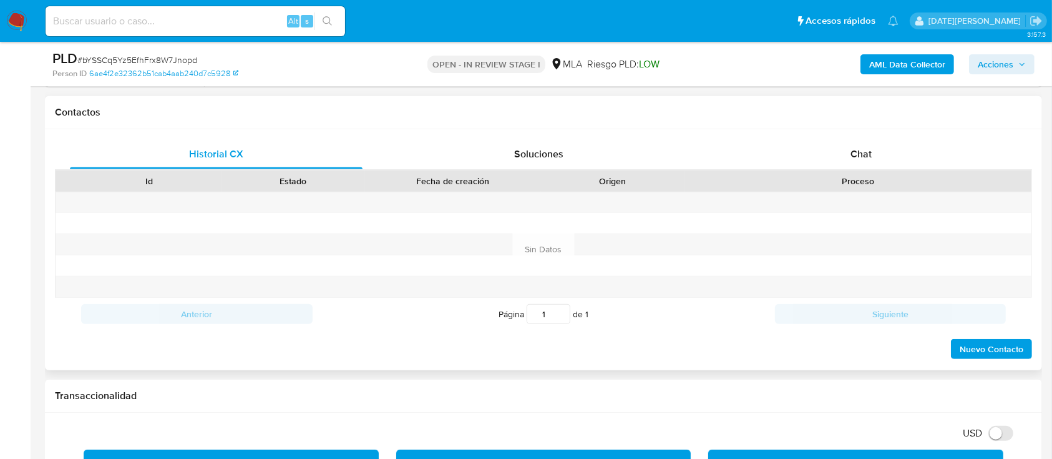
scroll to position [582, 0]
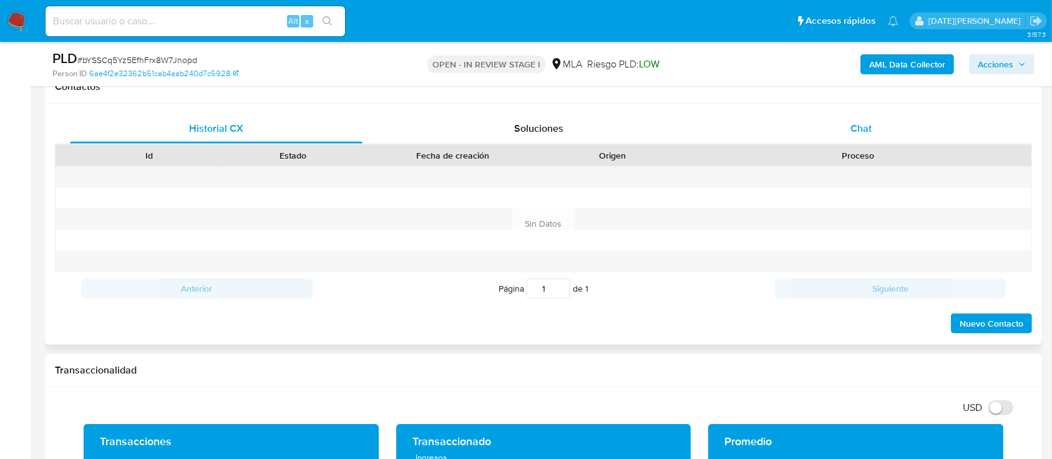
click at [859, 121] on span "Chat" at bounding box center [861, 128] width 21 height 14
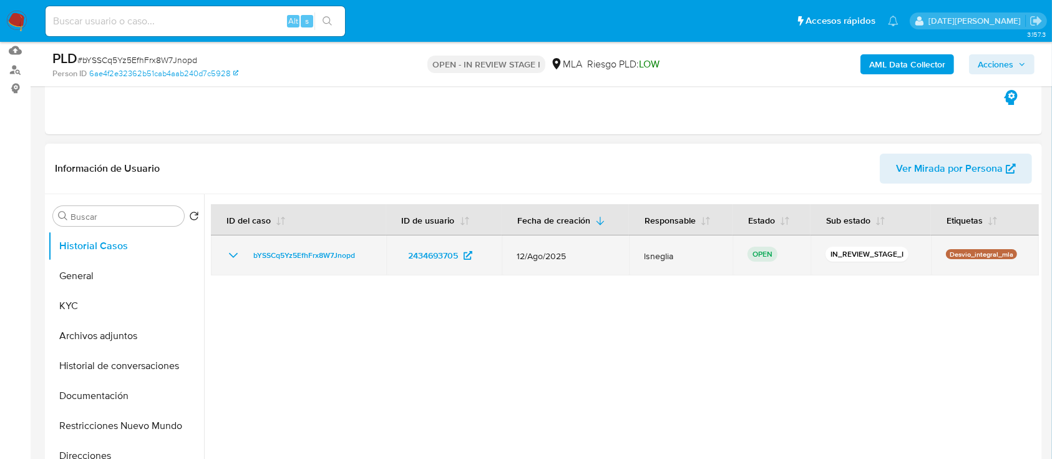
scroll to position [166, 0]
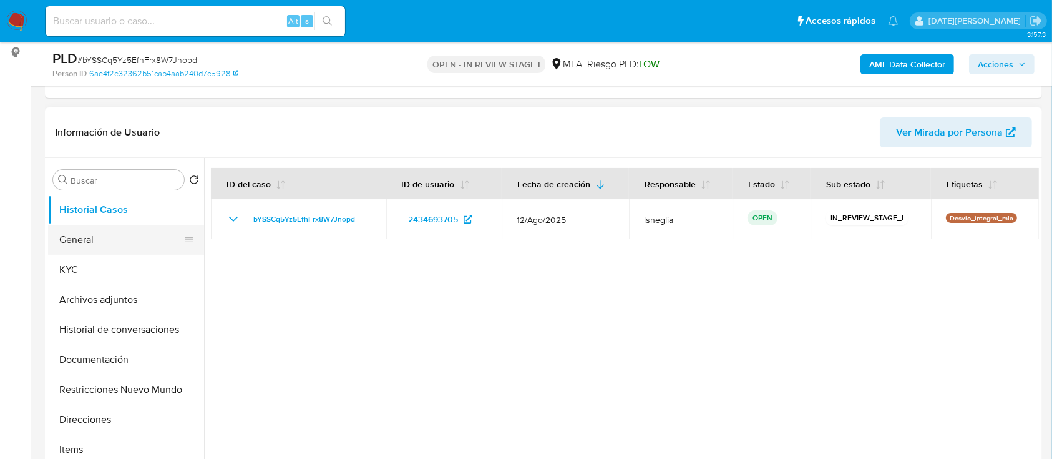
click at [127, 237] on button "General" at bounding box center [121, 240] width 146 height 30
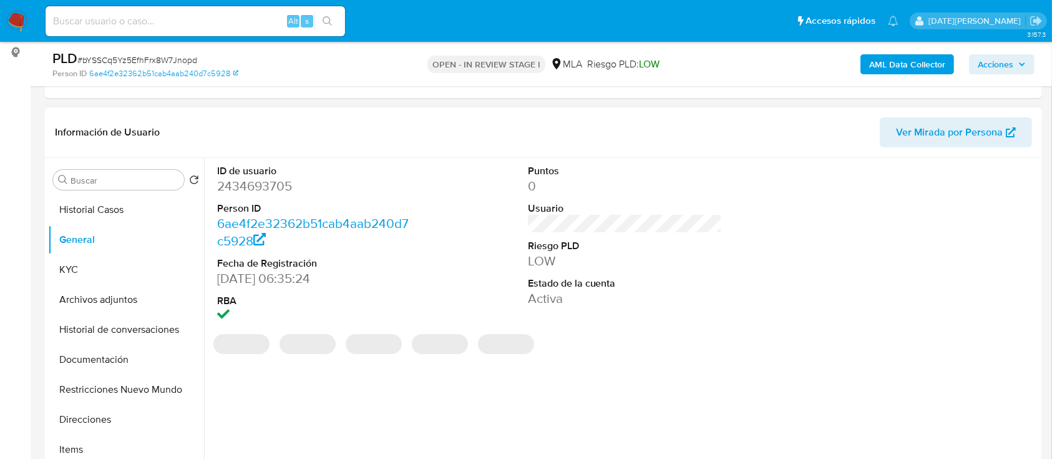
click at [273, 184] on dd "2434693705" at bounding box center [314, 185] width 195 height 17
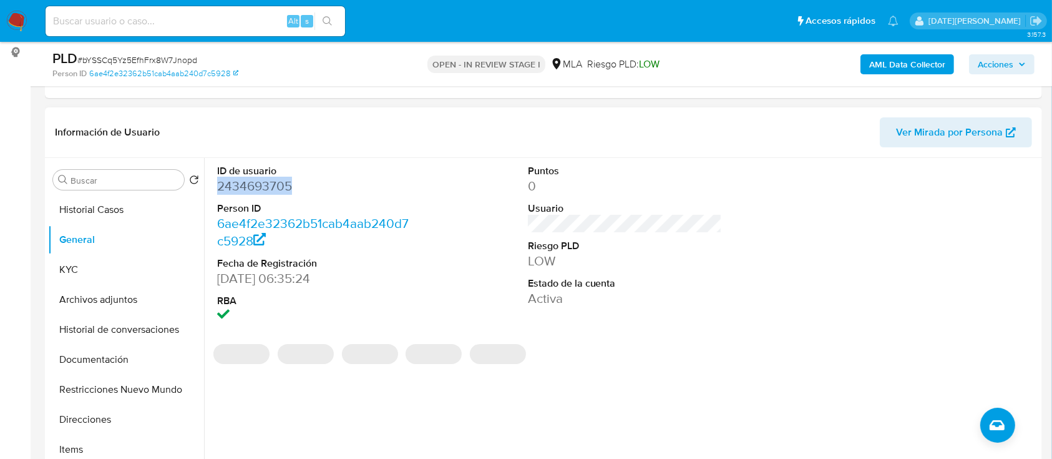
copy dd "2434693705"
click at [247, 180] on dd "2434693705" at bounding box center [314, 185] width 195 height 17
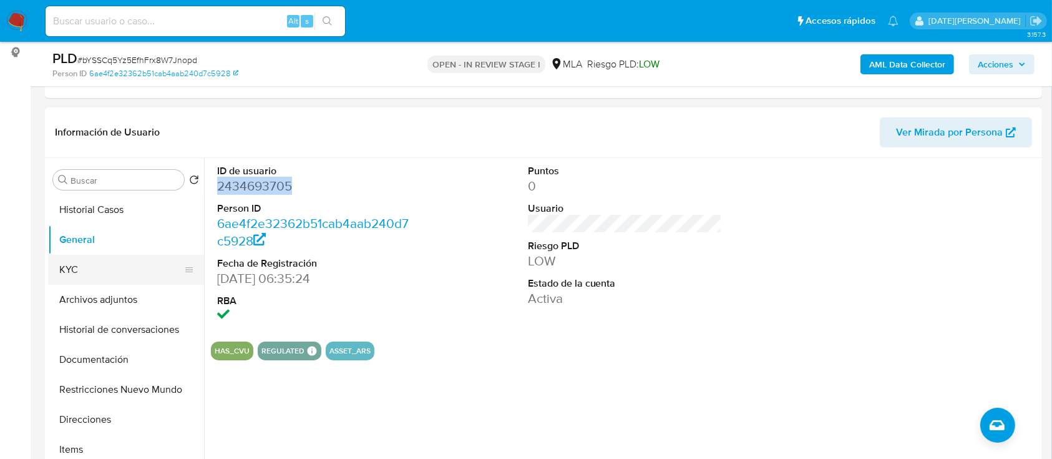
click at [81, 272] on button "KYC" at bounding box center [121, 270] width 146 height 30
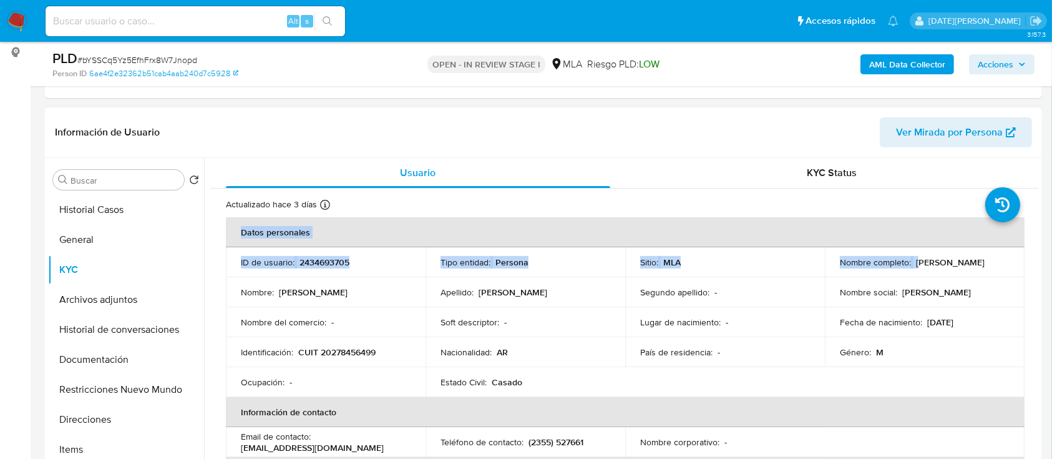
drag, startPoint x: 918, startPoint y: 260, endPoint x: 1021, endPoint y: 261, distance: 103.6
click at [340, 367] on td "Ocupación : -" at bounding box center [326, 382] width 200 height 30
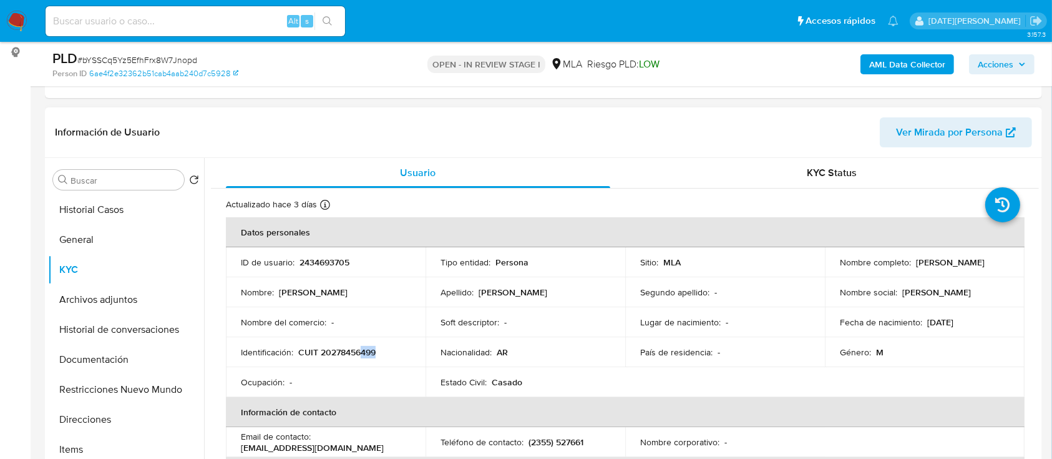
drag, startPoint x: 360, startPoint y: 348, endPoint x: 380, endPoint y: 349, distance: 20.6
click at [380, 349] on div "Identificación : CUIT 20278456499" at bounding box center [326, 351] width 170 height 11
drag, startPoint x: 913, startPoint y: 262, endPoint x: 988, endPoint y: 262, distance: 75.5
click at [988, 262] on div "Nombre completo : [PERSON_NAME]" at bounding box center [925, 262] width 170 height 11
drag, startPoint x: 300, startPoint y: 352, endPoint x: 385, endPoint y: 352, distance: 84.9
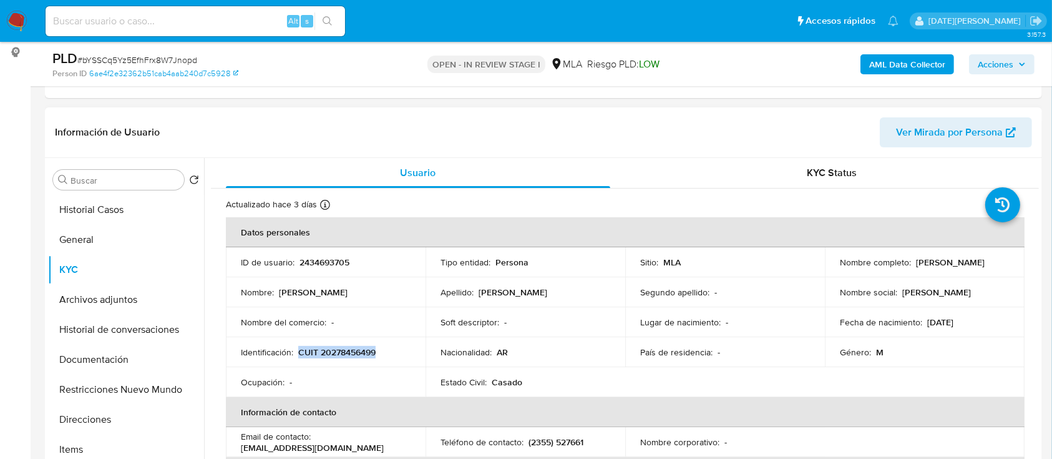
click at [385, 352] on div "Identificación : CUIT 20278456499" at bounding box center [326, 351] width 170 height 11
copy p "CUIT 20278456499"
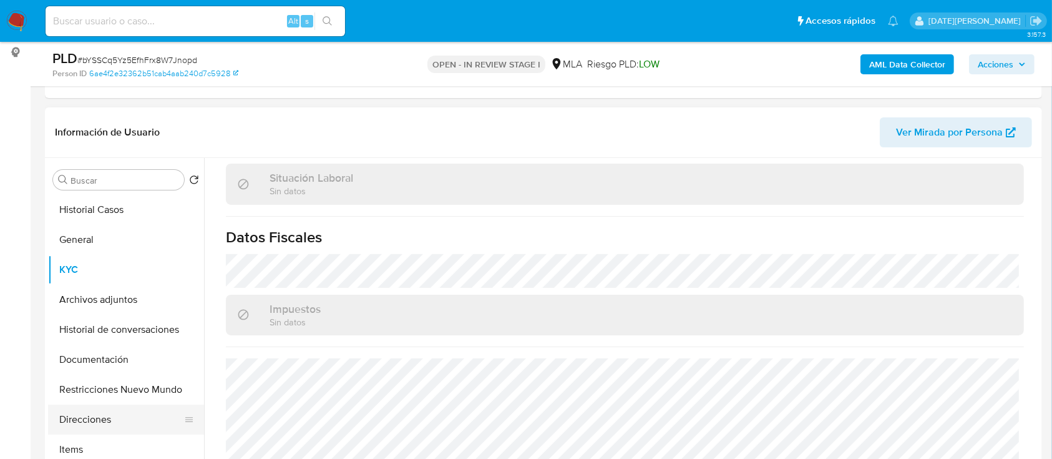
click at [112, 414] on button "Direcciones" at bounding box center [121, 419] width 146 height 30
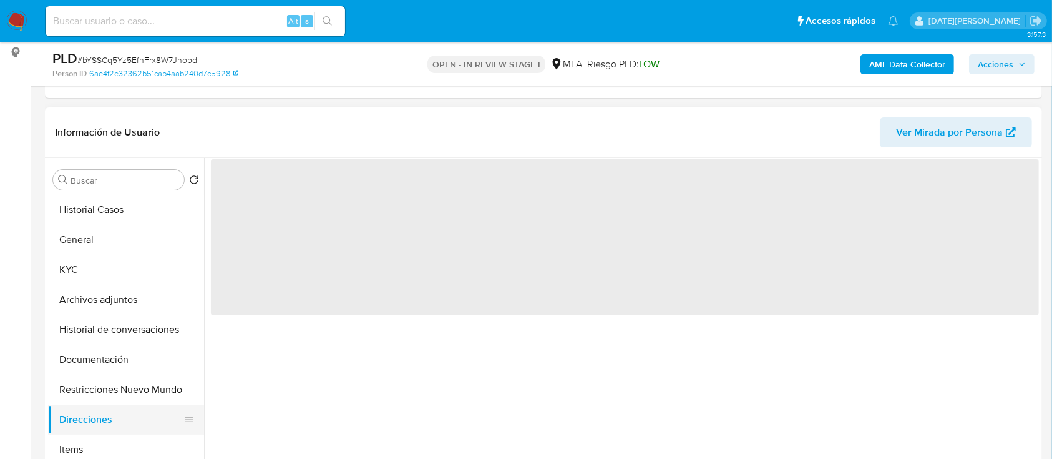
scroll to position [0, 0]
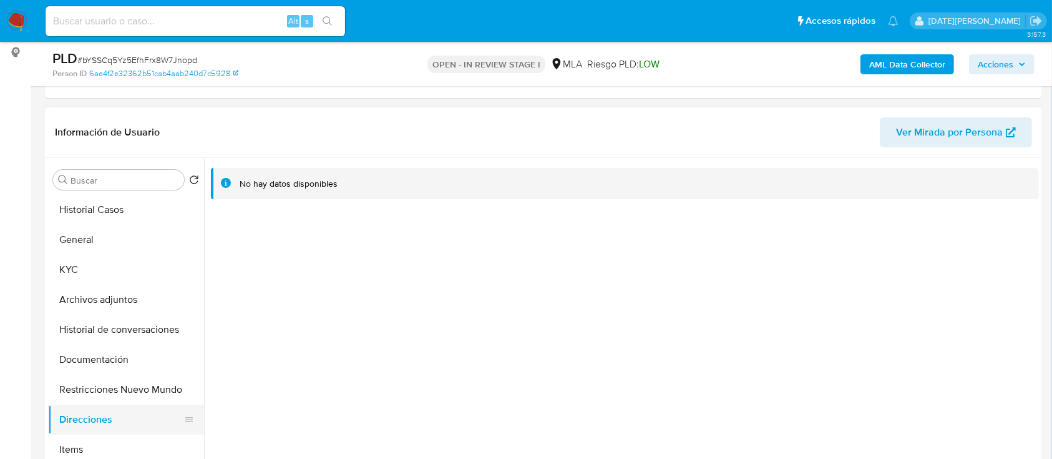
click at [89, 416] on button "Direcciones" at bounding box center [121, 419] width 146 height 30
click at [105, 265] on button "KYC" at bounding box center [121, 270] width 146 height 30
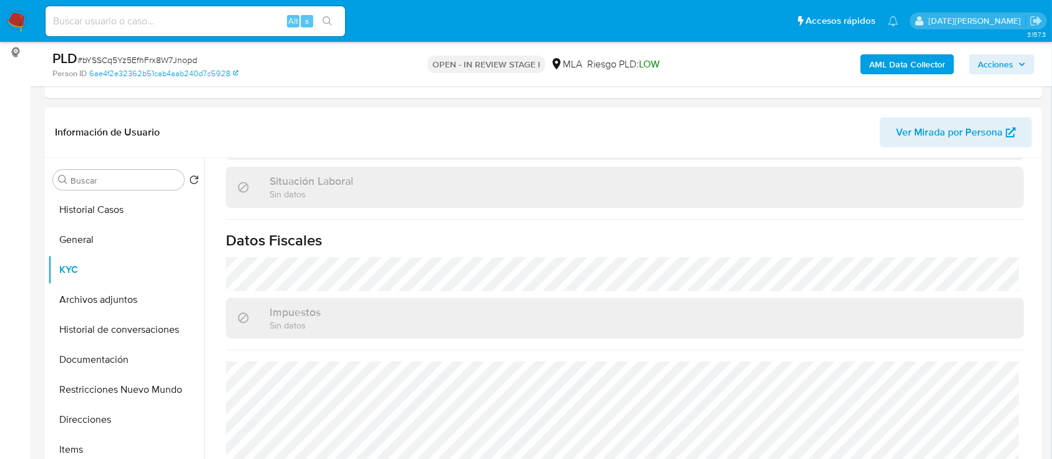
scroll to position [660, 0]
click at [112, 351] on button "Documentación" at bounding box center [121, 360] width 146 height 30
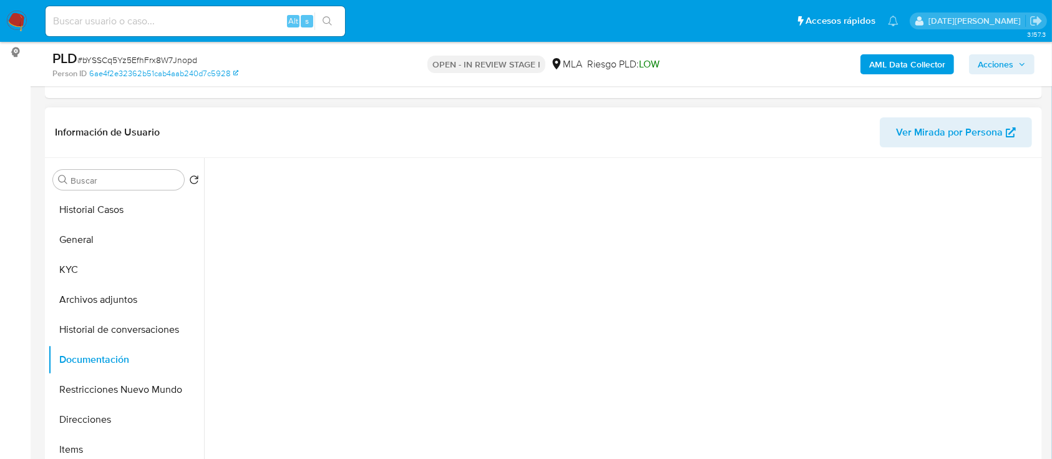
scroll to position [0, 0]
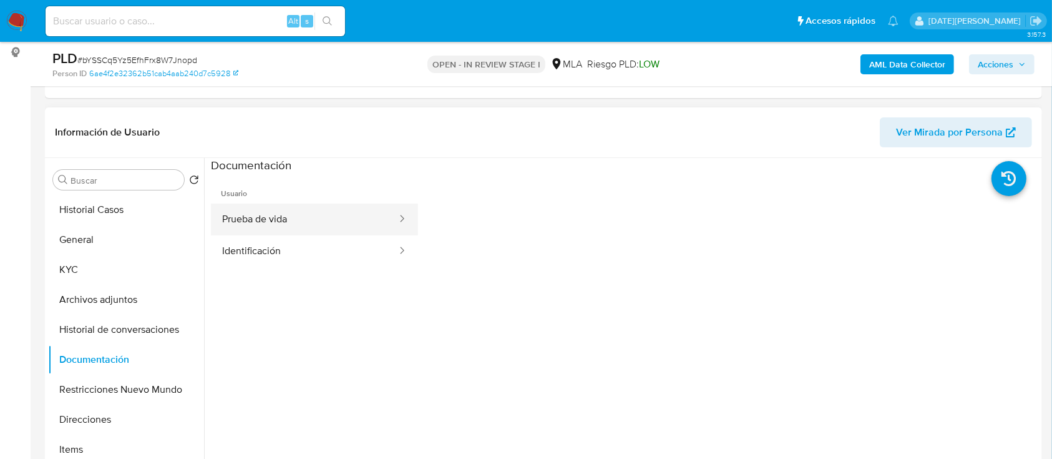
click at [305, 225] on button "Prueba de vida" at bounding box center [304, 219] width 187 height 32
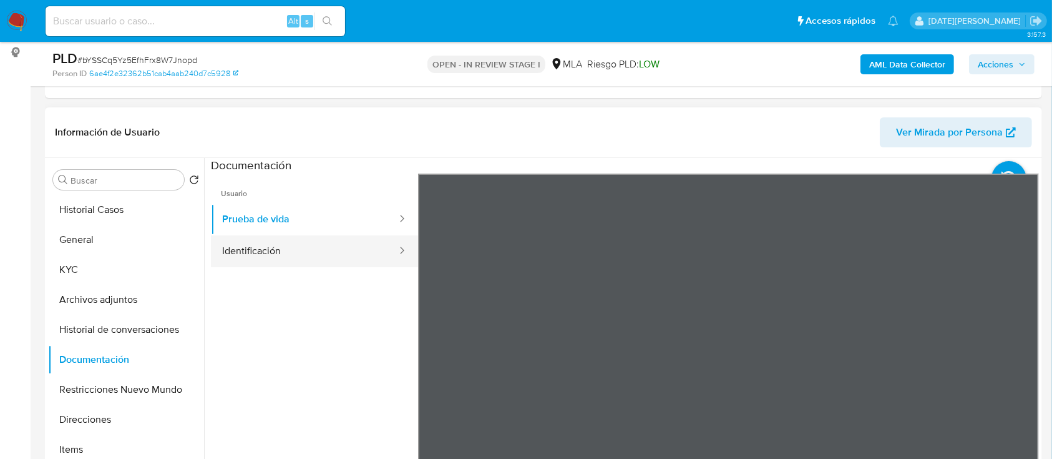
click at [311, 262] on button "Identificación" at bounding box center [304, 251] width 187 height 32
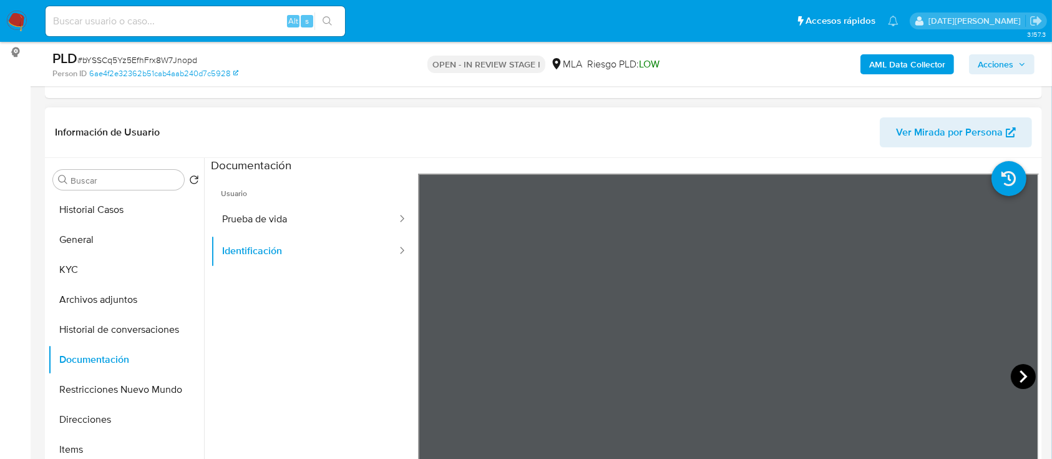
click at [1015, 372] on icon at bounding box center [1023, 376] width 25 height 25
click at [90, 421] on button "Direcciones" at bounding box center [121, 419] width 146 height 30
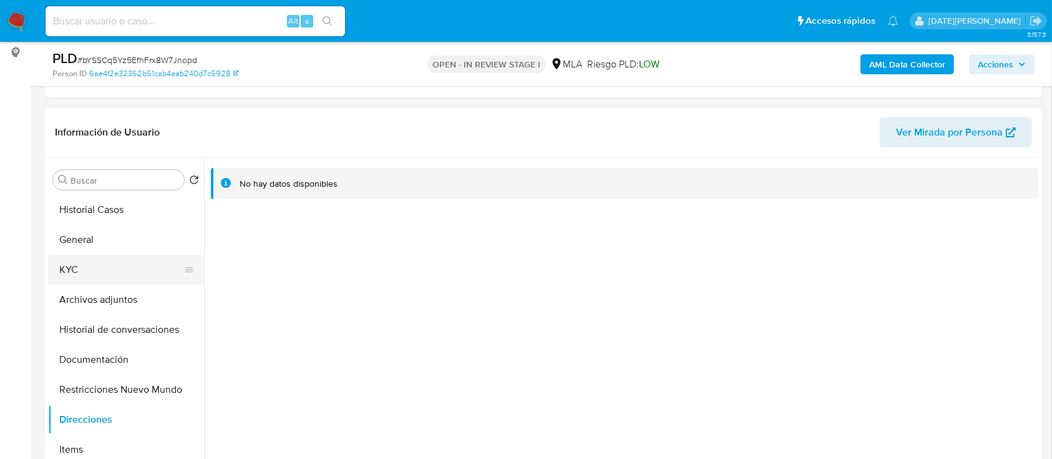
drag, startPoint x: 102, startPoint y: 265, endPoint x: 125, endPoint y: 271, distance: 23.2
click at [102, 265] on button "KYC" at bounding box center [121, 270] width 146 height 30
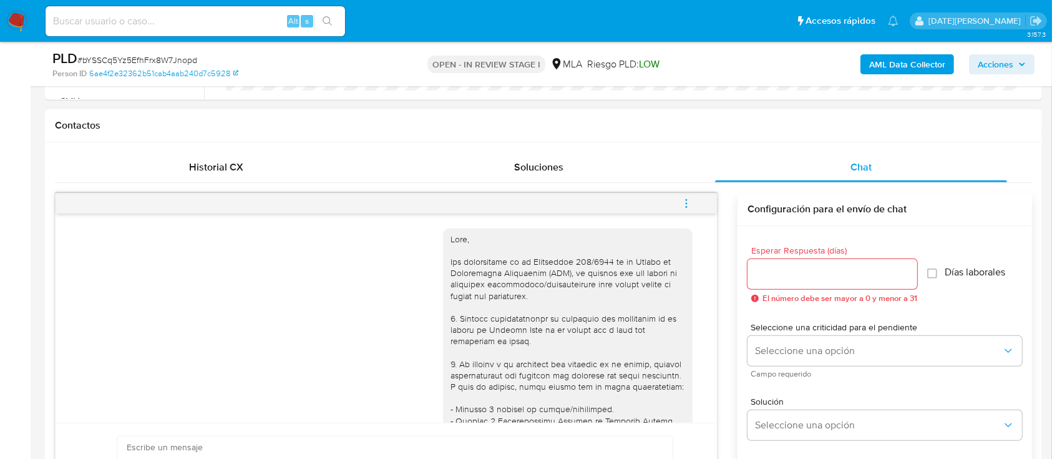
scroll to position [665, 0]
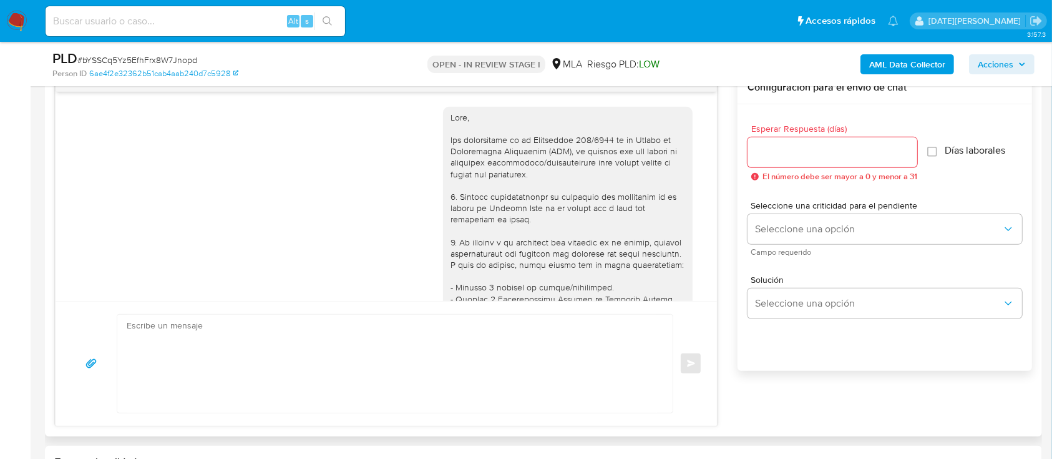
click at [778, 147] on input "Esperar Respuesta (días)" at bounding box center [833, 152] width 170 height 16
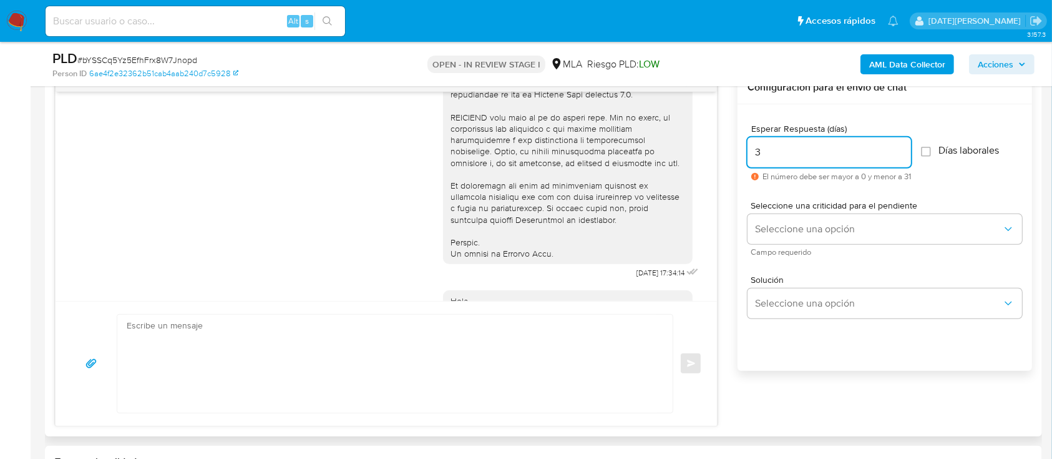
scroll to position [772, 0]
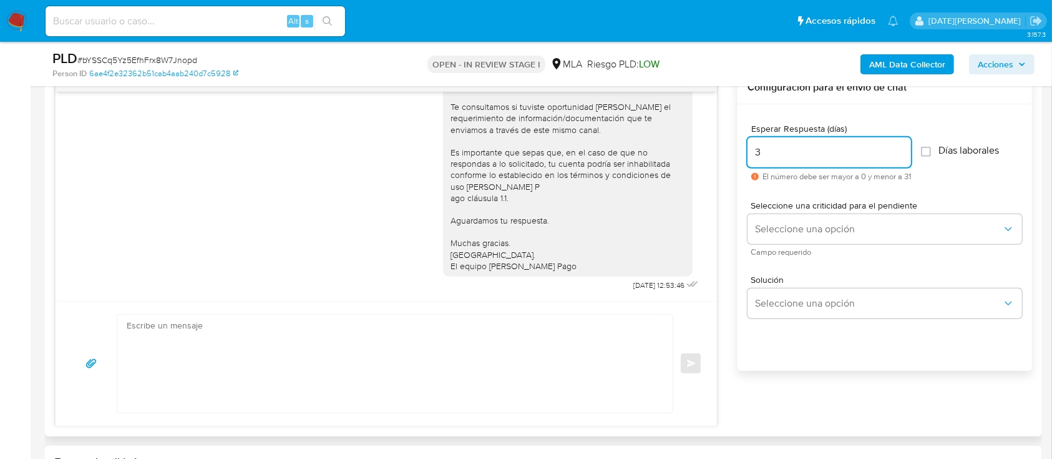
type input "3"
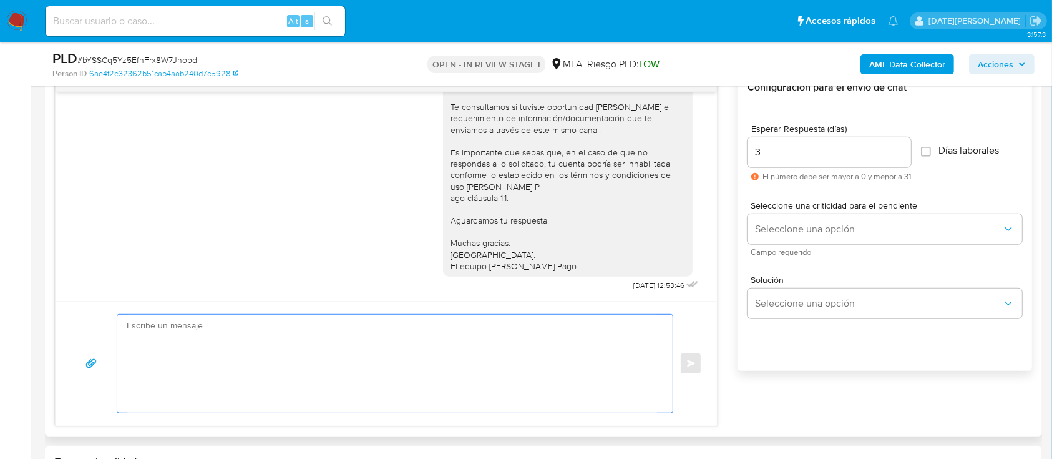
click at [425, 354] on textarea at bounding box center [392, 364] width 531 height 98
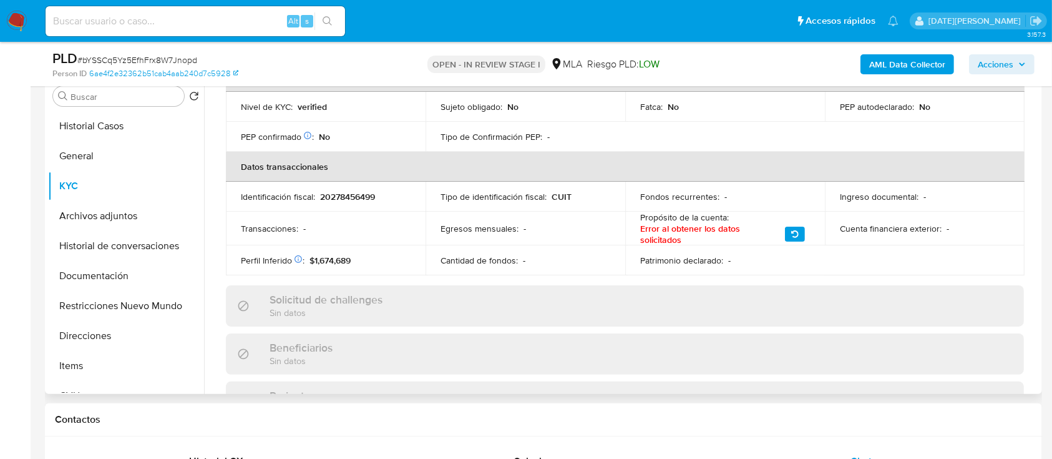
scroll to position [78, 0]
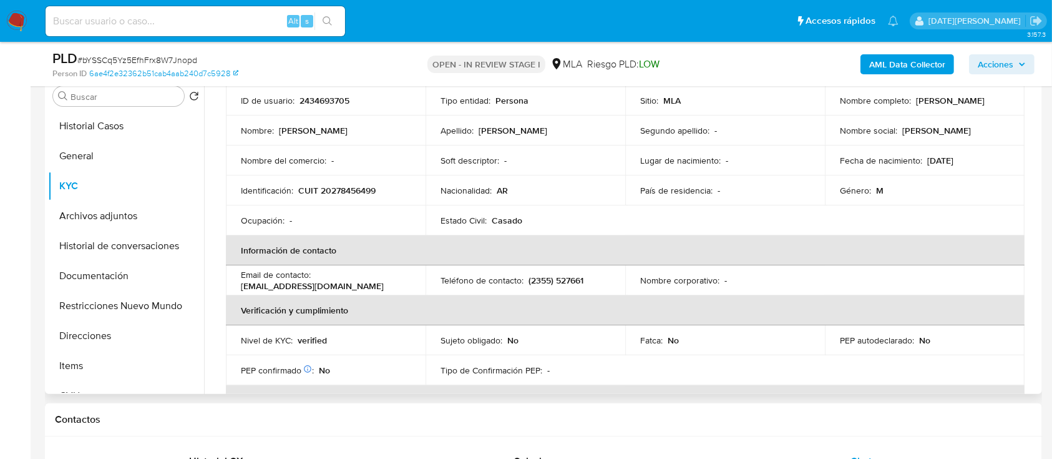
drag, startPoint x: 913, startPoint y: 97, endPoint x: 990, endPoint y: 101, distance: 77.5
click at [990, 101] on div "Nombre completo : [PERSON_NAME]" at bounding box center [925, 100] width 170 height 11
copy p "[PERSON_NAME]"
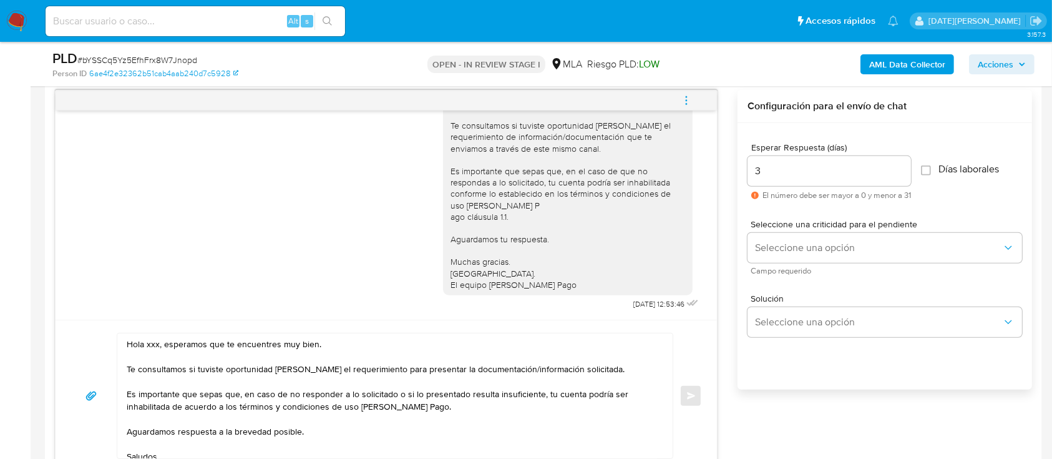
scroll to position [665, 0]
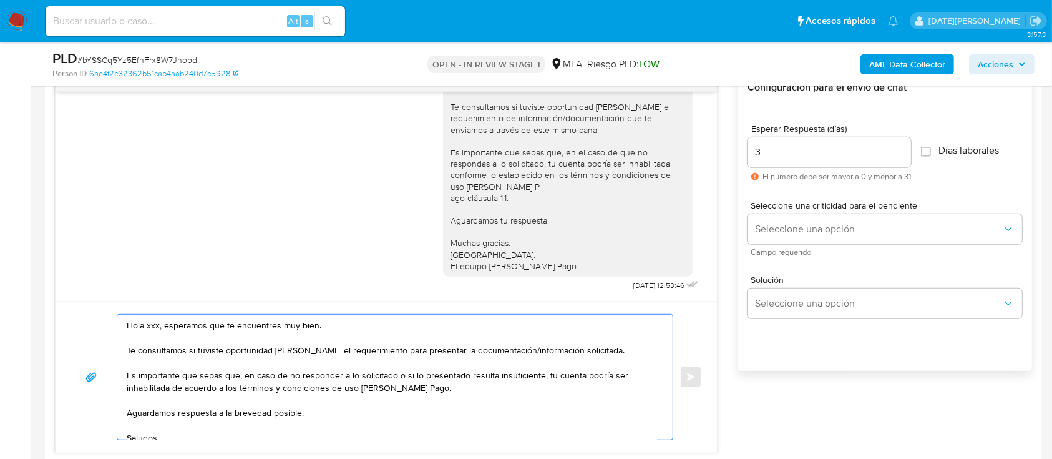
click at [152, 323] on textarea "Hola xxx, esperamos que te encuentres muy bien. Te consultamos si tuviste oport…" at bounding box center [392, 377] width 531 height 125
click at [151, 324] on textarea "Hola xxx, esperamos que te encuentres muy bien. Te consultamos si tuviste oport…" at bounding box center [392, 377] width 531 height 125
click at [152, 324] on textarea "Hola xxx, esperamos que te encuentres muy bien. Te consultamos si tuviste oport…" at bounding box center [392, 377] width 531 height 125
paste textarea "[PERSON_NAME]"
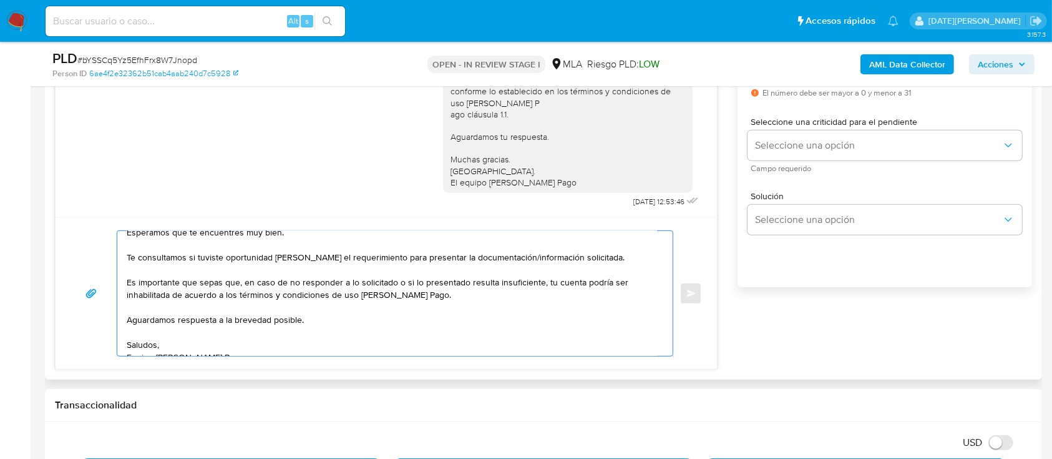
scroll to position [50, 0]
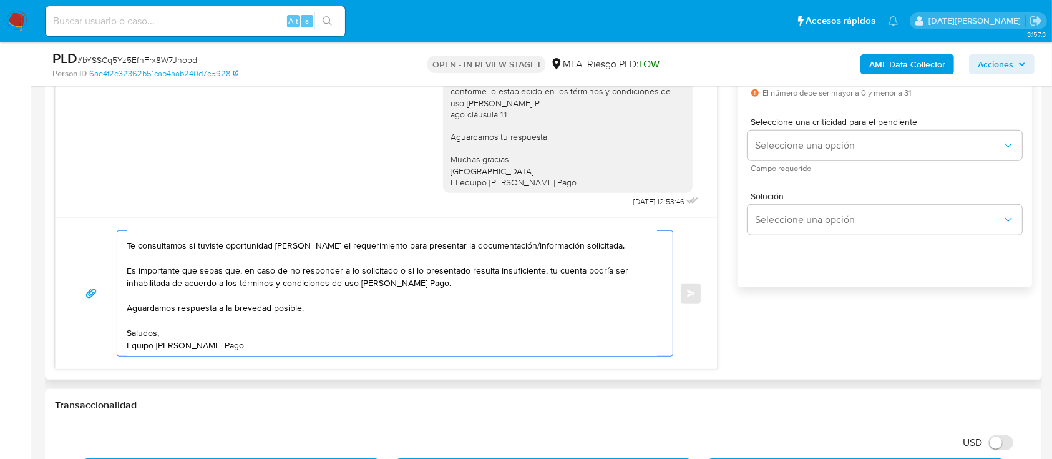
click at [544, 277] on textarea "Hola Juan Cruz Martinez, Esperamos que te encuentres muy bien. Te consultamos s…" at bounding box center [392, 293] width 531 height 125
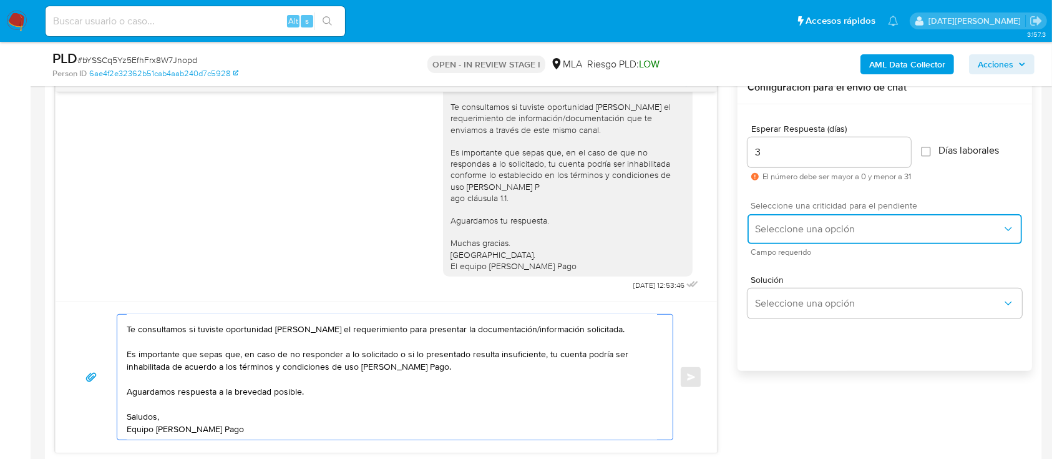
click at [826, 220] on button "Seleccione una opción" at bounding box center [885, 229] width 275 height 30
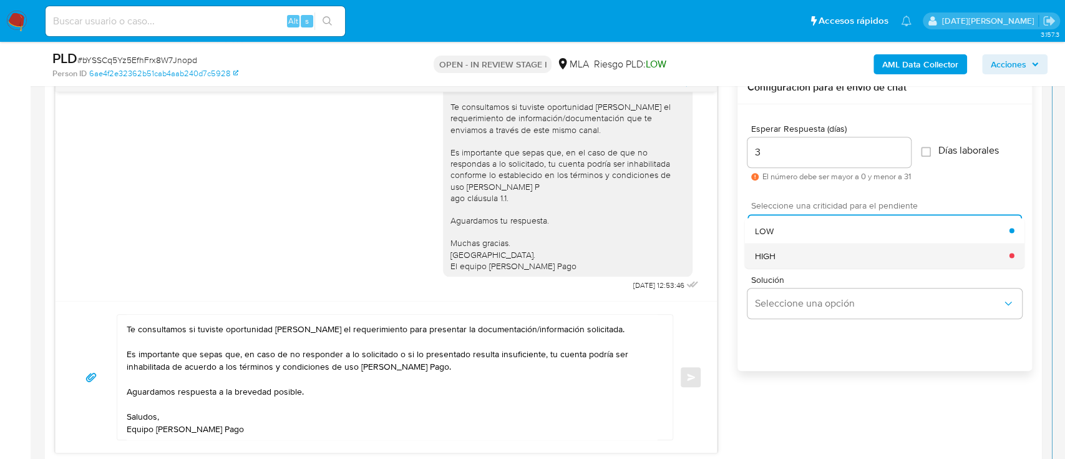
click at [796, 253] on div "HIGH" at bounding box center [882, 255] width 255 height 25
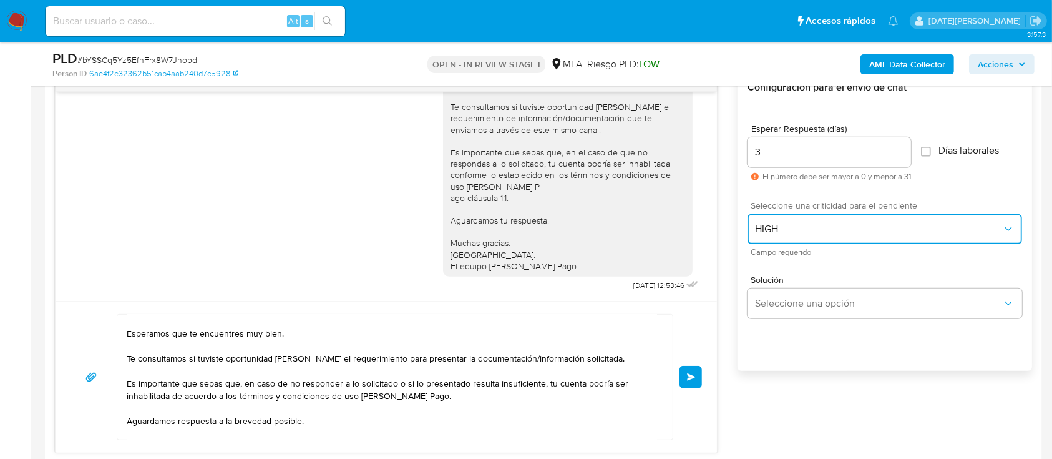
scroll to position [0, 0]
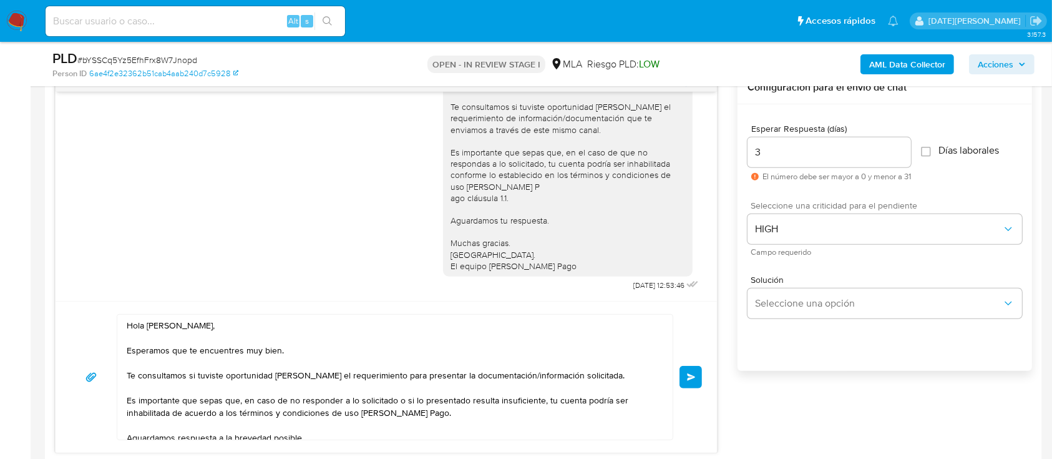
click at [128, 403] on div "Hola Juan Cruz Martinez, Esperamos que te encuentres muy bien. Te consultamos s…" at bounding box center [391, 377] width 549 height 125
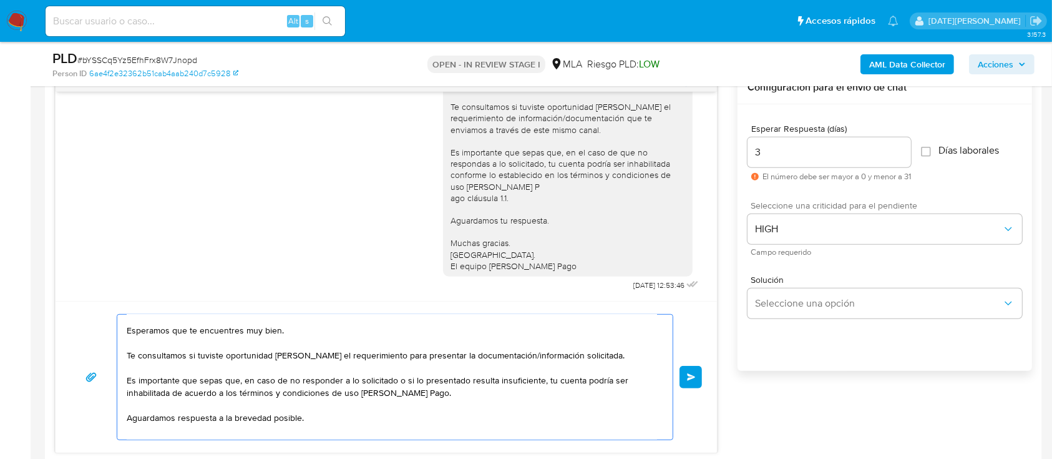
scroll to position [50, 0]
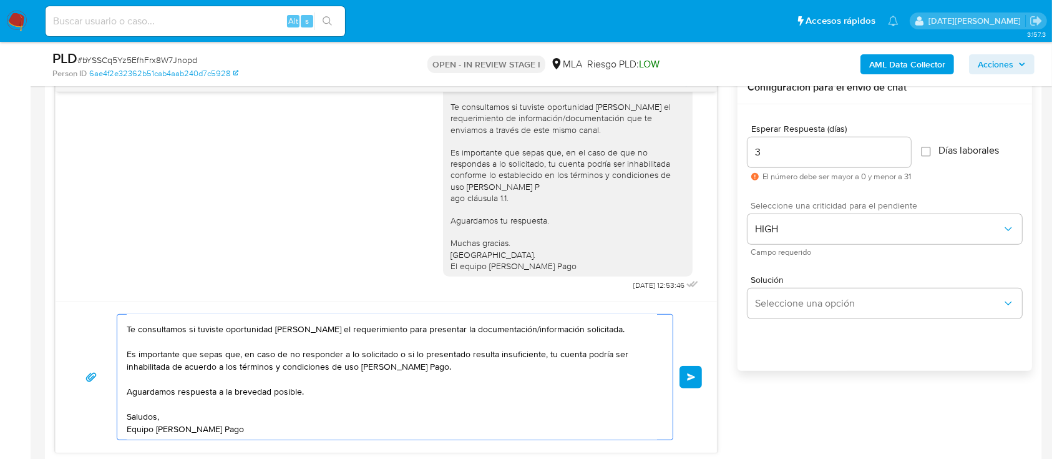
drag, startPoint x: 132, startPoint y: 401, endPoint x: 271, endPoint y: 434, distance: 142.5
click at [271, 434] on textarea "Hola Juan Cruz Martinez, Esperamos que te encuentres muy bien. Te consultamos s…" at bounding box center [392, 377] width 531 height 125
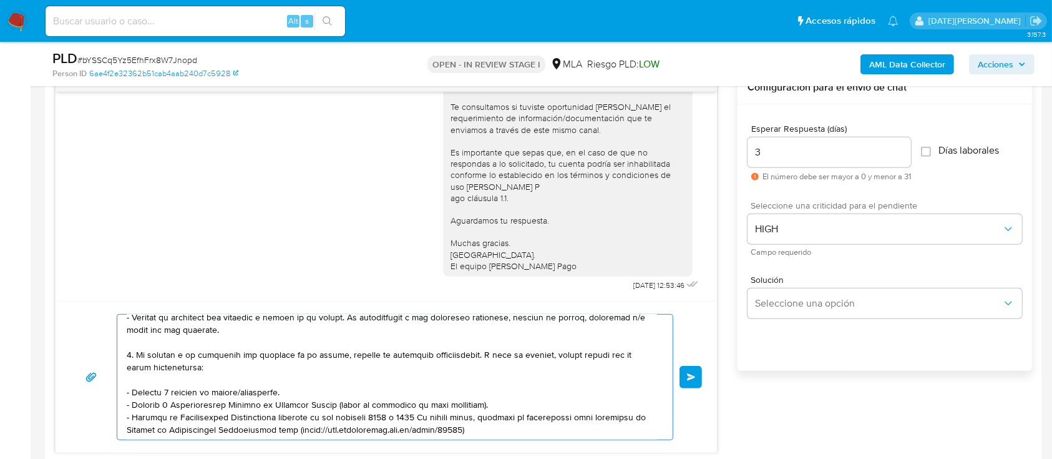
scroll to position [166, 0]
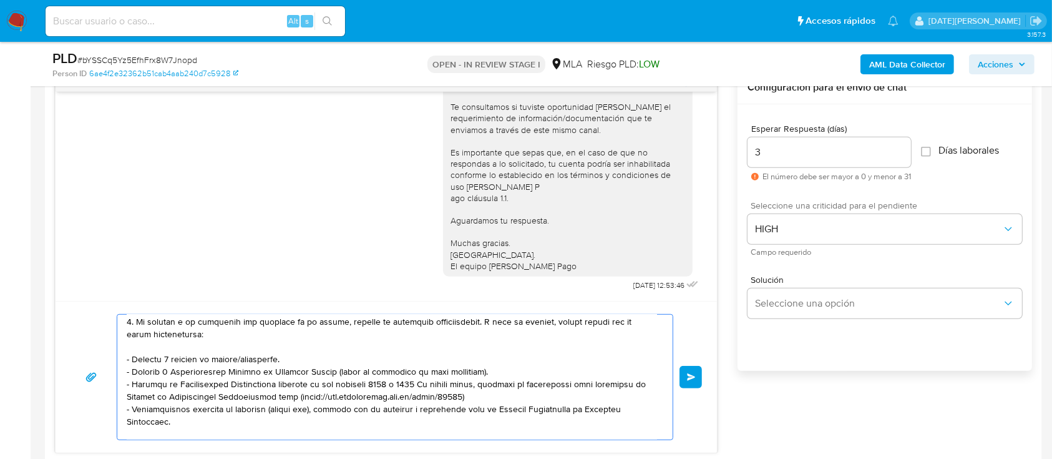
drag, startPoint x: 285, startPoint y: 361, endPoint x: 119, endPoint y: 358, distance: 166.1
click at [119, 358] on div at bounding box center [391, 377] width 549 height 125
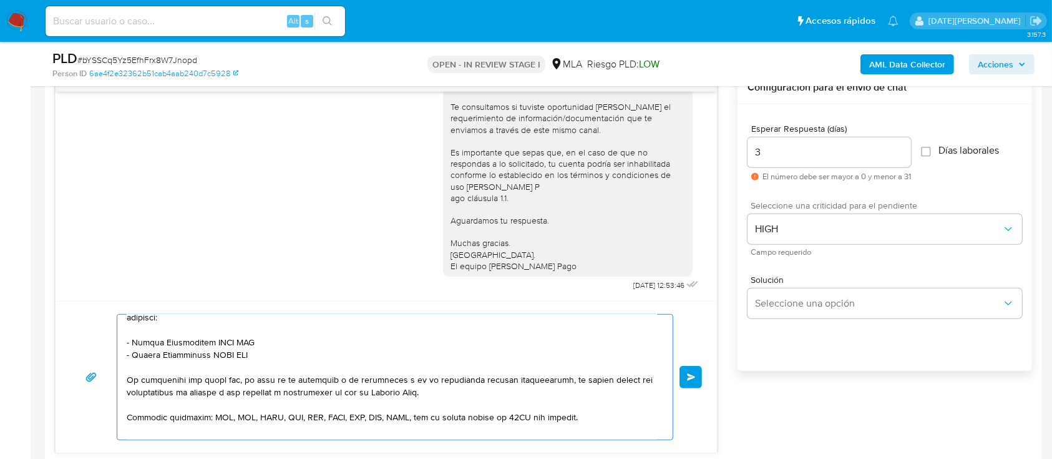
scroll to position [295, 0]
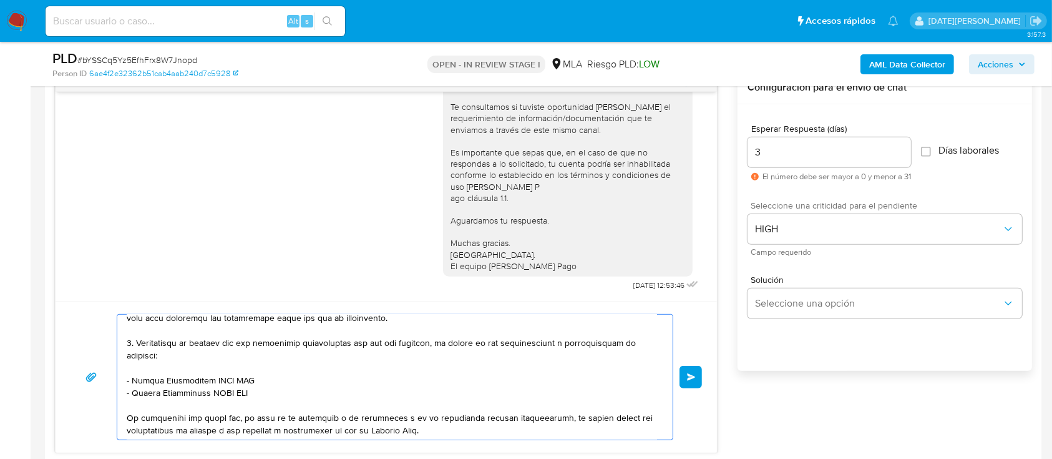
drag, startPoint x: 130, startPoint y: 387, endPoint x: 254, endPoint y: 390, distance: 124.3
click at [254, 390] on textarea at bounding box center [392, 377] width 531 height 125
paste textarea "Zurich Argentina Cia. De Seguros Sa"
drag, startPoint x: 134, startPoint y: 401, endPoint x: 270, endPoint y: 399, distance: 135.5
click at [270, 399] on textarea at bounding box center [392, 377] width 531 height 125
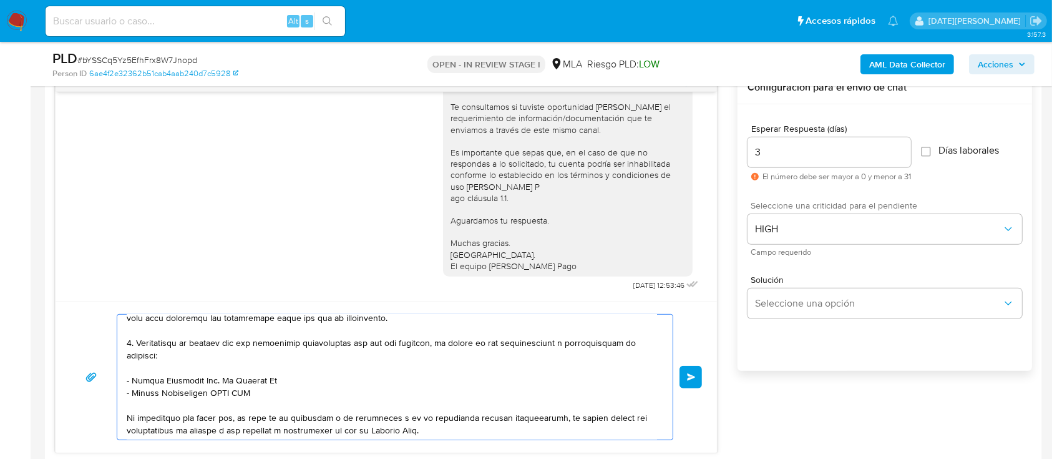
paste textarea "Borrego Sofia"
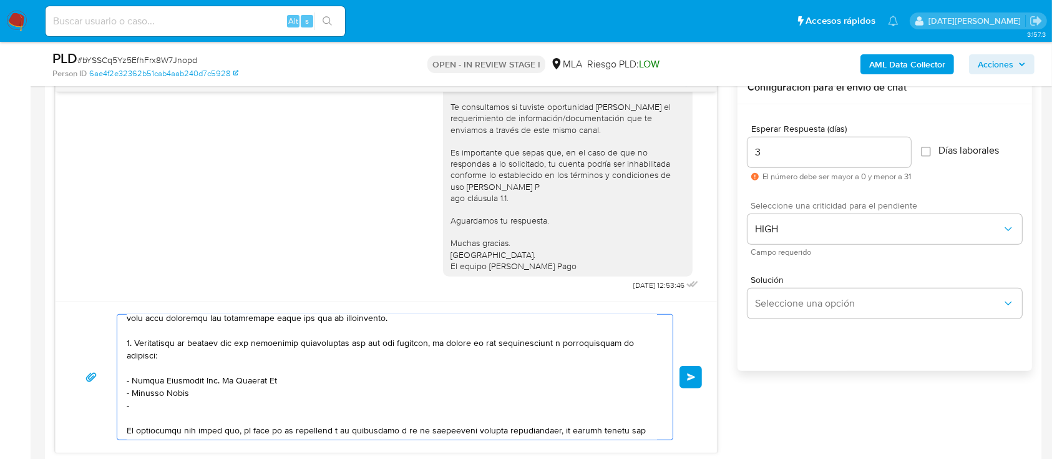
click at [145, 403] on textarea at bounding box center [392, 377] width 531 height 125
click at [143, 411] on textarea at bounding box center [392, 377] width 531 height 125
paste textarea "Sebastian,salse,munoa"
click at [174, 412] on textarea at bounding box center [392, 377] width 531 height 125
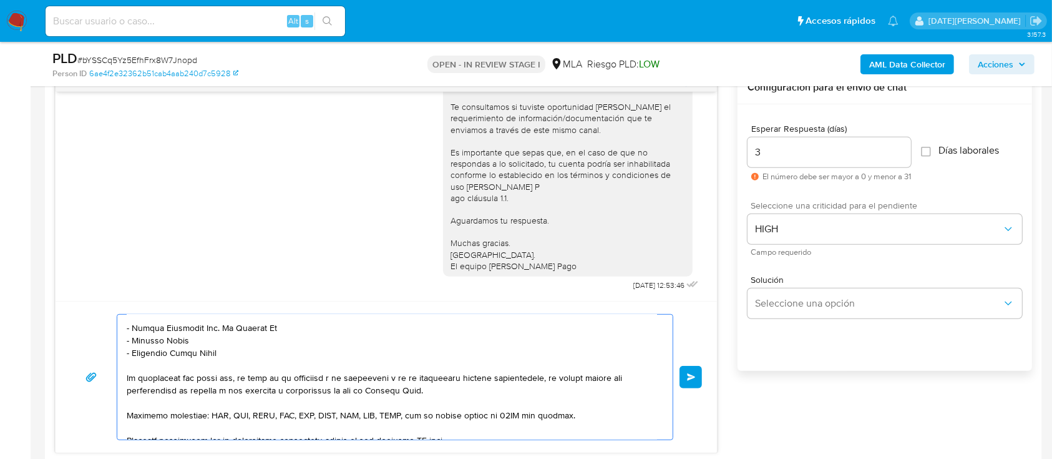
scroll to position [378, 0]
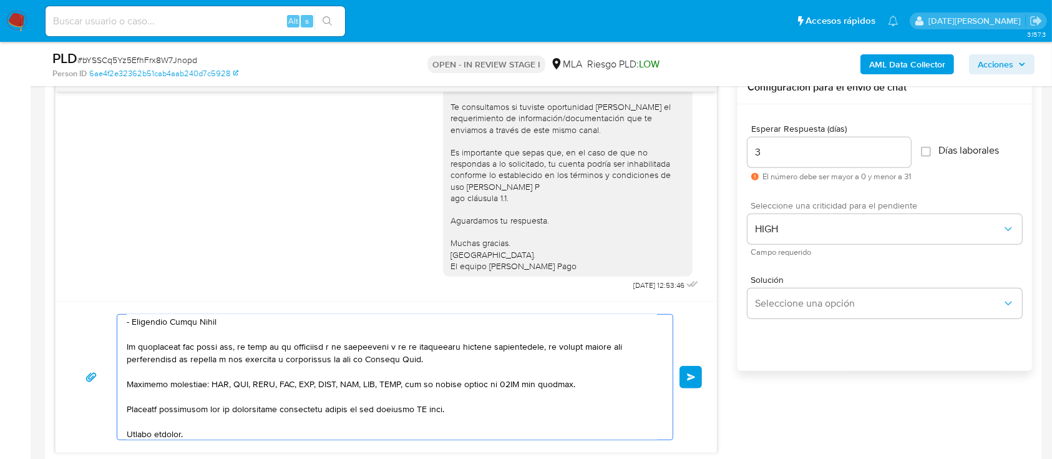
click at [426, 413] on textarea at bounding box center [392, 377] width 531 height 125
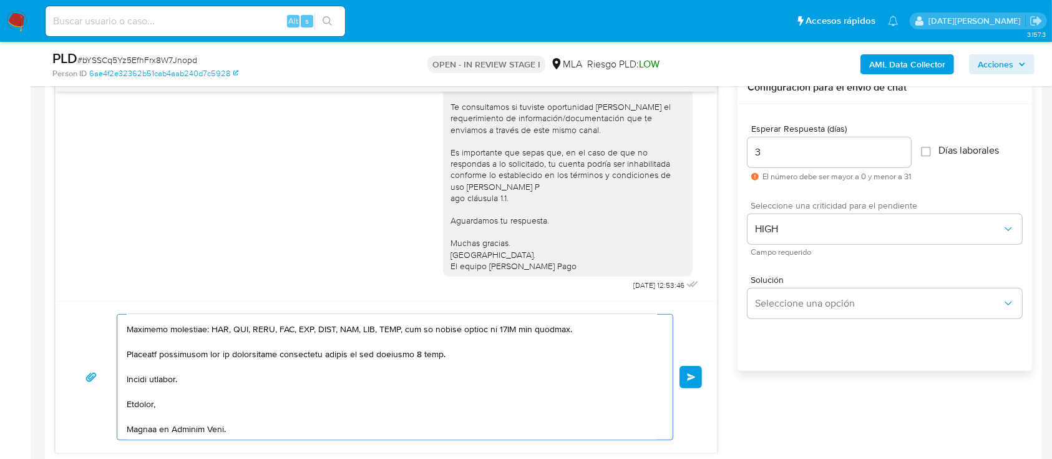
scroll to position [496, 0]
type textarea "Hola Juan Cruz Martinez, Esperamos que te encuentres muy bien. Te consultamos s…"
click at [690, 385] on button "Enviar" at bounding box center [691, 377] width 22 height 22
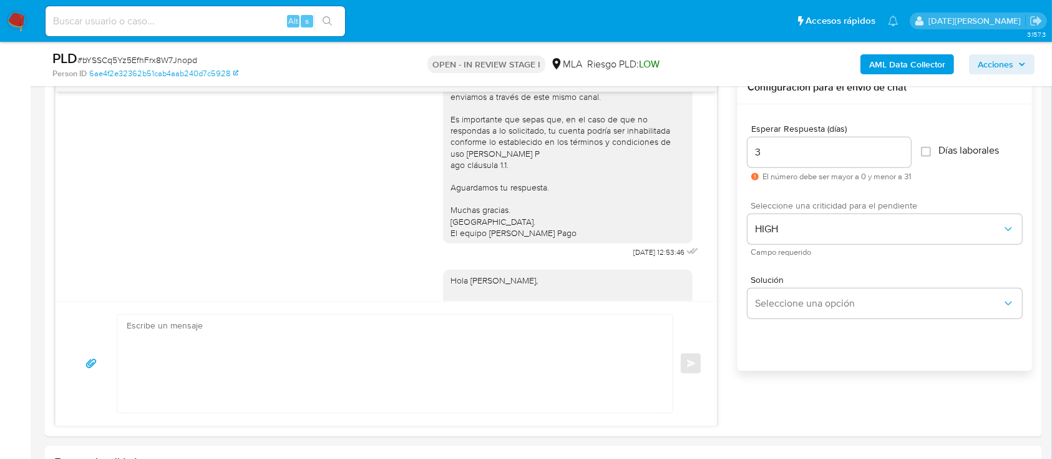
scroll to position [1524, 0]
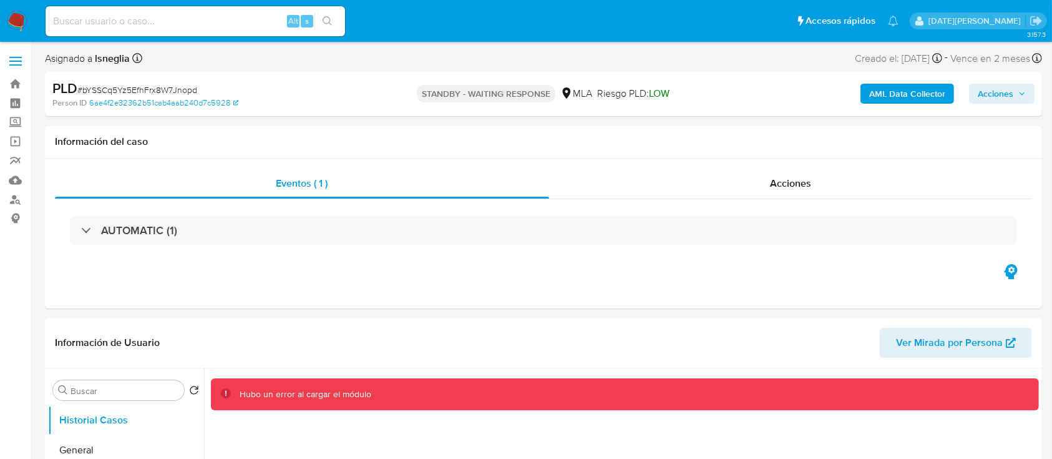
select select "10"
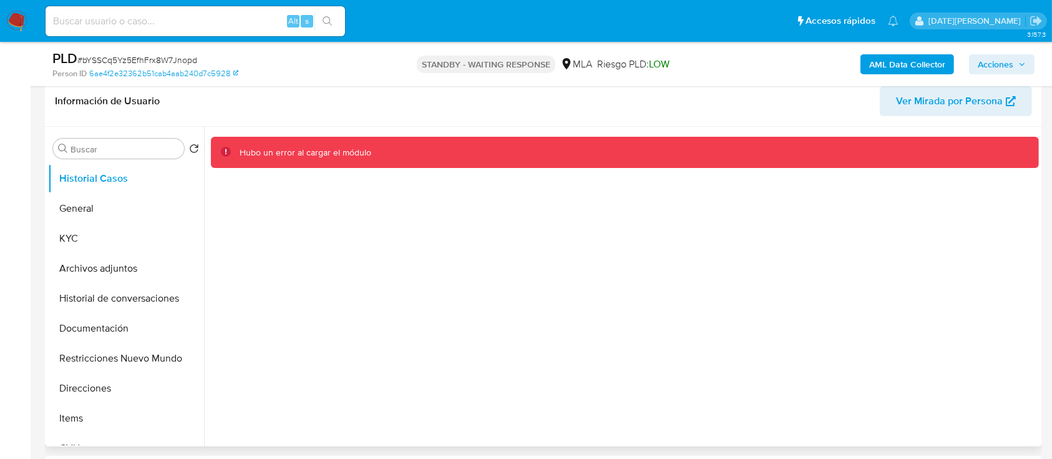
scroll to position [83, 0]
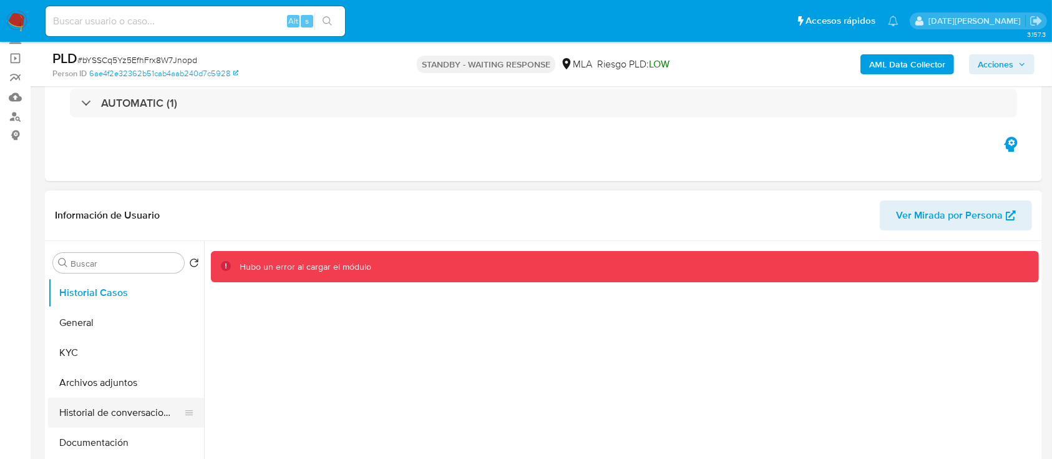
click at [112, 413] on button "Historial de conversaciones" at bounding box center [121, 413] width 146 height 30
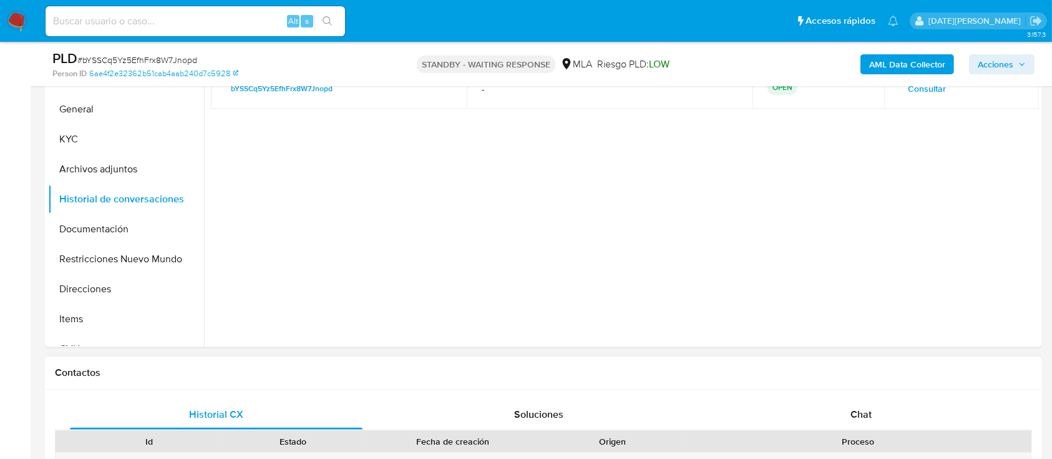
scroll to position [416, 0]
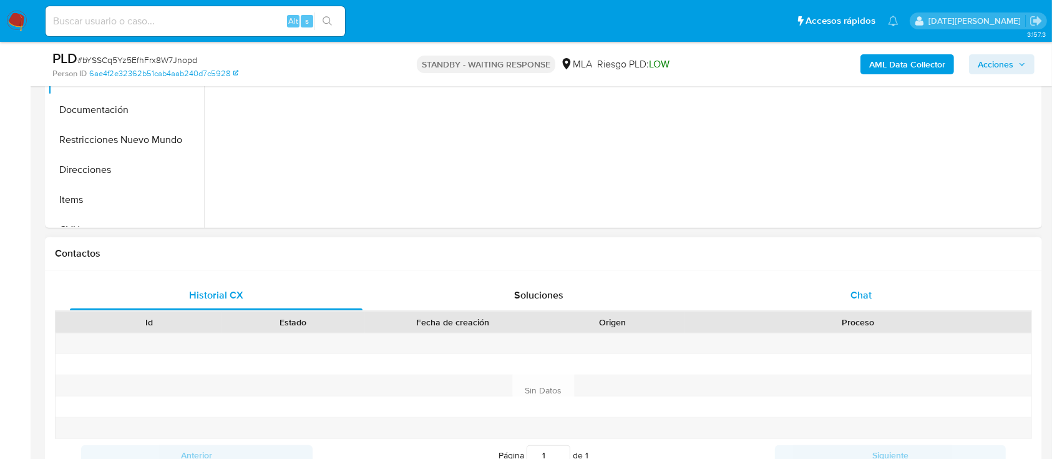
click at [866, 282] on div "Chat" at bounding box center [861, 295] width 293 height 30
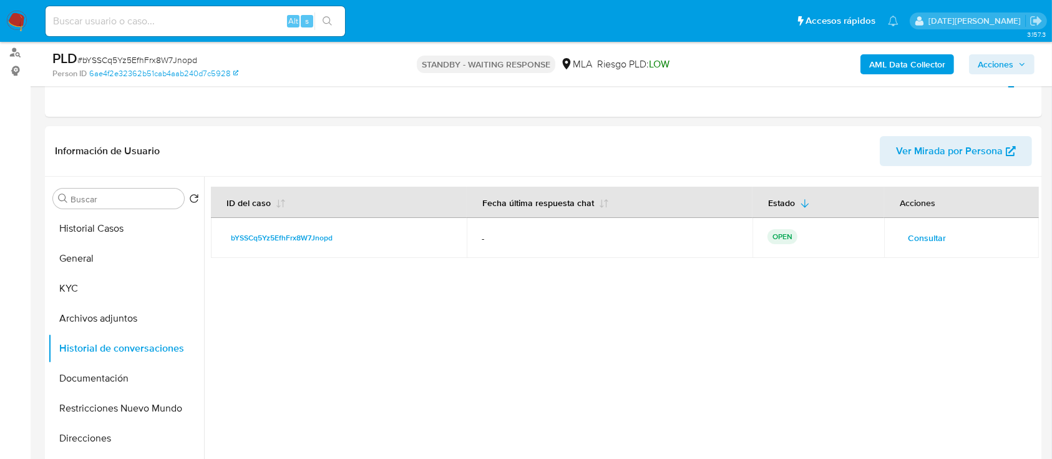
scroll to position [83, 0]
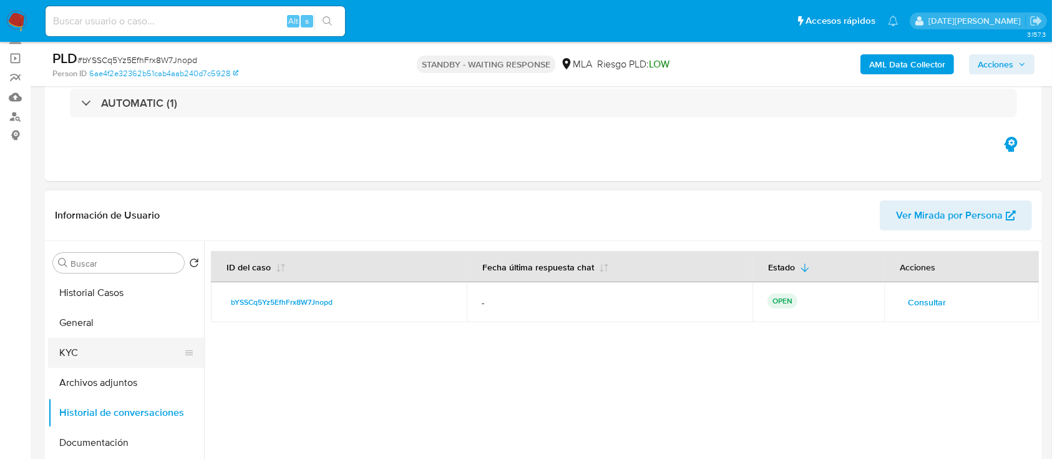
click at [113, 351] on button "KYC" at bounding box center [121, 353] width 146 height 30
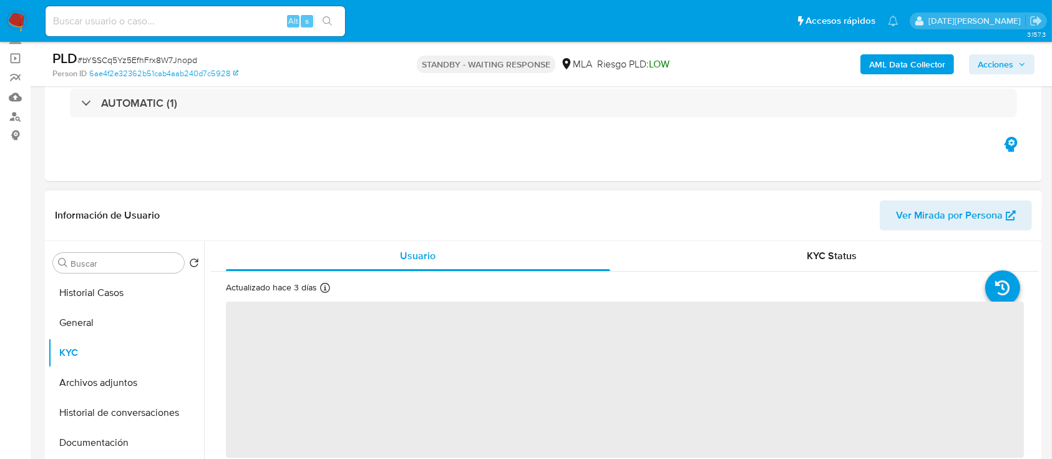
scroll to position [166, 0]
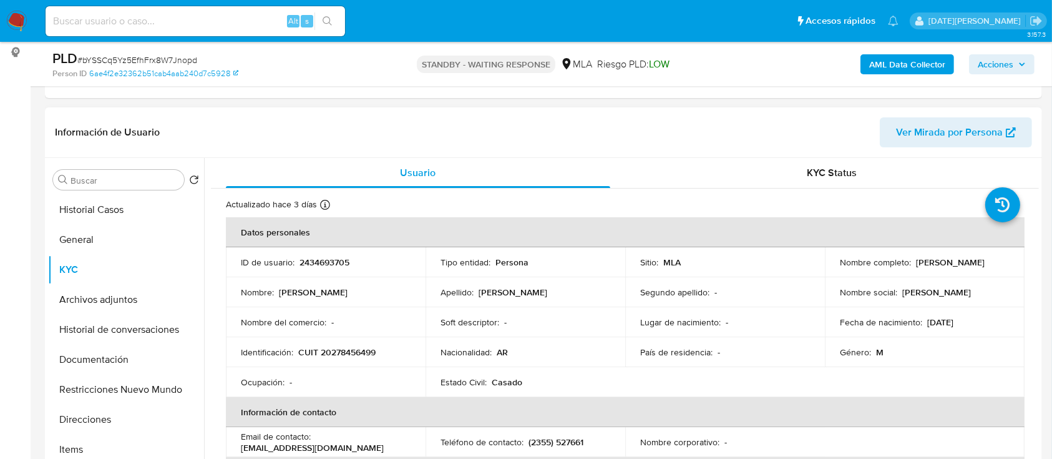
click at [350, 347] on p "CUIT 20278456499" at bounding box center [336, 351] width 77 height 11
copy p "20278456499"
drag, startPoint x: 914, startPoint y: 260, endPoint x: 989, endPoint y: 259, distance: 75.5
click at [989, 259] on div "Nombre completo : [PERSON_NAME]" at bounding box center [925, 262] width 170 height 11
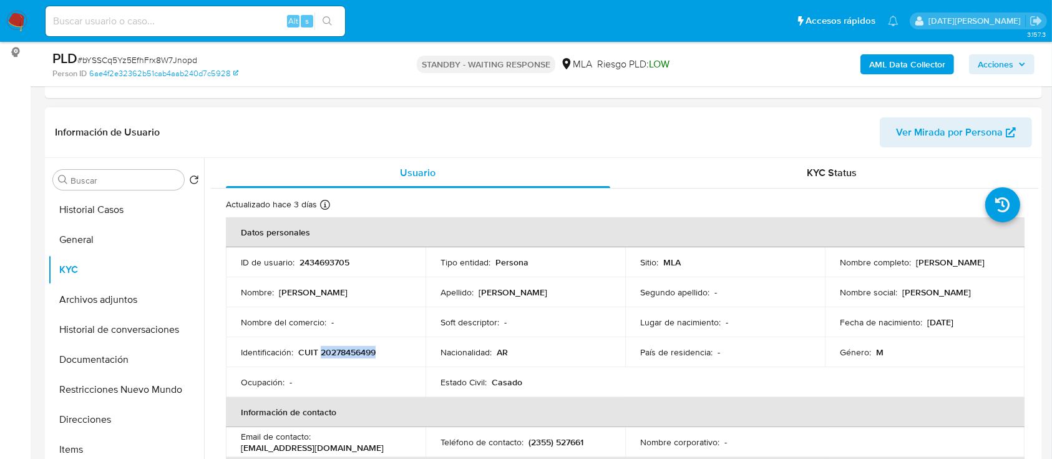
copy p "[PERSON_NAME]"
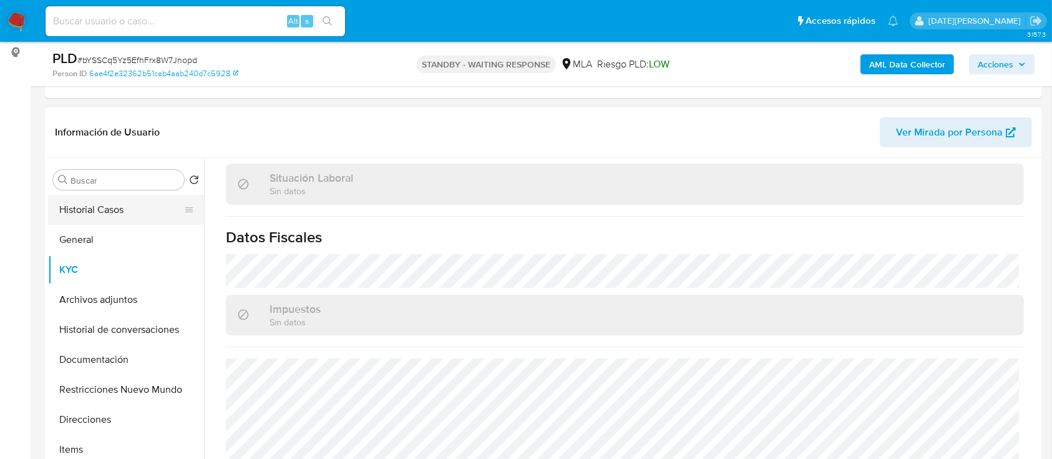
click at [105, 203] on button "Historial Casos" at bounding box center [121, 210] width 146 height 30
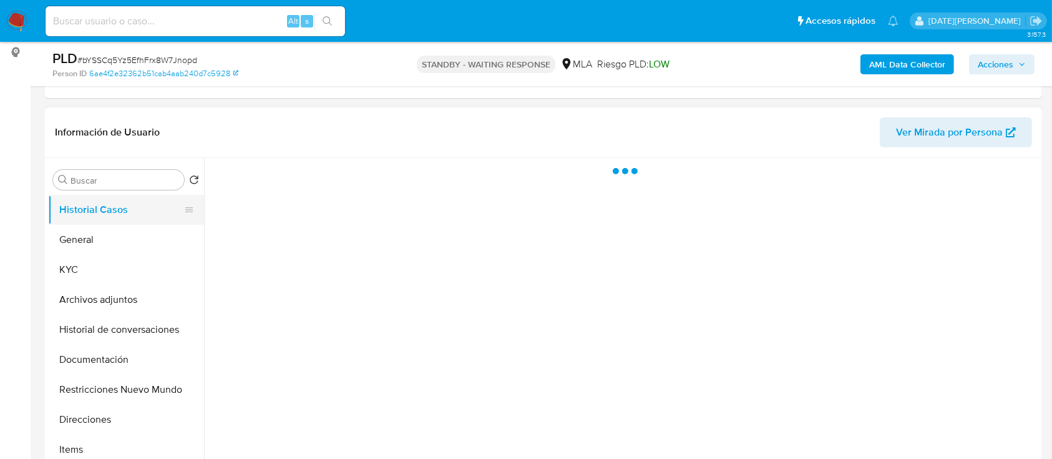
scroll to position [0, 0]
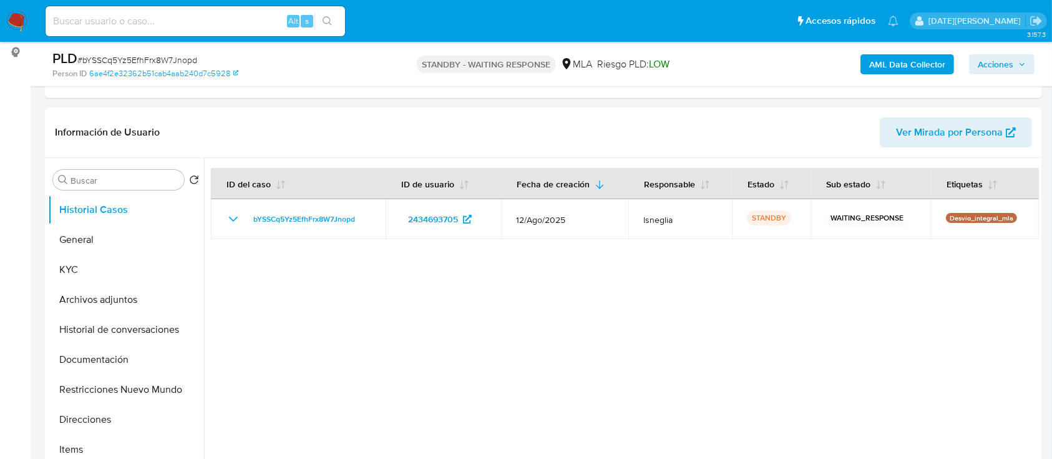
click at [170, 19] on input at bounding box center [196, 21] width 300 height 16
paste input "3GbIgQsSI5KWEdy4wXoStXld"
type input "3GbIgQsSI5KWEdy4wXoStXld"
click at [330, 17] on icon "search-icon" at bounding box center [328, 21] width 10 height 10
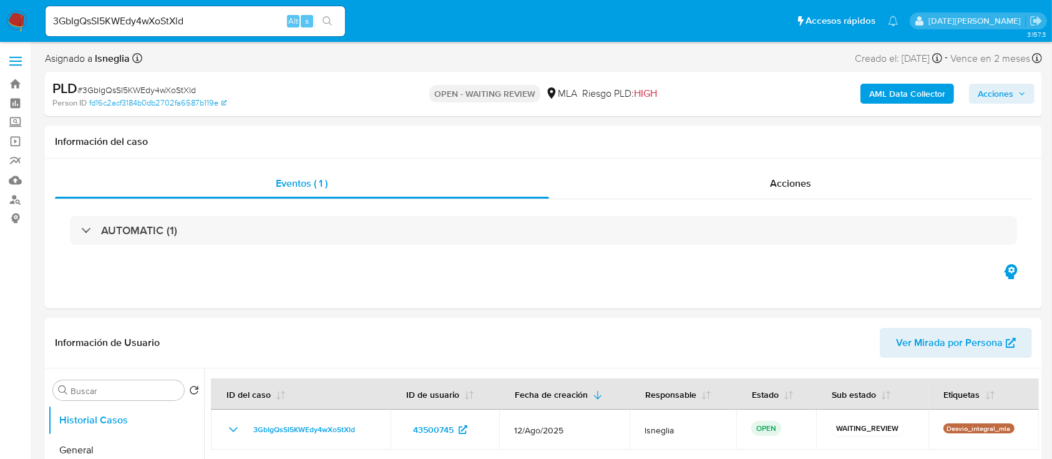
select select "10"
click at [134, 95] on span "# 3GbIgQsSI5KWEdy4wXoStXld" at bounding box center [136, 90] width 119 height 12
copy span "3GbIgQsSI5KWEdy4wXoStXld"
click at [12, 18] on img at bounding box center [16, 21] width 21 height 21
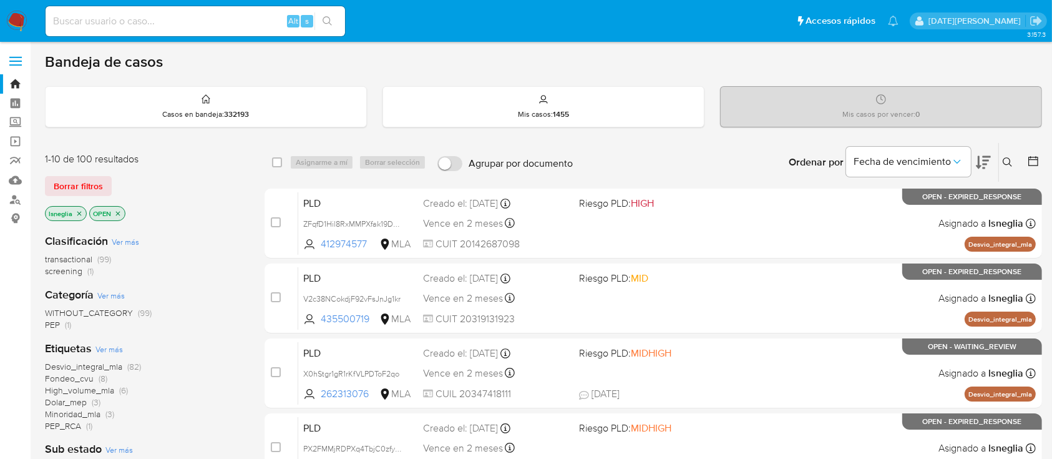
click at [1011, 160] on icon at bounding box center [1008, 162] width 10 height 10
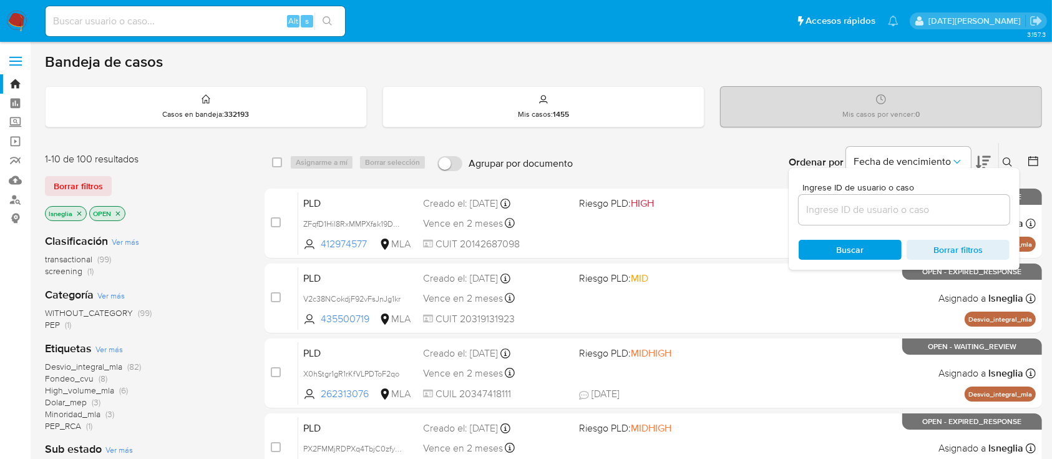
click at [849, 213] on input at bounding box center [904, 210] width 211 height 16
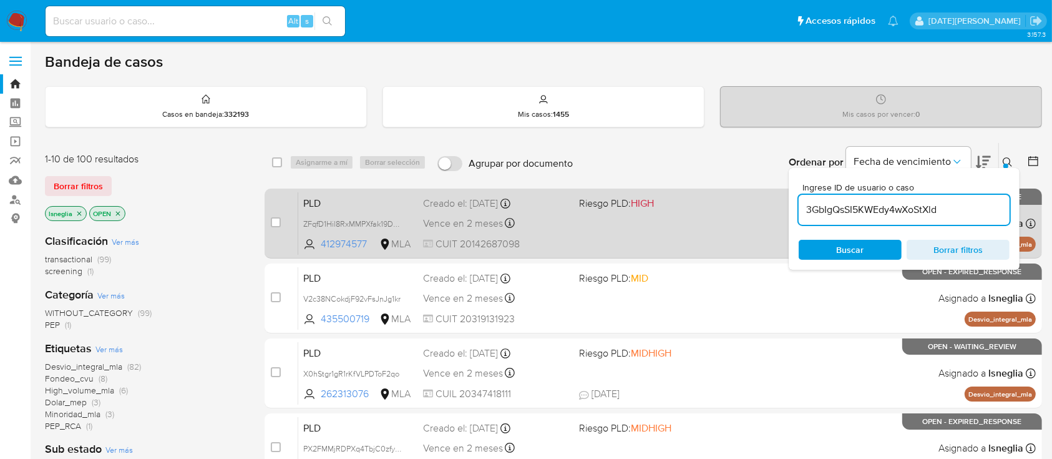
type input "3GbIgQsSI5KWEdy4wXoStXld"
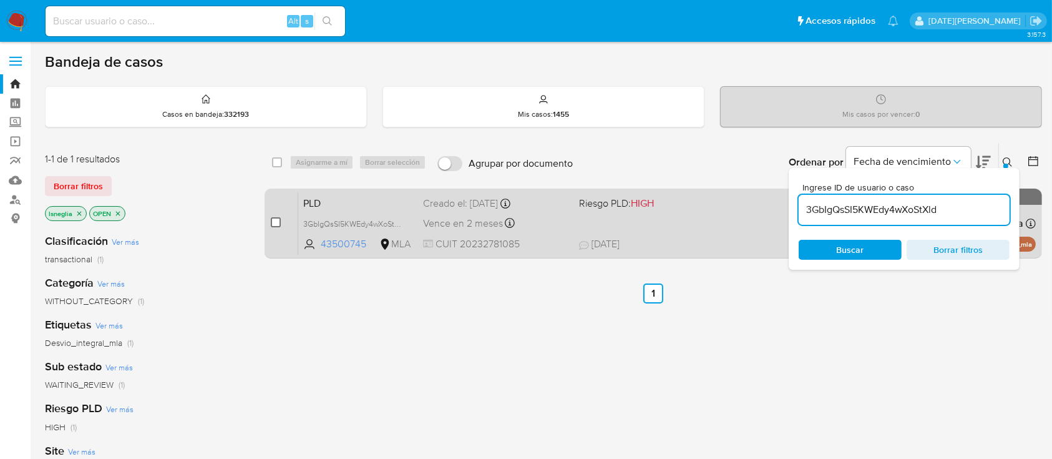
click at [274, 222] on input "checkbox" at bounding box center [276, 222] width 10 height 10
checkbox input "true"
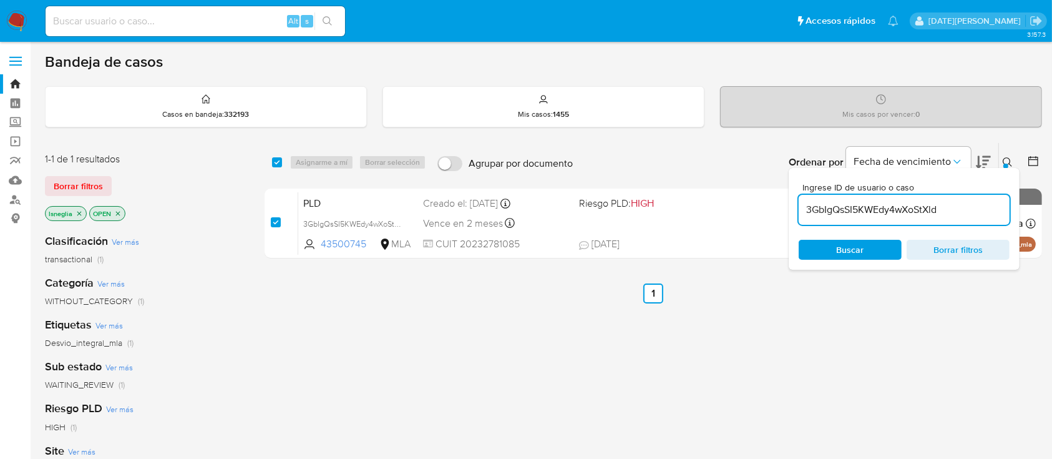
checkbox input "true"
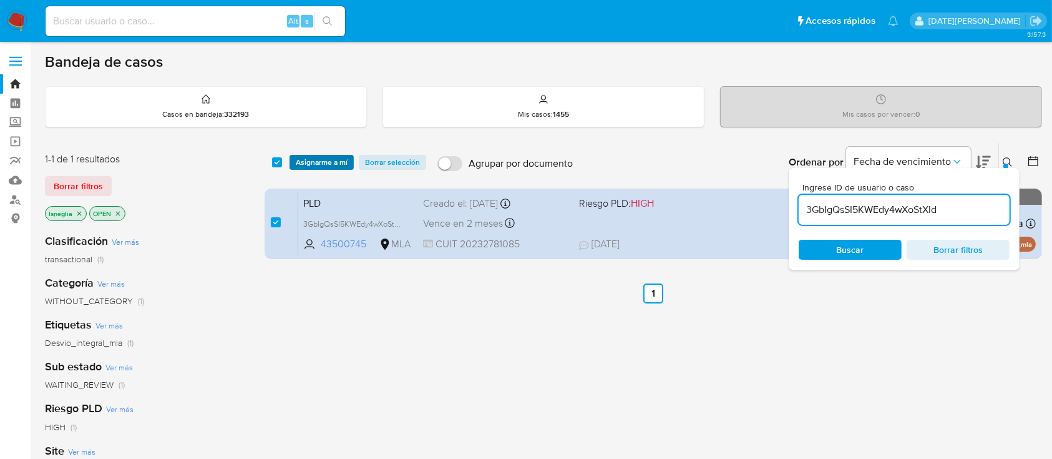
click at [323, 157] on span "Asignarme a mí" at bounding box center [322, 162] width 52 height 12
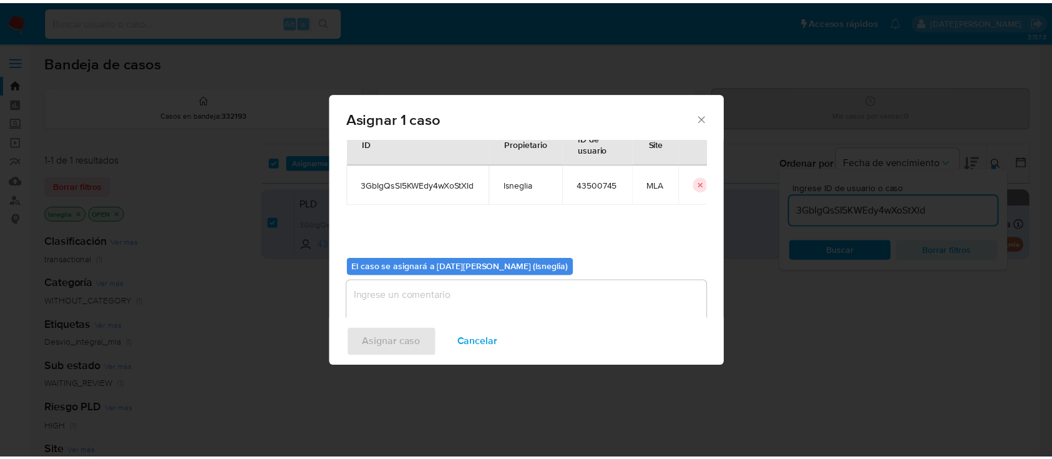
scroll to position [64, 0]
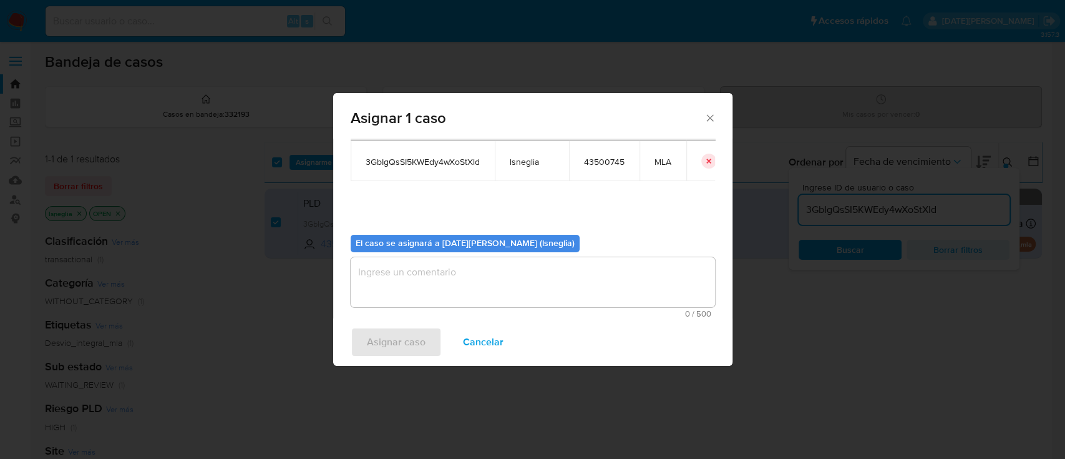
click at [438, 274] on textarea "assign-modal" at bounding box center [533, 282] width 365 height 50
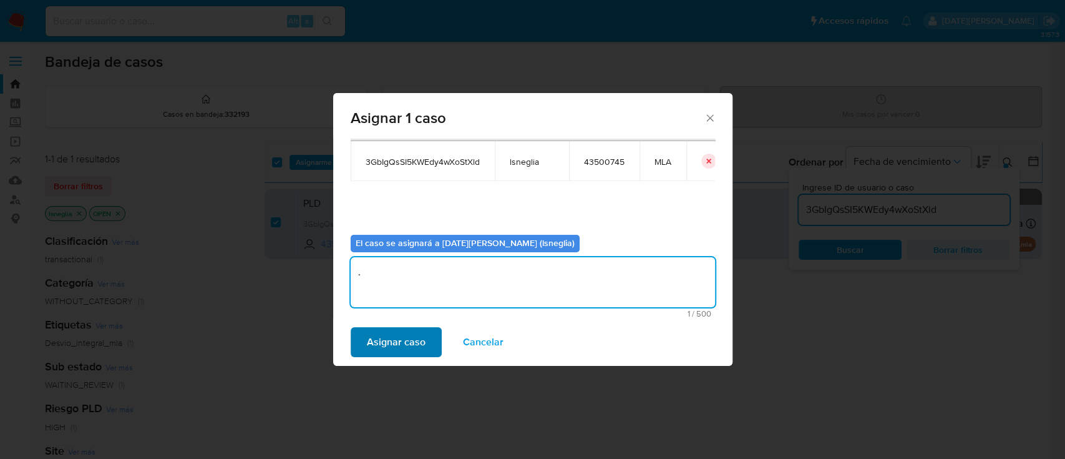
type textarea "."
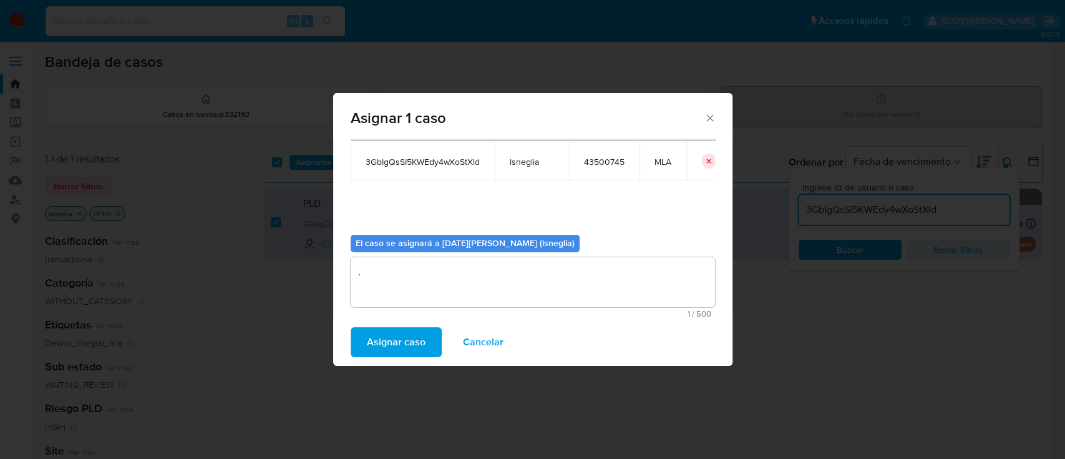
click at [414, 336] on span "Asignar caso" at bounding box center [396, 341] width 59 height 27
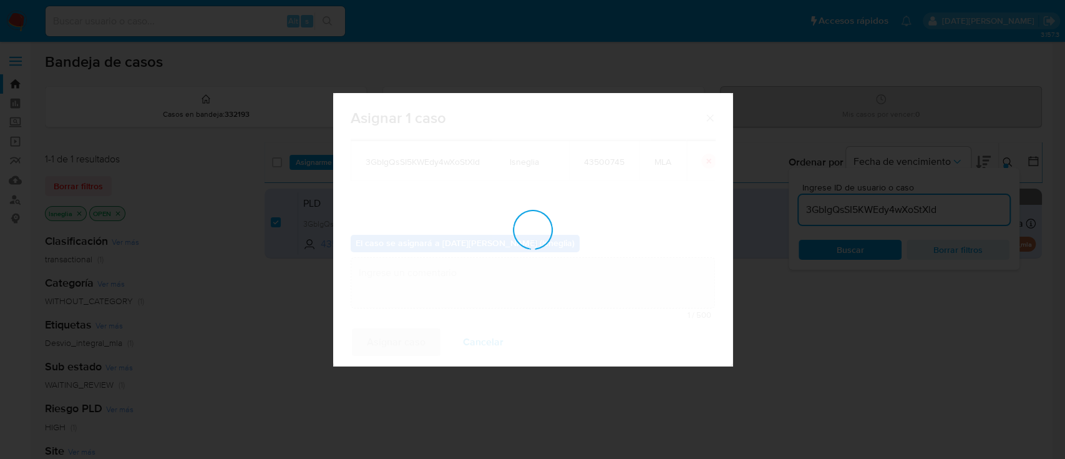
checkbox input "false"
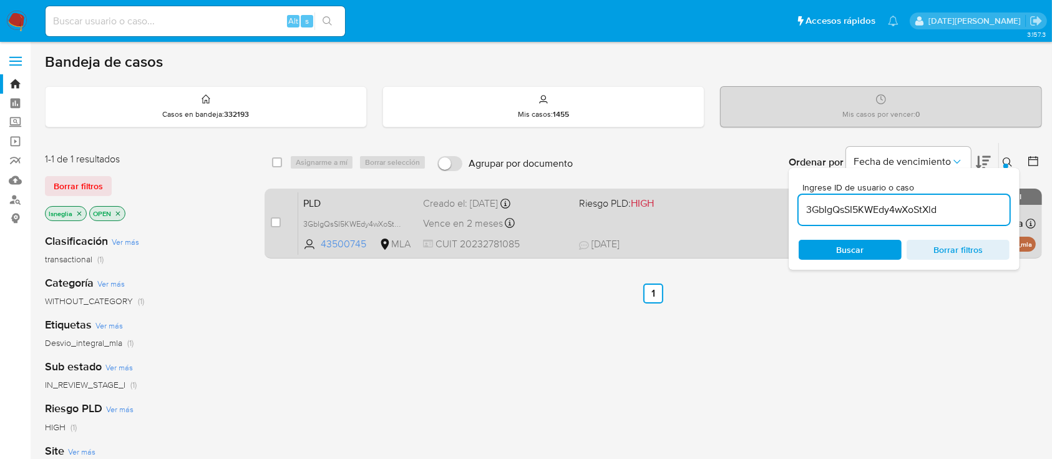
click at [338, 204] on span "PLD" at bounding box center [358, 202] width 110 height 16
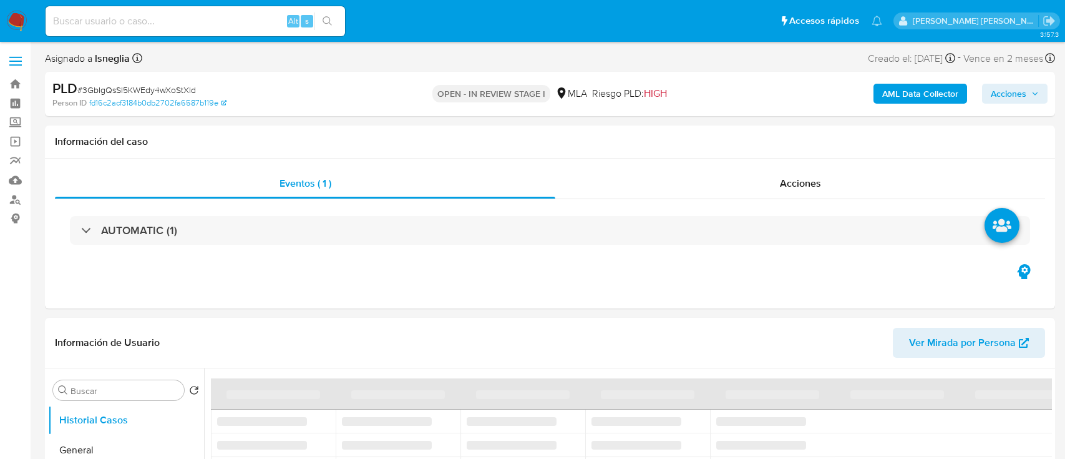
select select "10"
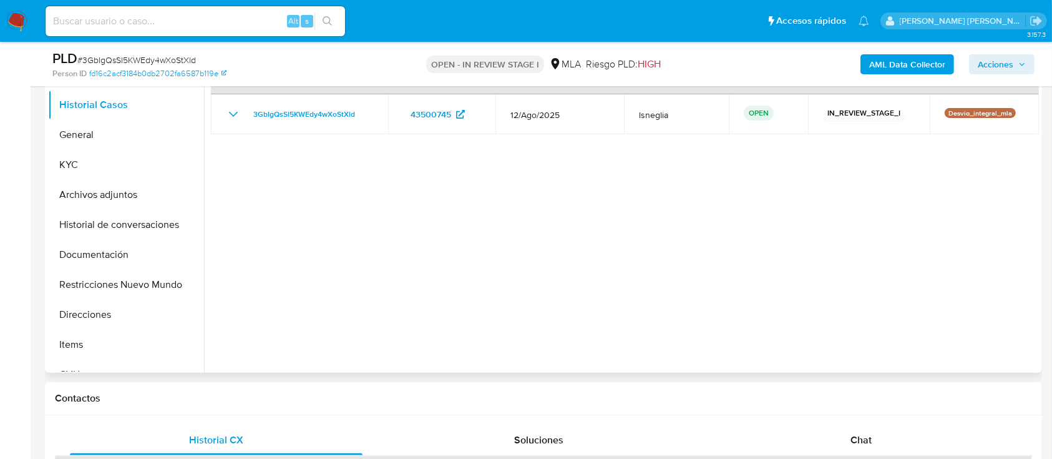
scroll to position [333, 0]
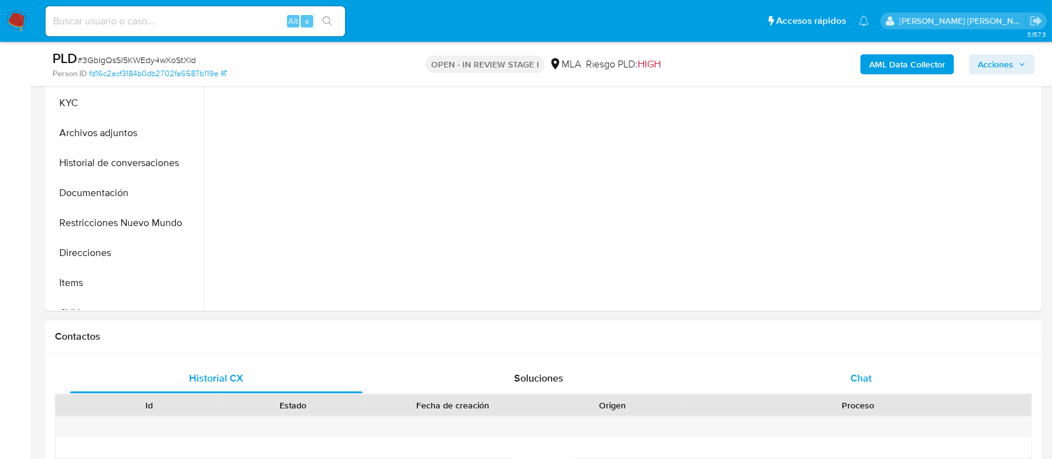
click at [867, 377] on span "Chat" at bounding box center [861, 378] width 21 height 14
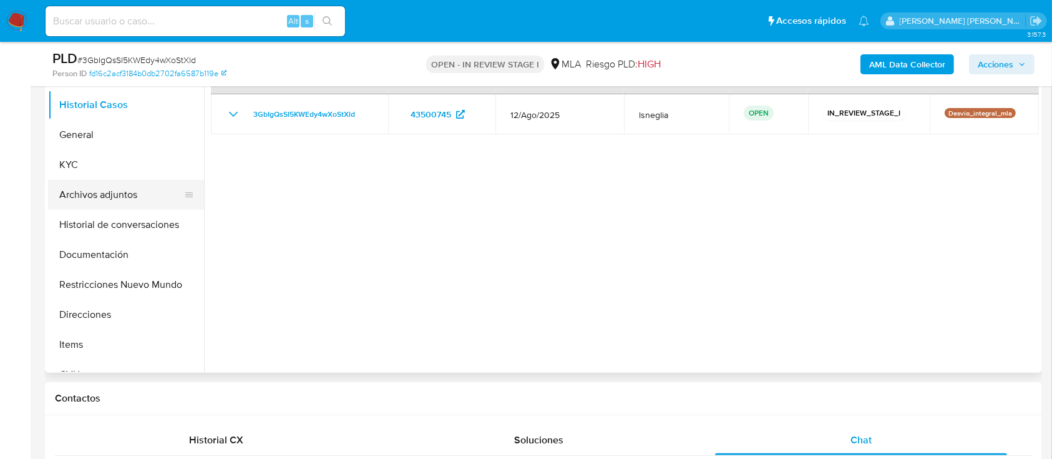
scroll to position [250, 0]
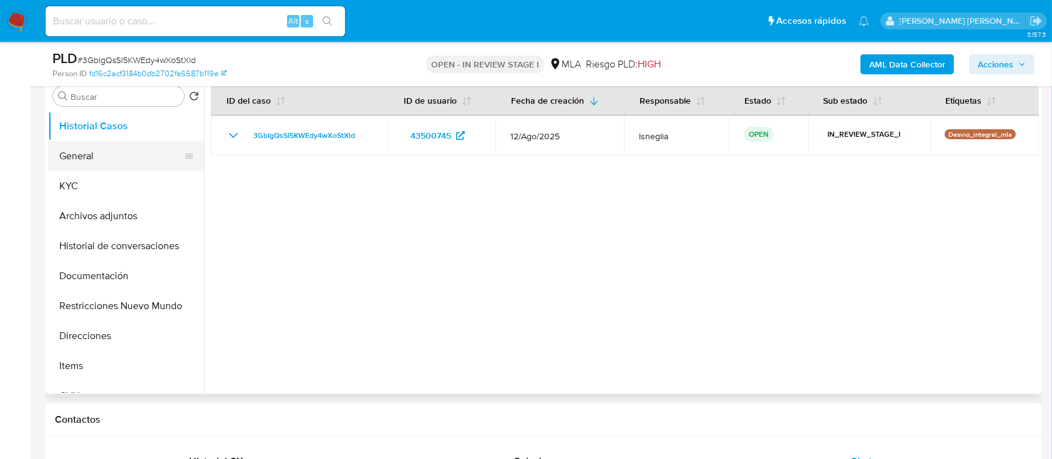
click at [125, 163] on button "General" at bounding box center [121, 156] width 146 height 30
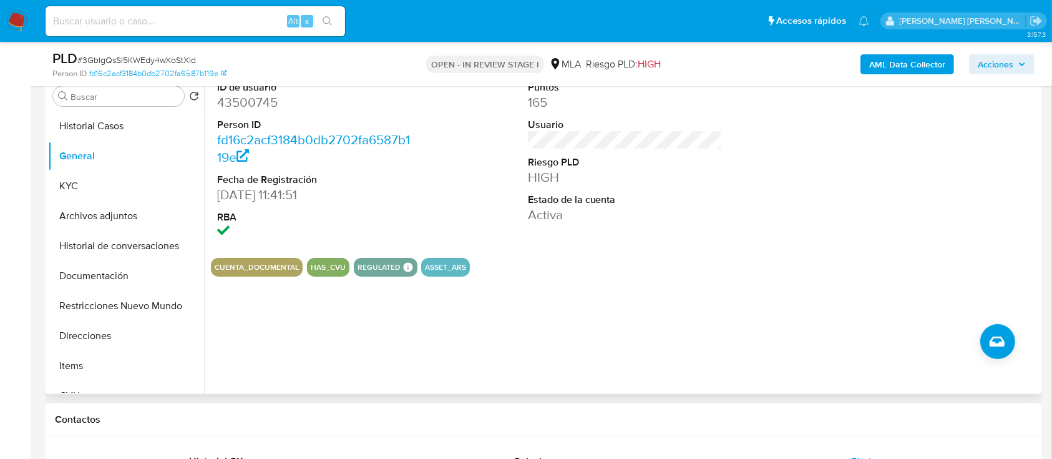
click at [240, 109] on dd "43500745" at bounding box center [314, 102] width 195 height 17
copy dd "43500745"
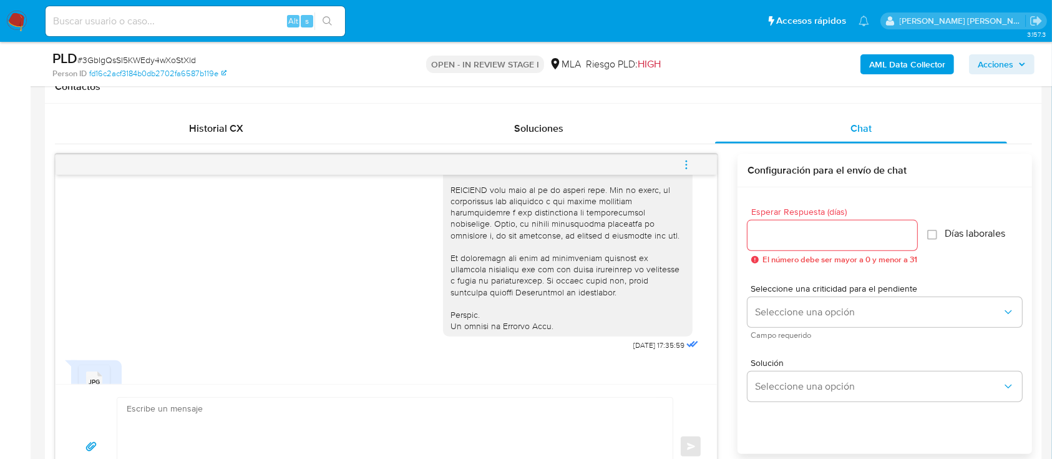
scroll to position [616, 0]
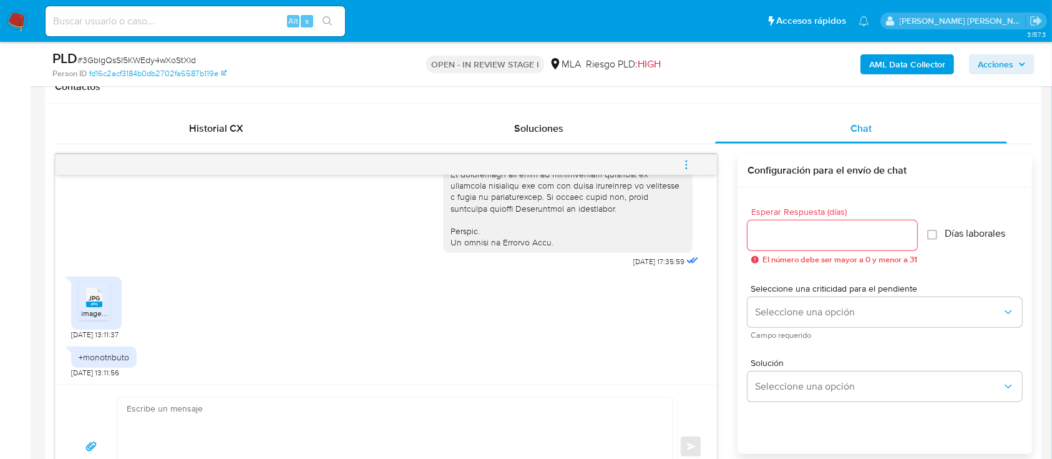
click at [100, 302] on rect at bounding box center [94, 304] width 16 height 6
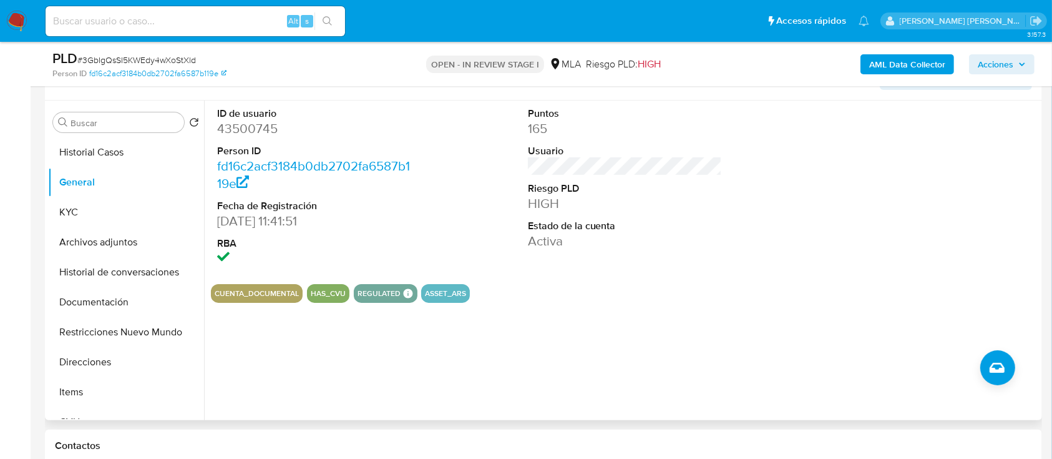
scroll to position [250, 0]
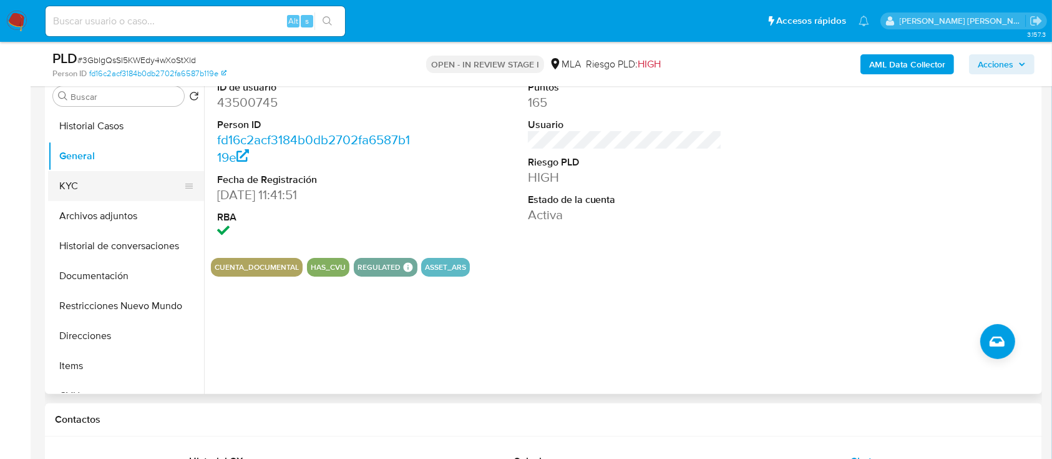
click at [97, 182] on button "KYC" at bounding box center [121, 186] width 146 height 30
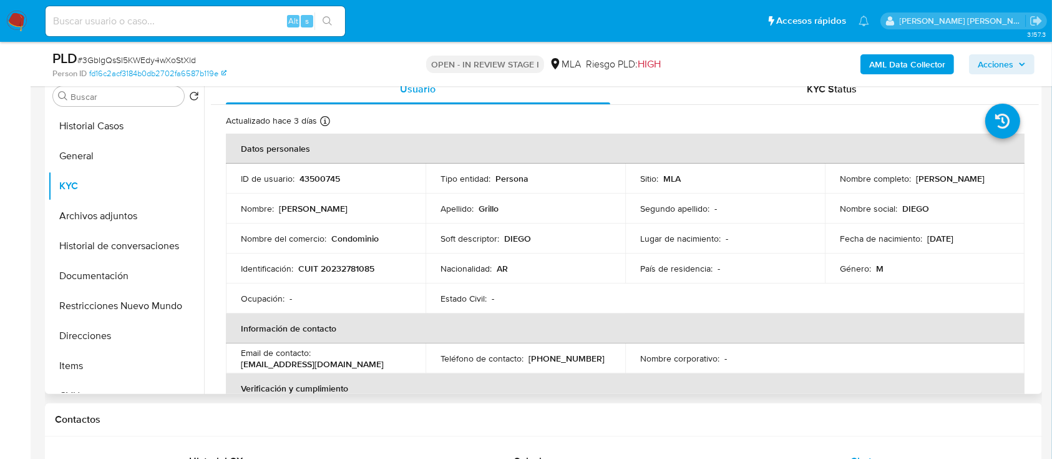
drag, startPoint x: 914, startPoint y: 177, endPoint x: 999, endPoint y: 178, distance: 85.5
click at [1000, 178] on div "Nombre completo : Diego Hernan Grillo" at bounding box center [925, 178] width 170 height 11
copy p "[PERSON_NAME]"
drag, startPoint x: 300, startPoint y: 270, endPoint x: 375, endPoint y: 267, distance: 75.6
click at [375, 267] on div "Identificación : CUIT 20232781085" at bounding box center [326, 268] width 170 height 11
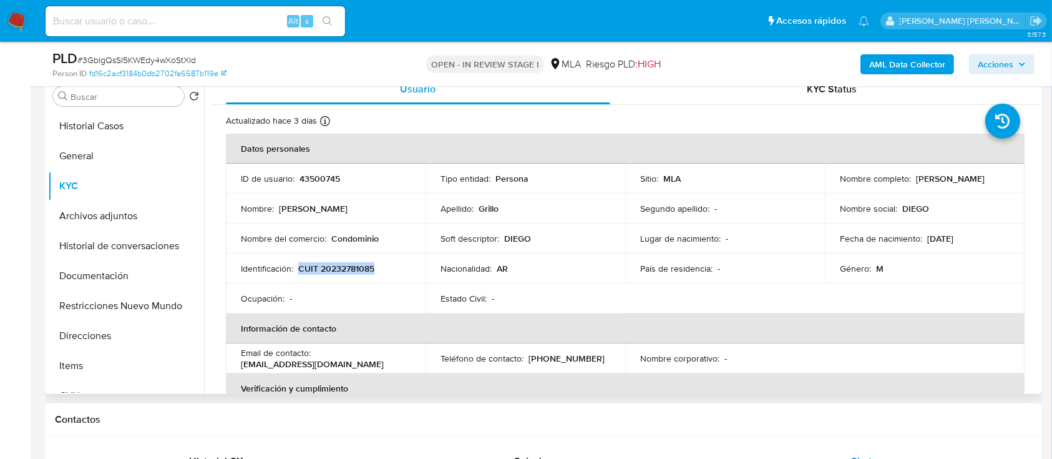
copy p "CUIT 20232781085"
click at [356, 268] on p "CUIT 20232781085" at bounding box center [336, 268] width 76 height 11
click at [95, 158] on button "General" at bounding box center [121, 156] width 146 height 30
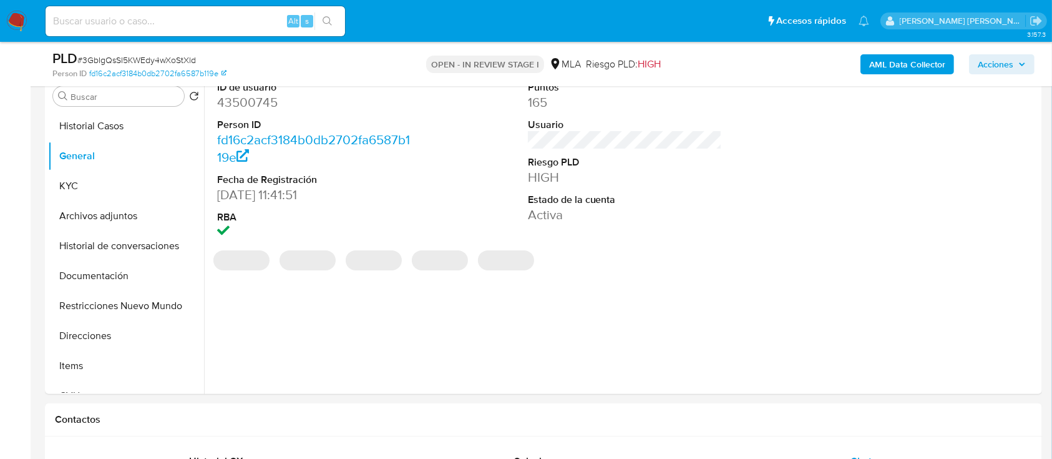
click at [238, 107] on dd "43500745" at bounding box center [314, 102] width 195 height 17
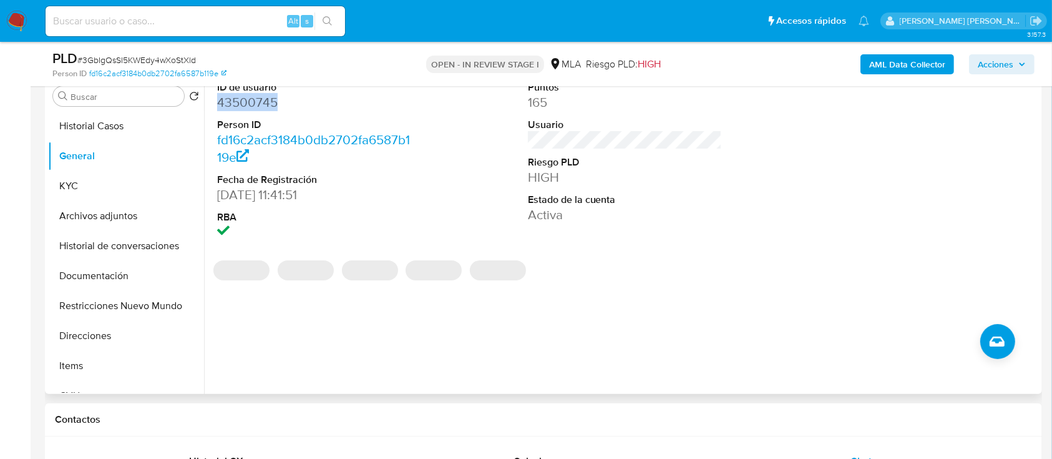
copy dd "43500745"
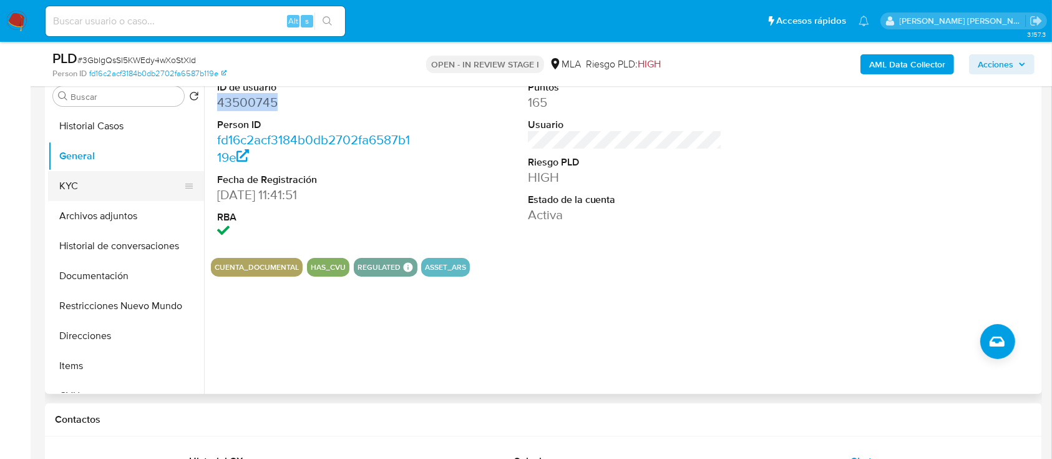
click at [103, 195] on button "KYC" at bounding box center [121, 186] width 146 height 30
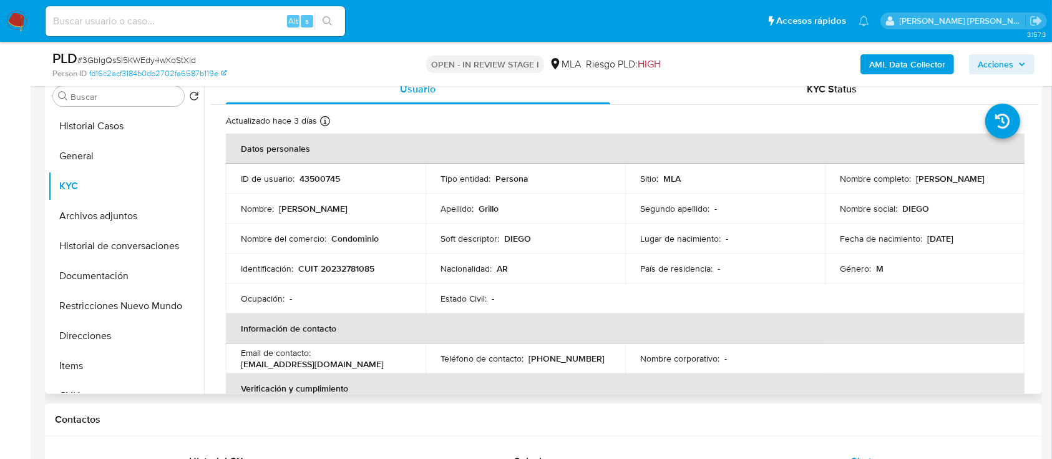
drag, startPoint x: 914, startPoint y: 179, endPoint x: 1013, endPoint y: 179, distance: 99.2
click at [1013, 179] on td "Nombre completo : Diego Hernan Grillo" at bounding box center [925, 179] width 200 height 30
copy p "[PERSON_NAME]"
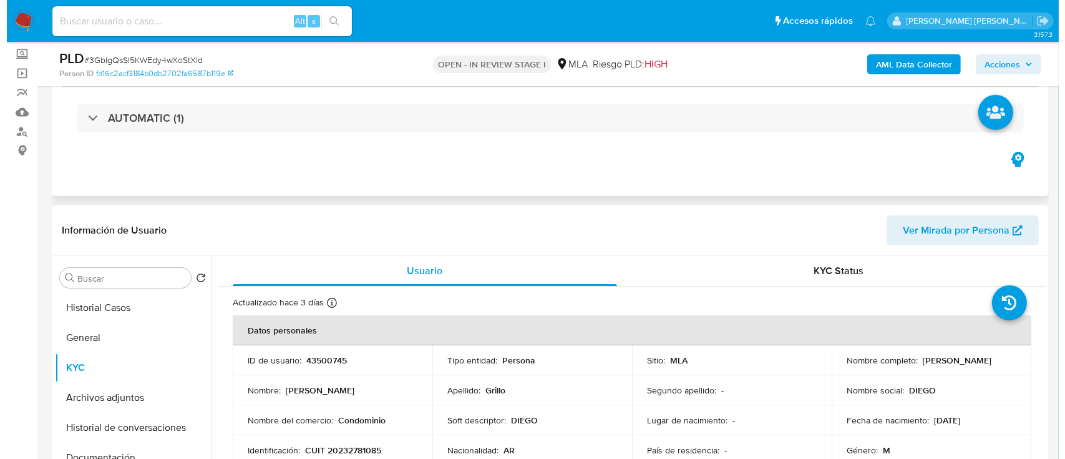
scroll to position [0, 0]
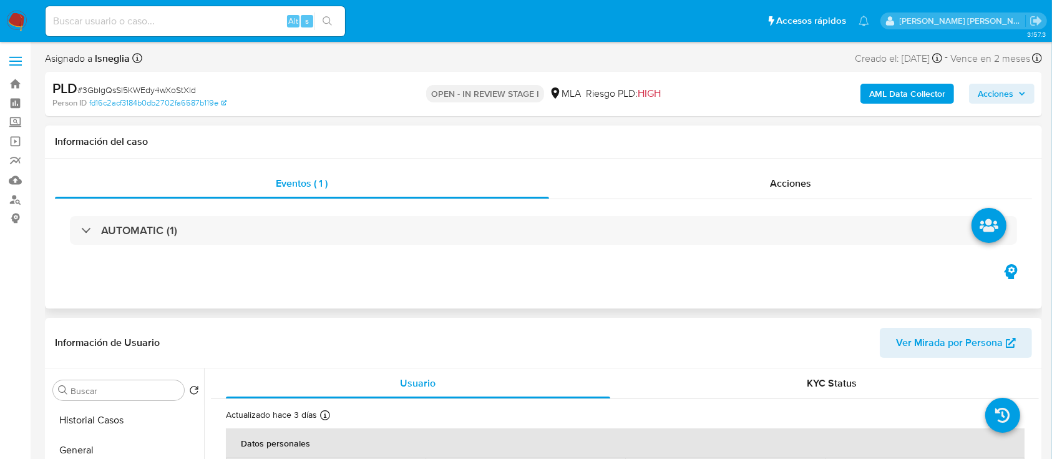
click at [568, 128] on div "Información del caso" at bounding box center [543, 141] width 997 height 33
click at [891, 82] on div "AML Data Collector Acciones" at bounding box center [873, 93] width 324 height 29
click at [892, 92] on b "AML Data Collector" at bounding box center [907, 94] width 76 height 20
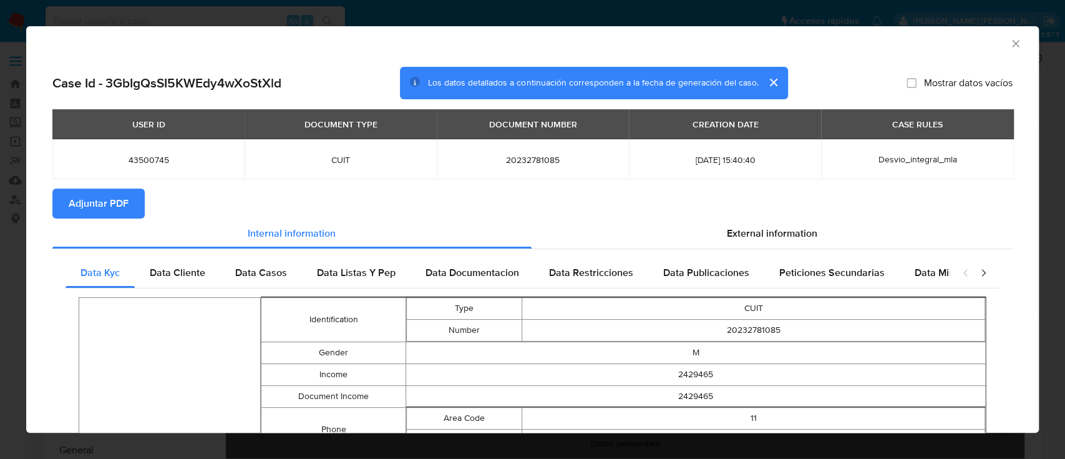
click at [105, 207] on span "Adjuntar PDF" at bounding box center [99, 203] width 60 height 27
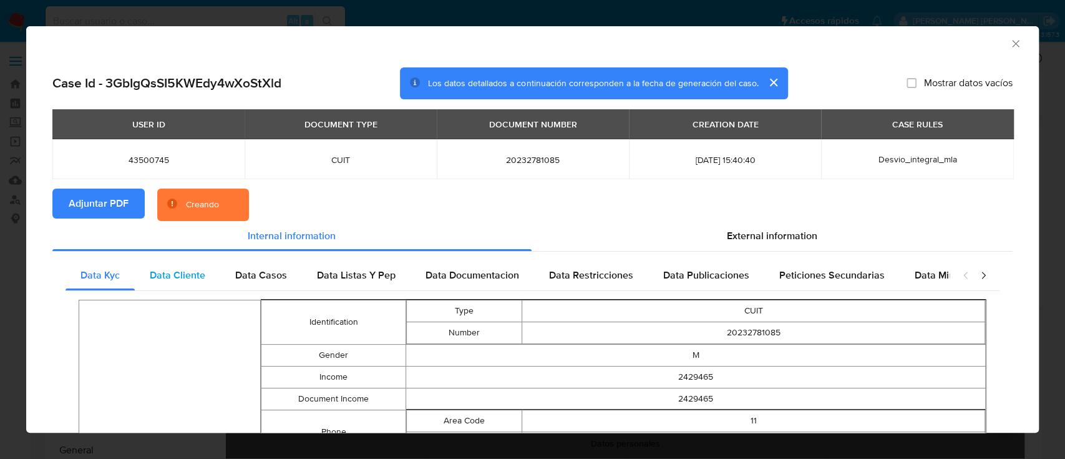
click at [187, 267] on div "Data Cliente" at bounding box center [178, 275] width 86 height 30
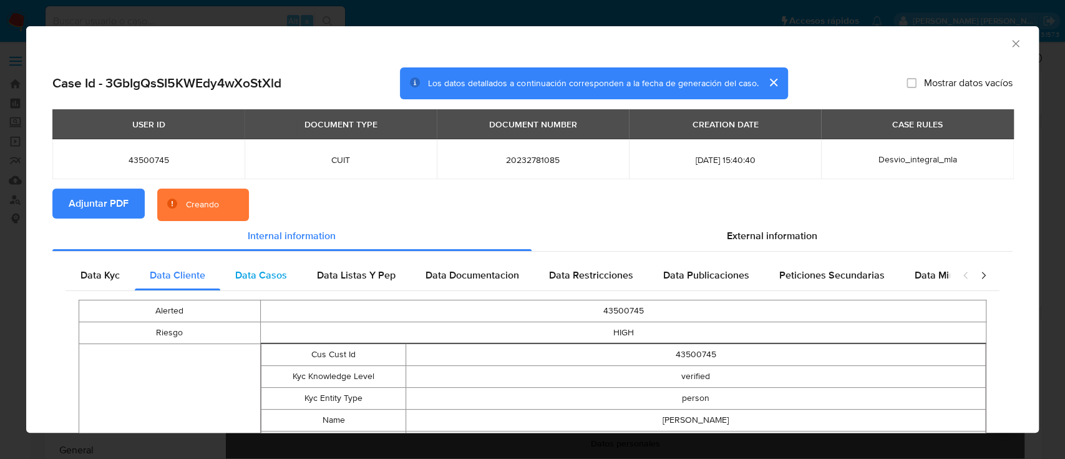
click at [240, 265] on div "Data Casos" at bounding box center [261, 275] width 82 height 30
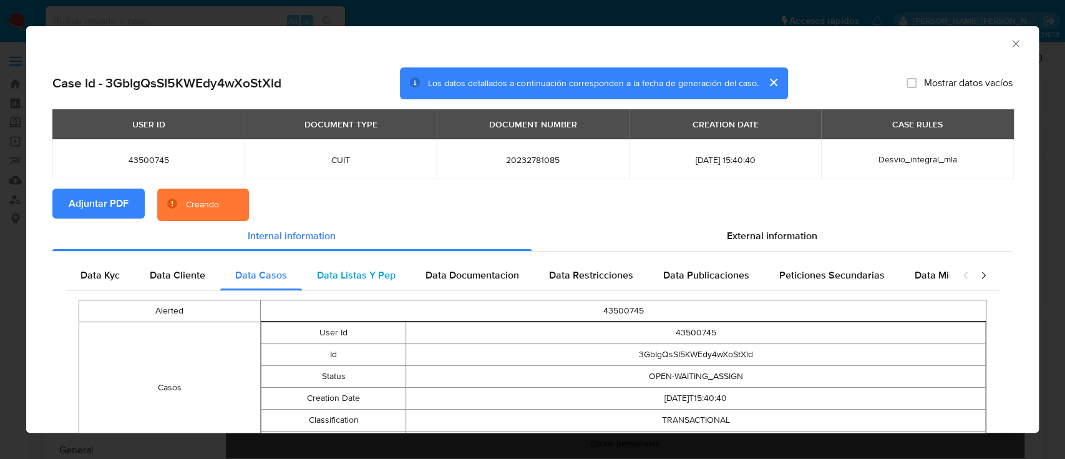
drag, startPoint x: 315, startPoint y: 268, endPoint x: 370, endPoint y: 273, distance: 55.2
click at [317, 269] on span "Data Listas Y Pep" at bounding box center [356, 275] width 79 height 14
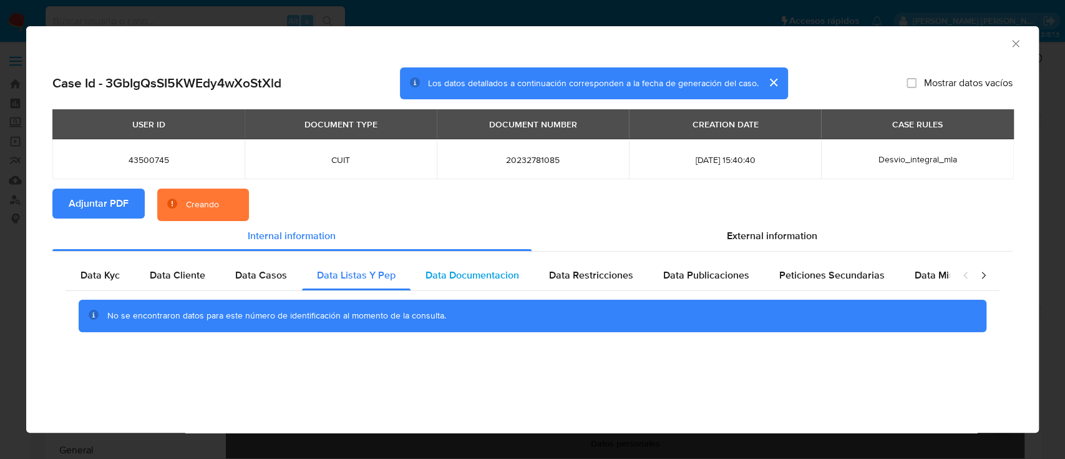
click at [454, 275] on span "Data Documentacion" at bounding box center [473, 275] width 94 height 14
click at [587, 275] on span "Data Restricciones" at bounding box center [591, 275] width 84 height 14
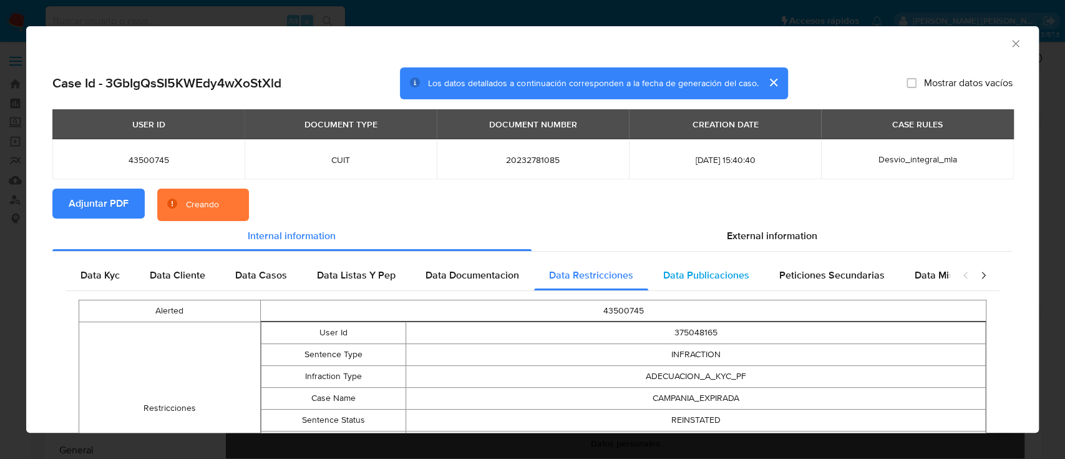
click at [694, 277] on span "Data Publicaciones" at bounding box center [707, 275] width 86 height 14
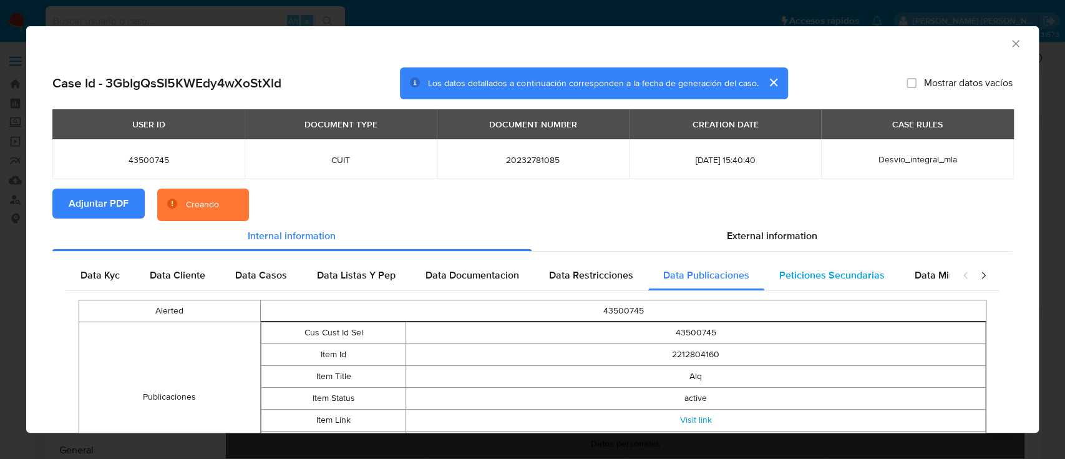
click at [830, 277] on span "Peticiones Secundarias" at bounding box center [832, 275] width 105 height 14
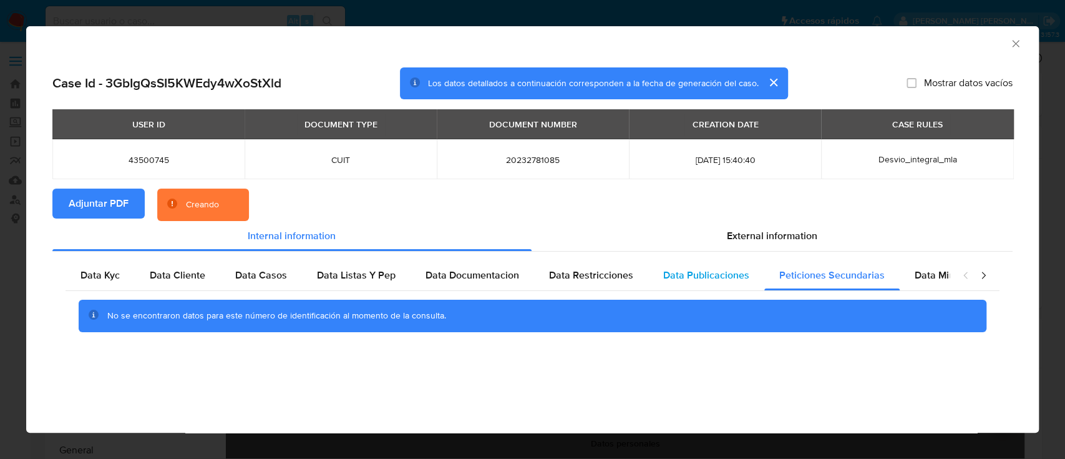
click at [675, 280] on span "Data Publicaciones" at bounding box center [707, 275] width 86 height 14
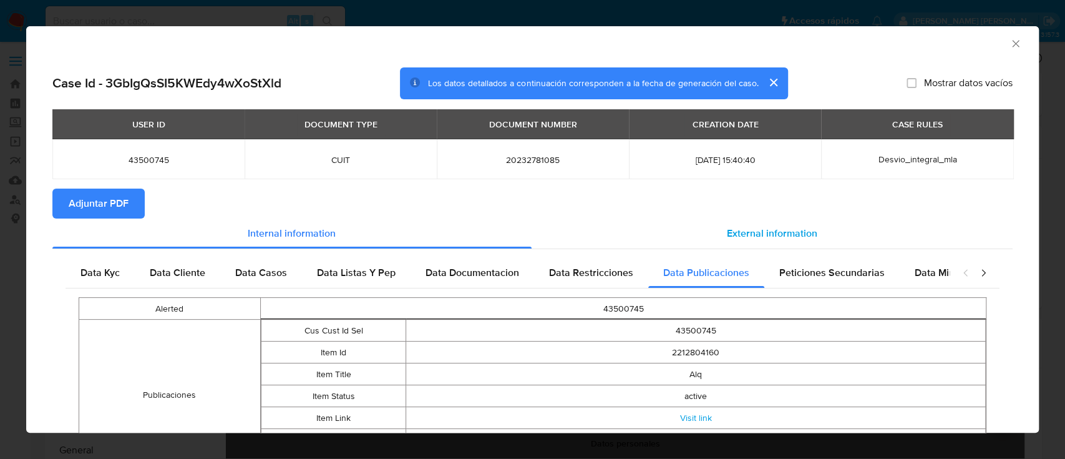
click at [757, 229] on span "External information" at bounding box center [772, 233] width 91 height 14
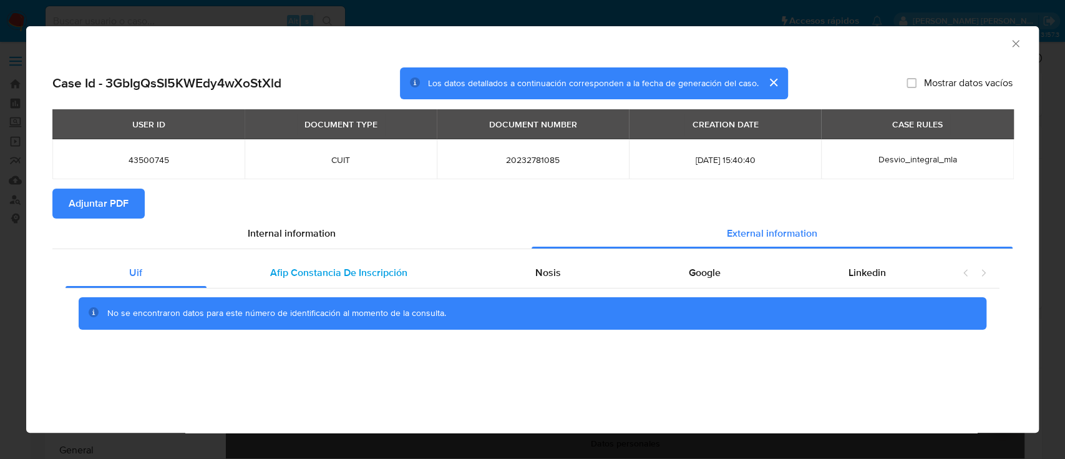
click at [320, 282] on div "Afip Constancia De Inscripción" at bounding box center [339, 273] width 265 height 30
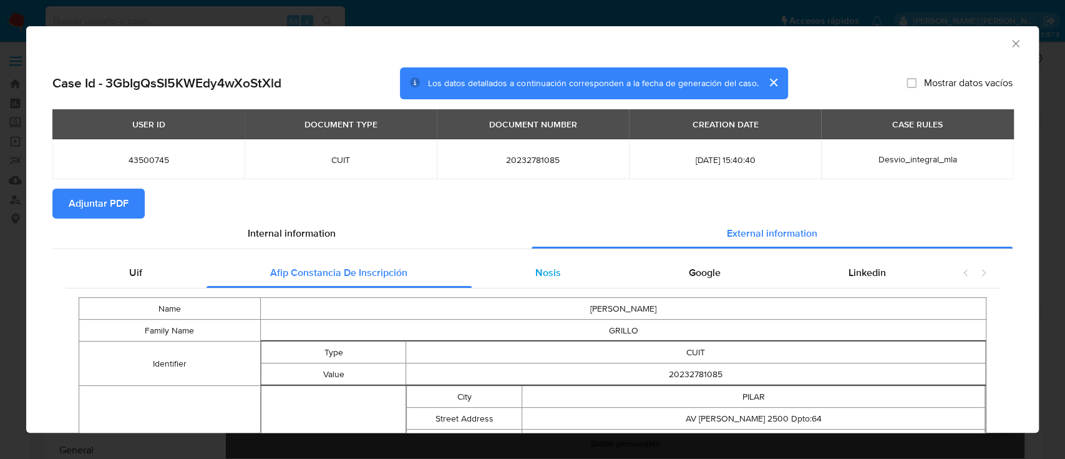
click at [527, 272] on div "Nosis" at bounding box center [549, 273] width 154 height 30
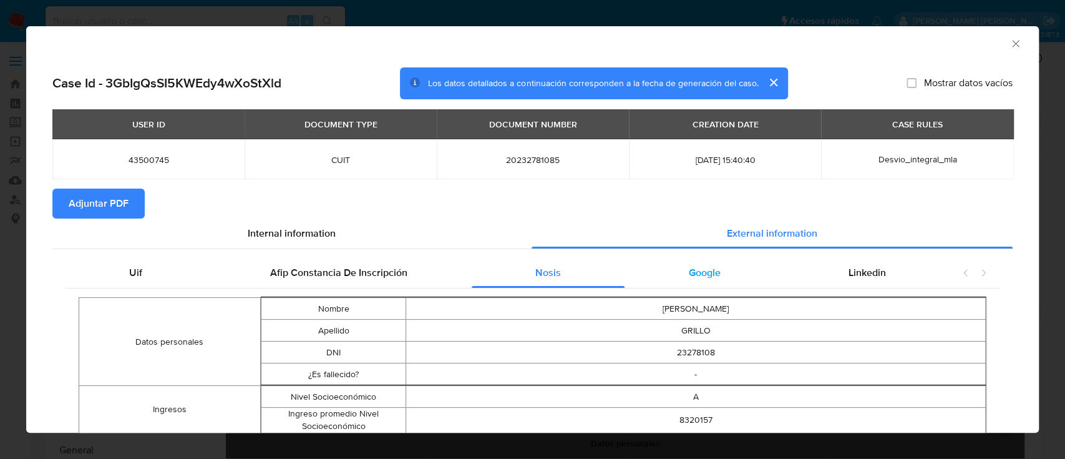
click at [677, 272] on div "Google" at bounding box center [705, 273] width 160 height 30
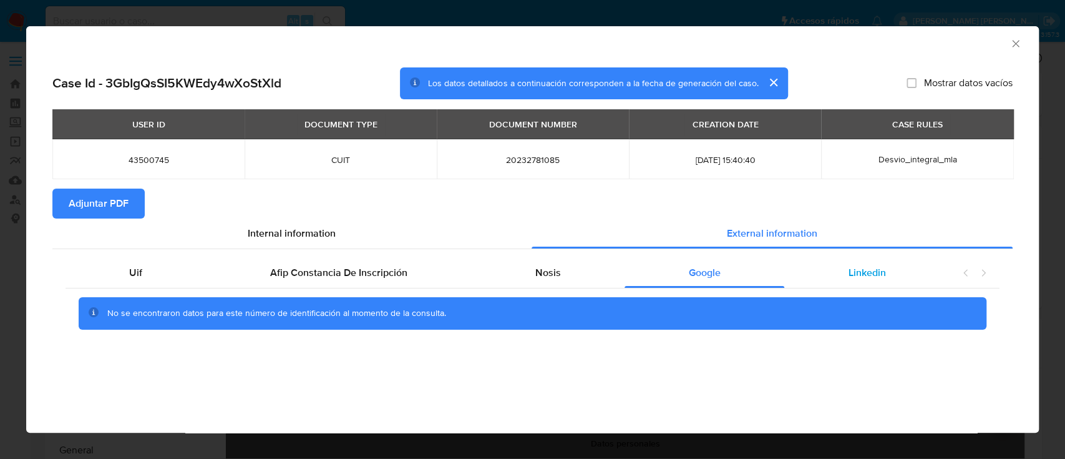
click at [869, 272] on span "Linkedin" at bounding box center [867, 272] width 37 height 14
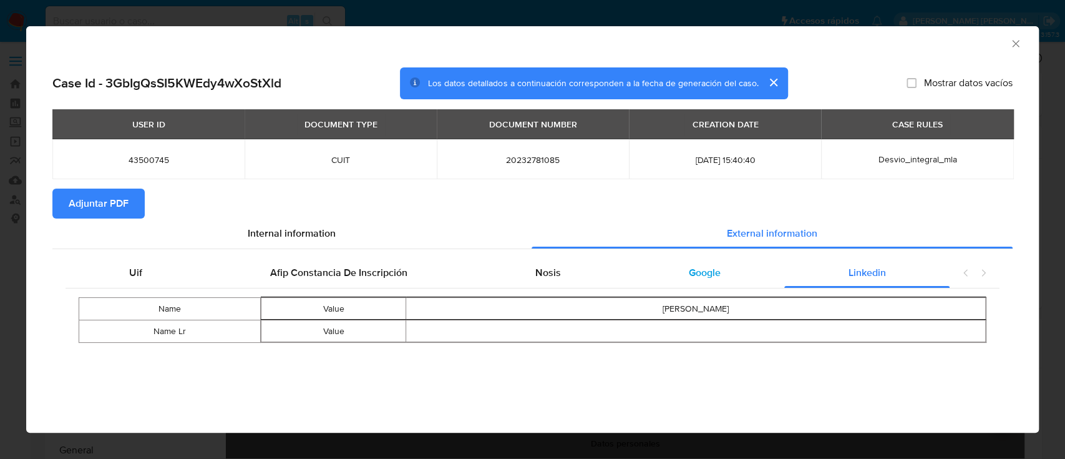
click at [721, 275] on div "Google" at bounding box center [705, 273] width 160 height 30
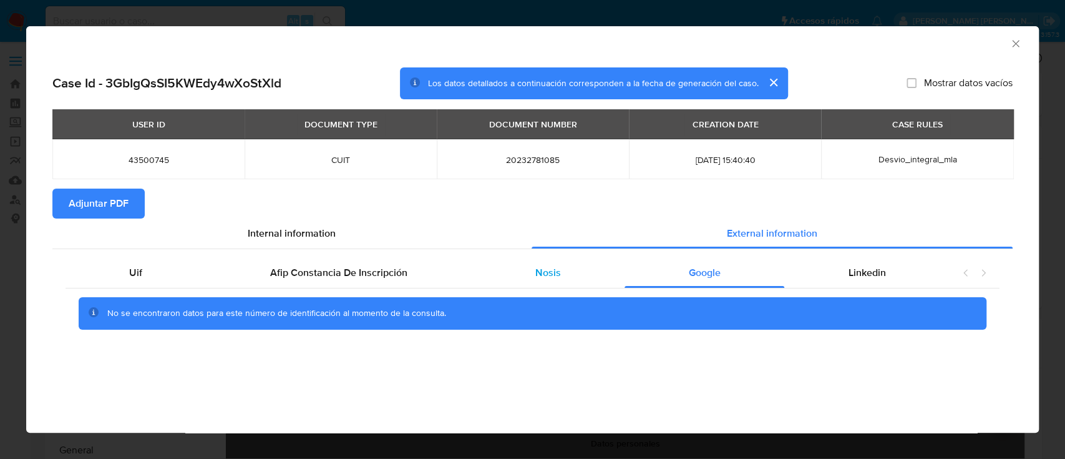
click at [594, 275] on div "Nosis" at bounding box center [549, 273] width 154 height 30
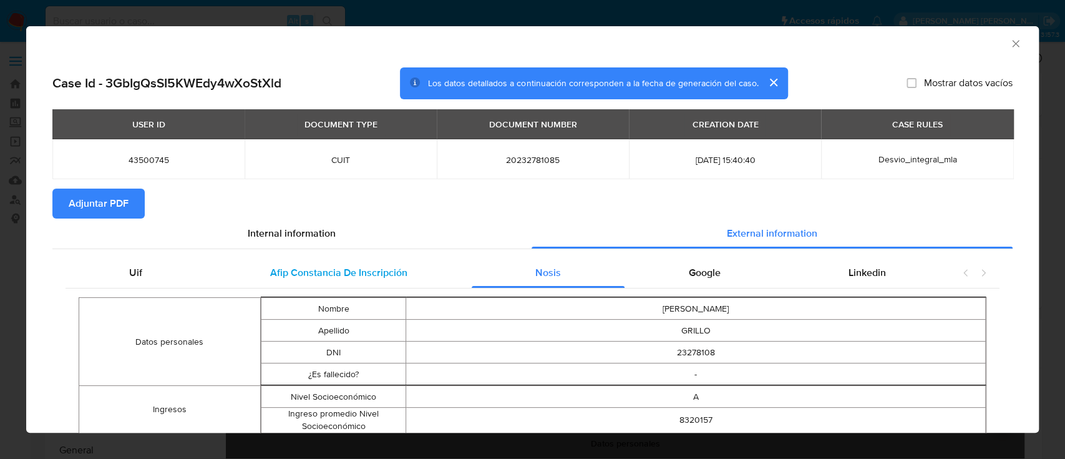
click at [389, 277] on span "Afip Constancia De Inscripción" at bounding box center [338, 272] width 137 height 14
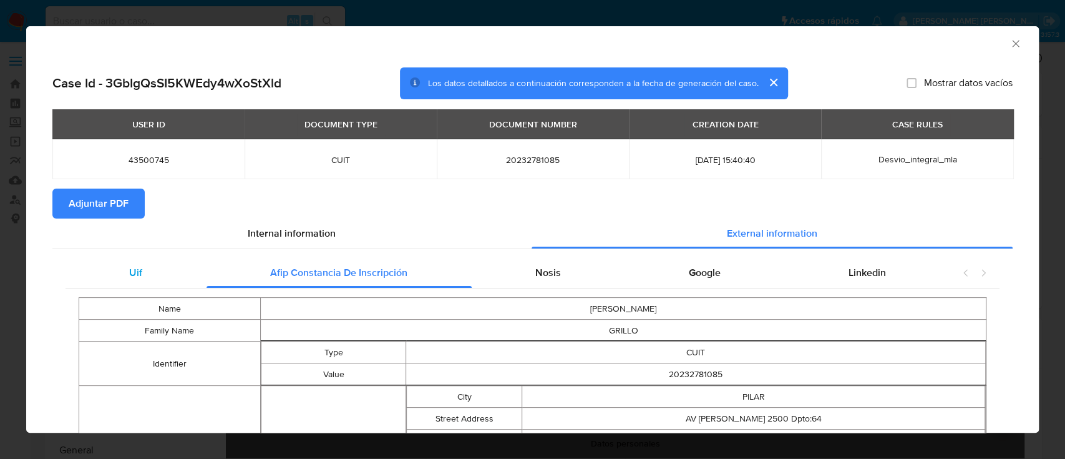
click at [155, 269] on div "Uif" at bounding box center [136, 273] width 141 height 30
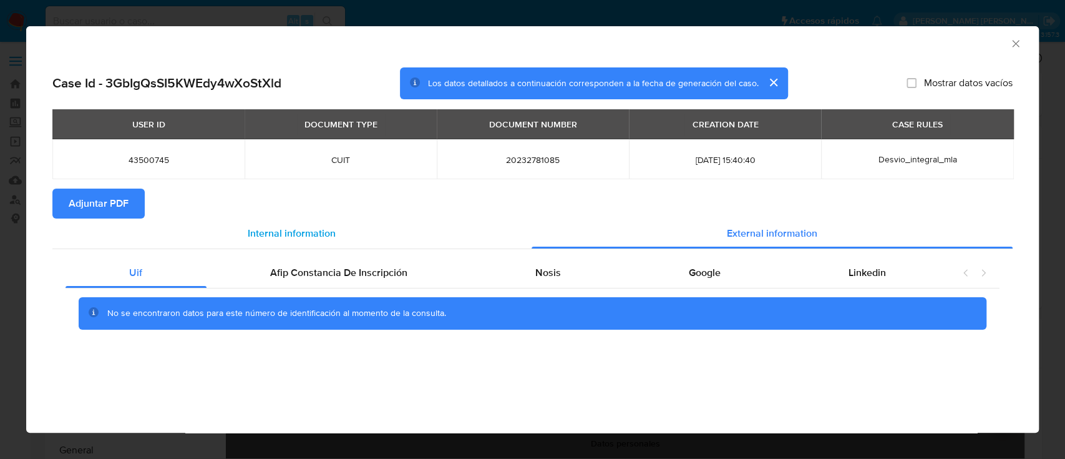
click at [285, 221] on div "Internal information" at bounding box center [291, 233] width 479 height 30
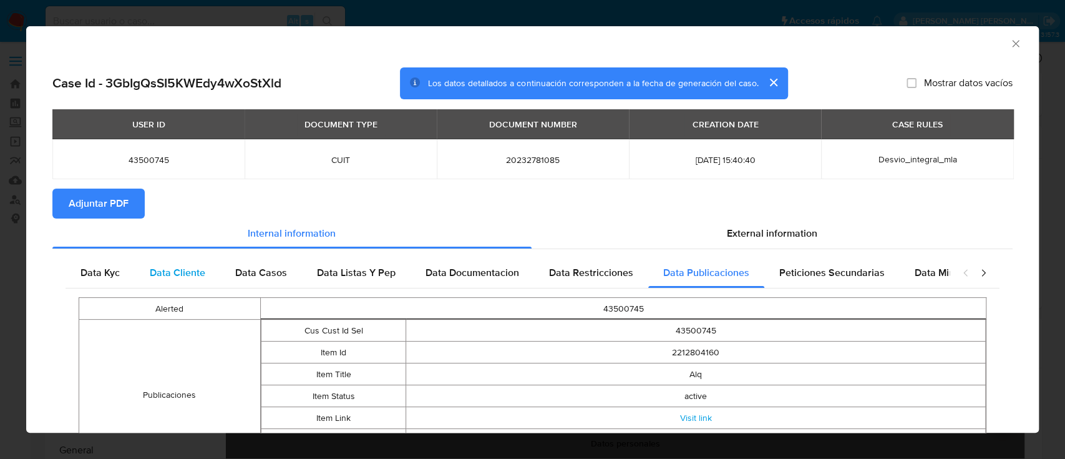
click at [197, 268] on span "Data Cliente" at bounding box center [178, 272] width 56 height 14
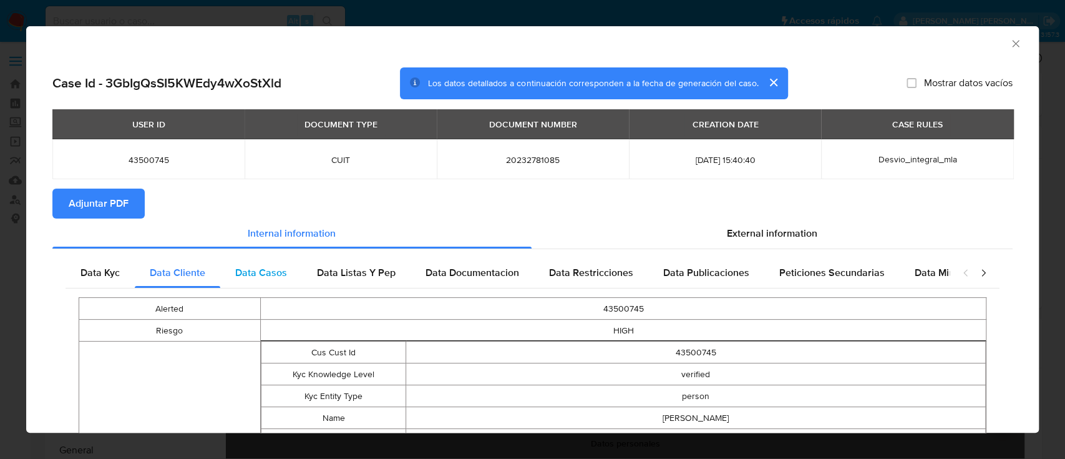
click at [292, 267] on div "Data Casos" at bounding box center [261, 273] width 82 height 30
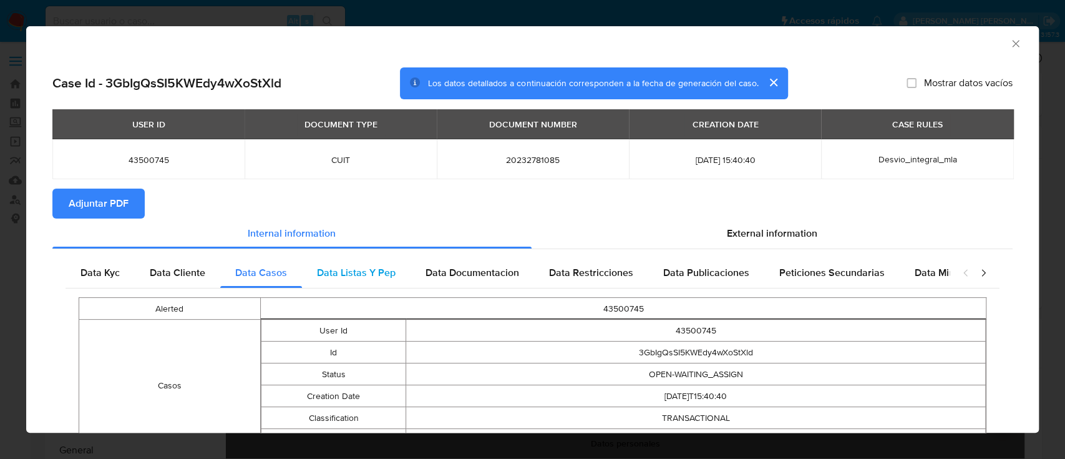
click at [356, 265] on div "Data Listas Y Pep" at bounding box center [356, 273] width 109 height 30
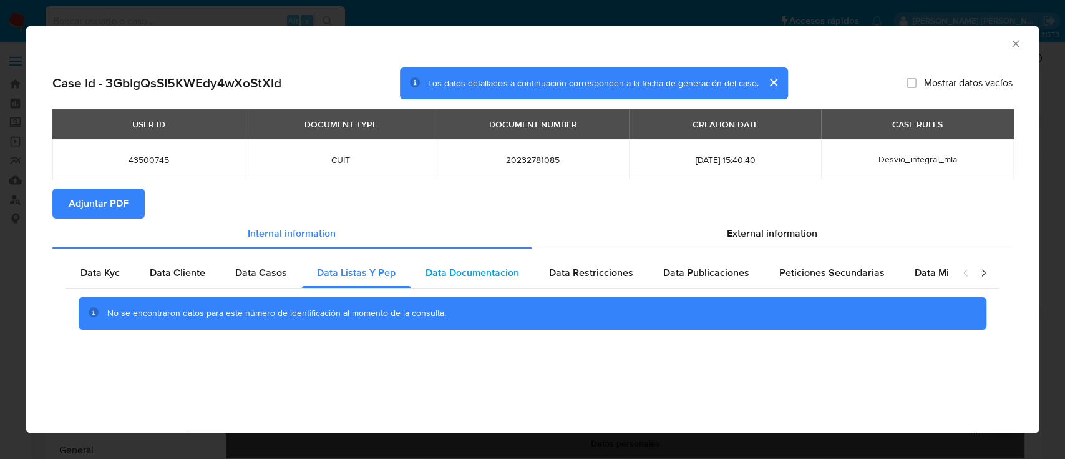
click at [479, 267] on span "Data Documentacion" at bounding box center [473, 272] width 94 height 14
drag, startPoint x: 586, startPoint y: 267, endPoint x: 623, endPoint y: 268, distance: 36.8
click at [586, 267] on span "Data Restricciones" at bounding box center [591, 272] width 84 height 14
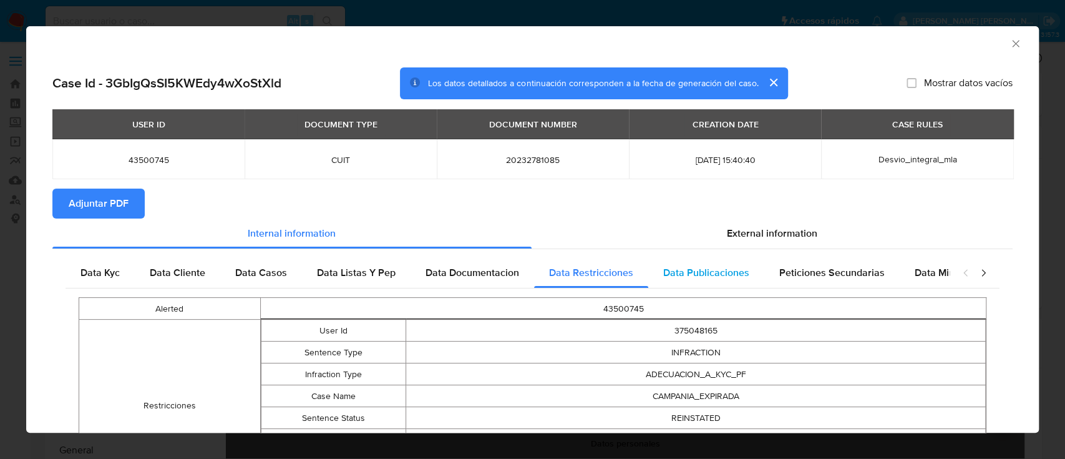
click at [719, 268] on span "Data Publicaciones" at bounding box center [707, 272] width 86 height 14
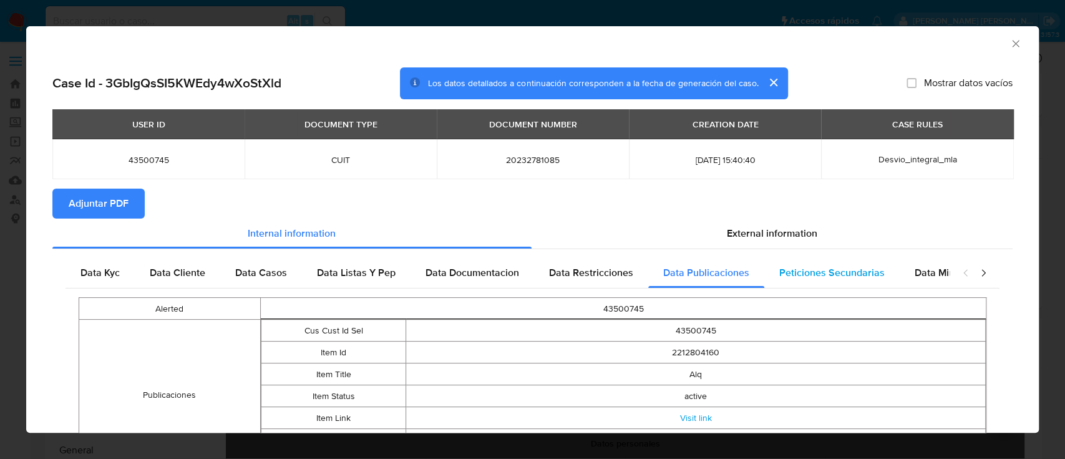
click at [836, 268] on span "Peticiones Secundarias" at bounding box center [832, 272] width 105 height 14
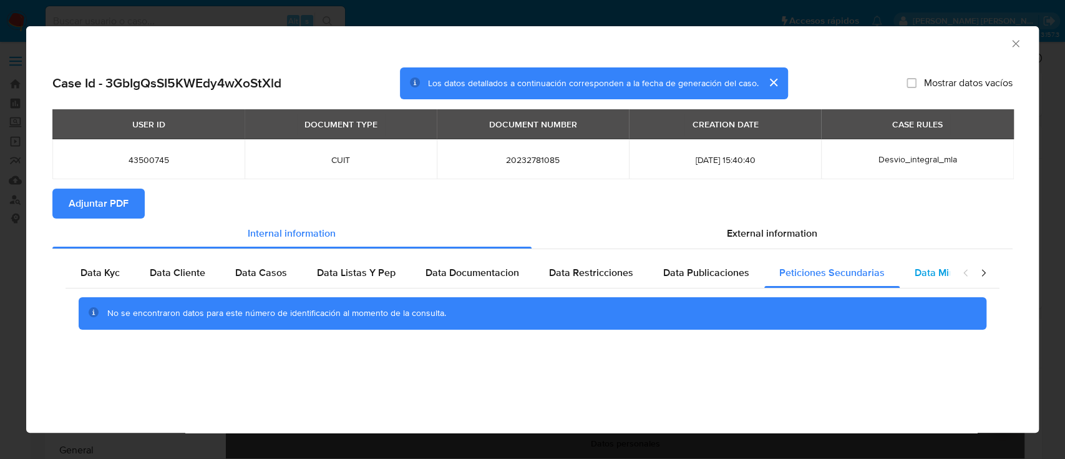
click at [939, 268] on span "Data Minoridad" at bounding box center [949, 272] width 69 height 14
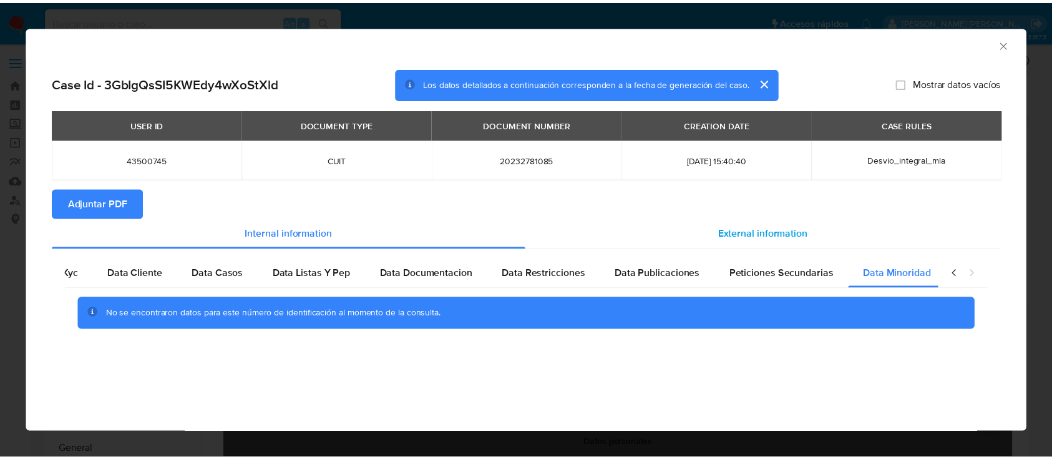
scroll to position [0, 42]
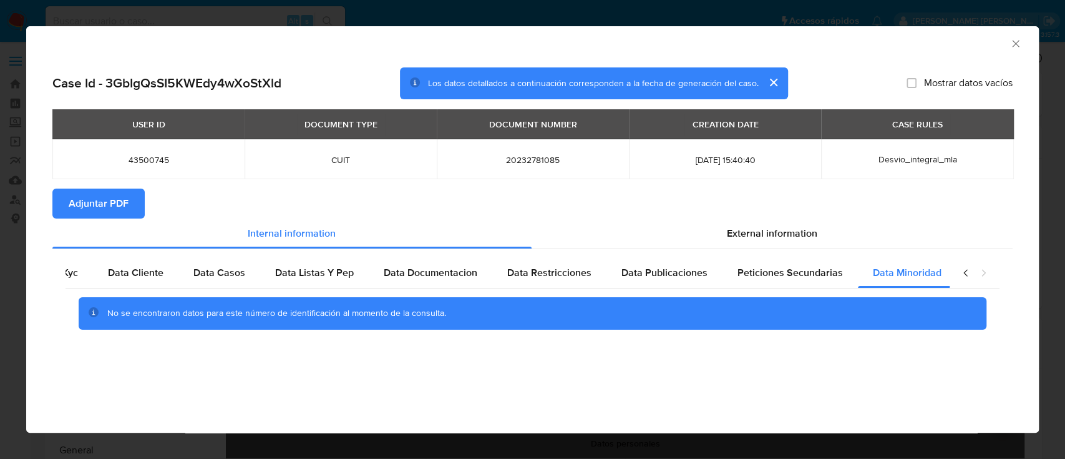
click at [1016, 44] on icon "Cerrar ventana" at bounding box center [1015, 43] width 7 height 7
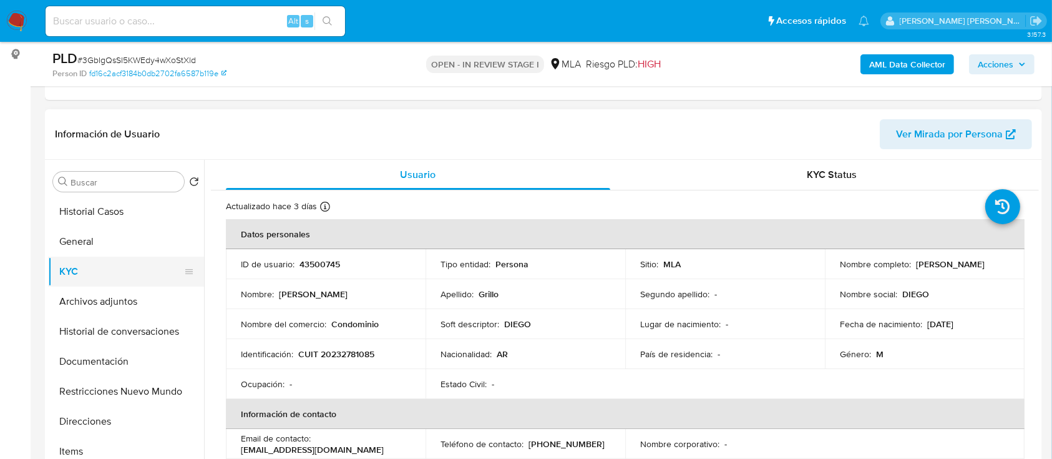
scroll to position [166, 0]
click at [107, 306] on button "Archivos adjuntos" at bounding box center [121, 300] width 146 height 30
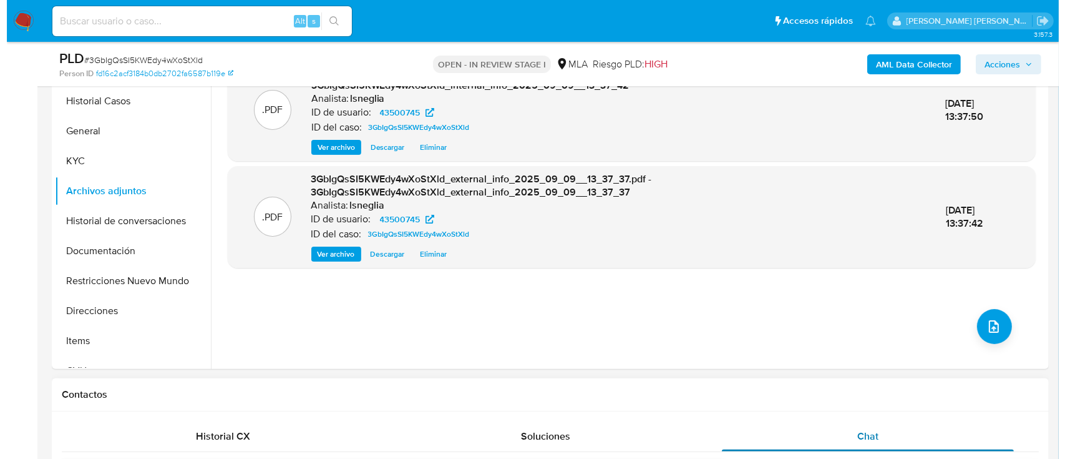
scroll to position [250, 0]
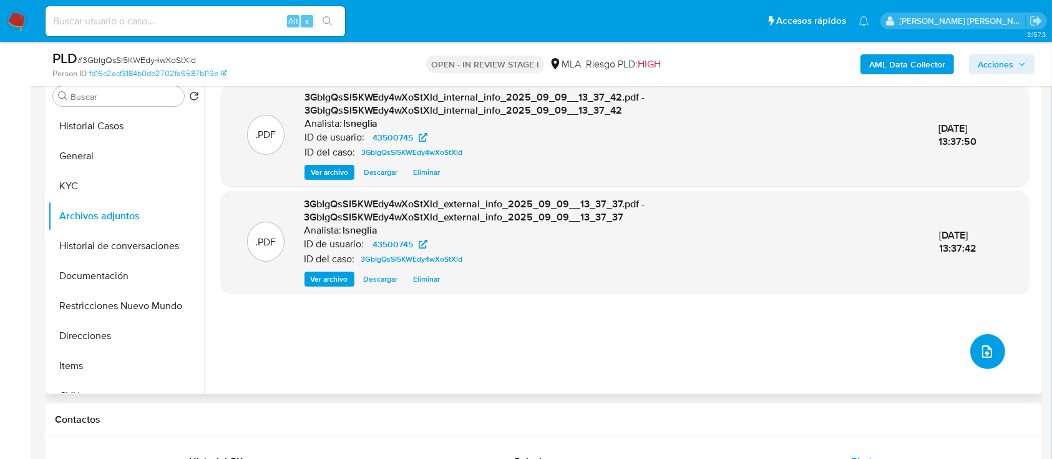
click at [989, 352] on icon "upload-file" at bounding box center [987, 351] width 15 height 15
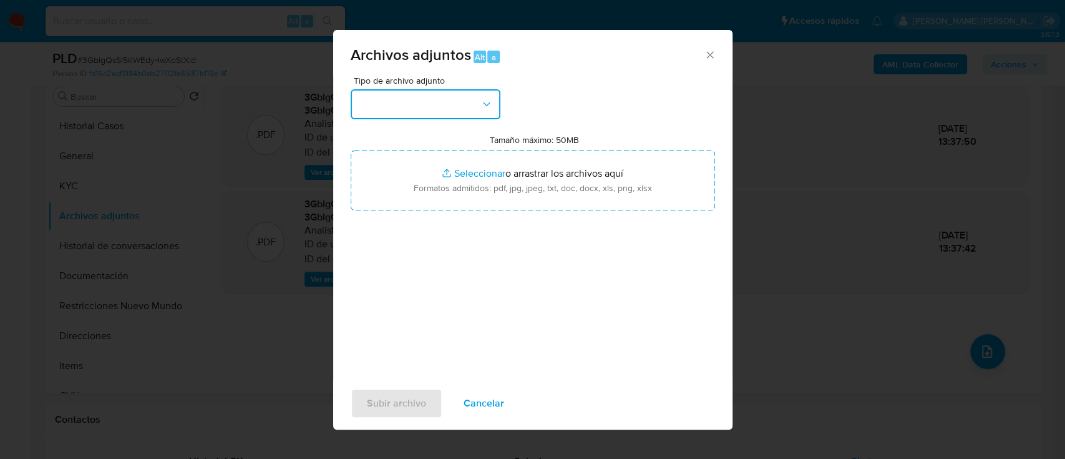
click at [435, 100] on button "button" at bounding box center [426, 104] width 150 height 30
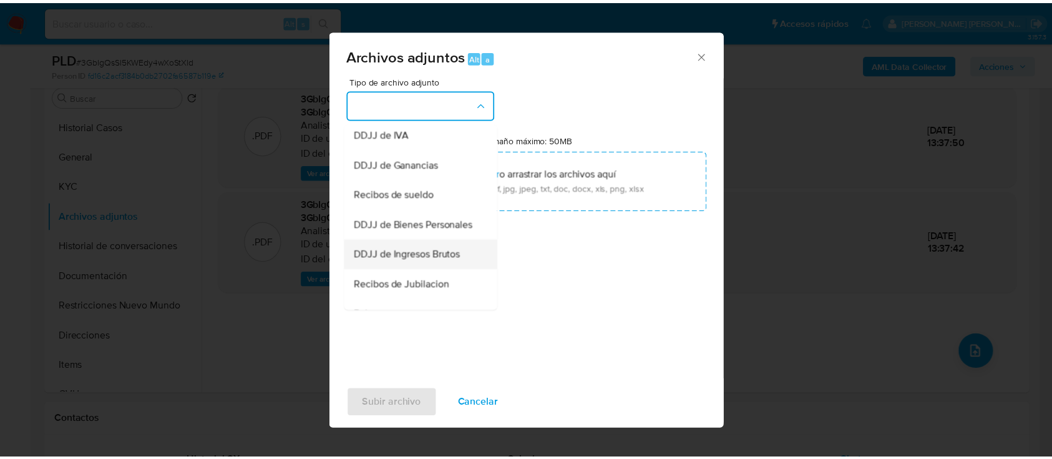
scroll to position [166, 0]
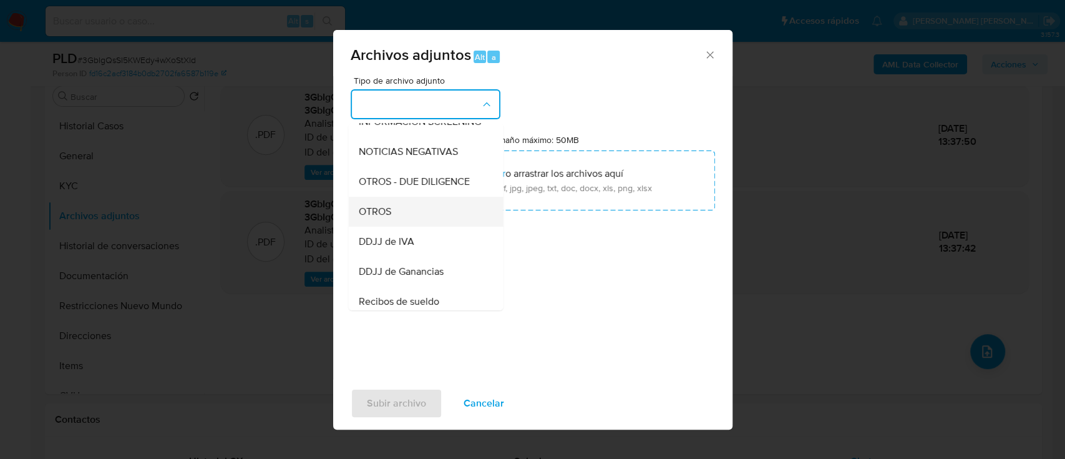
click at [398, 225] on div "OTROS" at bounding box center [421, 212] width 127 height 30
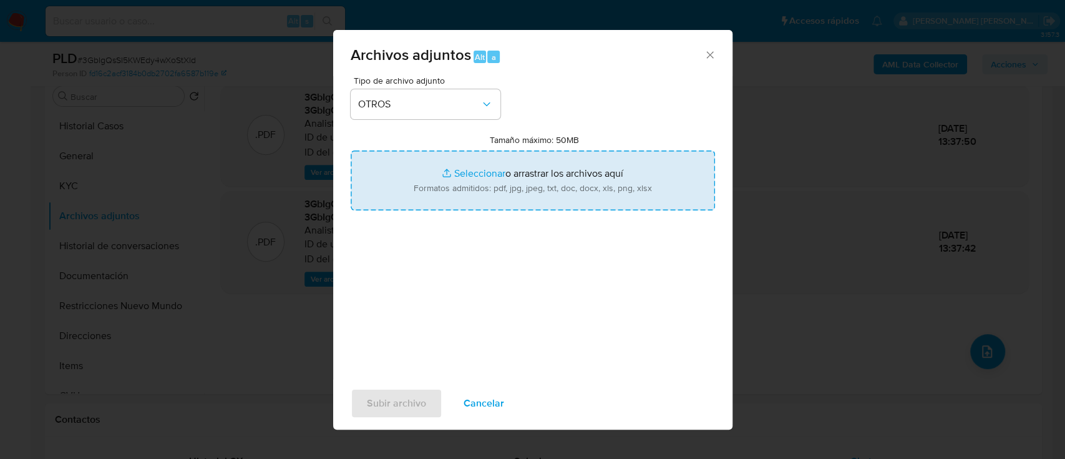
type input "C:\fakepath\Caselog 3GbIgQsSI5KWEdy4wXoStXld.docx"
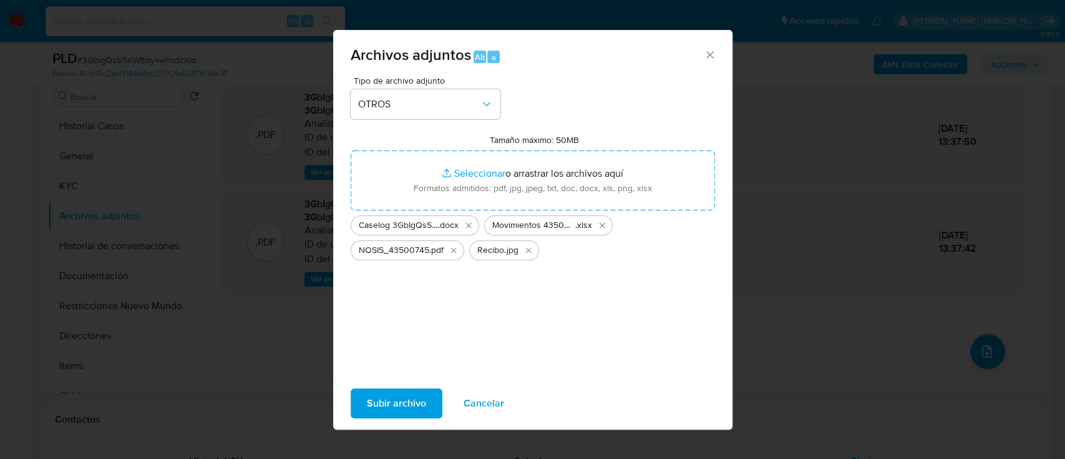
click at [399, 403] on span "Subir archivo" at bounding box center [396, 402] width 59 height 27
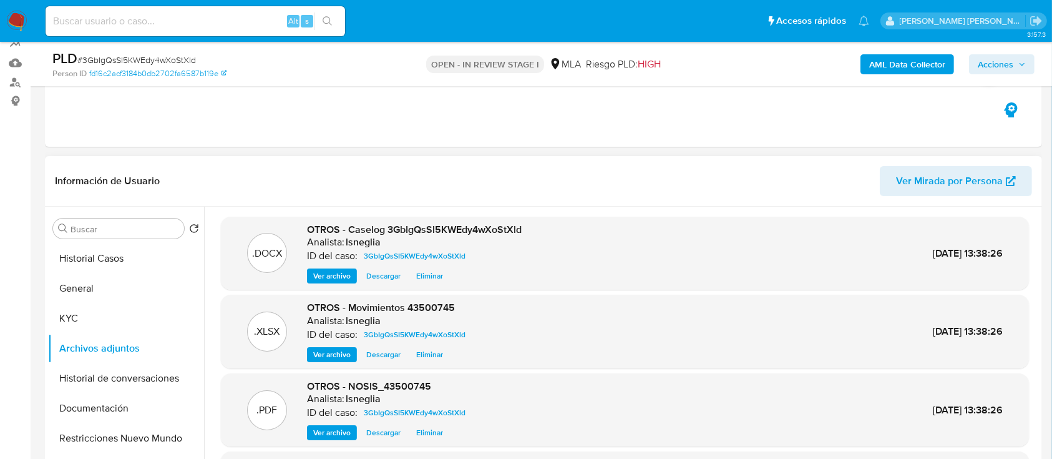
scroll to position [83, 0]
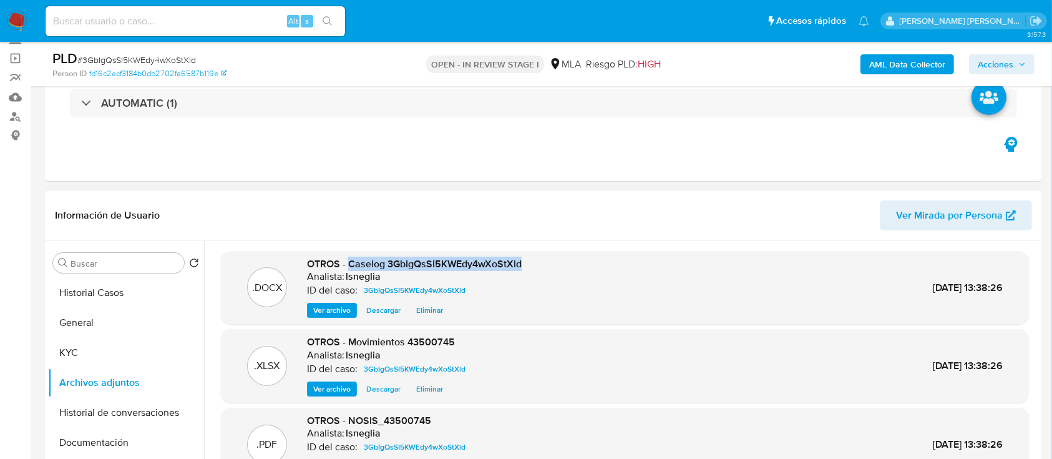
drag, startPoint x: 350, startPoint y: 262, endPoint x: 522, endPoint y: 263, distance: 172.3
click at [522, 263] on div ".DOCX OTROS - Caselog 3GbIgQsSI5KWEdy4wXoStXld Analista: lsneglia ID del caso: …" at bounding box center [625, 287] width 796 height 61
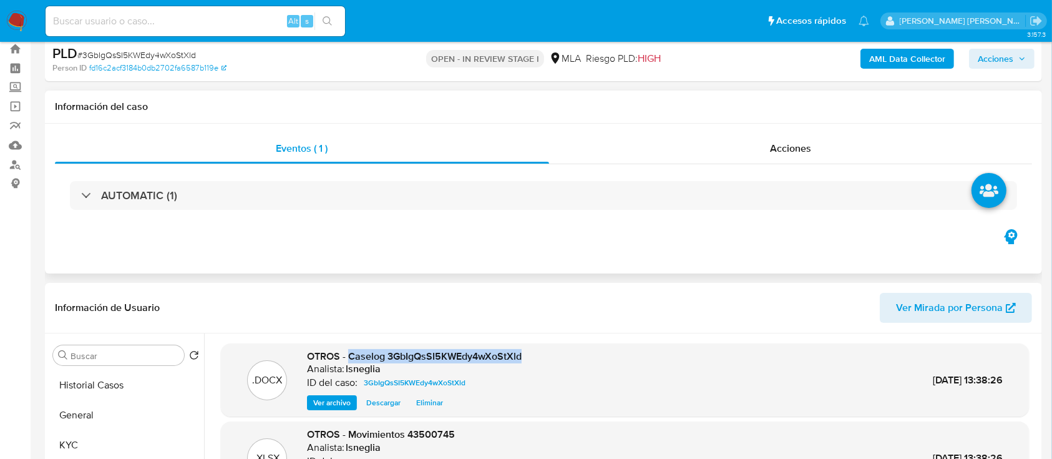
scroll to position [0, 0]
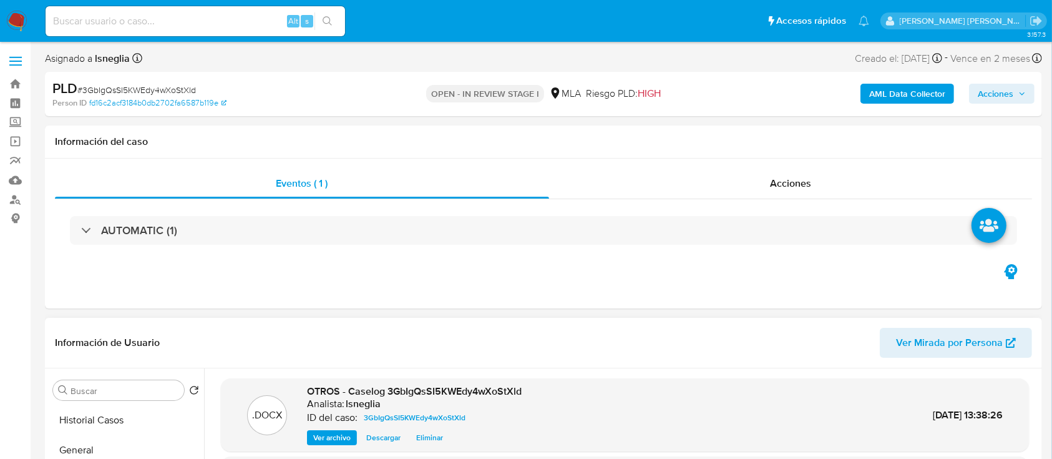
drag, startPoint x: 514, startPoint y: 260, endPoint x: 398, endPoint y: 387, distance: 172.7
click at [398, 387] on span "OTROS - Caselog 3GbIgQsSI5KWEdy4wXoStXld" at bounding box center [414, 391] width 215 height 14
drag, startPoint x: 349, startPoint y: 391, endPoint x: 522, endPoint y: 393, distance: 173.5
click at [522, 393] on div ".DOCX OTROS - Caselog 3GbIgQsSI5KWEdy4wXoStXld Analista: lsneglia ID del caso: …" at bounding box center [625, 415] width 796 height 61
copy span "Caselog 3GbIgQsSI5KWEdy4wXoStXld"
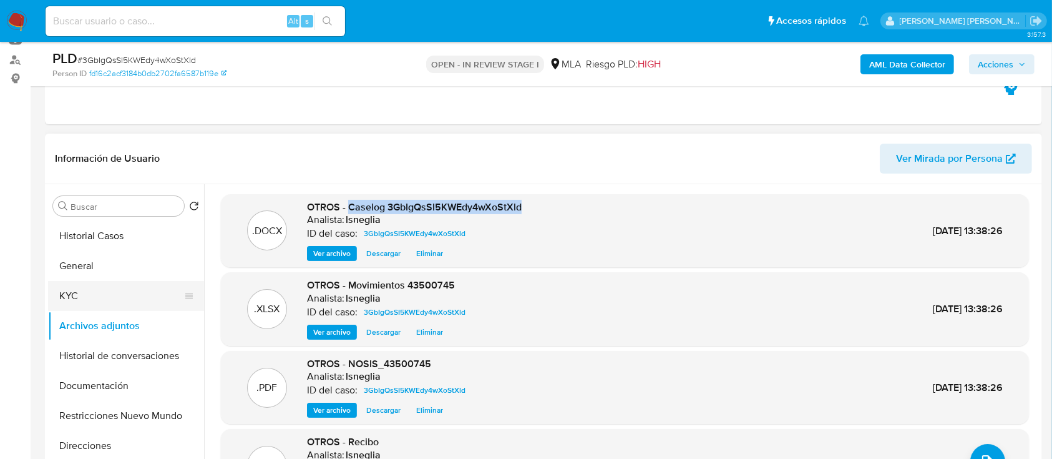
scroll to position [166, 0]
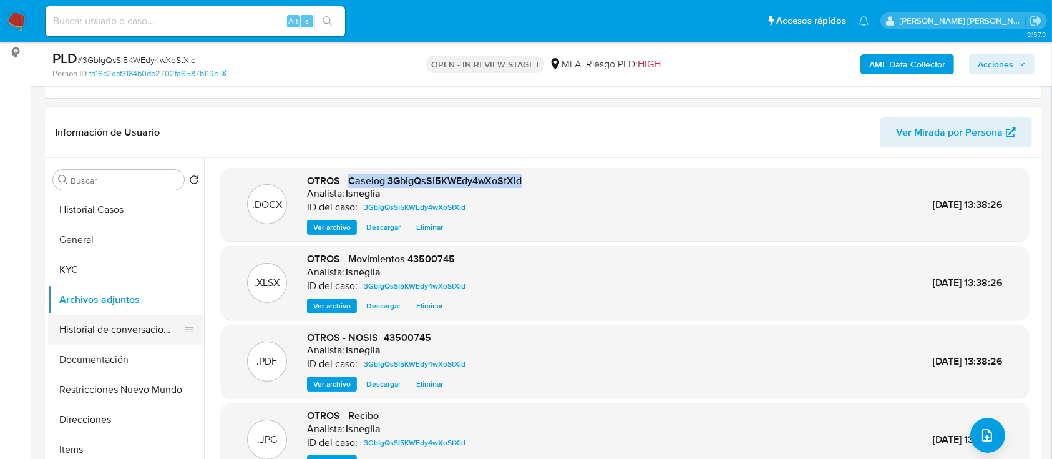
click at [91, 327] on button "Historial de conversaciones" at bounding box center [121, 330] width 146 height 30
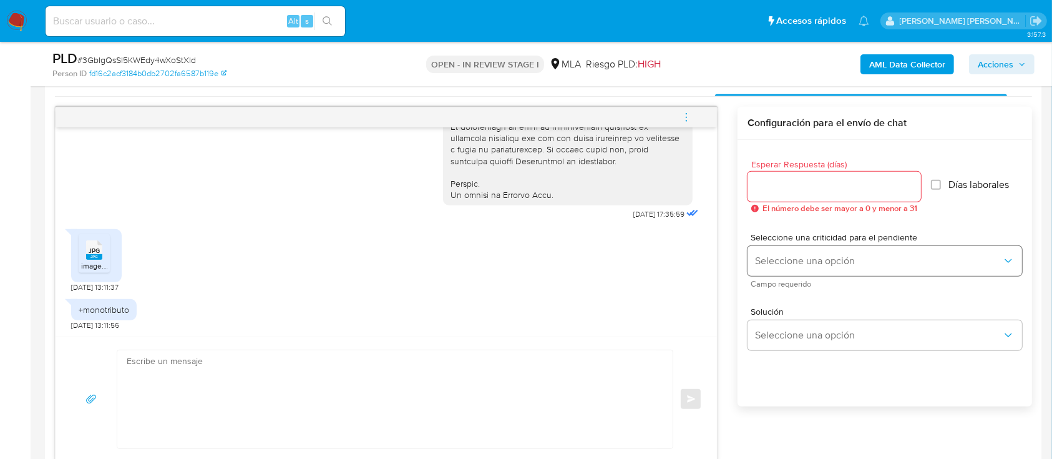
scroll to position [582, 0]
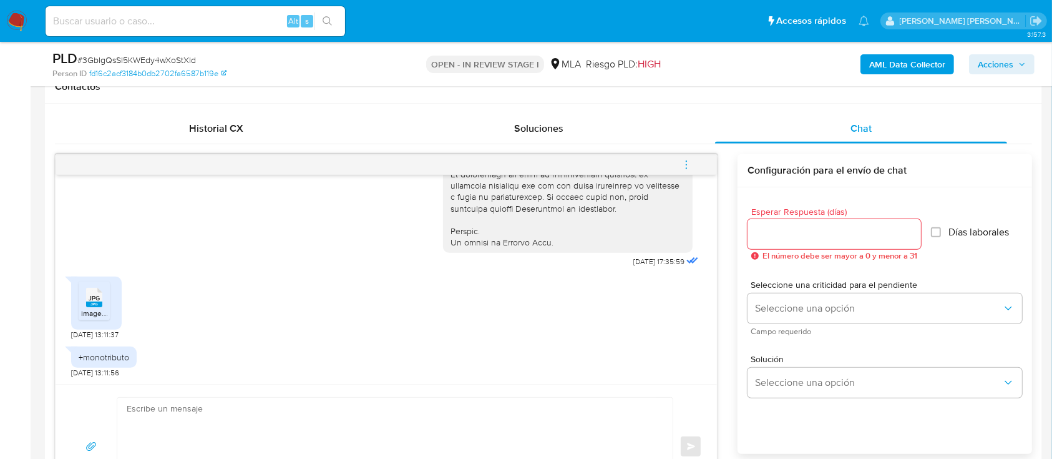
click at [685, 159] on icon "menu-action" at bounding box center [686, 164] width 11 height 11
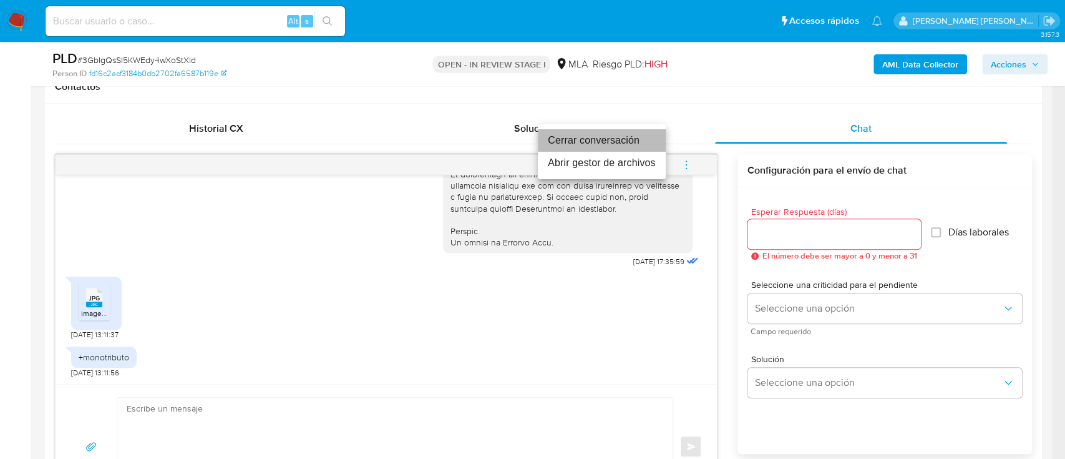
click at [614, 142] on li "Cerrar conversación" at bounding box center [602, 140] width 128 height 22
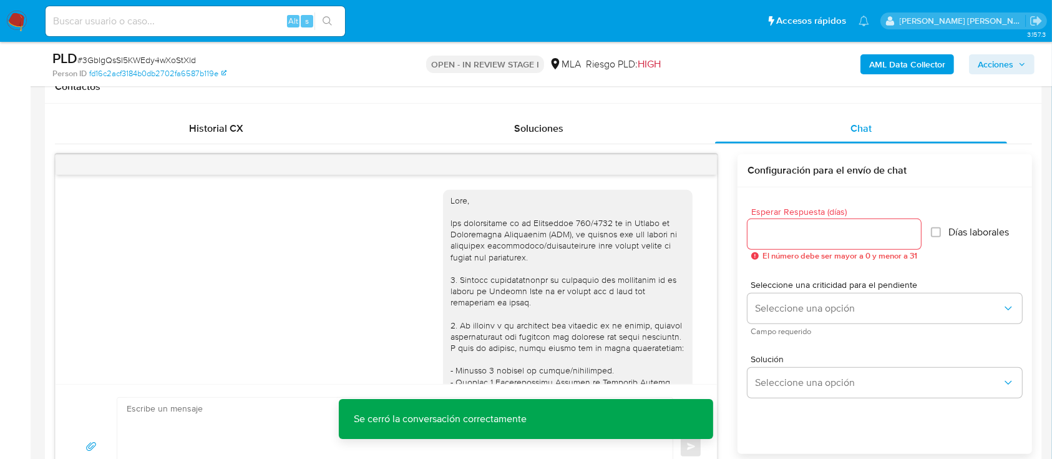
scroll to position [166, 0]
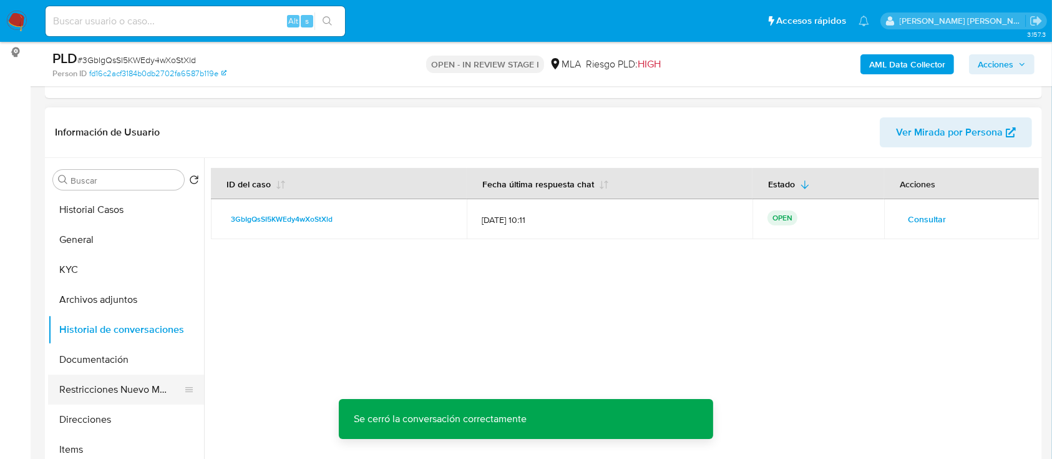
click at [67, 402] on button "Restricciones Nuevo Mundo" at bounding box center [121, 390] width 146 height 30
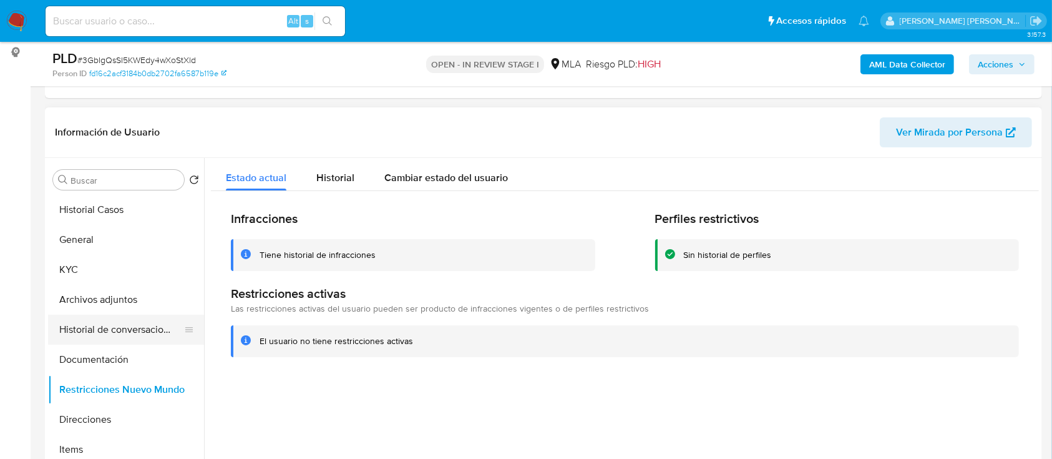
drag, startPoint x: 133, startPoint y: 355, endPoint x: 129, endPoint y: 339, distance: 16.8
click at [133, 356] on button "Documentación" at bounding box center [126, 360] width 156 height 30
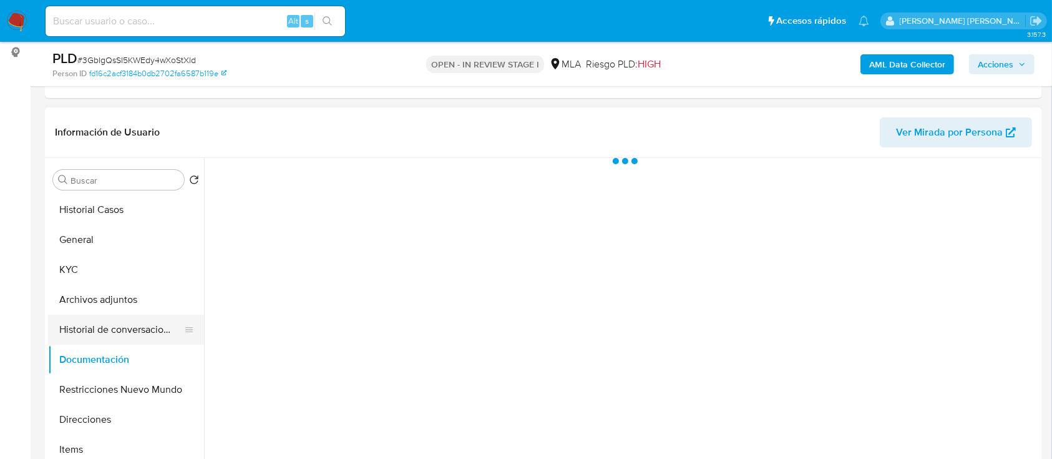
click at [129, 335] on button "Historial de conversaciones" at bounding box center [121, 330] width 146 height 30
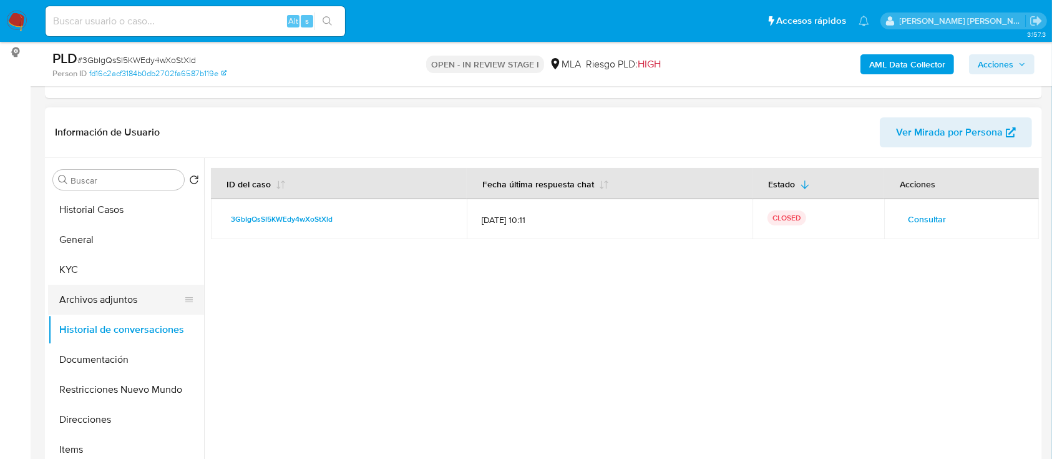
click at [125, 297] on button "Archivos adjuntos" at bounding box center [121, 300] width 146 height 30
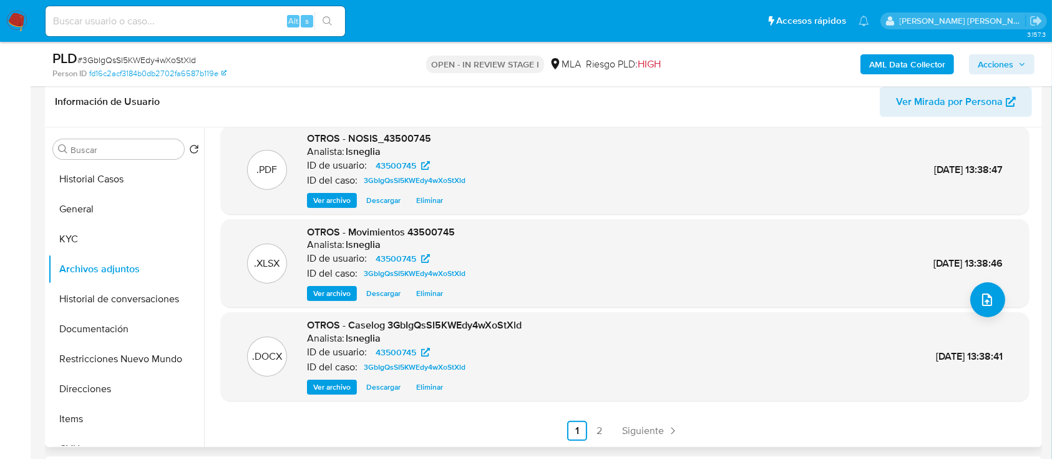
scroll to position [250, 0]
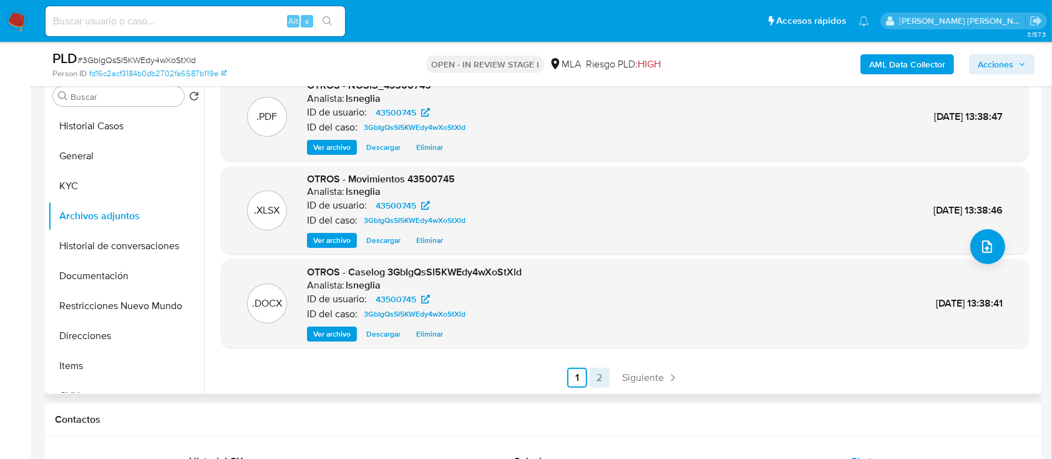
click at [607, 378] on link "2" at bounding box center [600, 378] width 20 height 20
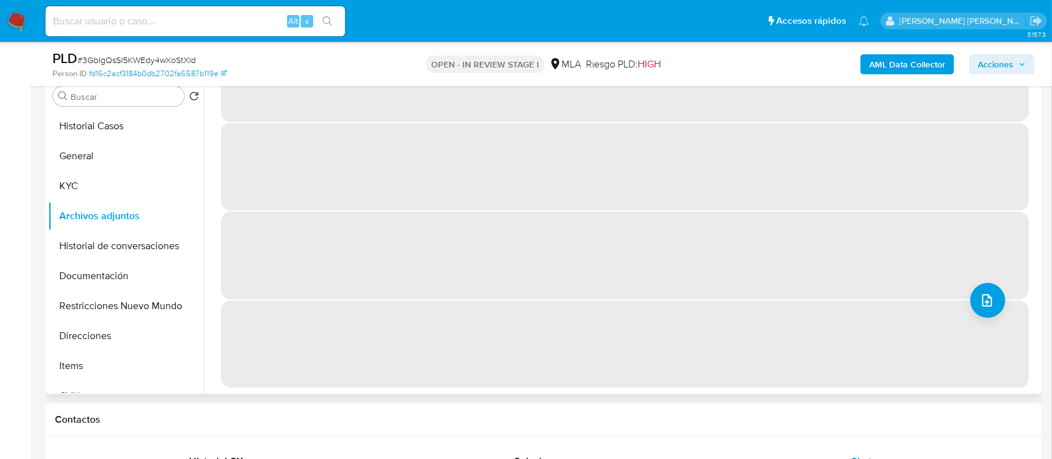
scroll to position [0, 0]
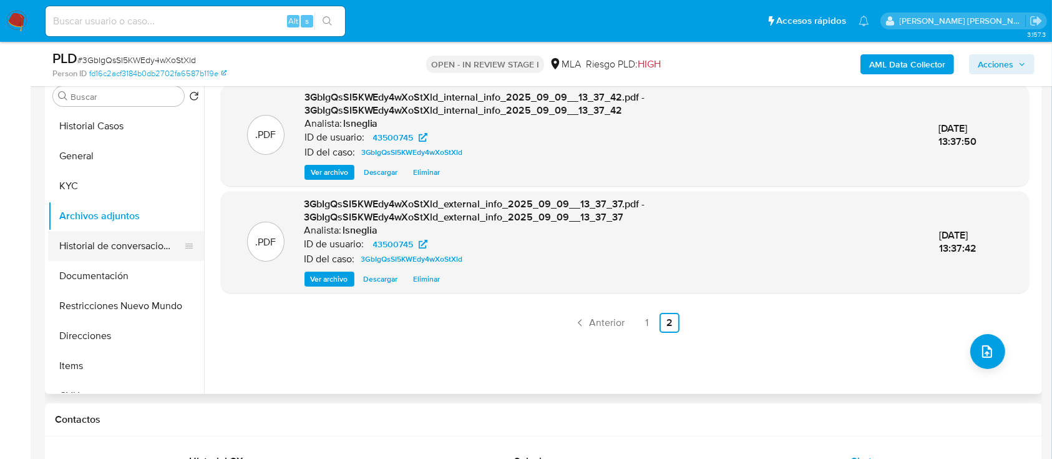
click at [120, 252] on button "Historial de conversaciones" at bounding box center [121, 246] width 146 height 30
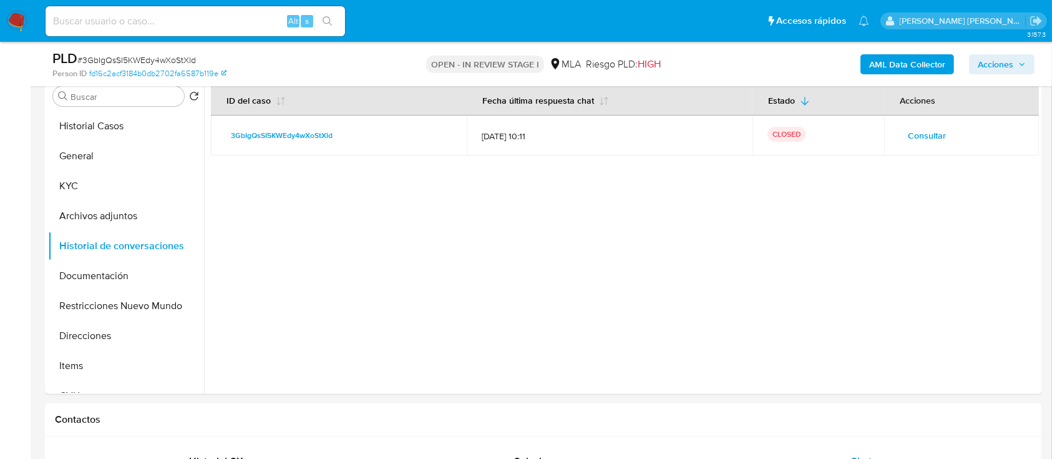
click at [1004, 64] on span "Acciones" at bounding box center [996, 64] width 36 height 20
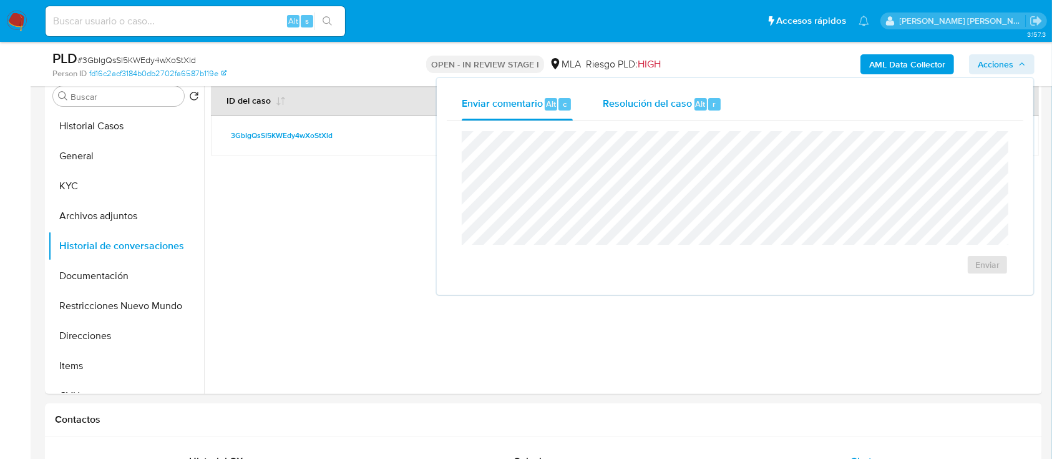
click at [643, 102] on span "Resolución del caso" at bounding box center [647, 103] width 89 height 14
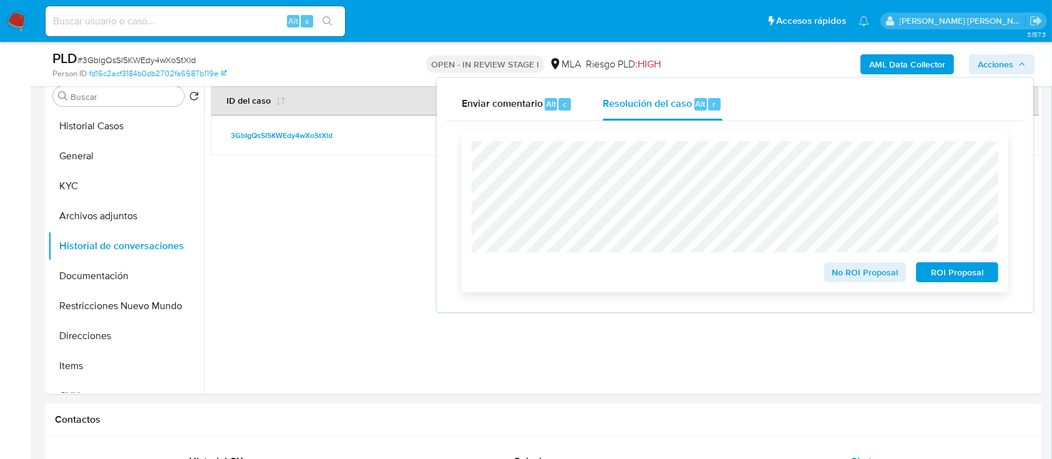
click at [879, 267] on span "No ROI Proposal" at bounding box center [865, 271] width 65 height 17
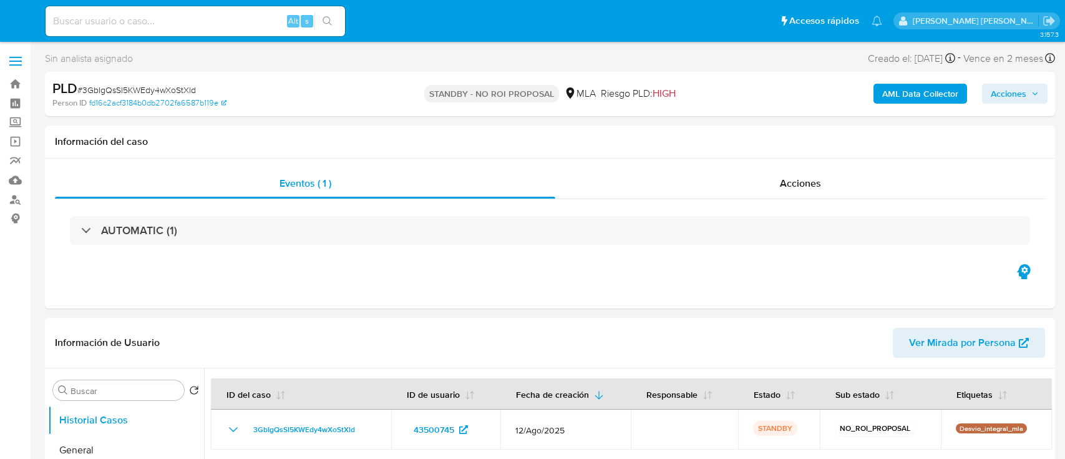
select select "10"
